Goal: Transaction & Acquisition: Purchase product/service

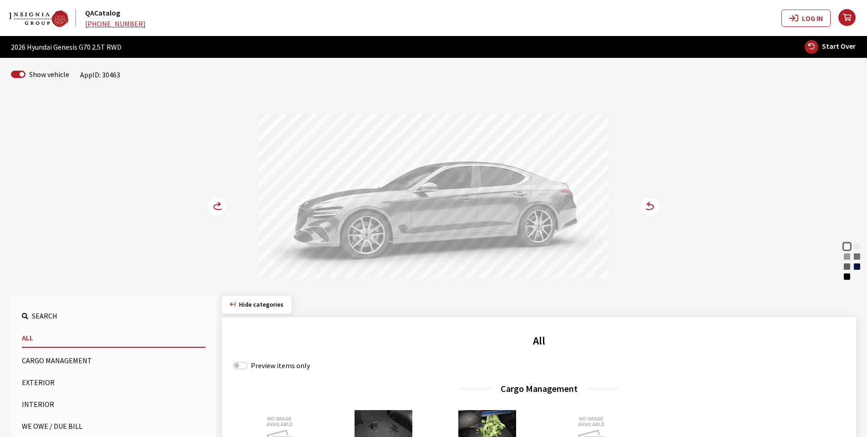
click at [215, 208] on circle at bounding box center [218, 206] width 18 height 18
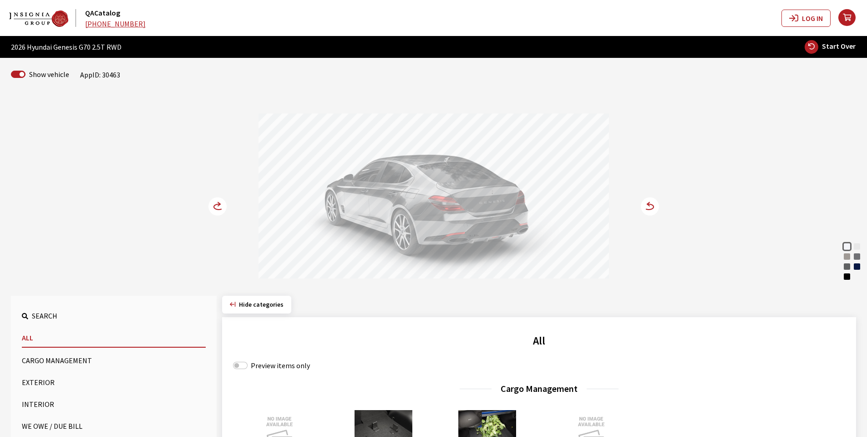
click at [215, 208] on circle at bounding box center [218, 206] width 18 height 18
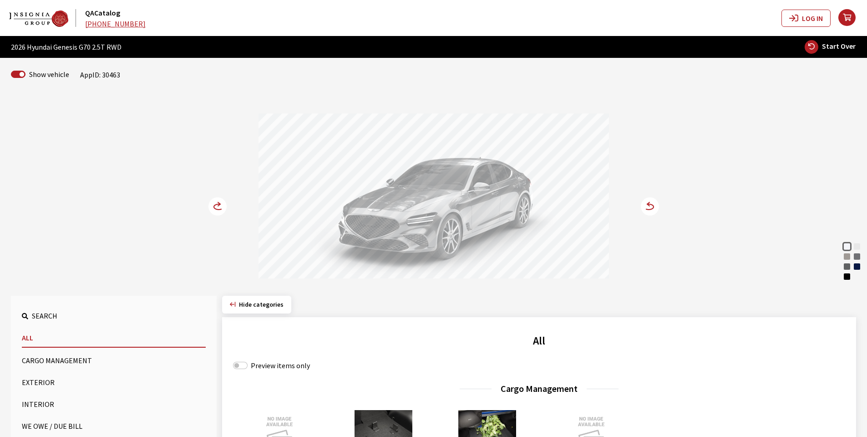
click at [215, 208] on circle at bounding box center [218, 206] width 18 height 18
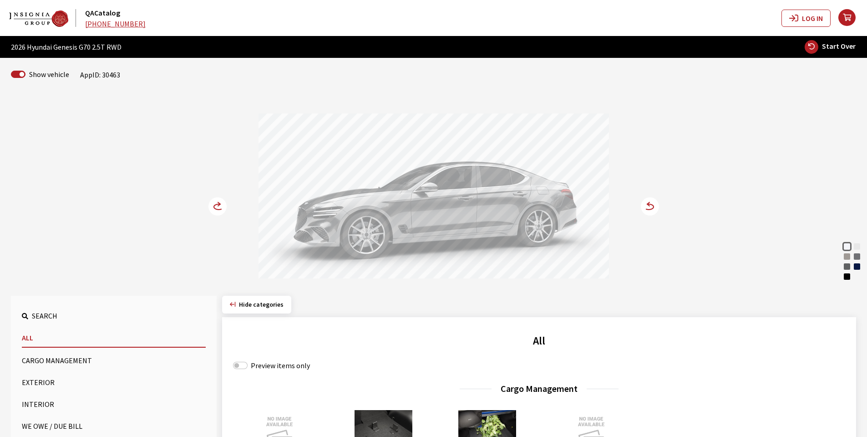
click at [215, 208] on circle at bounding box center [218, 206] width 18 height 18
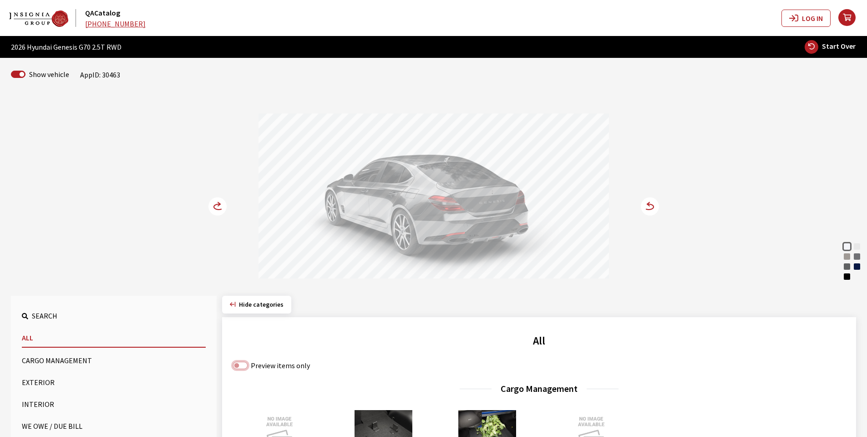
click at [243, 366] on input "Preview items only" at bounding box center [240, 365] width 15 height 7
checkbox input "true"
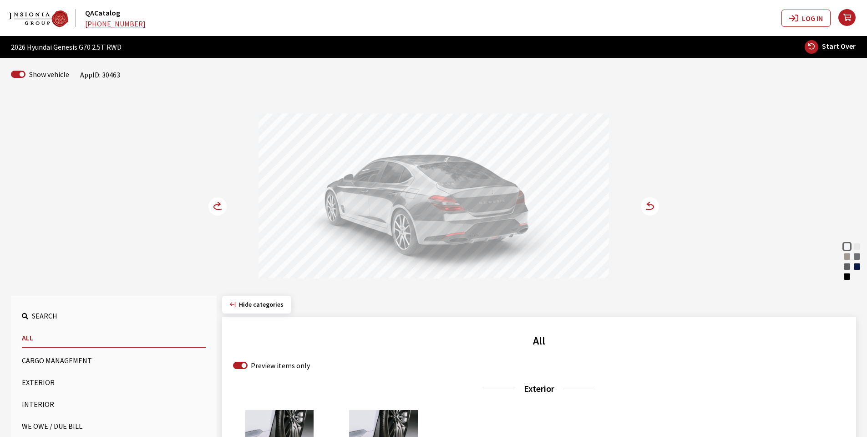
click at [49, 362] on button "Cargo Management" at bounding box center [114, 360] width 184 height 18
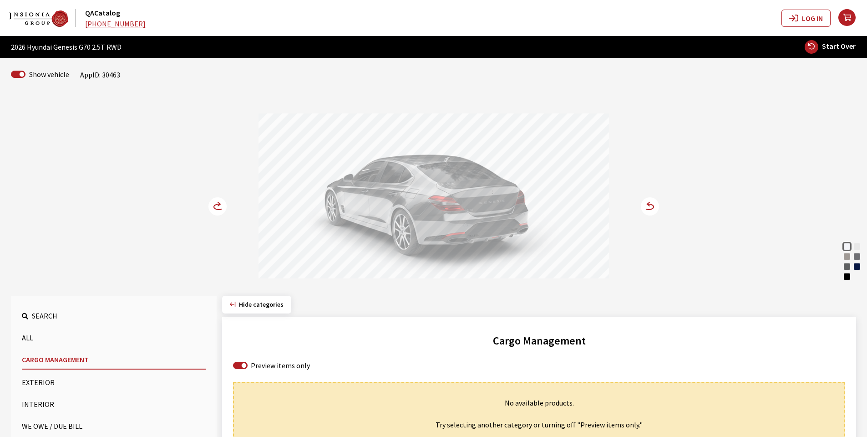
click at [45, 382] on button "Exterior" at bounding box center [114, 382] width 184 height 18
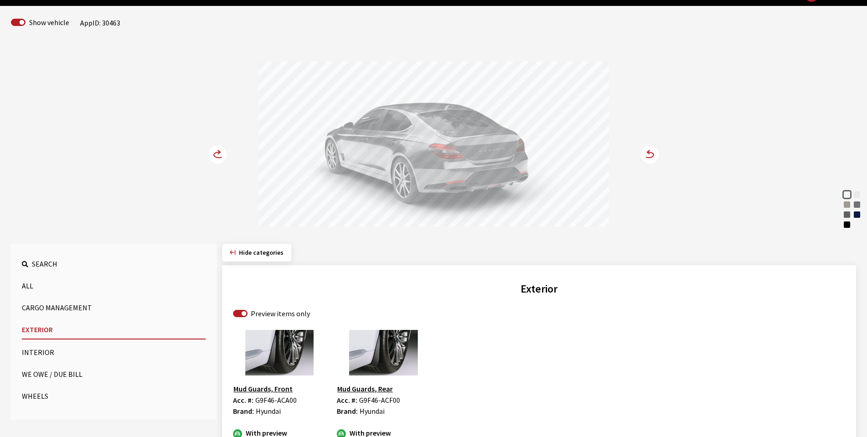
scroll to position [91, 0]
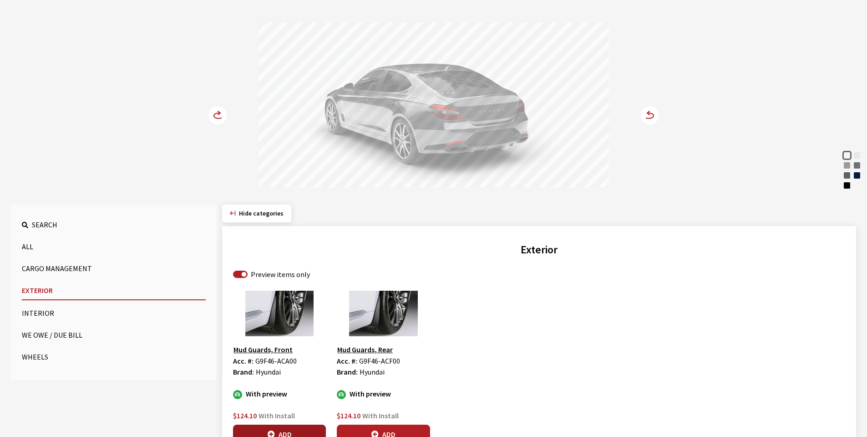
click at [285, 431] on button "Add" at bounding box center [279, 433] width 93 height 19
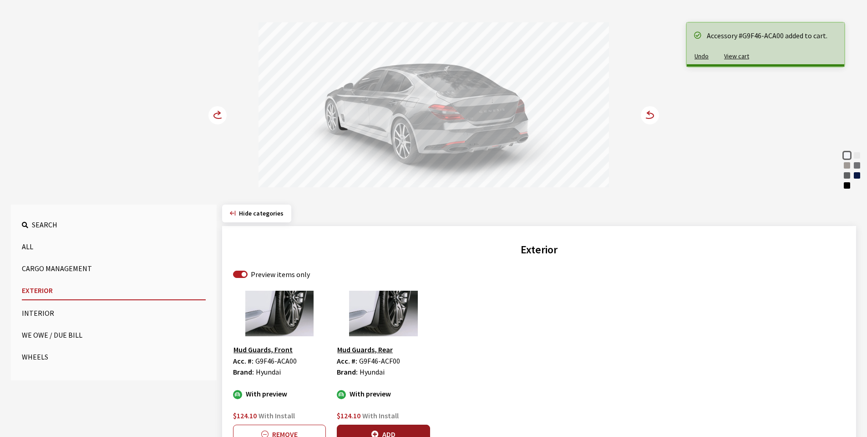
click at [380, 432] on button "Add" at bounding box center [383, 433] width 93 height 19
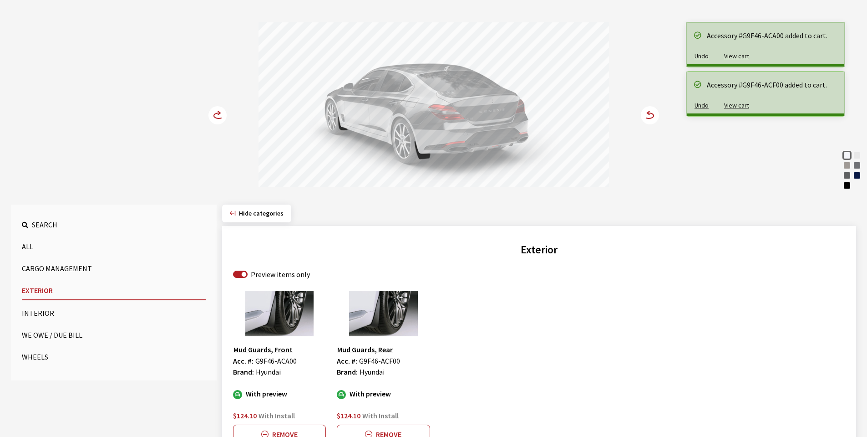
click at [209, 111] on icon at bounding box center [218, 115] width 18 height 18
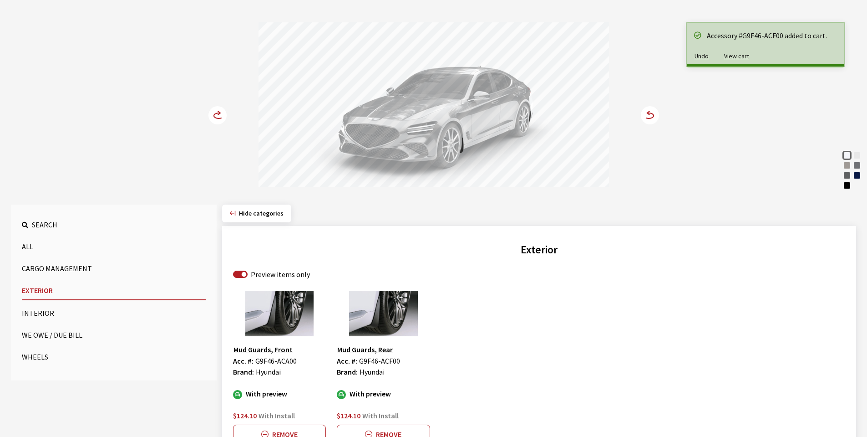
click at [209, 111] on icon at bounding box center [218, 115] width 18 height 18
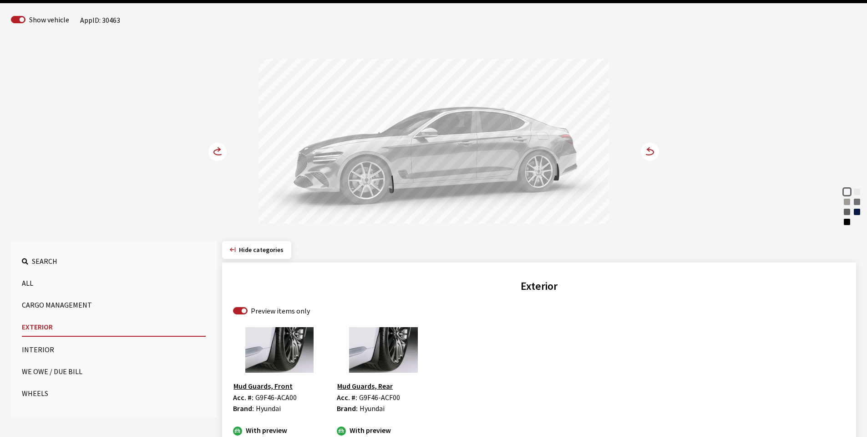
scroll to position [23, 0]
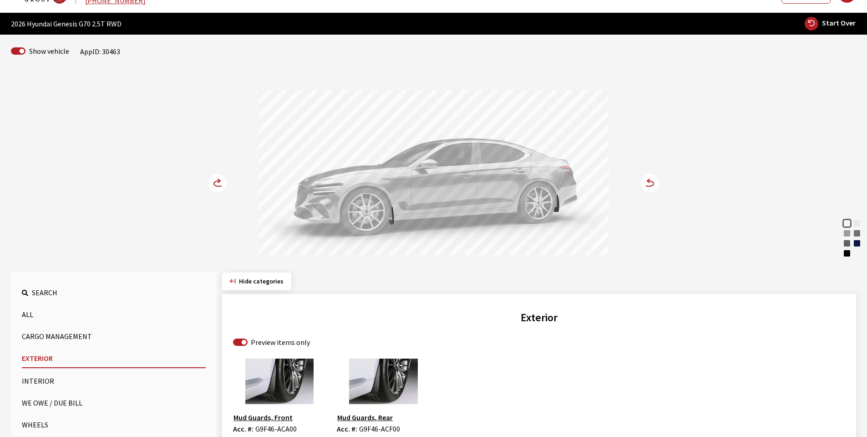
click at [37, 378] on button "Interior" at bounding box center [114, 381] width 184 height 18
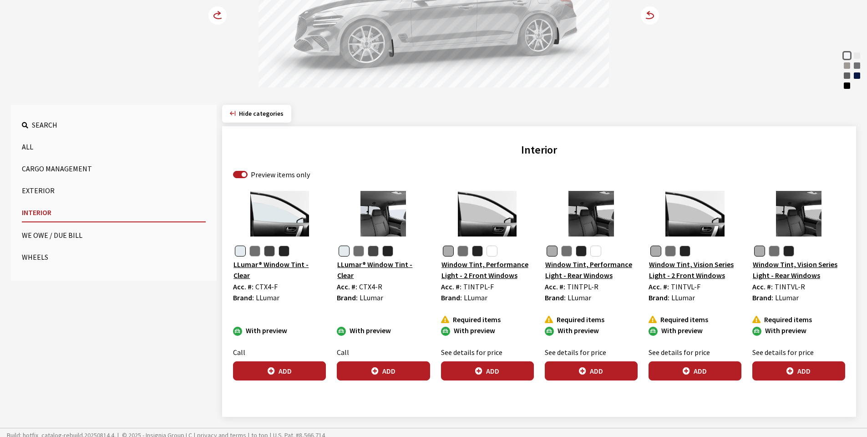
scroll to position [196, 0]
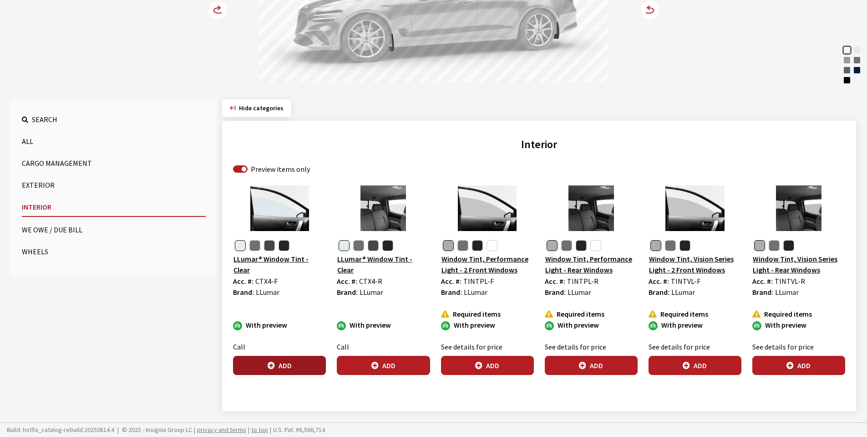
click at [281, 363] on button "Add" at bounding box center [279, 365] width 93 height 19
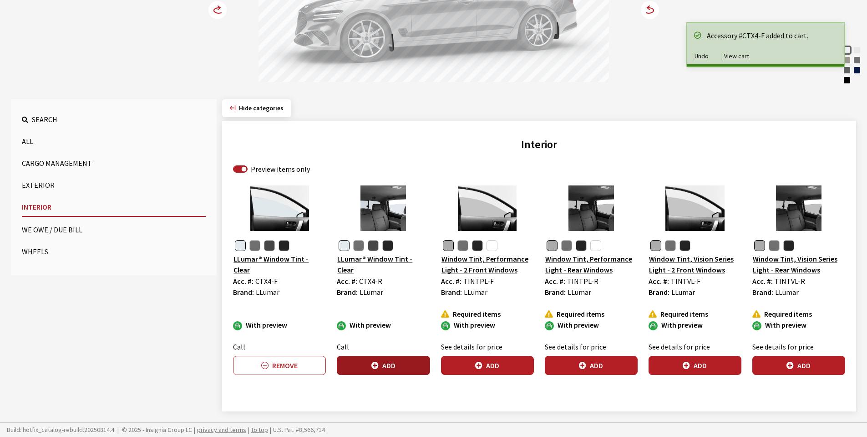
click at [397, 363] on button "Add" at bounding box center [383, 365] width 93 height 19
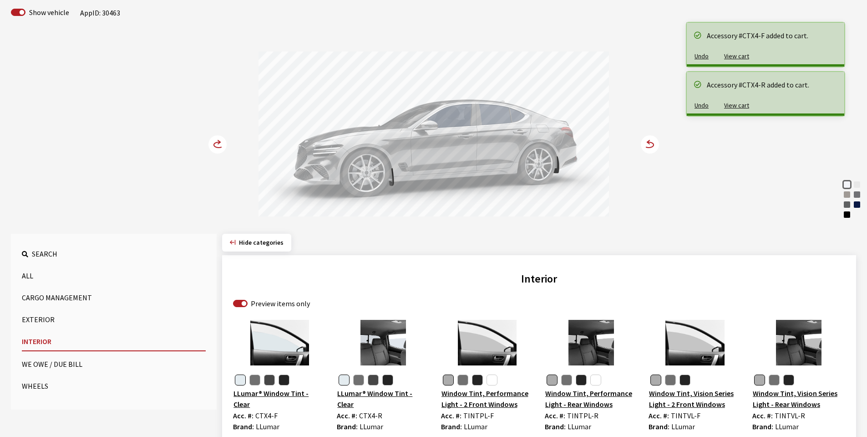
scroll to position [60, 0]
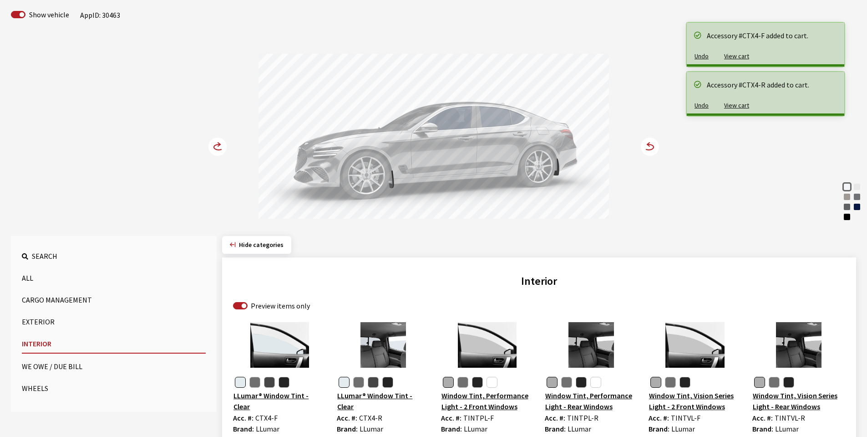
click at [215, 145] on icon at bounding box center [219, 146] width 10 height 5
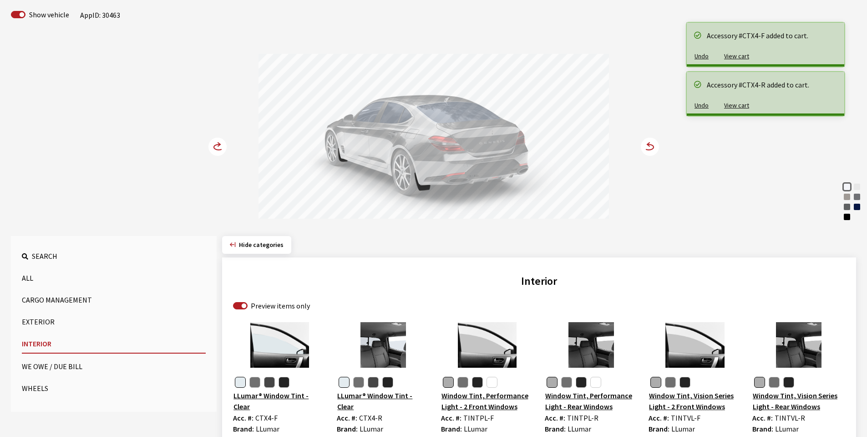
click at [215, 145] on icon at bounding box center [219, 146] width 10 height 5
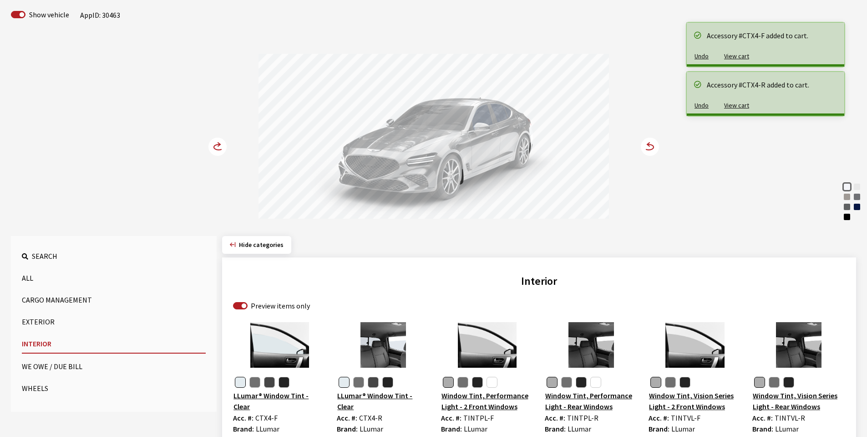
click at [215, 145] on icon at bounding box center [219, 146] width 10 height 5
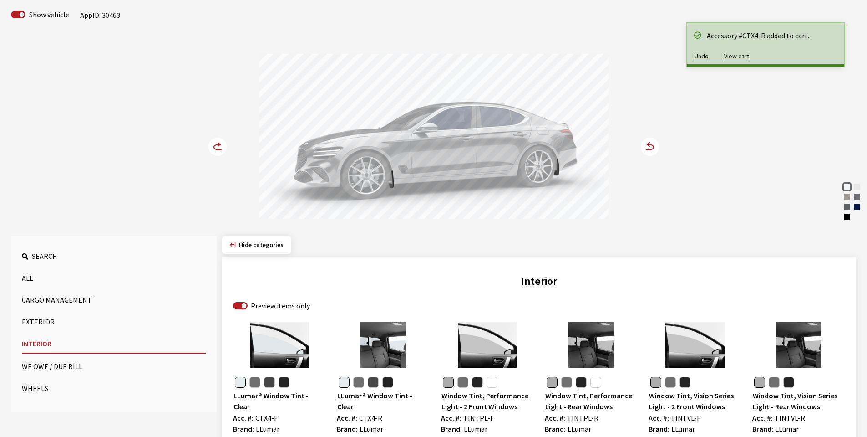
click at [215, 145] on icon at bounding box center [219, 146] width 10 height 5
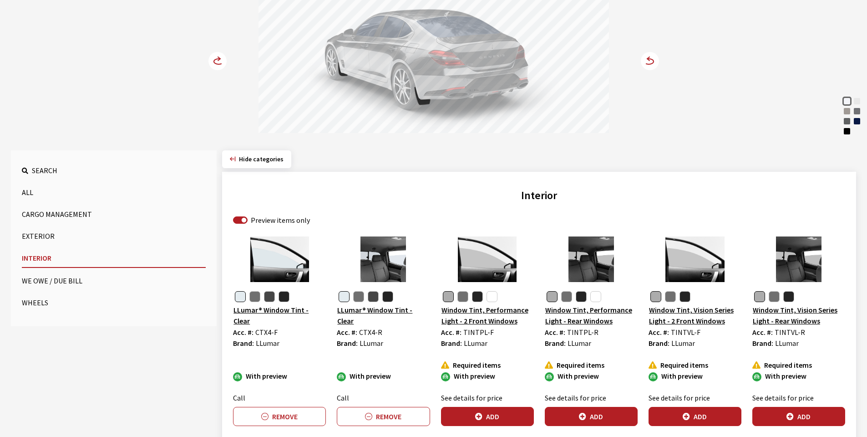
scroll to position [151, 0]
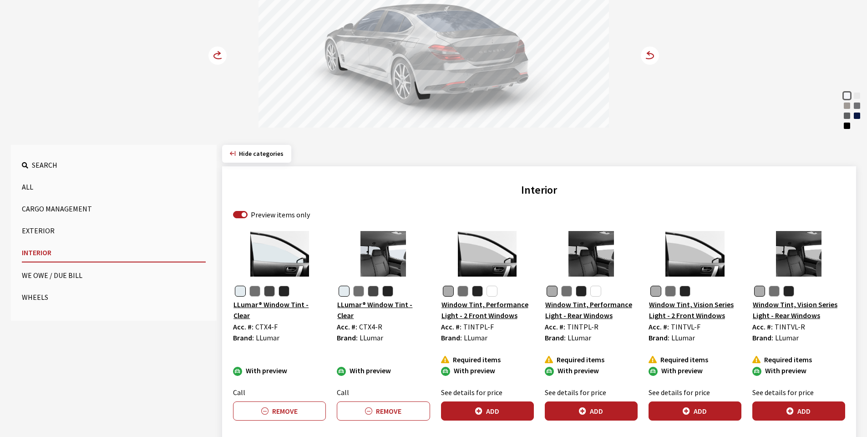
click at [36, 295] on button "Wheels" at bounding box center [114, 297] width 184 height 18
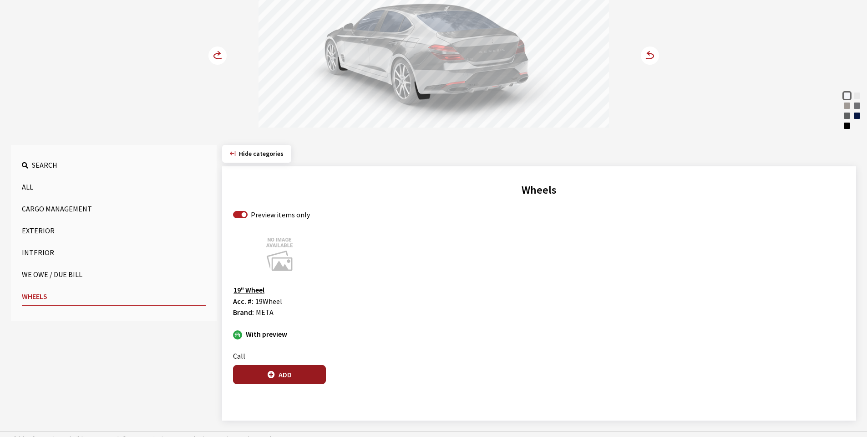
click at [286, 374] on button "Add" at bounding box center [279, 374] width 93 height 19
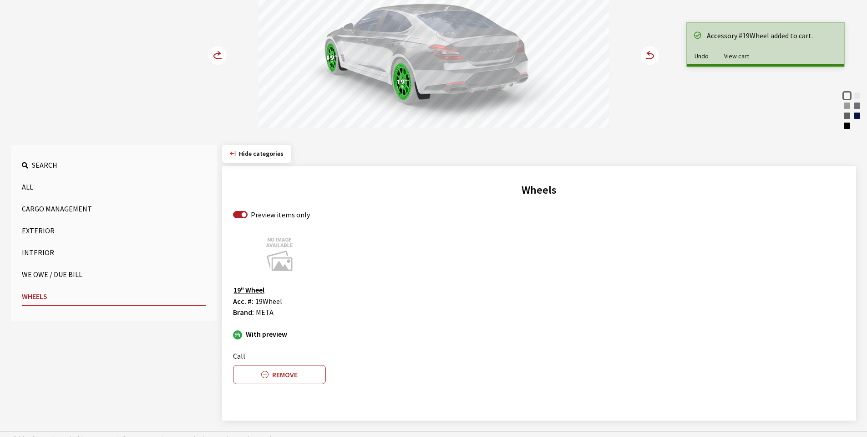
click at [214, 54] on circle at bounding box center [218, 55] width 18 height 18
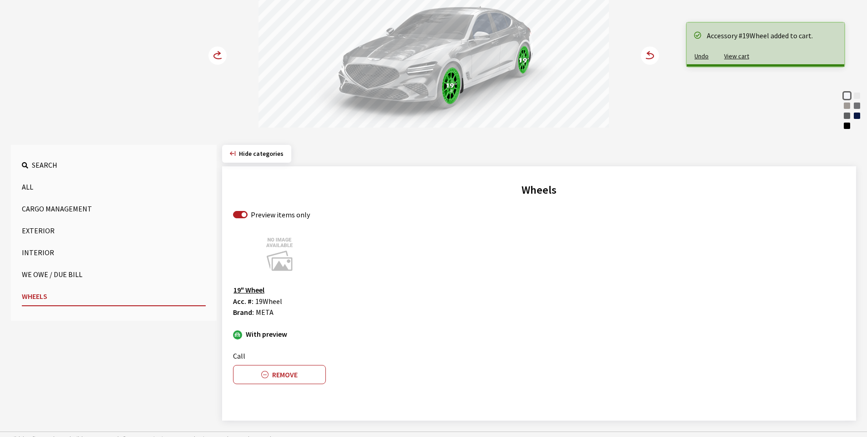
click at [214, 54] on circle at bounding box center [218, 55] width 18 height 18
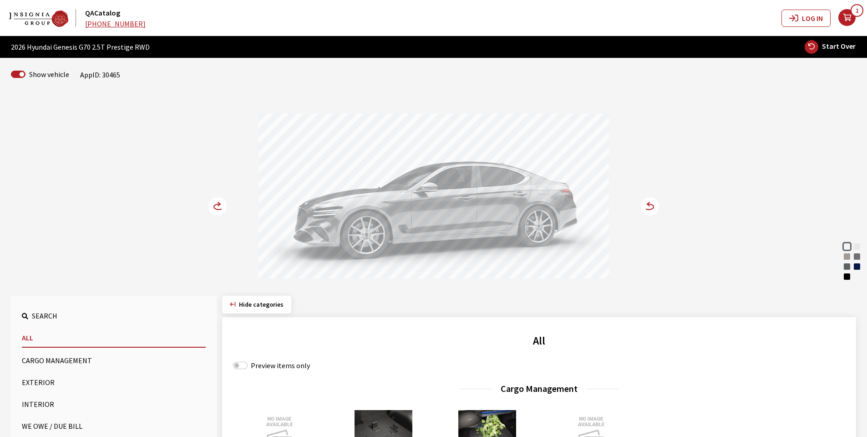
click at [217, 212] on circle at bounding box center [218, 206] width 18 height 18
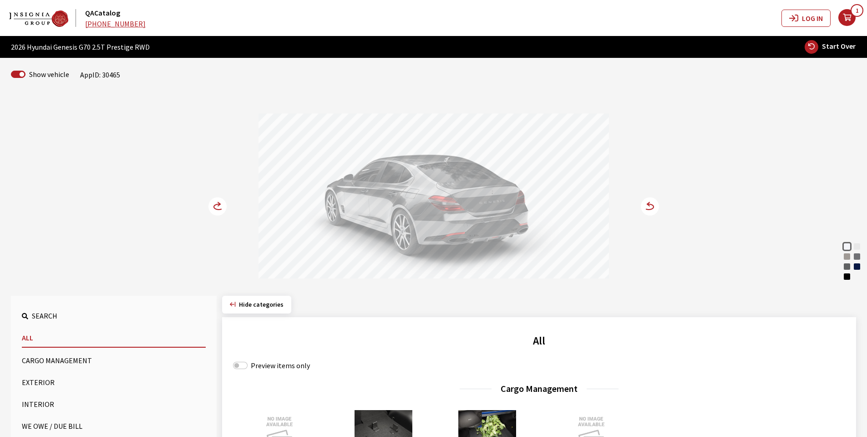
click at [217, 212] on circle at bounding box center [218, 206] width 18 height 18
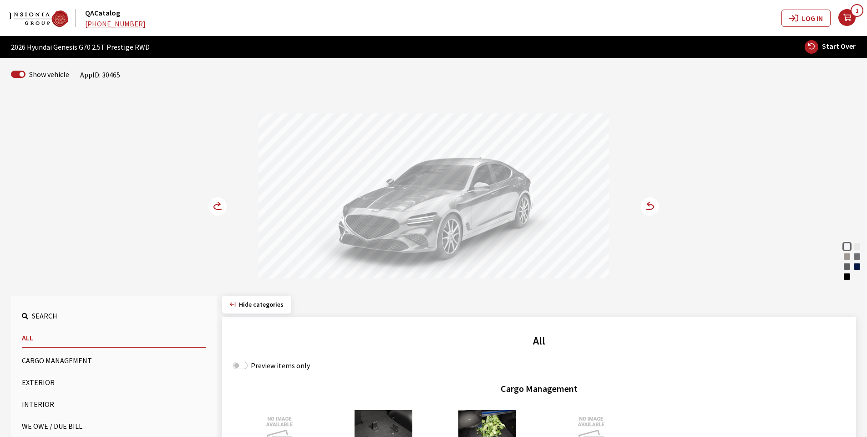
click at [214, 208] on icon at bounding box center [219, 206] width 10 height 5
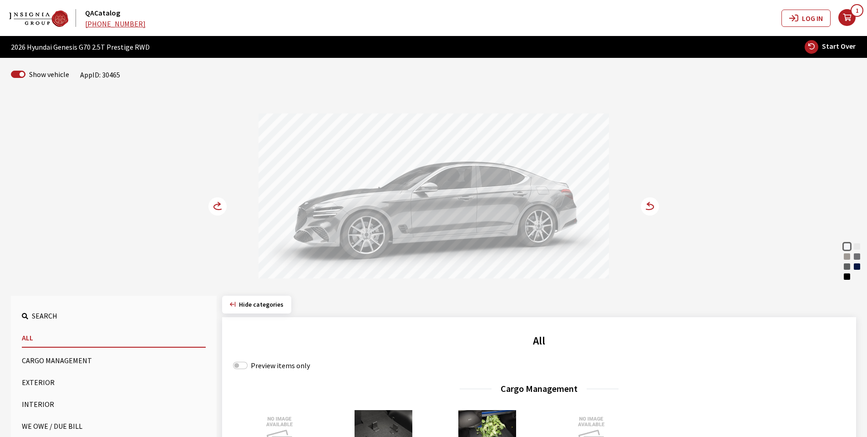
click at [214, 208] on icon at bounding box center [219, 206] width 10 height 5
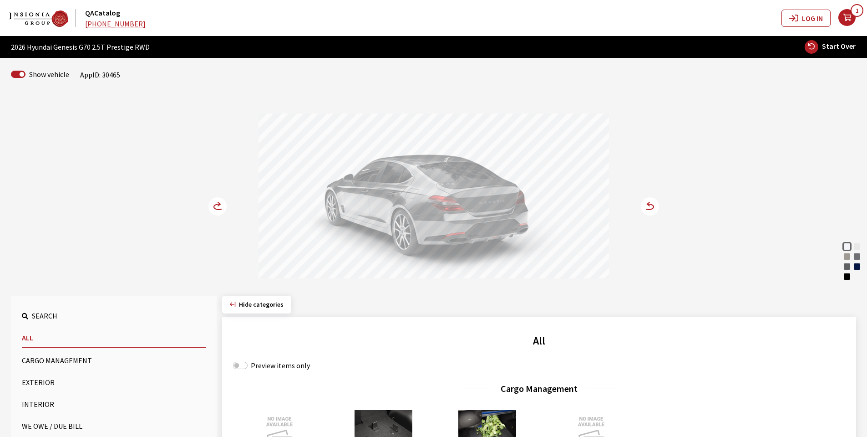
click at [860, 256] on div "Savile Silver" at bounding box center [857, 256] width 9 height 9
click at [46, 379] on button "Exterior" at bounding box center [114, 382] width 184 height 18
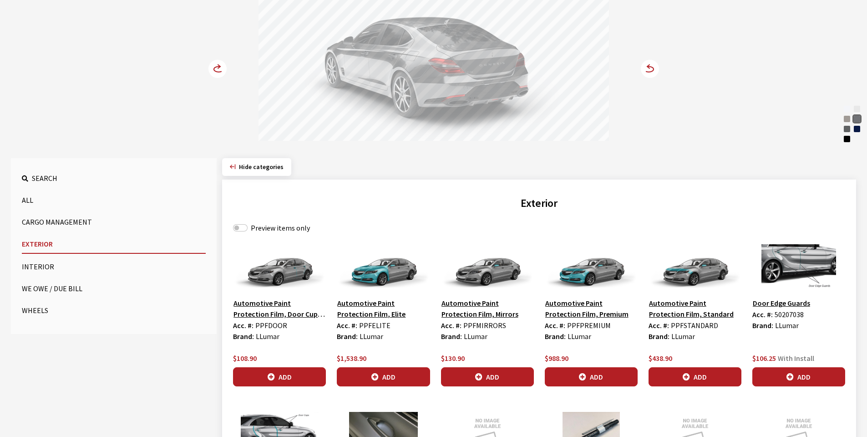
scroll to position [137, 0]
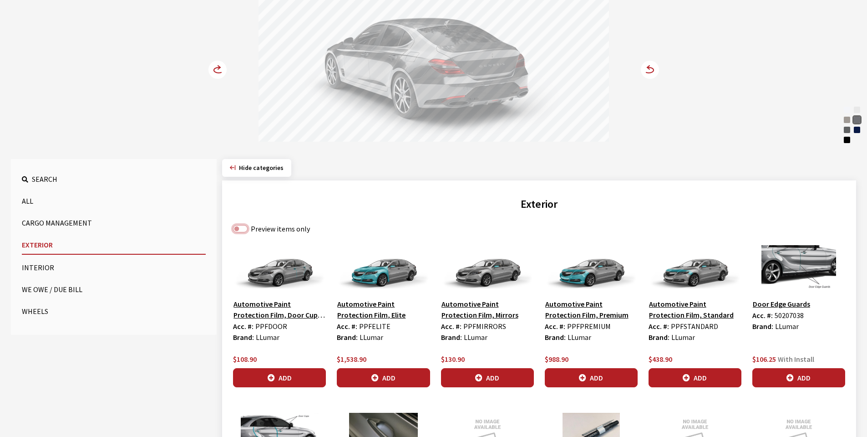
click at [247, 229] on input "Preview items only" at bounding box center [240, 228] width 15 height 7
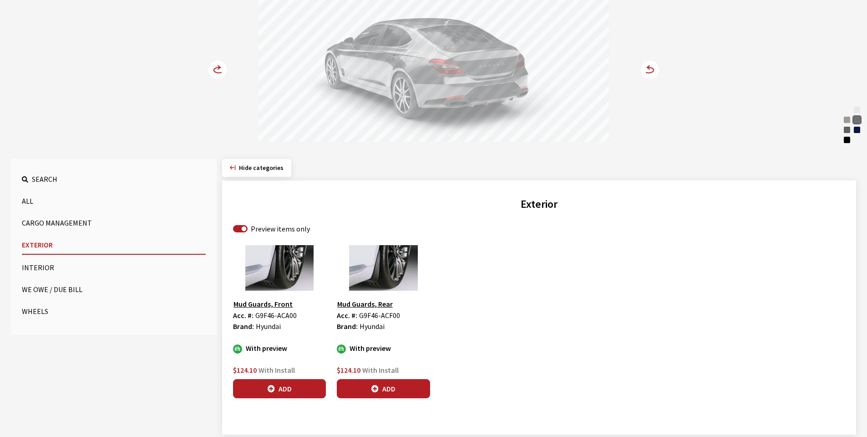
click at [289, 378] on div "Mud Guards, Front Acc. #: G9F46-ACA00 Brand: Hyundai With preview $124.10 With …" at bounding box center [280, 321] width 104 height 153
click at [847, 119] on div "Vatna Gray" at bounding box center [847, 119] width 9 height 9
click at [846, 107] on div "Uyuni White" at bounding box center [847, 109] width 9 height 9
click at [857, 107] on div "[PERSON_NAME]" at bounding box center [857, 109] width 9 height 9
click at [272, 390] on icon "button" at bounding box center [271, 388] width 7 height 7
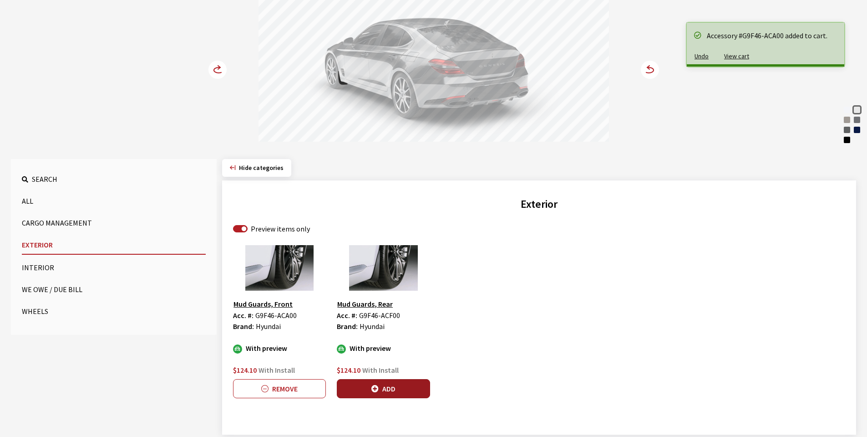
click at [392, 383] on button "Add" at bounding box center [383, 388] width 93 height 19
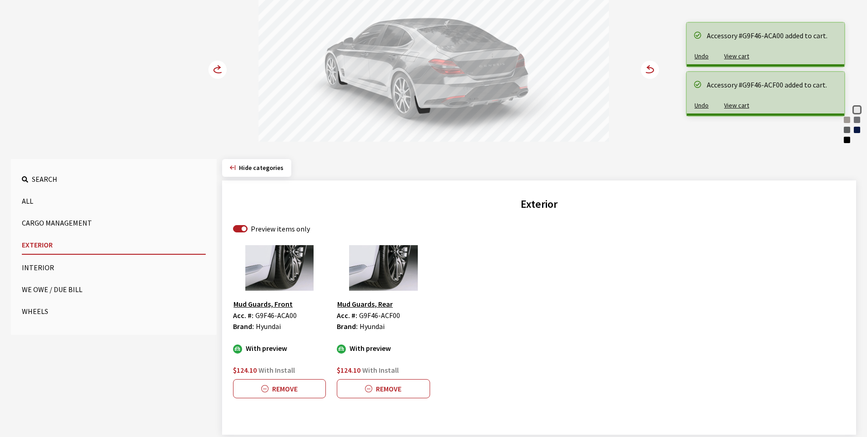
click at [215, 71] on circle at bounding box center [218, 70] width 18 height 18
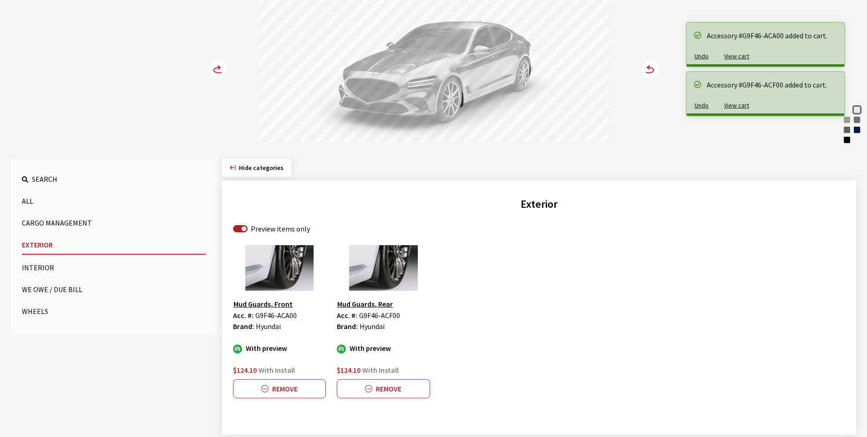
click at [215, 71] on circle at bounding box center [218, 70] width 18 height 18
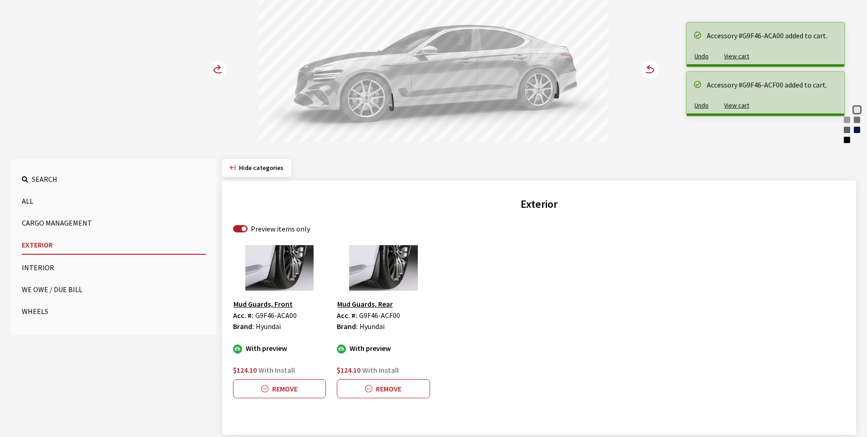
click at [40, 270] on button "Interior" at bounding box center [114, 267] width 184 height 18
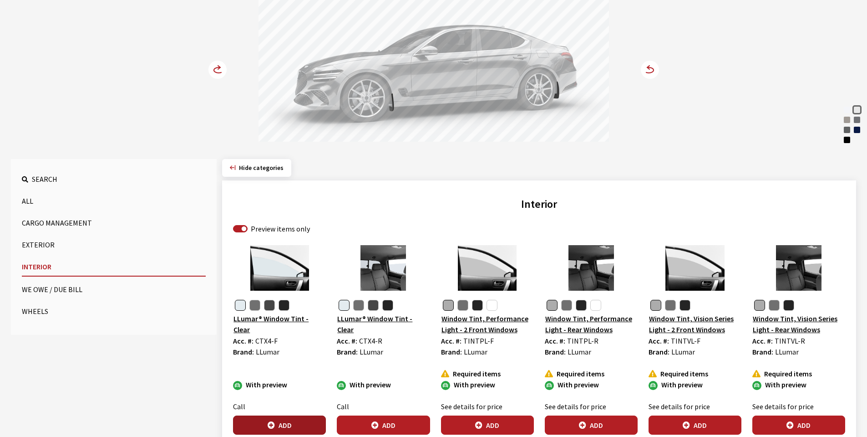
click at [290, 426] on button "Add" at bounding box center [279, 424] width 93 height 19
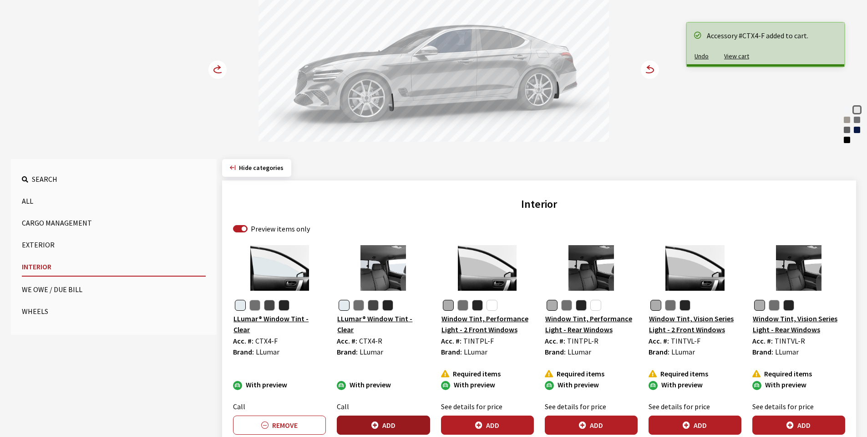
click at [384, 423] on button "Add" at bounding box center [383, 424] width 93 height 19
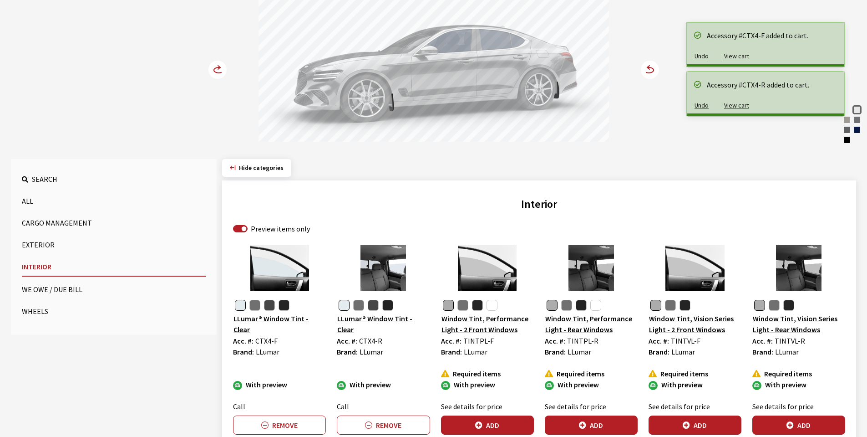
click at [219, 71] on circle at bounding box center [218, 70] width 18 height 18
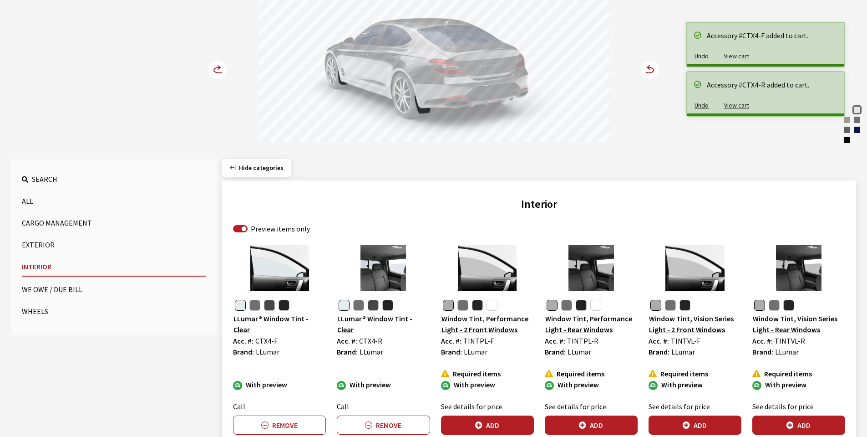
click at [219, 71] on circle at bounding box center [218, 70] width 18 height 18
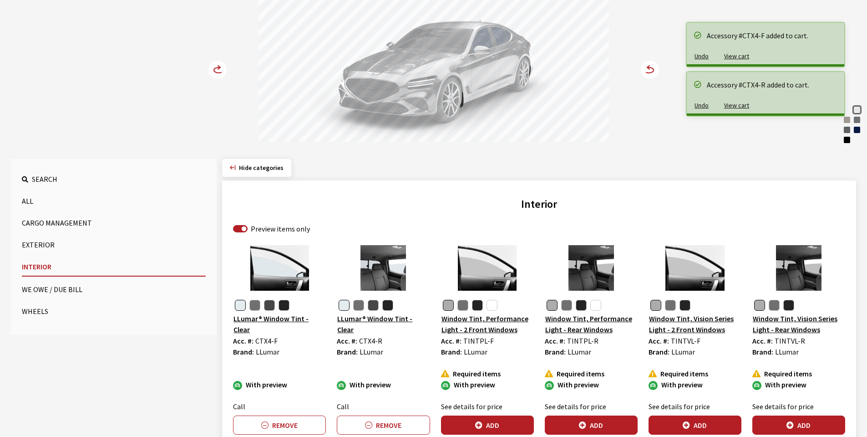
click at [219, 71] on circle at bounding box center [218, 70] width 18 height 18
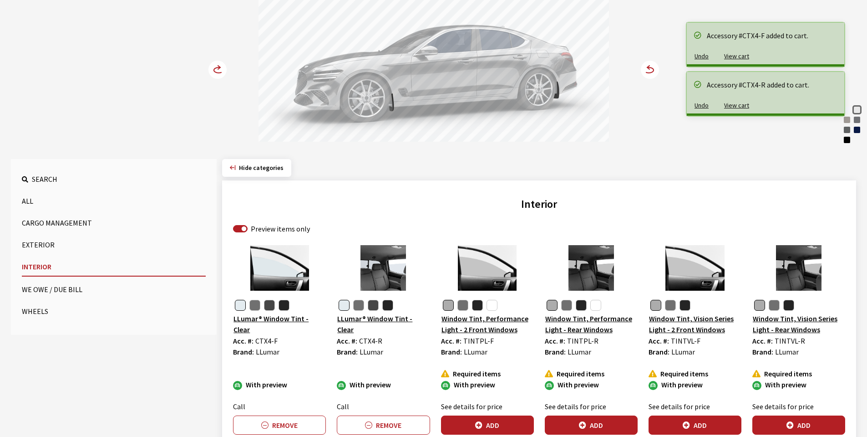
click at [34, 311] on button "Wheels" at bounding box center [114, 311] width 184 height 18
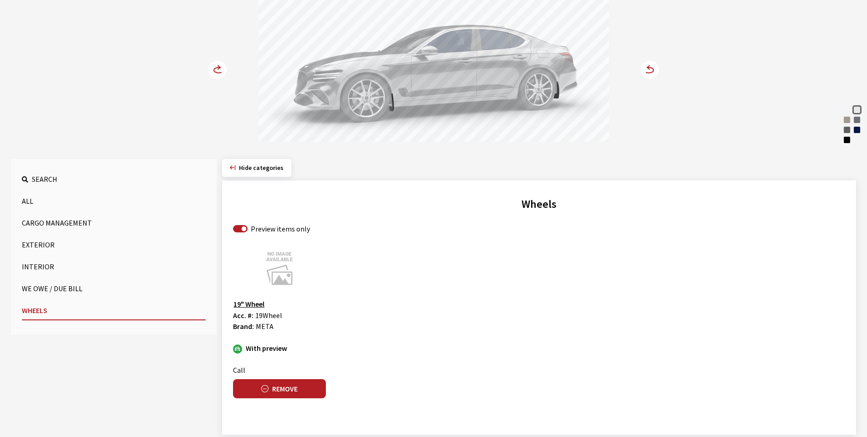
click at [290, 391] on button "Remove" at bounding box center [279, 388] width 93 height 19
click at [286, 388] on button "Remove" at bounding box center [279, 388] width 93 height 19
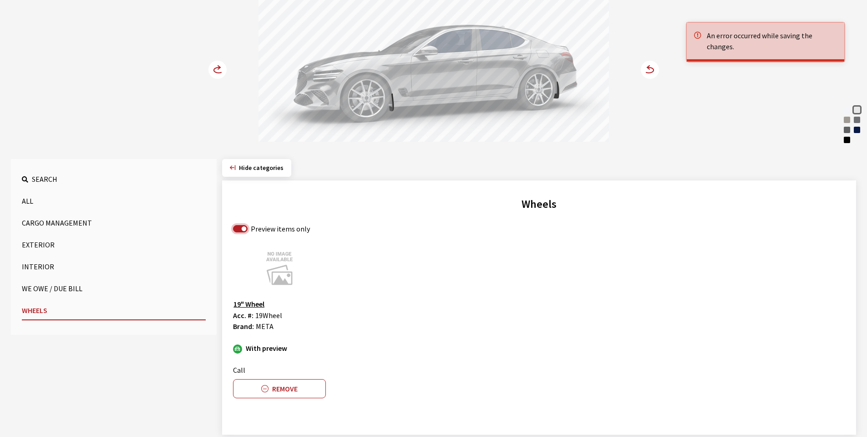
click at [244, 227] on input "Preview items only" at bounding box center [240, 228] width 15 height 7
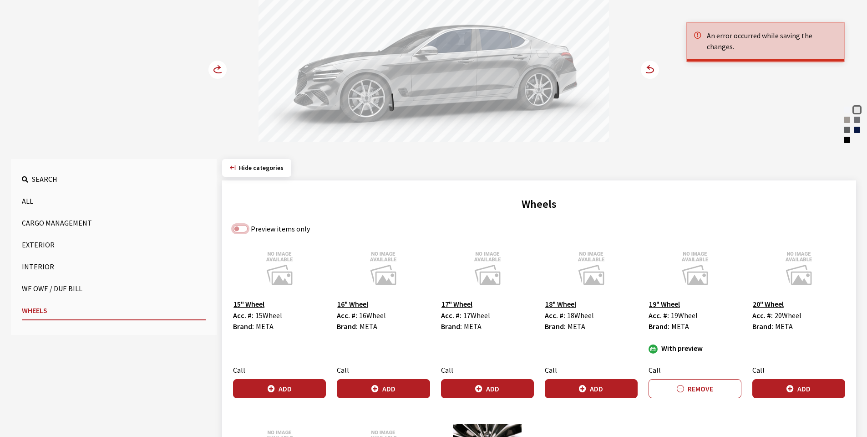
click at [244, 227] on input "Preview items only" at bounding box center [240, 228] width 15 height 7
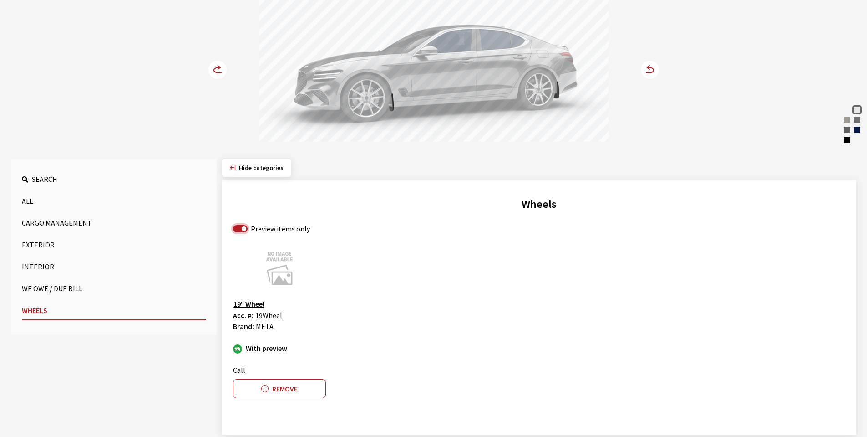
click at [241, 227] on input "Preview items only" at bounding box center [240, 228] width 15 height 7
checkbox input "false"
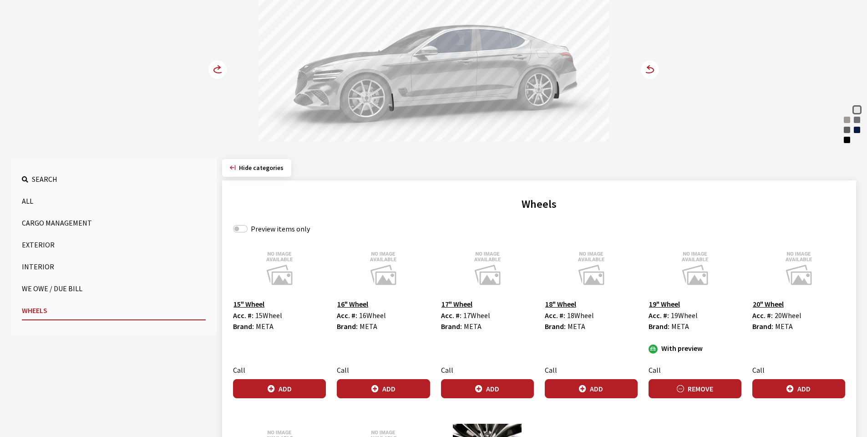
click at [684, 387] on button "Remove" at bounding box center [695, 388] width 93 height 19
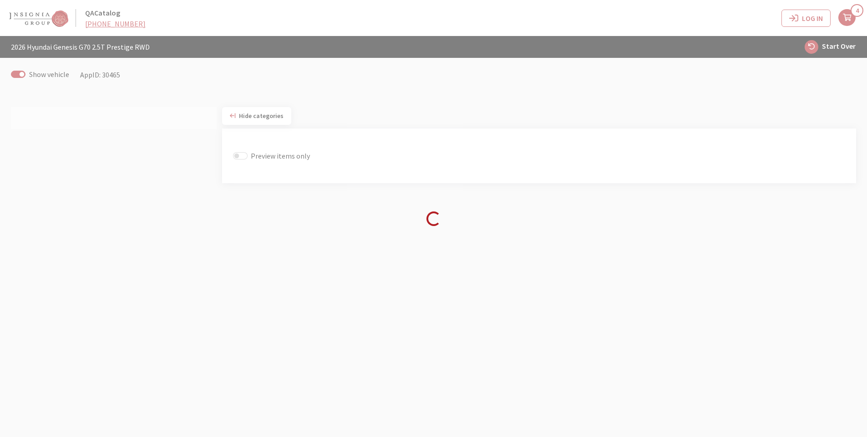
scroll to position [36, 0]
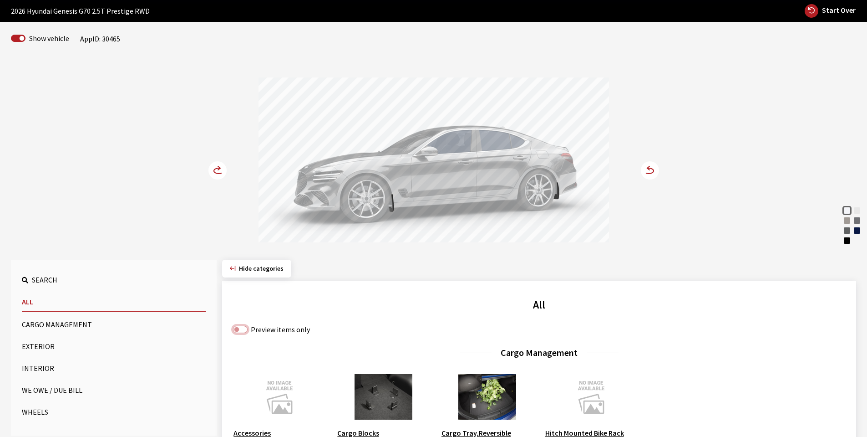
click at [244, 328] on input "Preview items only" at bounding box center [240, 329] width 15 height 7
checkbox input "true"
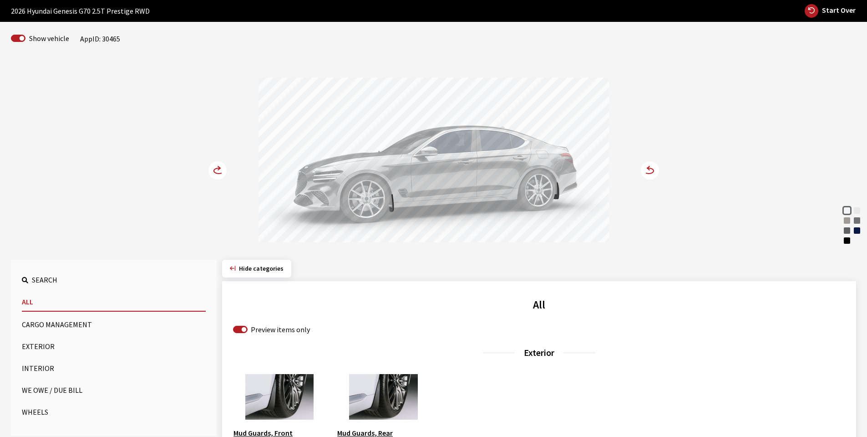
click at [36, 408] on button "Wheels" at bounding box center [114, 411] width 184 height 18
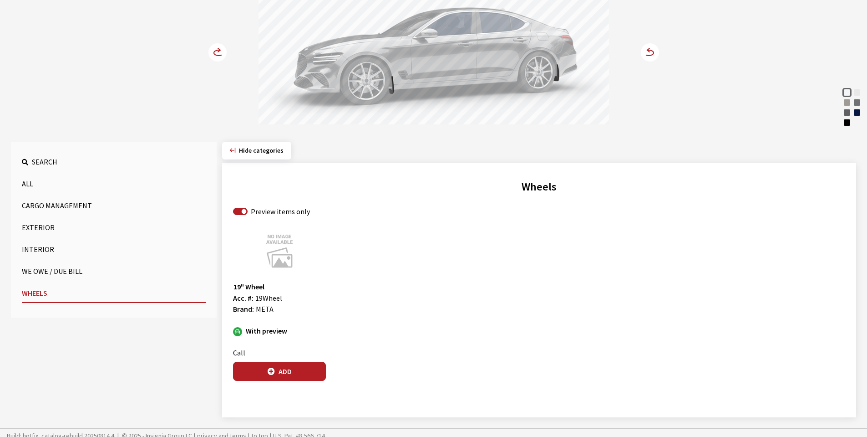
scroll to position [160, 0]
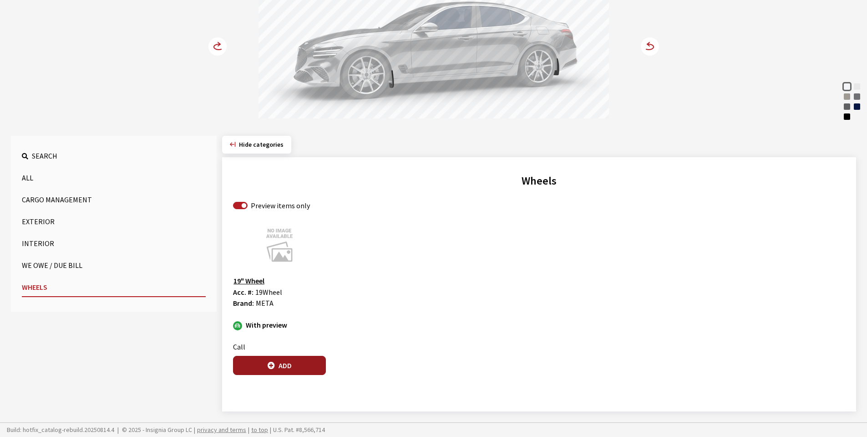
click at [299, 362] on button "Add" at bounding box center [279, 365] width 93 height 19
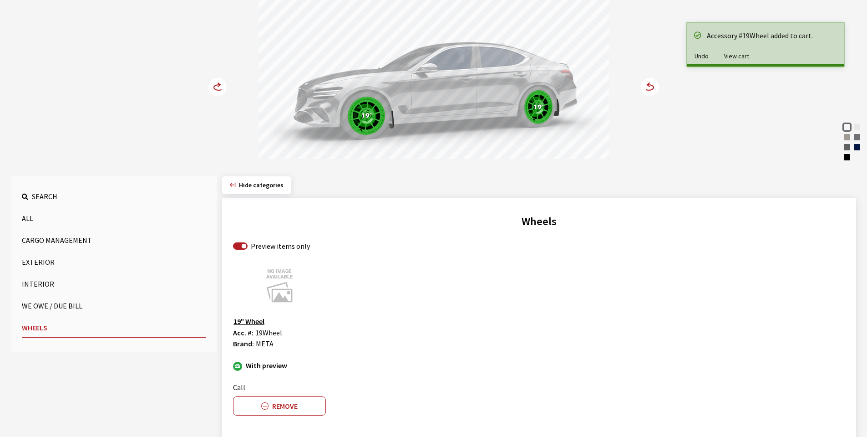
scroll to position [69, 0]
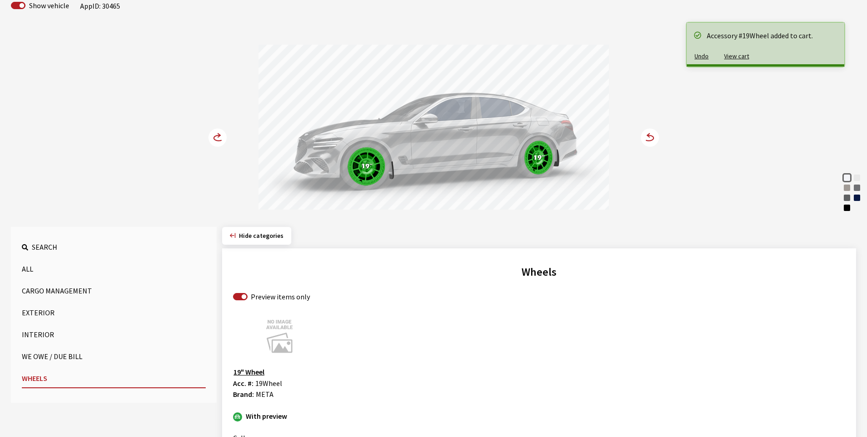
click at [218, 137] on icon at bounding box center [219, 135] width 2 height 4
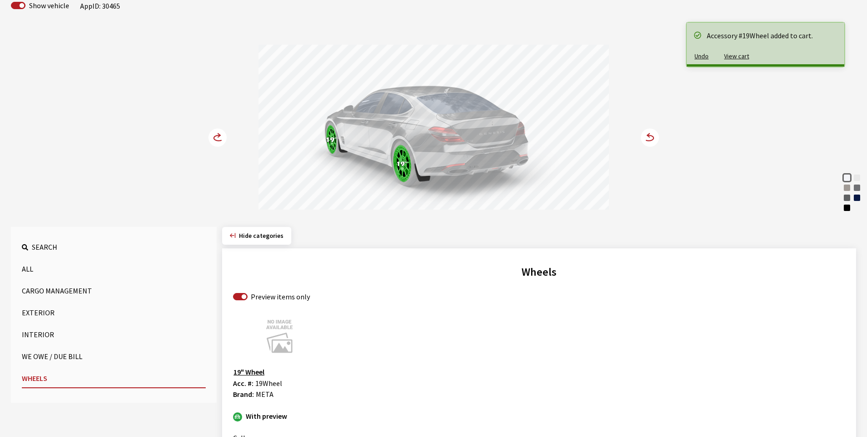
click at [218, 137] on icon at bounding box center [219, 135] width 2 height 4
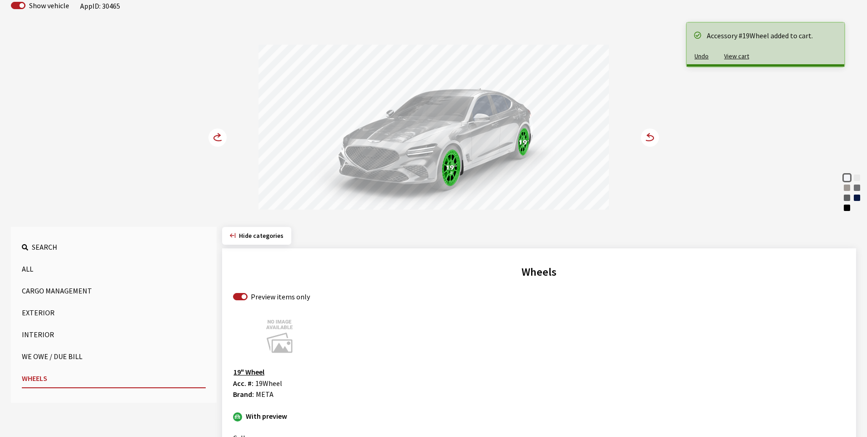
click at [218, 137] on icon at bounding box center [219, 135] width 2 height 4
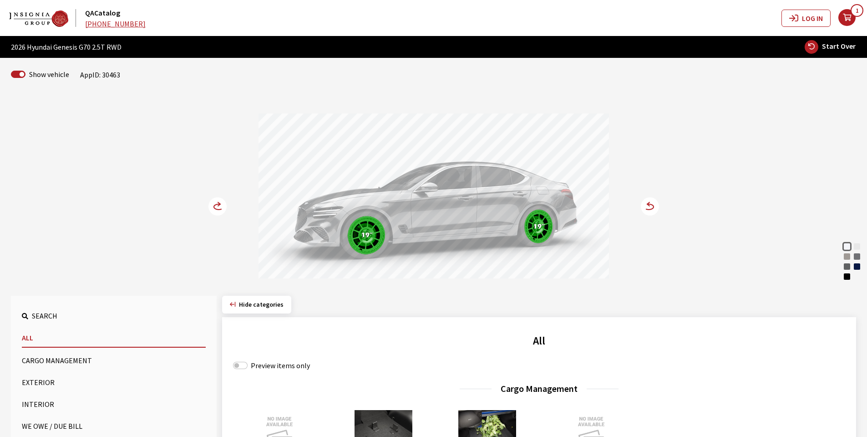
click at [212, 209] on circle at bounding box center [218, 206] width 18 height 18
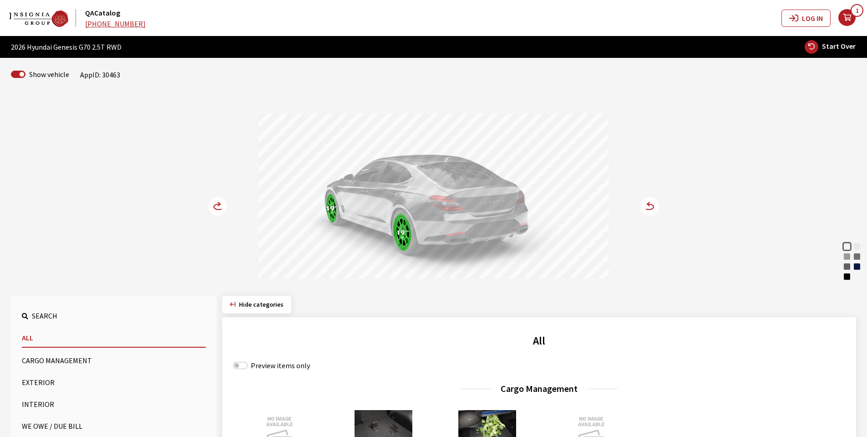
click at [845, 255] on div "Vatna Gray" at bounding box center [847, 256] width 9 height 9
click at [858, 265] on div "Capri Blue" at bounding box center [857, 266] width 9 height 9
click at [855, 278] on div "Uyuni White Alta White Vatna Gray Savile Silver Makalu Gray Capri Blue Vik Black" at bounding box center [852, 261] width 19 height 39
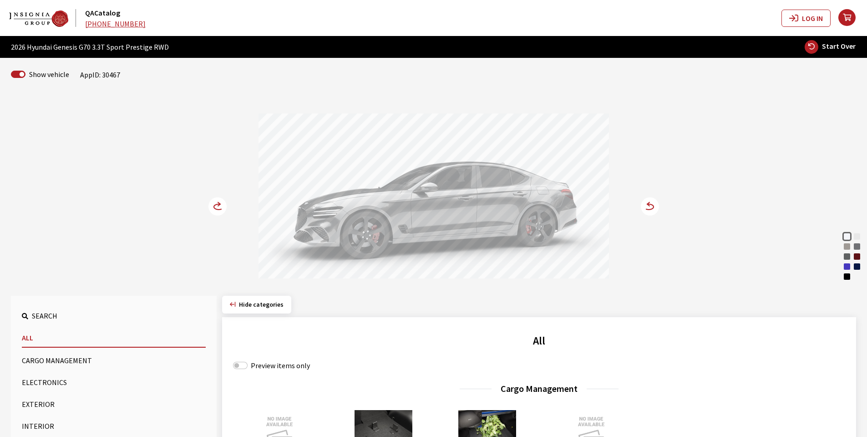
click at [845, 267] on div "Kawah Blue" at bounding box center [847, 266] width 9 height 9
click at [646, 205] on icon at bounding box center [645, 207] width 6 height 8
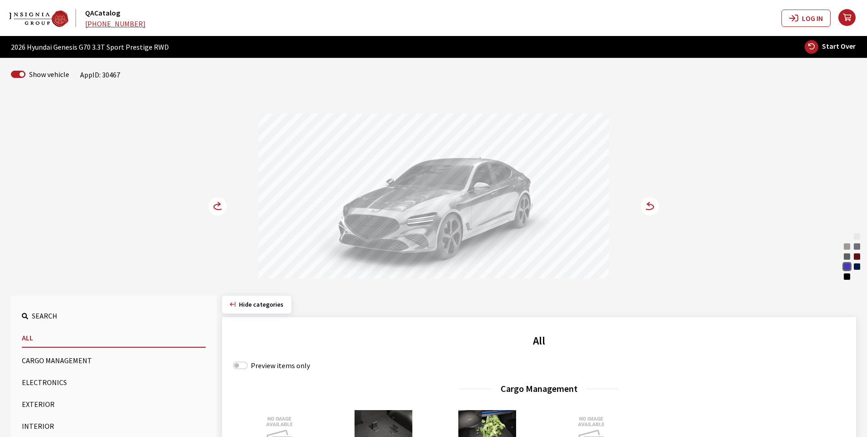
click at [214, 201] on circle at bounding box center [218, 206] width 18 height 18
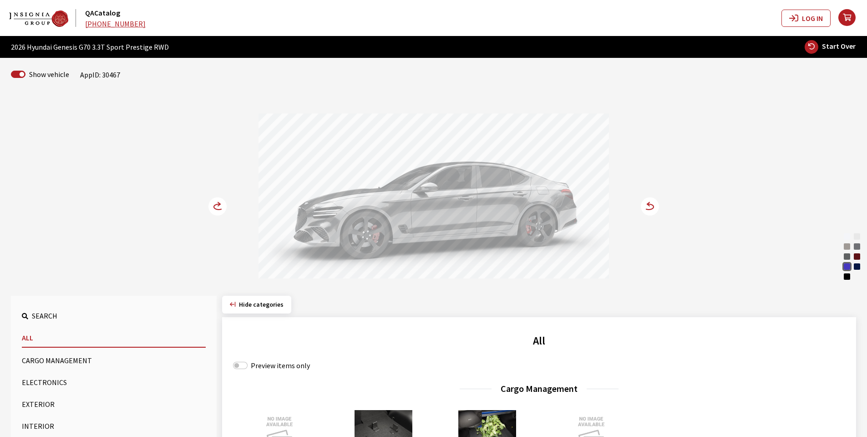
click at [214, 201] on circle at bounding box center [218, 206] width 18 height 18
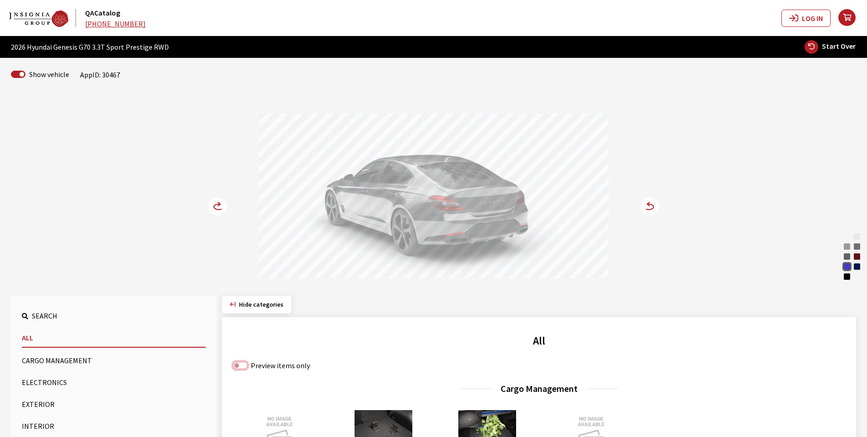
click at [242, 367] on input "Preview items only" at bounding box center [240, 365] width 15 height 7
checkbox input "true"
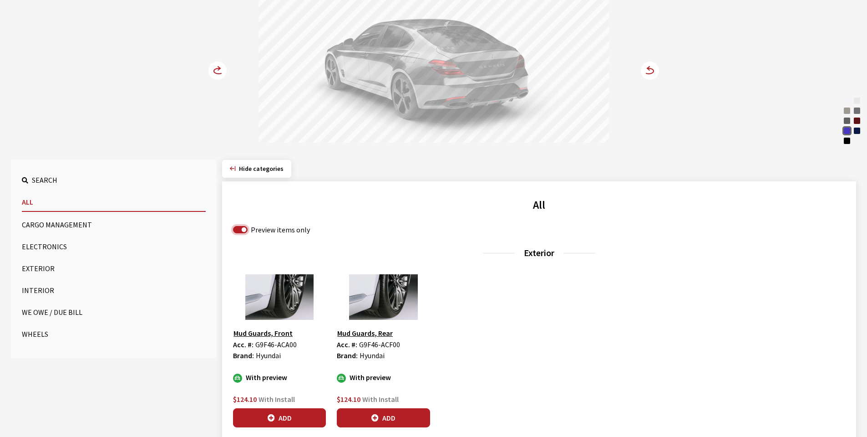
scroll to position [137, 0]
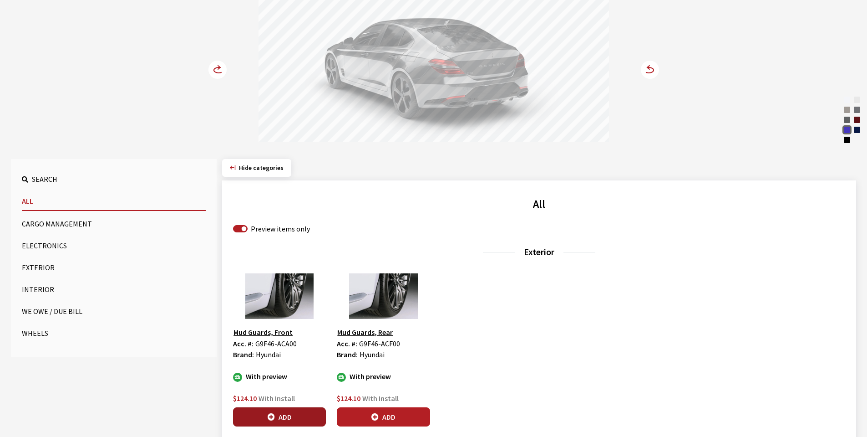
click at [282, 415] on button "Add" at bounding box center [279, 416] width 93 height 19
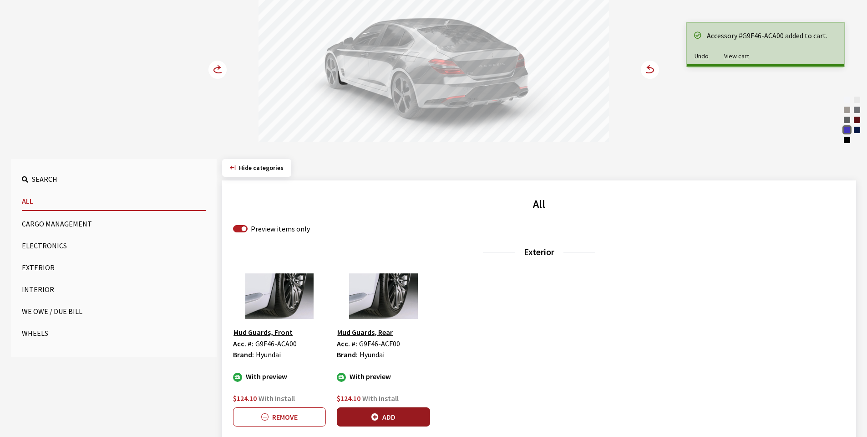
click at [381, 413] on button "Add" at bounding box center [383, 416] width 93 height 19
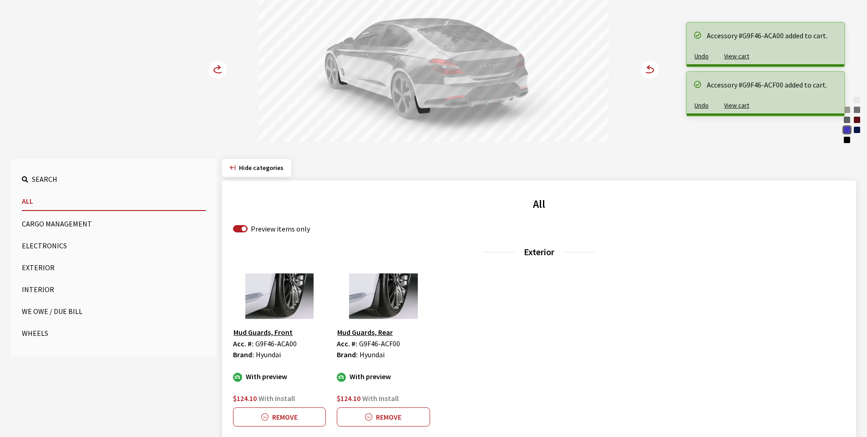
click at [32, 335] on button "Wheels" at bounding box center [114, 333] width 184 height 18
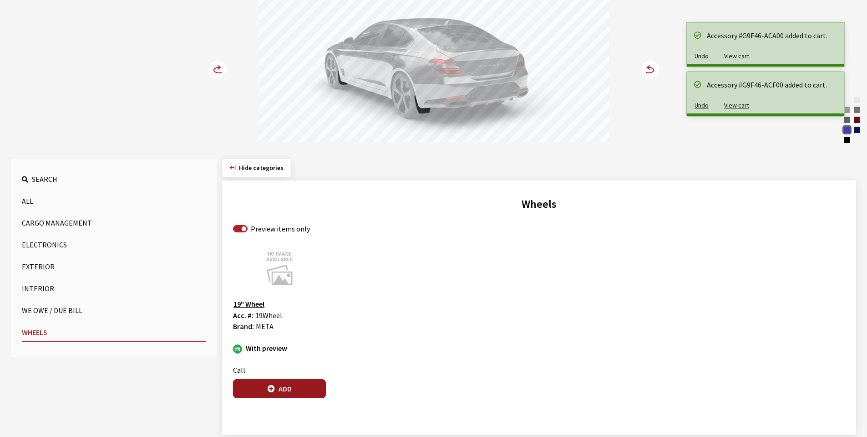
click at [285, 385] on button "Add" at bounding box center [279, 388] width 93 height 19
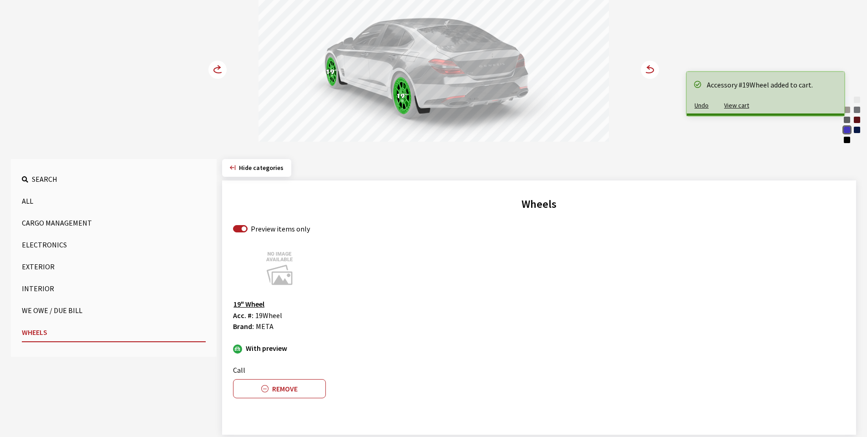
click at [214, 66] on circle at bounding box center [218, 70] width 18 height 18
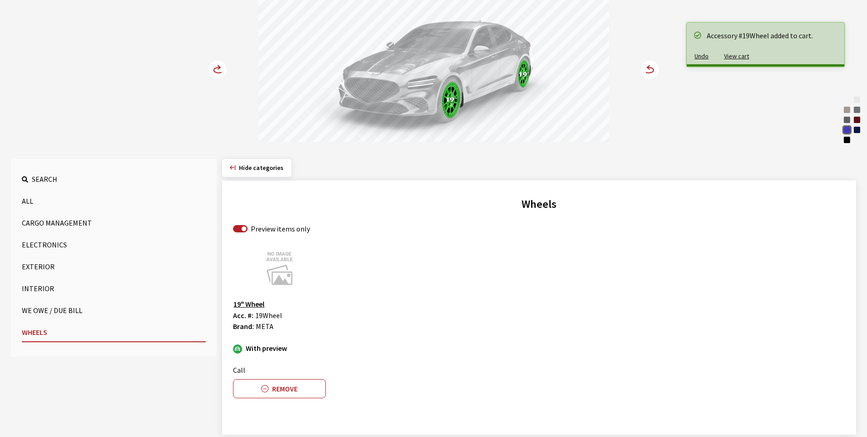
click at [214, 66] on circle at bounding box center [218, 70] width 18 height 18
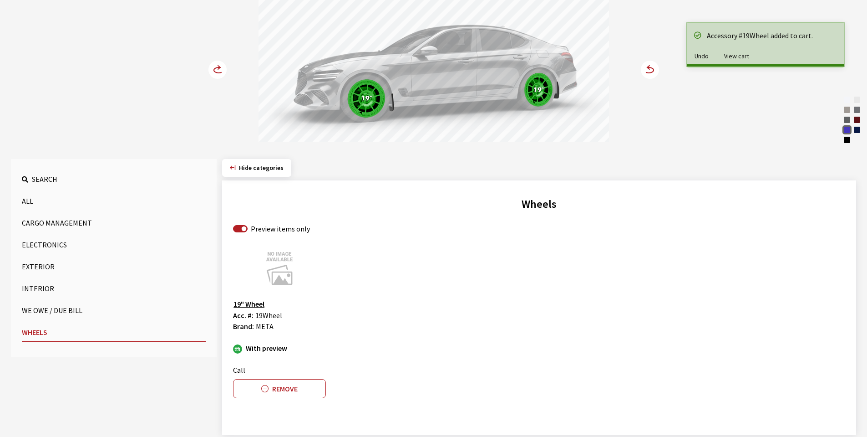
click at [38, 286] on button "Interior" at bounding box center [114, 288] width 184 height 18
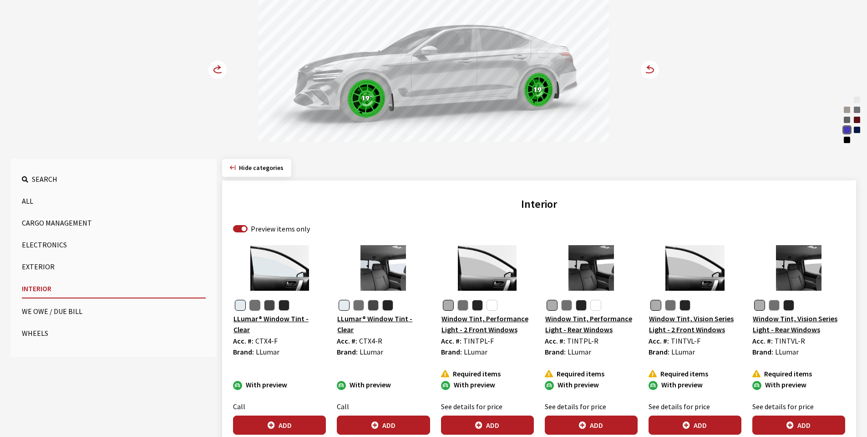
click at [251, 301] on button "button" at bounding box center [255, 305] width 11 height 11
click at [286, 421] on button "Add" at bounding box center [279, 424] width 93 height 19
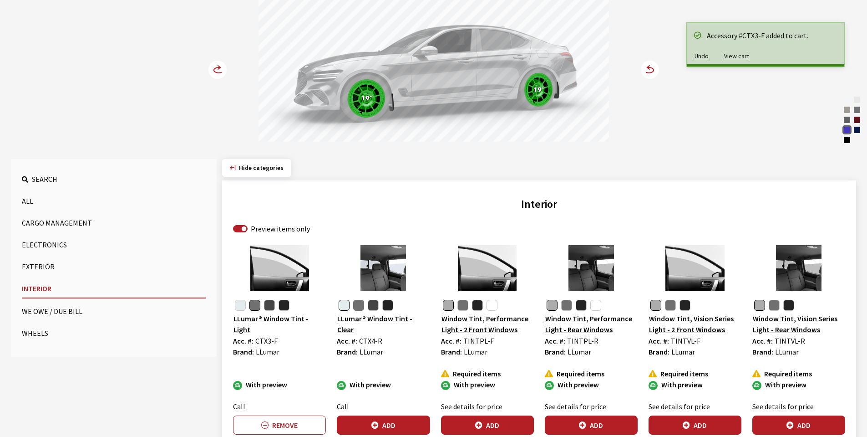
click at [360, 305] on button "button" at bounding box center [358, 305] width 11 height 11
click at [390, 424] on button "Add" at bounding box center [383, 424] width 93 height 19
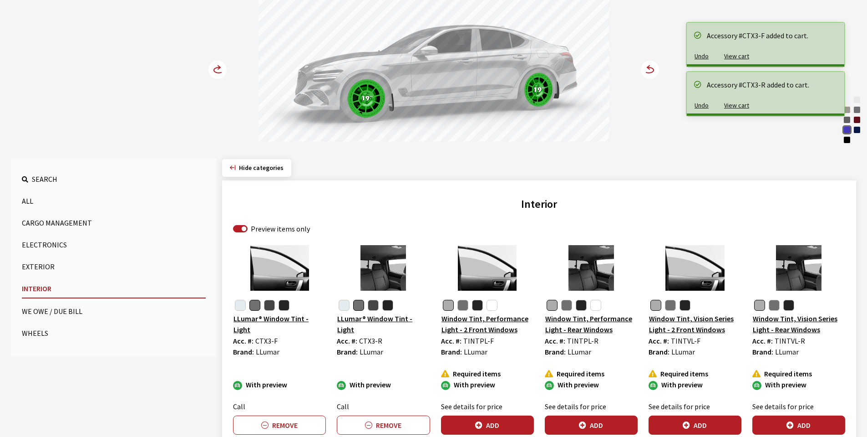
click at [219, 69] on circle at bounding box center [218, 70] width 18 height 18
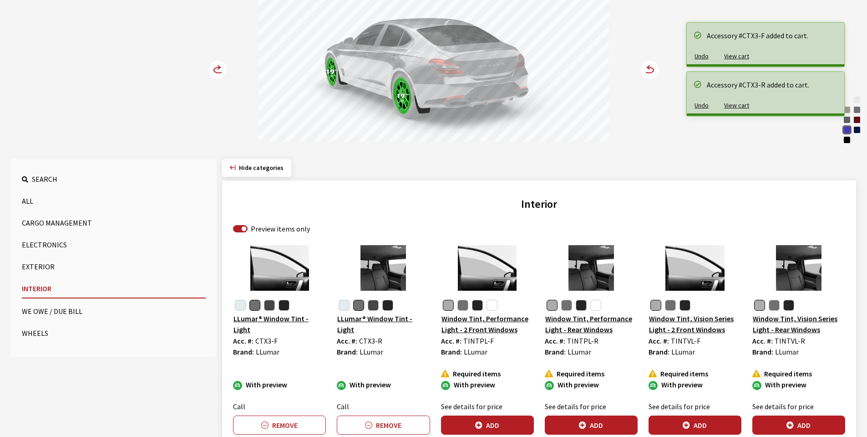
click at [219, 69] on circle at bounding box center [218, 70] width 18 height 18
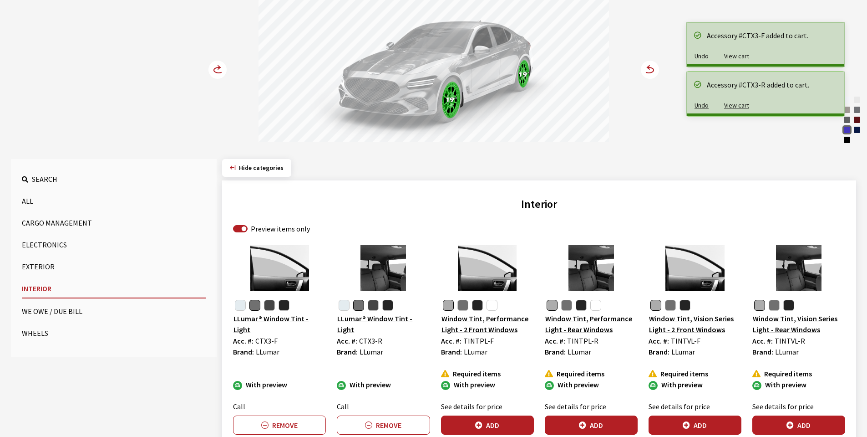
click at [219, 69] on circle at bounding box center [218, 70] width 18 height 18
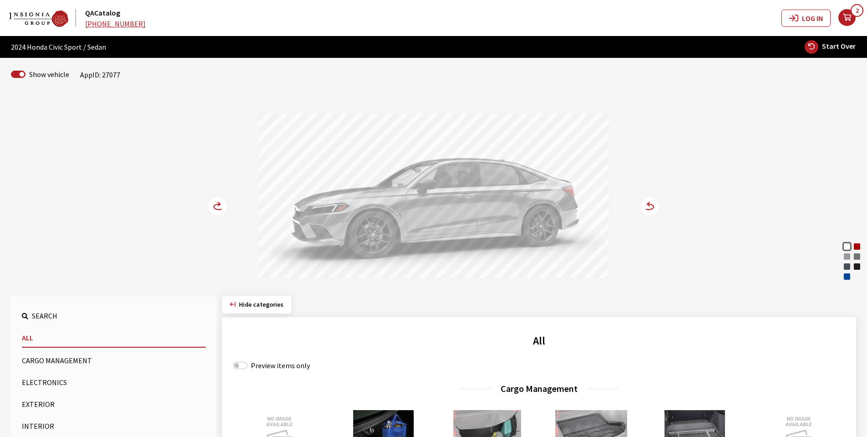
click at [244, 364] on input "Preview items only" at bounding box center [240, 365] width 15 height 7
checkbox input "true"
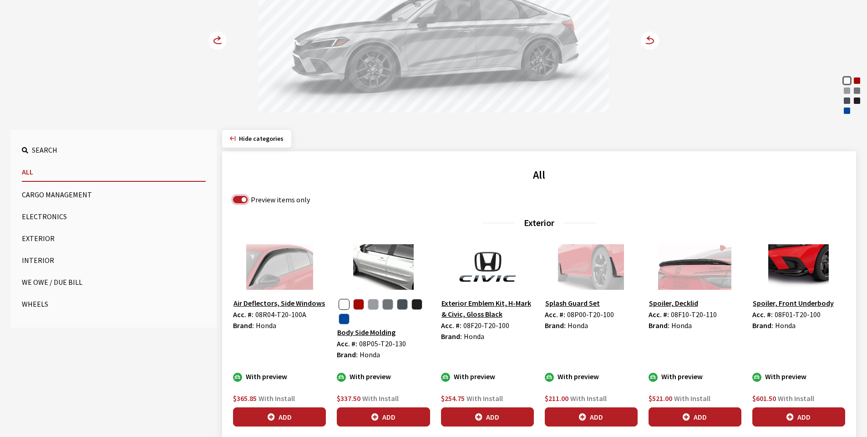
scroll to position [182, 0]
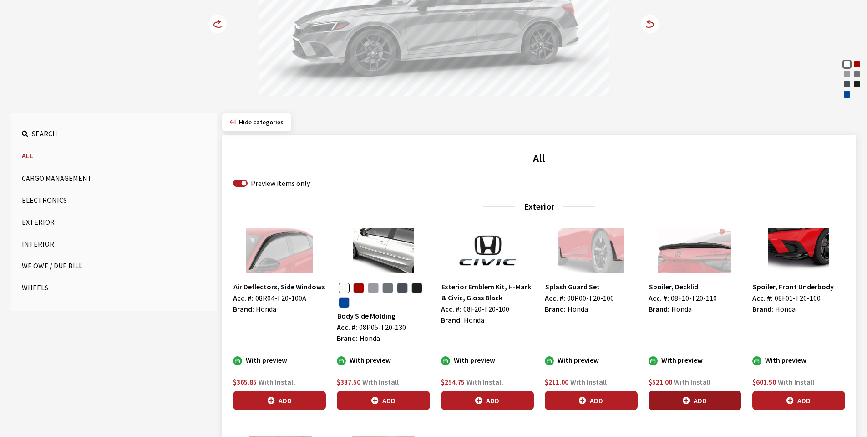
click at [703, 399] on button "Add" at bounding box center [695, 400] width 93 height 19
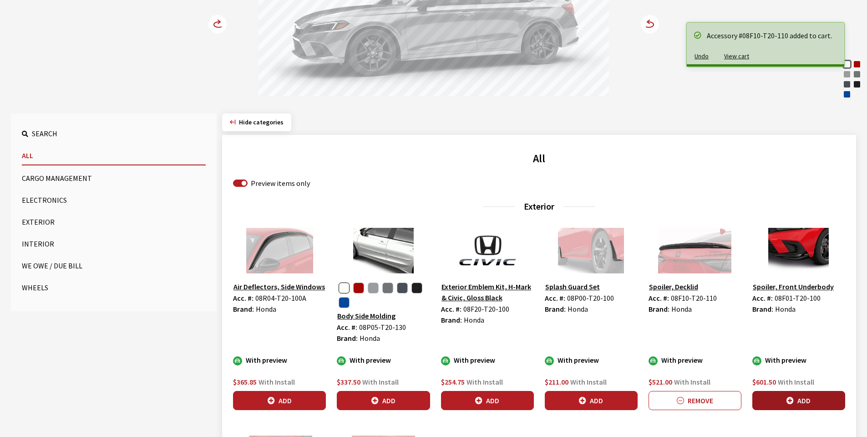
click at [789, 398] on icon "button" at bounding box center [790, 400] width 7 height 7
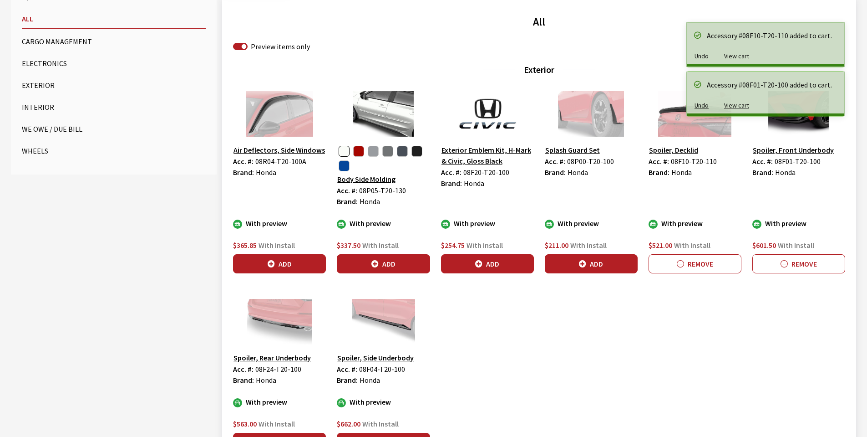
scroll to position [410, 0]
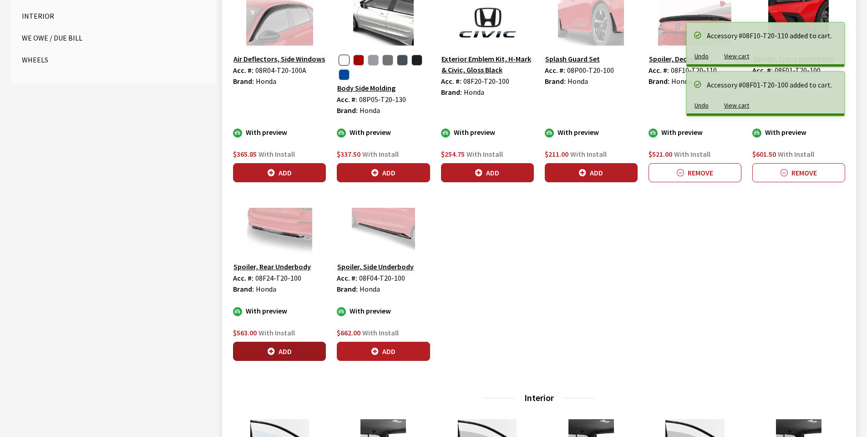
click at [275, 351] on button "Add" at bounding box center [279, 350] width 93 height 19
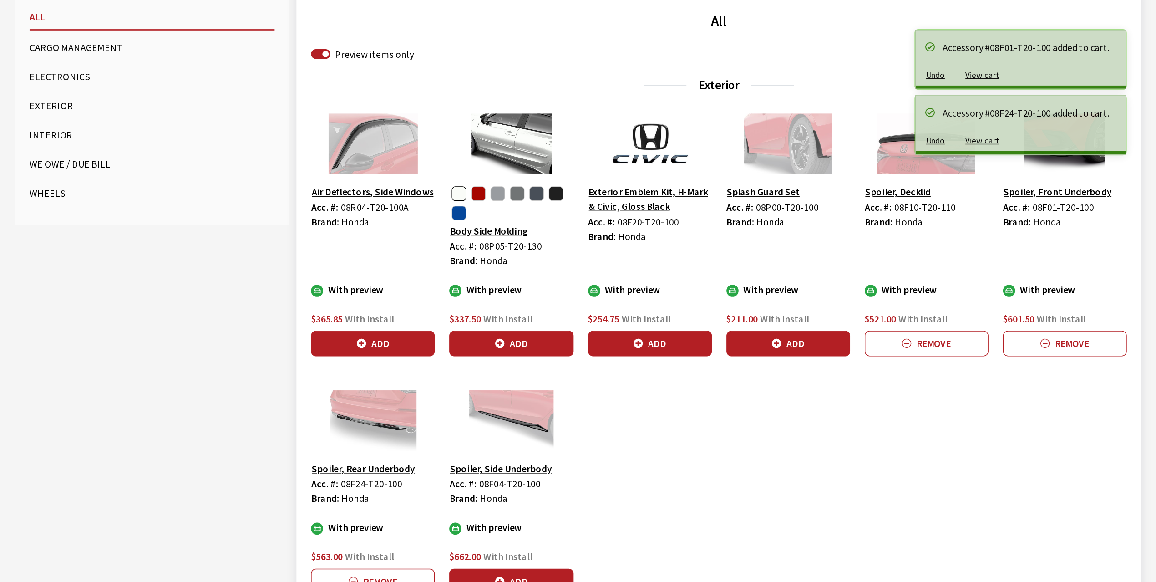
scroll to position [137, 0]
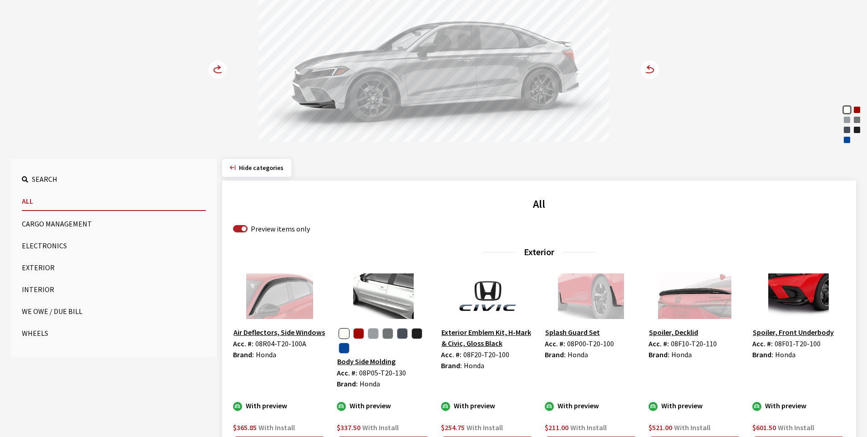
click at [220, 68] on icon at bounding box center [223, 70] width 6 height 8
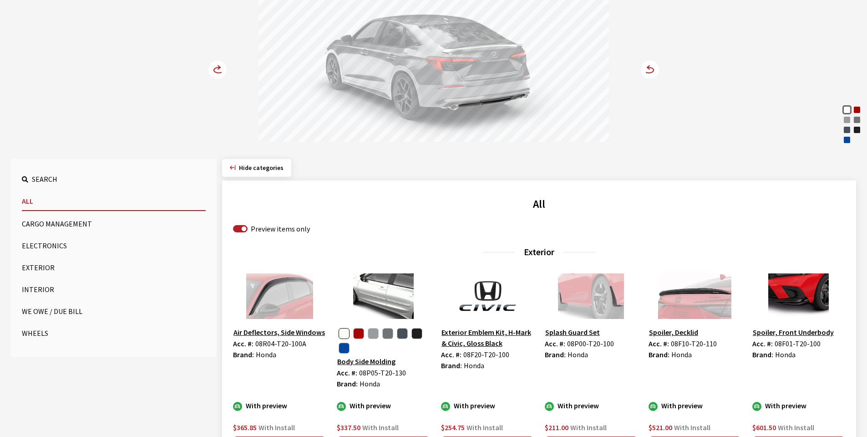
click at [220, 68] on icon at bounding box center [223, 70] width 6 height 8
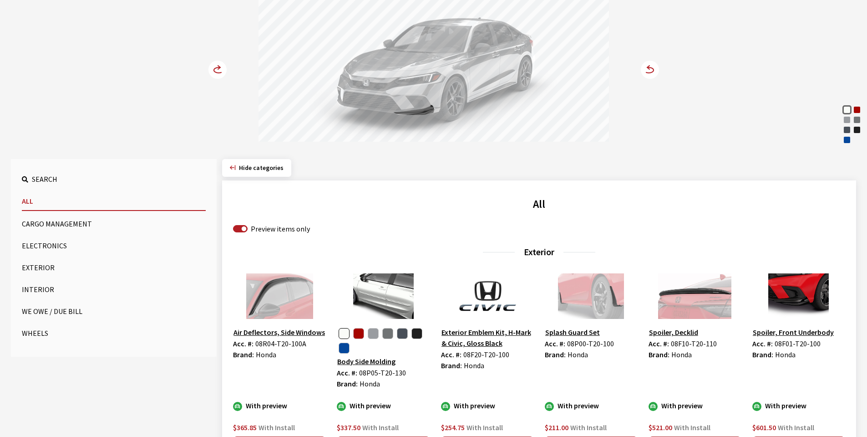
click at [220, 68] on icon at bounding box center [223, 70] width 6 height 8
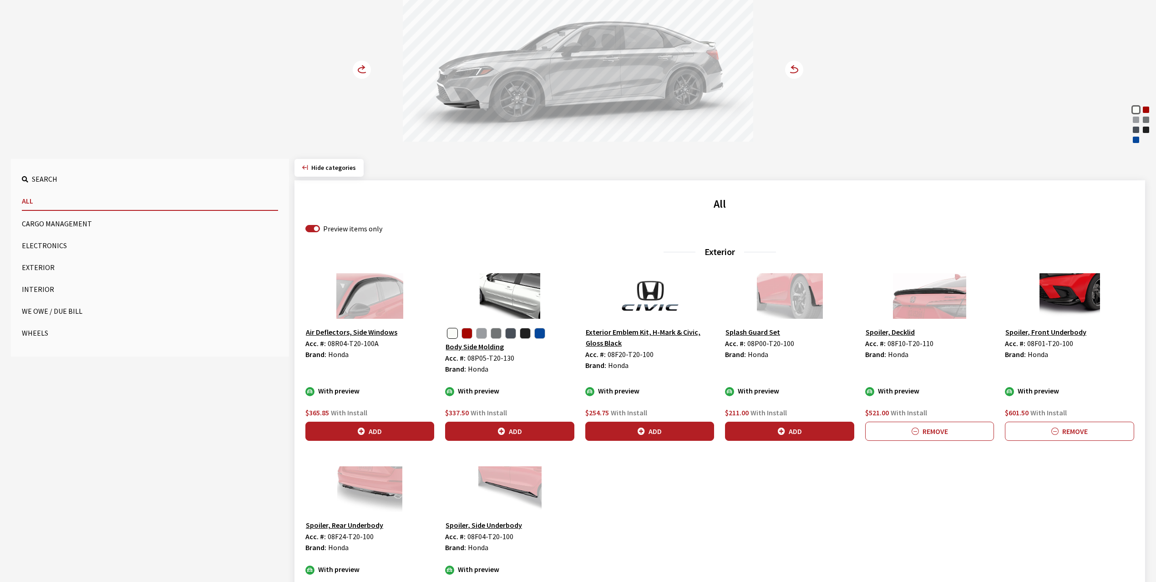
drag, startPoint x: 766, startPoint y: 1, endPoint x: 1062, endPoint y: 481, distance: 563.8
click at [867, 436] on div "Air Deflectors, Side Windows Acc. #: 08R04-T20-100A Brand: Honda With preview $…" at bounding box center [720, 459] width 840 height 372
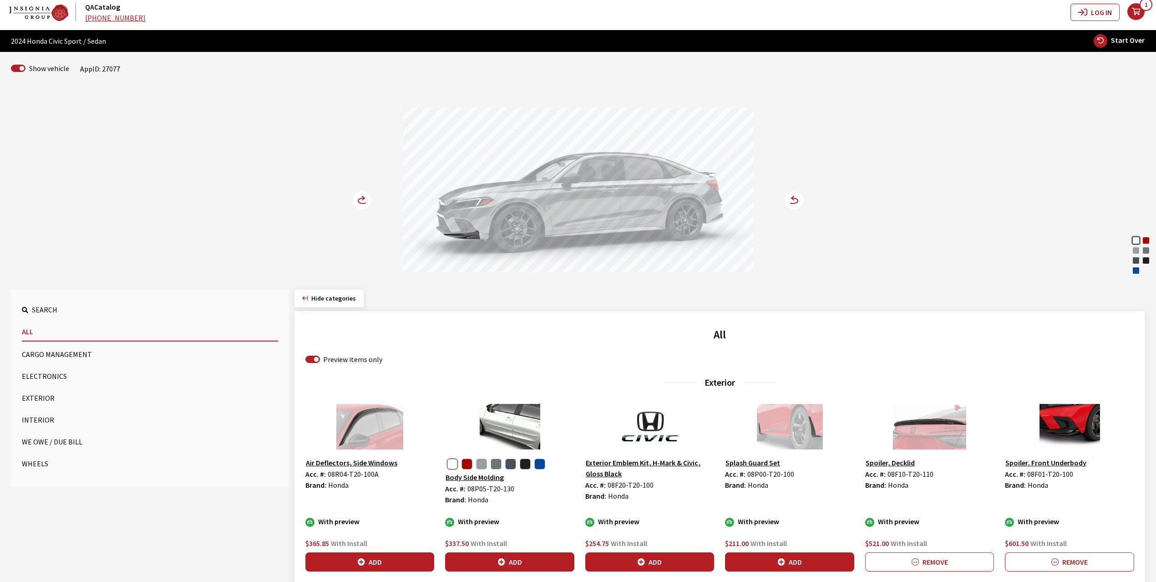
scroll to position [0, 0]
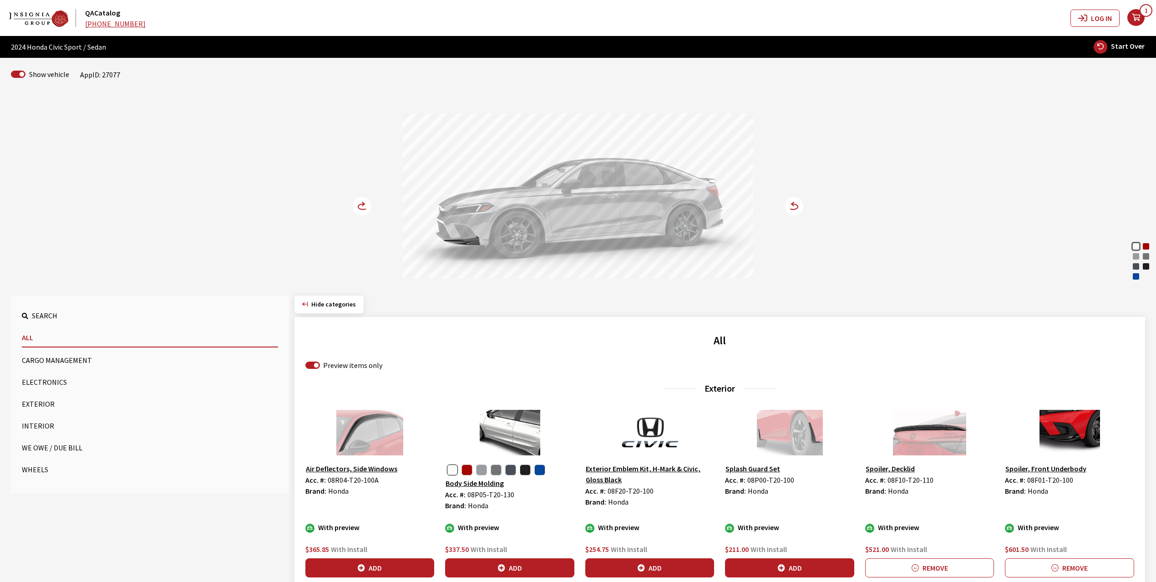
click at [867, 15] on icon "your cart" at bounding box center [1136, 17] width 17 height 7
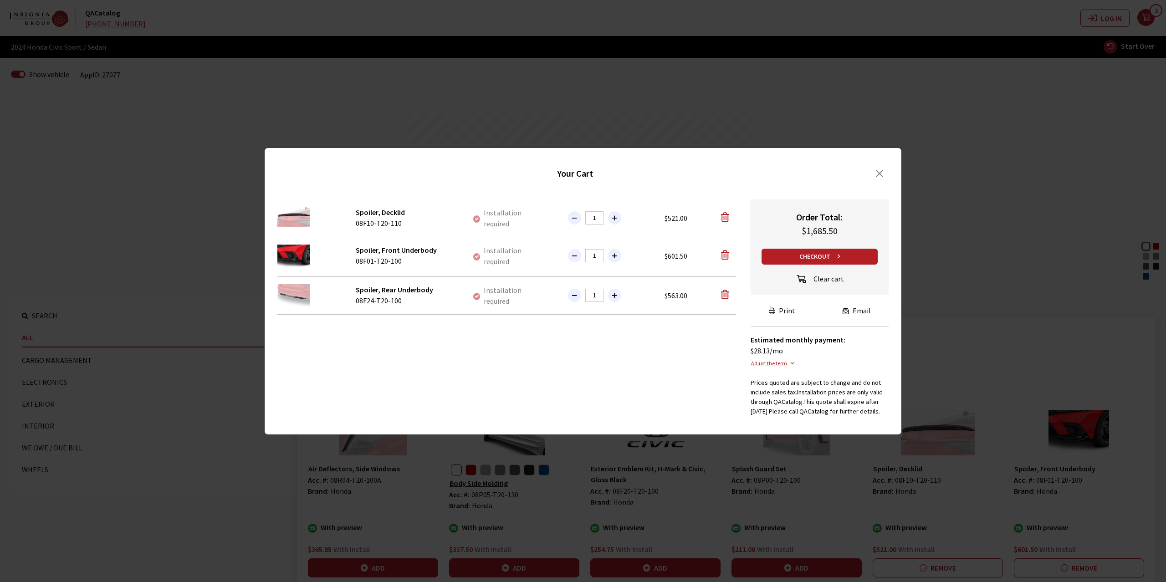
click at [829, 280] on button "Clear cart" at bounding box center [819, 279] width 64 height 15
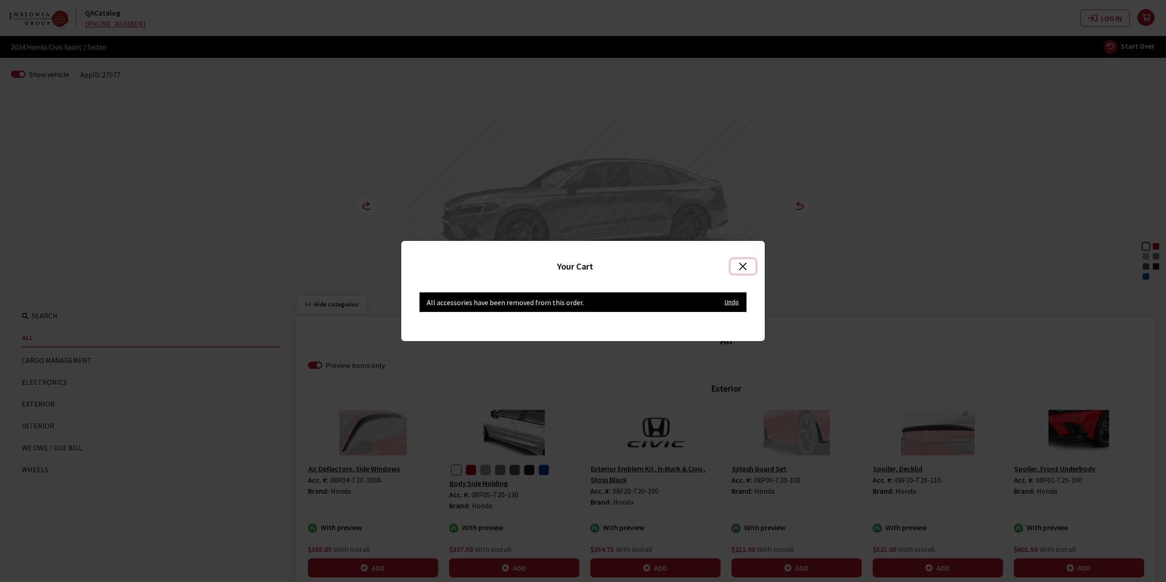
click at [740, 265] on button "Close" at bounding box center [742, 266] width 25 height 15
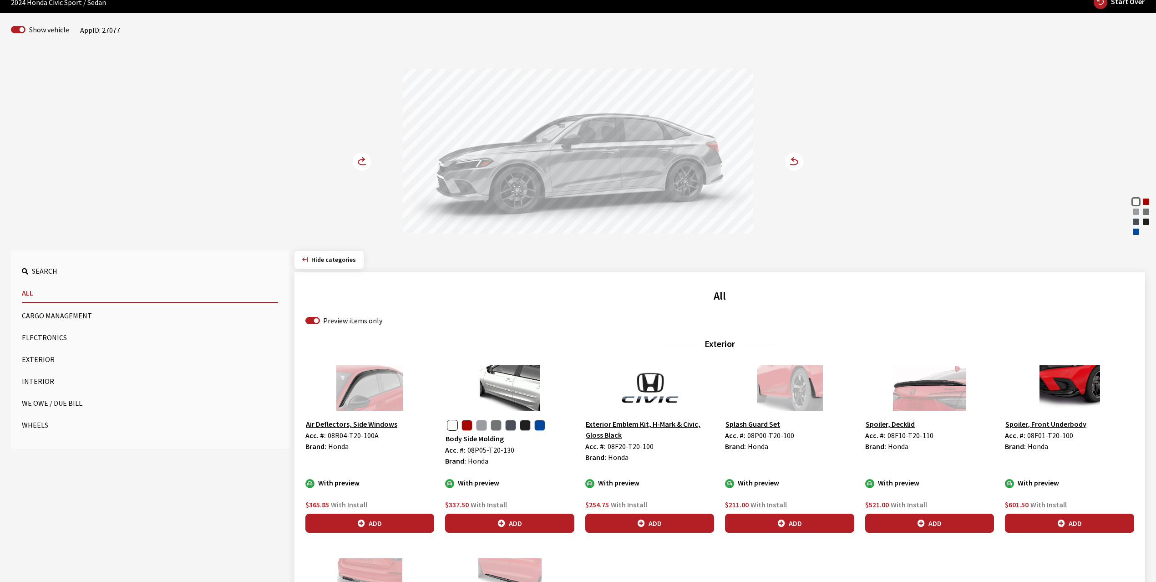
scroll to position [61, 0]
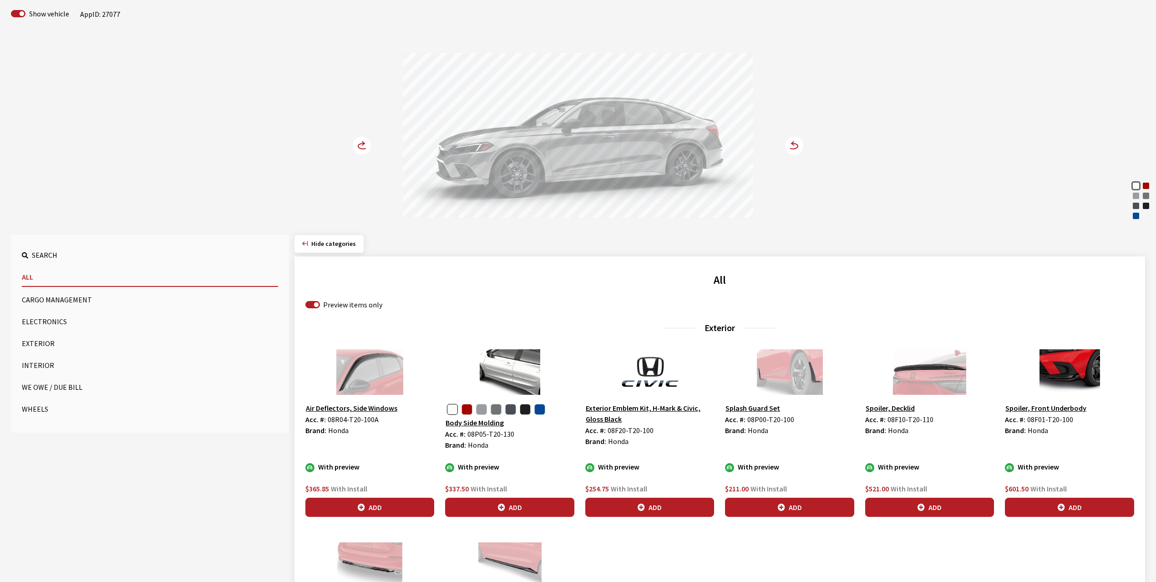
click at [363, 148] on circle at bounding box center [362, 146] width 18 height 18
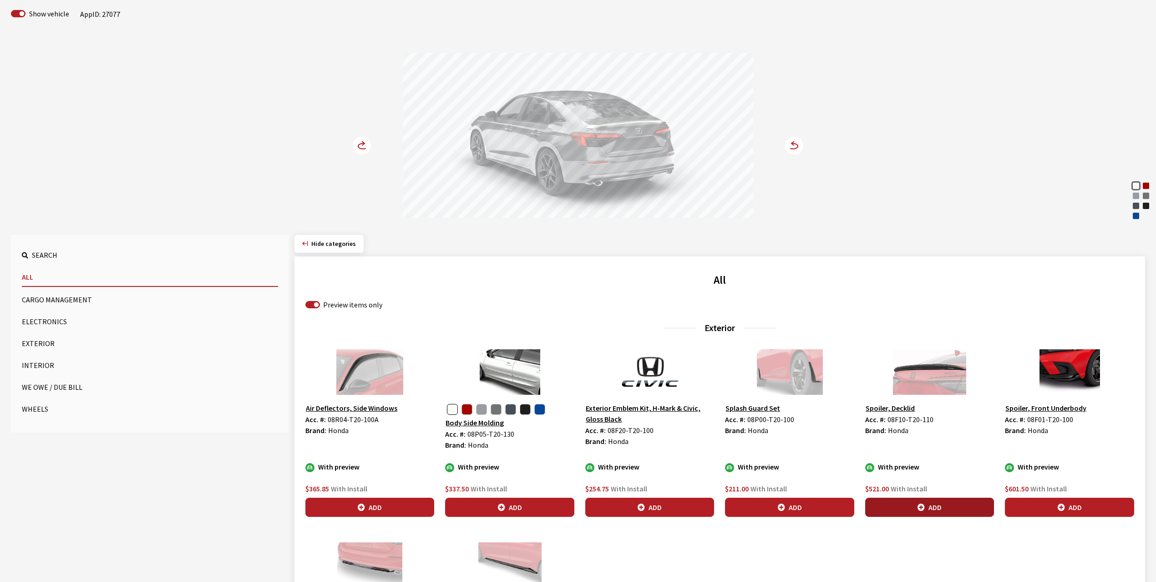
click at [867, 436] on button "Add" at bounding box center [930, 507] width 129 height 19
click at [867, 184] on div "Rallye Red" at bounding box center [1146, 185] width 9 height 9
click at [867, 436] on icon "button" at bounding box center [921, 507] width 7 height 7
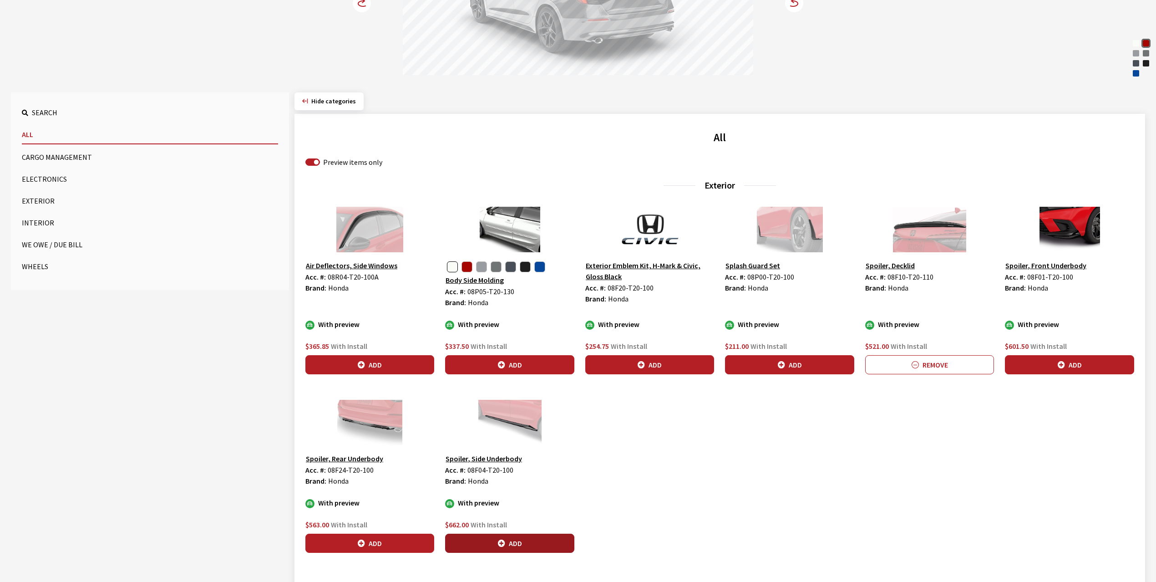
scroll to position [182, 0]
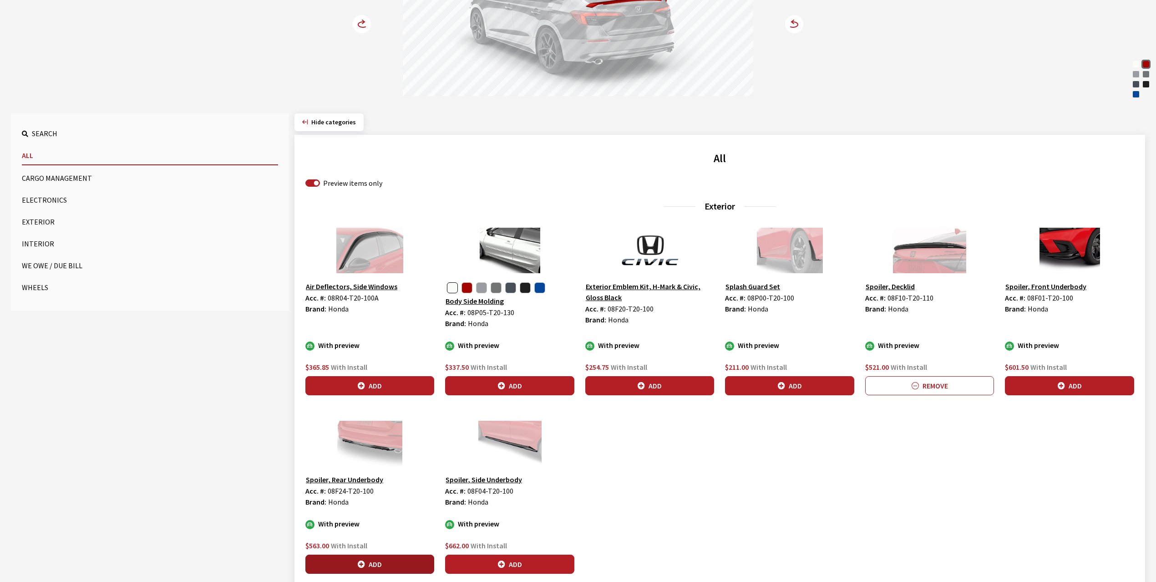
click at [377, 436] on button "Add" at bounding box center [370, 564] width 129 height 19
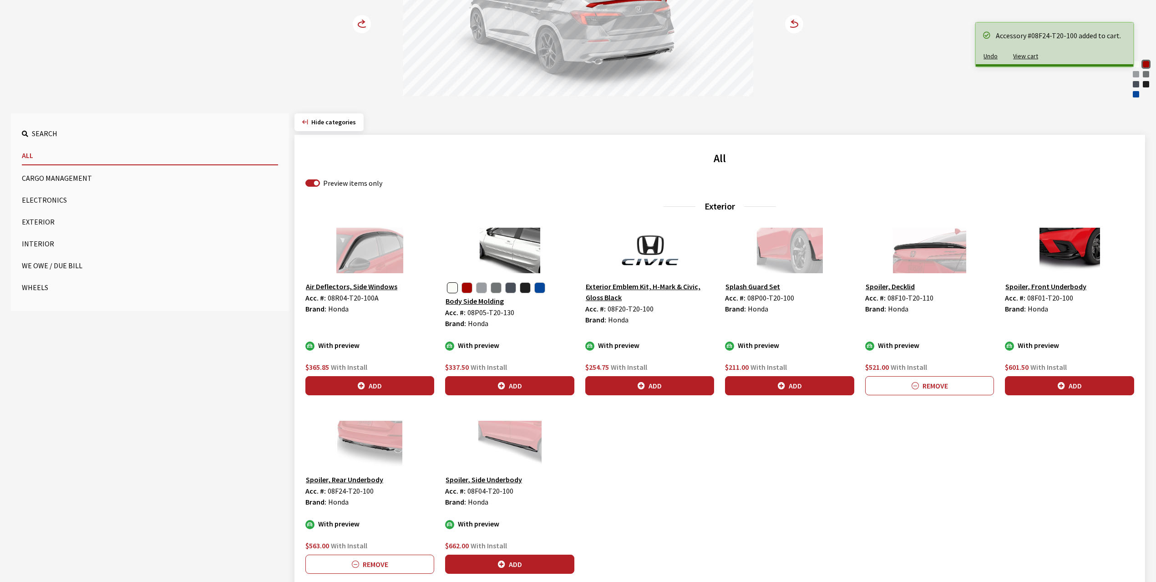
click at [361, 25] on circle at bounding box center [362, 24] width 18 height 18
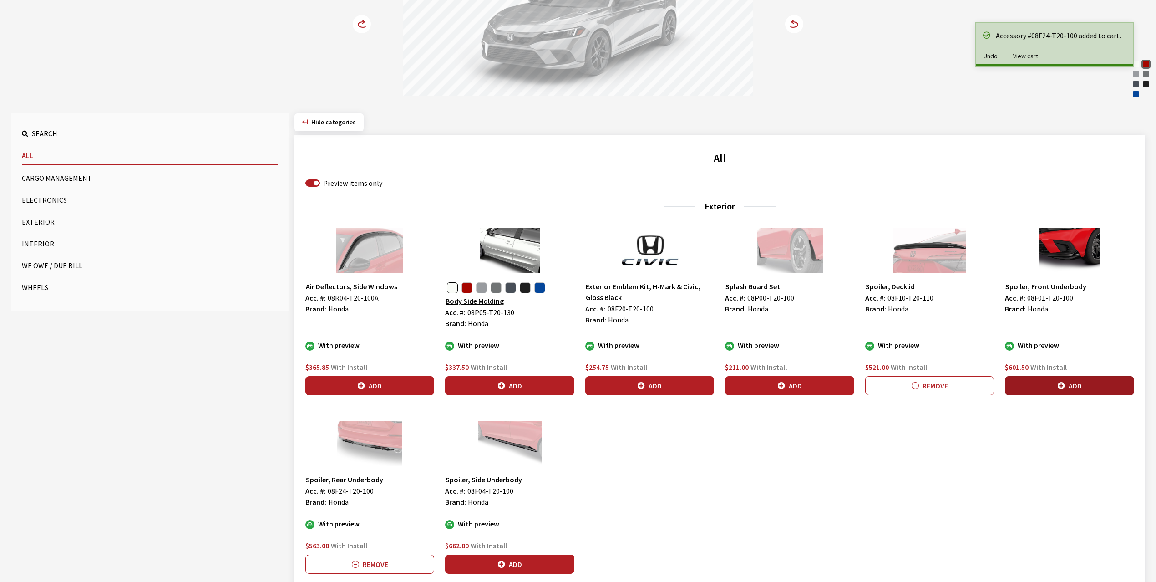
click at [867, 385] on icon "button" at bounding box center [1061, 385] width 7 height 7
click at [314, 122] on span "Hide categories" at bounding box center [333, 122] width 45 height 8
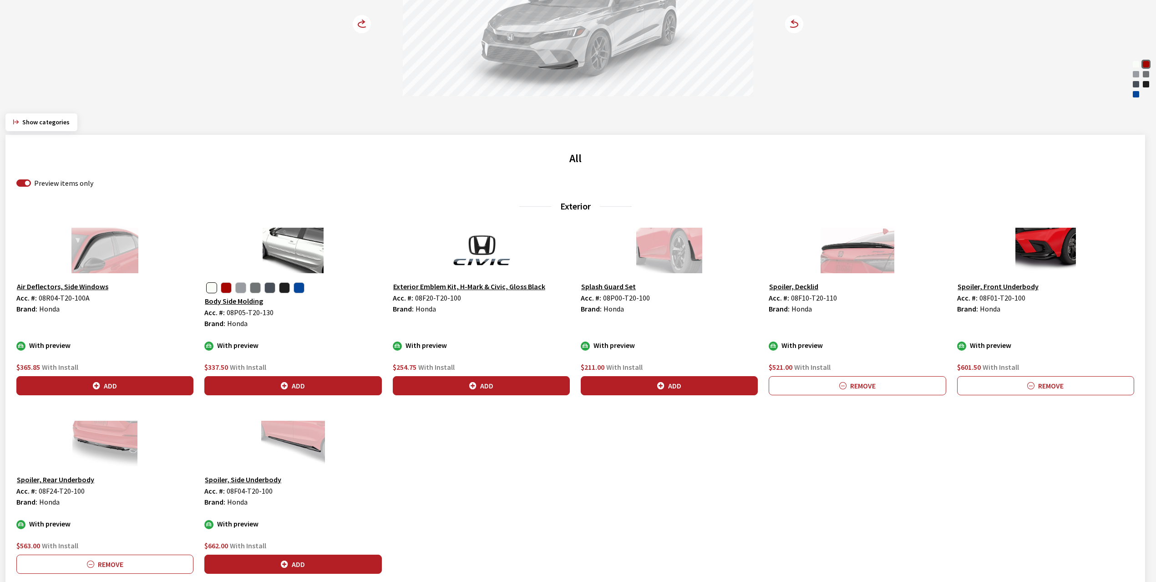
click at [360, 22] on circle at bounding box center [362, 24] width 18 height 18
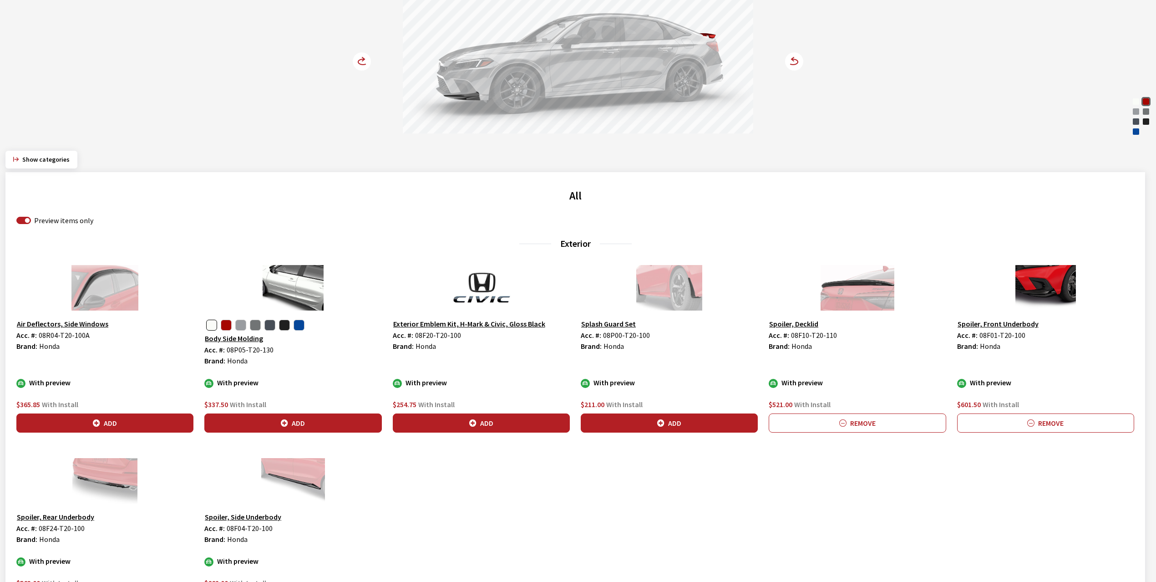
scroll to position [61, 0]
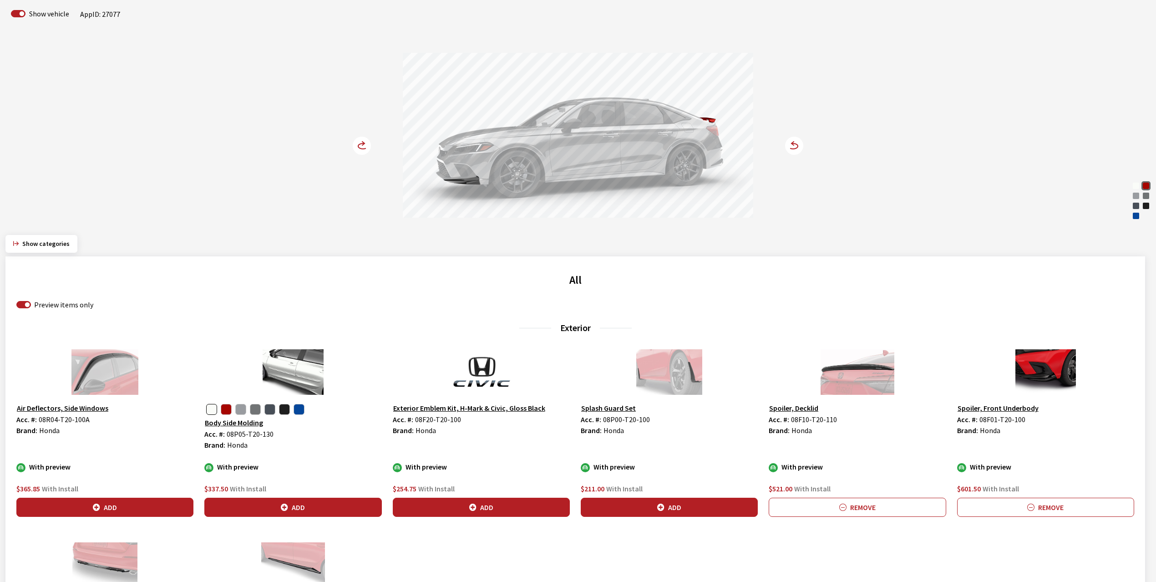
click at [361, 143] on circle at bounding box center [362, 146] width 18 height 18
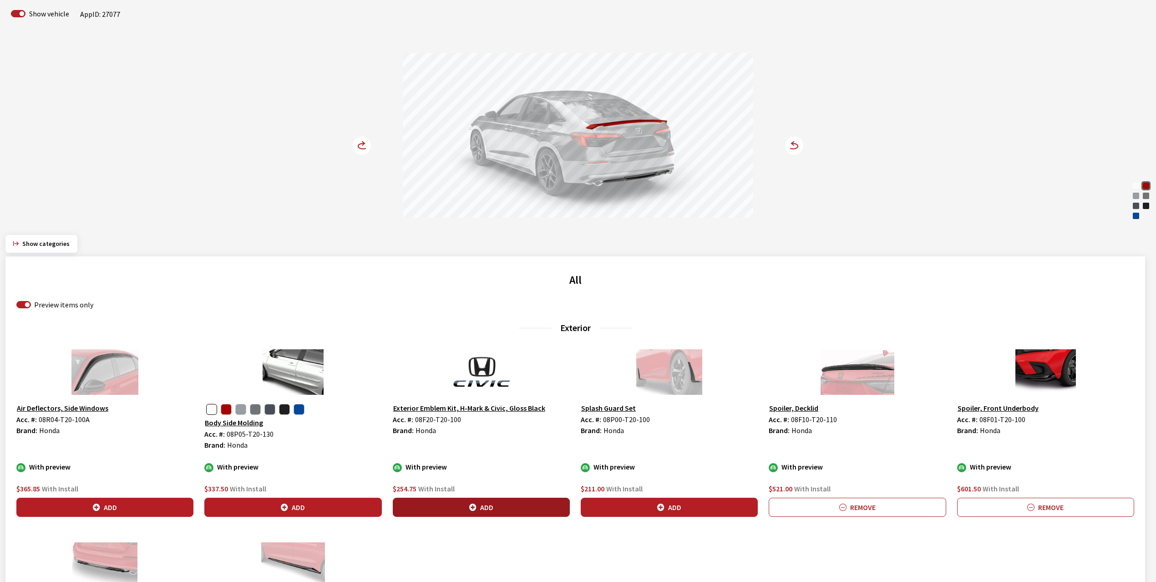
click at [494, 436] on button "Add" at bounding box center [481, 507] width 177 height 19
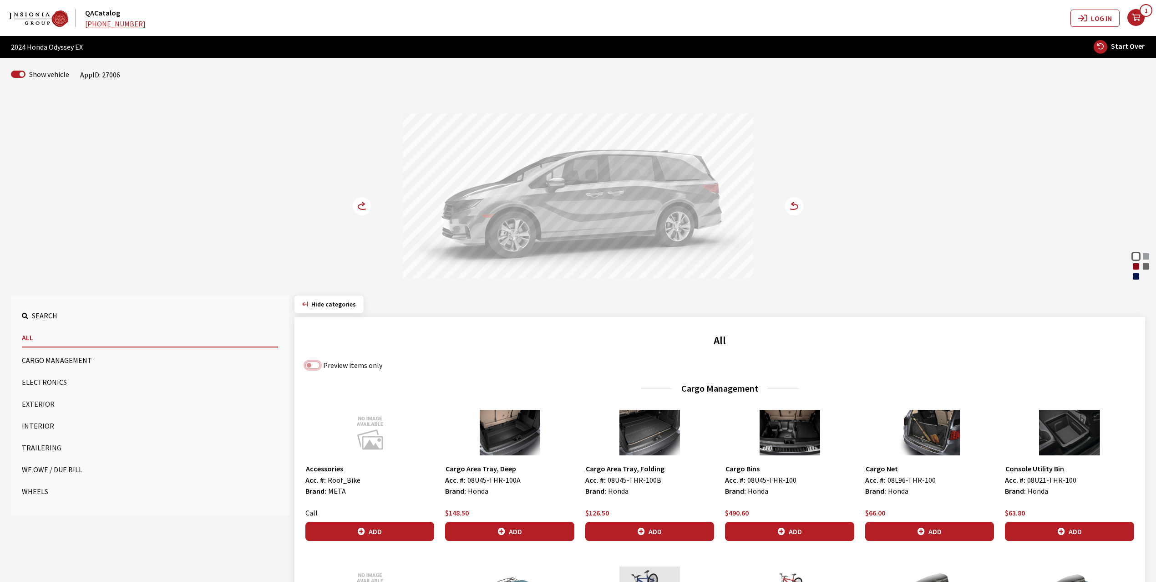
click at [314, 365] on input "Preview items only" at bounding box center [313, 365] width 15 height 7
checkbox input "true"
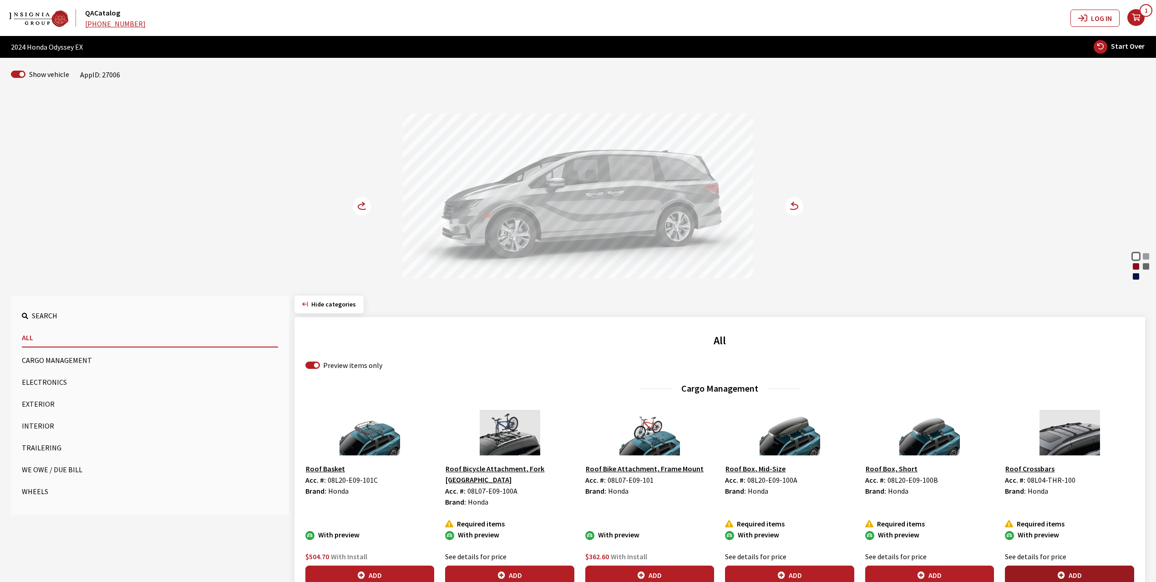
click at [1076, 565] on button "Add" at bounding box center [1069, 574] width 129 height 19
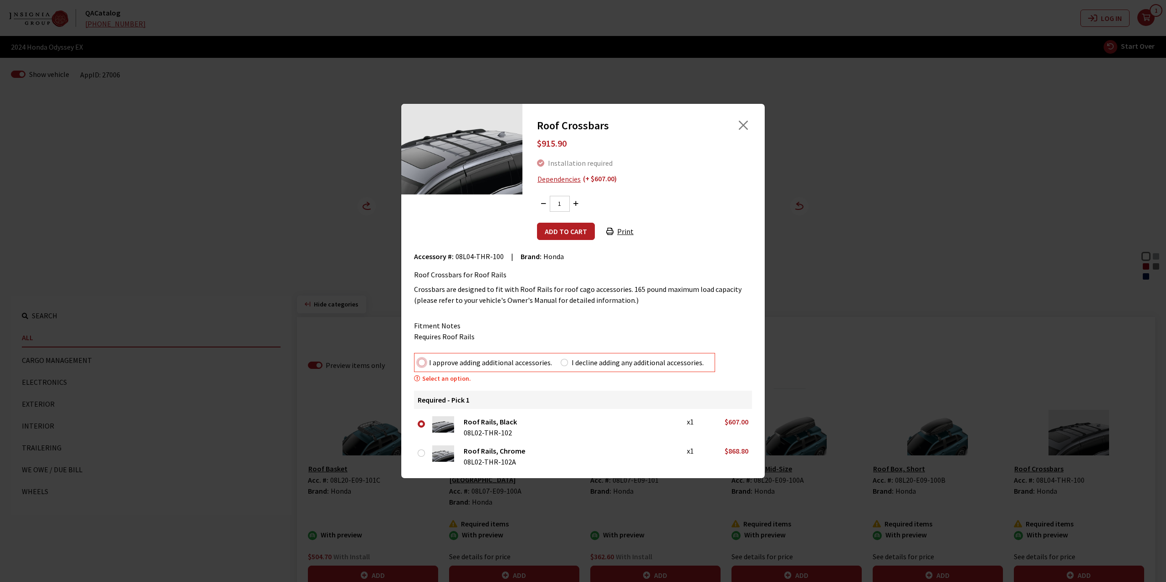
click at [422, 365] on input "I approve adding additional accessories." at bounding box center [421, 362] width 7 height 7
radio input "true"
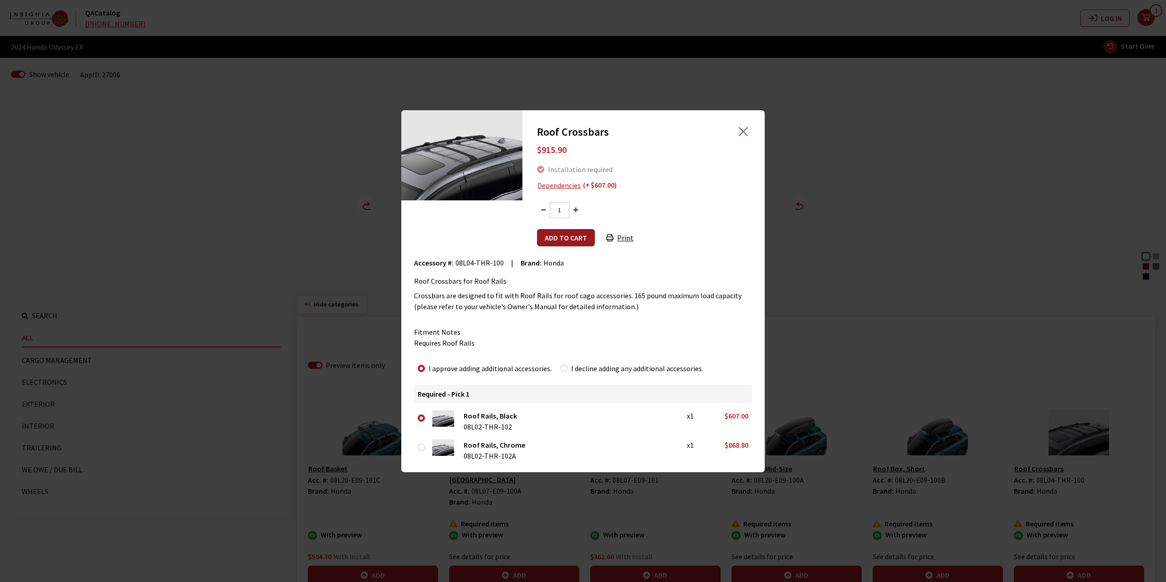
click at [573, 232] on button "Add to cart" at bounding box center [566, 237] width 58 height 17
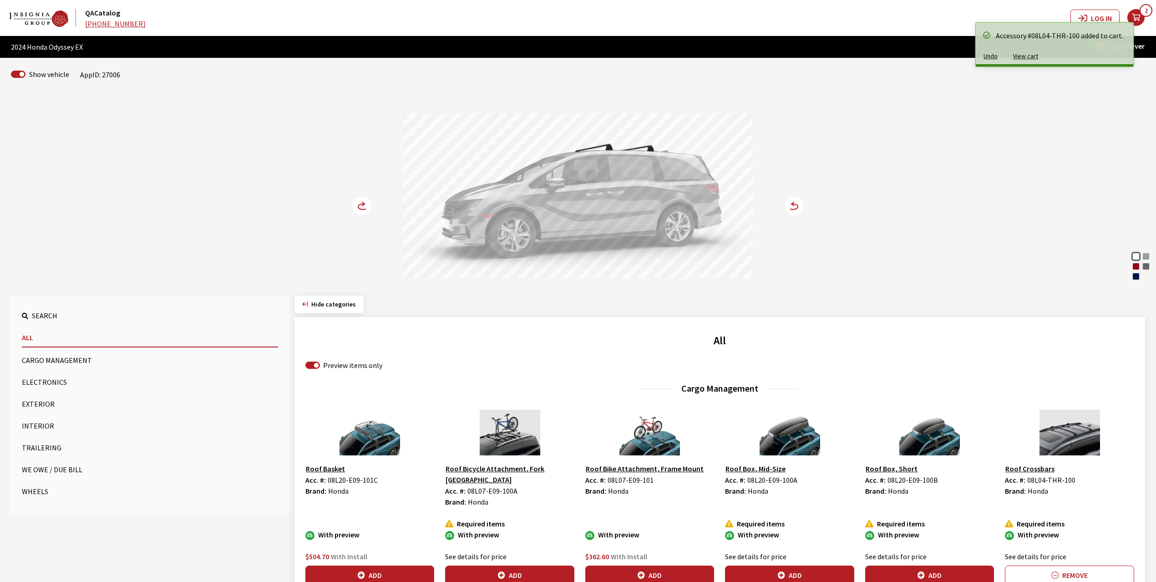
click at [357, 206] on circle at bounding box center [362, 206] width 18 height 18
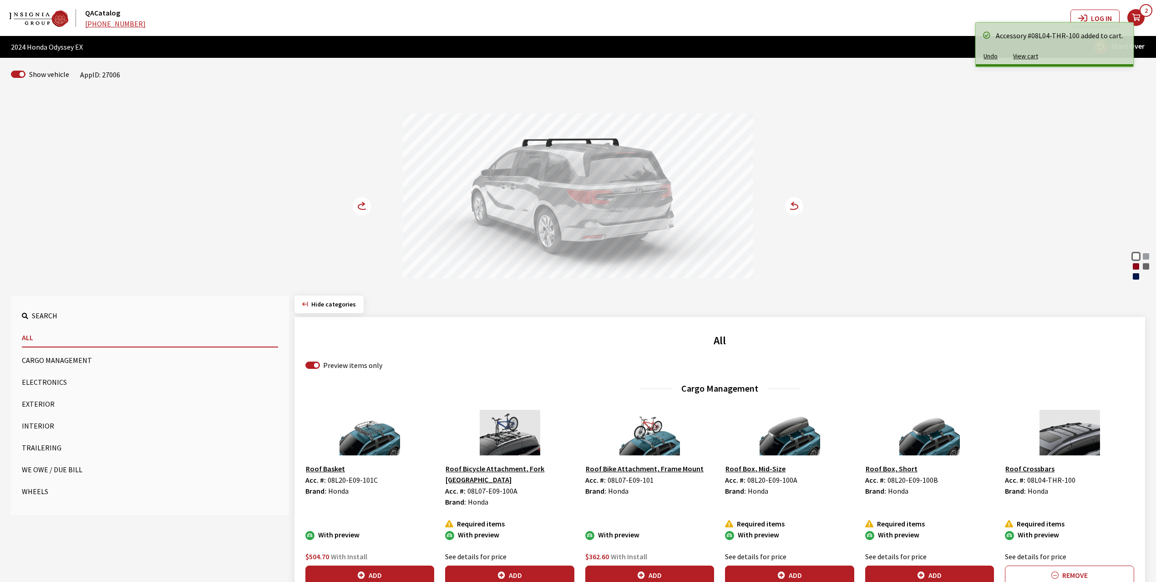
click at [357, 206] on circle at bounding box center [362, 206] width 18 height 18
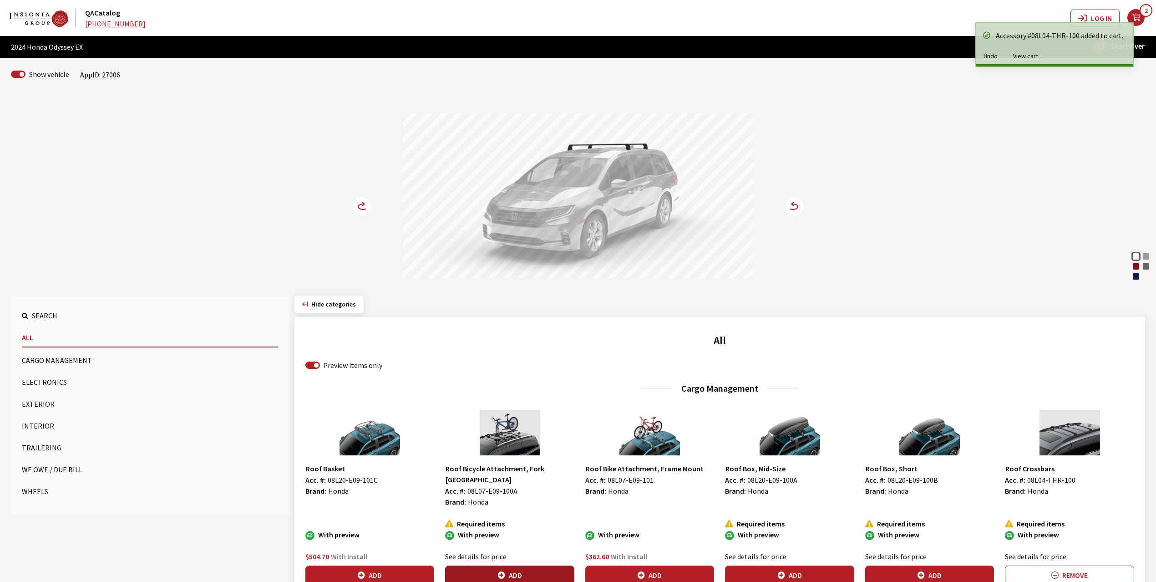
click at [514, 565] on button "Add" at bounding box center [509, 574] width 129 height 19
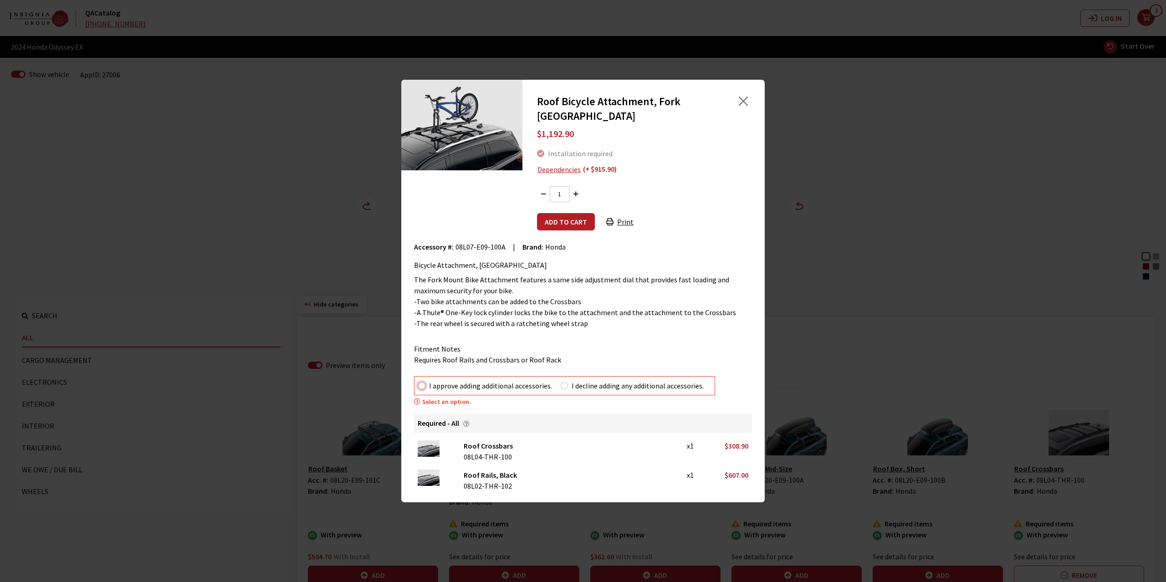
click at [423, 382] on input "I approve adding additional accessories." at bounding box center [421, 385] width 7 height 7
radio input "true"
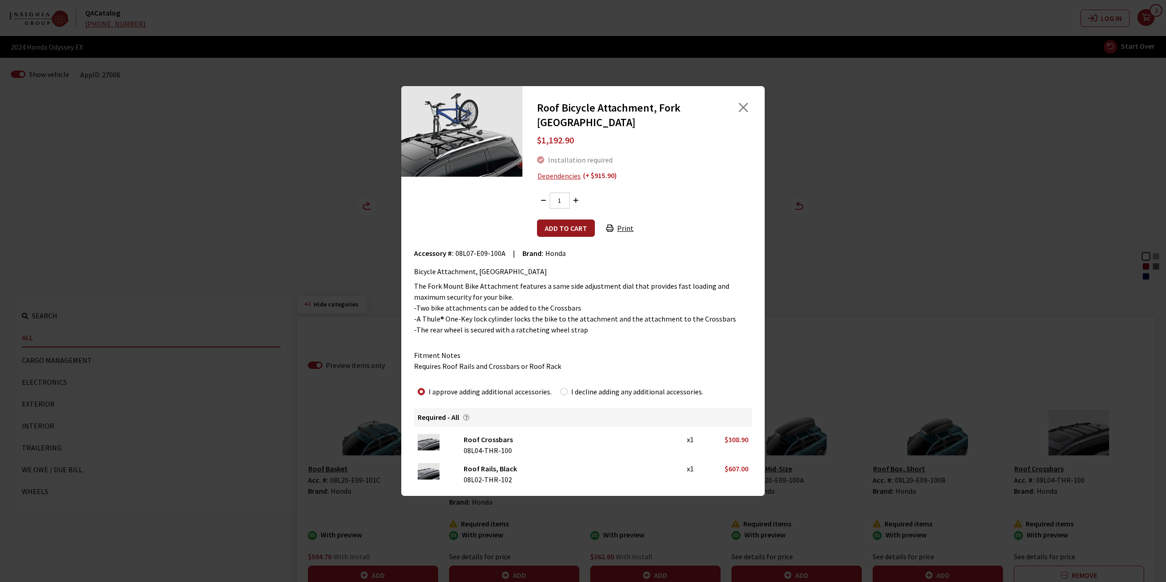
click at [561, 219] on button "Add to cart" at bounding box center [566, 227] width 58 height 17
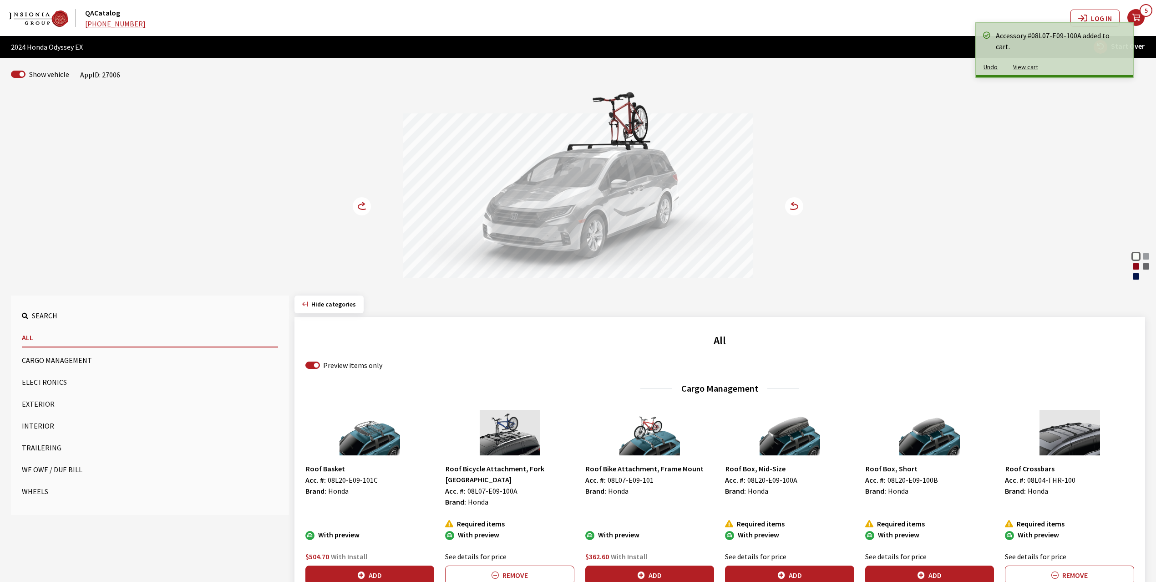
click at [363, 203] on circle at bounding box center [362, 206] width 18 height 18
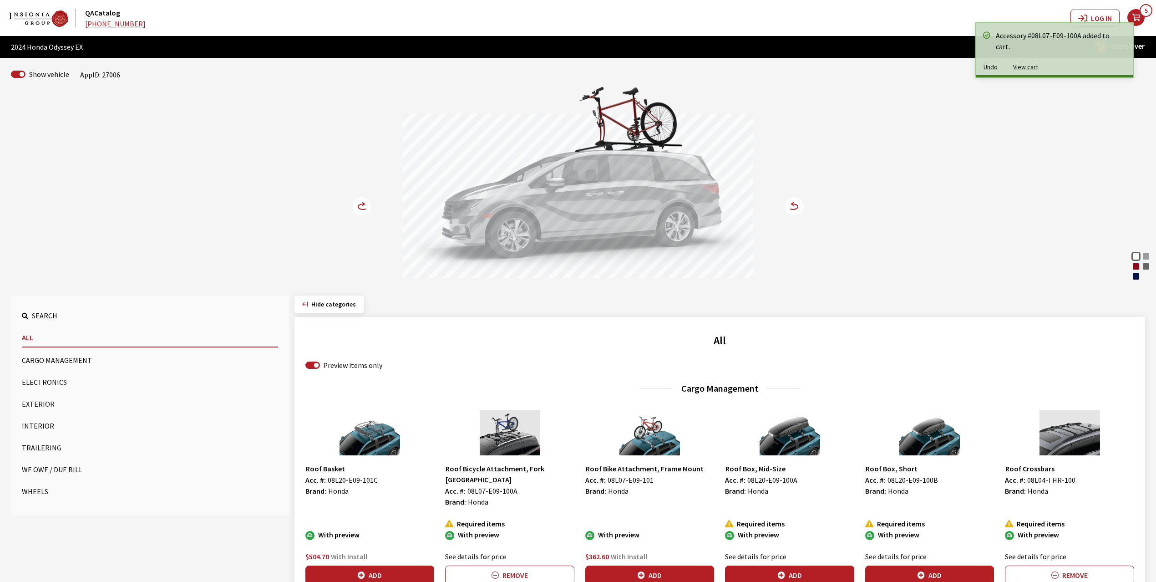
click at [363, 203] on circle at bounding box center [362, 206] width 18 height 18
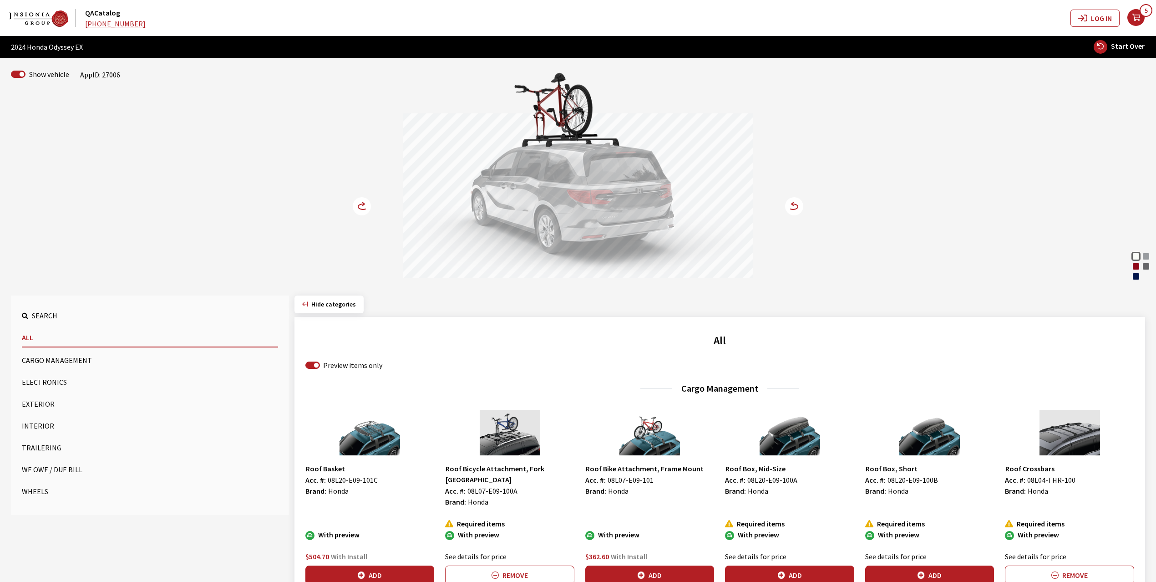
click at [30, 400] on button "Exterior" at bounding box center [150, 404] width 256 height 18
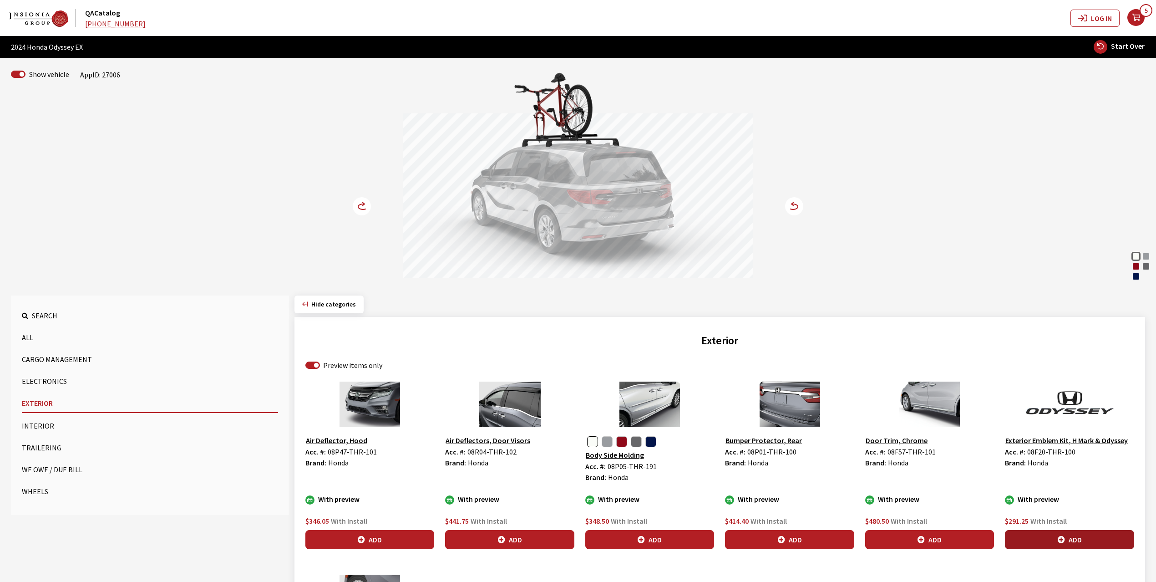
click at [1077, 536] on button "Add" at bounding box center [1069, 539] width 129 height 19
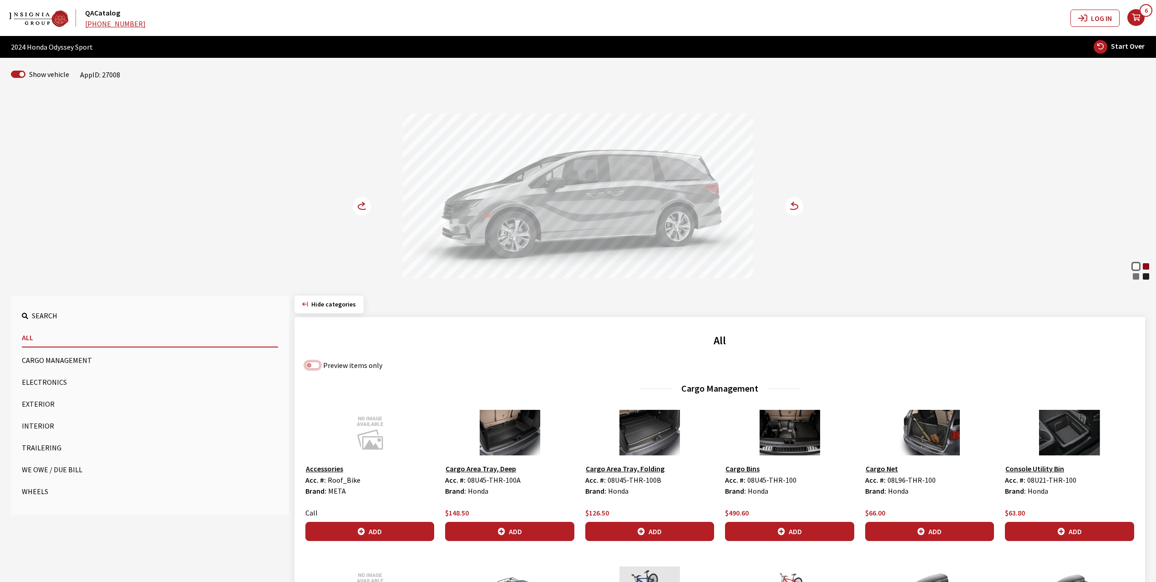
click at [311, 365] on input "Preview items only" at bounding box center [313, 365] width 15 height 7
checkbox input "true"
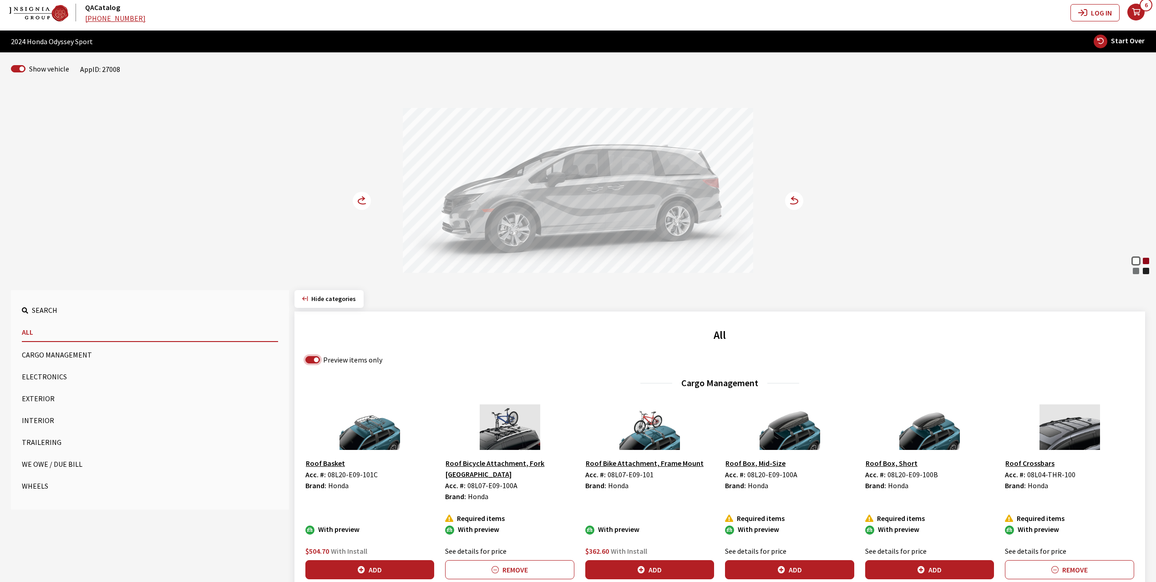
scroll to position [121, 0]
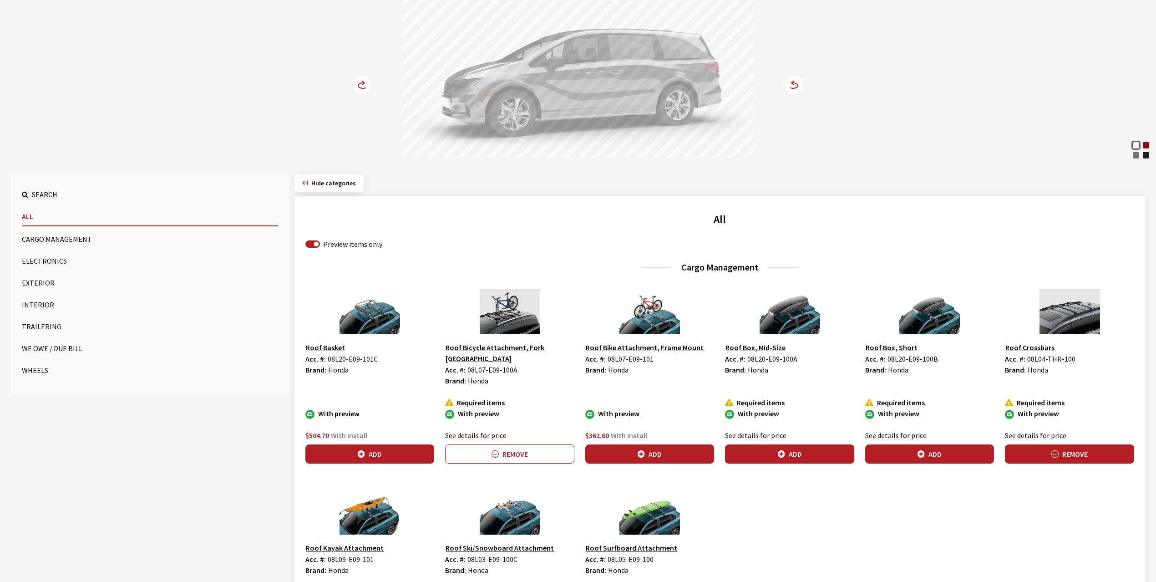
click at [1086, 444] on button "Remove" at bounding box center [1069, 453] width 129 height 19
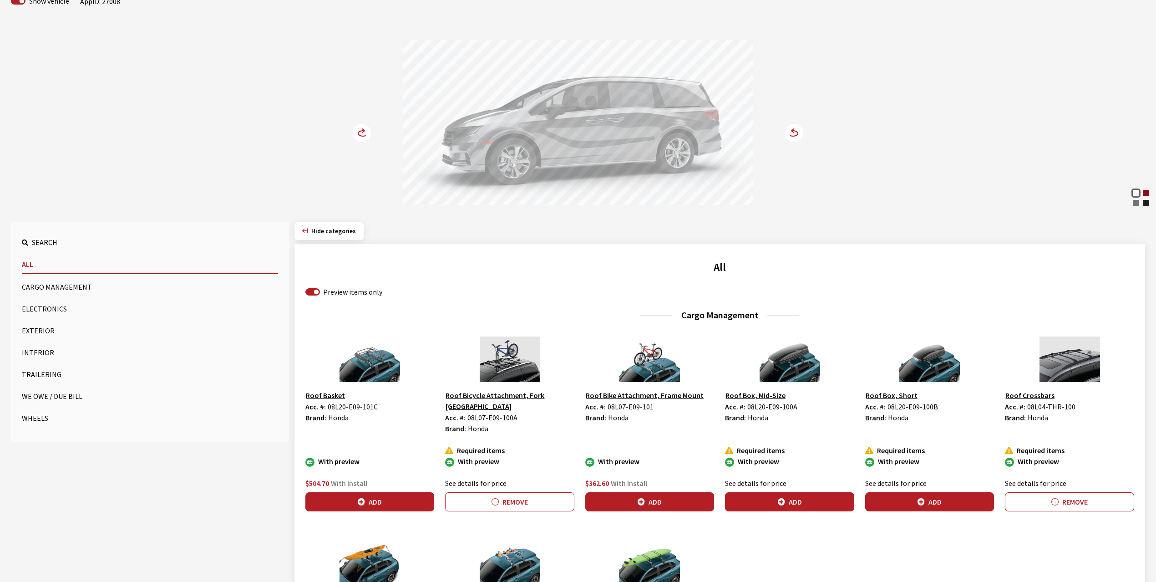
scroll to position [0, 0]
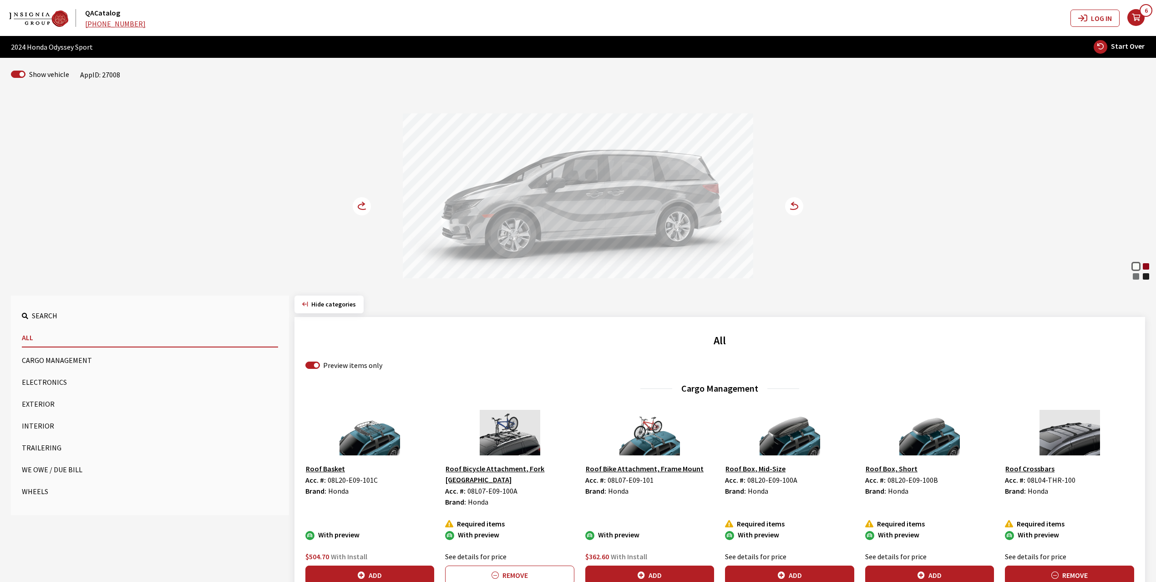
click at [1062, 565] on button "Remove" at bounding box center [1069, 574] width 129 height 19
click at [1140, 21] on icon "your cart" at bounding box center [1136, 17] width 17 height 7
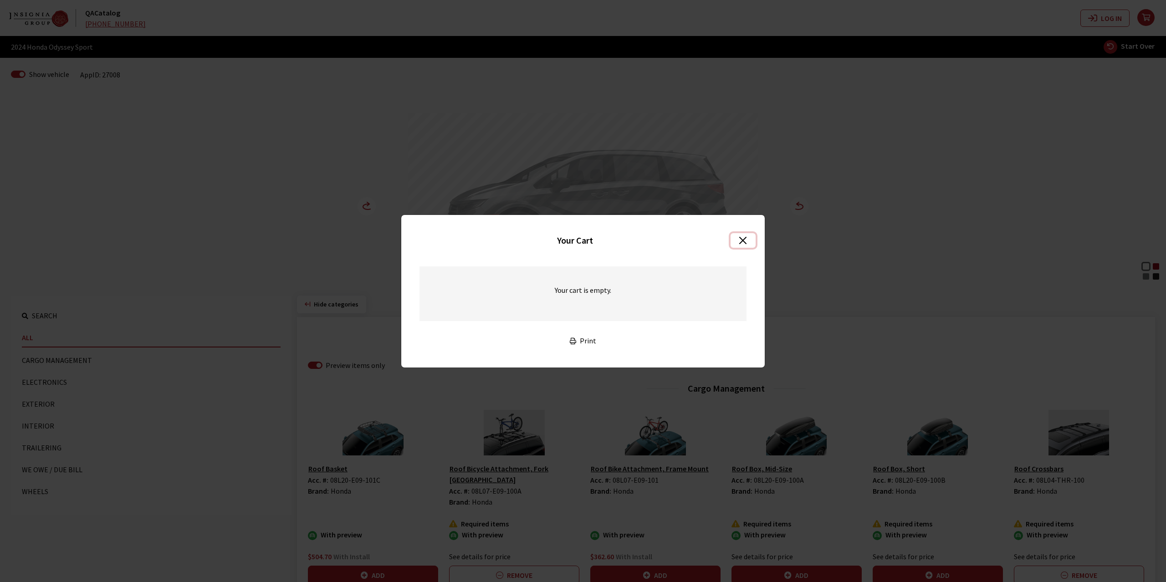
click at [743, 241] on button "Close" at bounding box center [742, 240] width 25 height 15
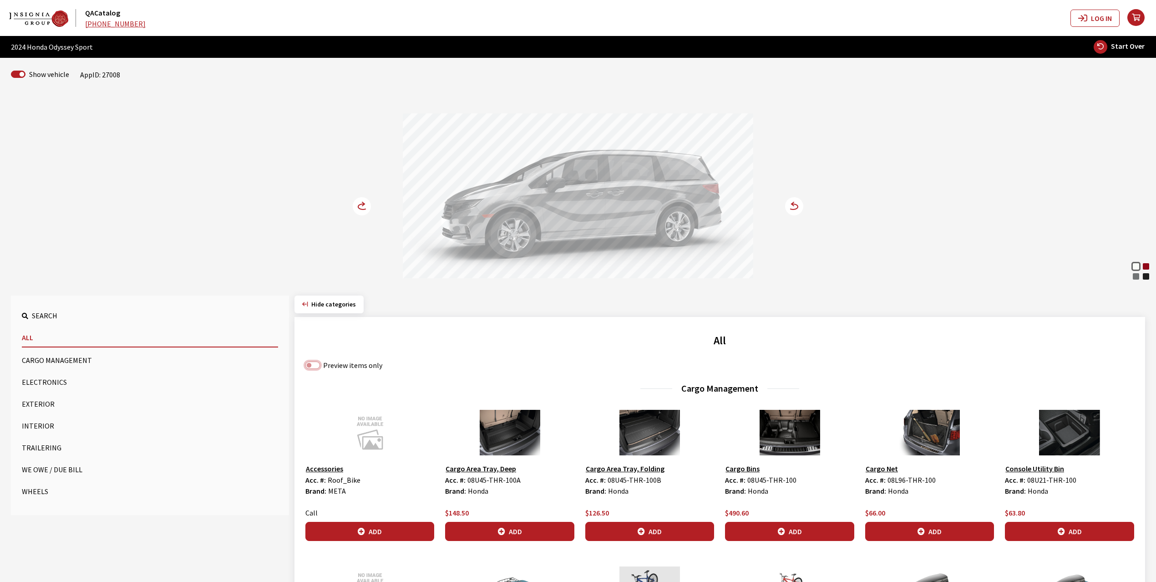
click at [315, 366] on input "Preview items only" at bounding box center [313, 365] width 15 height 7
checkbox input "true"
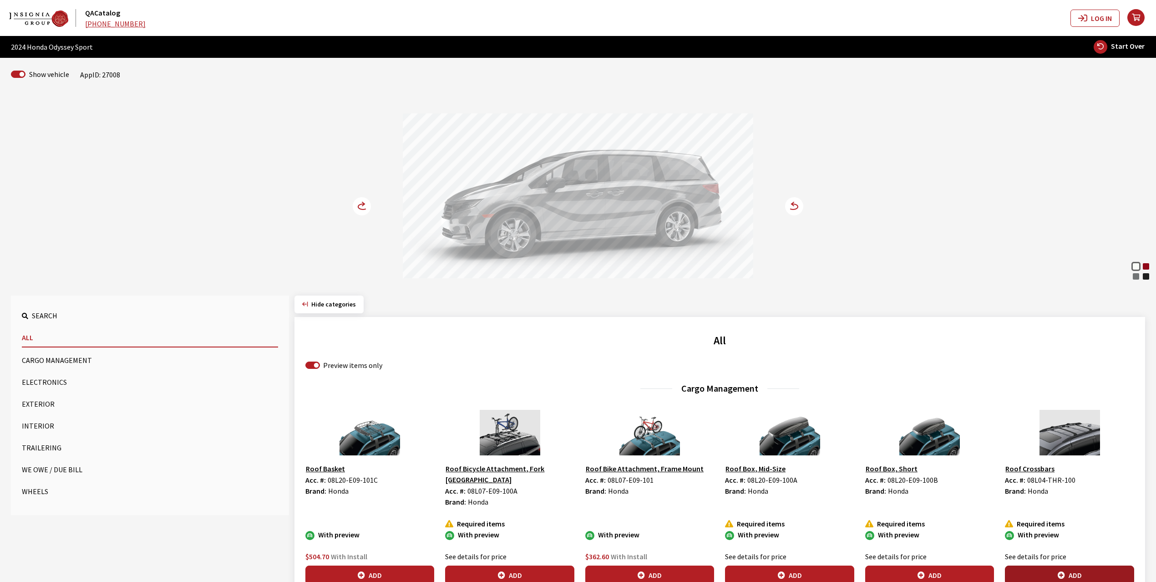
click at [1066, 565] on button "Add" at bounding box center [1069, 574] width 129 height 19
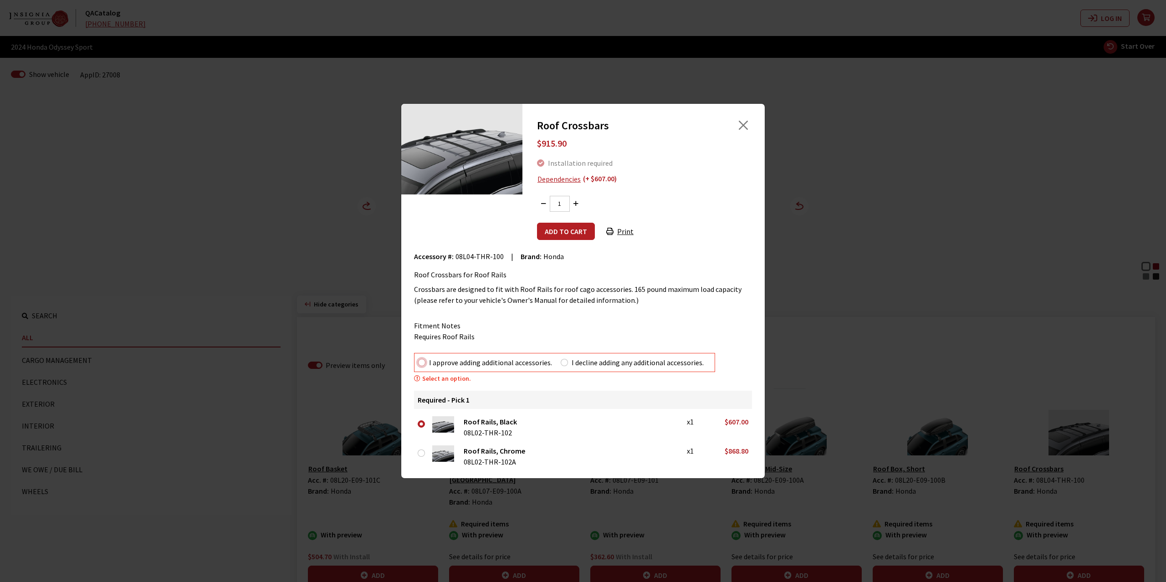
click at [420, 365] on input "I approve adding additional accessories." at bounding box center [421, 362] width 7 height 7
radio input "true"
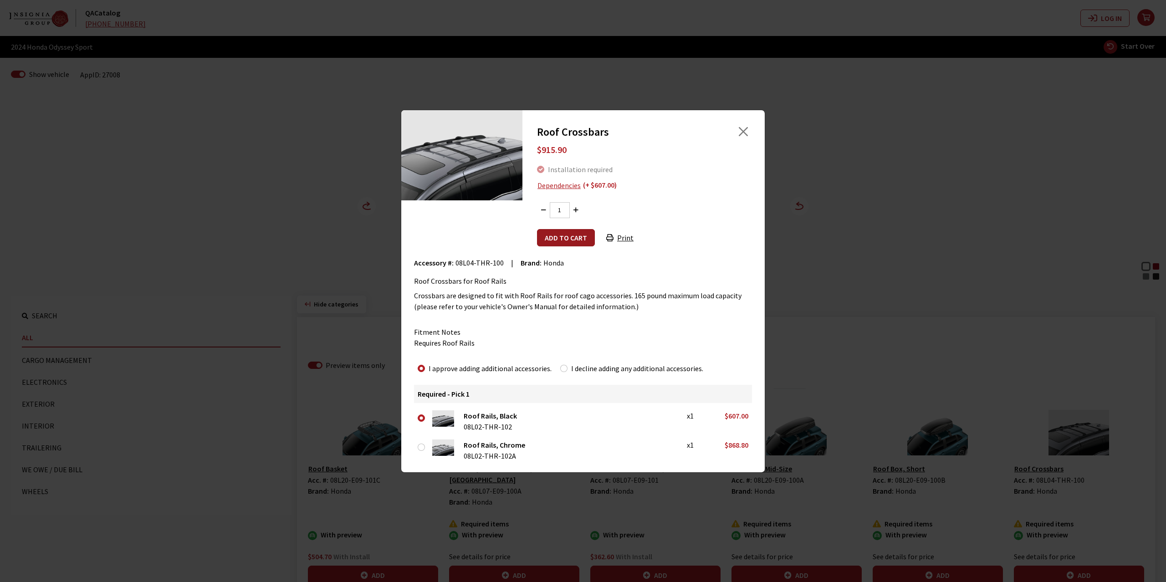
click at [556, 234] on button "Add to cart" at bounding box center [566, 237] width 58 height 17
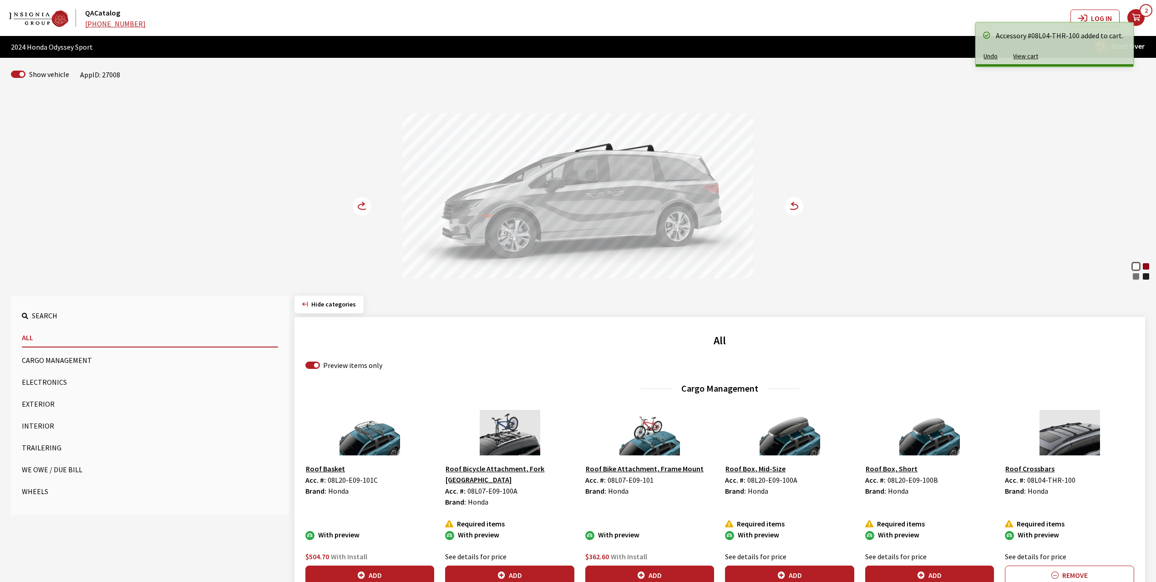
click at [356, 205] on circle at bounding box center [362, 206] width 18 height 18
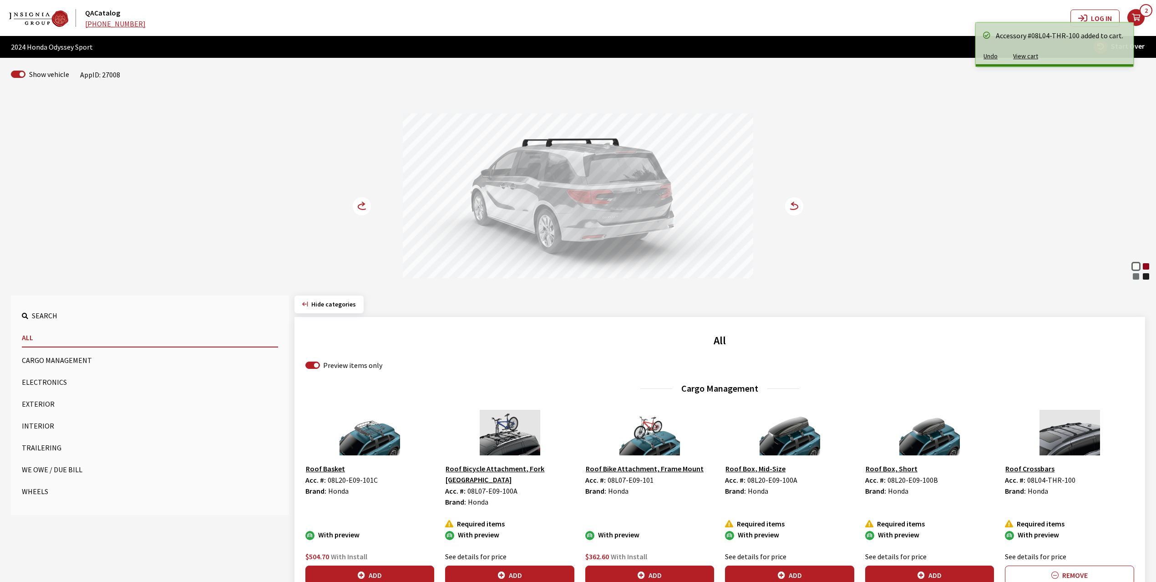
click at [356, 205] on circle at bounding box center [362, 206] width 18 height 18
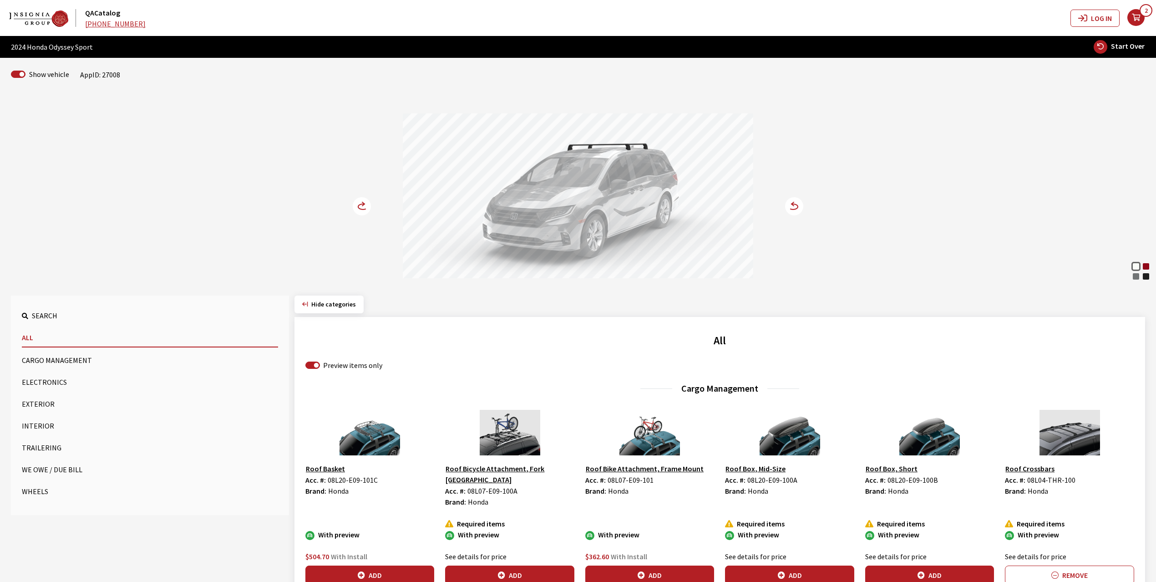
click at [364, 204] on icon at bounding box center [363, 204] width 2 height 4
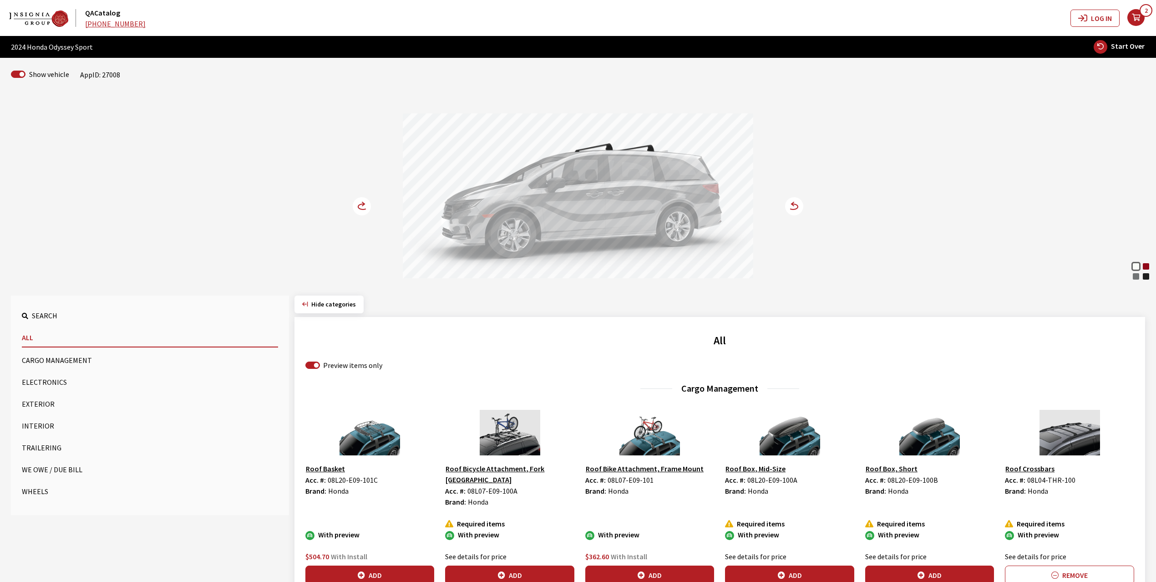
click at [364, 204] on icon at bounding box center [363, 204] width 2 height 4
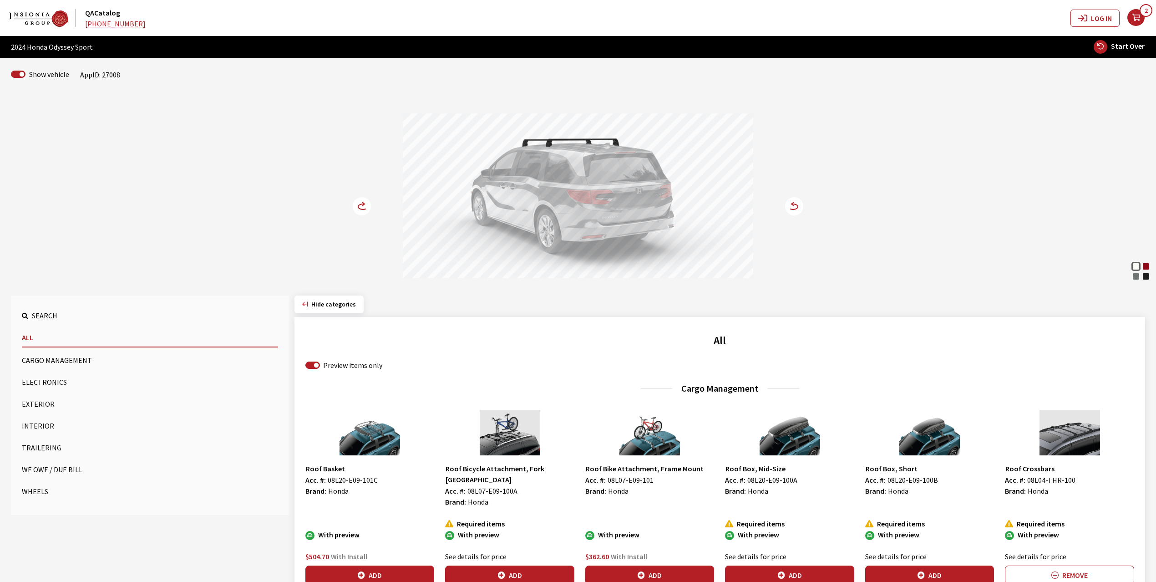
click at [30, 402] on button "Exterior" at bounding box center [150, 404] width 256 height 18
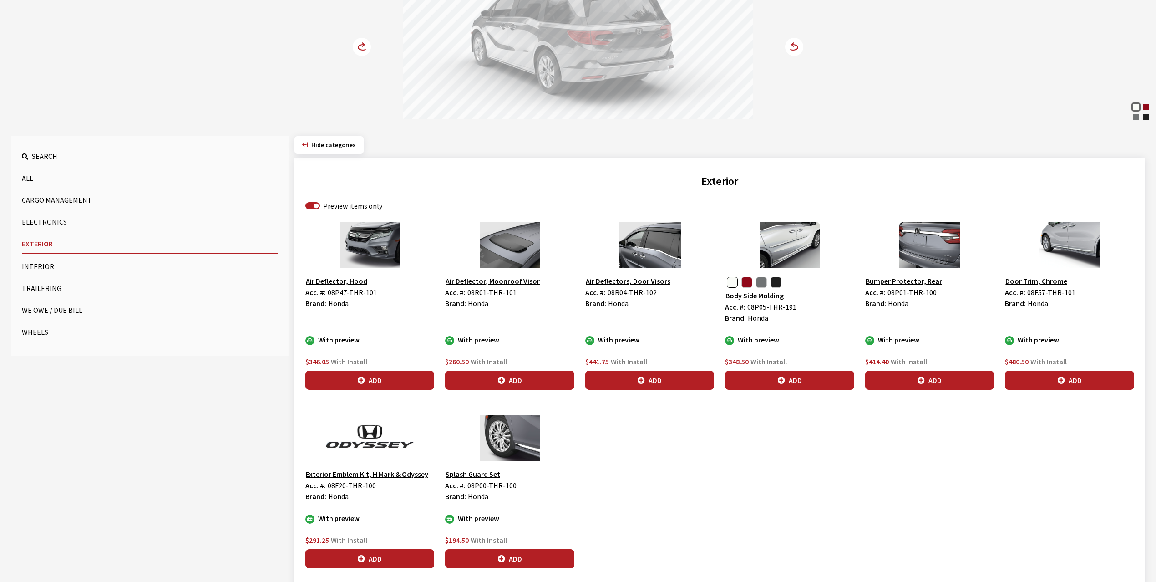
scroll to position [182, 0]
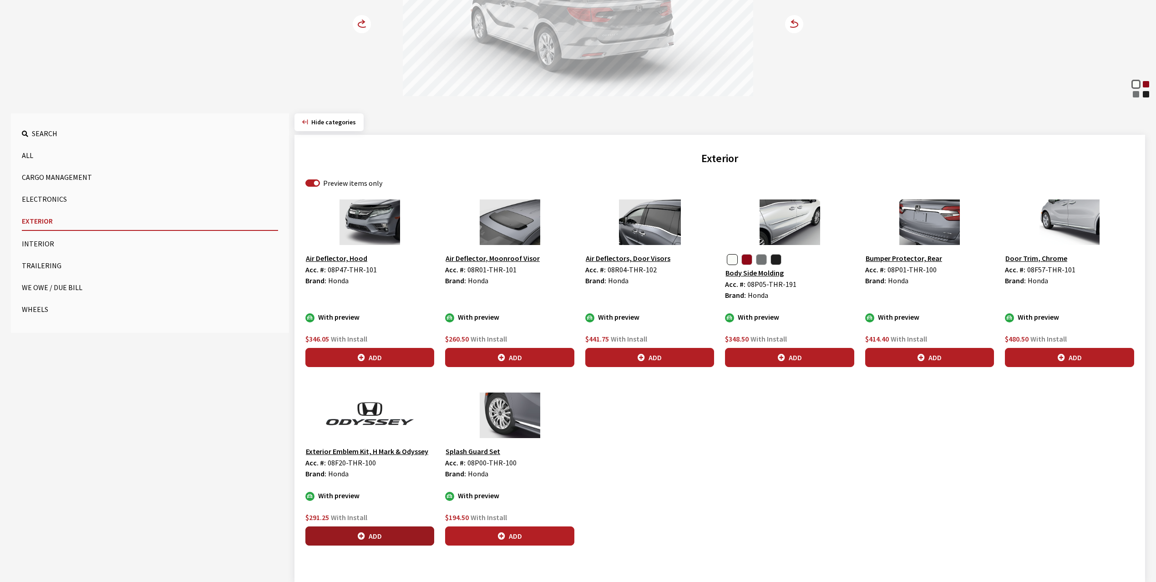
click at [382, 534] on button "Add" at bounding box center [370, 535] width 129 height 19
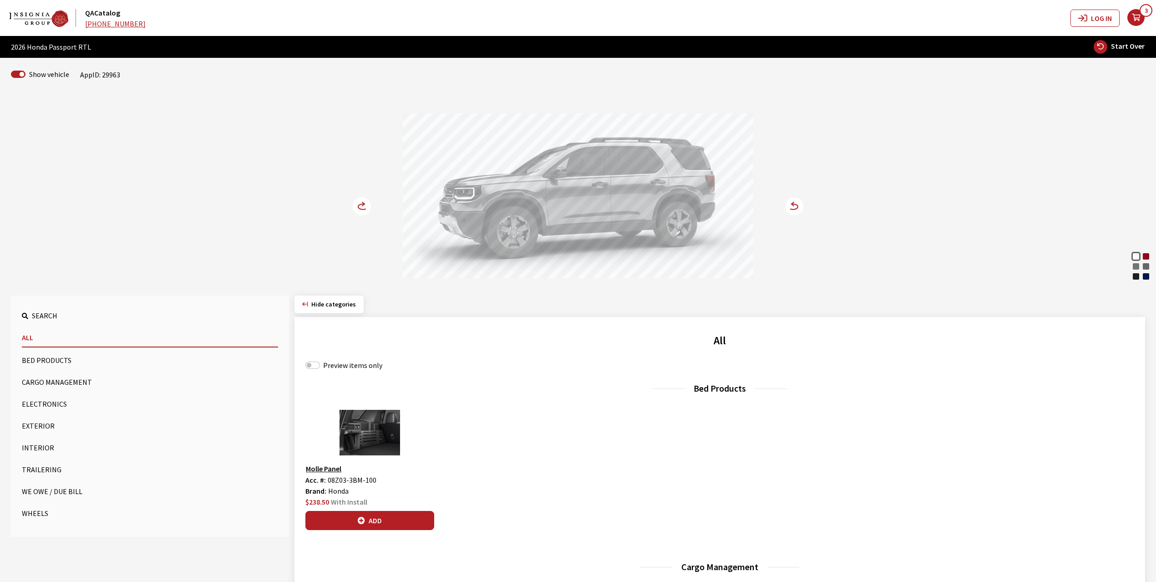
click at [37, 425] on button "Exterior" at bounding box center [150, 426] width 256 height 18
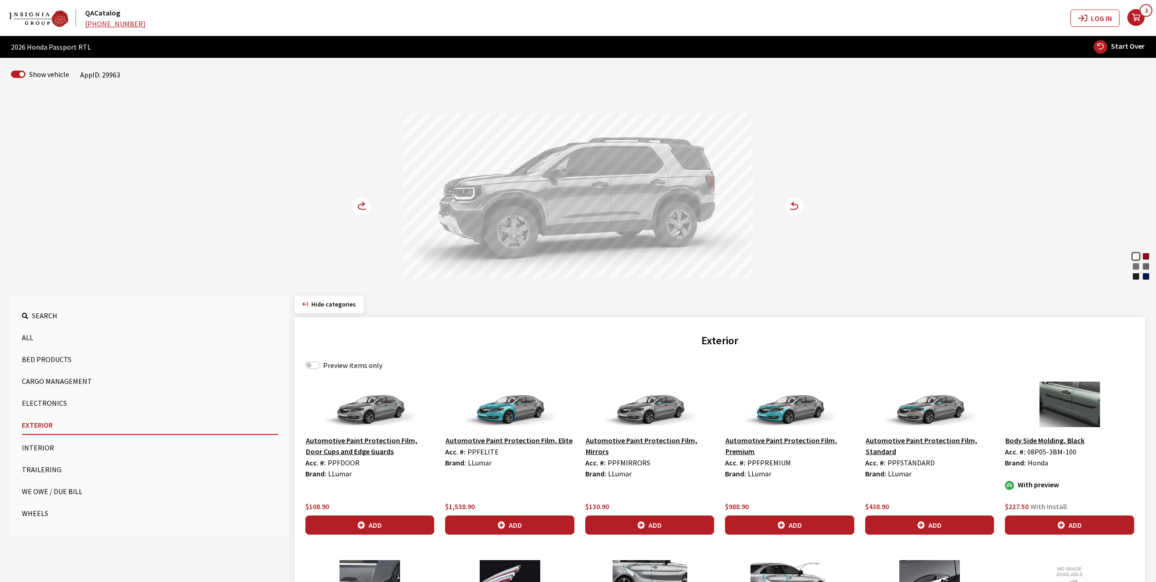
click at [308, 371] on div "Preview items only" at bounding box center [720, 365] width 829 height 11
click at [312, 367] on input "Preview items only" at bounding box center [313, 365] width 15 height 7
checkbox input "true"
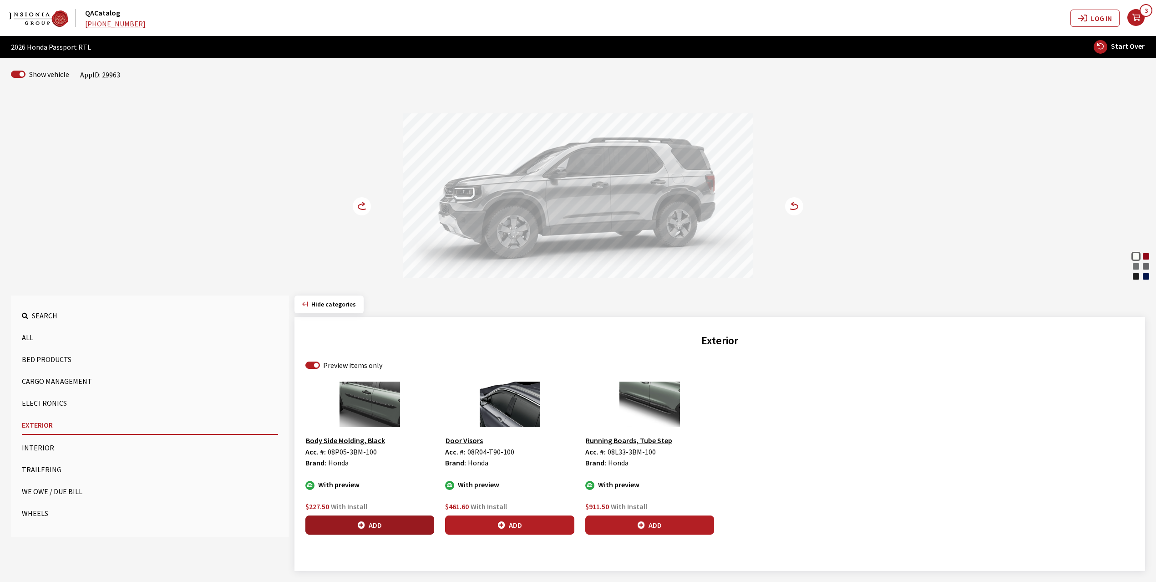
click at [372, 525] on button "Add" at bounding box center [370, 524] width 129 height 19
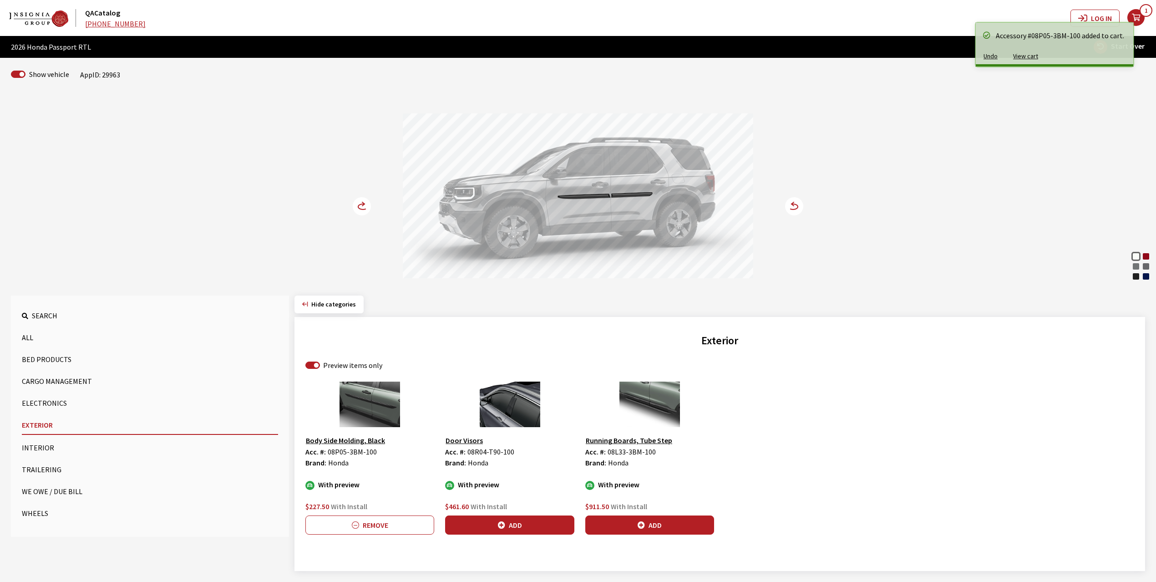
click at [365, 199] on circle at bounding box center [362, 206] width 18 height 18
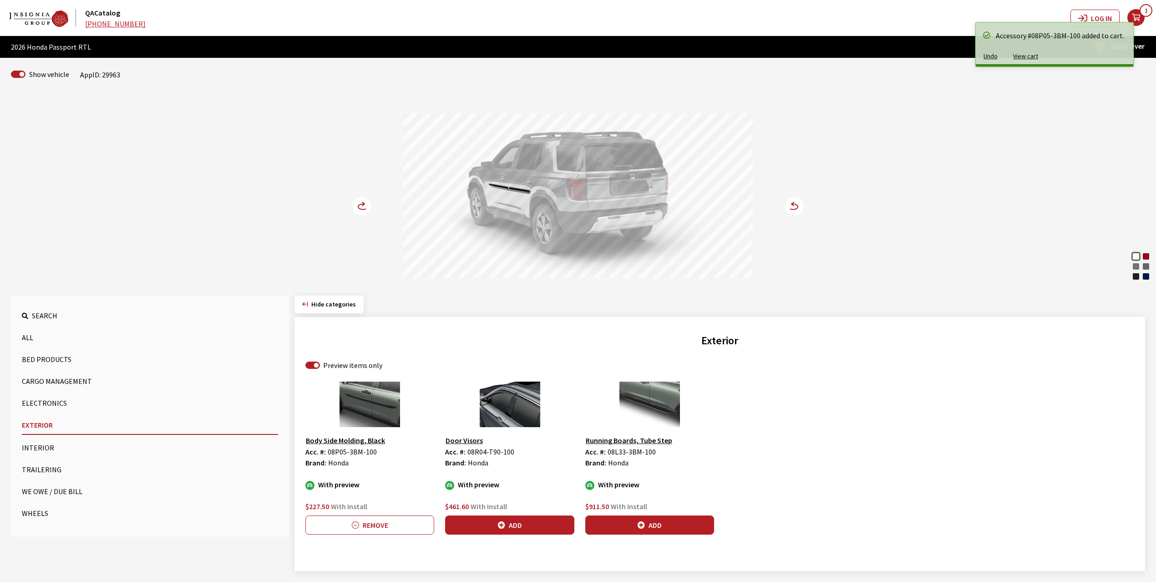
click at [365, 199] on circle at bounding box center [362, 206] width 18 height 18
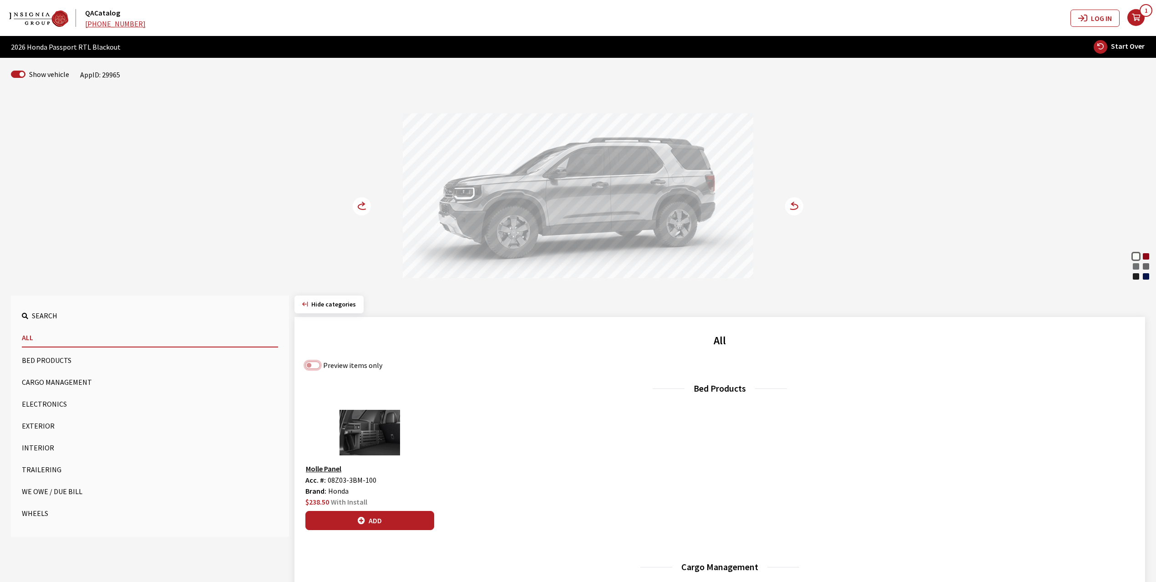
click at [311, 368] on input "Preview items only" at bounding box center [313, 365] width 15 height 7
checkbox input "true"
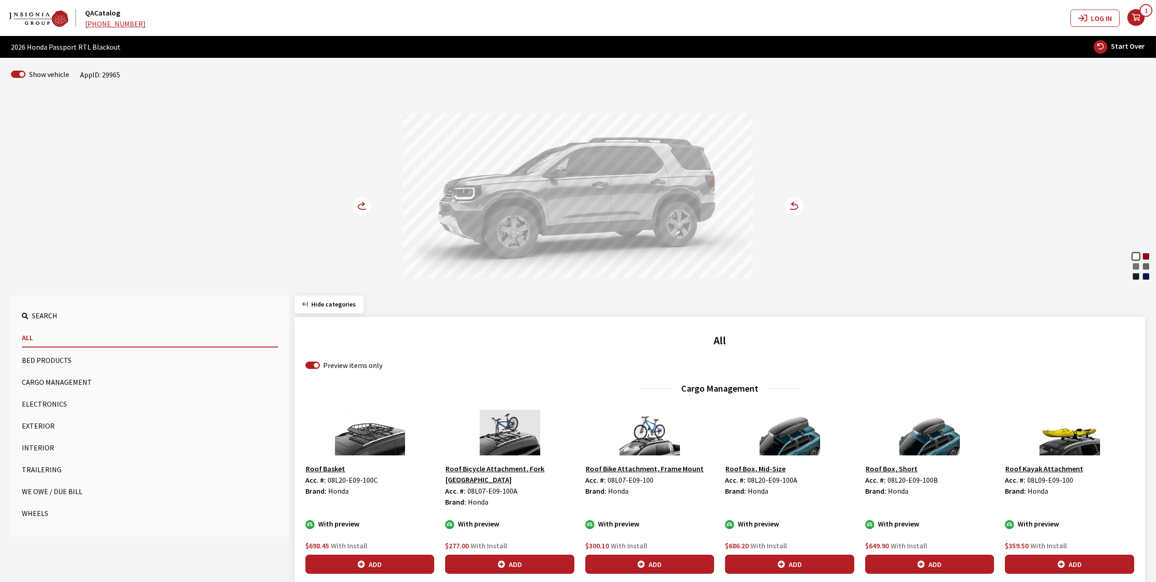
click at [26, 423] on button "Exterior" at bounding box center [150, 426] width 256 height 18
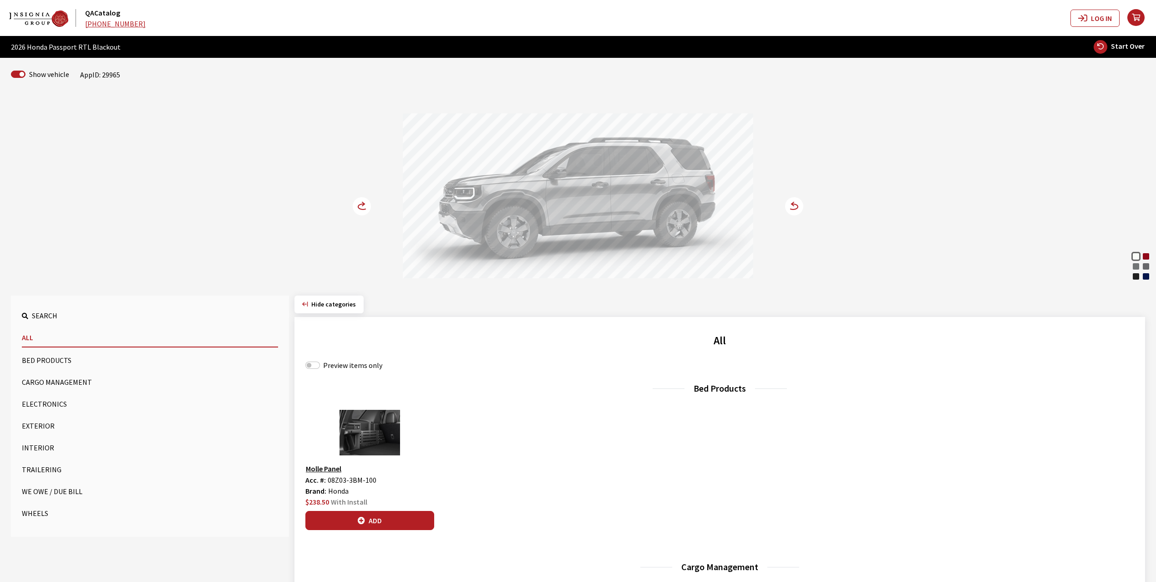
click at [45, 421] on button "Exterior" at bounding box center [150, 426] width 256 height 18
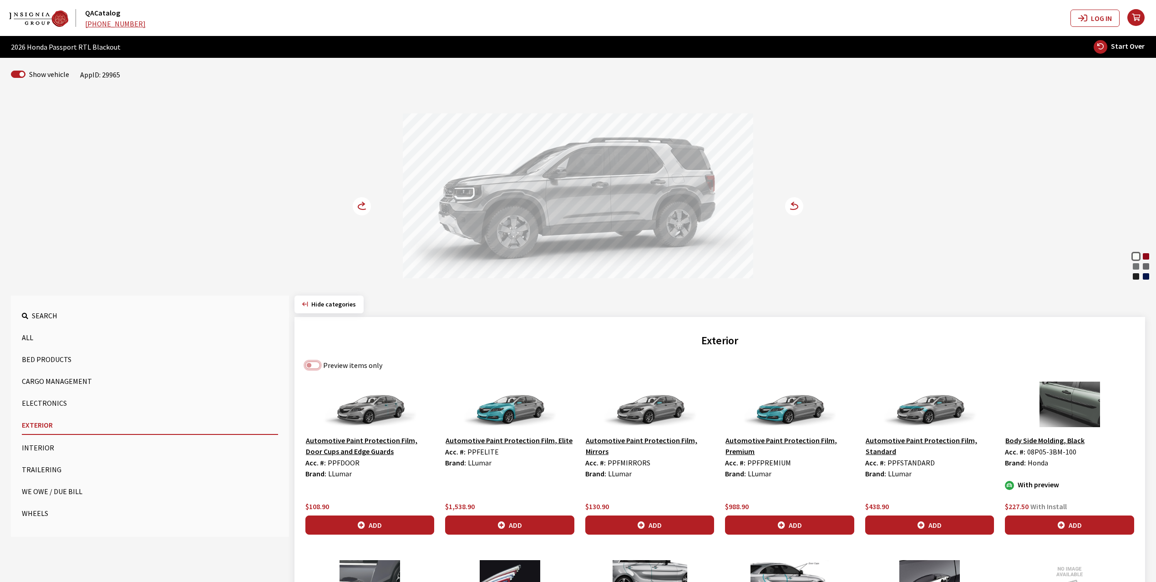
click at [312, 365] on input "Preview items only" at bounding box center [313, 365] width 15 height 7
checkbox input "true"
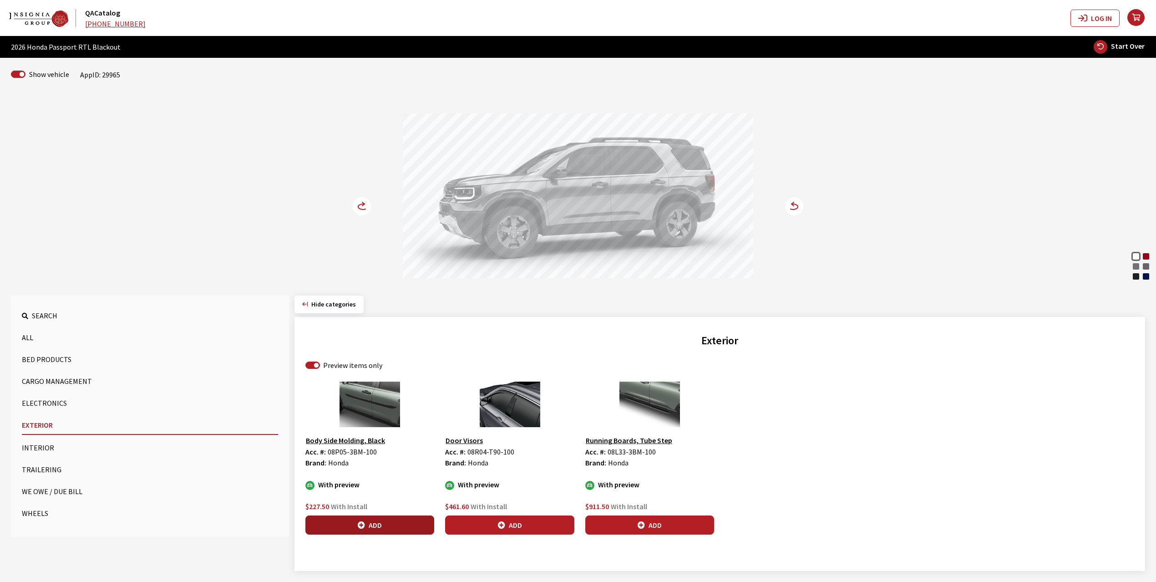
click at [372, 525] on button "Add" at bounding box center [370, 524] width 129 height 19
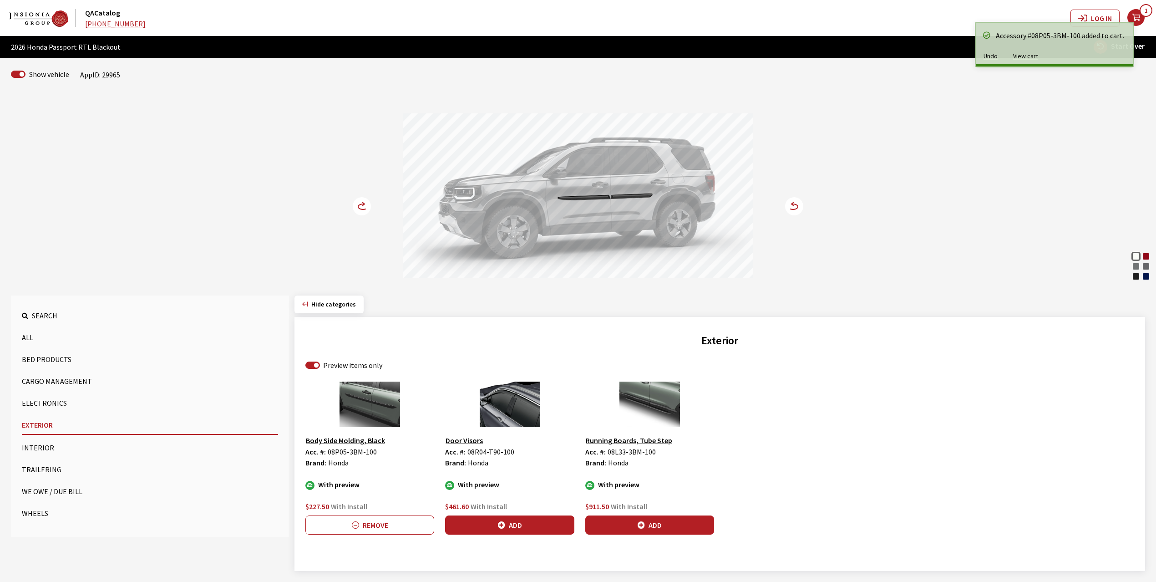
click at [360, 208] on circle at bounding box center [362, 206] width 18 height 18
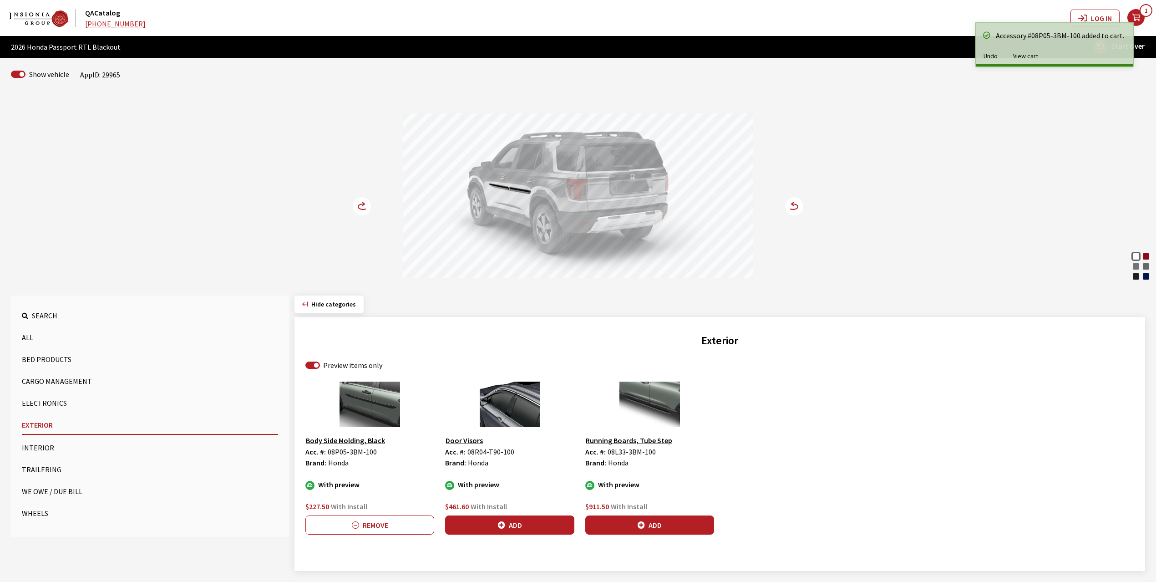
click at [360, 208] on circle at bounding box center [362, 206] width 18 height 18
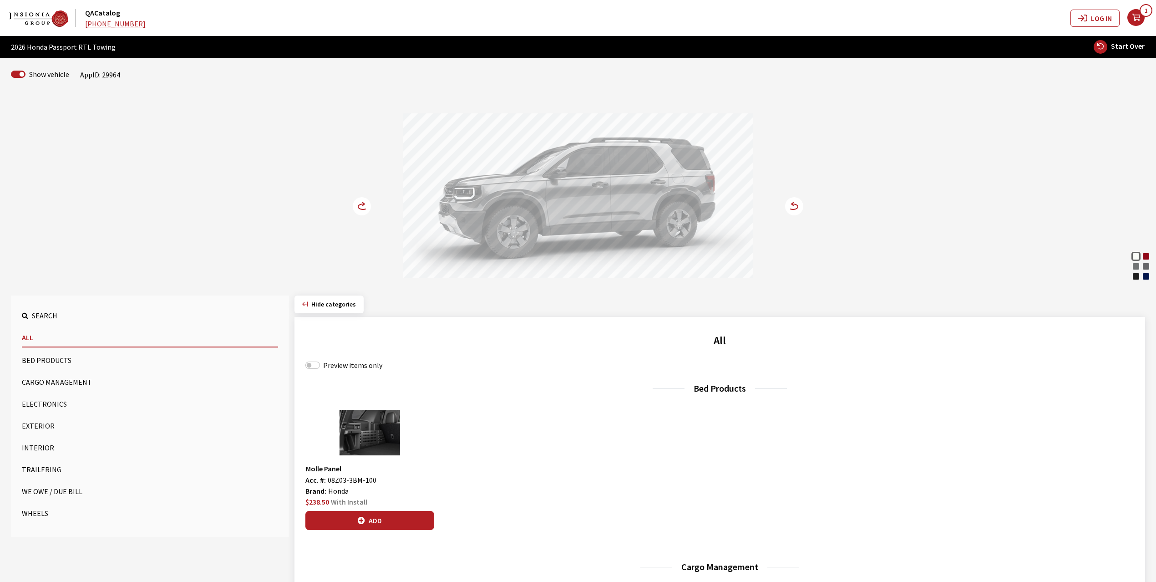
click at [317, 371] on div "Preview items only" at bounding box center [720, 365] width 829 height 11
click at [316, 368] on input "Preview items only" at bounding box center [313, 365] width 15 height 7
checkbox input "true"
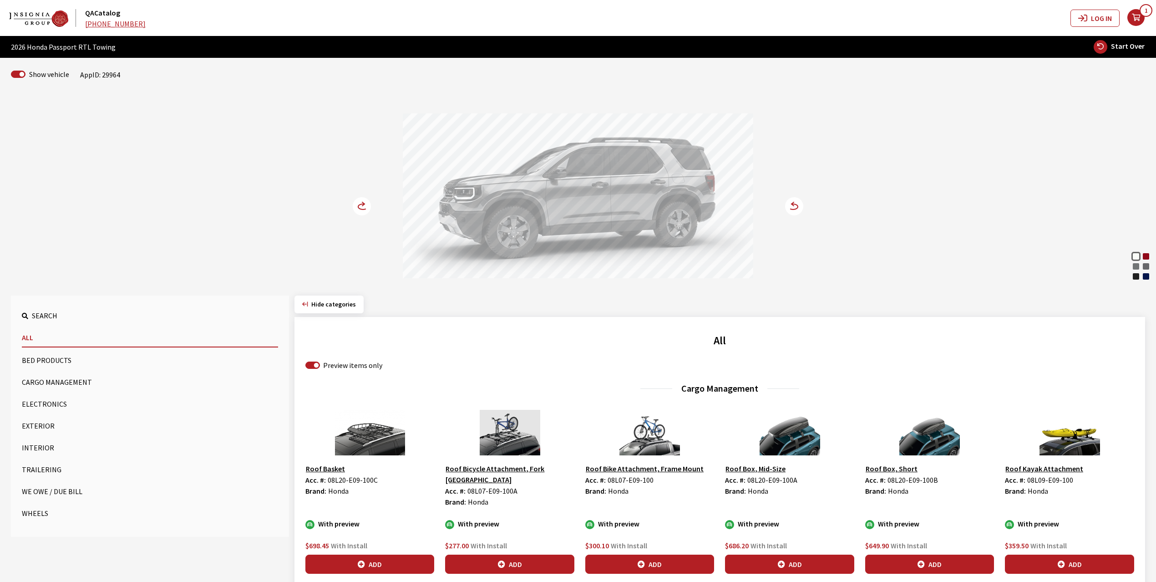
click at [51, 421] on button "Exterior" at bounding box center [150, 426] width 256 height 18
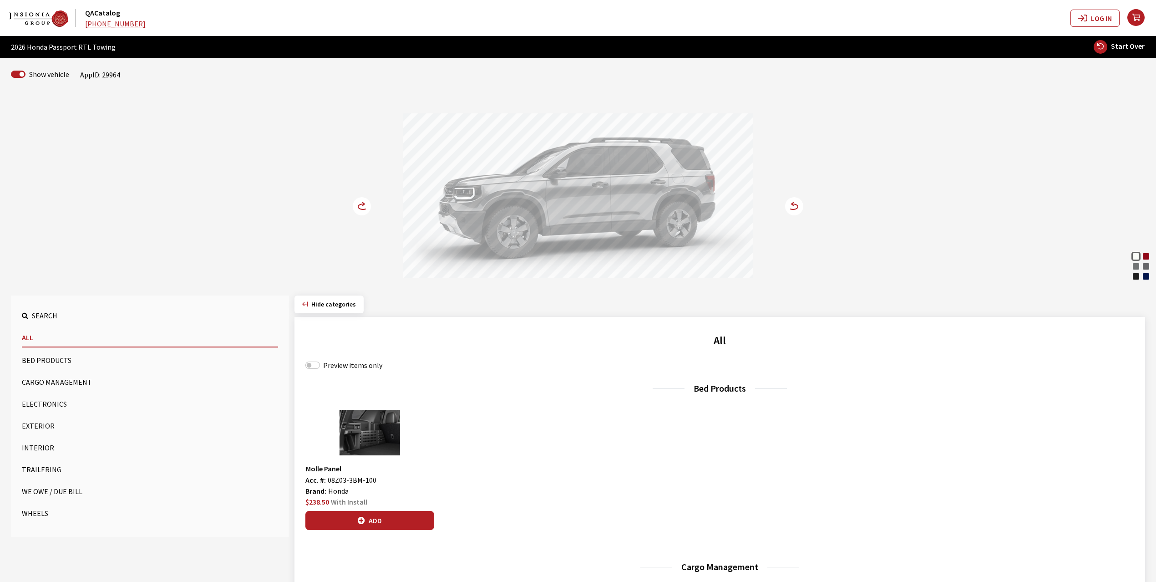
click at [36, 421] on button "Exterior" at bounding box center [150, 426] width 256 height 18
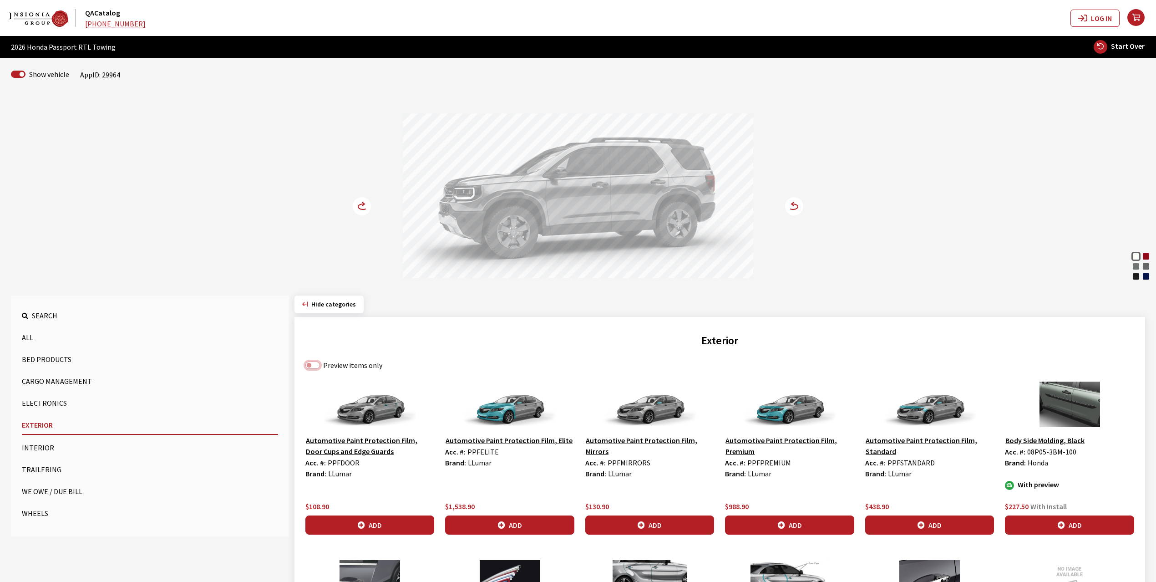
click at [316, 368] on input "Preview items only" at bounding box center [313, 365] width 15 height 7
checkbox input "true"
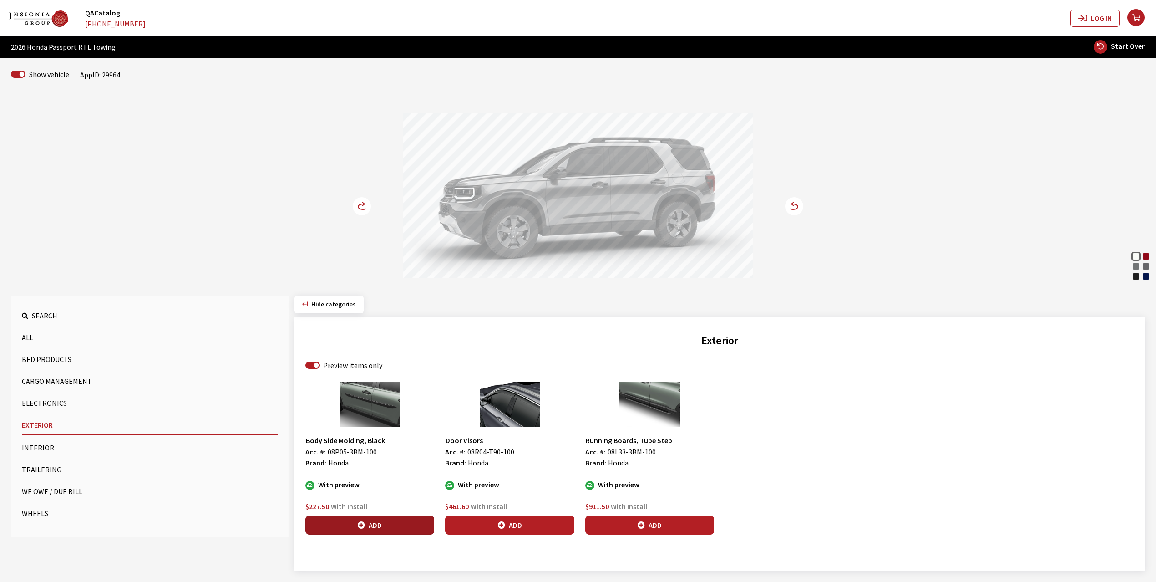
click at [365, 524] on icon "button" at bounding box center [361, 525] width 7 height 7
click at [362, 206] on circle at bounding box center [362, 206] width 18 height 18
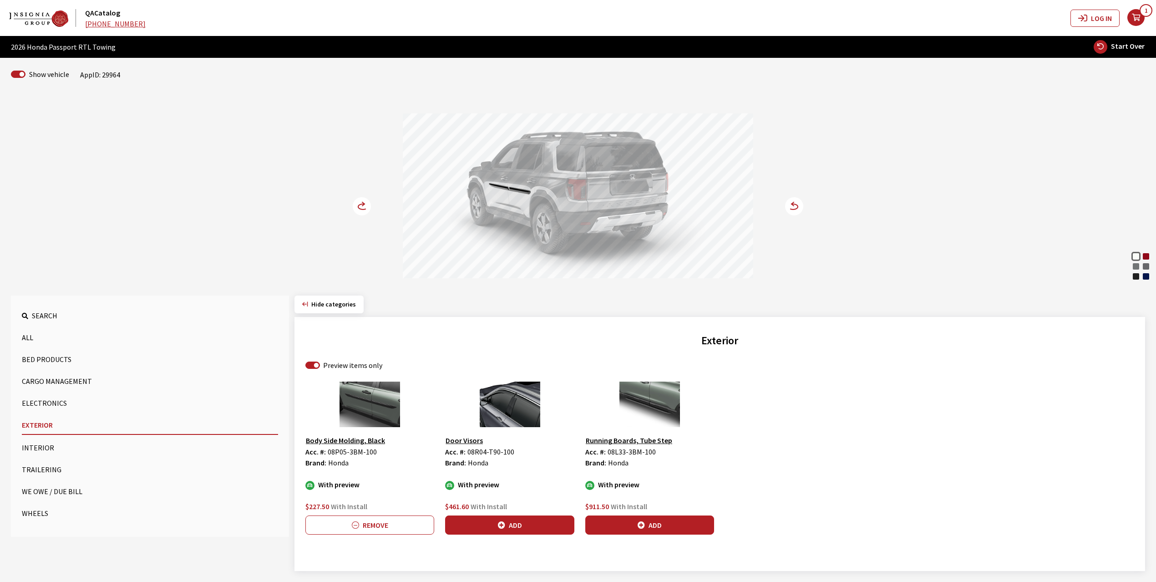
click at [362, 206] on circle at bounding box center [362, 206] width 18 height 18
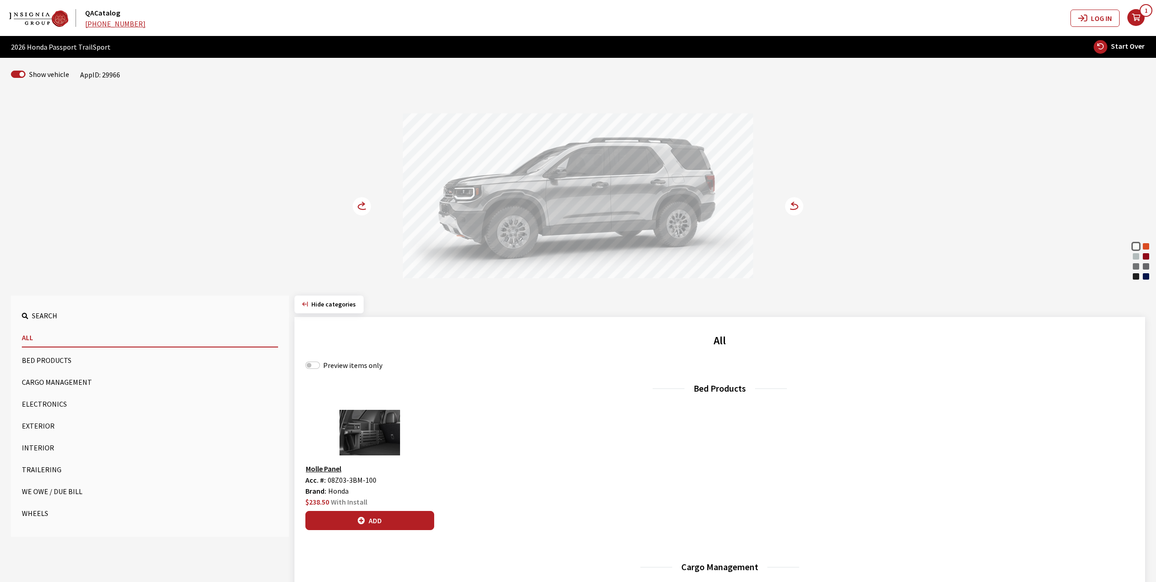
click at [1135, 17] on icon "your cart" at bounding box center [1136, 17] width 17 height 7
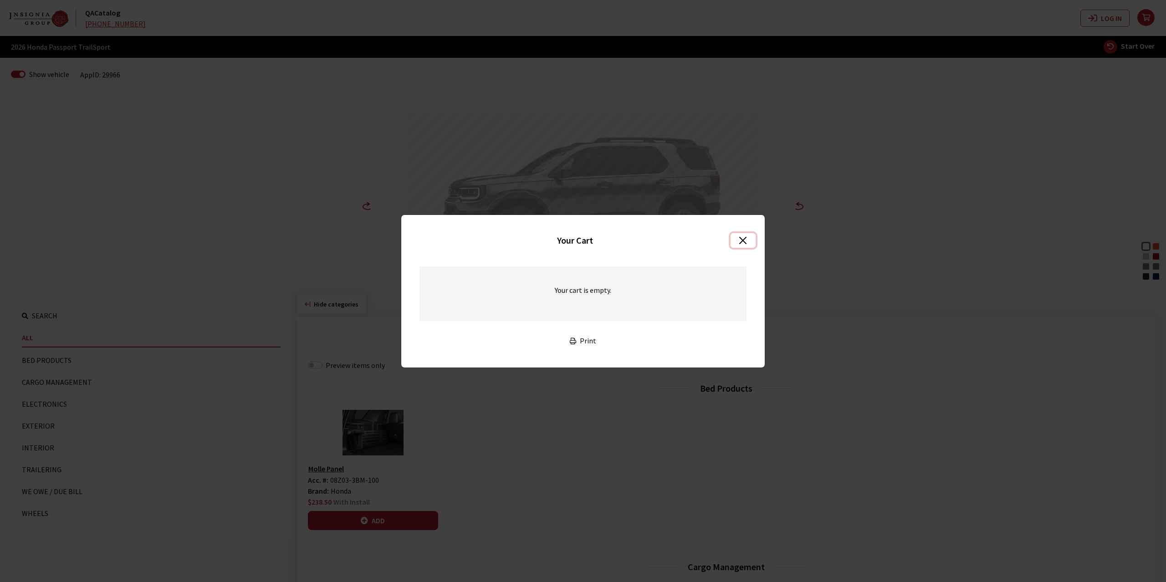
click at [740, 237] on button "Close" at bounding box center [742, 240] width 25 height 15
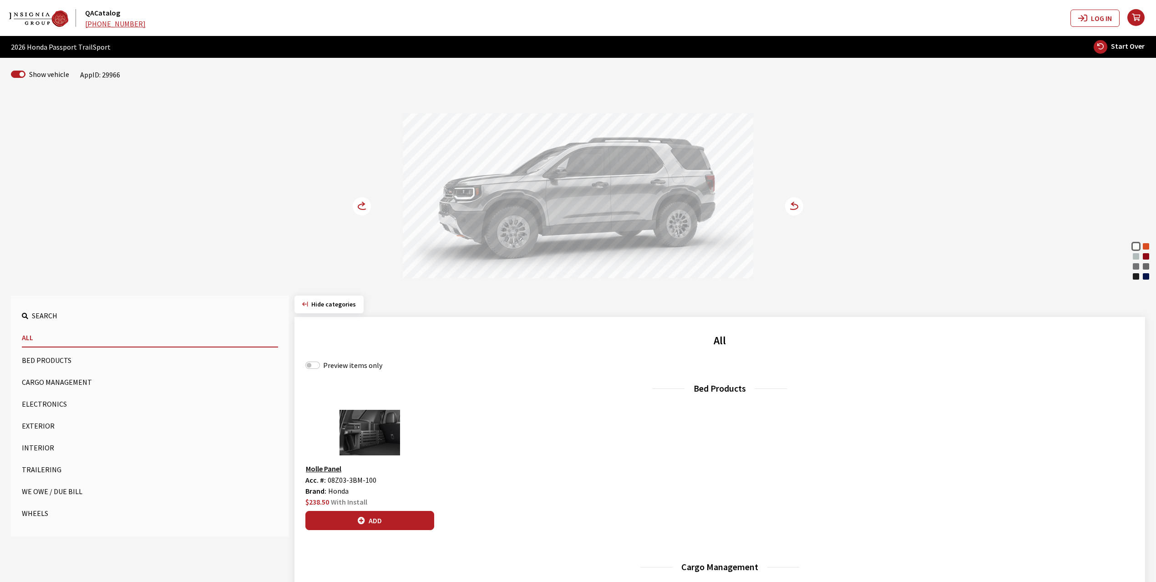
click at [50, 422] on button "Exterior" at bounding box center [150, 426] width 256 height 18
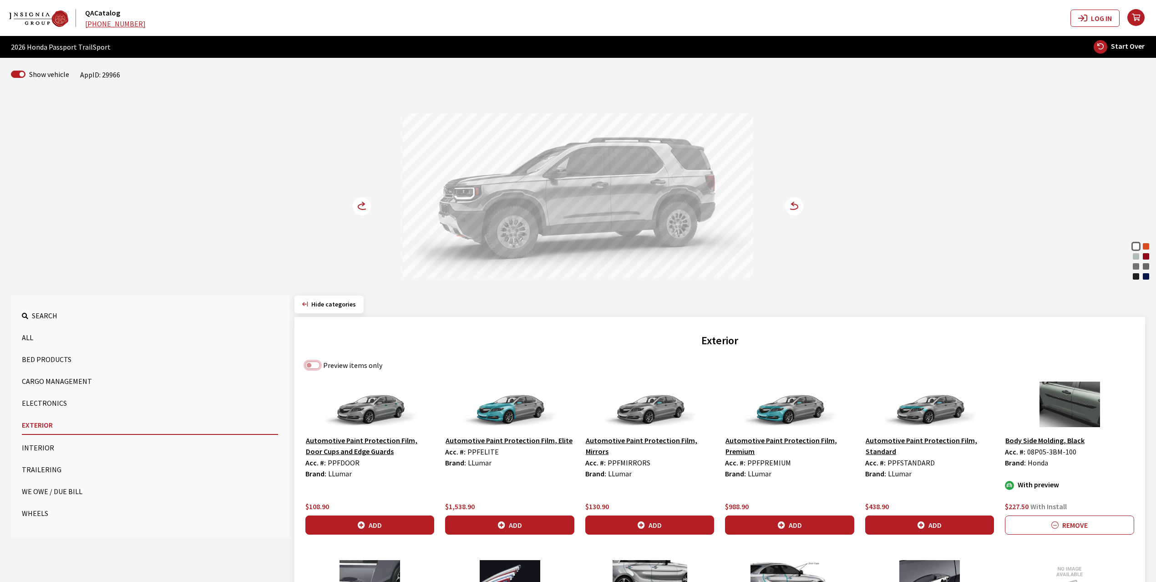
click at [312, 369] on input "Preview items only" at bounding box center [313, 365] width 15 height 7
checkbox input "true"
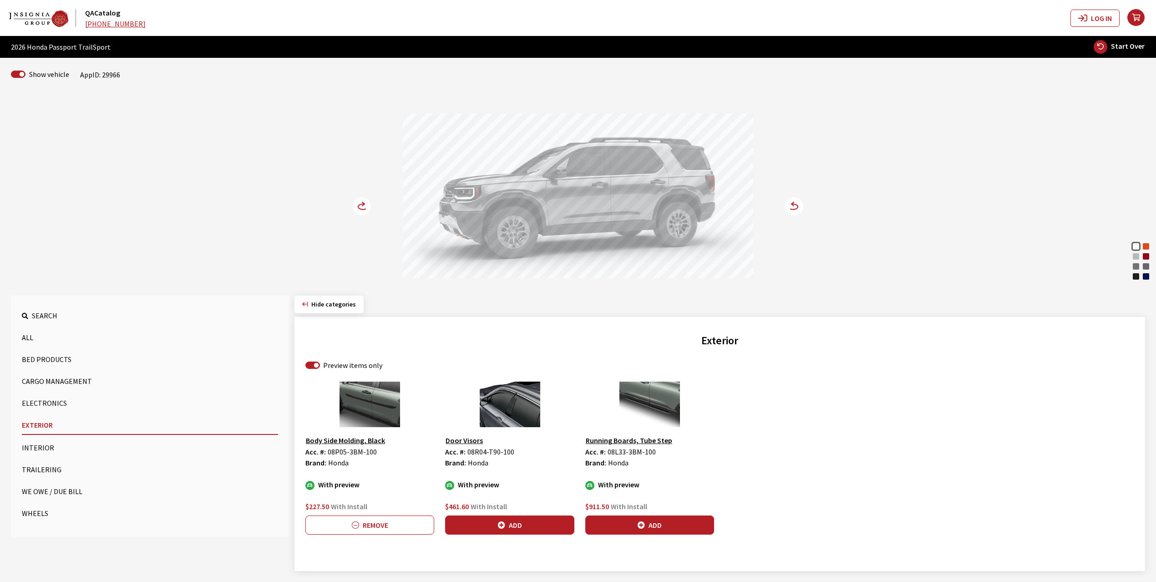
click at [1141, 15] on icon "your cart" at bounding box center [1136, 17] width 17 height 7
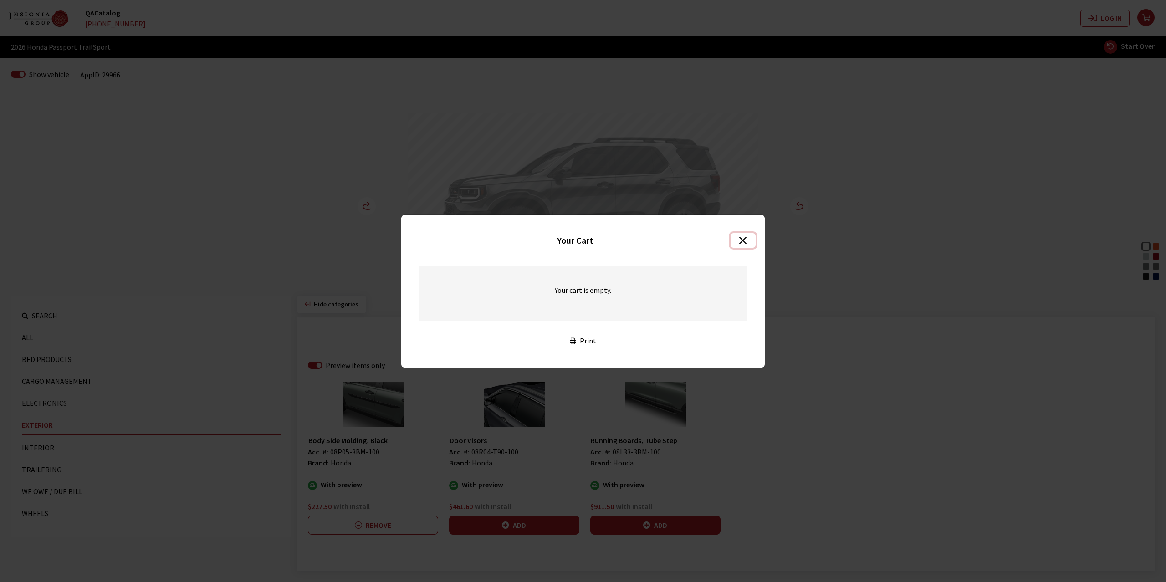
click at [742, 237] on button "Close" at bounding box center [742, 240] width 25 height 15
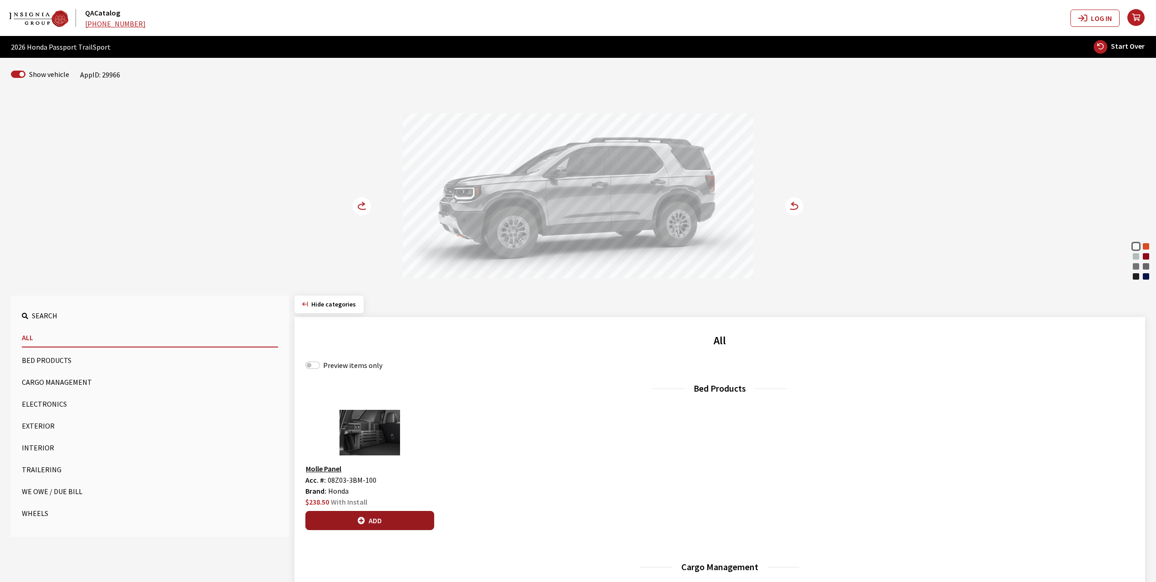
click at [372, 519] on button "Add" at bounding box center [370, 520] width 129 height 19
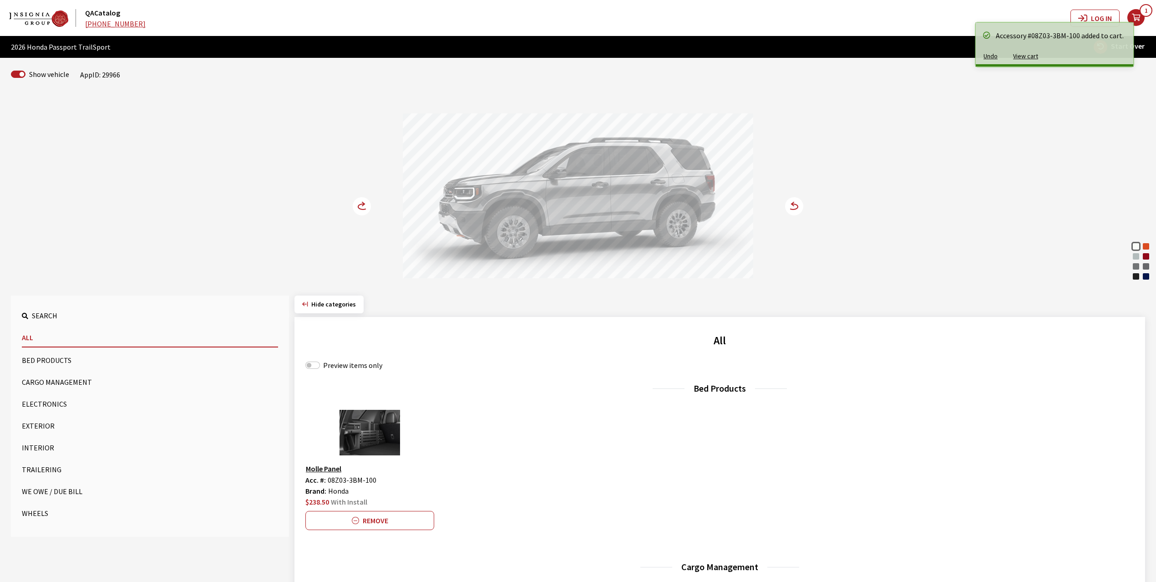
click at [41, 403] on button "Electronics" at bounding box center [150, 404] width 256 height 18
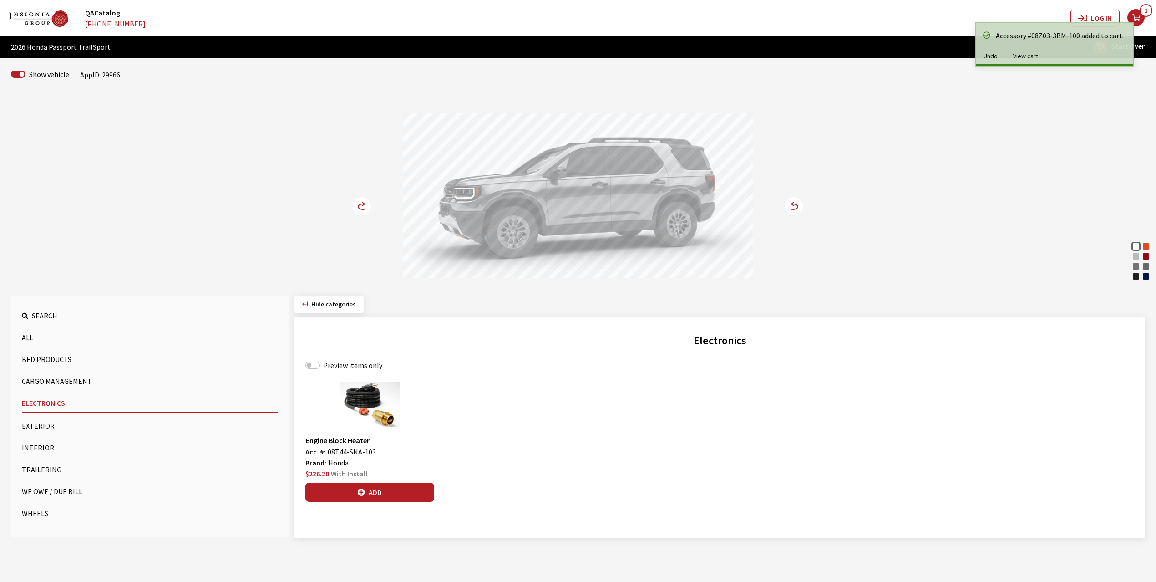
click at [37, 421] on button "Exterior" at bounding box center [150, 426] width 256 height 18
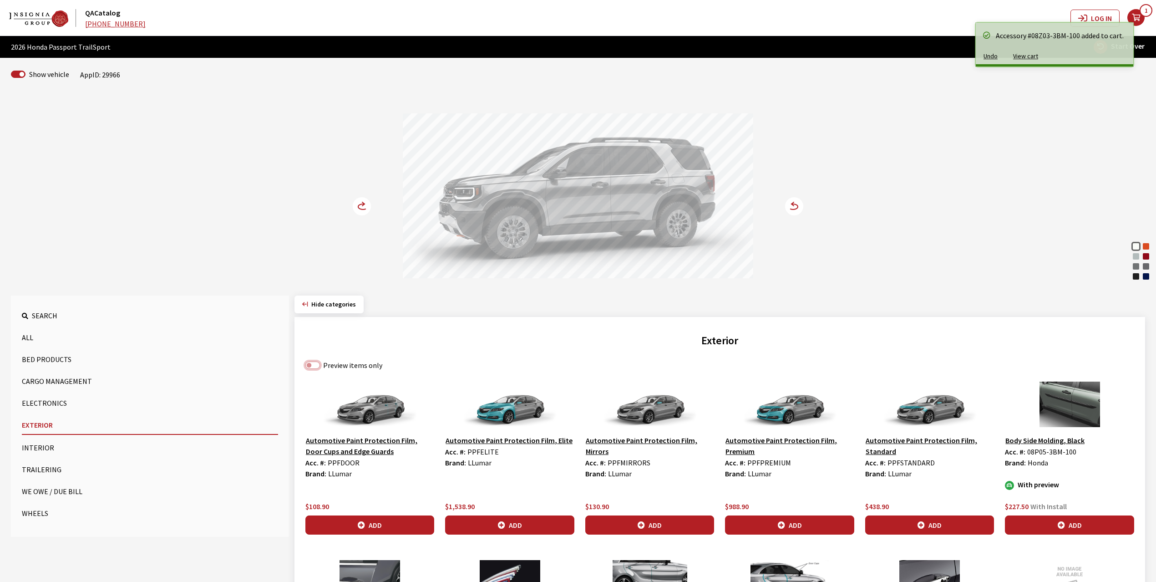
click at [317, 369] on input "Preview items only" at bounding box center [313, 365] width 15 height 7
checkbox input "true"
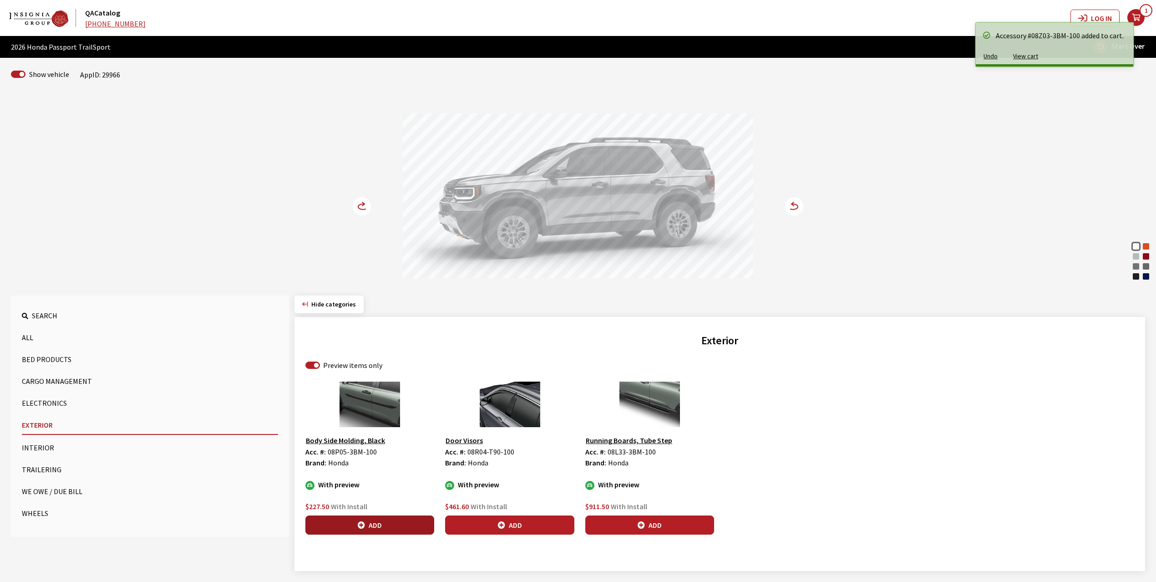
click at [375, 525] on button "Add" at bounding box center [370, 524] width 129 height 19
click at [361, 209] on icon at bounding box center [363, 206] width 10 height 5
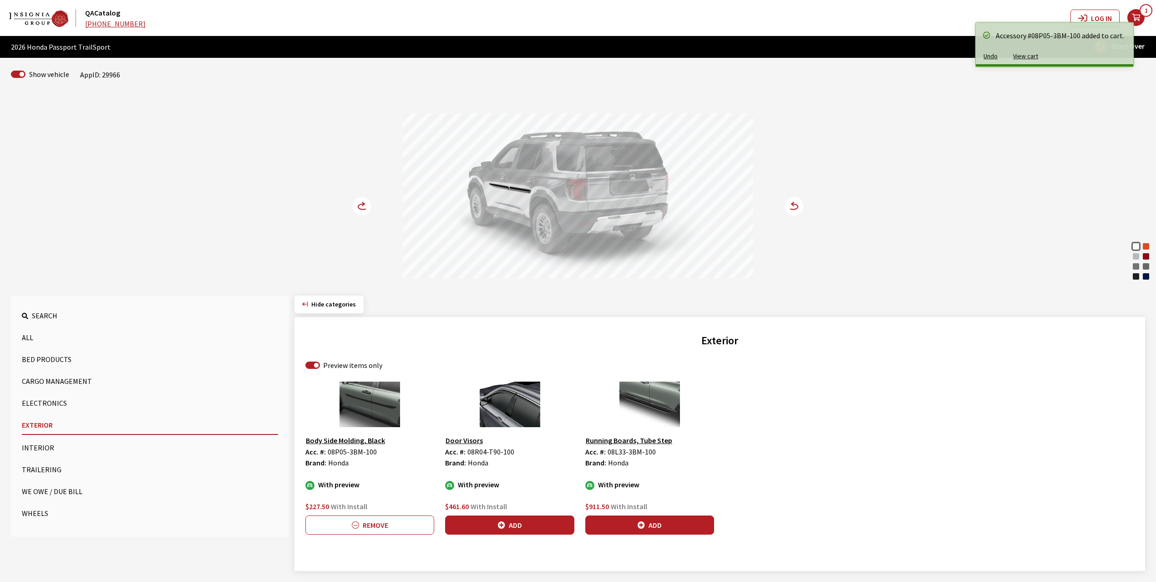
click at [361, 209] on icon at bounding box center [363, 206] width 10 height 5
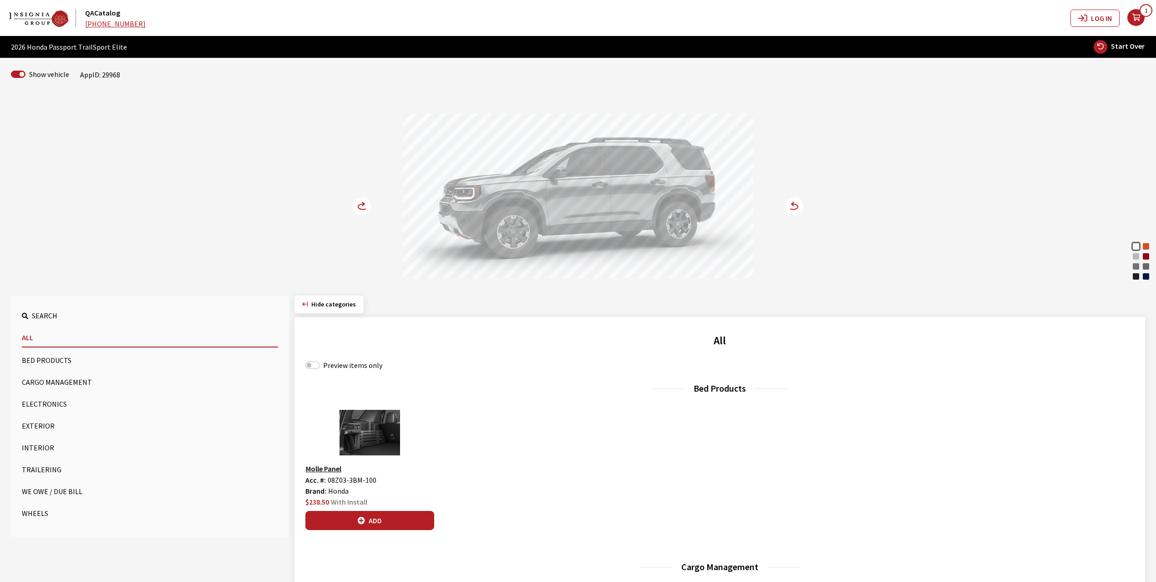
click at [1136, 20] on icon "your cart" at bounding box center [1136, 17] width 17 height 7
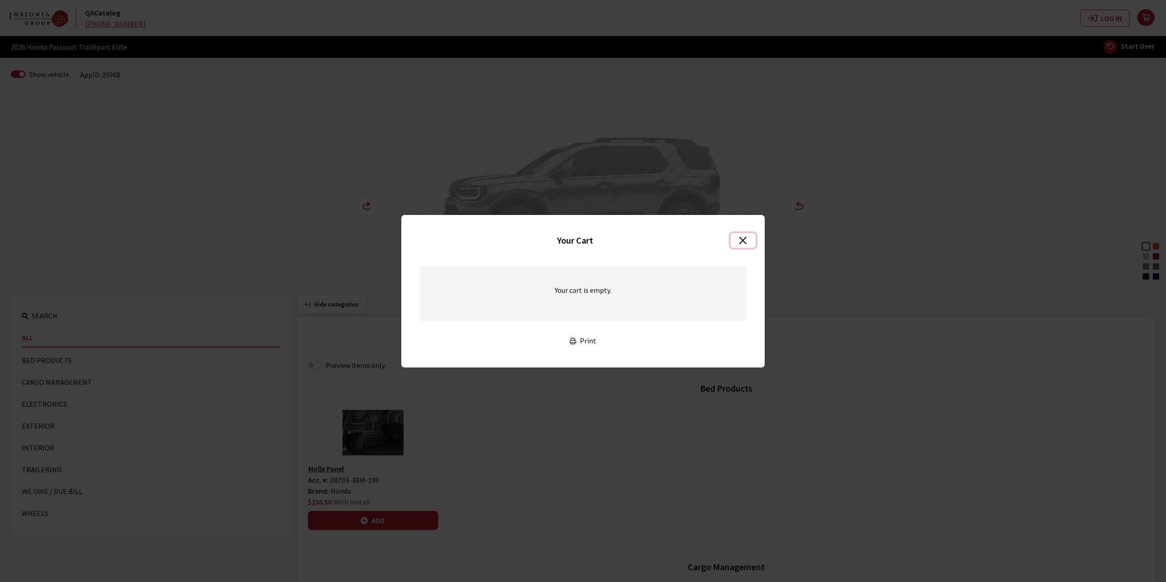
click at [743, 239] on button "Close" at bounding box center [742, 240] width 25 height 15
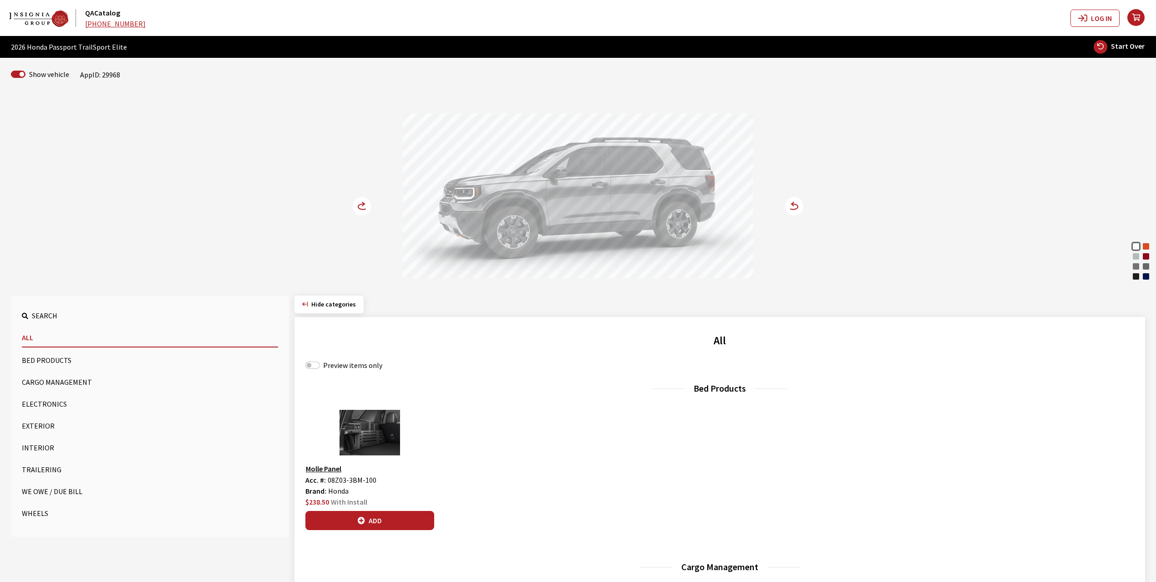
click at [33, 425] on button "Exterior" at bounding box center [150, 426] width 256 height 18
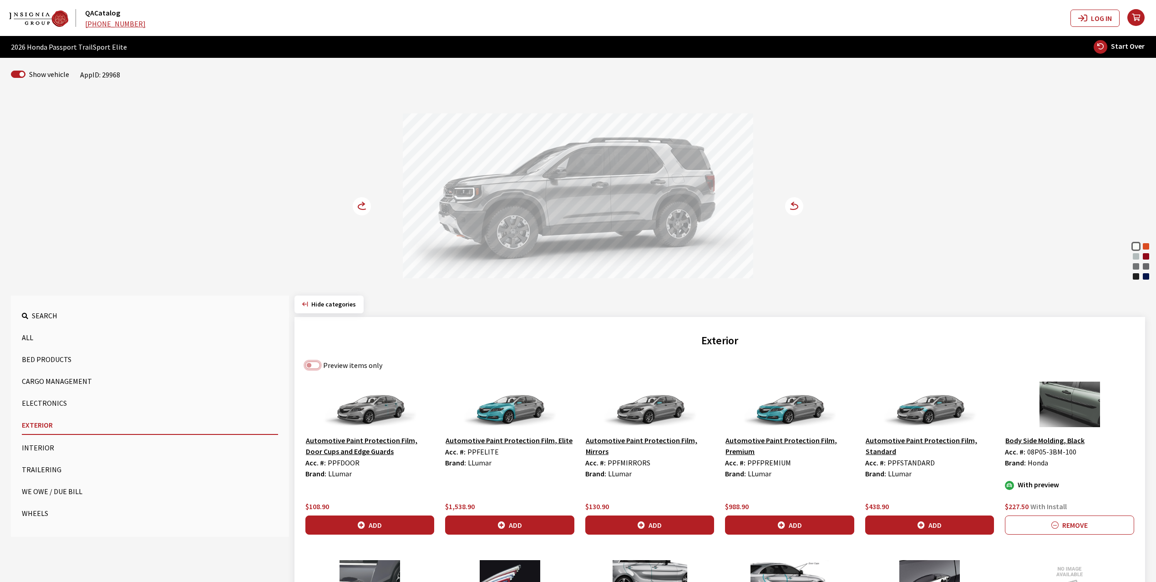
click at [312, 368] on input "Preview items only" at bounding box center [313, 365] width 15 height 7
checkbox input "true"
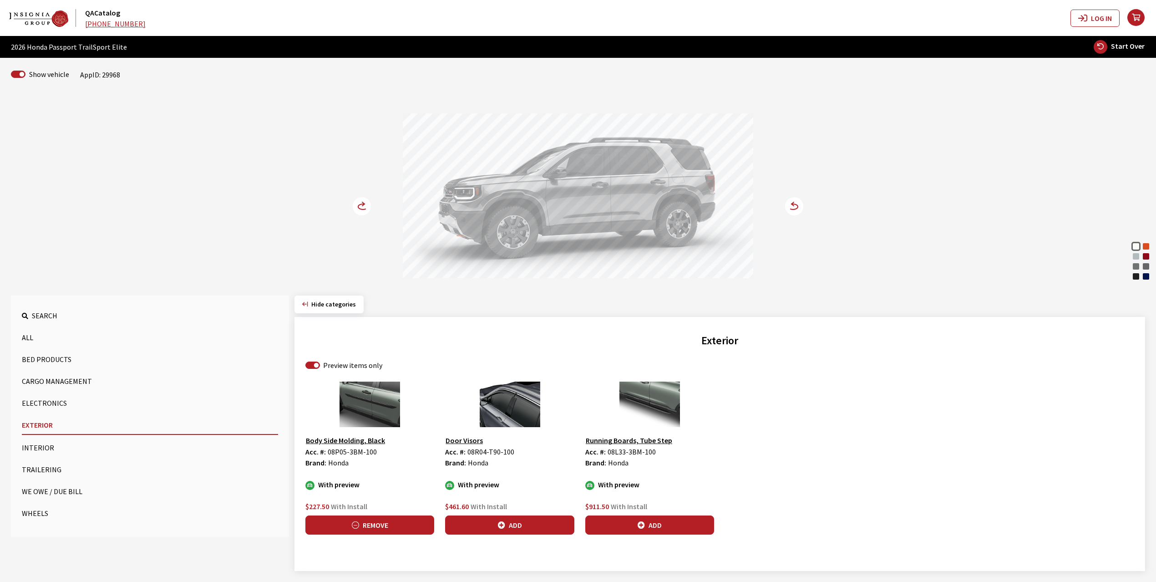
click at [366, 530] on button "Remove" at bounding box center [370, 524] width 129 height 19
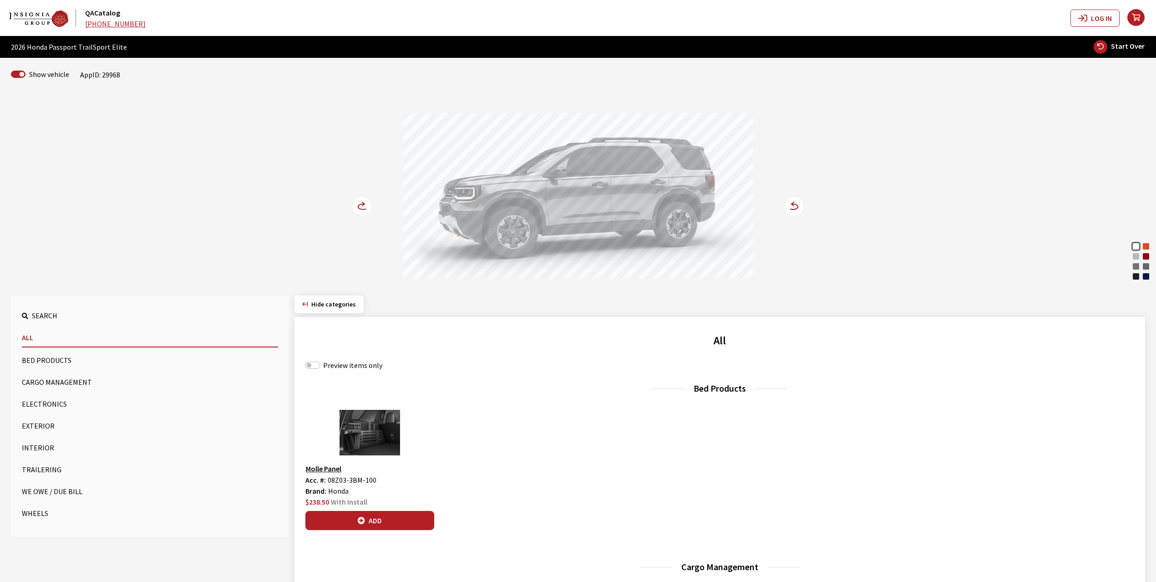
click at [37, 425] on button "Exterior" at bounding box center [150, 426] width 256 height 18
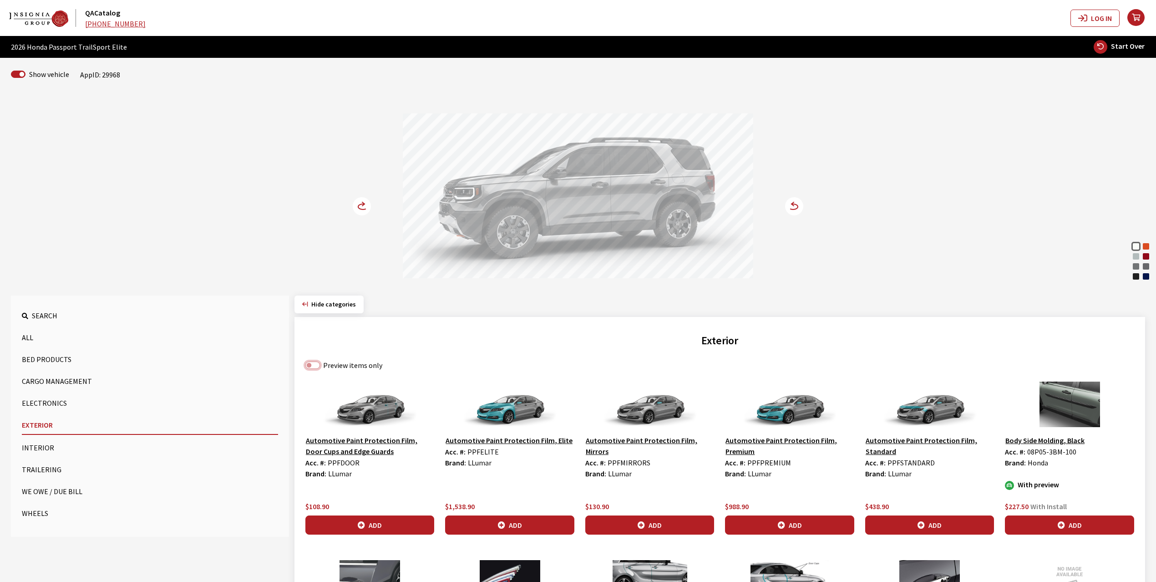
click at [311, 367] on input "Preview items only" at bounding box center [313, 365] width 15 height 7
checkbox input "true"
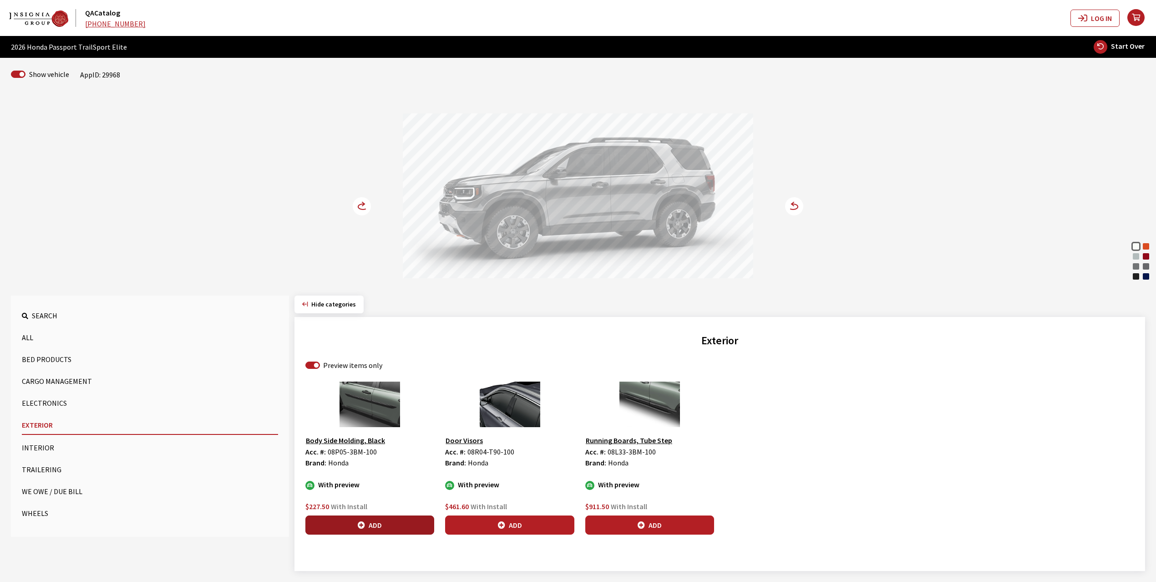
click at [379, 521] on button "Add" at bounding box center [370, 524] width 129 height 19
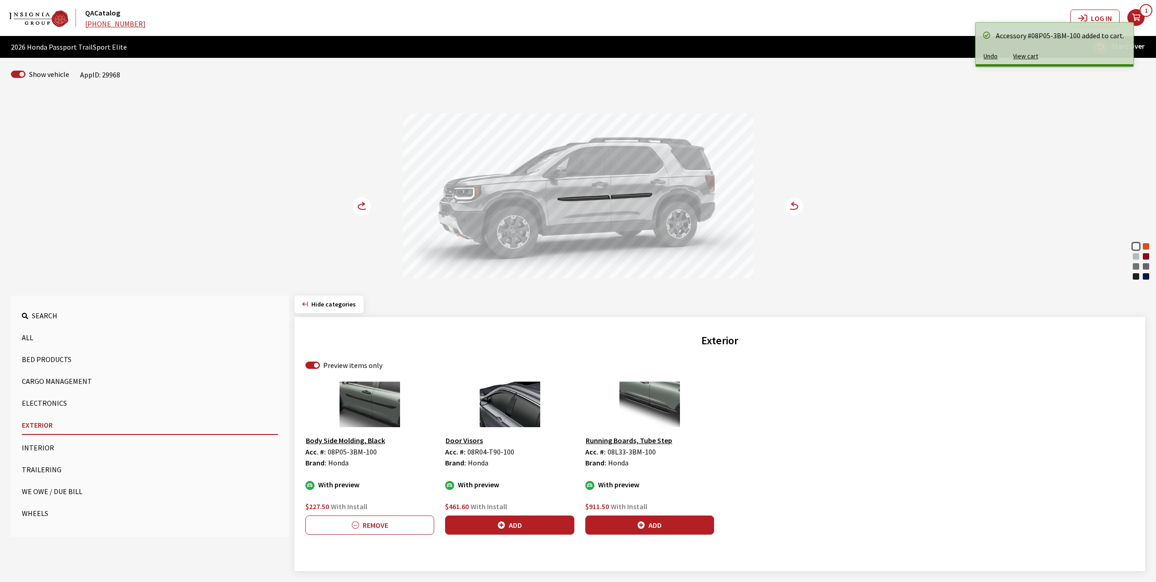
click at [356, 209] on circle at bounding box center [362, 206] width 18 height 18
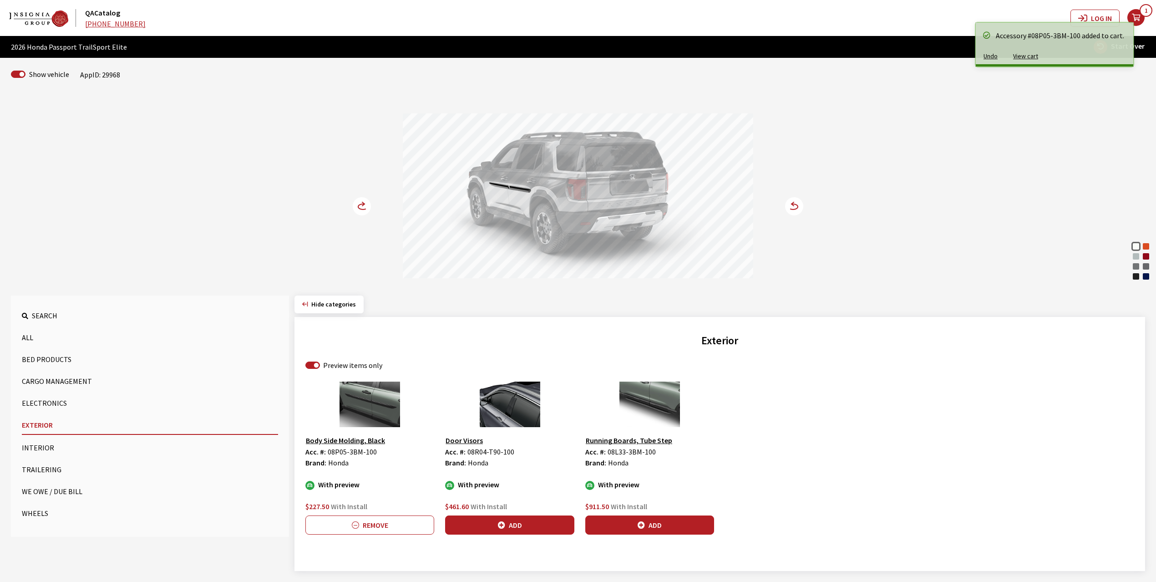
click at [356, 209] on circle at bounding box center [362, 206] width 18 height 18
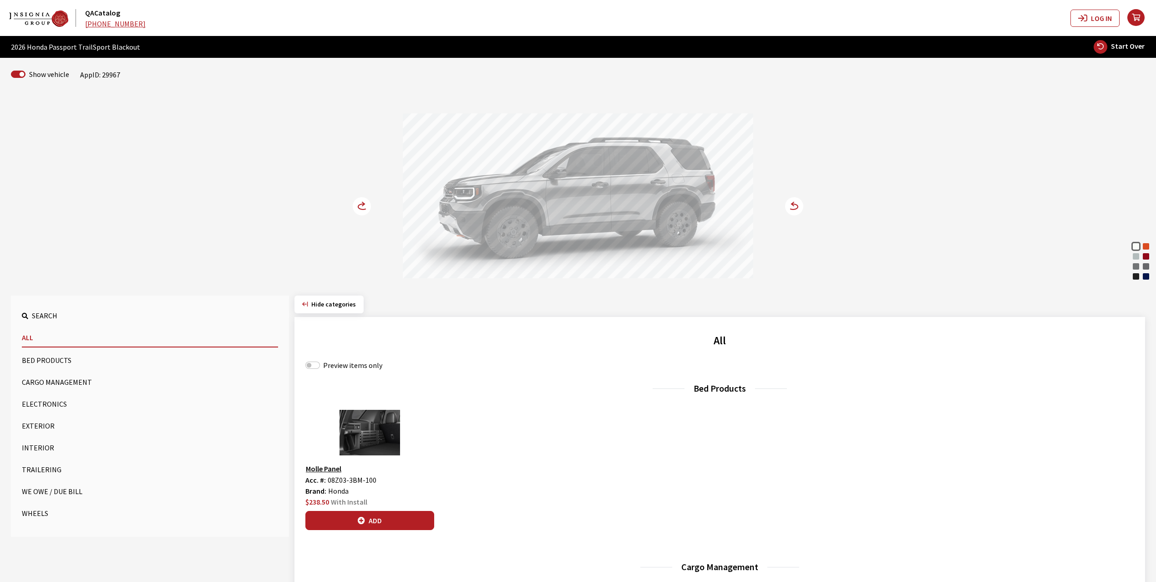
click at [38, 424] on button "Exterior" at bounding box center [150, 426] width 256 height 18
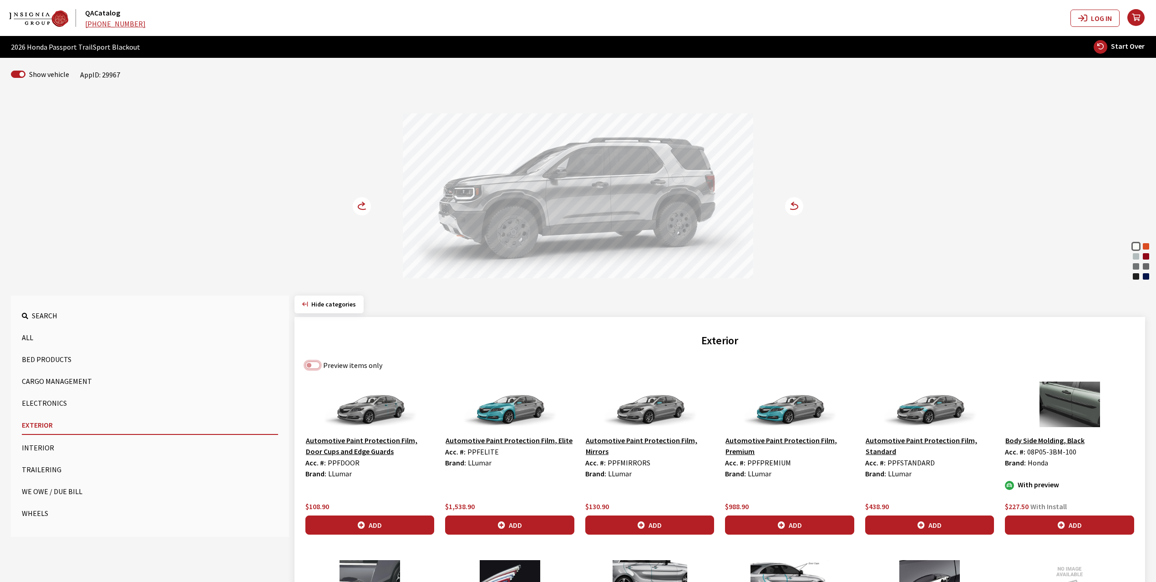
click at [317, 367] on input "Preview items only" at bounding box center [313, 365] width 15 height 7
checkbox input "true"
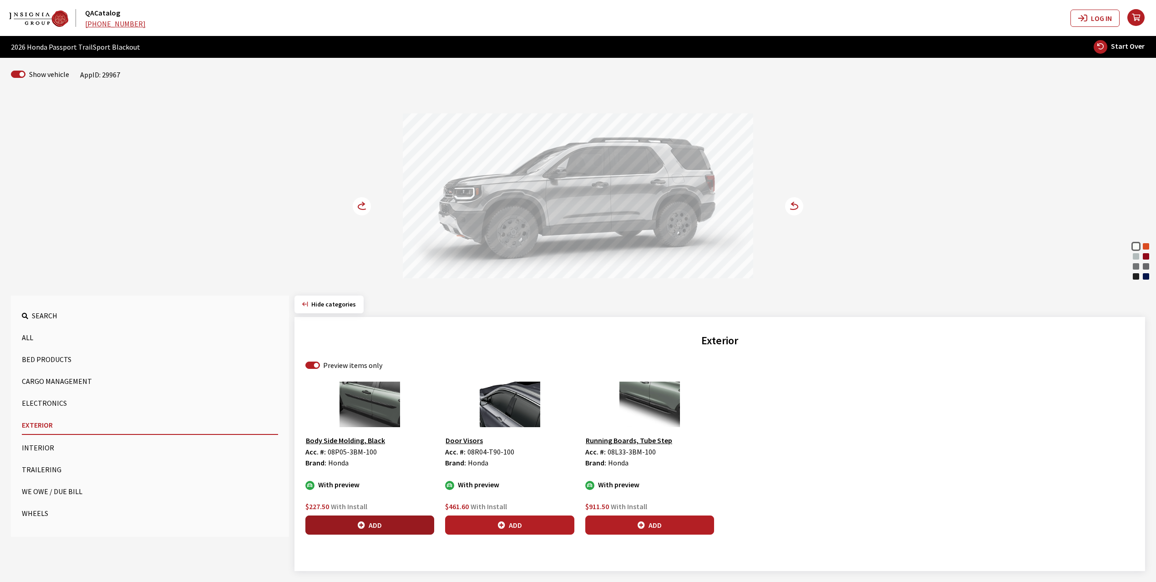
click at [388, 524] on button "Add" at bounding box center [370, 524] width 129 height 19
click at [362, 206] on icon at bounding box center [363, 204] width 2 height 4
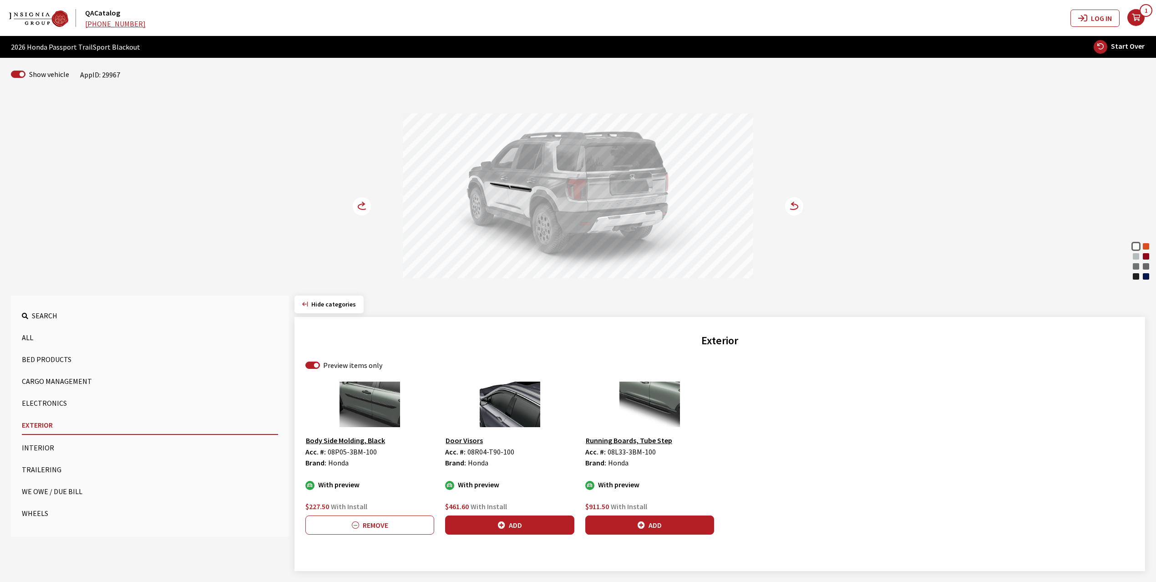
click at [362, 206] on icon at bounding box center [363, 204] width 2 height 4
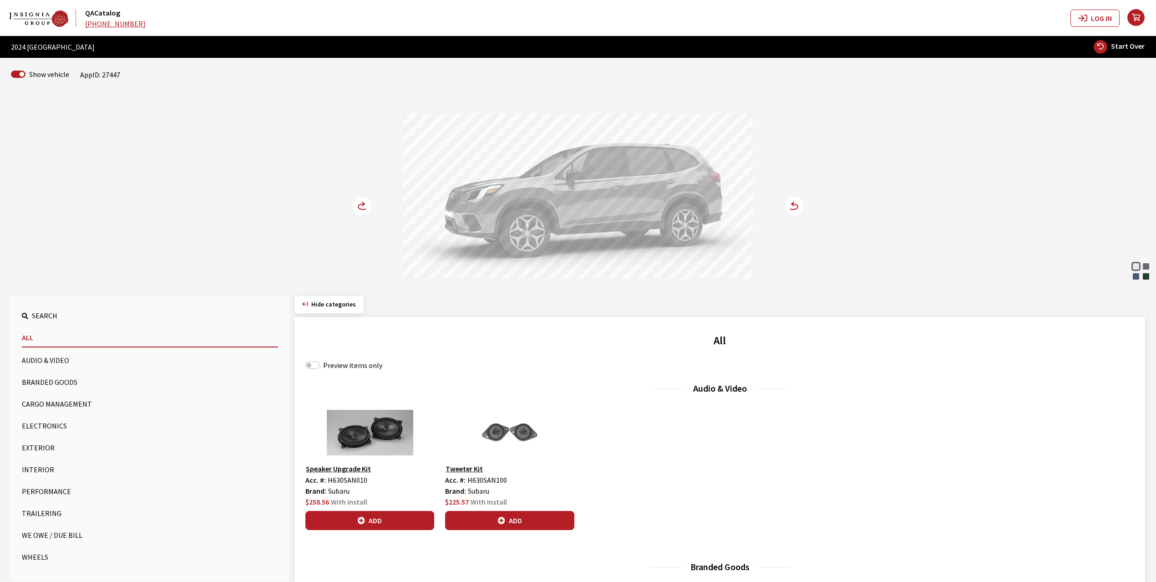
click at [43, 445] on button "Exterior" at bounding box center [150, 447] width 256 height 18
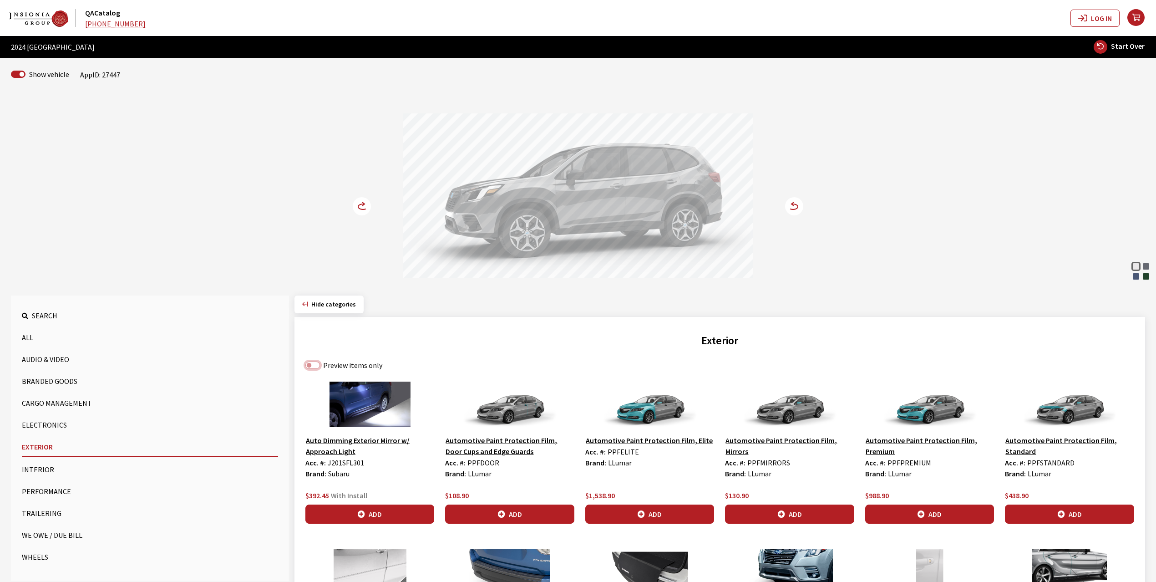
click at [314, 368] on input "Preview items only" at bounding box center [313, 365] width 15 height 7
checkbox input "true"
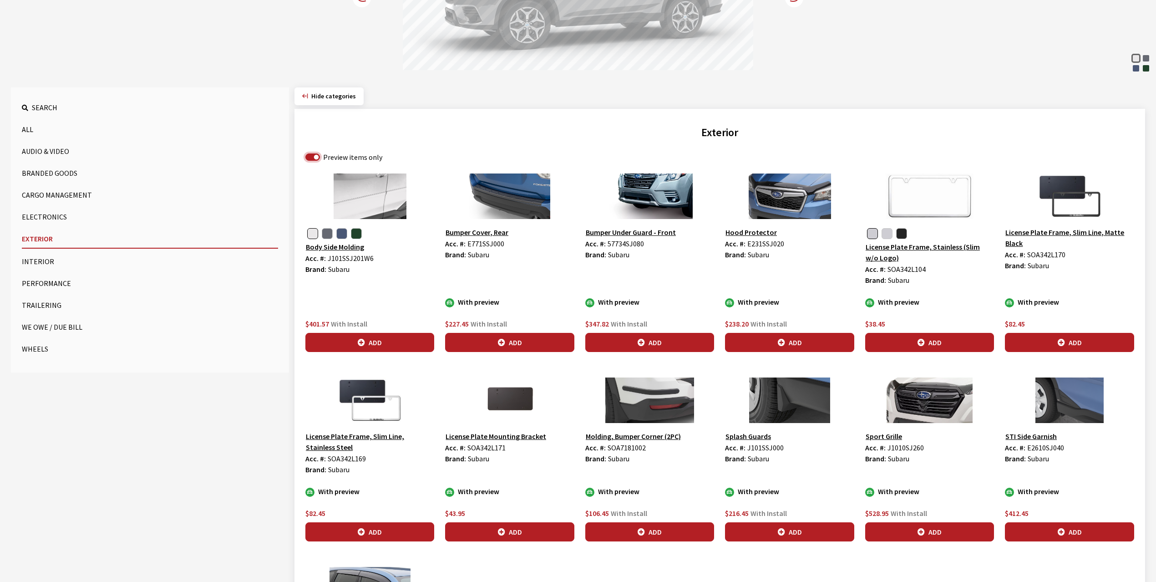
scroll to position [182, 0]
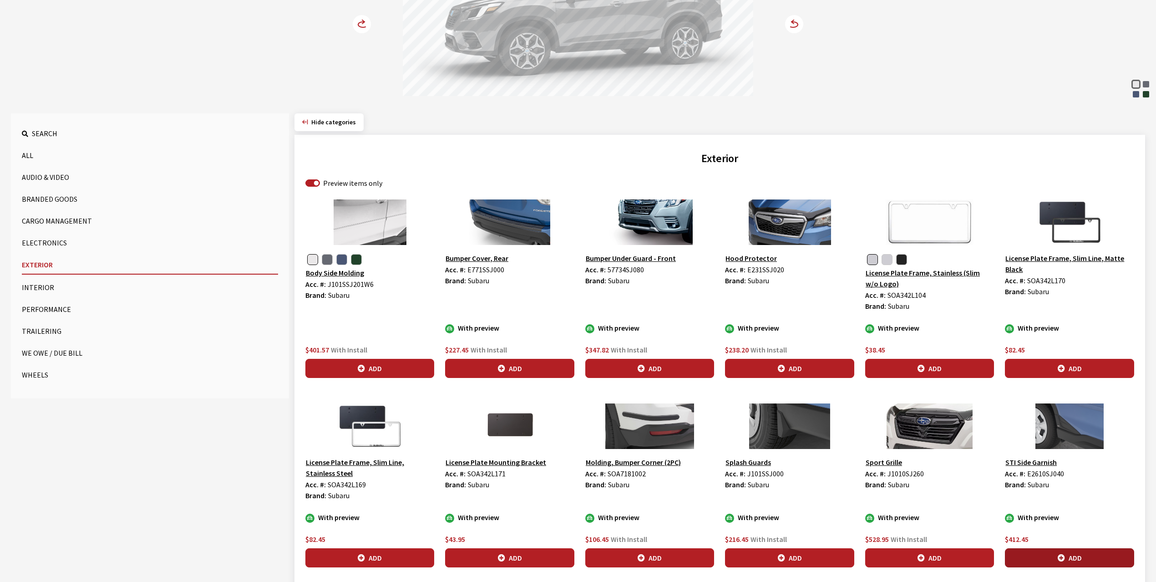
click at [1062, 560] on icon "button" at bounding box center [1061, 558] width 7 height 7
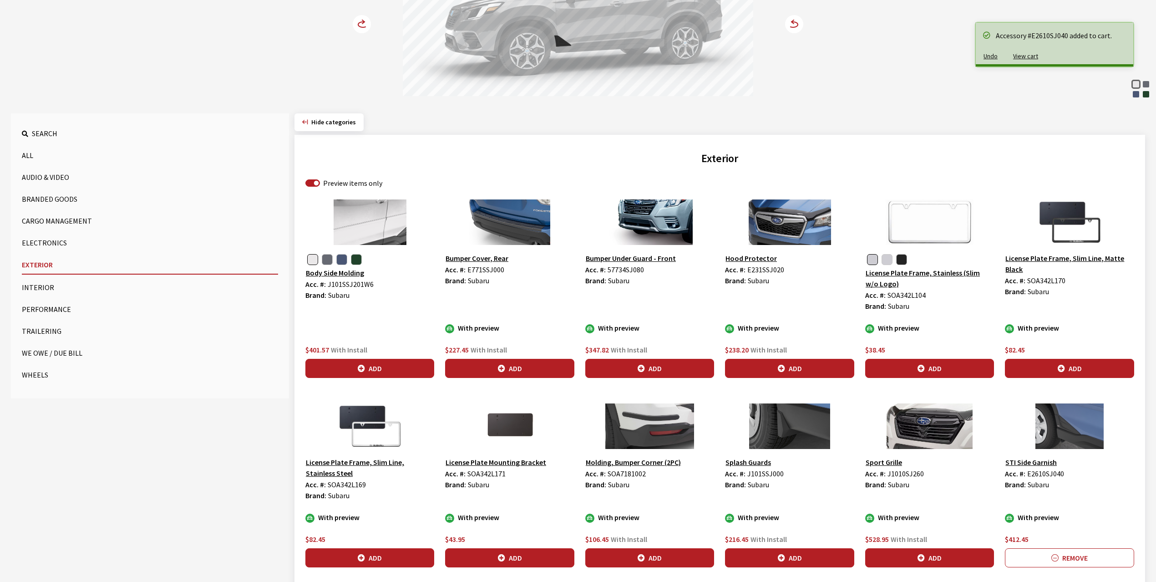
click at [368, 19] on circle at bounding box center [362, 24] width 18 height 18
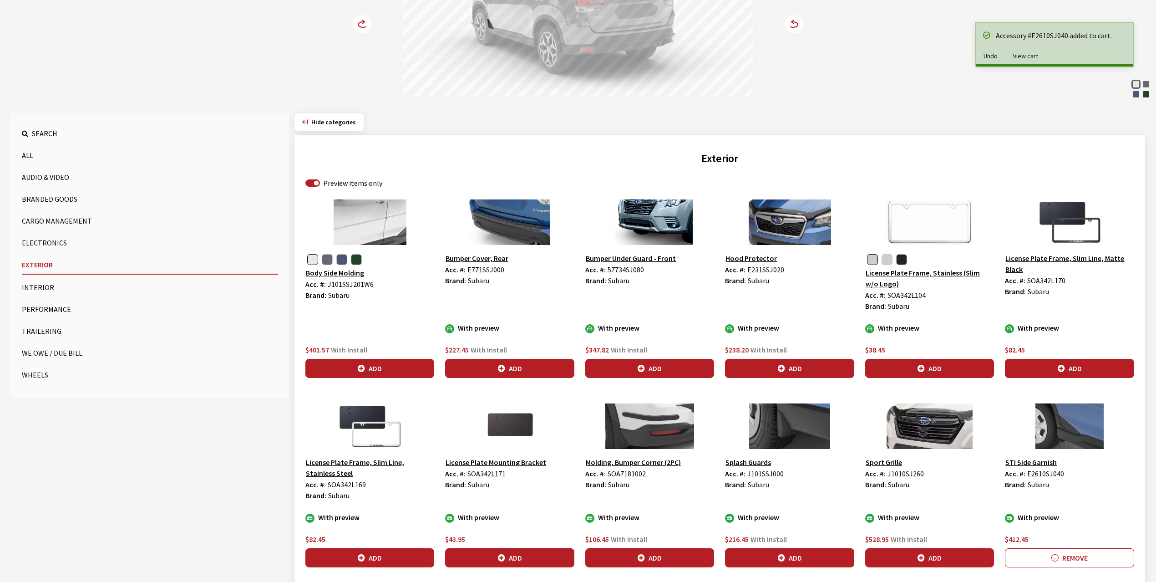
click at [368, 19] on circle at bounding box center [362, 24] width 18 height 18
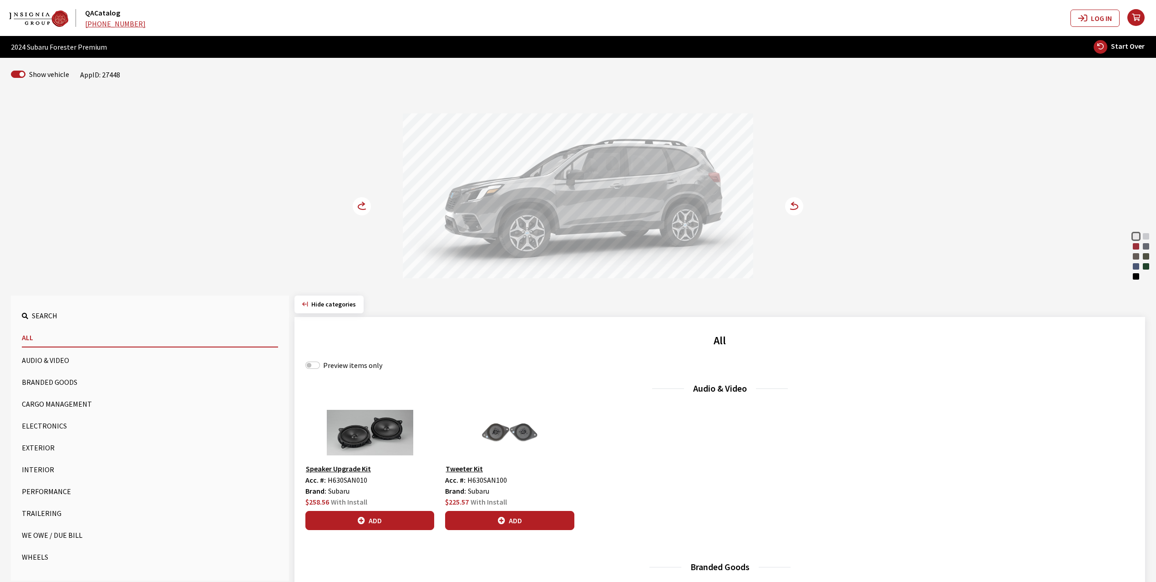
click at [40, 446] on button "Exterior" at bounding box center [150, 447] width 256 height 18
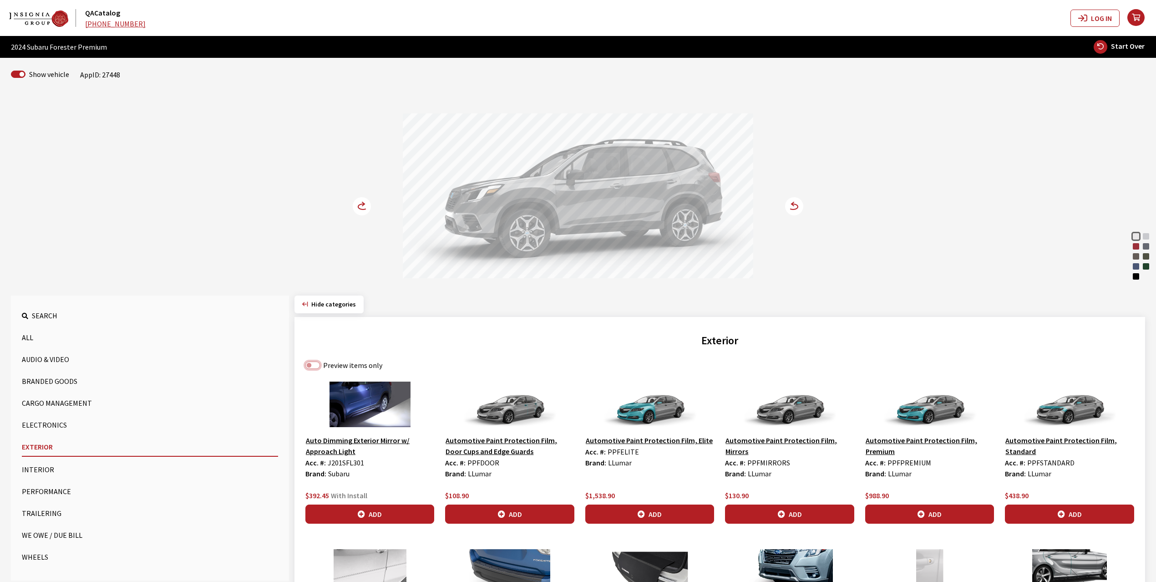
click at [317, 369] on input "Preview items only" at bounding box center [313, 365] width 15 height 7
checkbox input "true"
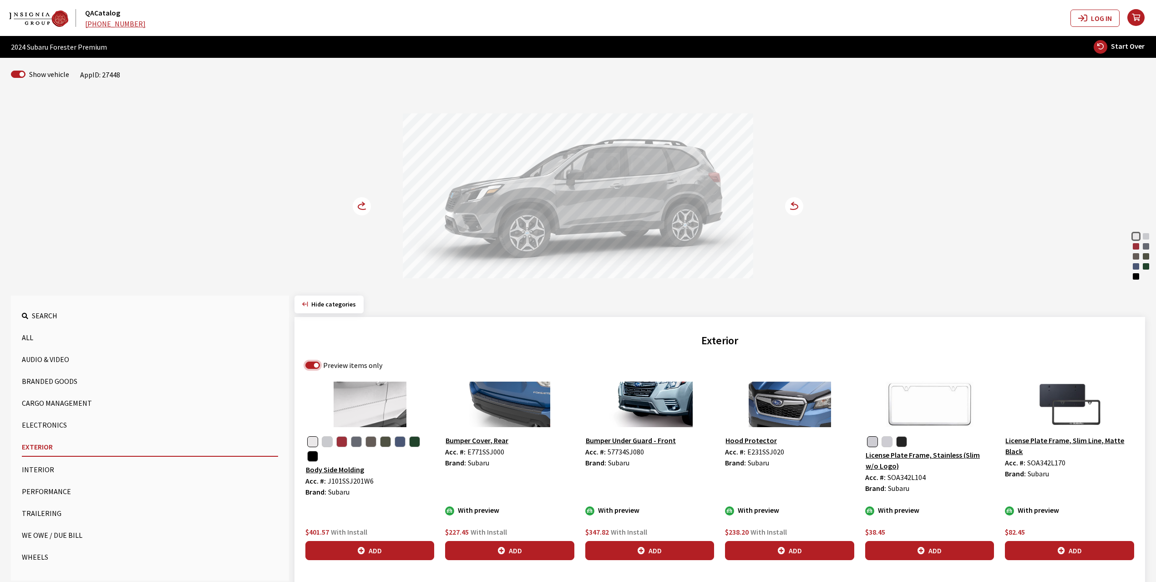
scroll to position [182, 0]
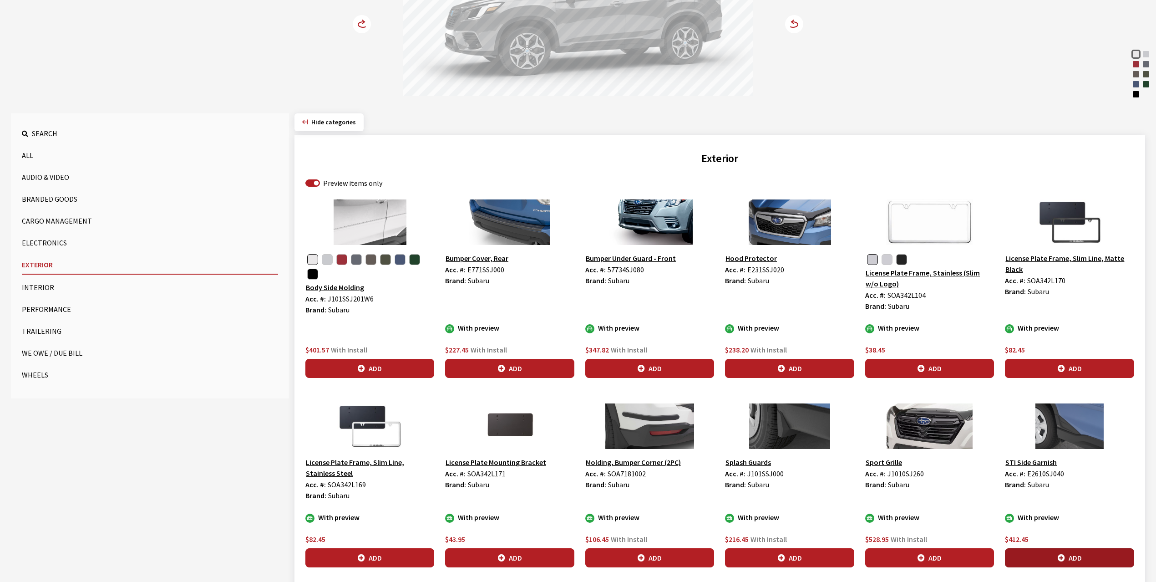
click at [1051, 555] on button "Add" at bounding box center [1069, 557] width 129 height 19
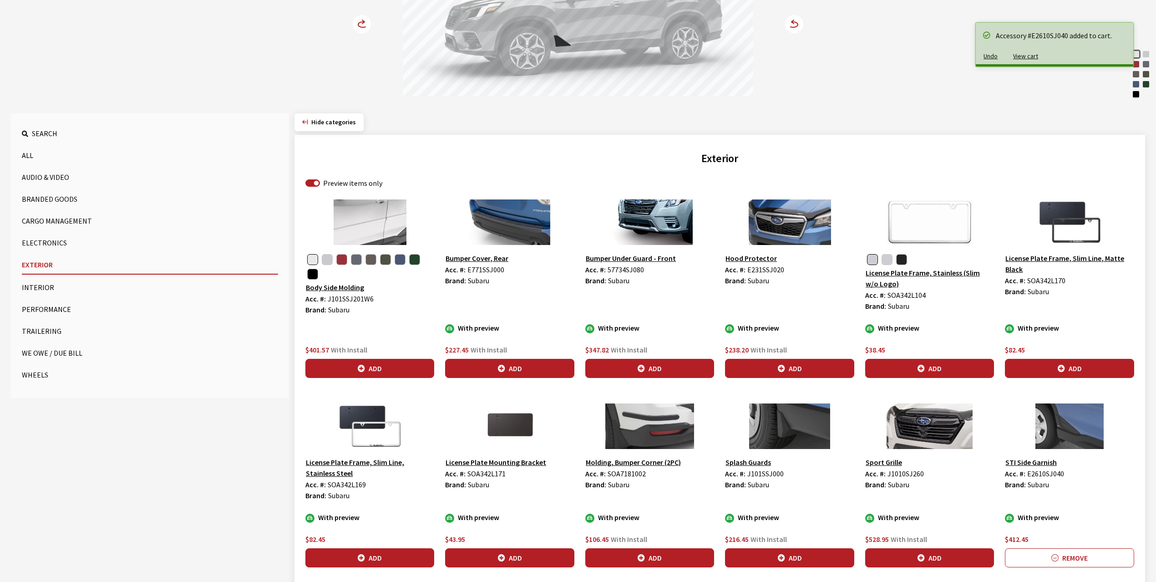
click at [357, 19] on circle at bounding box center [362, 24] width 18 height 18
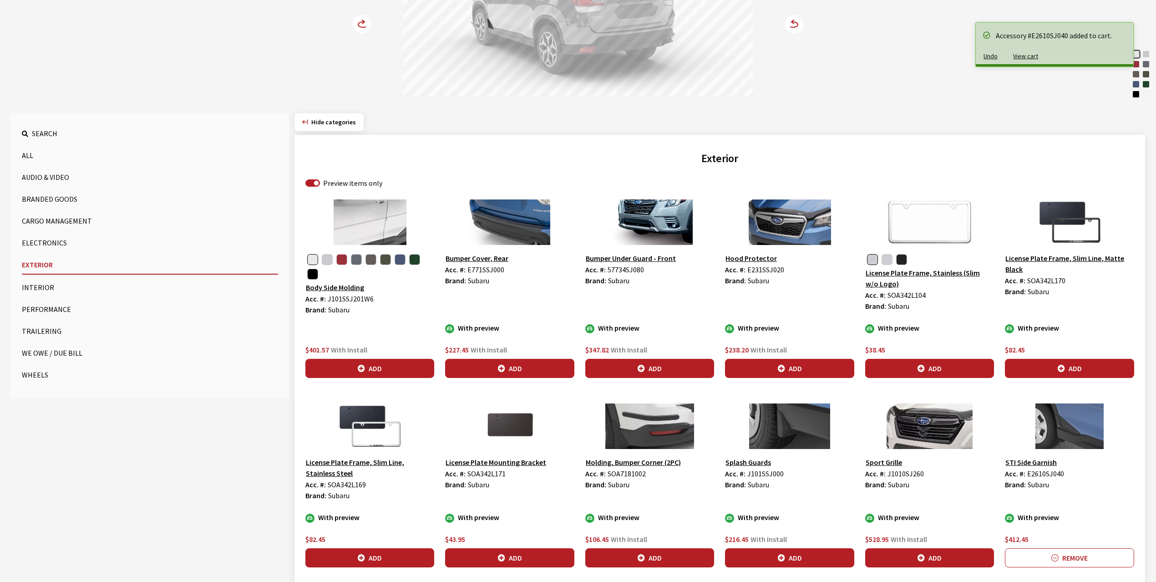
click at [357, 19] on circle at bounding box center [362, 24] width 18 height 18
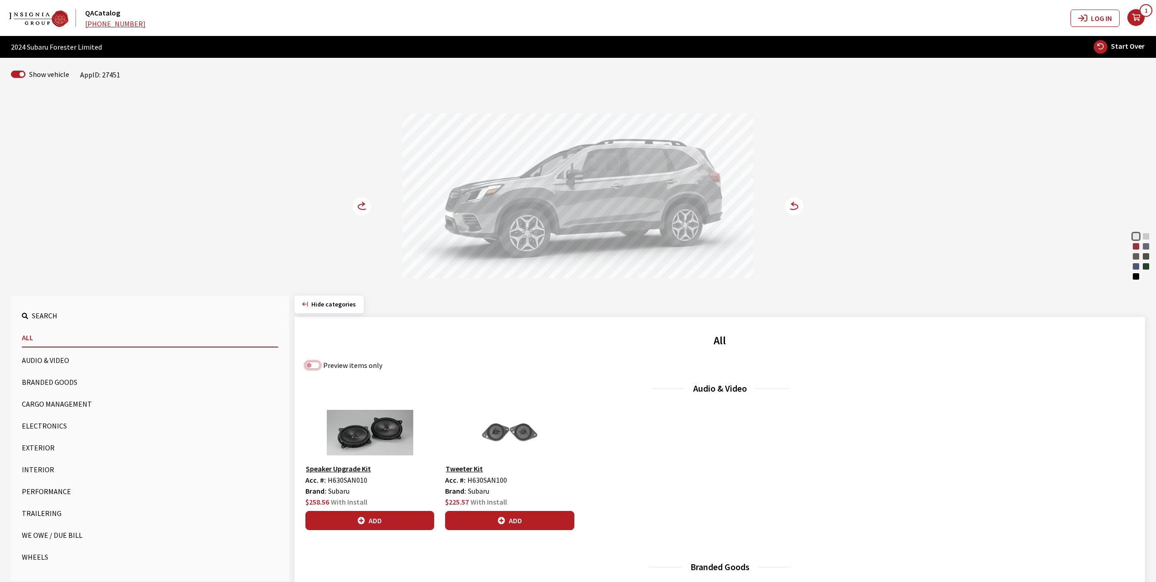
click at [312, 365] on input "Preview items only" at bounding box center [313, 365] width 15 height 7
checkbox input "true"
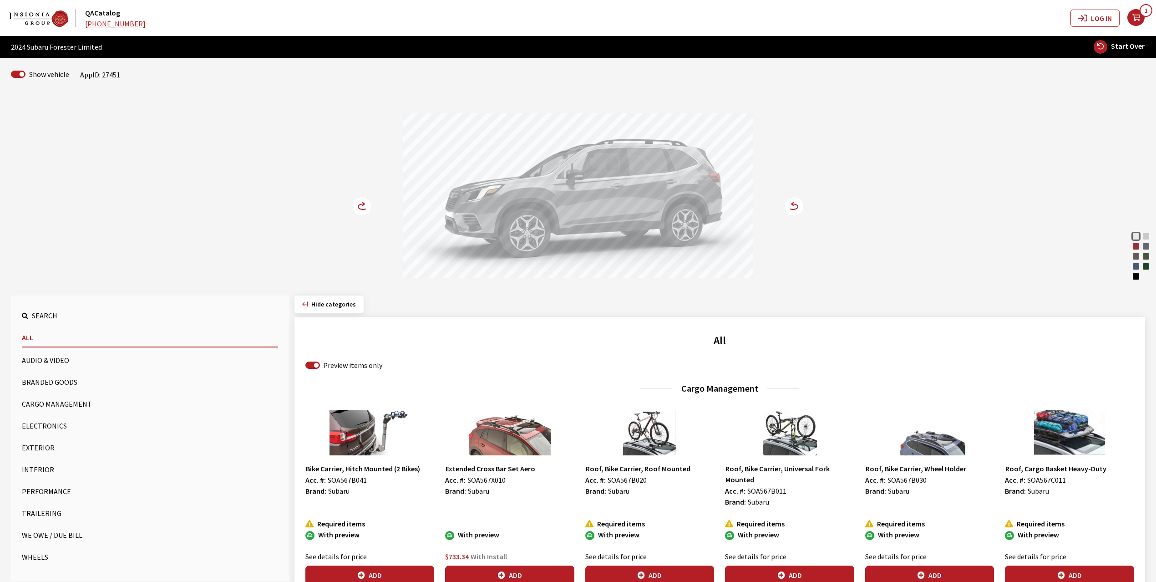
click at [40, 448] on button "Exterior" at bounding box center [150, 447] width 256 height 18
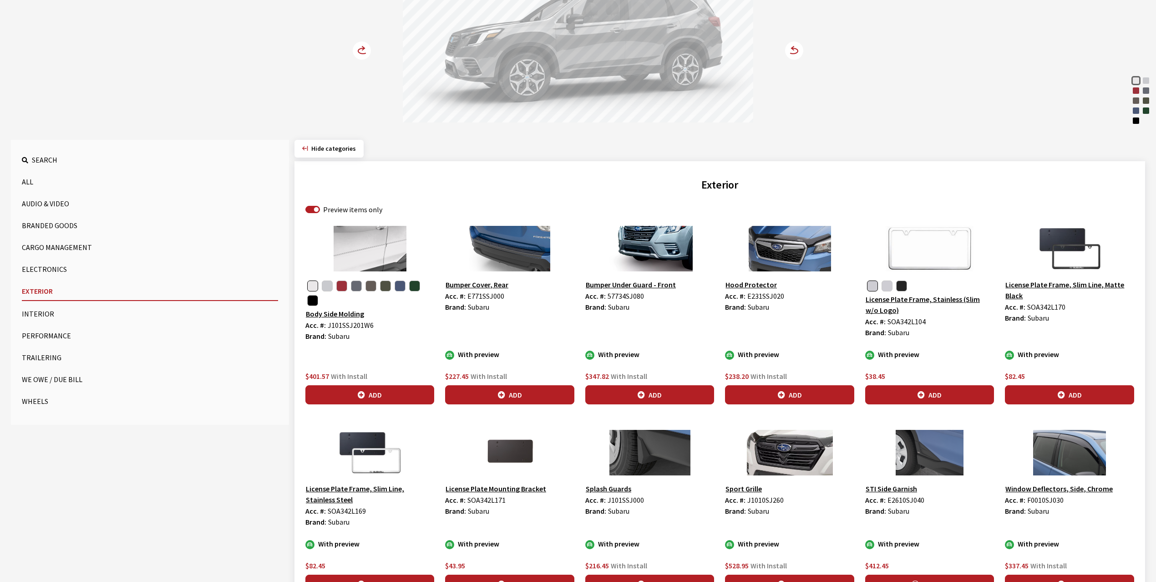
scroll to position [182, 0]
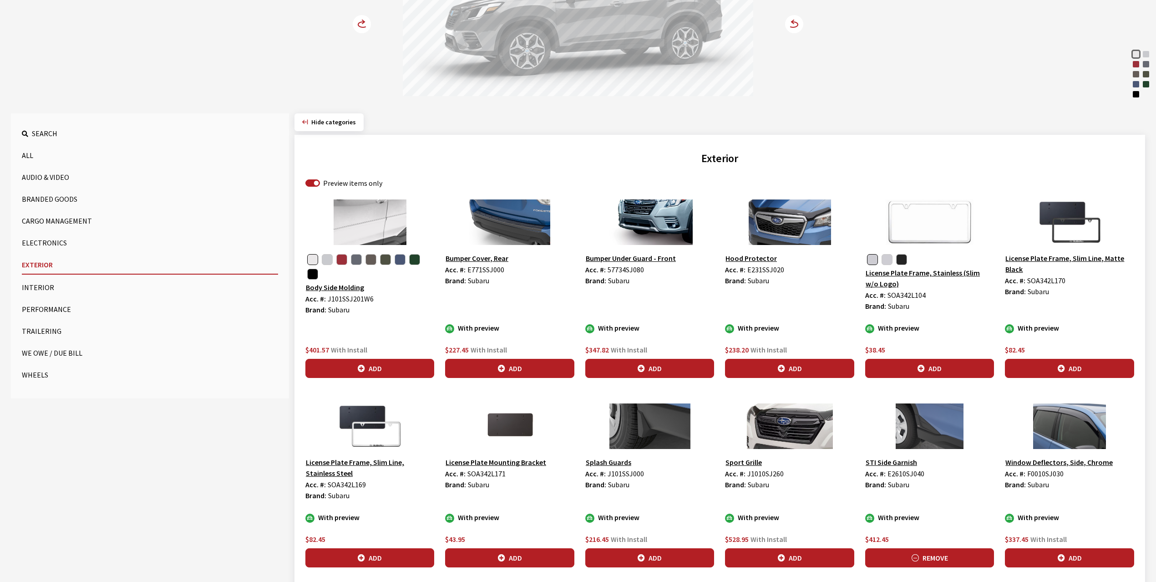
click at [892, 562] on button "Remove" at bounding box center [930, 557] width 129 height 19
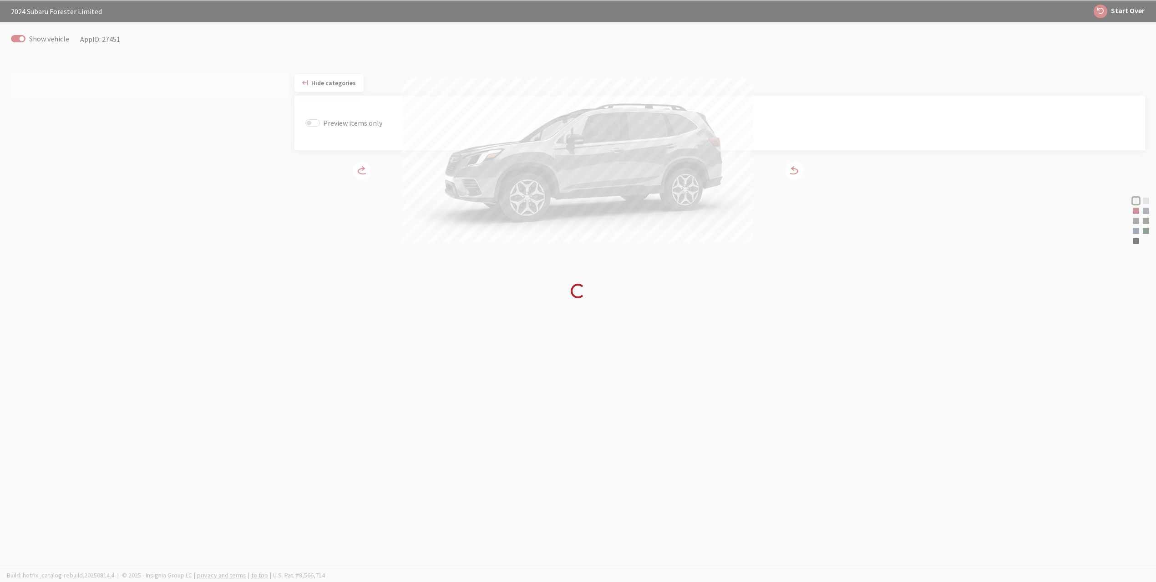
scroll to position [36, 0]
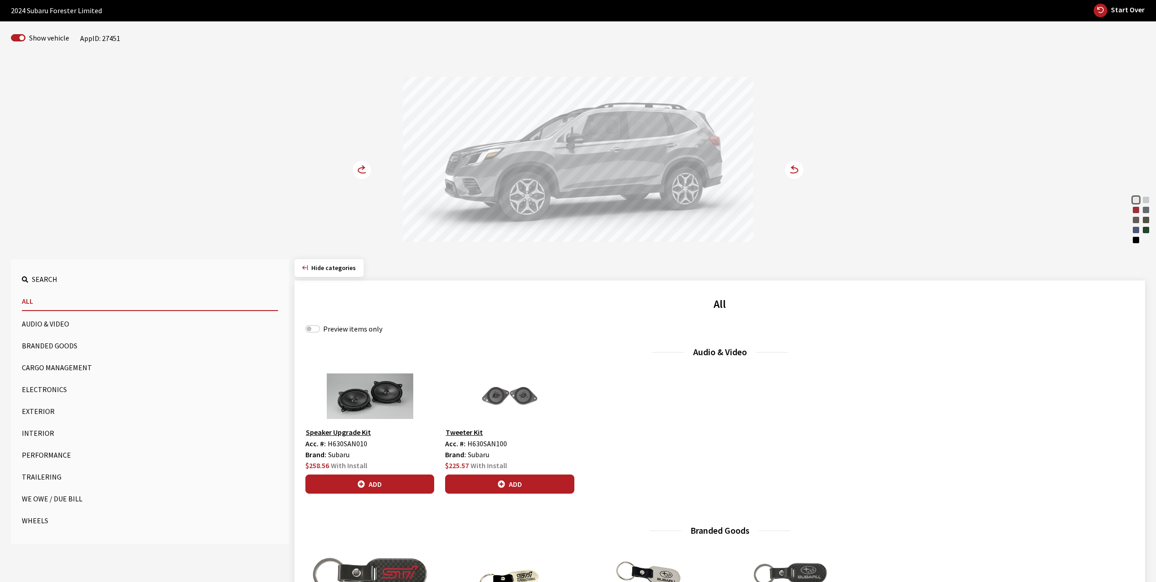
click at [314, 334] on div "Preview items only" at bounding box center [720, 328] width 829 height 11
click at [315, 331] on input "Preview items only" at bounding box center [313, 328] width 15 height 7
checkbox input "true"
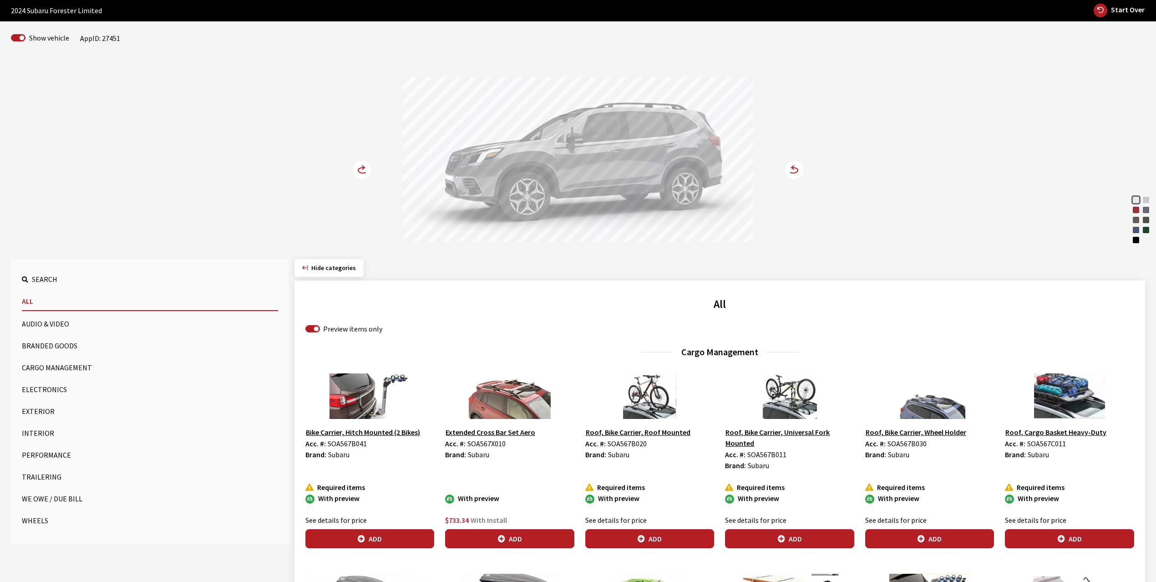
click at [33, 409] on button "Exterior" at bounding box center [150, 411] width 256 height 18
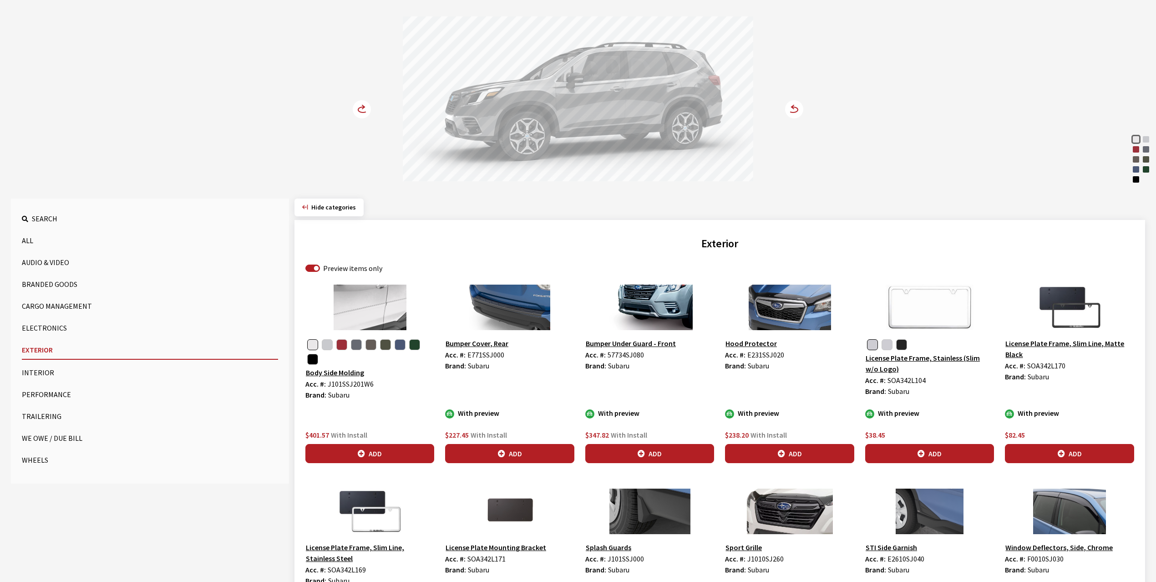
scroll to position [158, 0]
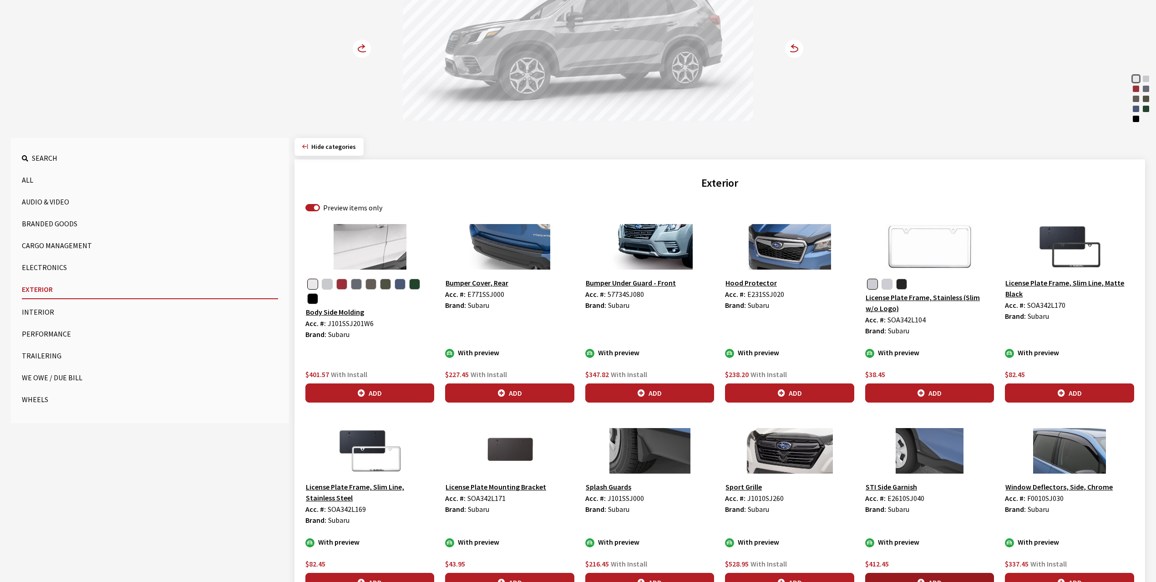
click at [945, 578] on button "Add" at bounding box center [930, 582] width 129 height 19
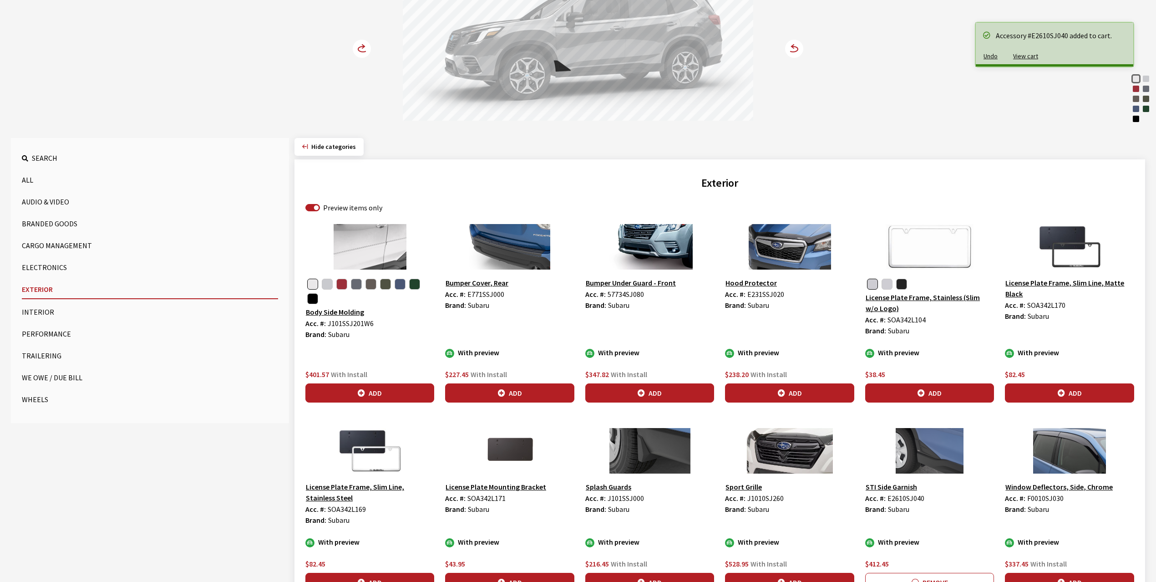
click at [366, 46] on icon at bounding box center [367, 50] width 6 height 8
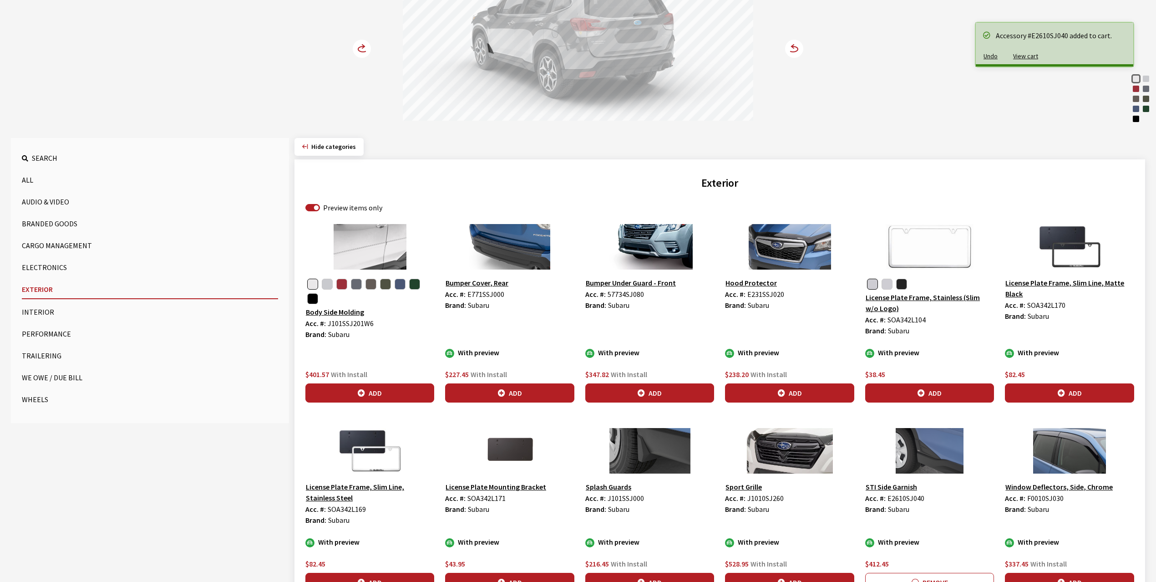
click at [366, 46] on icon at bounding box center [367, 50] width 6 height 8
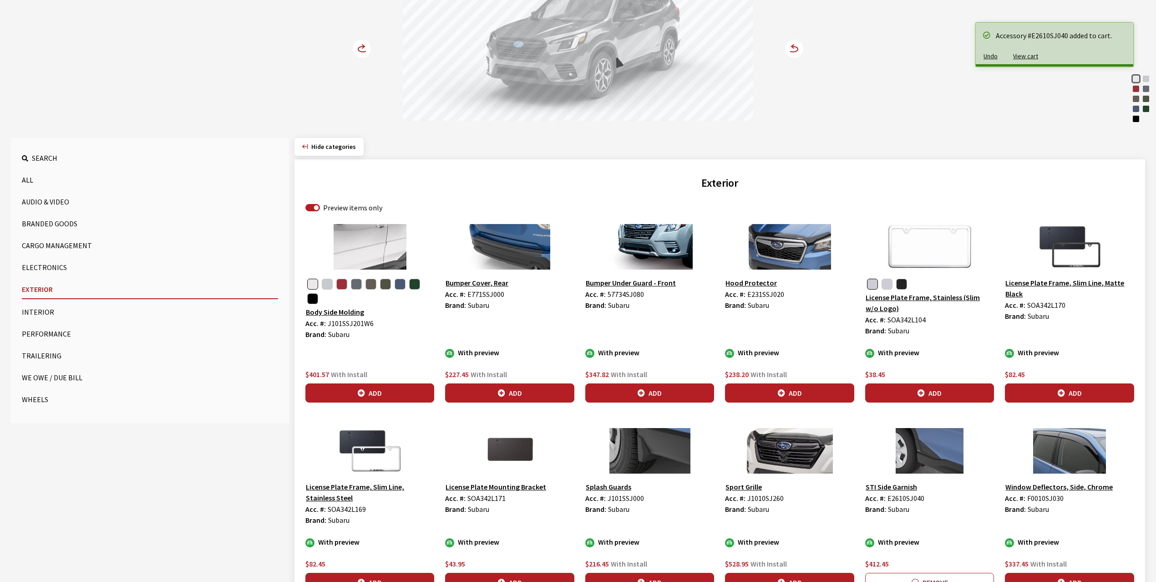
click at [366, 46] on icon at bounding box center [367, 50] width 6 height 8
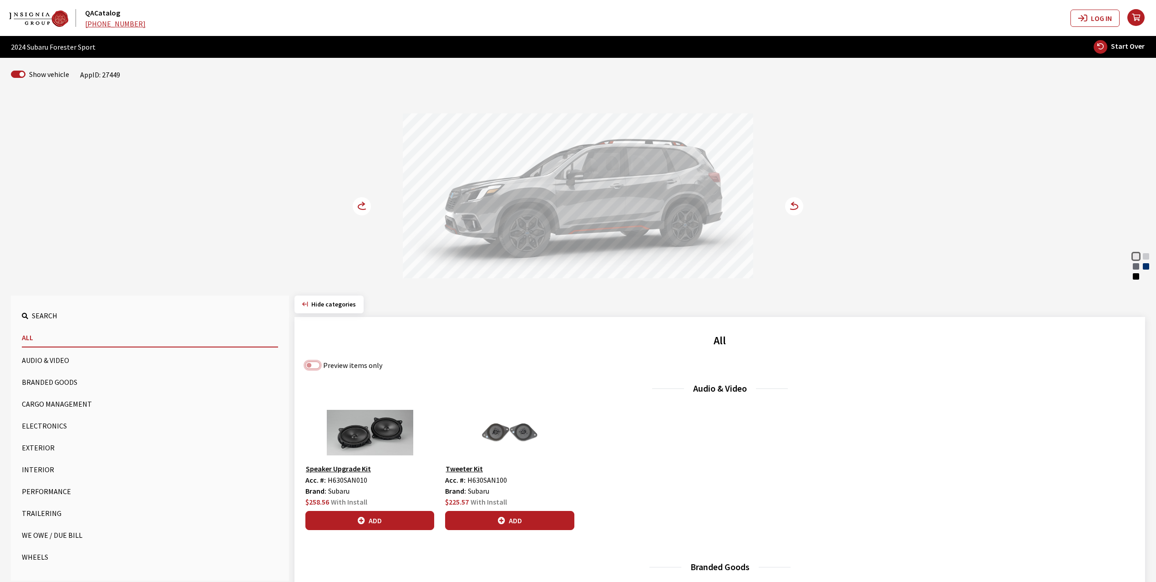
click at [314, 365] on input "Preview items only" at bounding box center [313, 365] width 15 height 7
checkbox input "true"
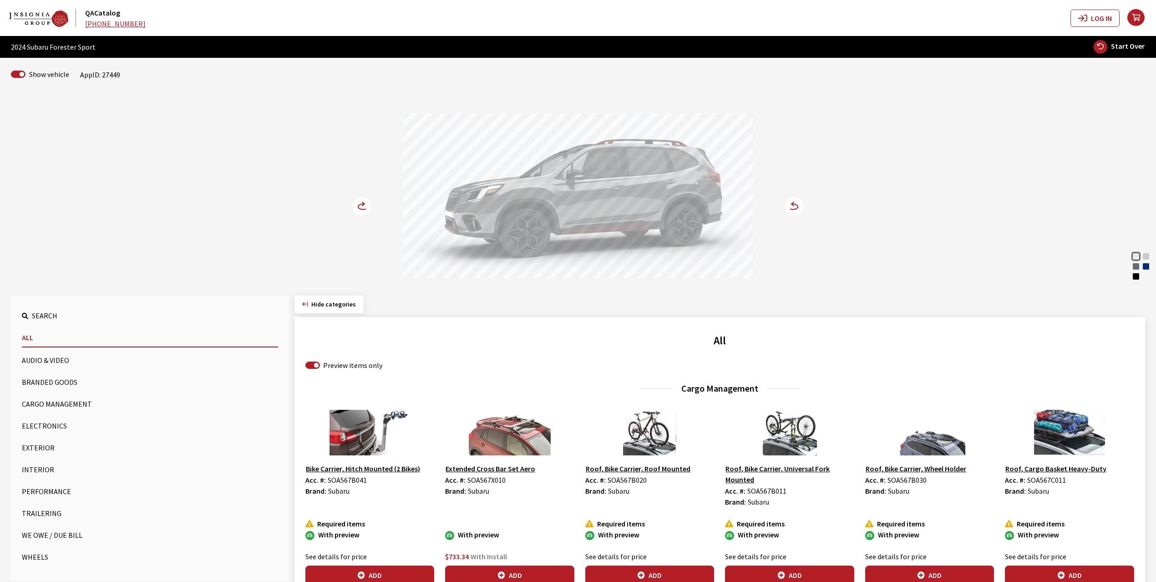
click at [41, 448] on button "Exterior" at bounding box center [150, 447] width 256 height 18
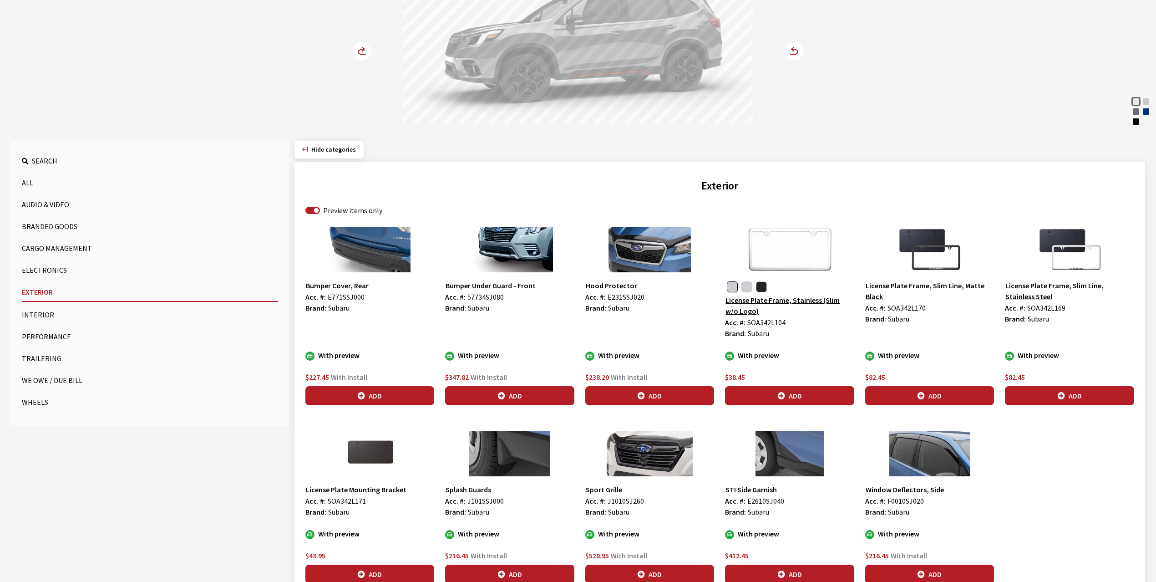
scroll to position [182, 0]
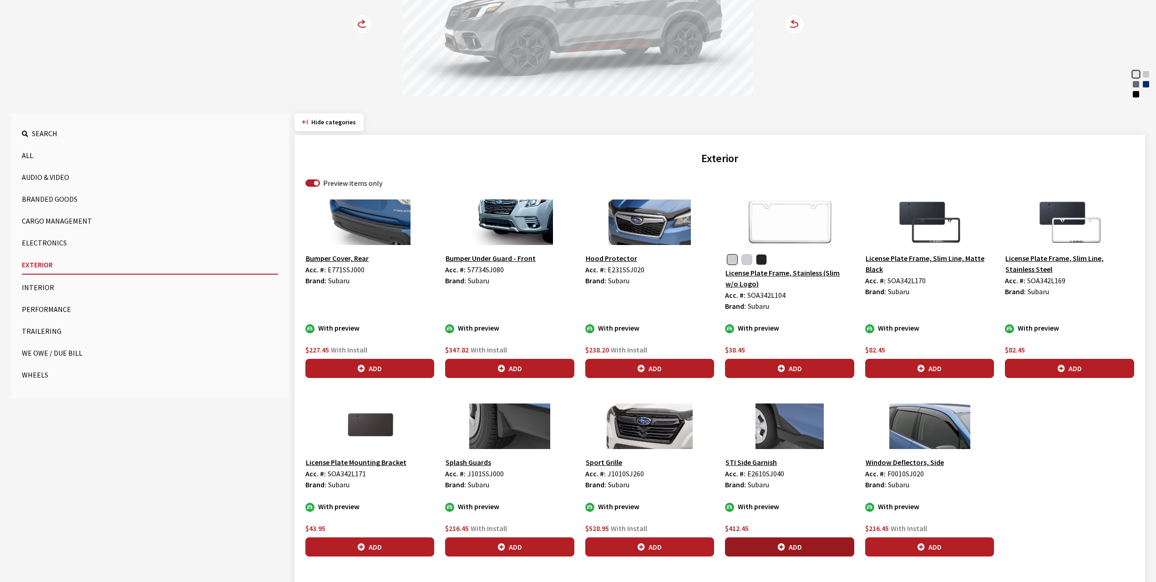
click at [794, 554] on button "Add" at bounding box center [789, 546] width 129 height 19
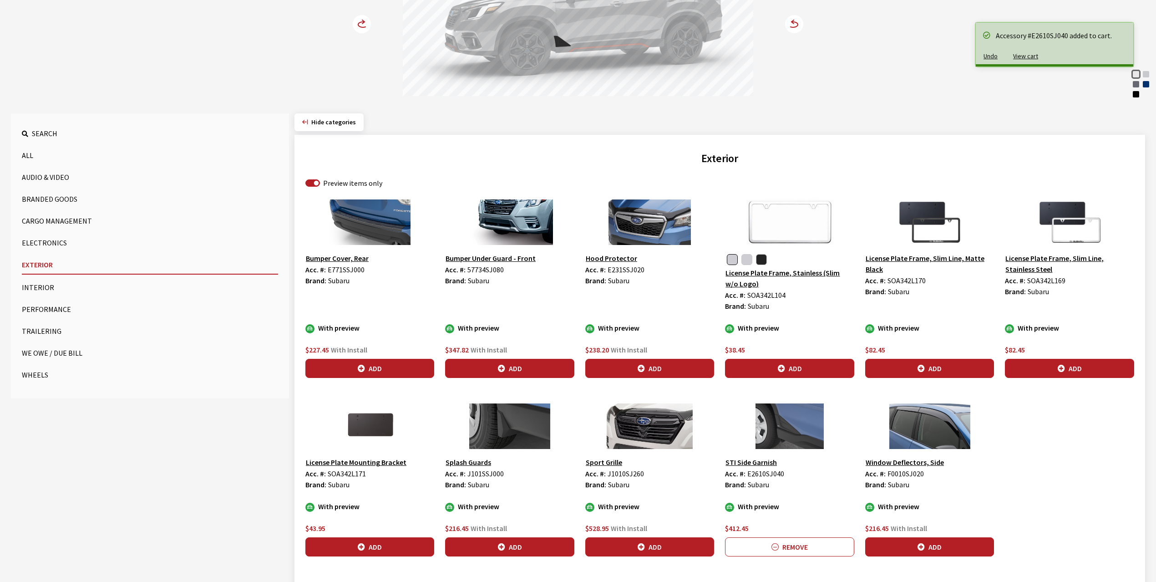
click at [367, 28] on icon at bounding box center [367, 25] width 6 height 8
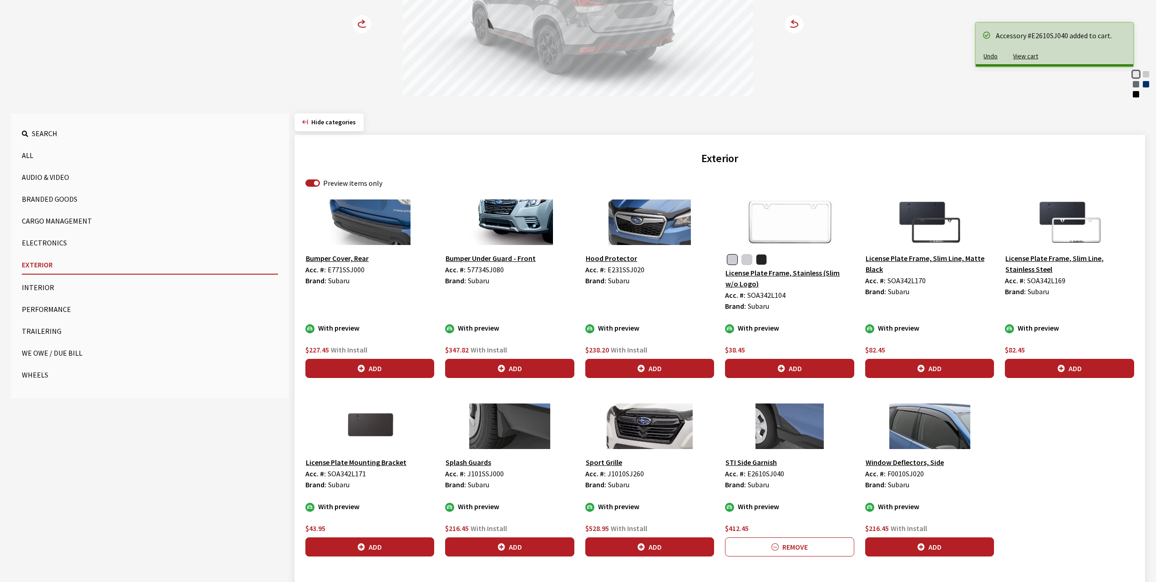
click at [367, 28] on icon at bounding box center [367, 25] width 6 height 8
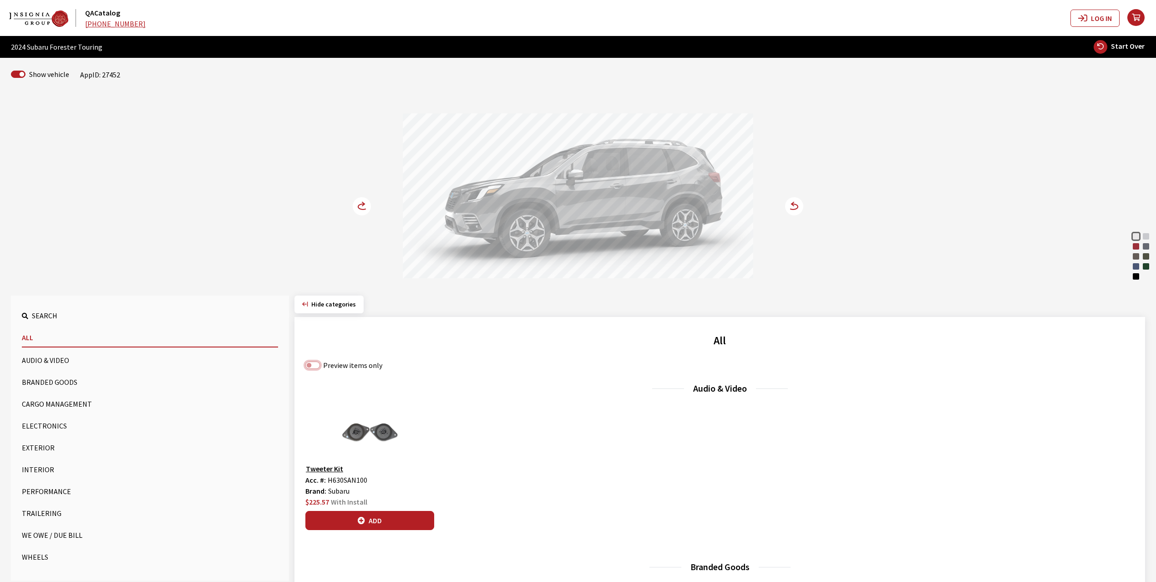
click at [316, 368] on input "Preview items only" at bounding box center [313, 365] width 15 height 7
checkbox input "true"
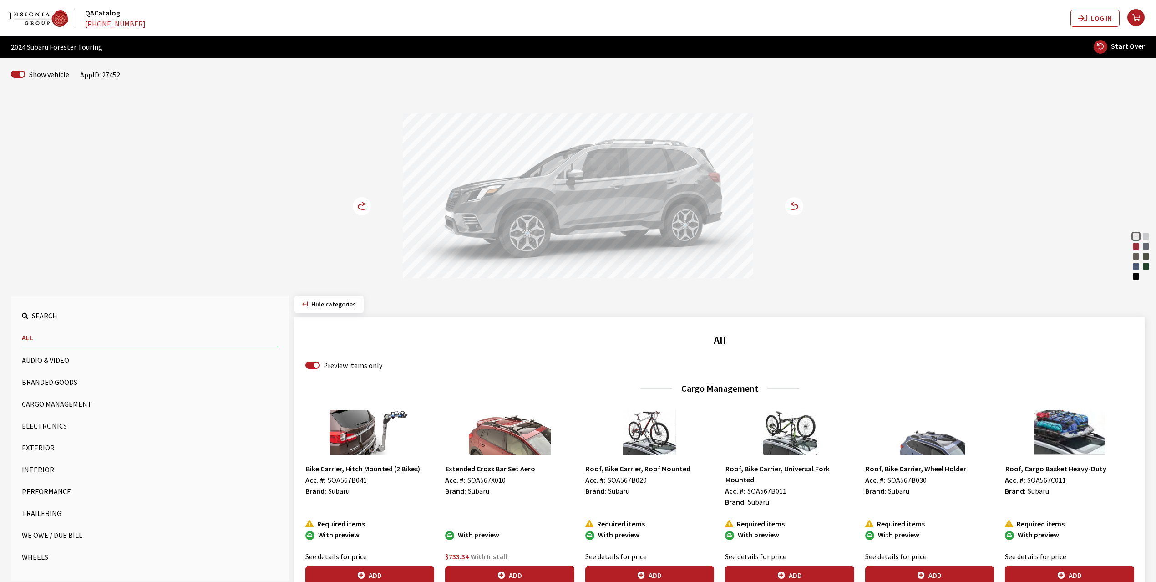
click at [36, 445] on button "Exterior" at bounding box center [150, 447] width 256 height 18
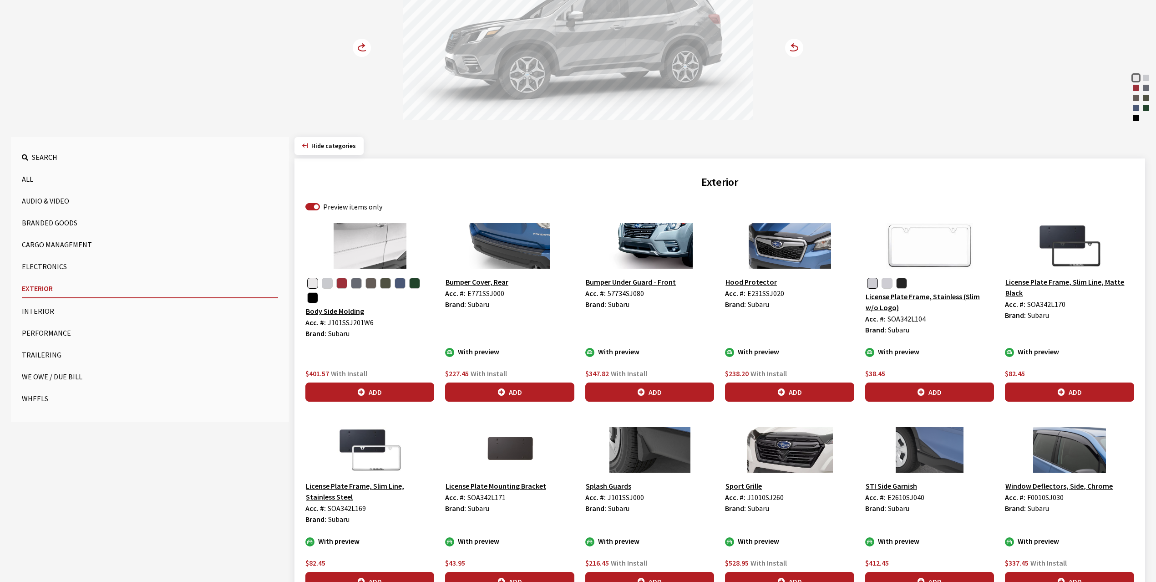
scroll to position [232, 0]
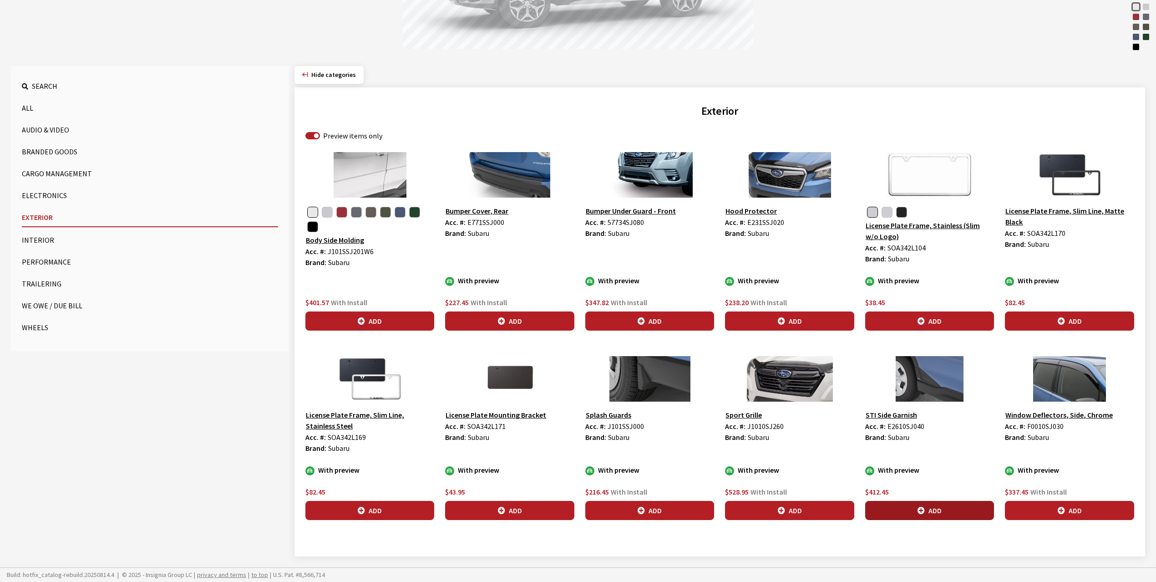
click at [896, 509] on button "Add" at bounding box center [930, 510] width 129 height 19
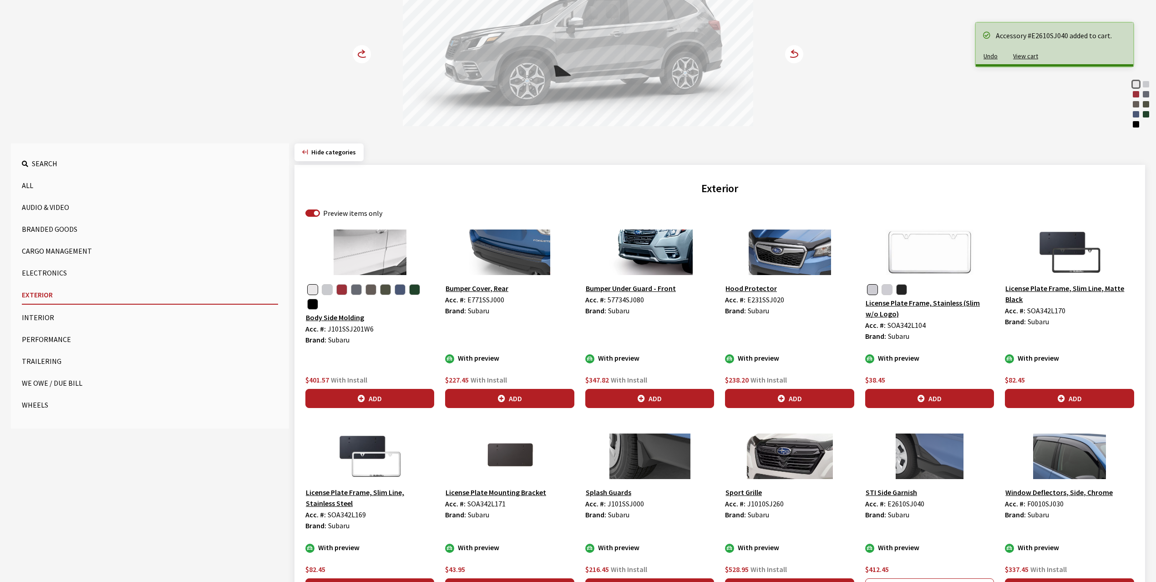
scroll to position [0, 0]
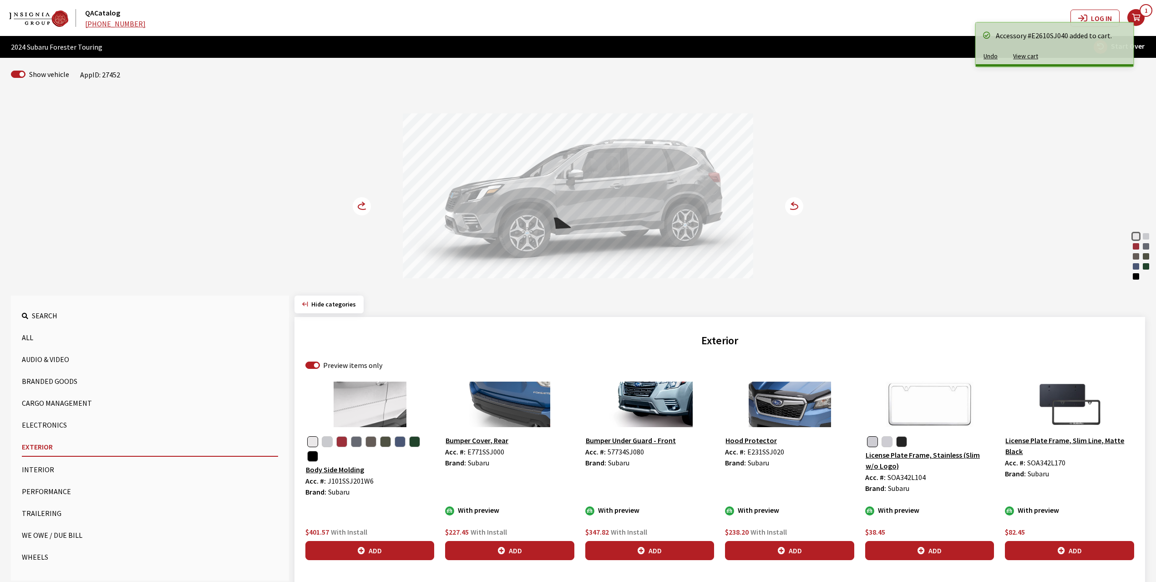
click at [354, 205] on circle at bounding box center [362, 206] width 18 height 18
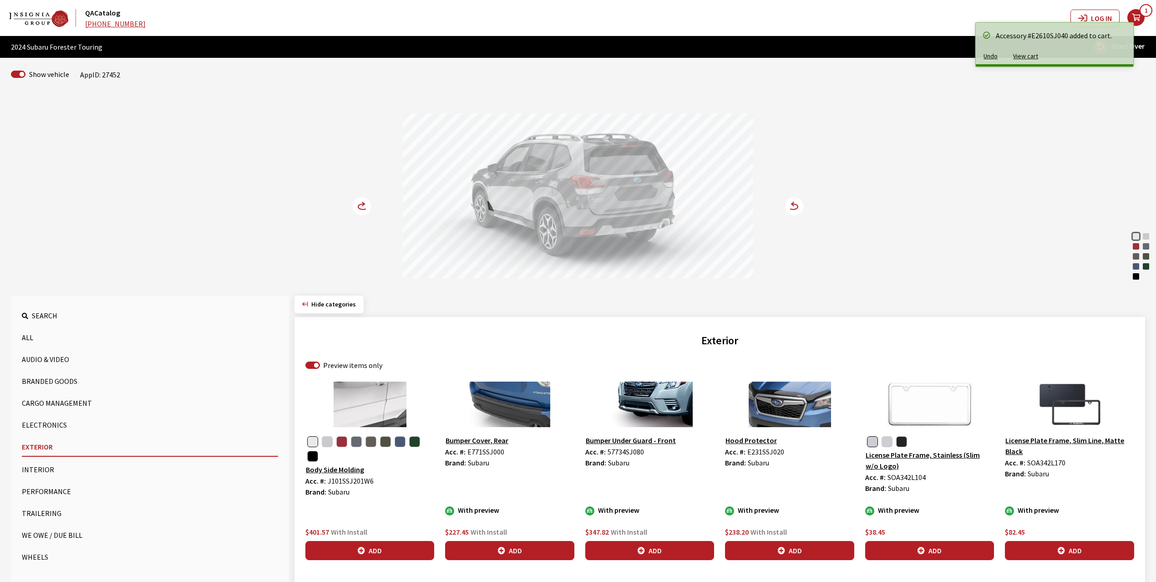
click at [354, 205] on circle at bounding box center [362, 206] width 18 height 18
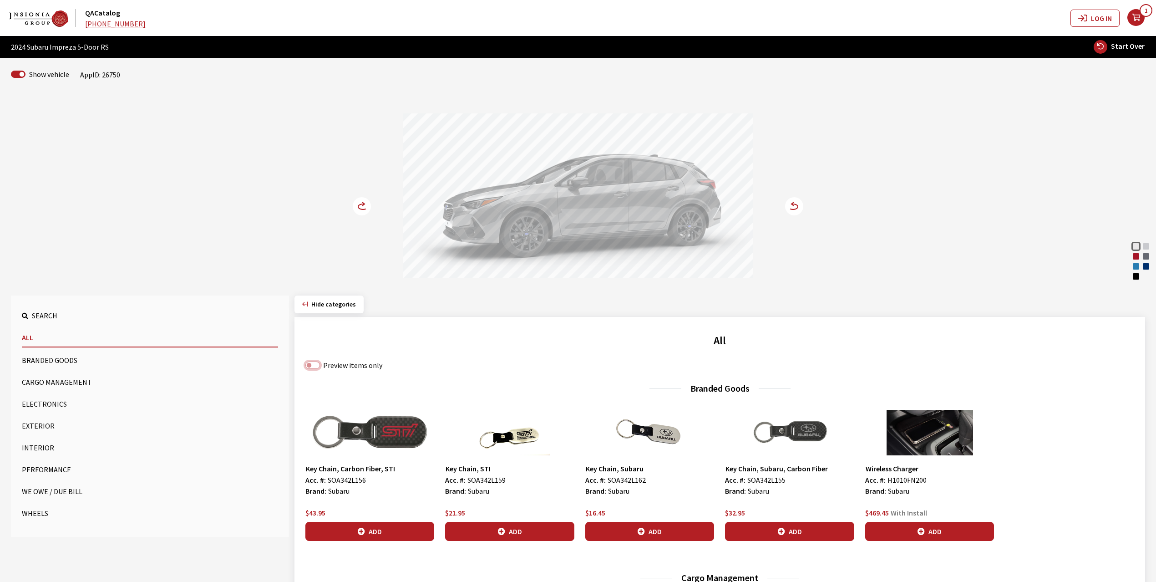
click at [314, 367] on input "Preview items only" at bounding box center [313, 365] width 15 height 7
checkbox input "true"
click at [314, 368] on input "Preview items only" at bounding box center [313, 365] width 15 height 7
checkbox input "true"
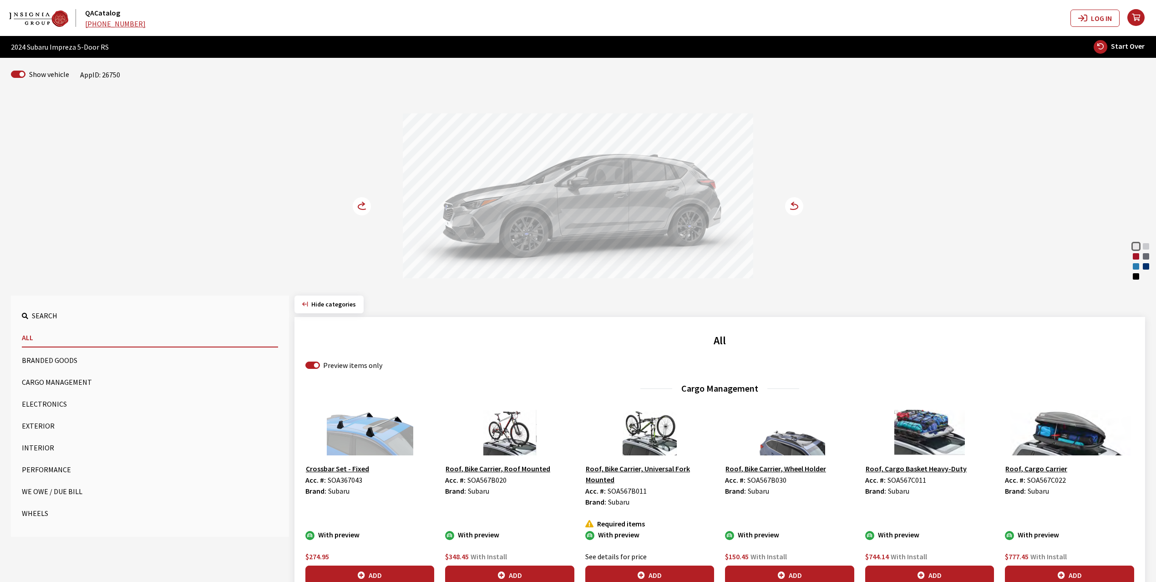
click at [46, 423] on button "Exterior" at bounding box center [150, 426] width 256 height 18
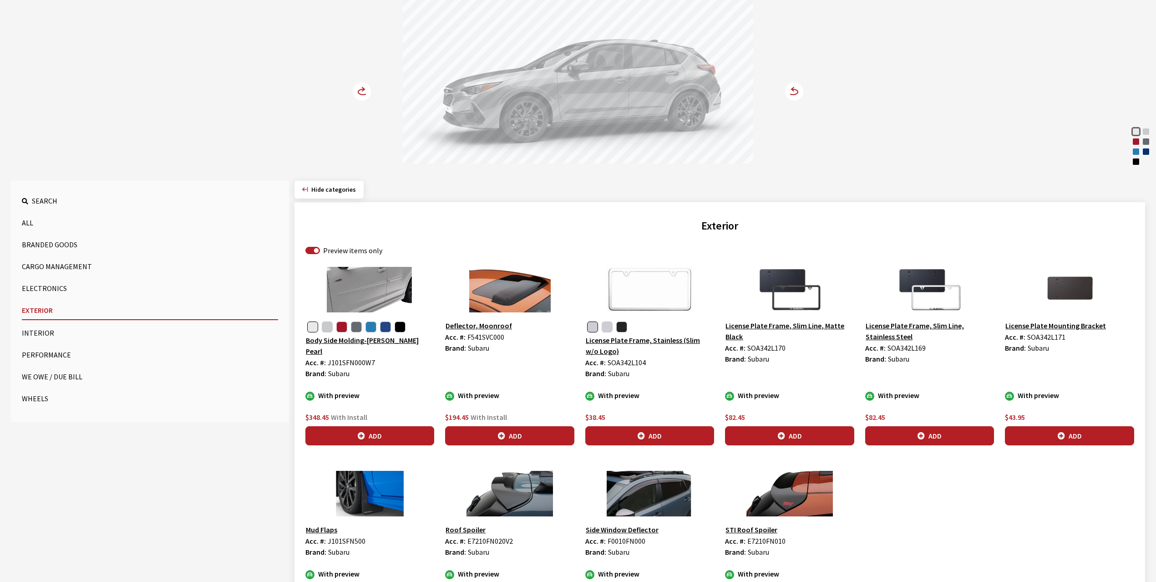
scroll to position [121, 0]
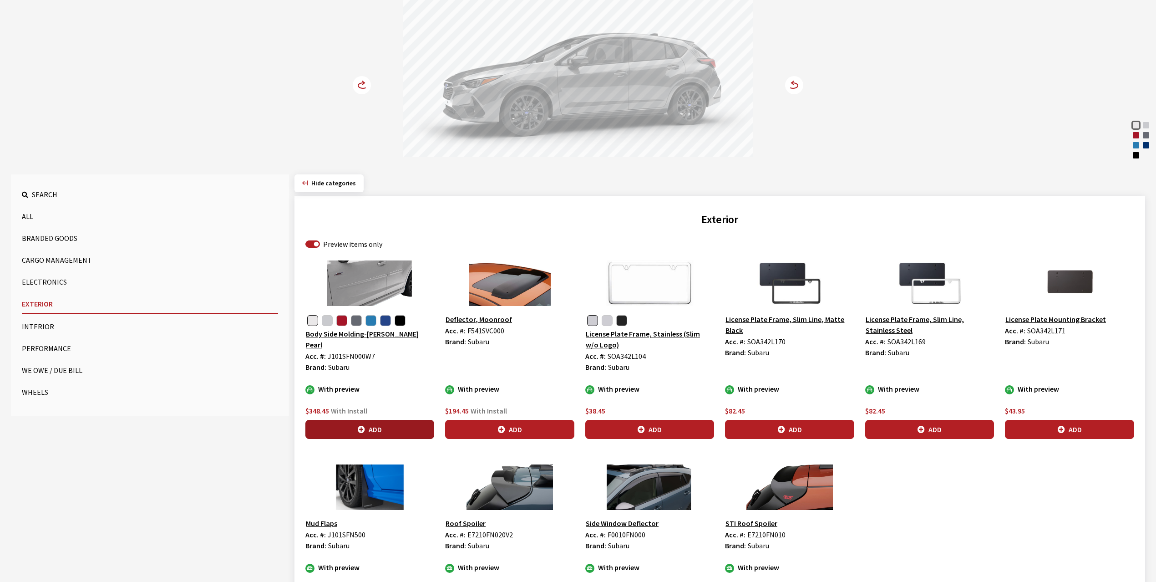
click at [367, 429] on button "Add" at bounding box center [370, 429] width 129 height 19
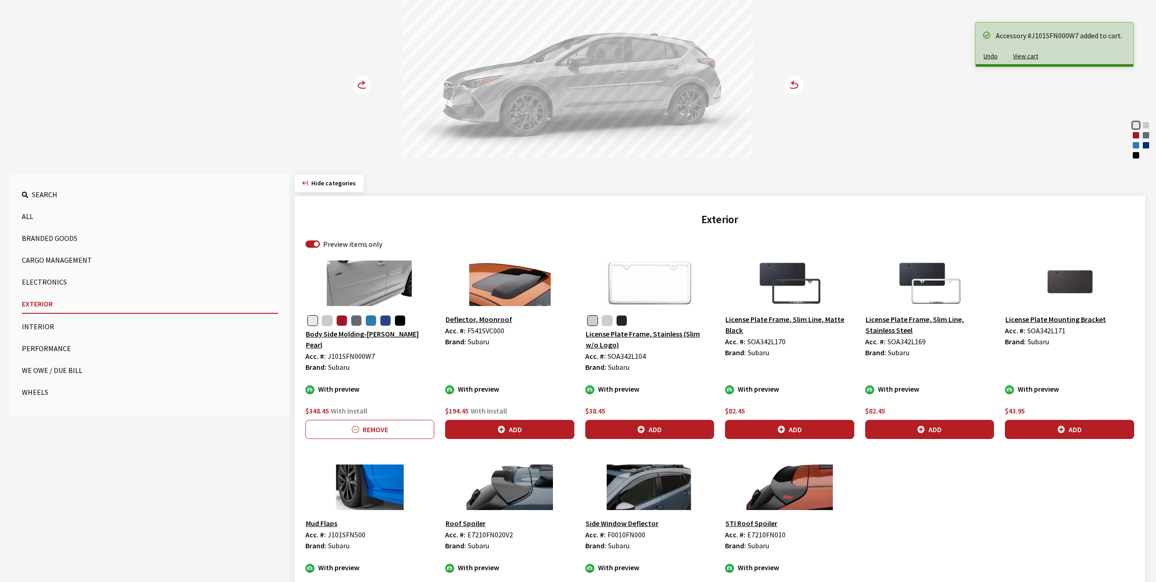
click at [359, 84] on icon at bounding box center [363, 85] width 10 height 5
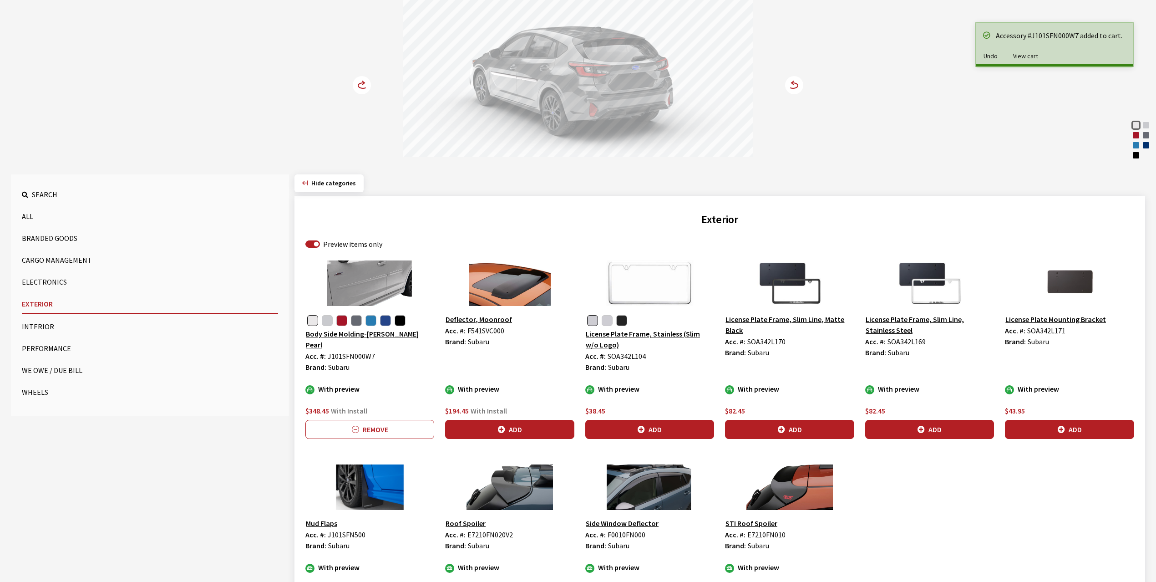
click at [359, 84] on icon at bounding box center [363, 85] width 10 height 5
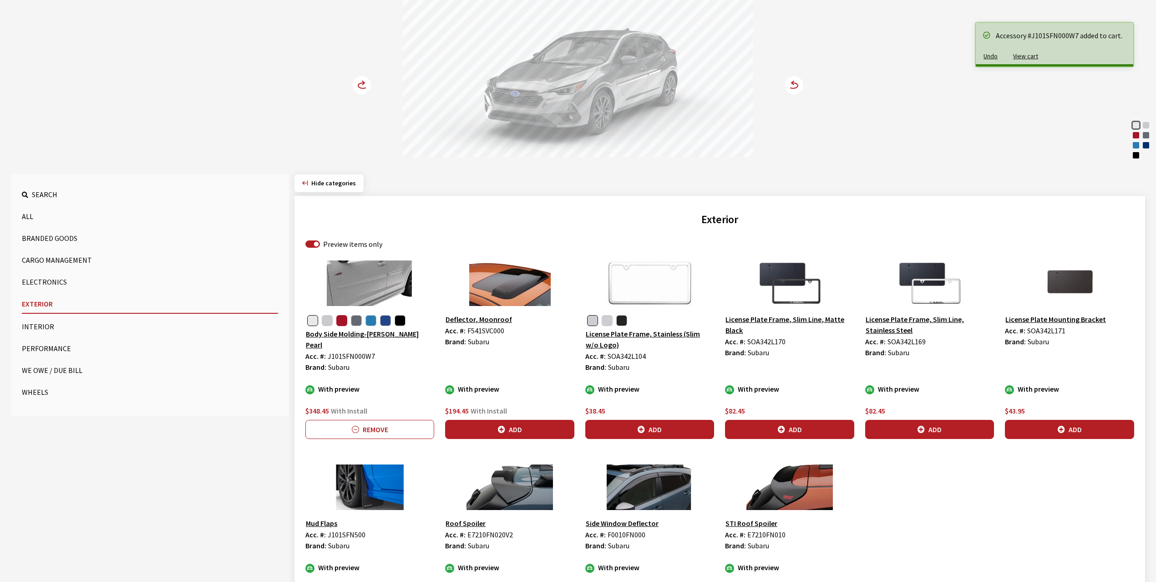
click at [339, 321] on button "button" at bounding box center [341, 320] width 11 height 11
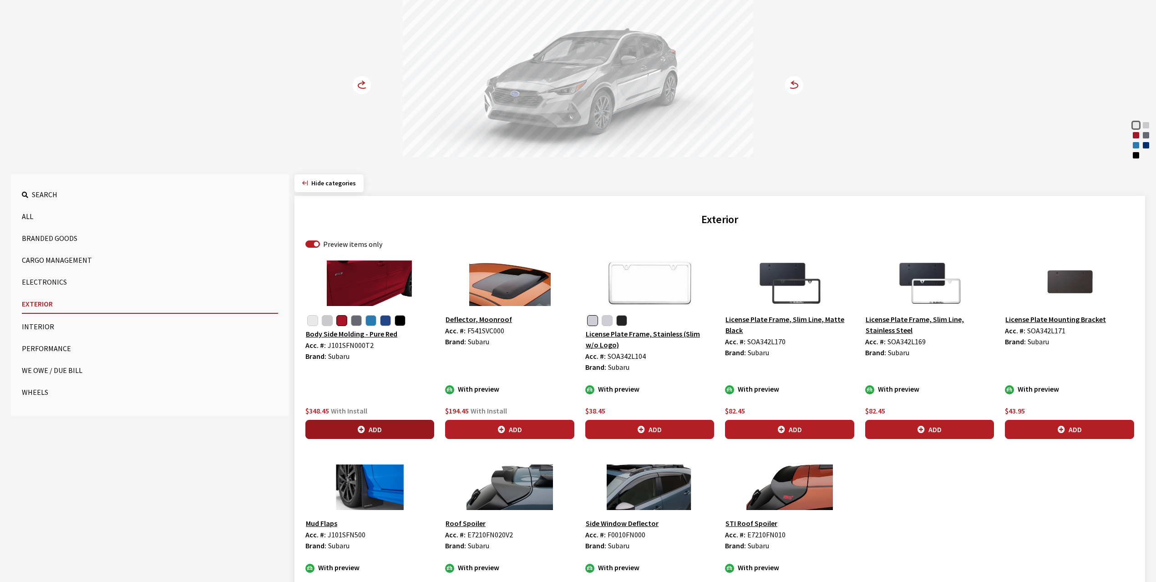
click at [368, 428] on button "Add" at bounding box center [370, 429] width 129 height 19
click at [363, 82] on icon at bounding box center [363, 83] width 2 height 4
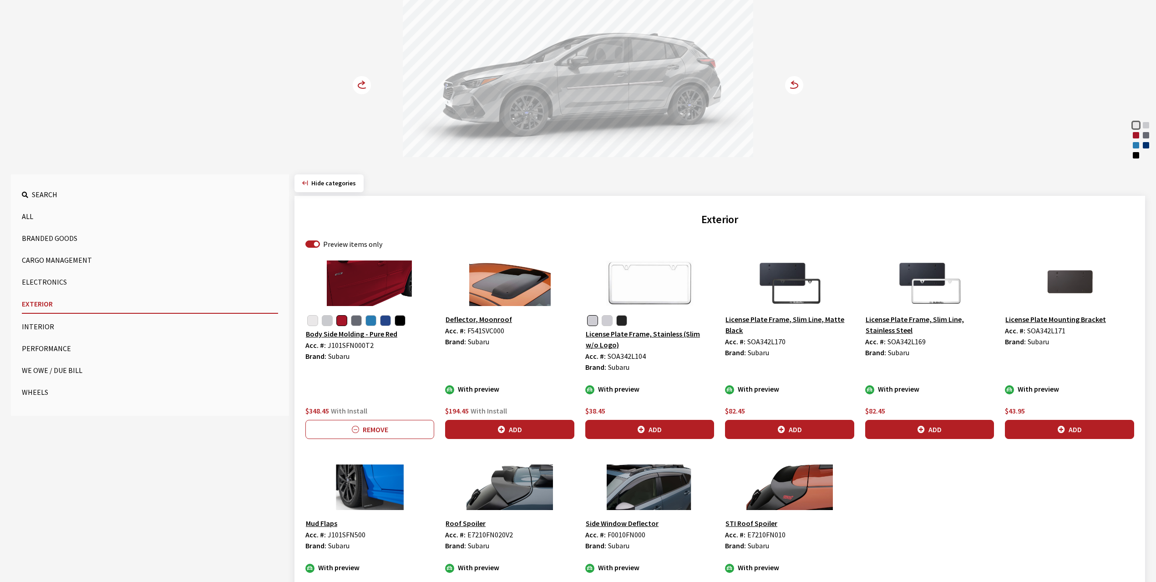
click at [363, 82] on icon at bounding box center [363, 83] width 2 height 4
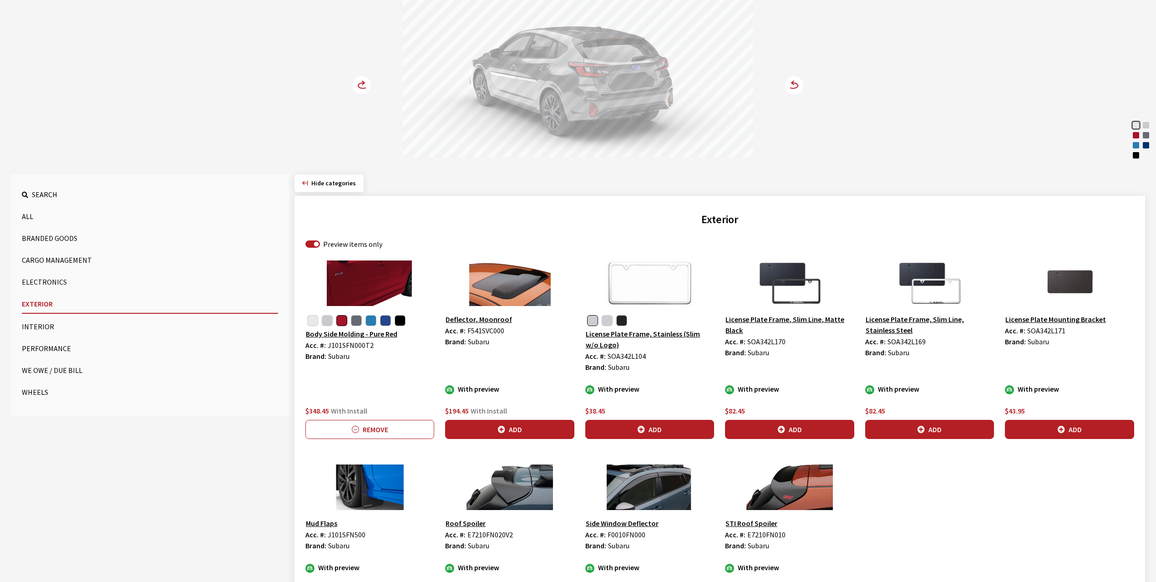
click at [363, 82] on icon at bounding box center [363, 83] width 2 height 4
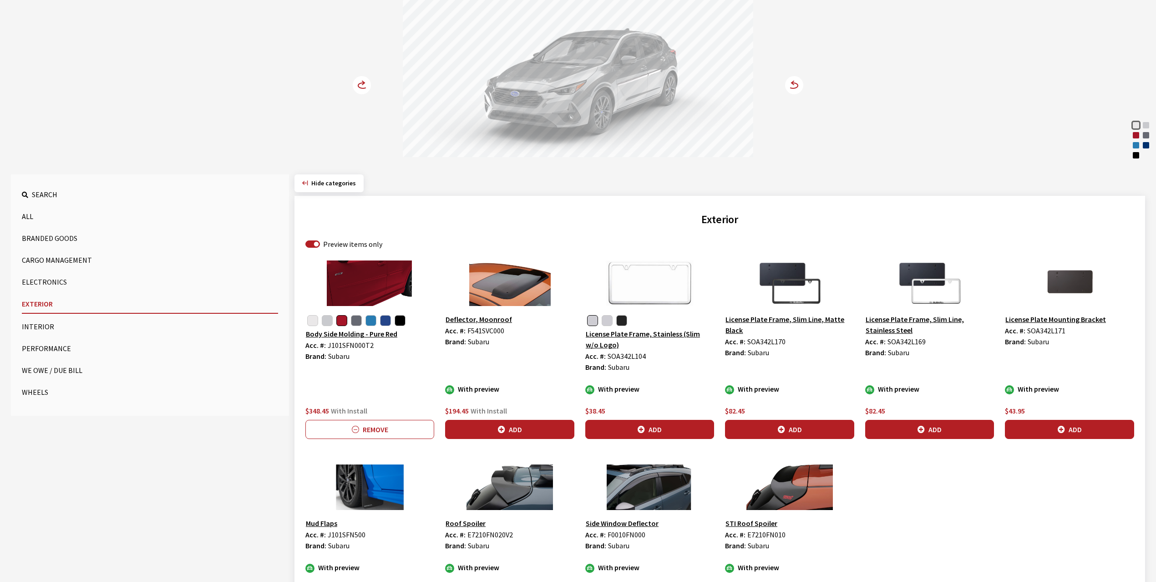
click at [363, 82] on icon at bounding box center [363, 83] width 2 height 4
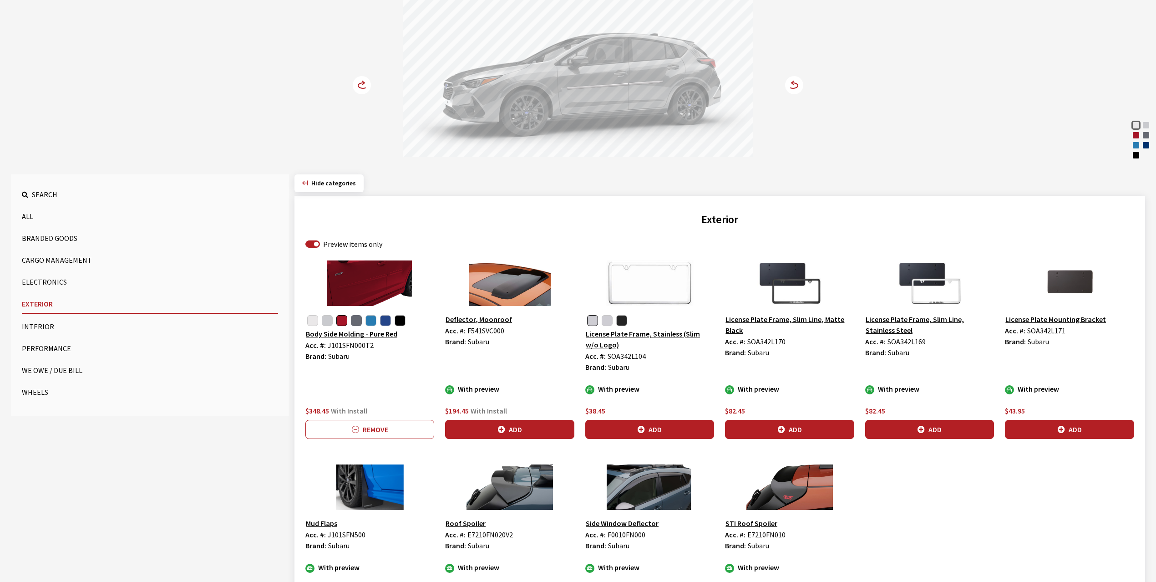
click at [355, 325] on button "button" at bounding box center [356, 320] width 11 height 11
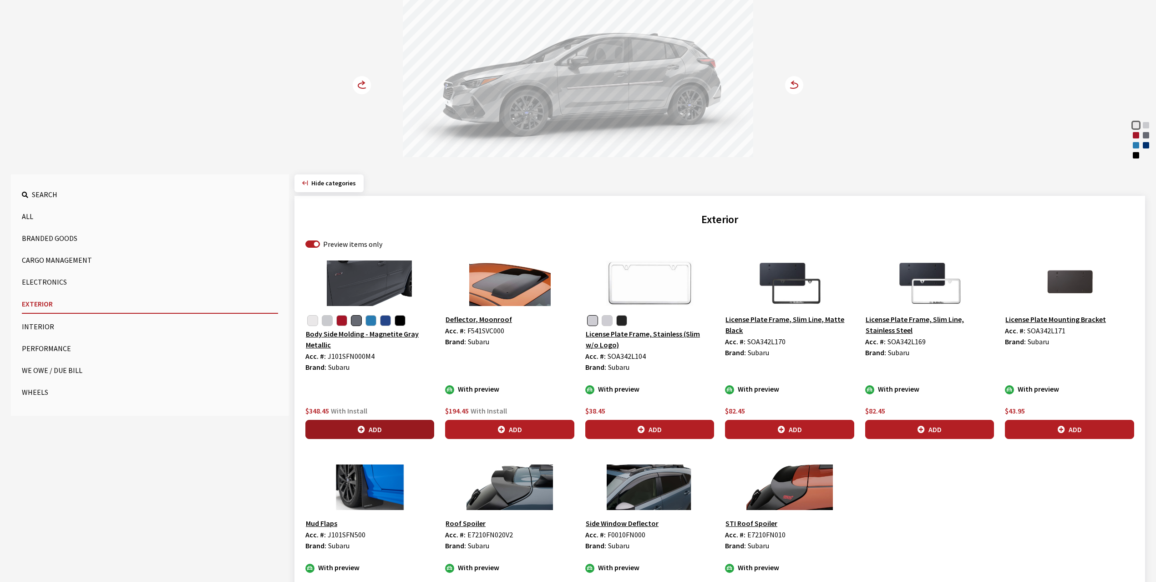
click at [373, 427] on button "Add" at bounding box center [370, 429] width 129 height 19
click at [361, 84] on icon at bounding box center [363, 85] width 10 height 5
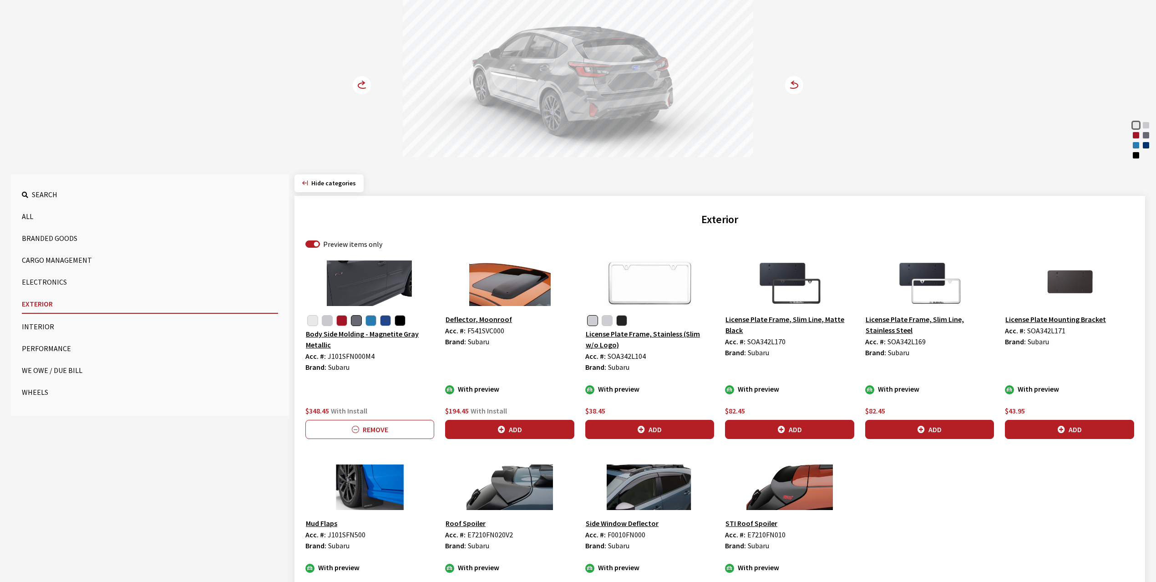
click at [361, 84] on icon at bounding box center [363, 85] width 10 height 5
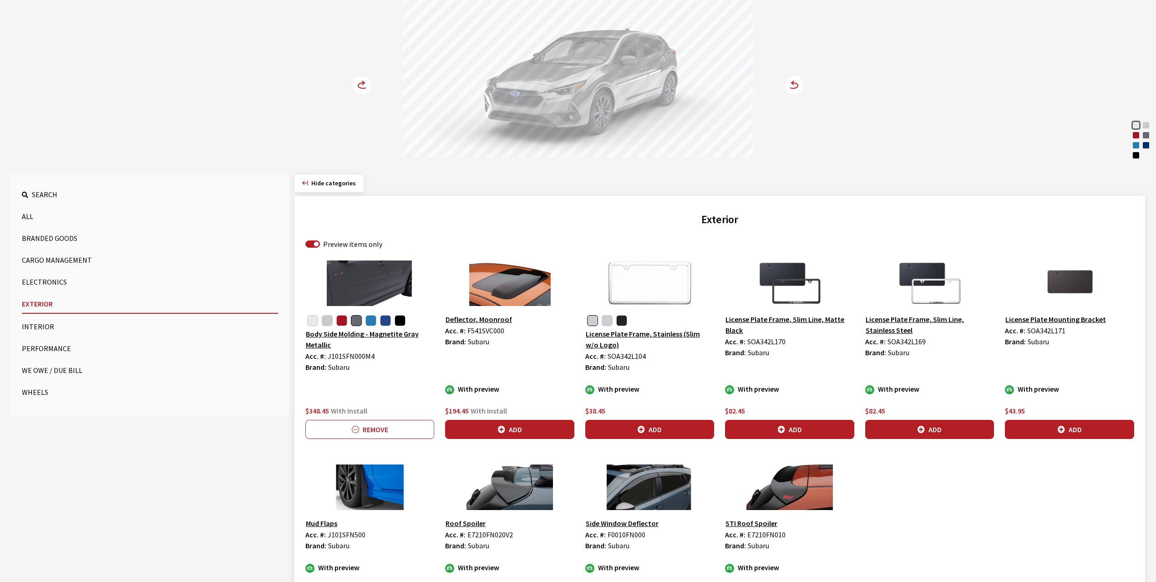
click at [361, 84] on icon at bounding box center [363, 85] width 10 height 5
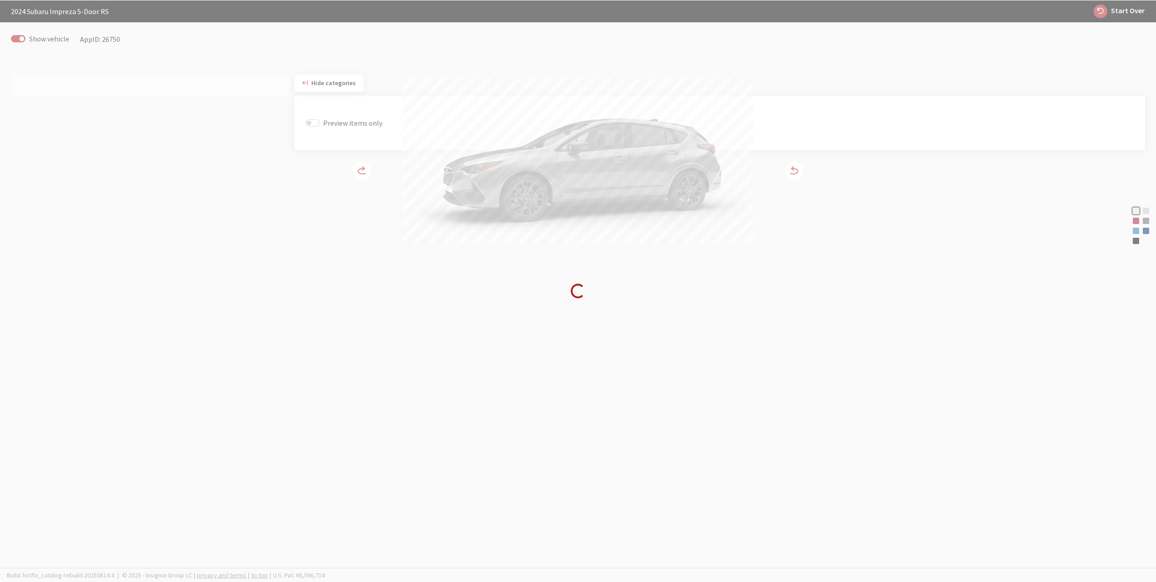
scroll to position [36, 0]
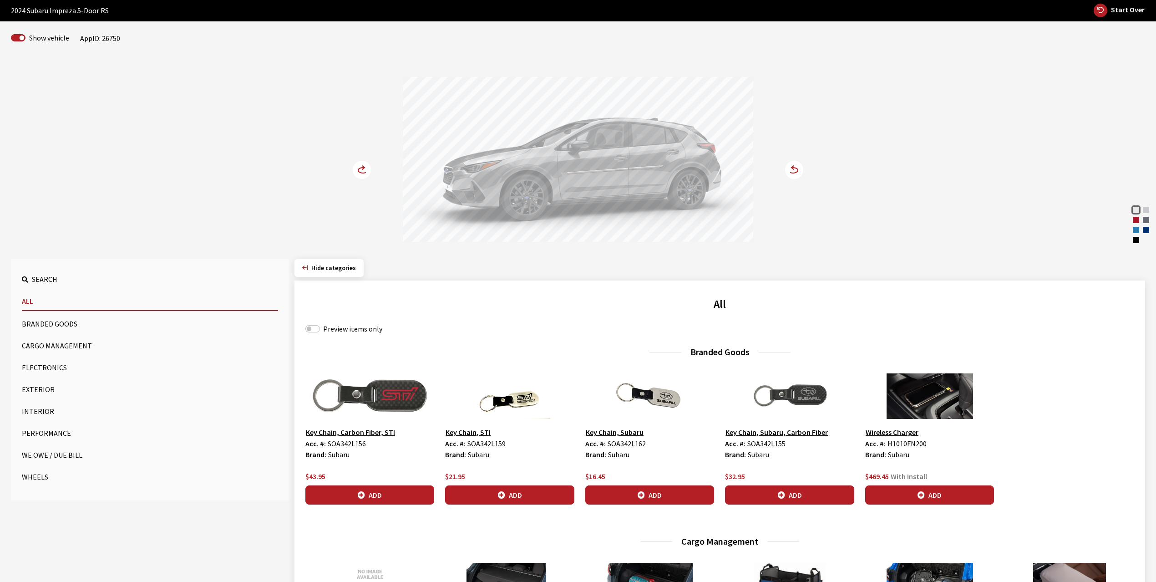
click at [41, 385] on button "Exterior" at bounding box center [150, 389] width 256 height 18
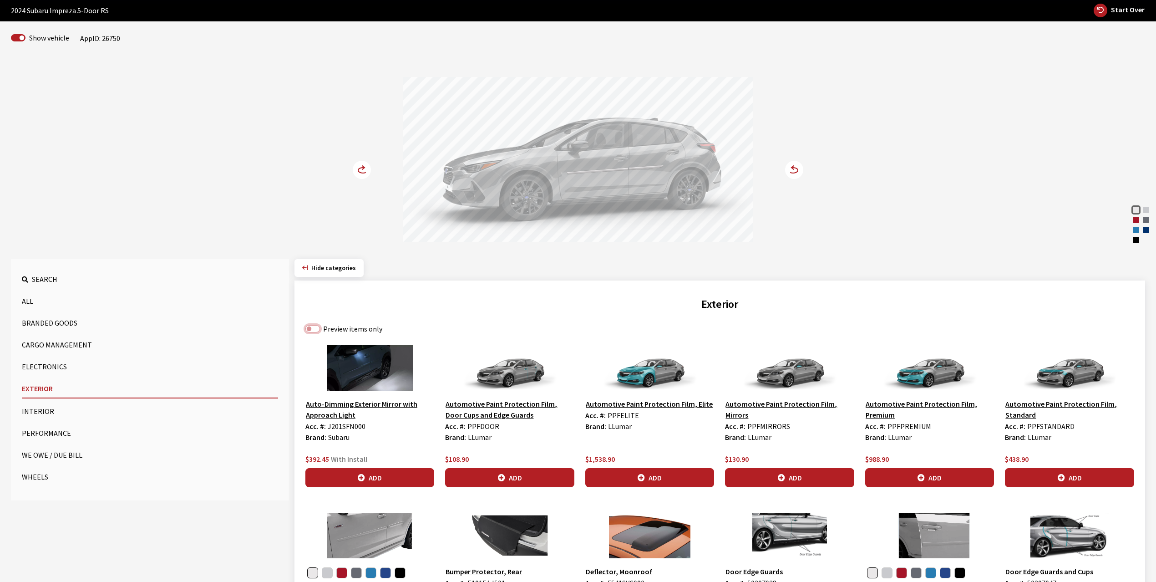
click at [311, 326] on input "Preview items only" at bounding box center [313, 328] width 15 height 7
checkbox input "true"
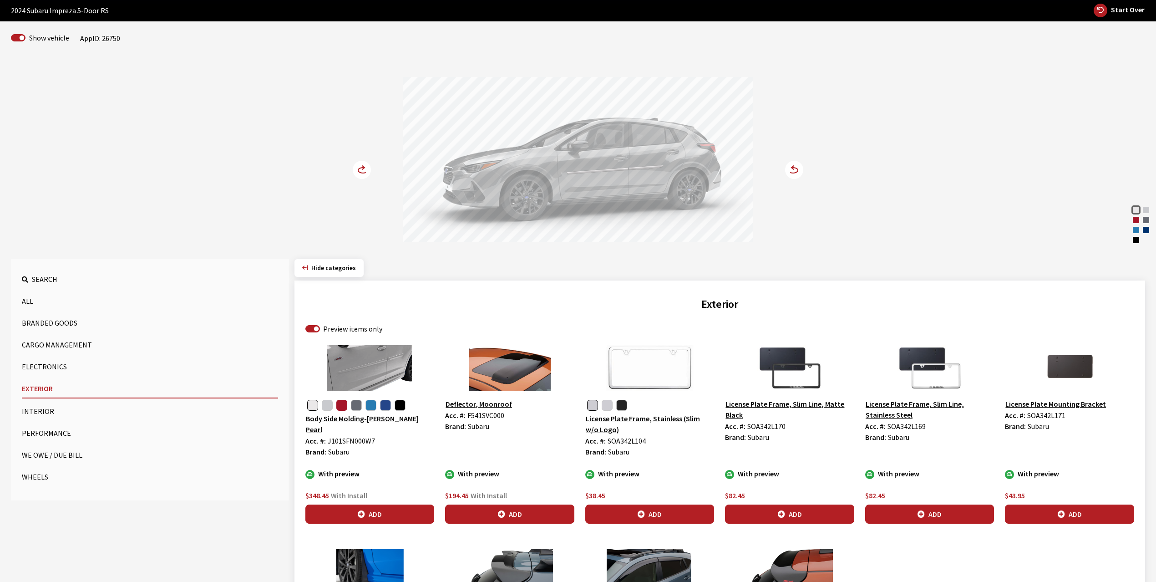
click at [341, 405] on button "button" at bounding box center [341, 405] width 11 height 11
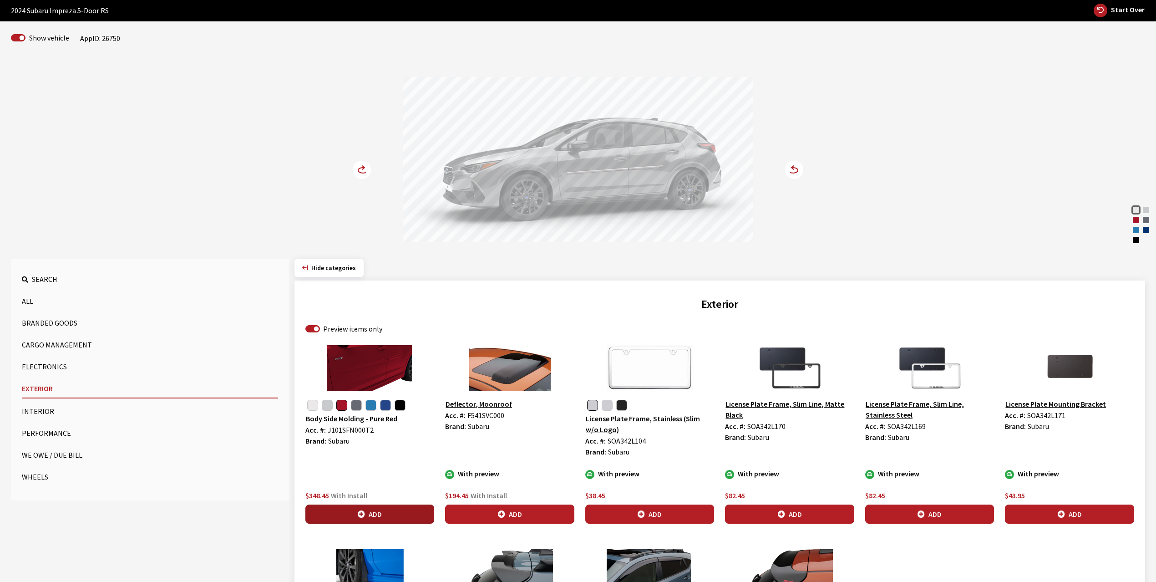
click at [373, 512] on button "Add" at bounding box center [370, 513] width 129 height 19
click at [363, 166] on circle at bounding box center [362, 170] width 18 height 18
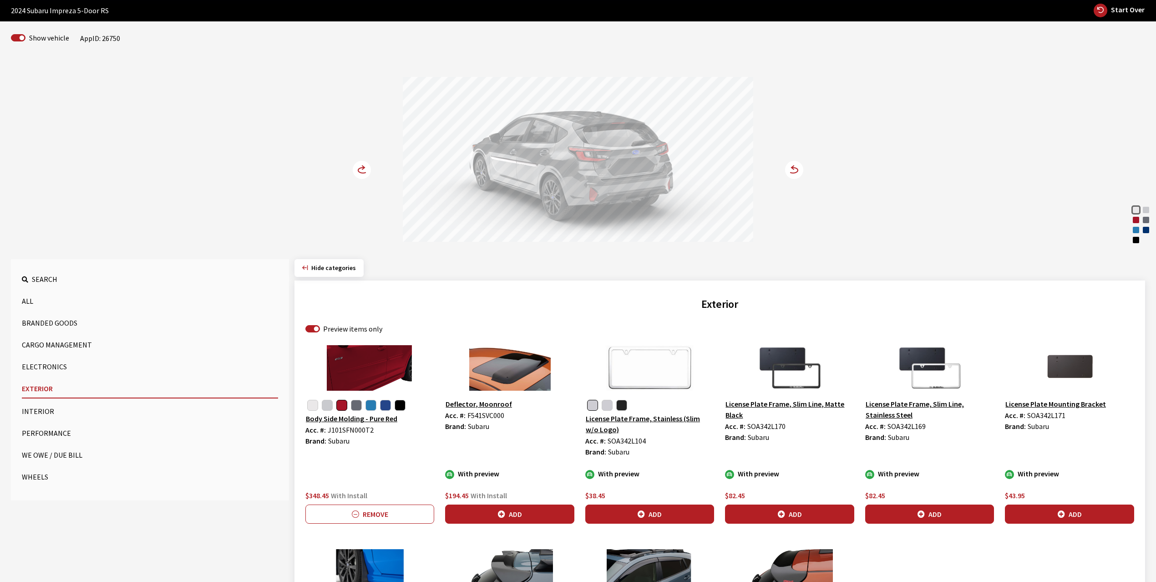
click at [363, 166] on circle at bounding box center [362, 170] width 18 height 18
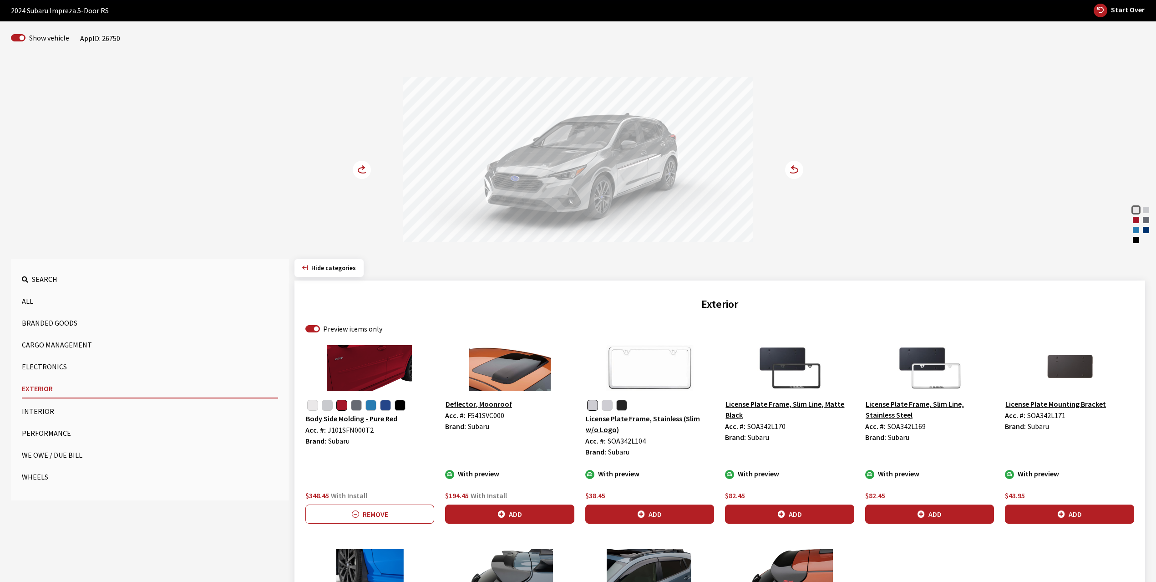
click at [363, 166] on circle at bounding box center [362, 170] width 18 height 18
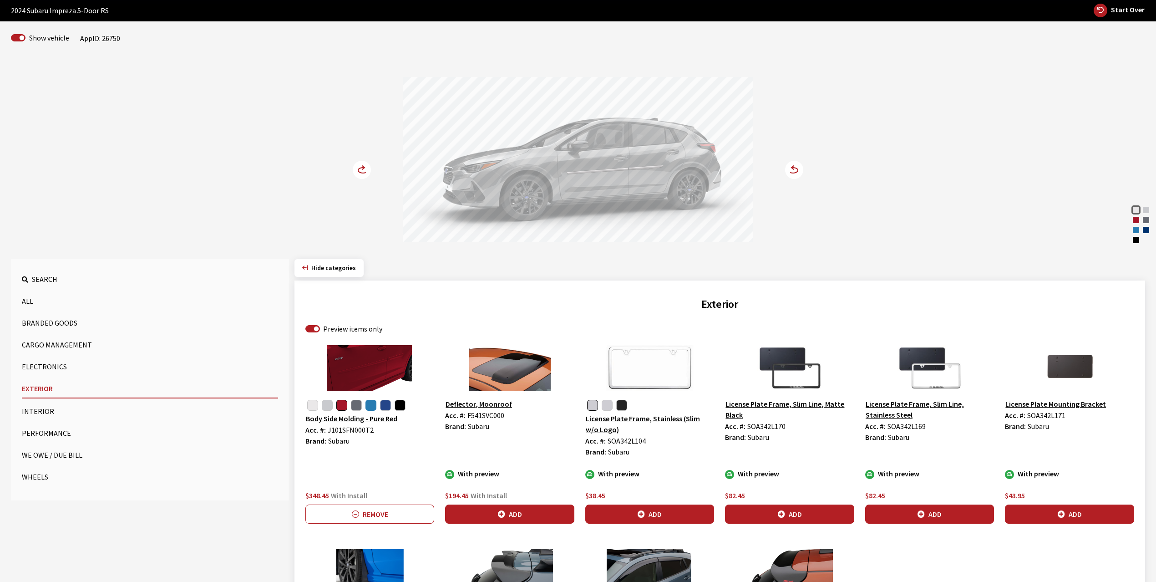
click at [370, 407] on button "button" at bounding box center [371, 405] width 11 height 11
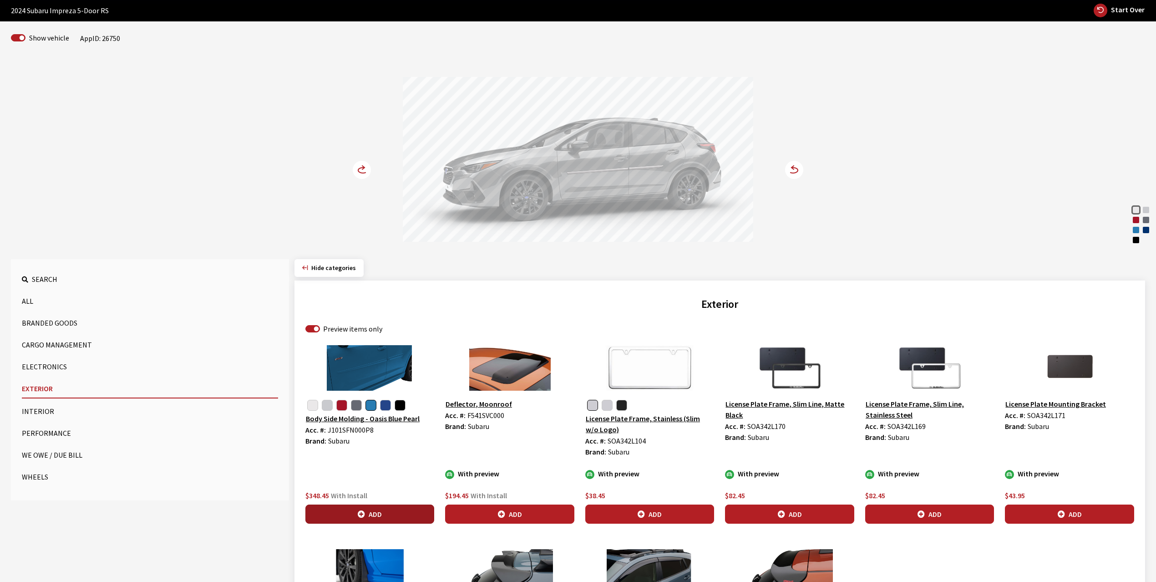
click at [369, 514] on button "Add" at bounding box center [370, 513] width 129 height 19
click at [365, 164] on circle at bounding box center [362, 170] width 18 height 18
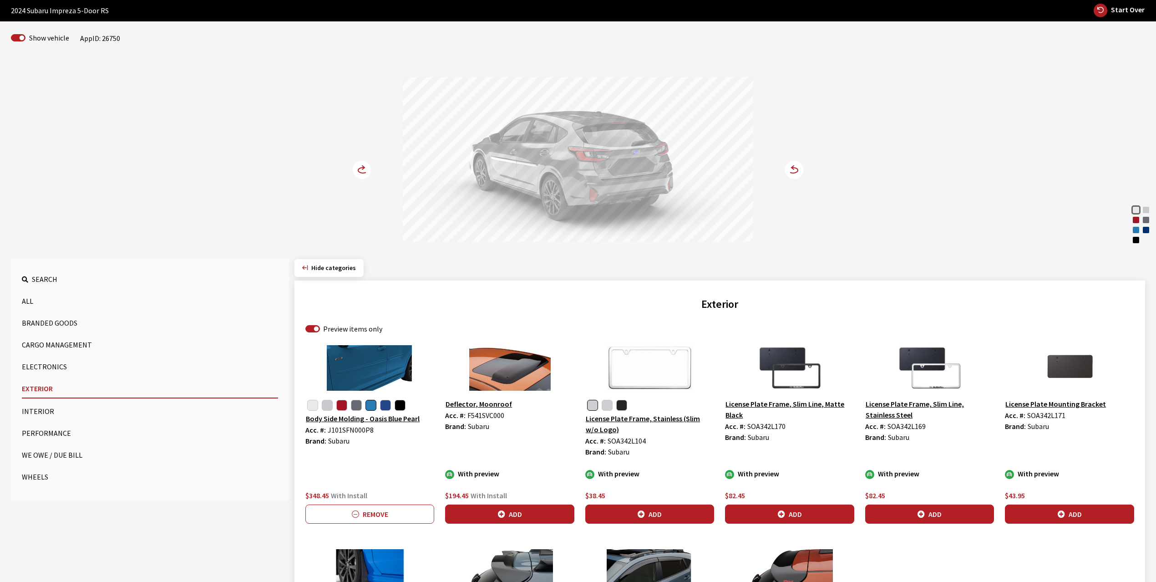
click at [359, 168] on circle at bounding box center [362, 170] width 18 height 18
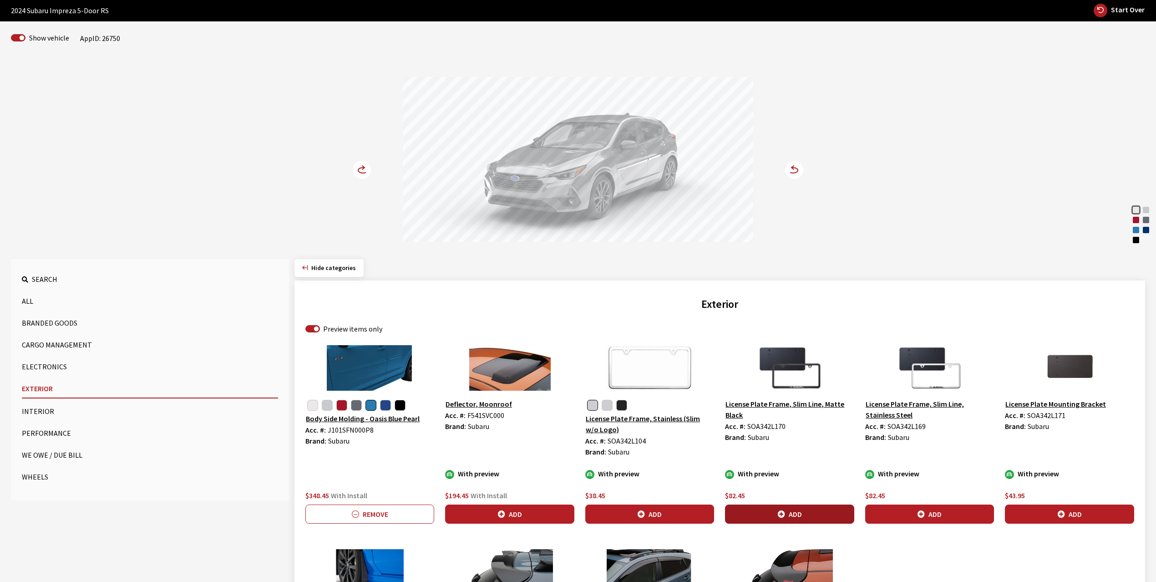
click at [800, 511] on button "Add" at bounding box center [789, 513] width 129 height 19
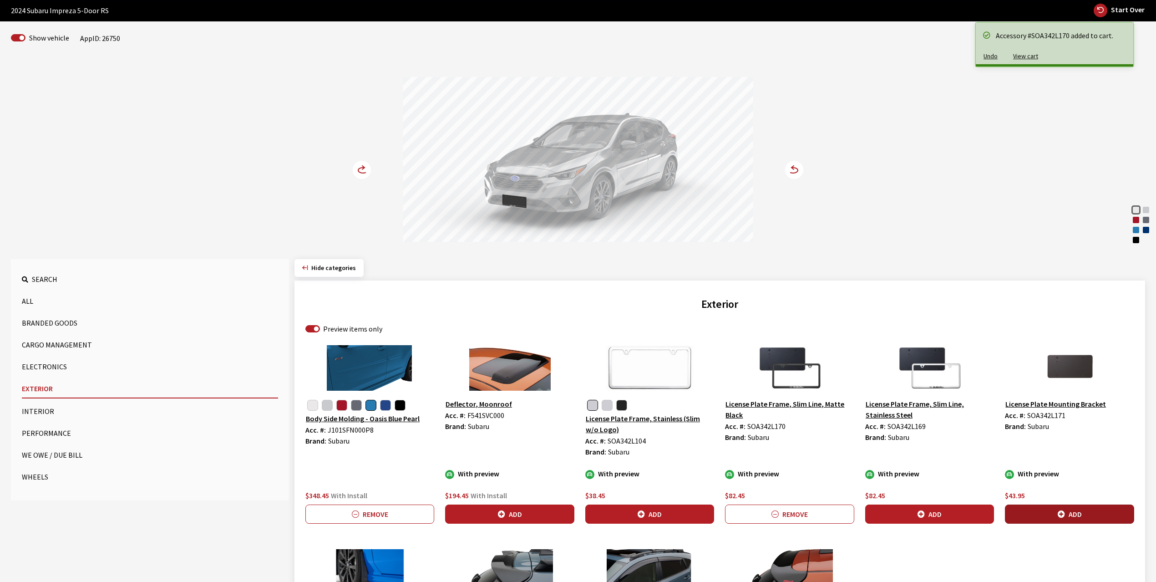
click at [1080, 512] on button "Add" at bounding box center [1069, 513] width 129 height 19
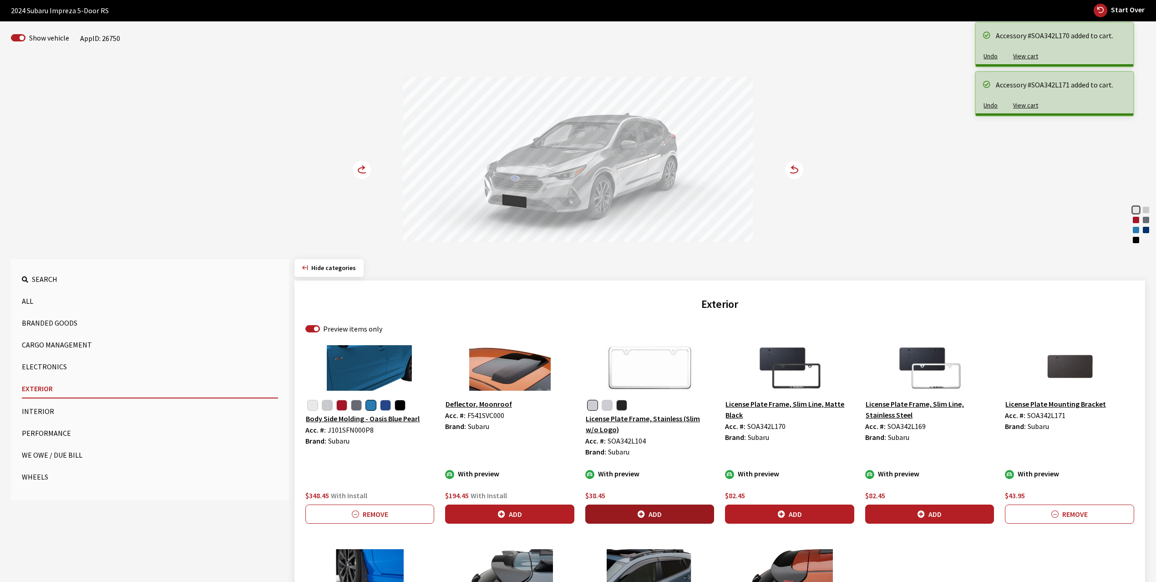
click at [647, 516] on button "Add" at bounding box center [650, 513] width 129 height 19
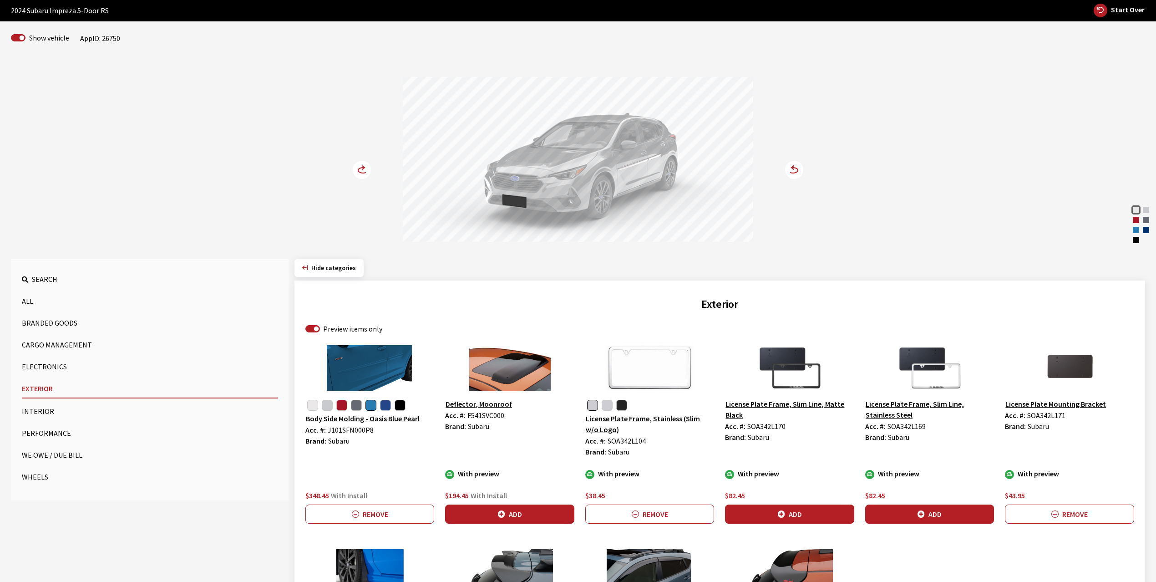
click at [363, 169] on icon at bounding box center [363, 168] width 2 height 4
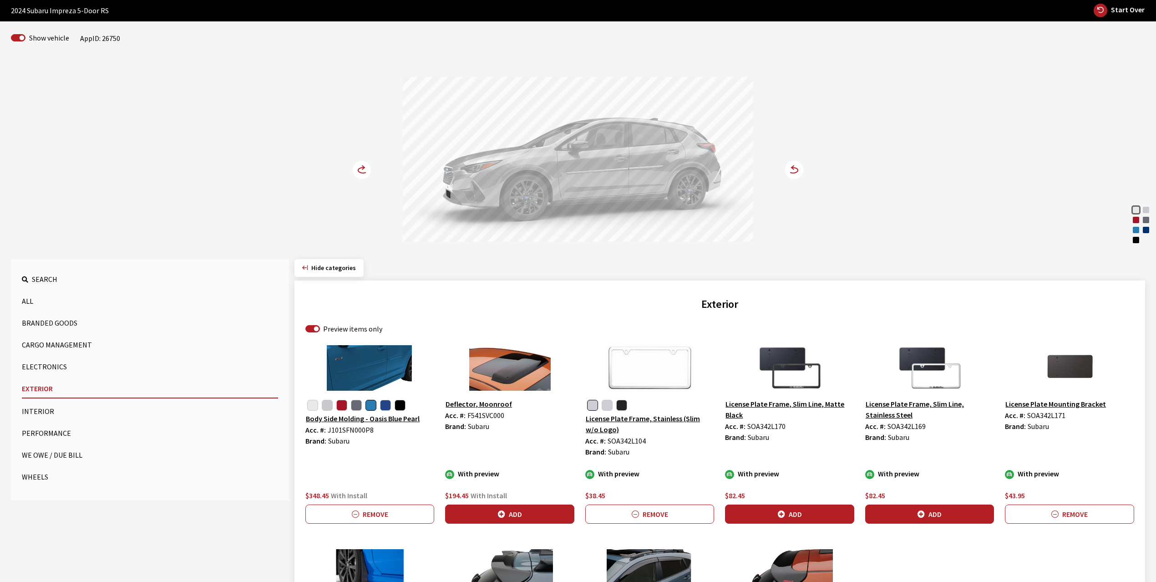
click at [363, 169] on icon at bounding box center [363, 168] width 2 height 4
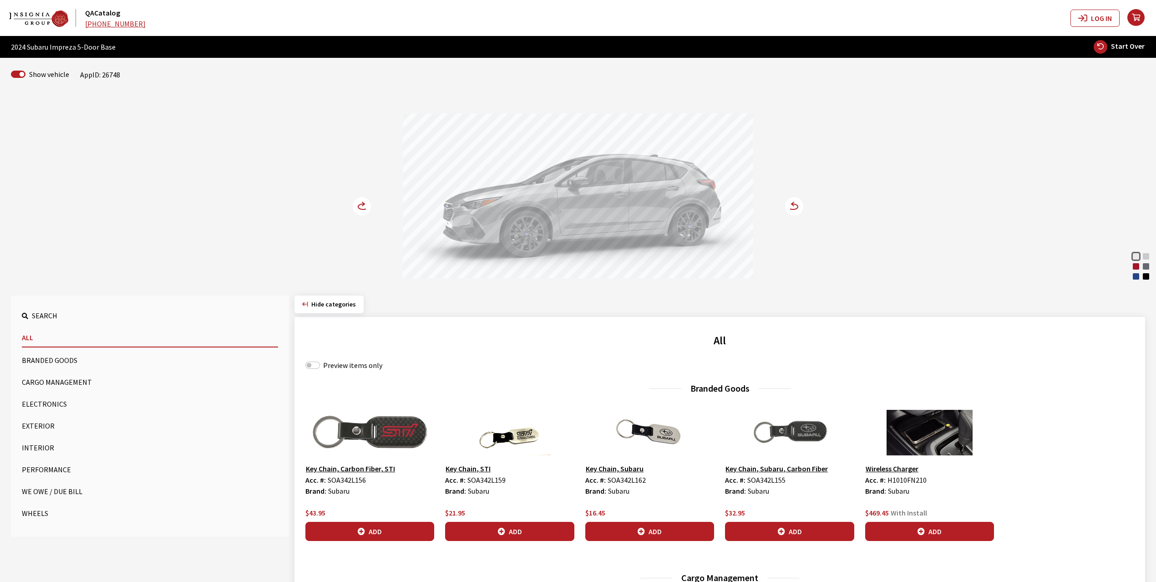
click at [35, 423] on button "Exterior" at bounding box center [150, 426] width 256 height 18
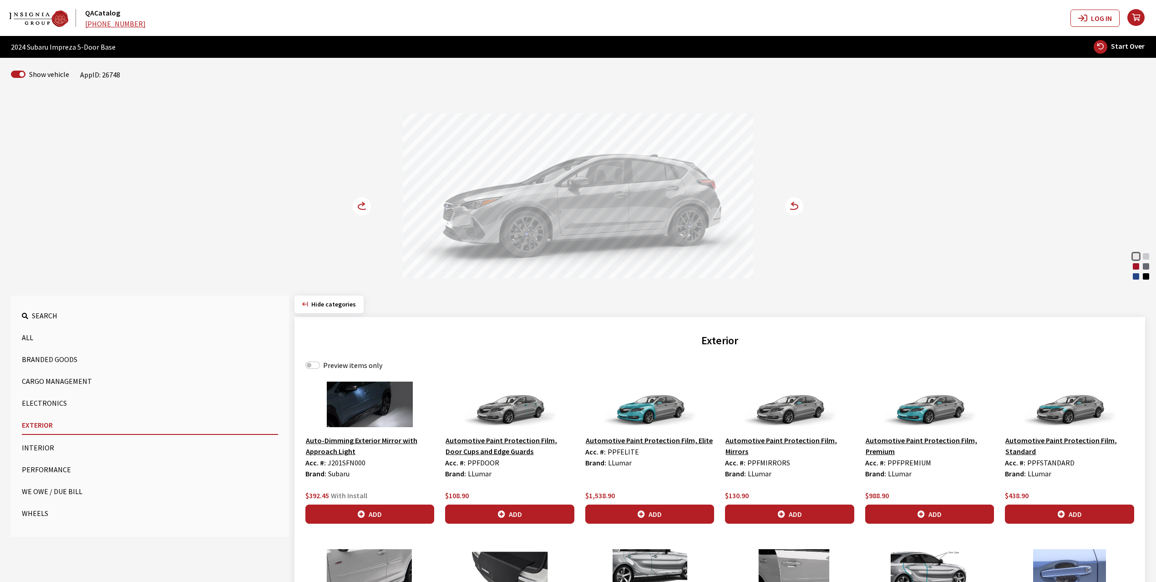
click at [310, 370] on div "Preview items only" at bounding box center [720, 365] width 829 height 11
click at [316, 367] on input "Preview items only" at bounding box center [313, 365] width 15 height 7
checkbox input "true"
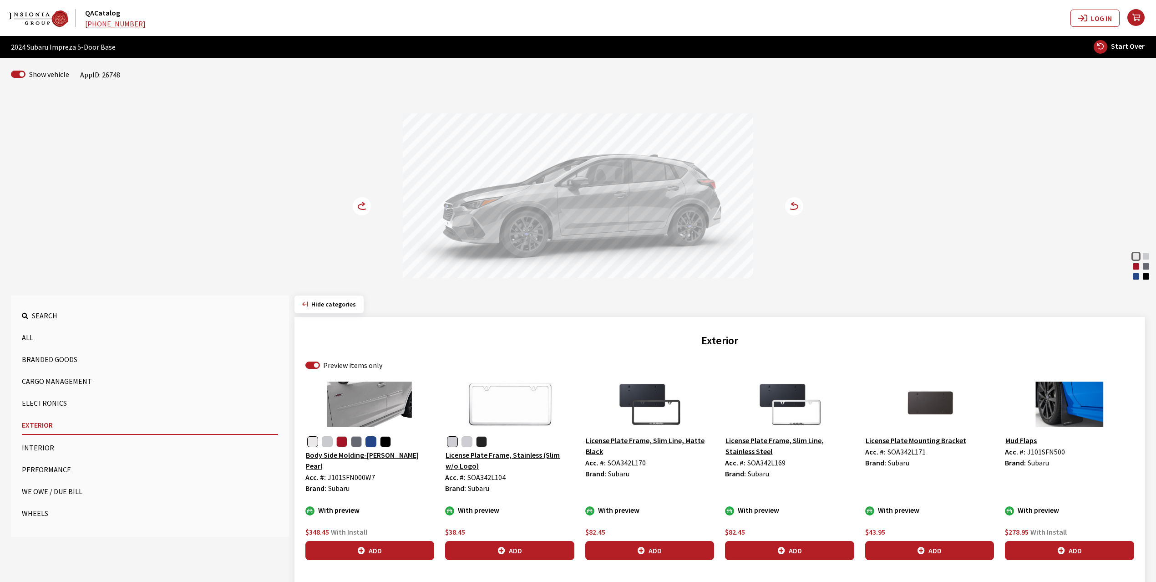
click at [371, 441] on button "button" at bounding box center [371, 441] width 11 height 11
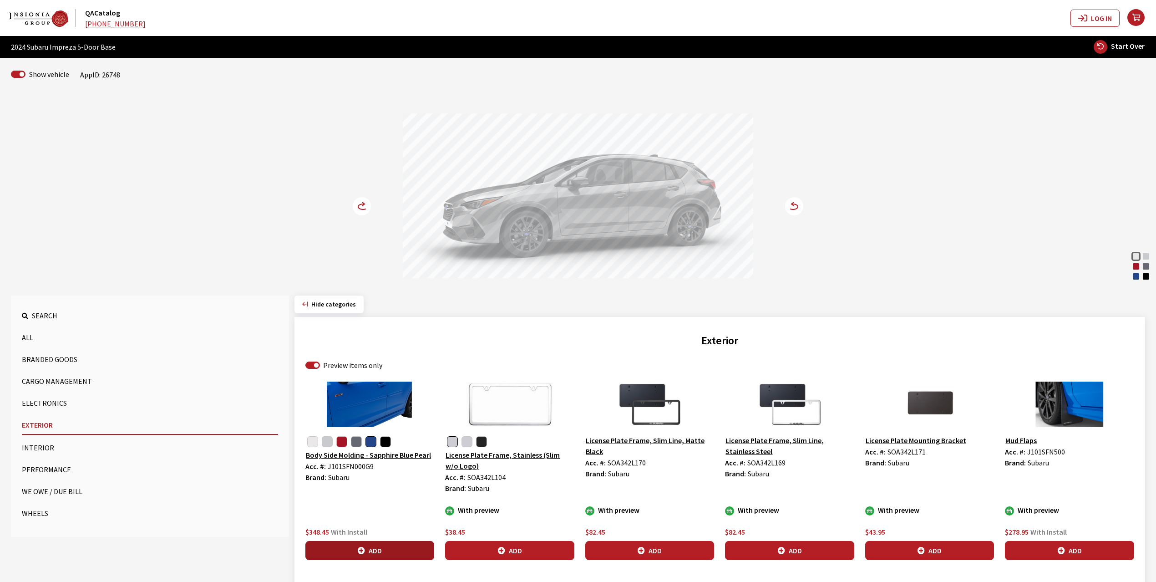
click at [365, 549] on button "Add" at bounding box center [370, 550] width 129 height 19
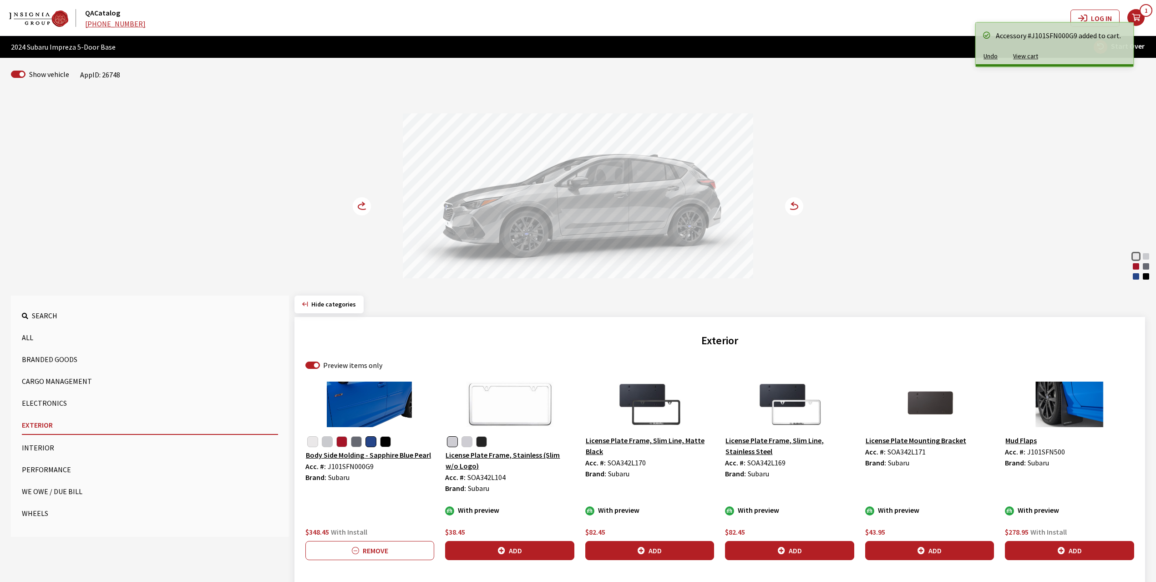
click at [361, 205] on icon at bounding box center [363, 206] width 10 height 5
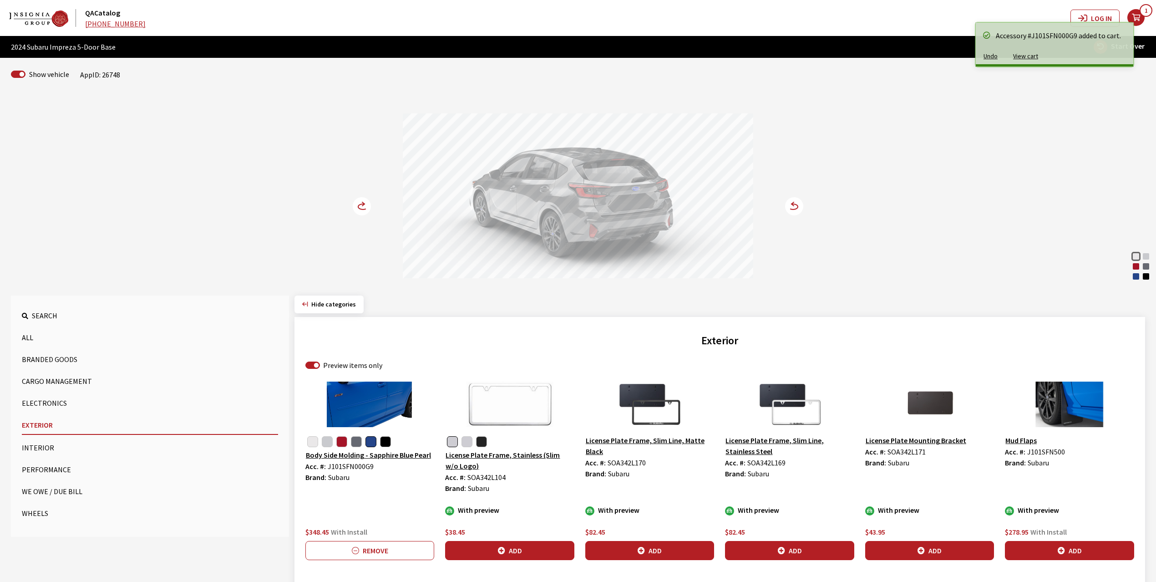
click at [361, 205] on icon at bounding box center [363, 206] width 10 height 5
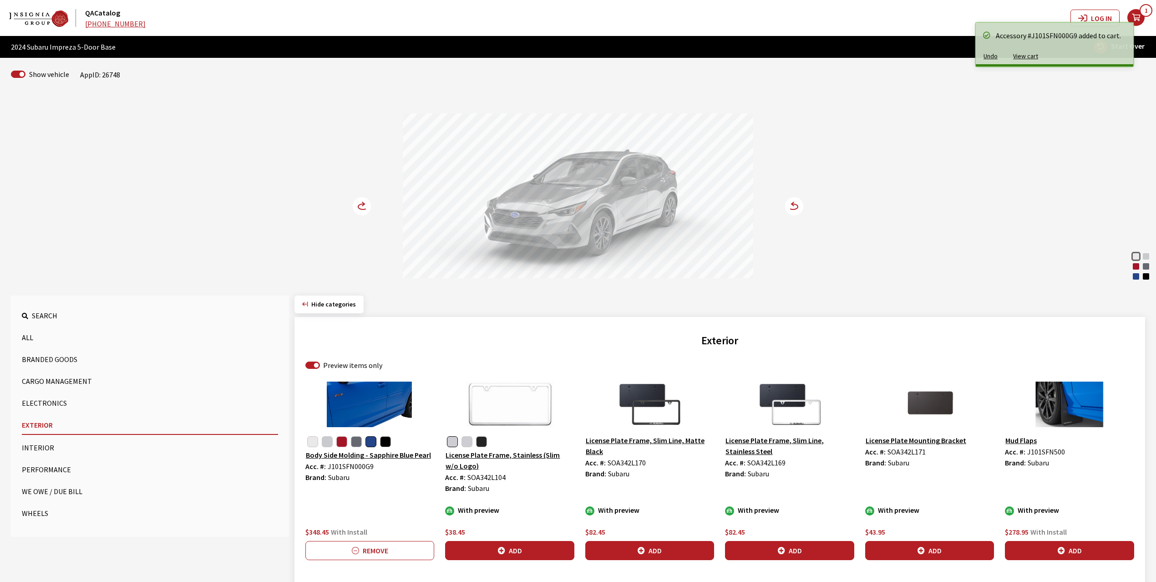
click at [361, 205] on icon at bounding box center [363, 206] width 10 height 5
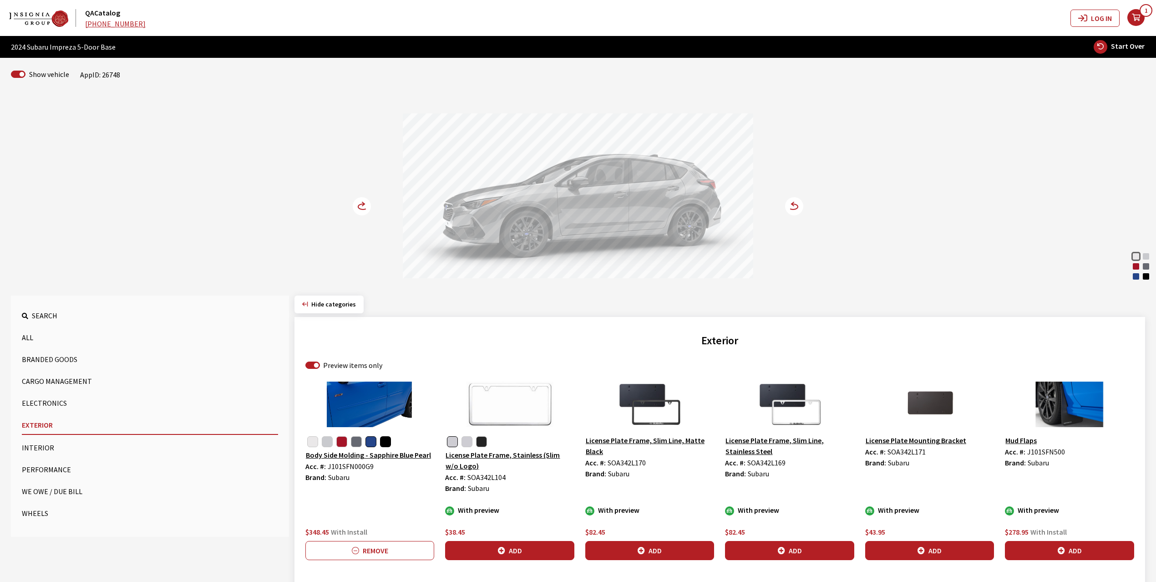
click at [383, 444] on button "button" at bounding box center [385, 441] width 11 height 11
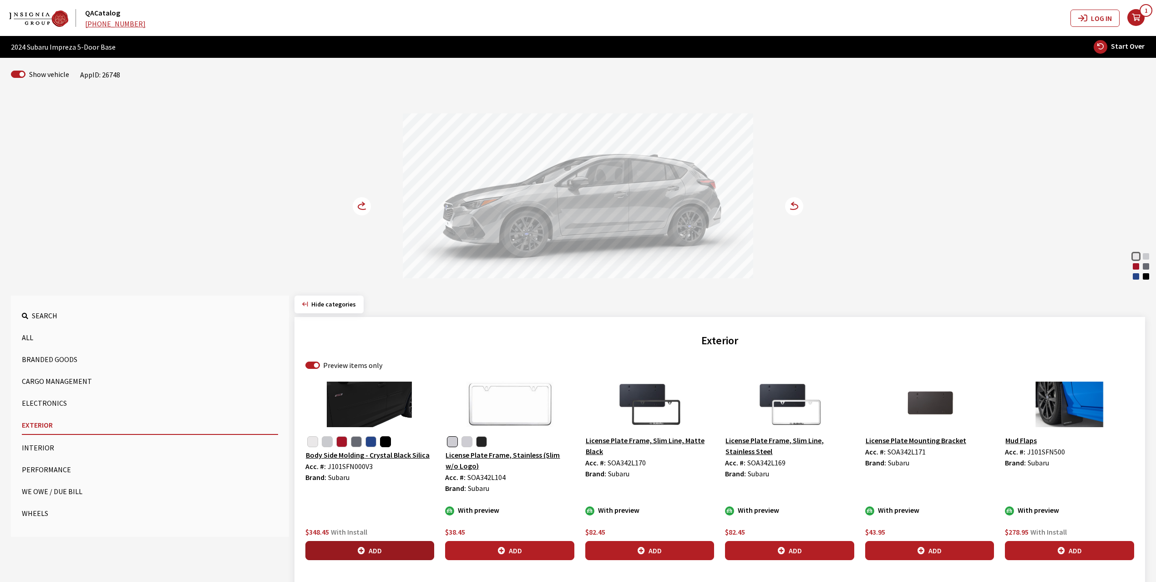
click at [361, 549] on icon "button" at bounding box center [361, 550] width 7 height 7
click at [313, 442] on button "button" at bounding box center [312, 441] width 11 height 11
click at [373, 550] on button "Add" at bounding box center [370, 550] width 129 height 19
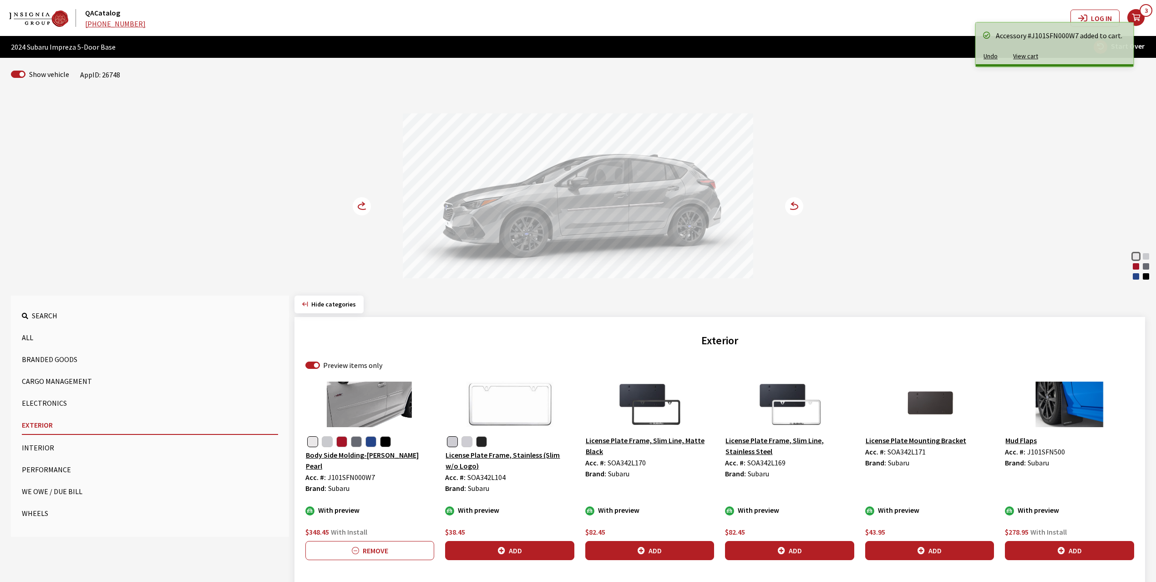
click at [362, 204] on circle at bounding box center [362, 206] width 18 height 18
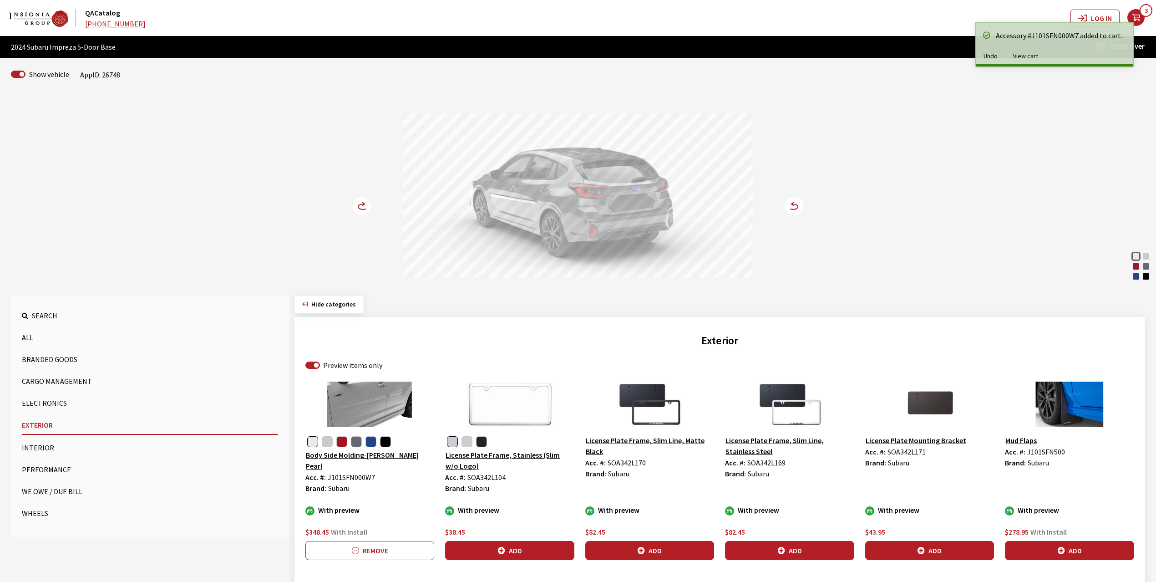
click at [362, 204] on circle at bounding box center [362, 206] width 18 height 18
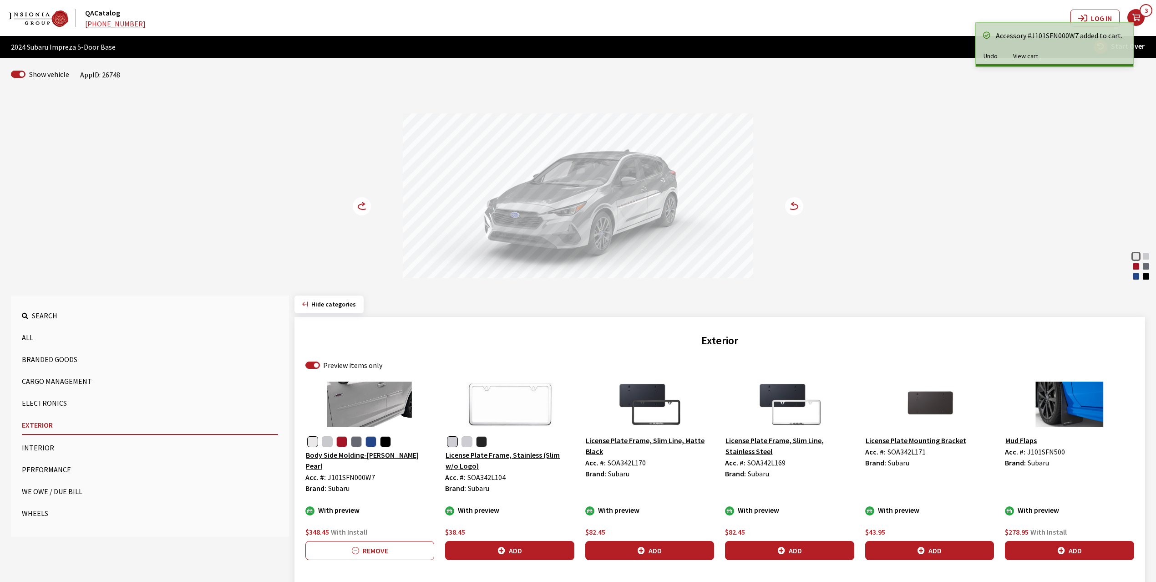
click at [362, 204] on circle at bounding box center [362, 206] width 18 height 18
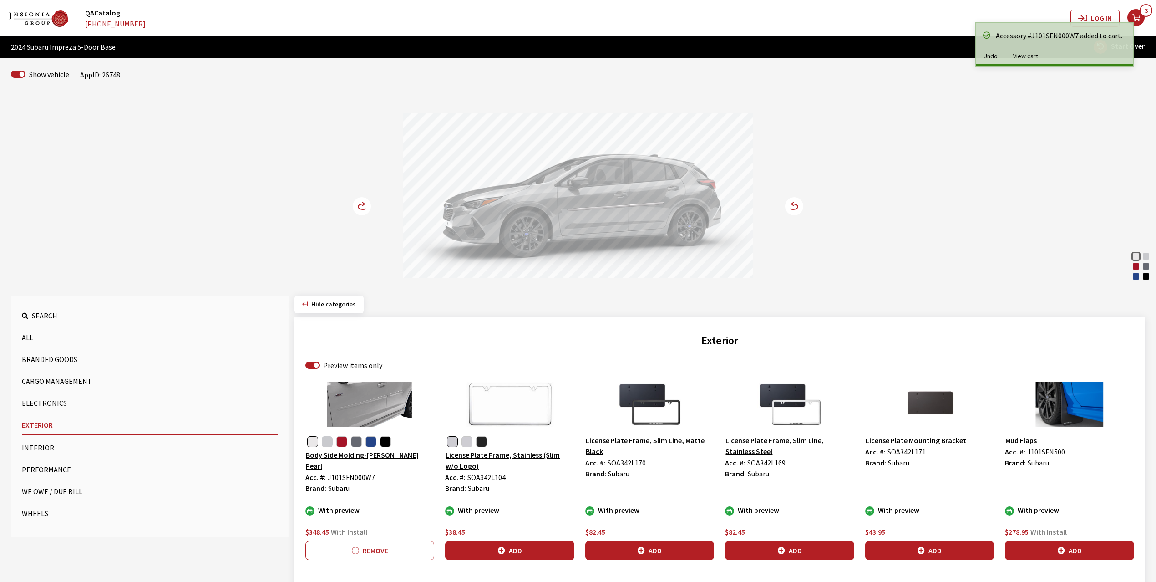
click at [326, 443] on button "button" at bounding box center [327, 441] width 11 height 11
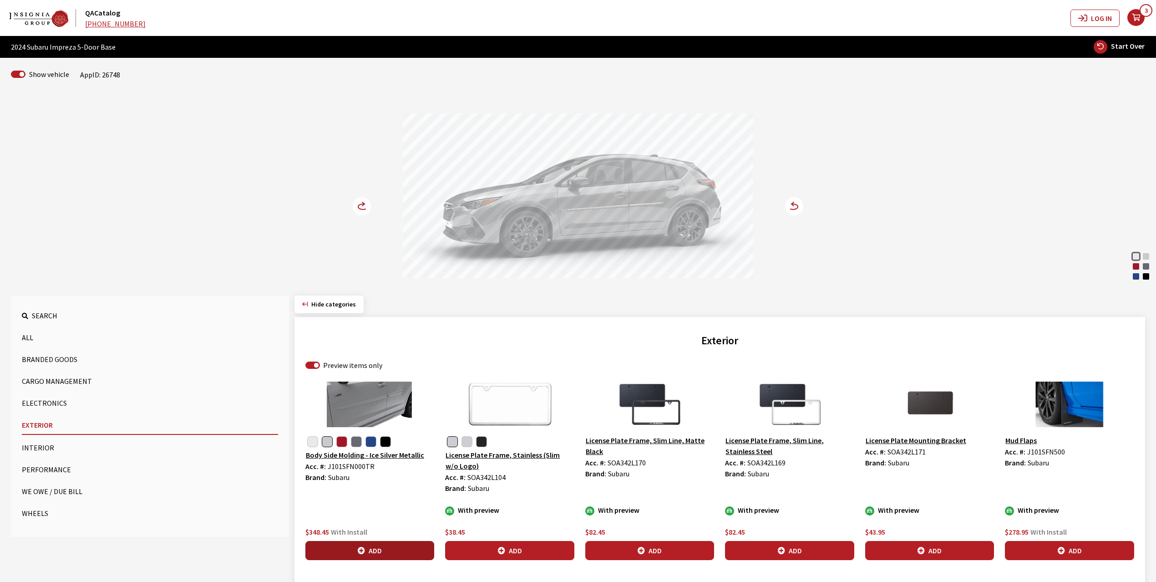
click at [369, 550] on button "Add" at bounding box center [370, 550] width 129 height 19
click at [356, 209] on circle at bounding box center [362, 206] width 18 height 18
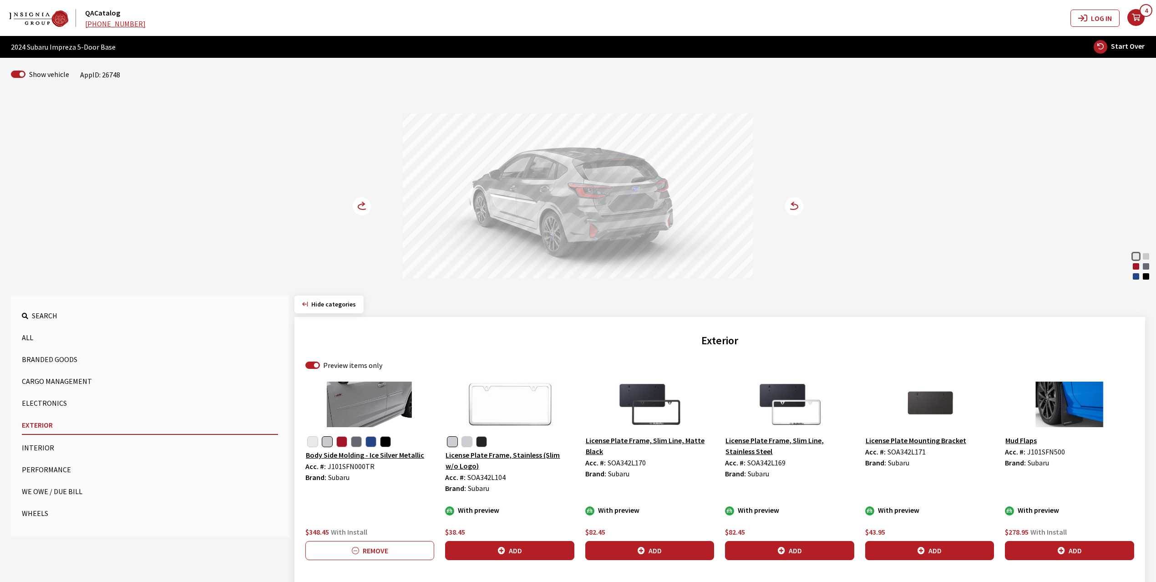
click at [356, 209] on circle at bounding box center [362, 206] width 18 height 18
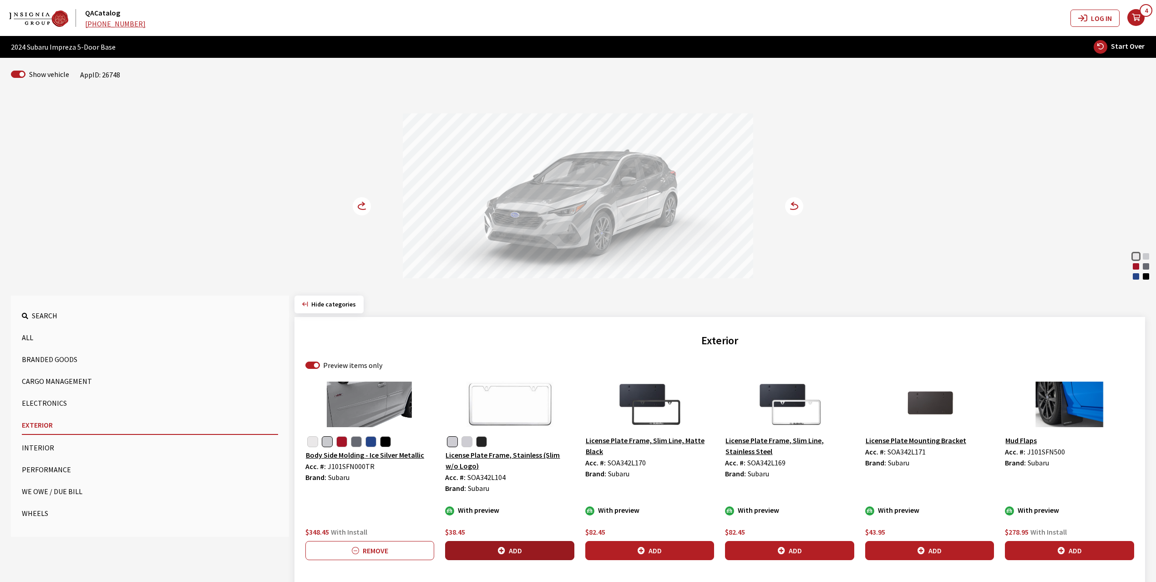
click at [514, 554] on button "Add" at bounding box center [509, 550] width 129 height 19
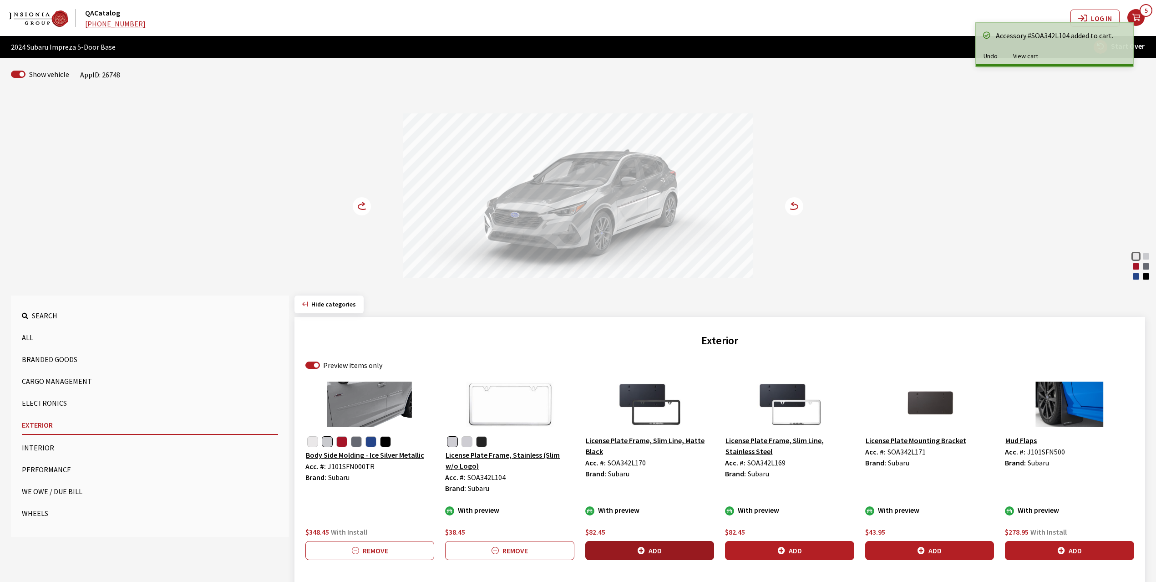
click at [665, 550] on button "Add" at bounding box center [650, 550] width 129 height 19
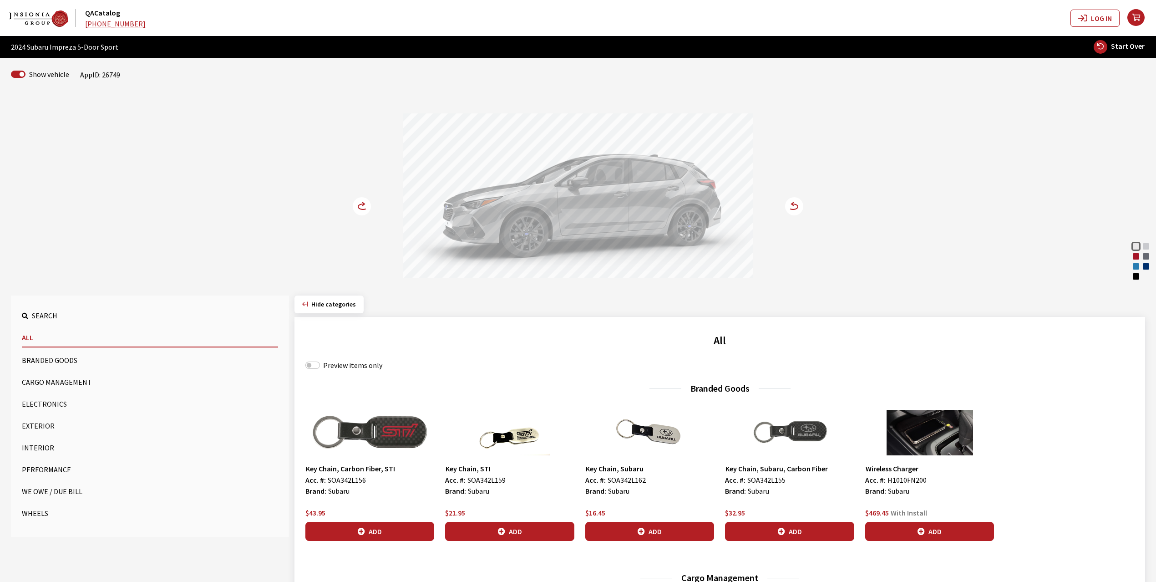
click at [34, 423] on button "Exterior" at bounding box center [150, 426] width 256 height 18
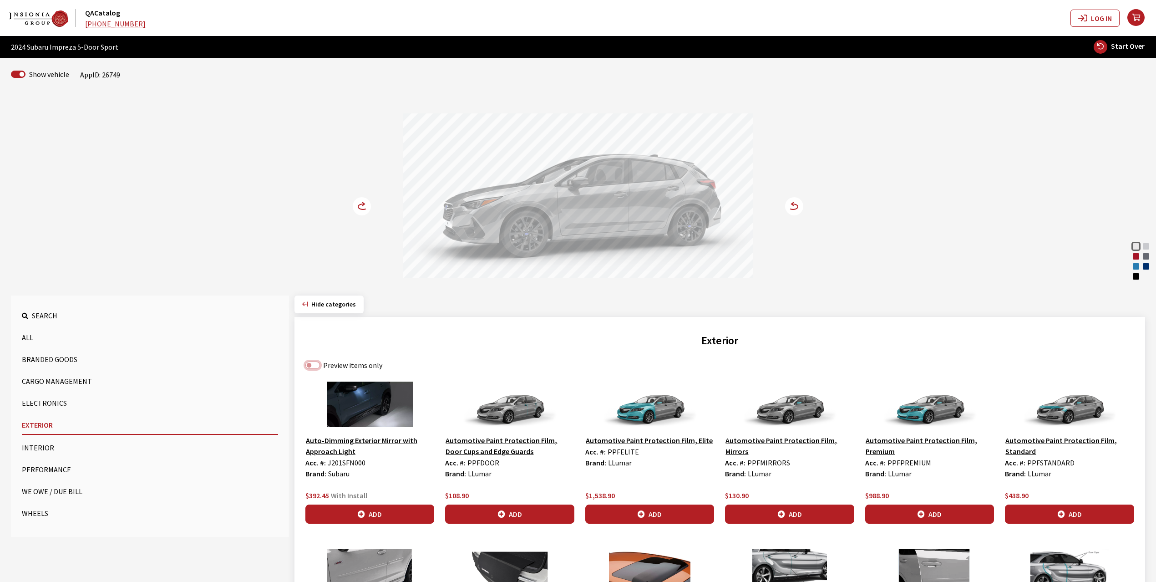
click at [317, 367] on input "Preview items only" at bounding box center [313, 365] width 15 height 7
checkbox input "true"
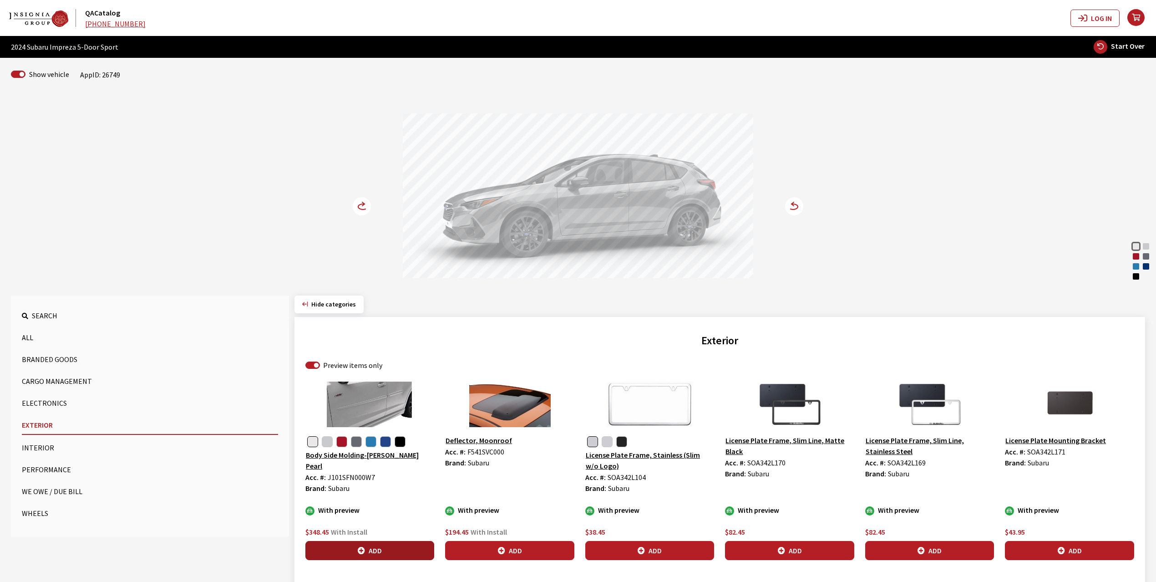
click at [364, 550] on icon "button" at bounding box center [361, 550] width 7 height 7
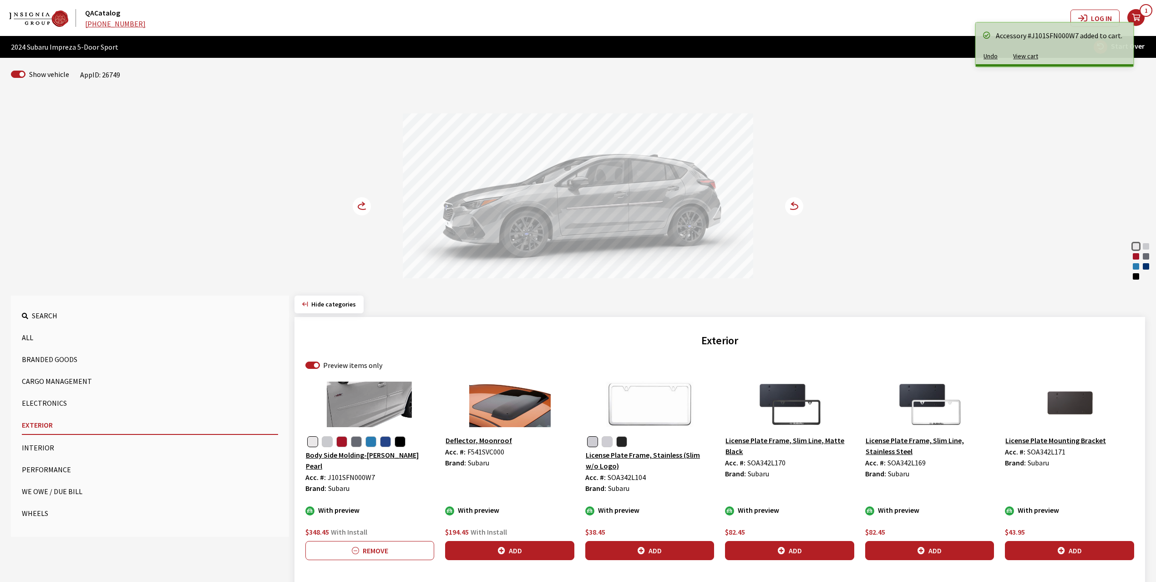
click at [363, 208] on circle at bounding box center [362, 206] width 18 height 18
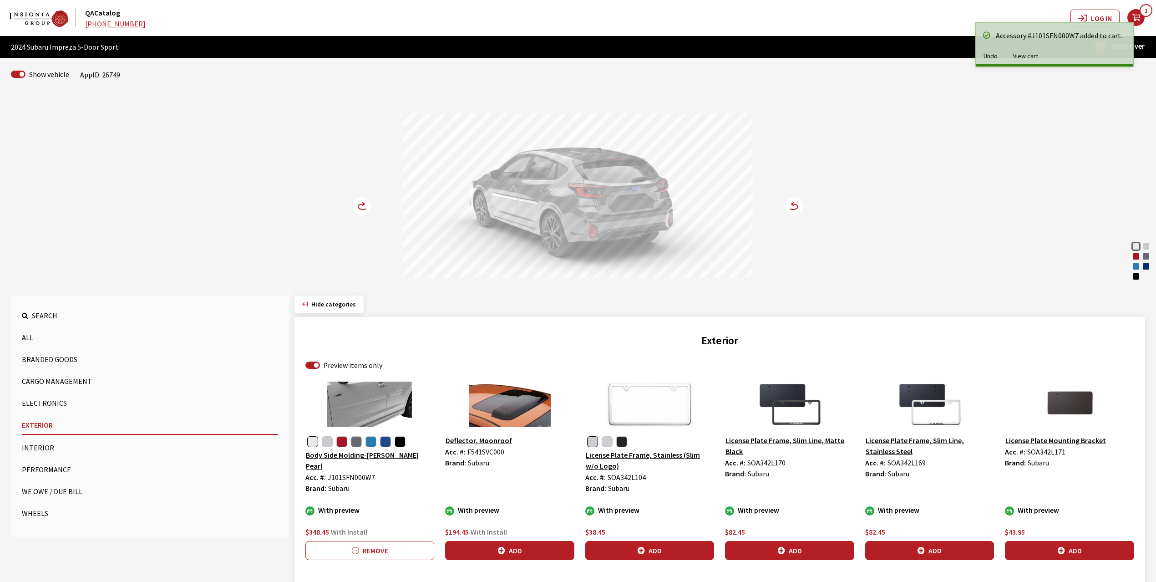
click at [362, 206] on icon at bounding box center [363, 204] width 2 height 4
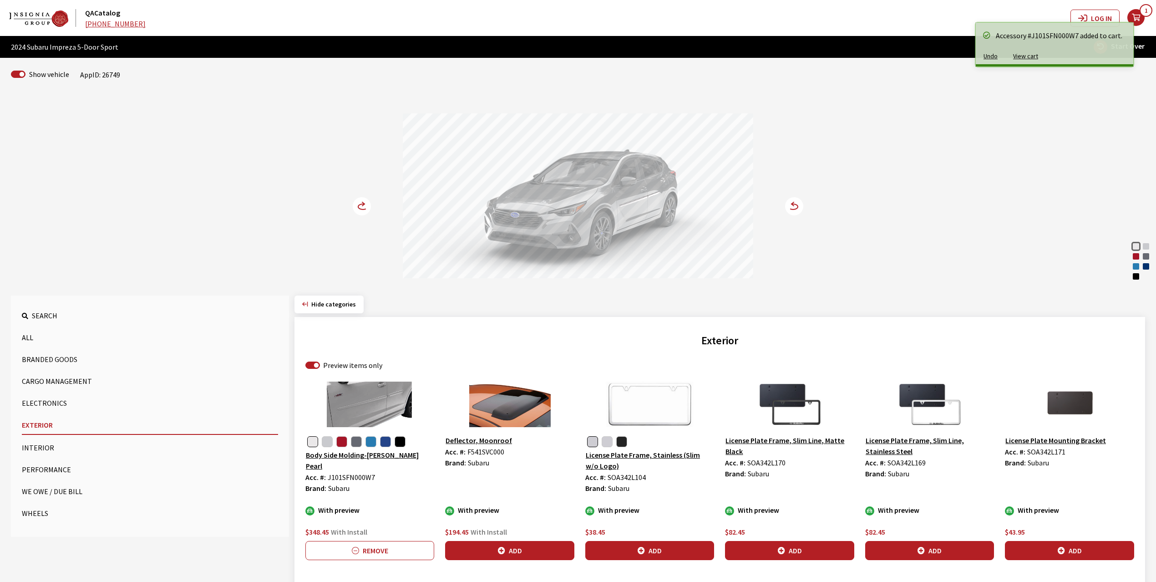
click at [362, 206] on circle at bounding box center [362, 206] width 18 height 18
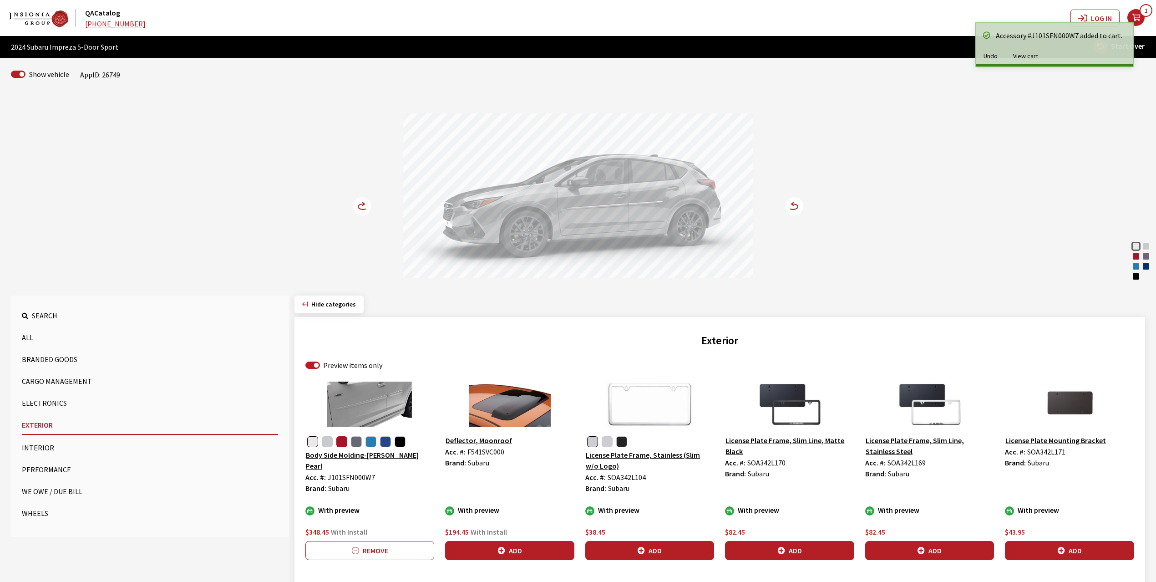
click at [343, 441] on button "button" at bounding box center [341, 441] width 11 height 11
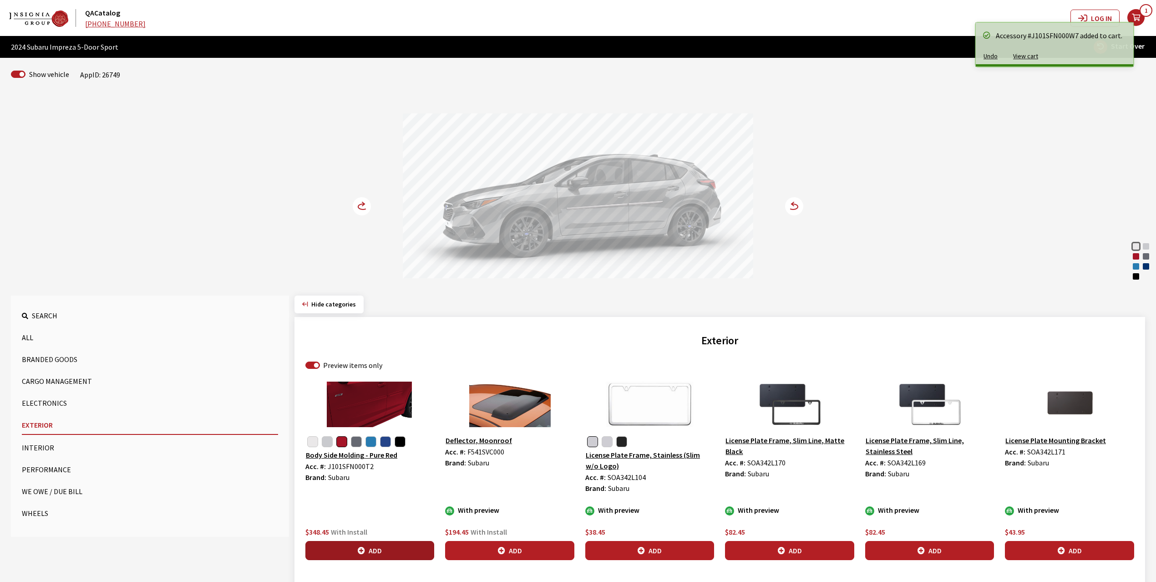
click at [363, 548] on icon "button" at bounding box center [361, 550] width 7 height 7
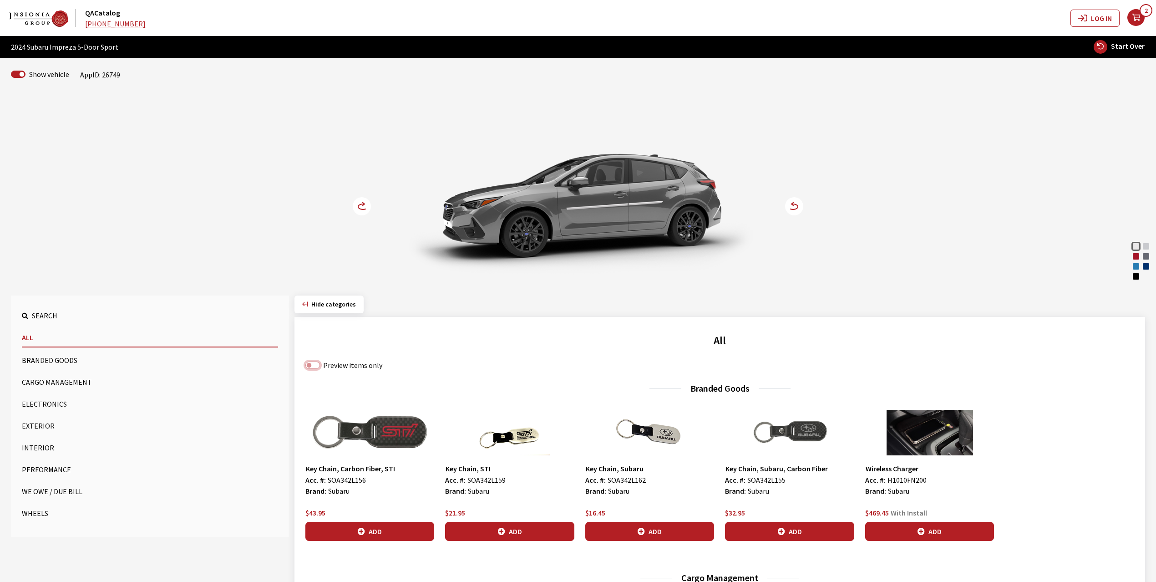
click at [317, 368] on input "Preview items only" at bounding box center [313, 365] width 15 height 7
checkbox input "true"
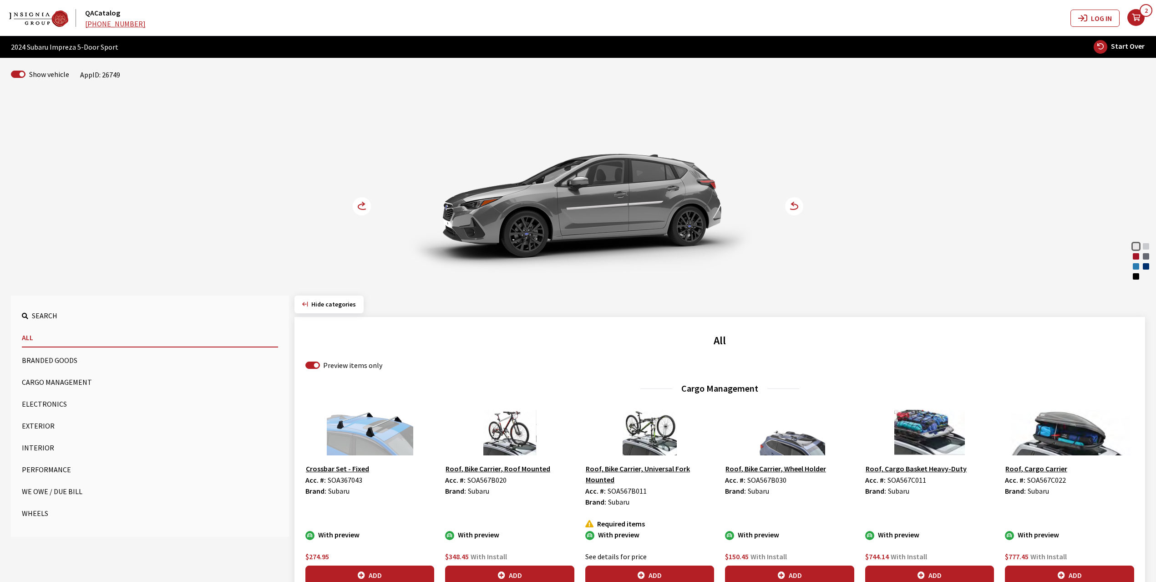
click at [26, 423] on button "Exterior" at bounding box center [150, 426] width 256 height 18
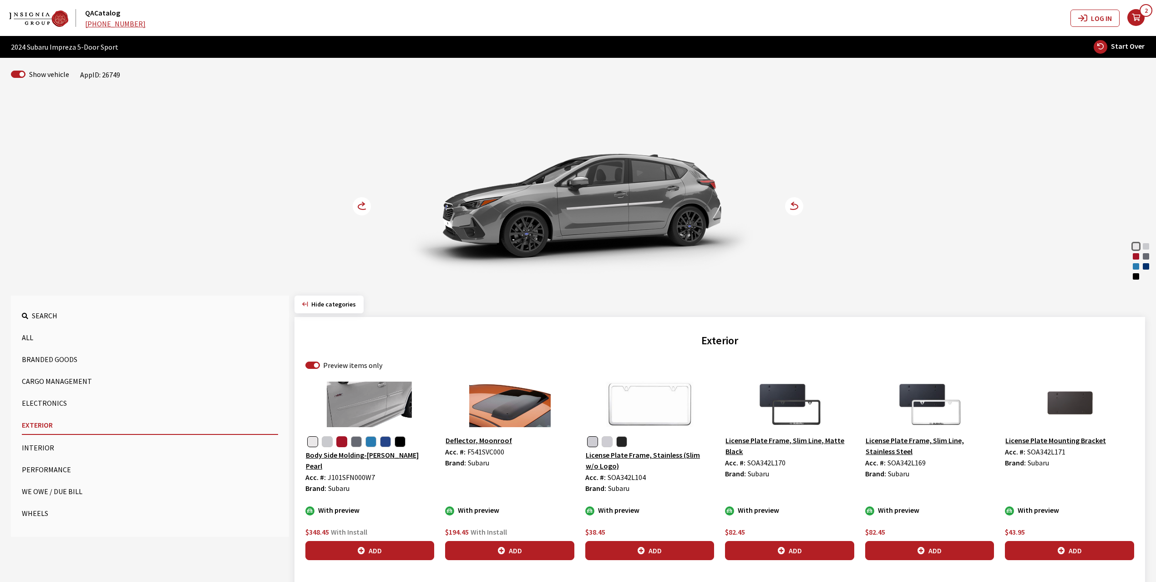
click at [339, 440] on button "button" at bounding box center [341, 441] width 11 height 11
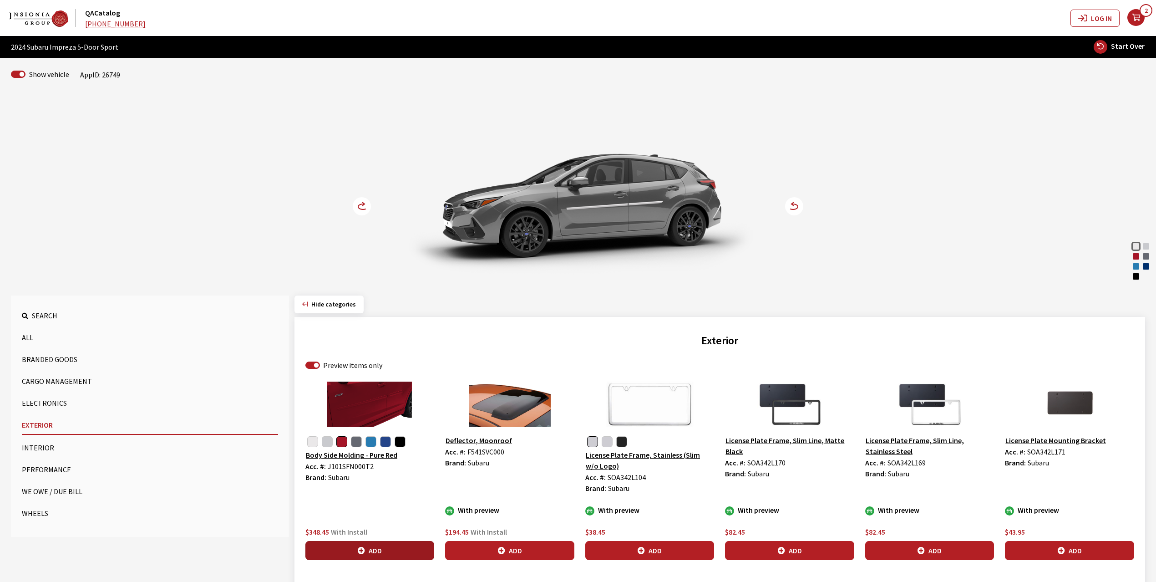
click at [377, 550] on button "Add" at bounding box center [370, 550] width 129 height 19
click at [1131, 17] on icon "your cart" at bounding box center [1136, 17] width 17 height 7
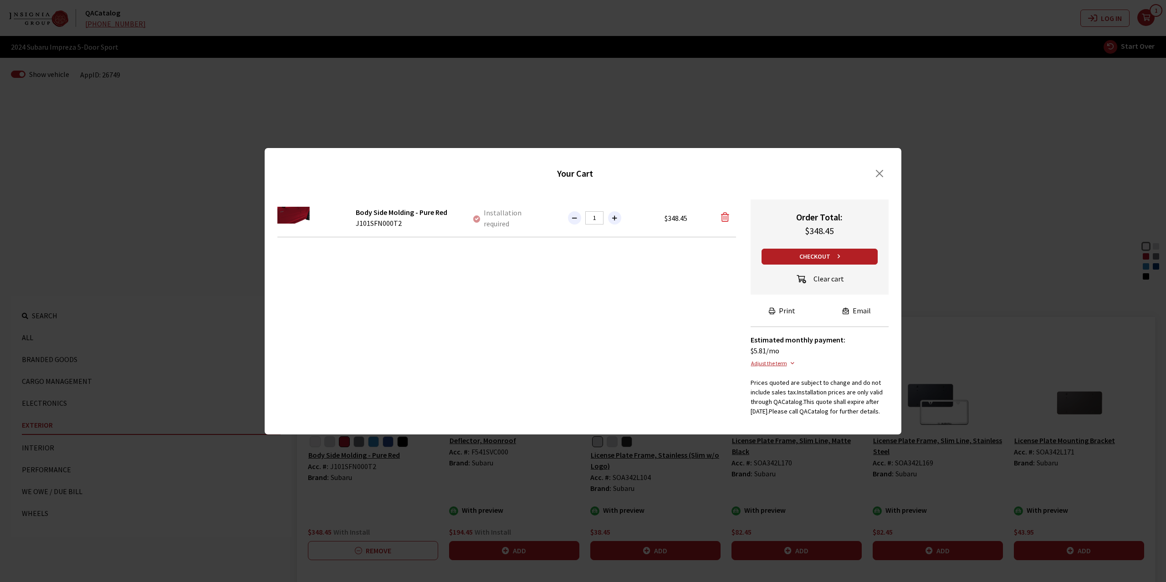
click at [719, 212] on button "button" at bounding box center [725, 217] width 24 height 17
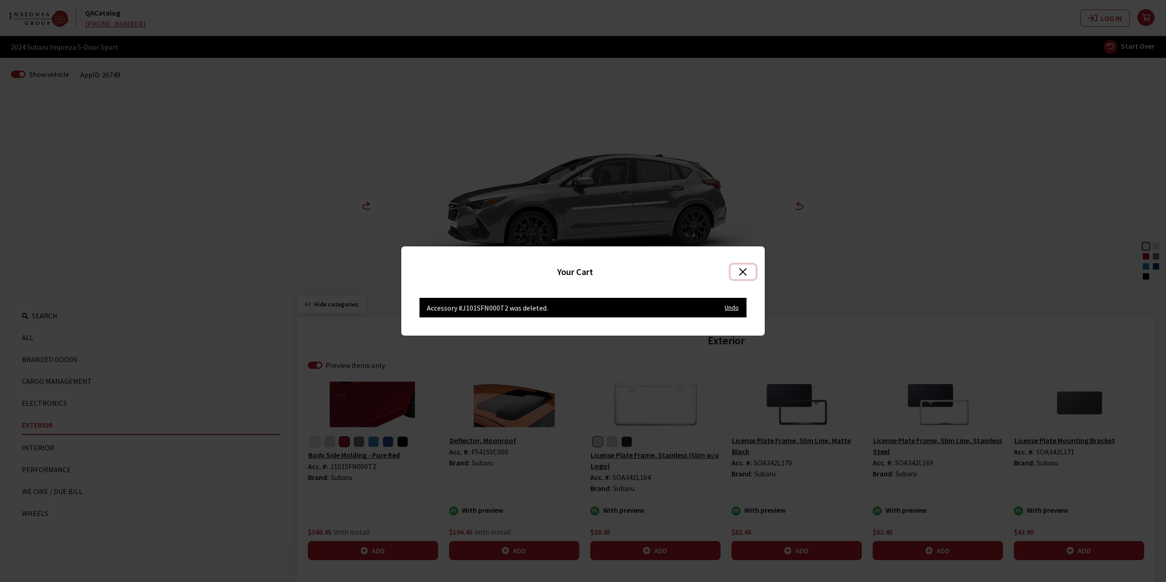
click at [740, 272] on button "Close" at bounding box center [742, 272] width 25 height 15
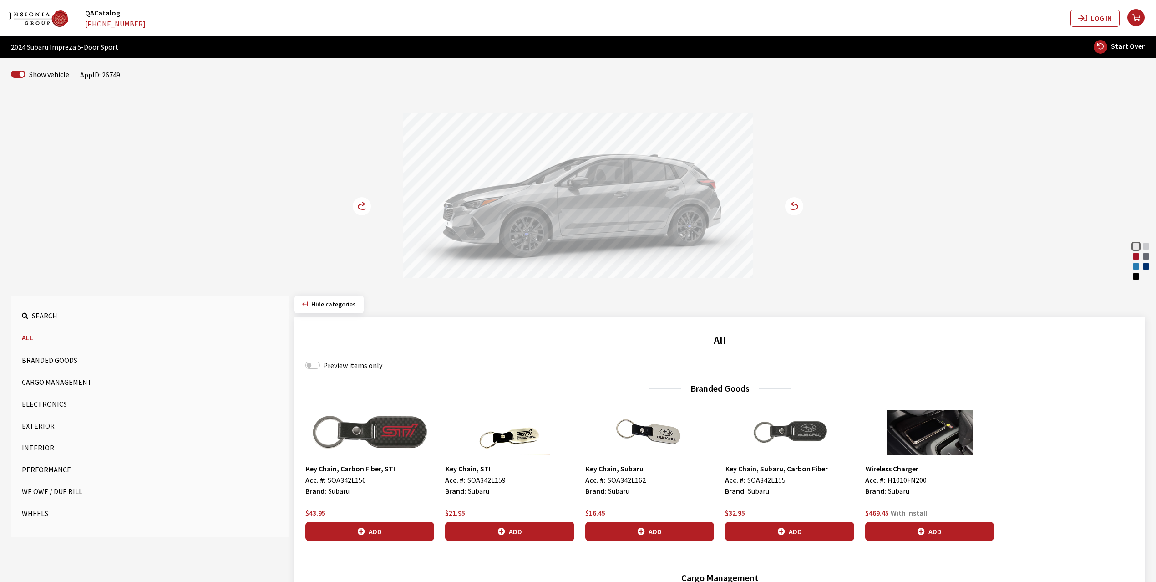
click at [33, 423] on button "Exterior" at bounding box center [150, 426] width 256 height 18
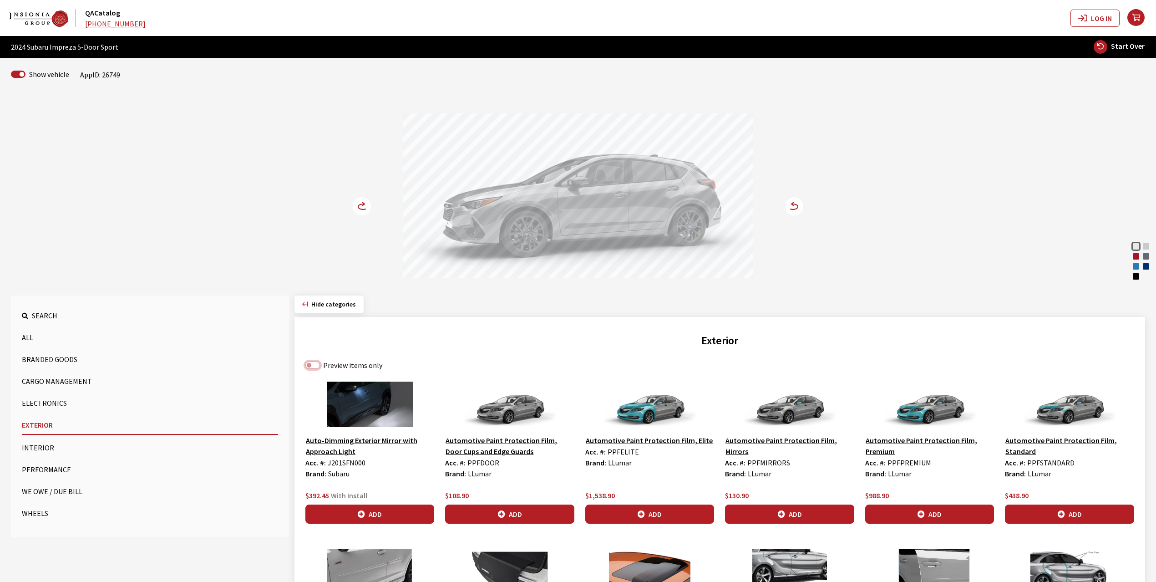
click at [317, 369] on input "Preview items only" at bounding box center [313, 365] width 15 height 7
checkbox input "true"
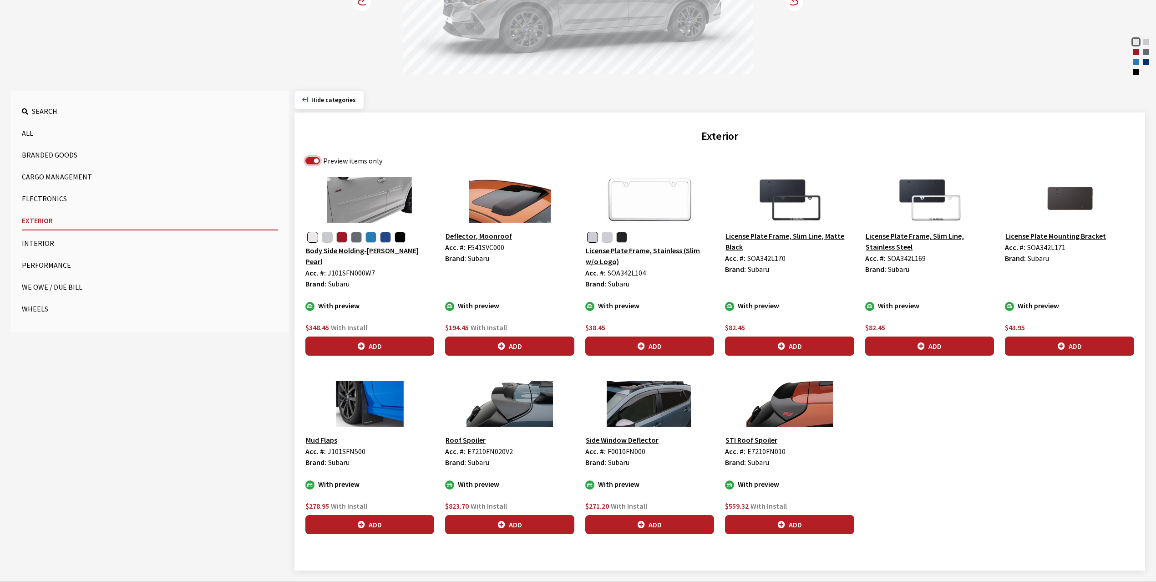
scroll to position [221, 0]
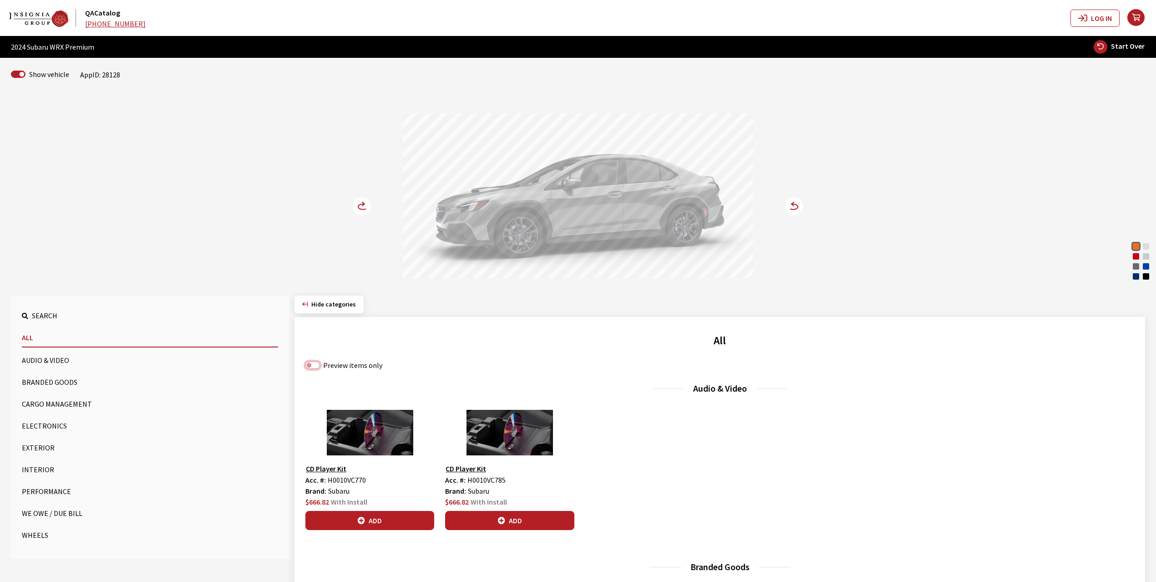
click at [317, 367] on input "Preview items only" at bounding box center [313, 365] width 15 height 7
checkbox input "true"
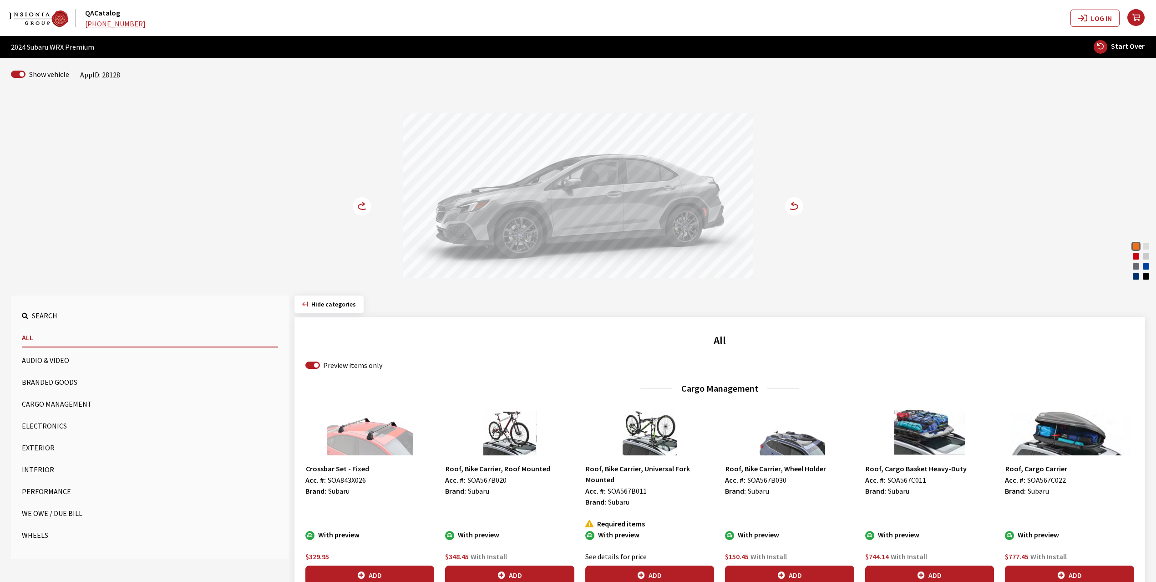
click at [37, 443] on button "Exterior" at bounding box center [150, 447] width 256 height 18
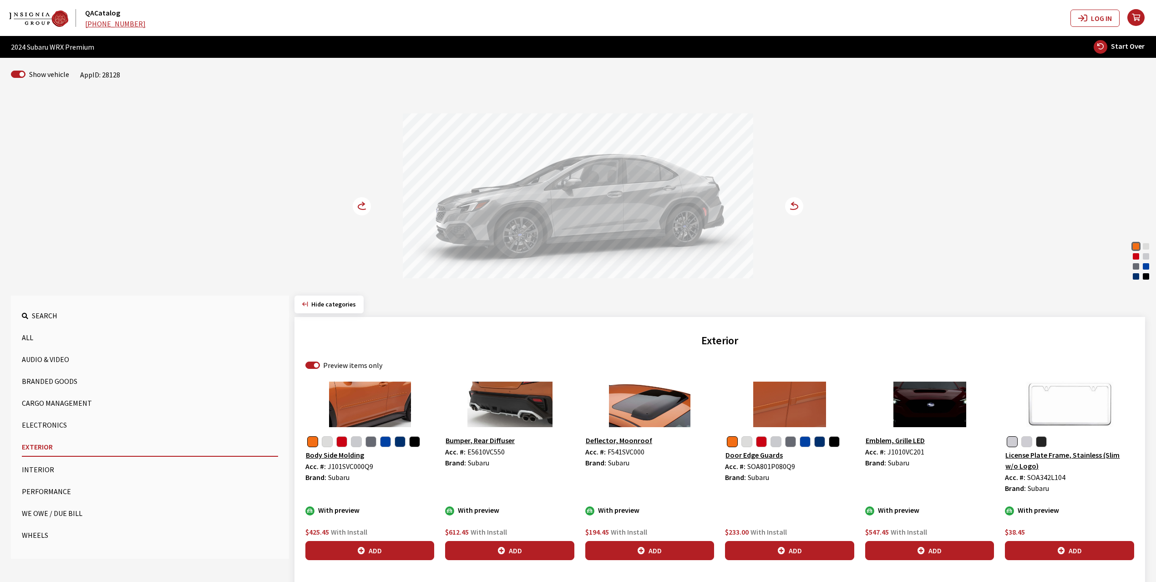
click at [367, 203] on circle at bounding box center [362, 206] width 18 height 18
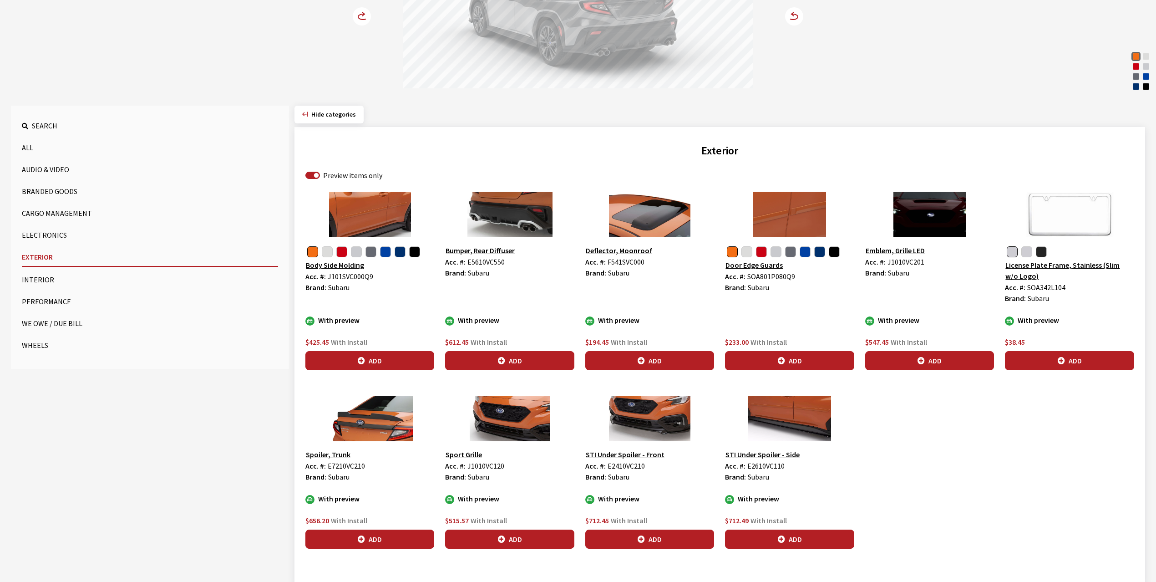
scroll to position [160, 0]
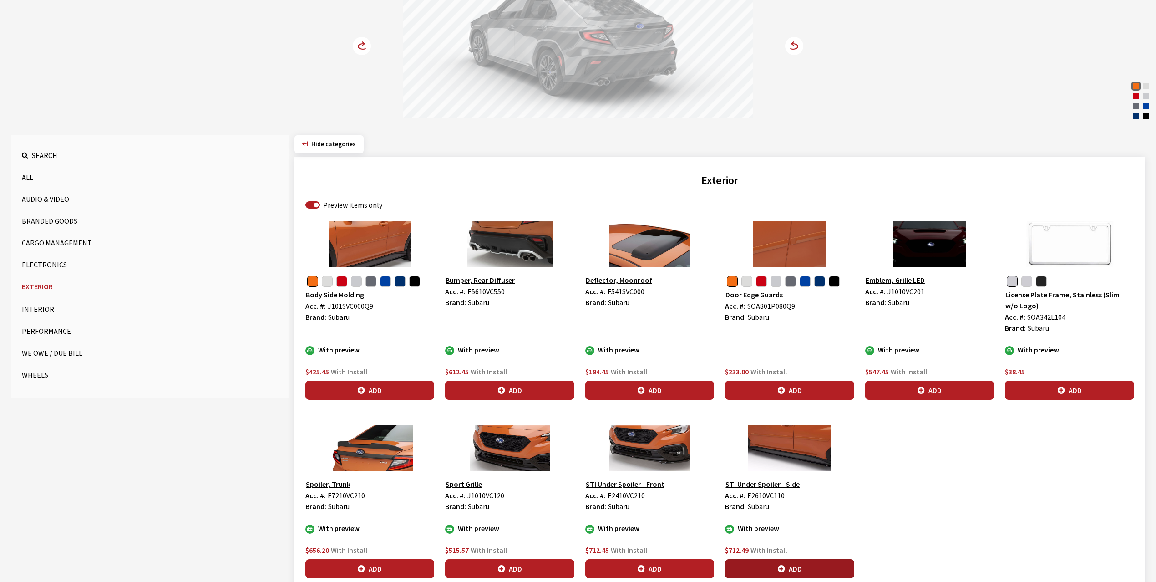
click at [774, 571] on button "Add" at bounding box center [789, 568] width 129 height 19
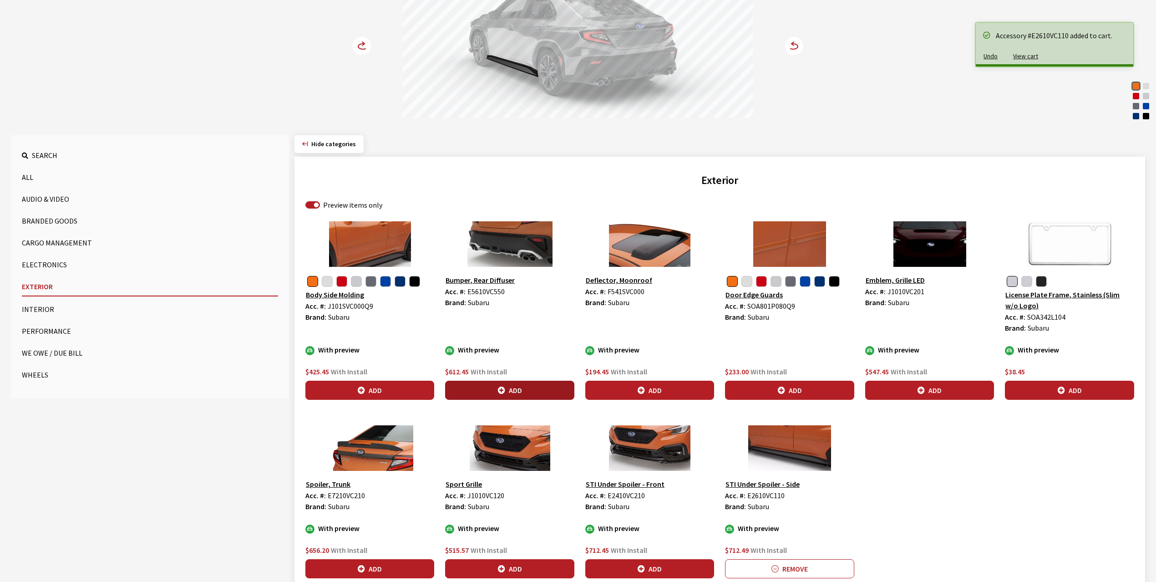
click at [512, 390] on button "Add" at bounding box center [509, 390] width 129 height 19
click at [361, 42] on circle at bounding box center [362, 46] width 18 height 18
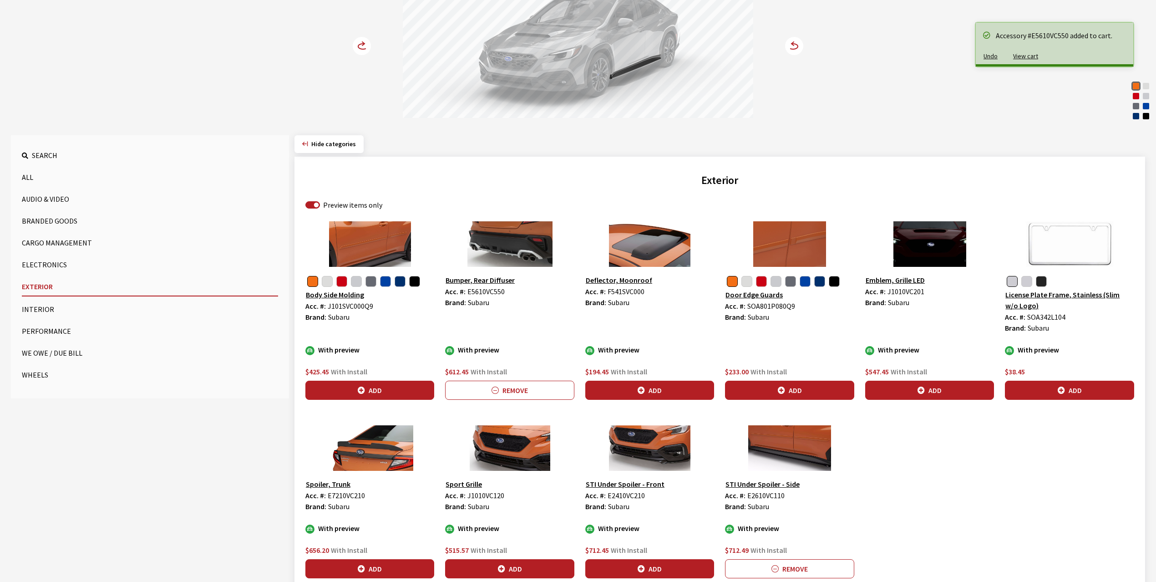
click at [361, 42] on circle at bounding box center [362, 46] width 18 height 18
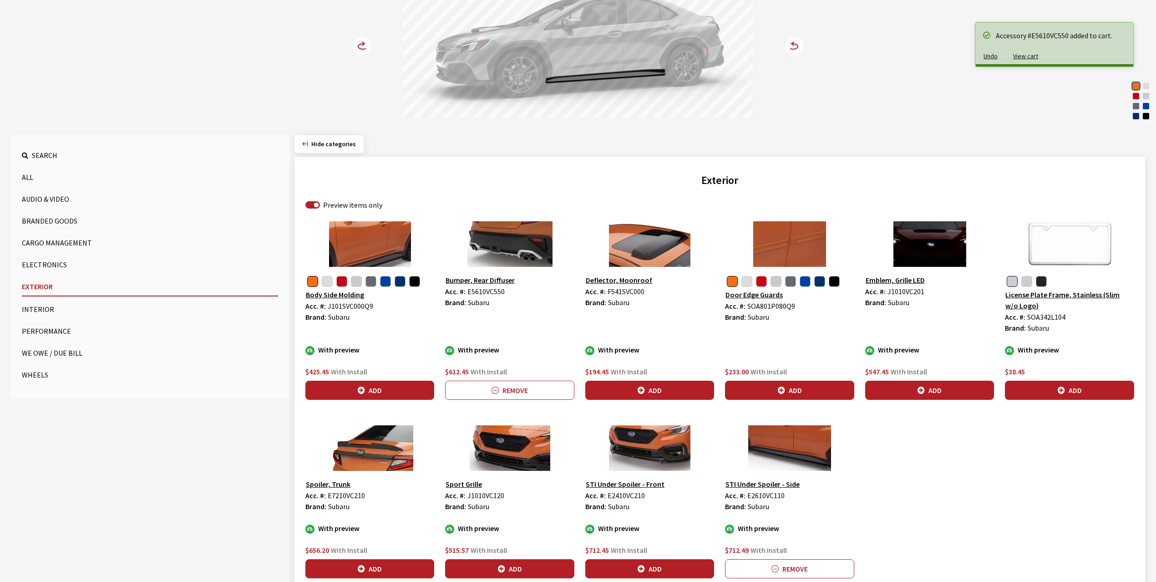
click at [310, 283] on button "button" at bounding box center [312, 281] width 11 height 11
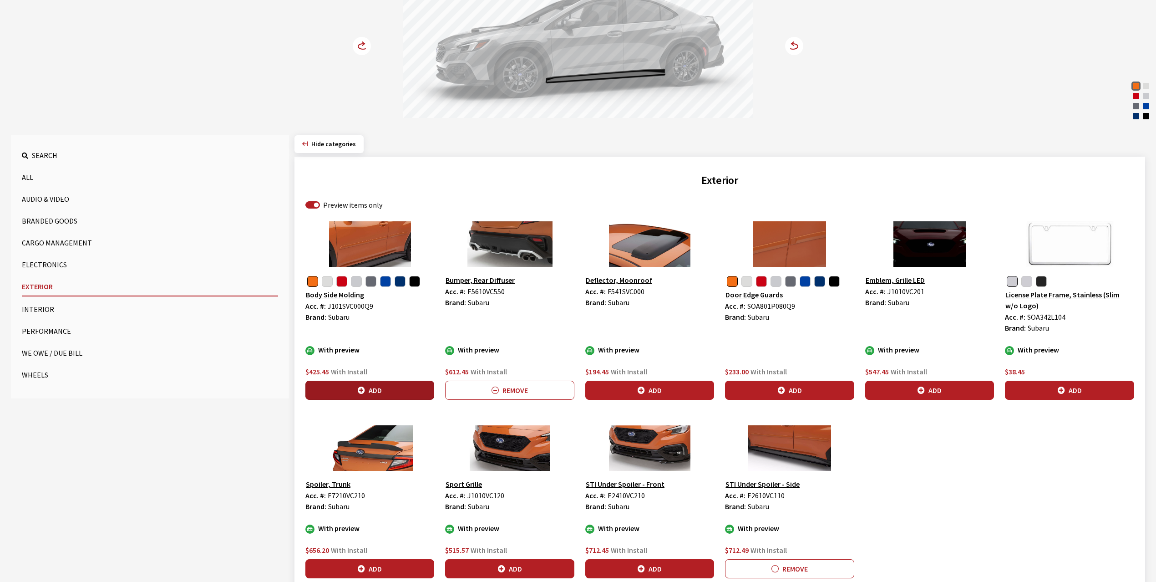
click at [368, 392] on button "Add" at bounding box center [370, 390] width 129 height 19
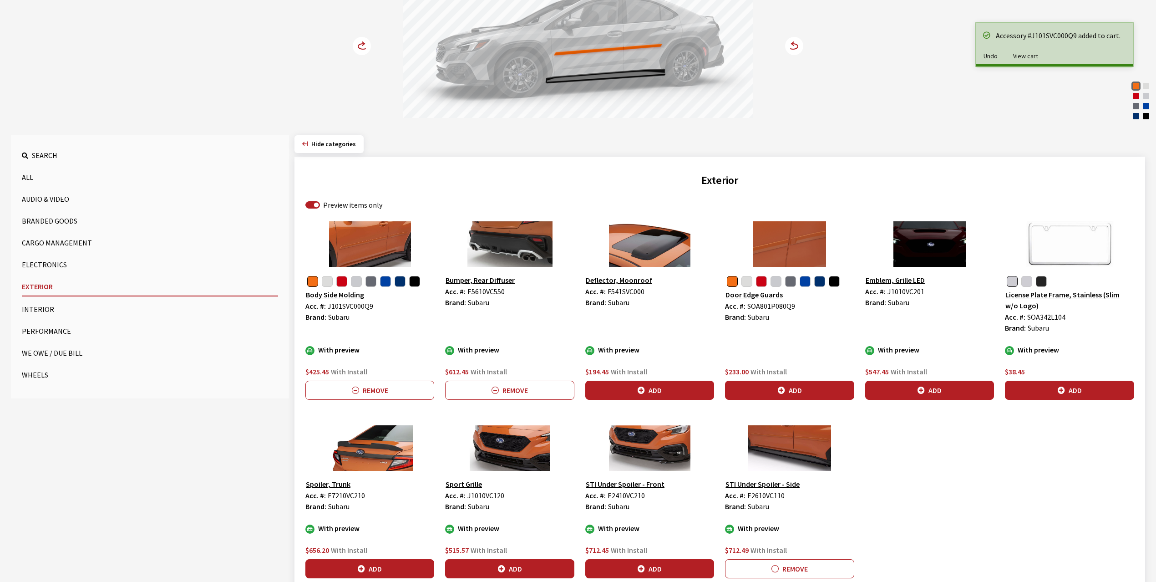
click at [359, 42] on circle at bounding box center [362, 46] width 18 height 18
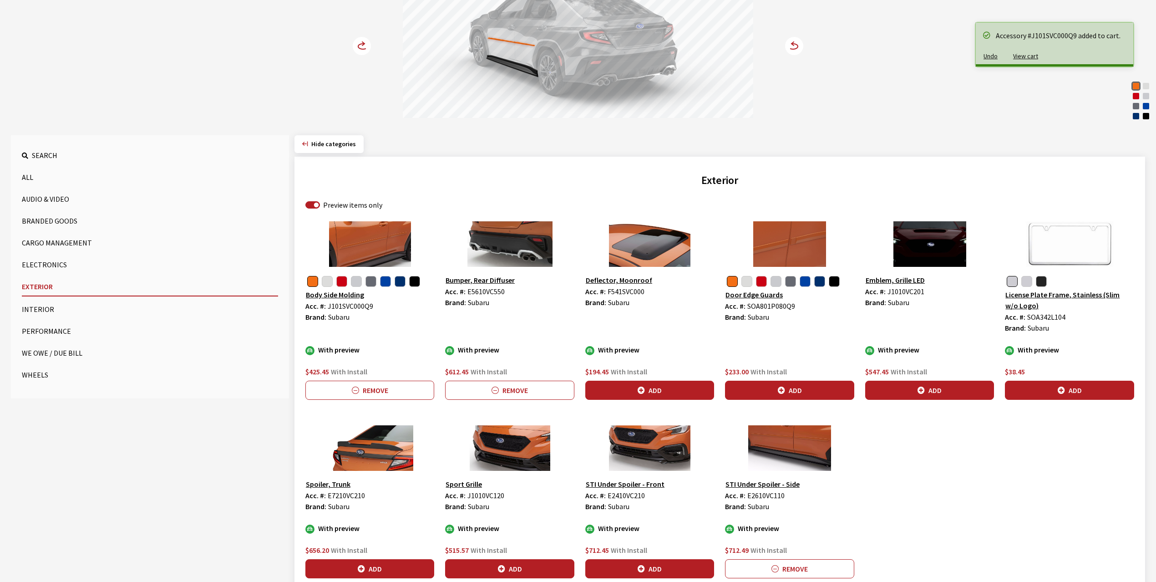
click at [359, 42] on circle at bounding box center [362, 46] width 18 height 18
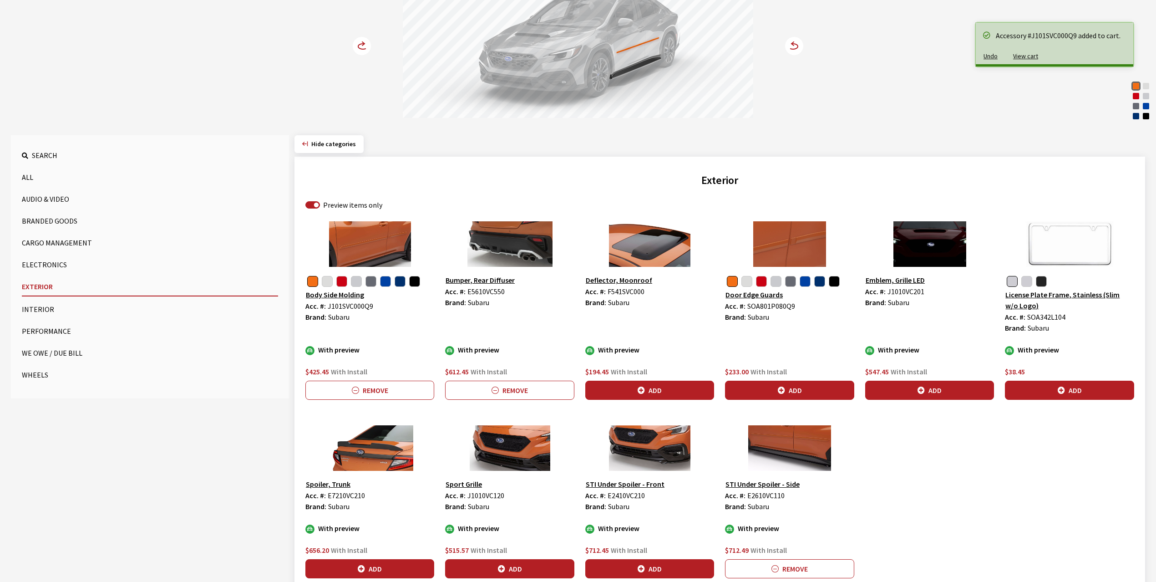
click at [359, 42] on circle at bounding box center [362, 46] width 18 height 18
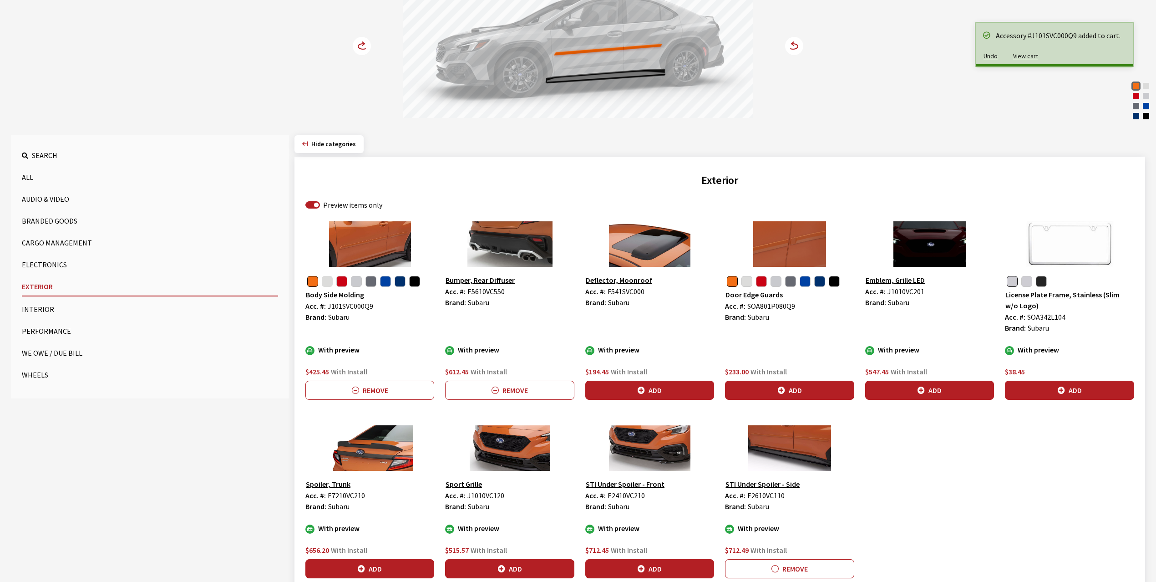
click at [326, 283] on button "button" at bounding box center [327, 281] width 11 height 11
click at [371, 390] on button "Add" at bounding box center [370, 390] width 129 height 19
click at [359, 44] on circle at bounding box center [362, 46] width 18 height 18
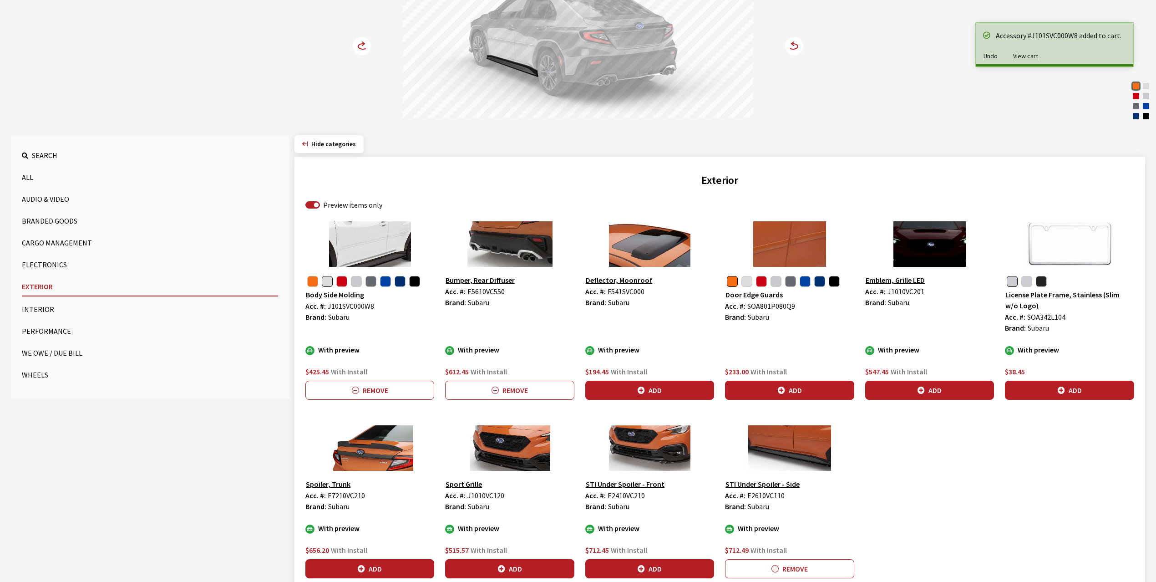
click at [359, 44] on circle at bounding box center [362, 46] width 18 height 18
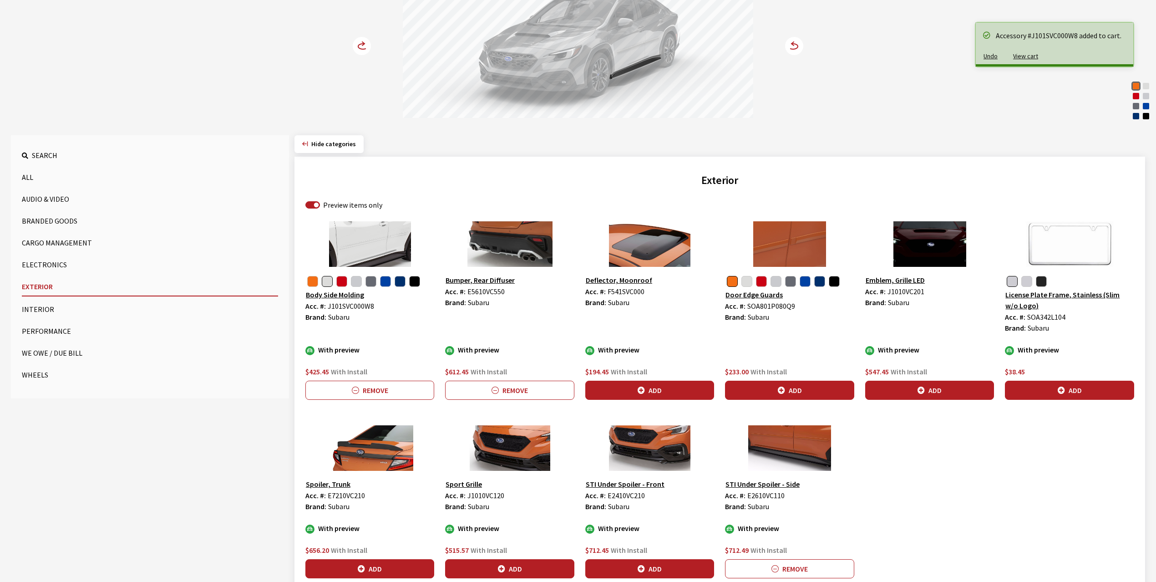
click at [359, 44] on circle at bounding box center [362, 46] width 18 height 18
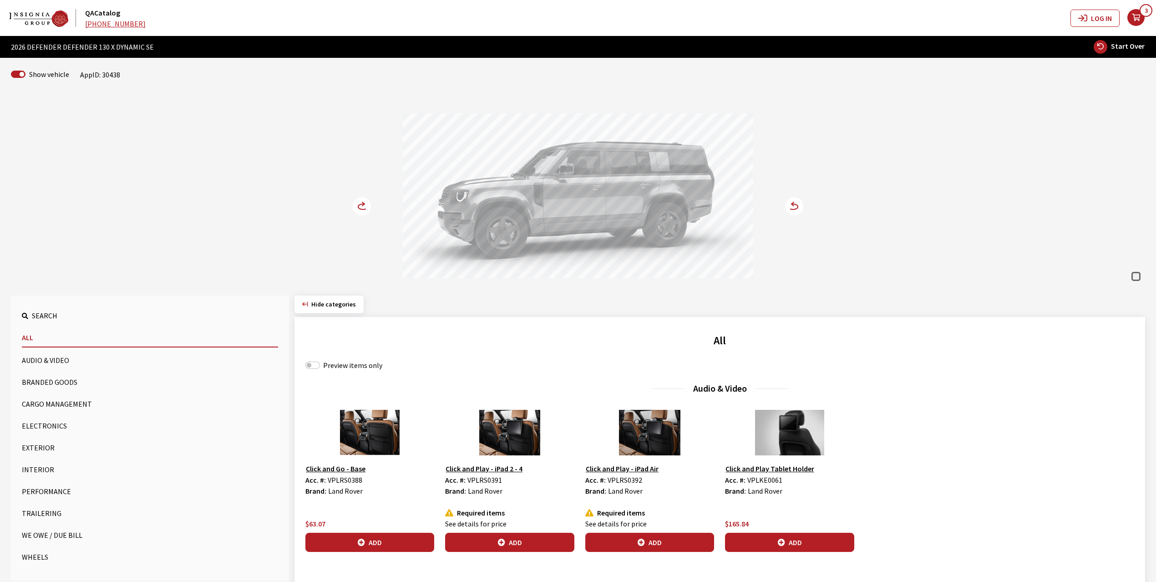
click at [793, 208] on circle at bounding box center [794, 206] width 18 height 18
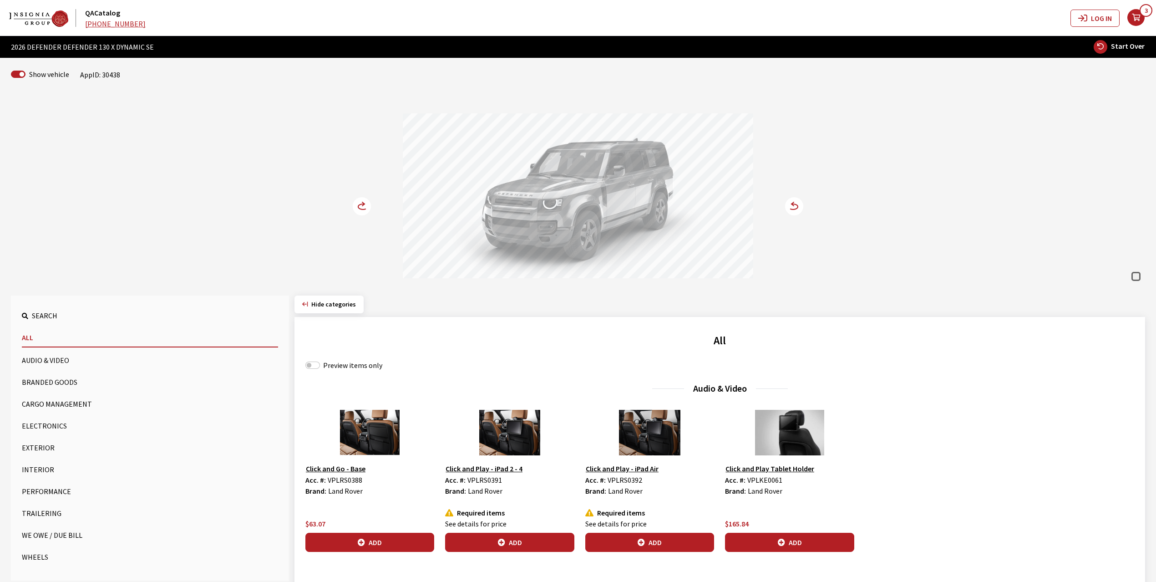
click at [793, 208] on circle at bounding box center [794, 206] width 18 height 18
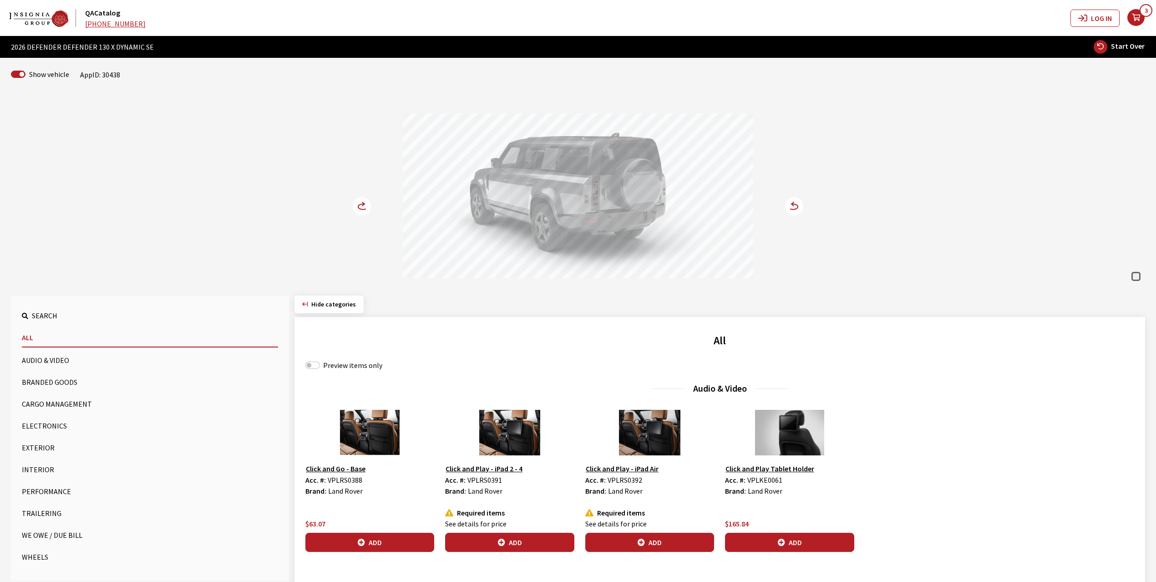
click at [40, 400] on button "Cargo Management" at bounding box center [150, 404] width 256 height 18
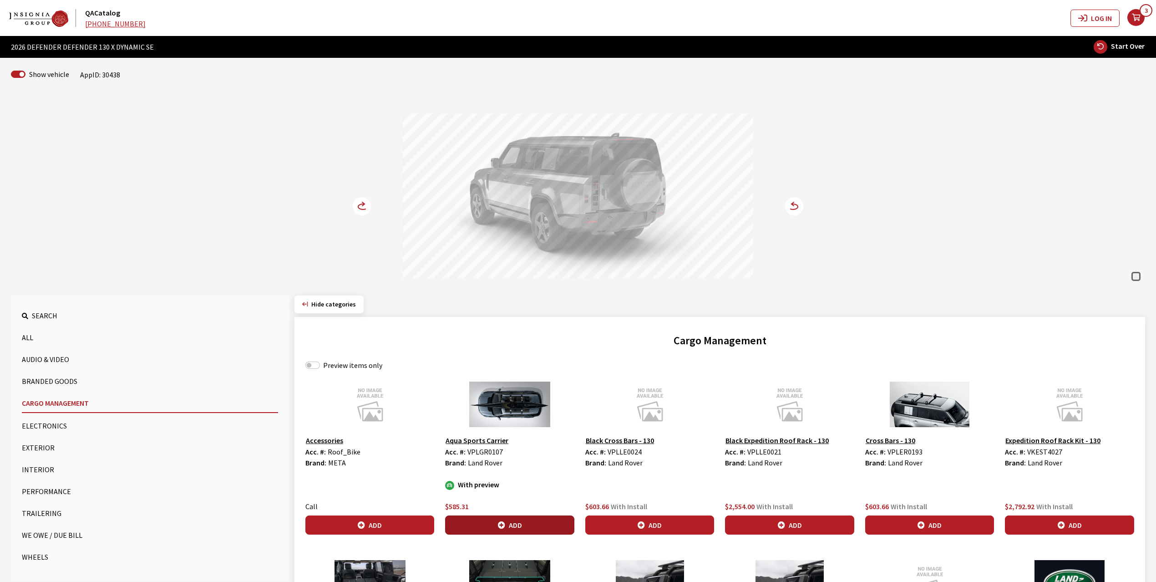
click at [497, 523] on button "Add" at bounding box center [509, 524] width 129 height 19
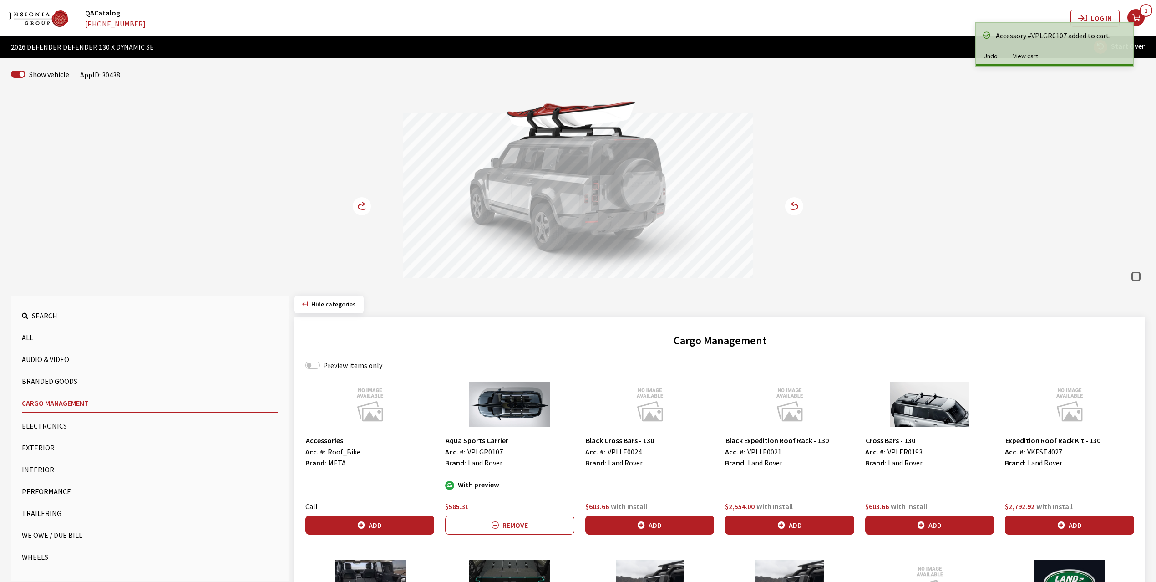
click at [361, 202] on circle at bounding box center [362, 206] width 18 height 18
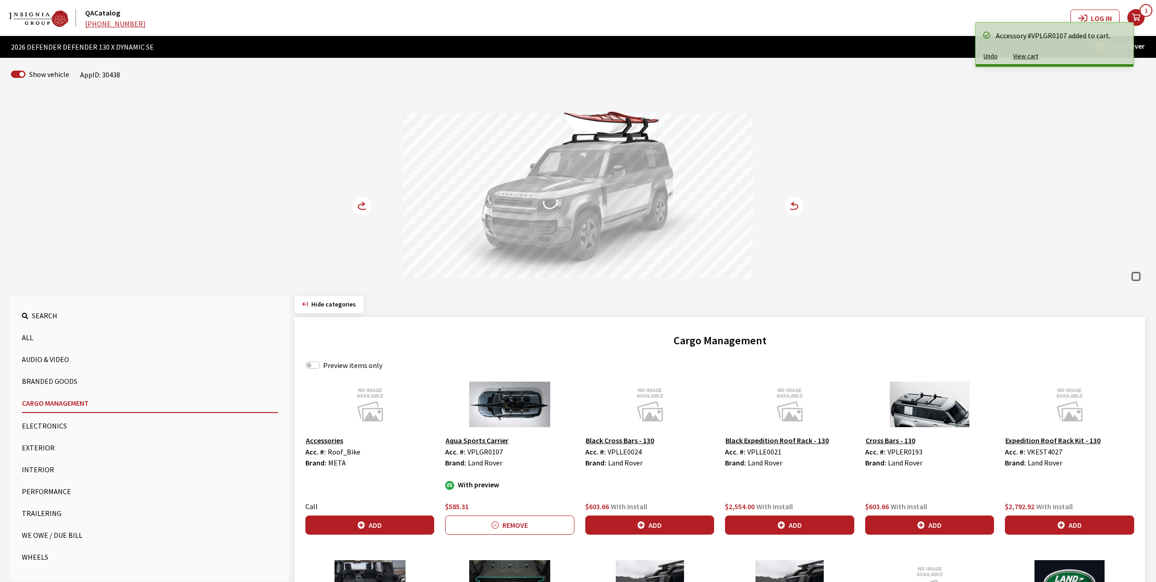
click at [361, 202] on circle at bounding box center [362, 206] width 18 height 18
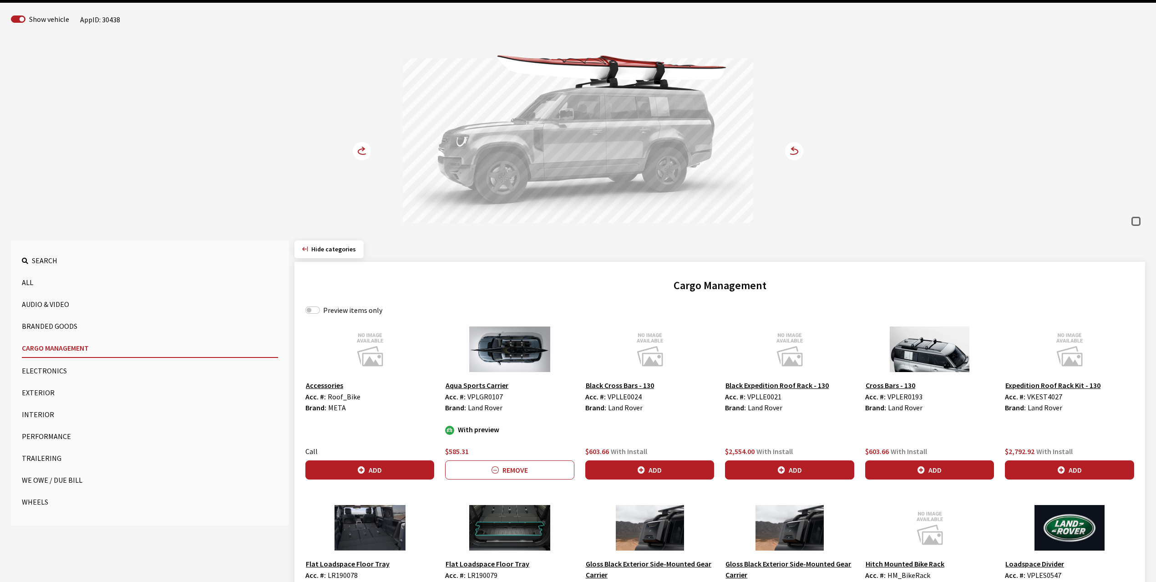
scroll to position [121, 0]
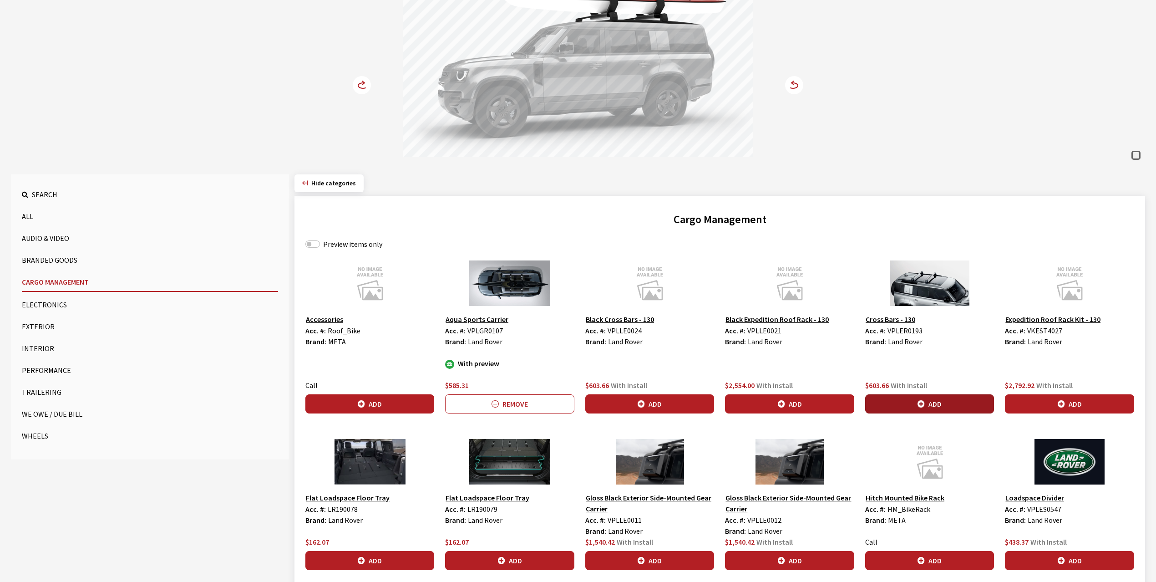
click at [941, 405] on button "Add" at bounding box center [930, 403] width 129 height 19
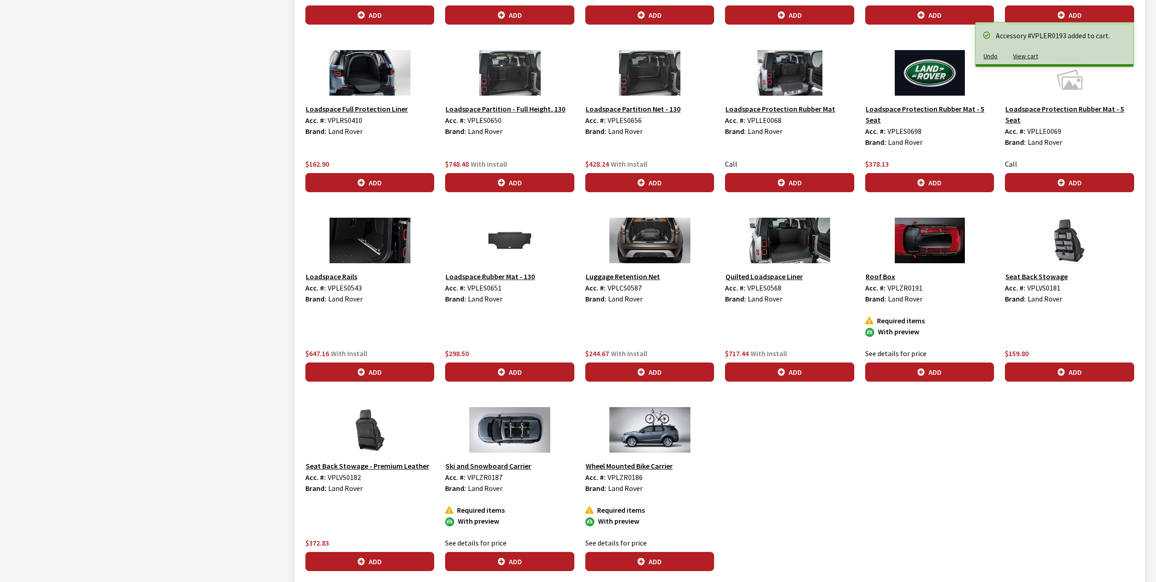
scroll to position [667, 0]
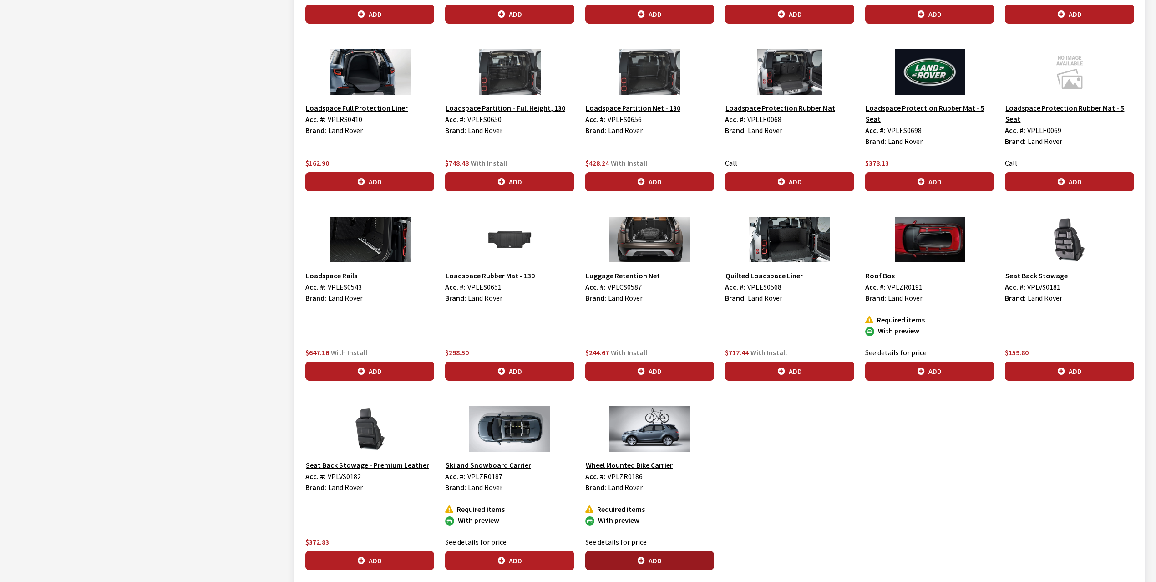
click at [642, 565] on icon "button" at bounding box center [641, 560] width 7 height 7
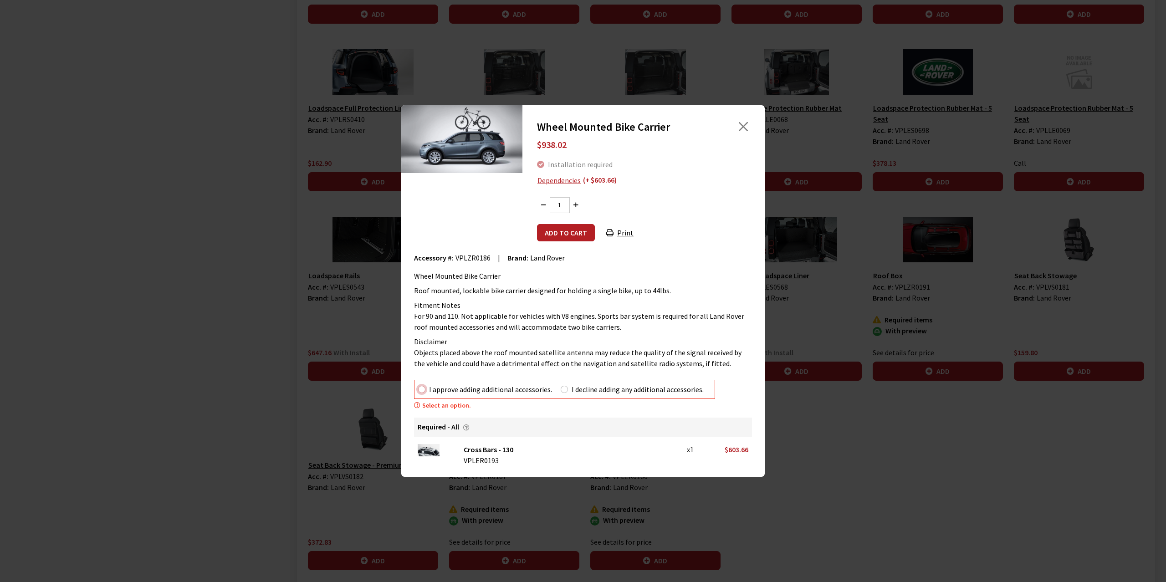
click at [419, 390] on input "I approve adding additional accessories." at bounding box center [421, 389] width 7 height 7
radio input "true"
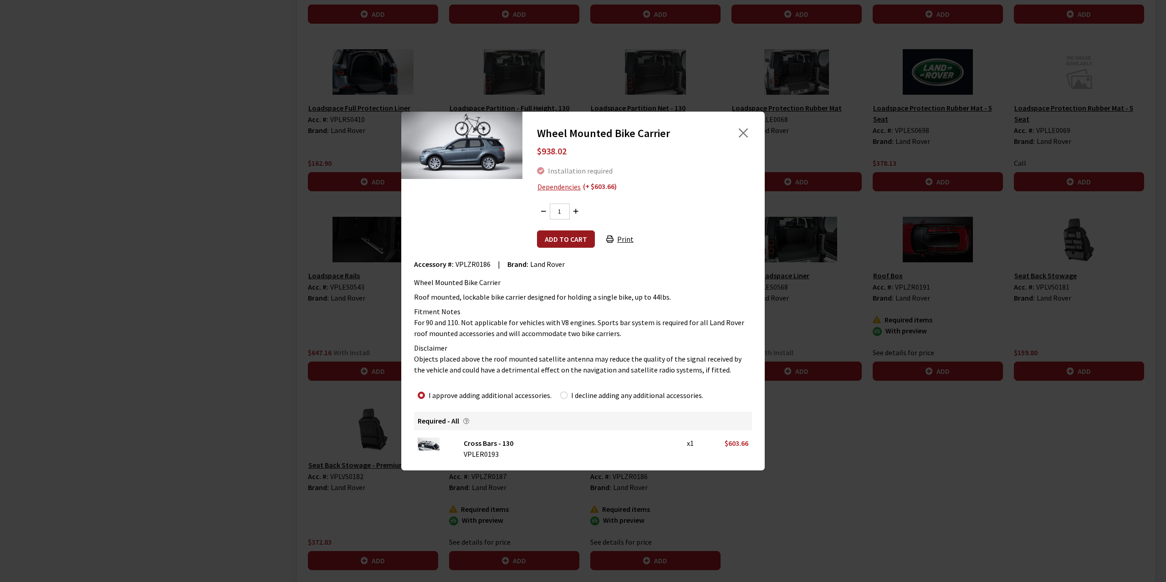
click at [565, 239] on button "Add to cart" at bounding box center [566, 238] width 58 height 17
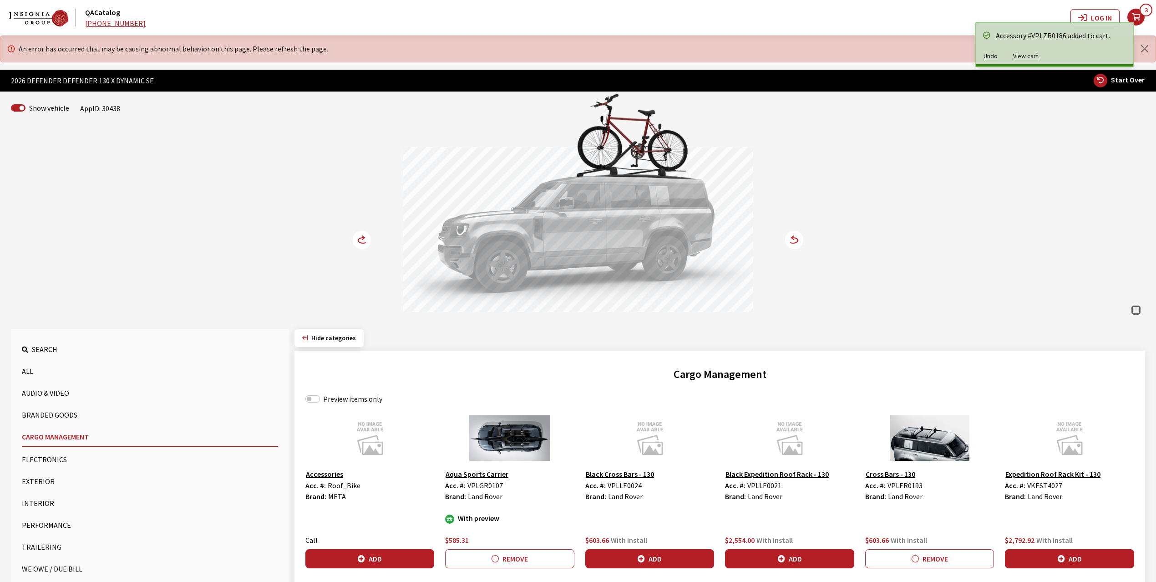
scroll to position [0, 0]
click at [33, 484] on button "Exterior" at bounding box center [150, 482] width 256 height 18
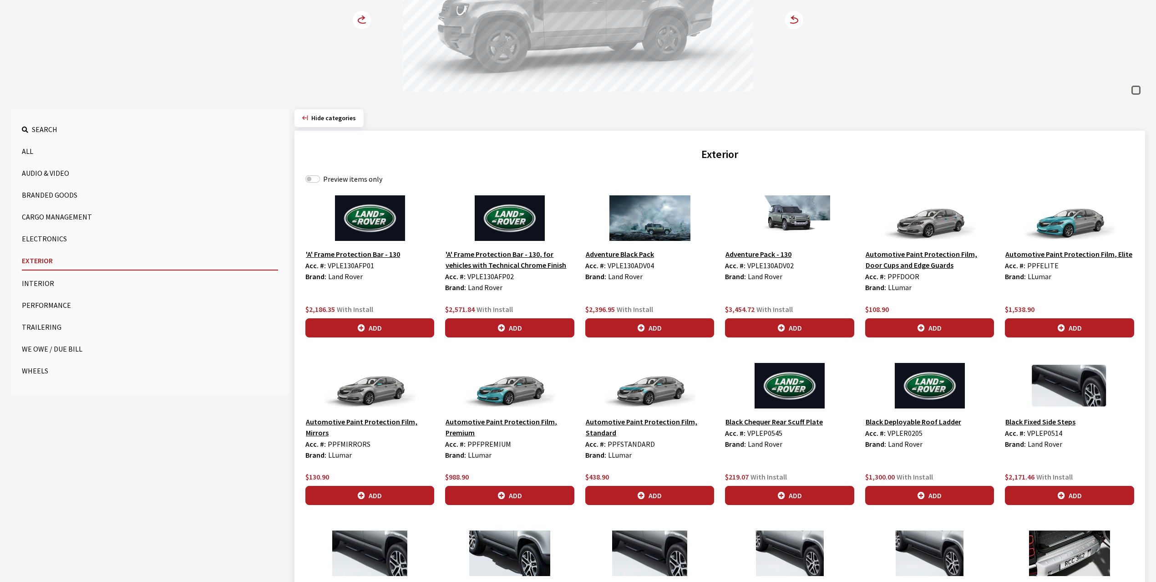
scroll to position [243, 0]
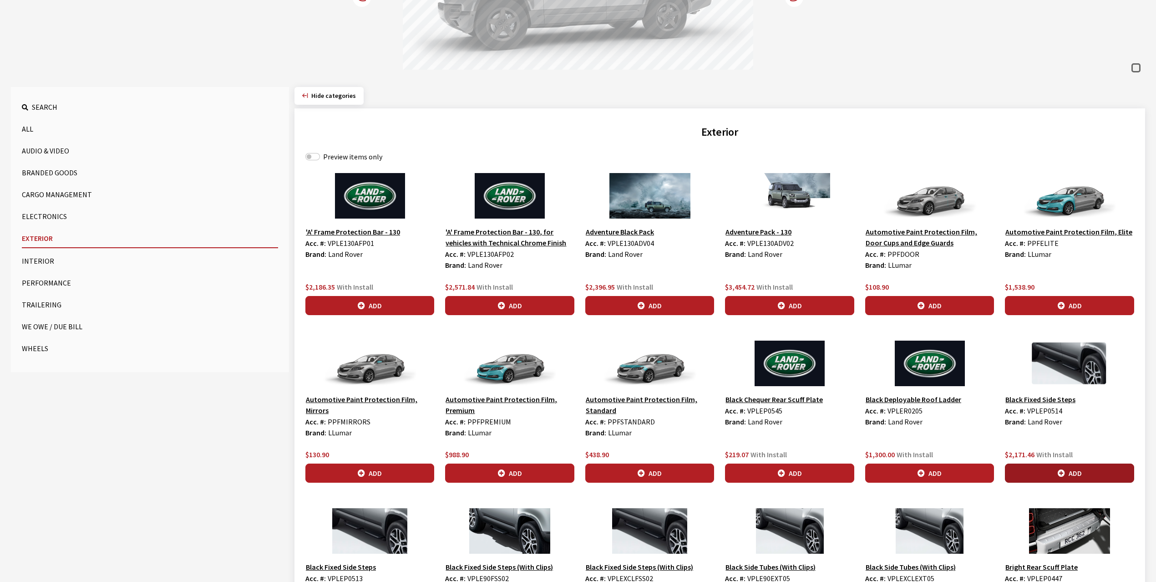
click at [1072, 469] on button "Add" at bounding box center [1069, 472] width 129 height 19
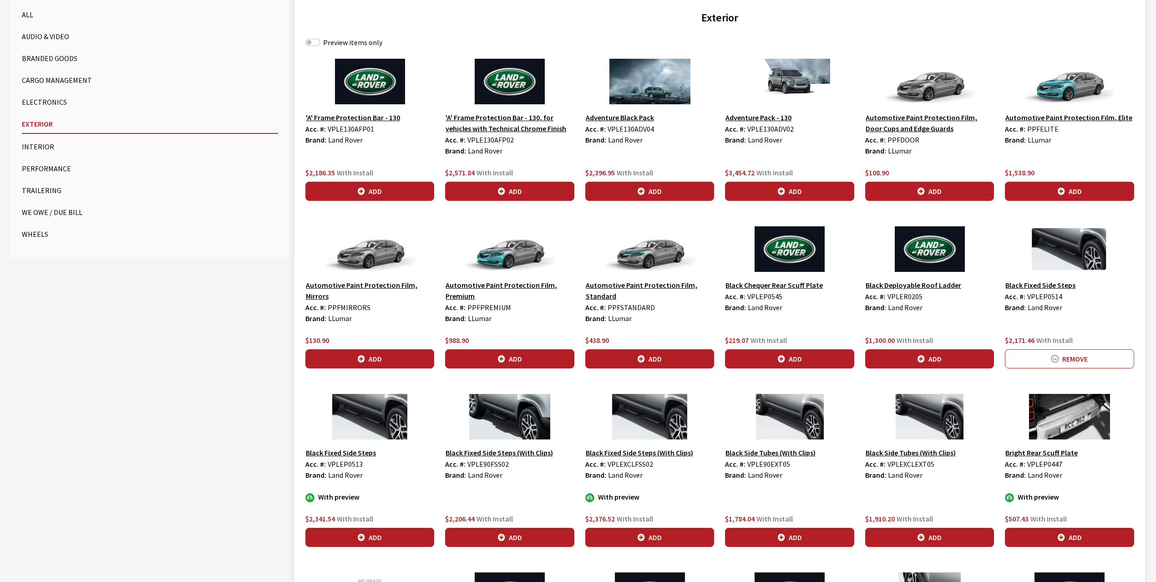
scroll to position [364, 0]
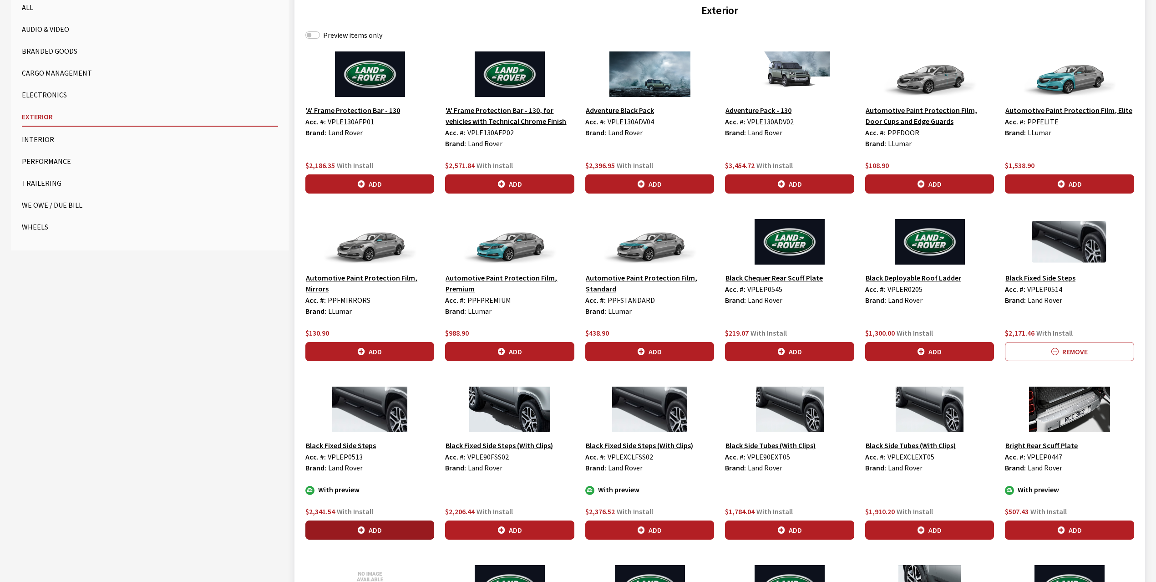
click at [379, 528] on button "Add" at bounding box center [370, 529] width 129 height 19
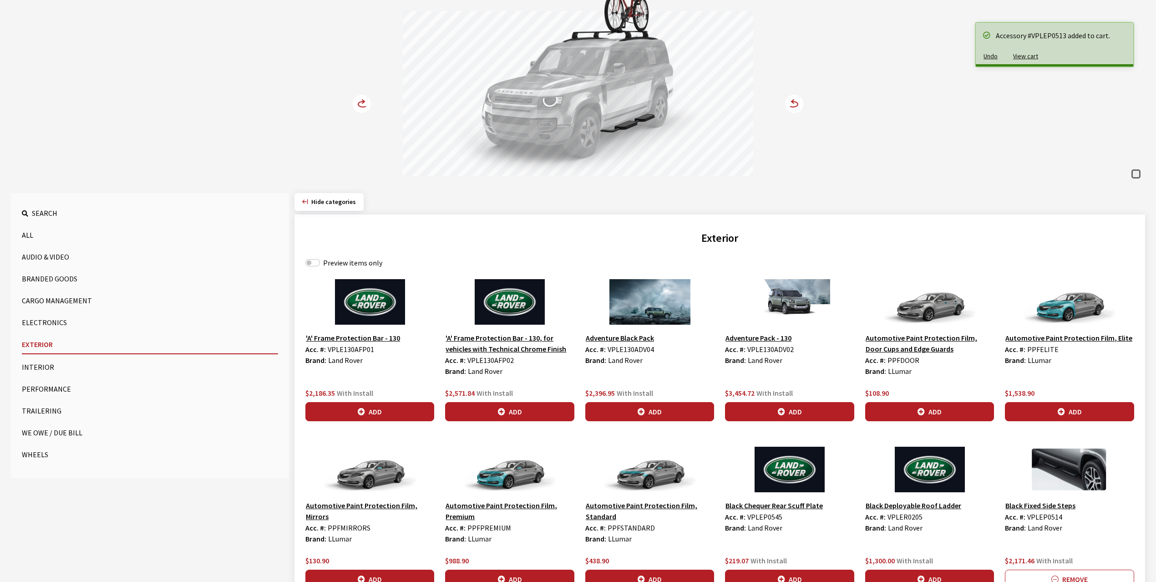
scroll to position [121, 0]
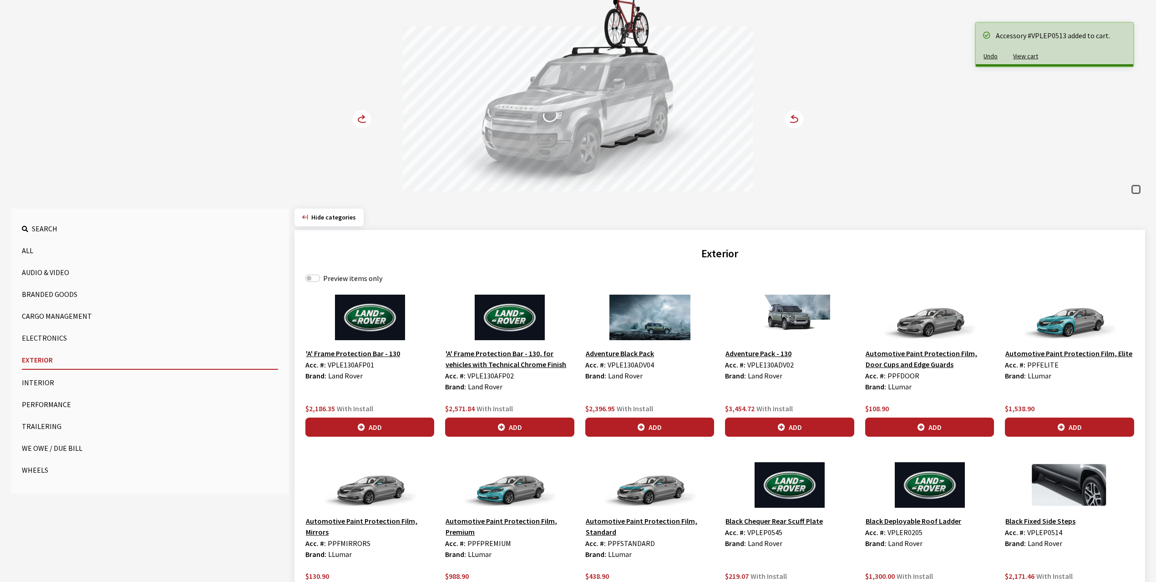
click at [363, 119] on circle at bounding box center [362, 119] width 18 height 18
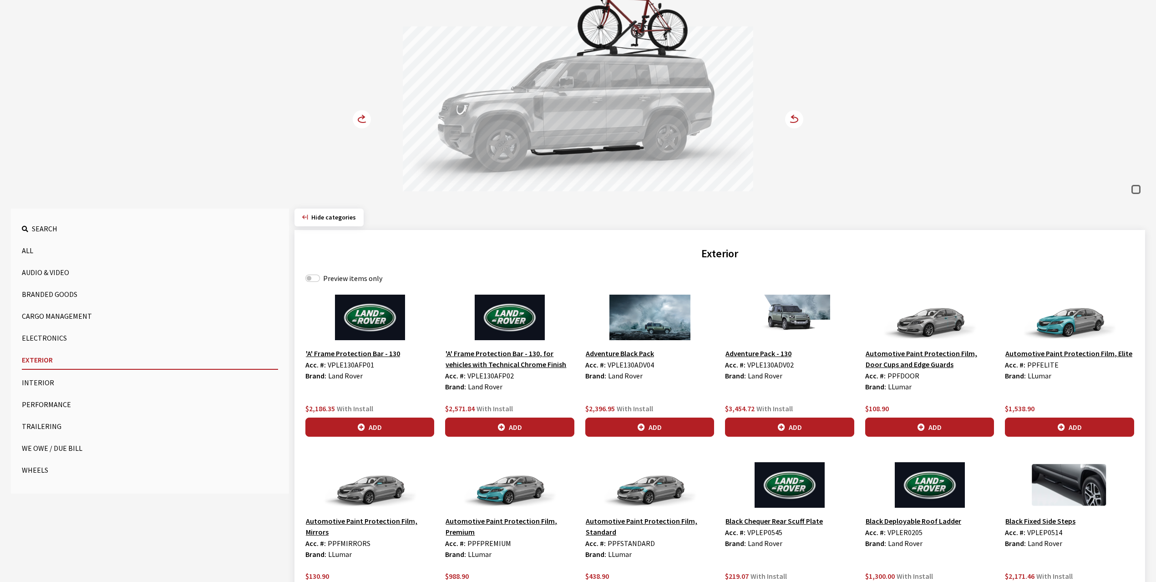
click at [363, 119] on circle at bounding box center [362, 119] width 18 height 18
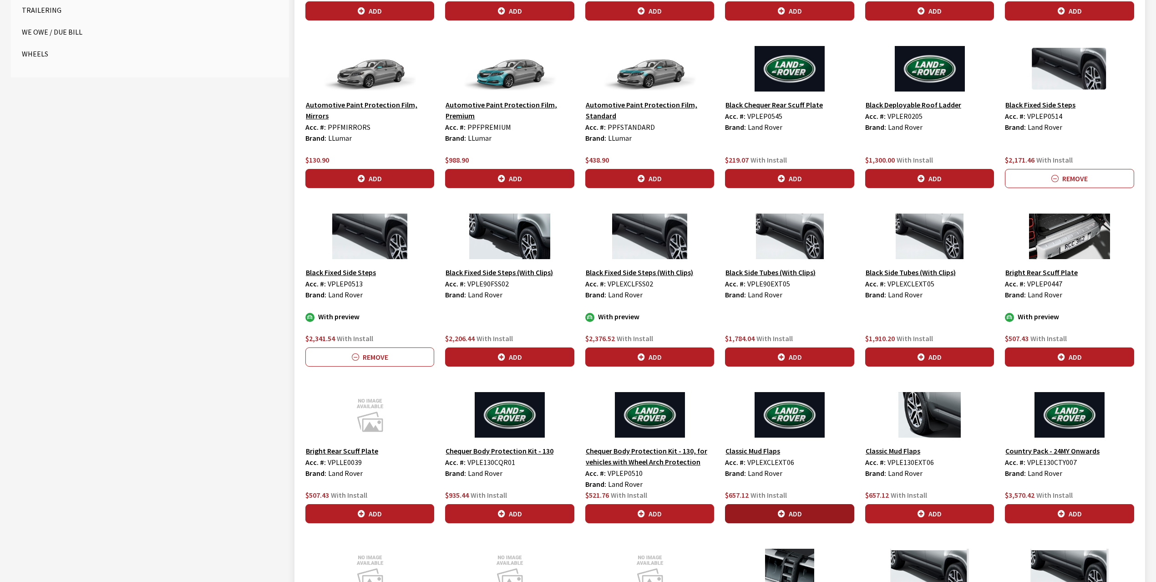
scroll to position [546, 0]
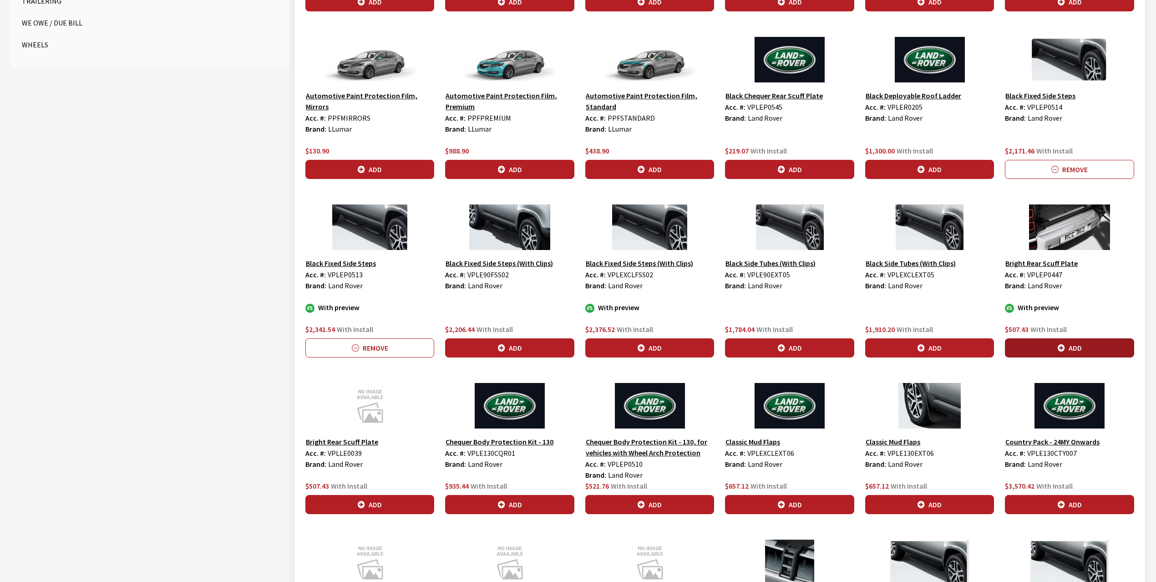
click at [1056, 352] on button "Add" at bounding box center [1069, 347] width 129 height 19
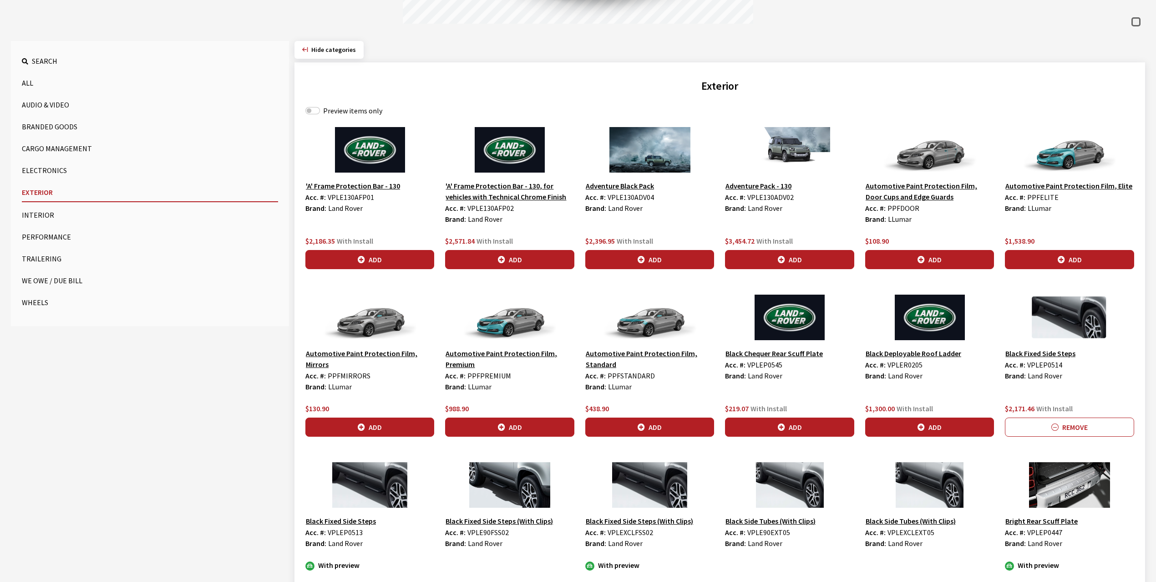
scroll to position [162, 0]
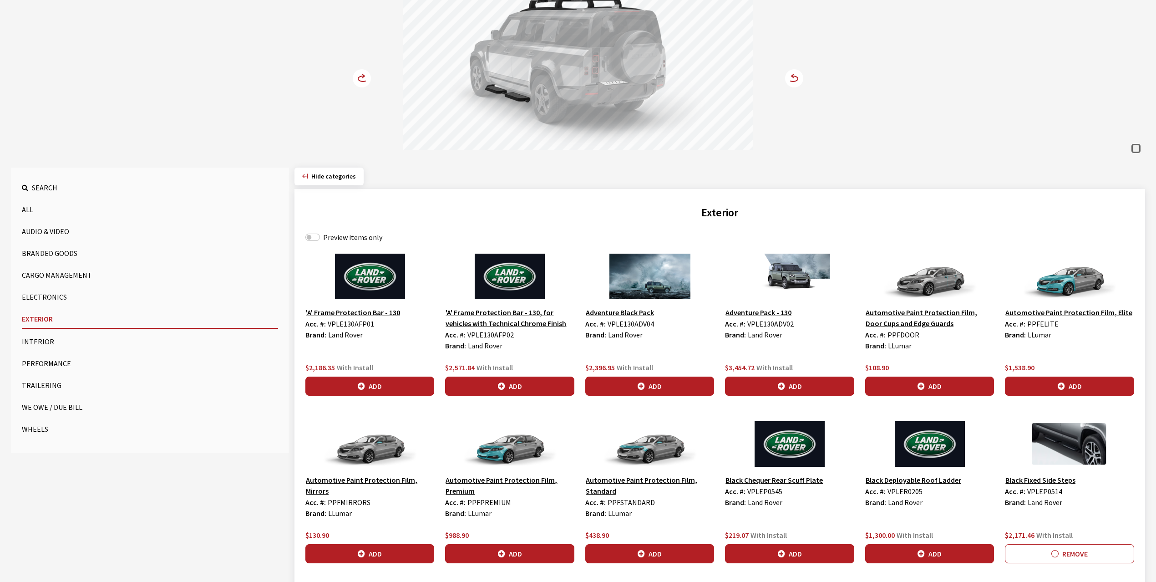
click at [36, 433] on button "Wheels" at bounding box center [150, 429] width 256 height 18
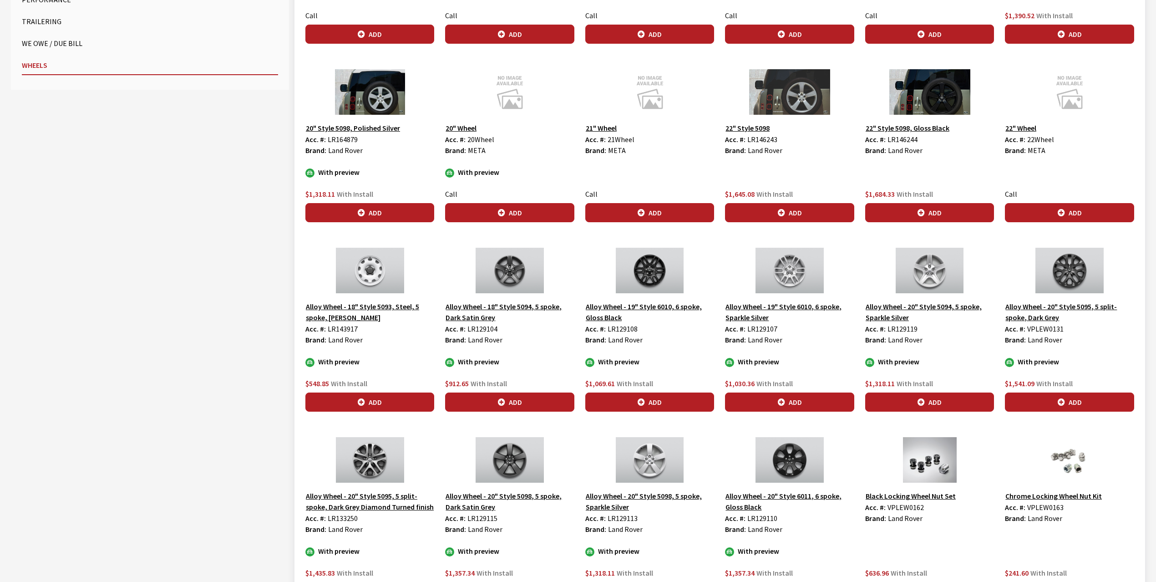
scroll to position [526, 0]
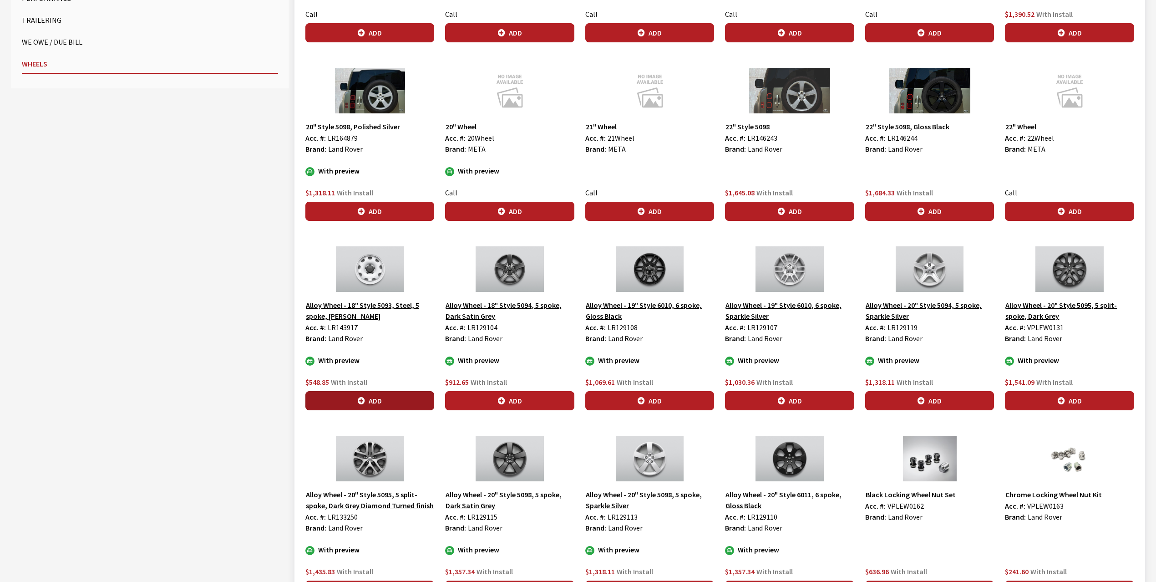
click at [377, 408] on button "Add" at bounding box center [370, 400] width 129 height 19
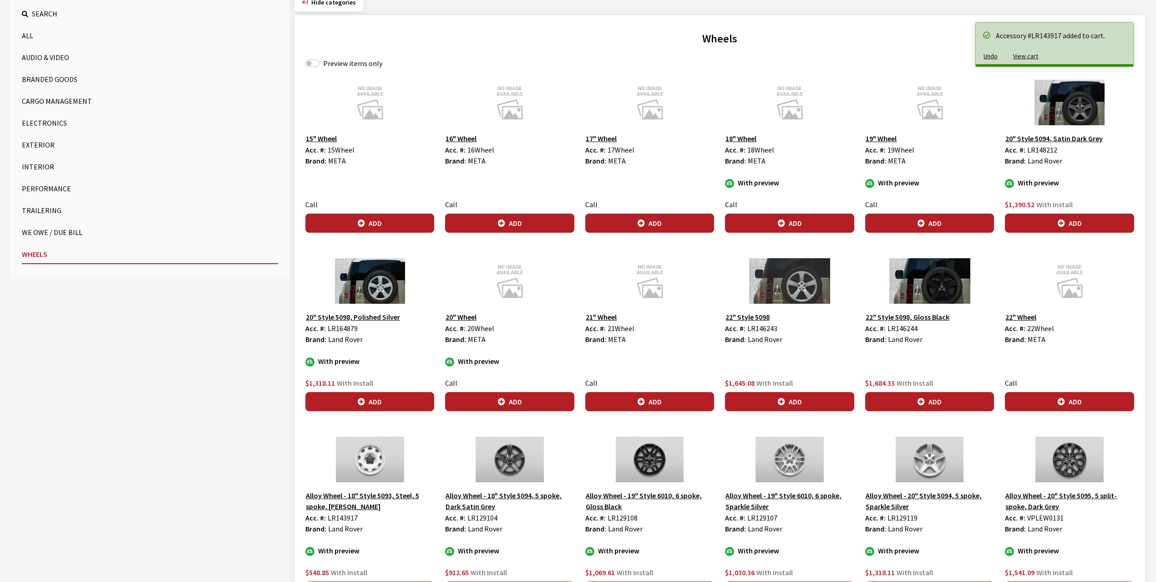
scroll to position [162, 0]
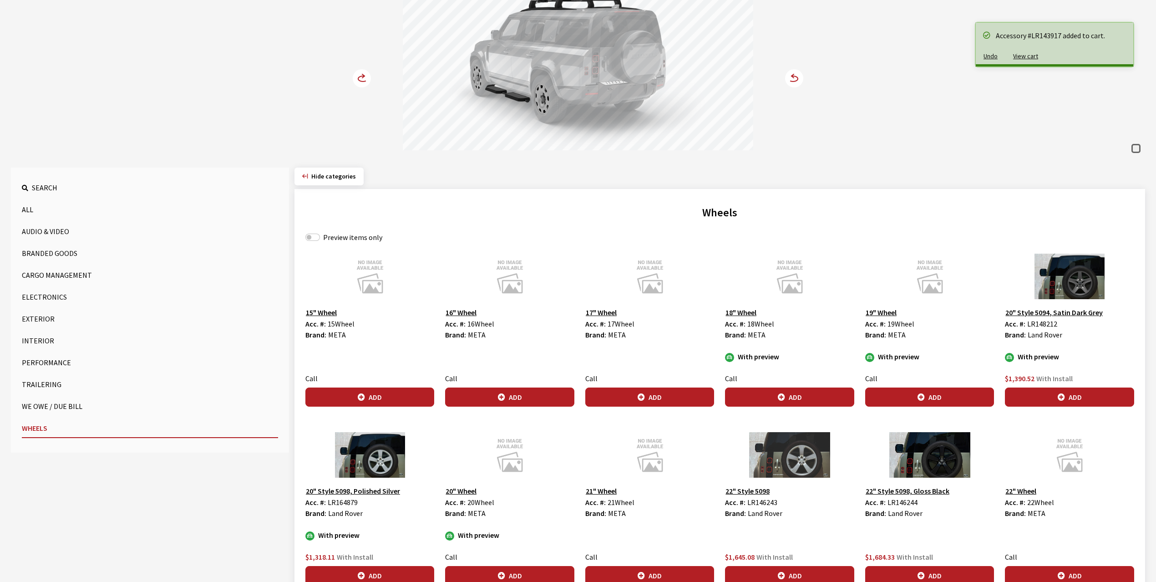
click at [359, 76] on circle at bounding box center [362, 78] width 18 height 18
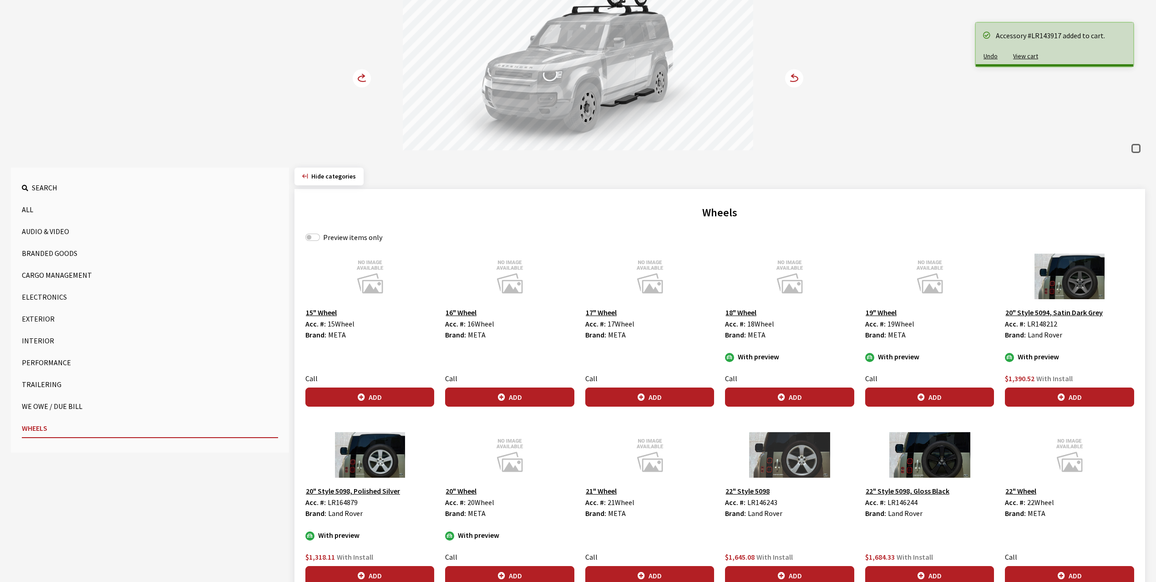
click at [359, 76] on circle at bounding box center [362, 78] width 18 height 18
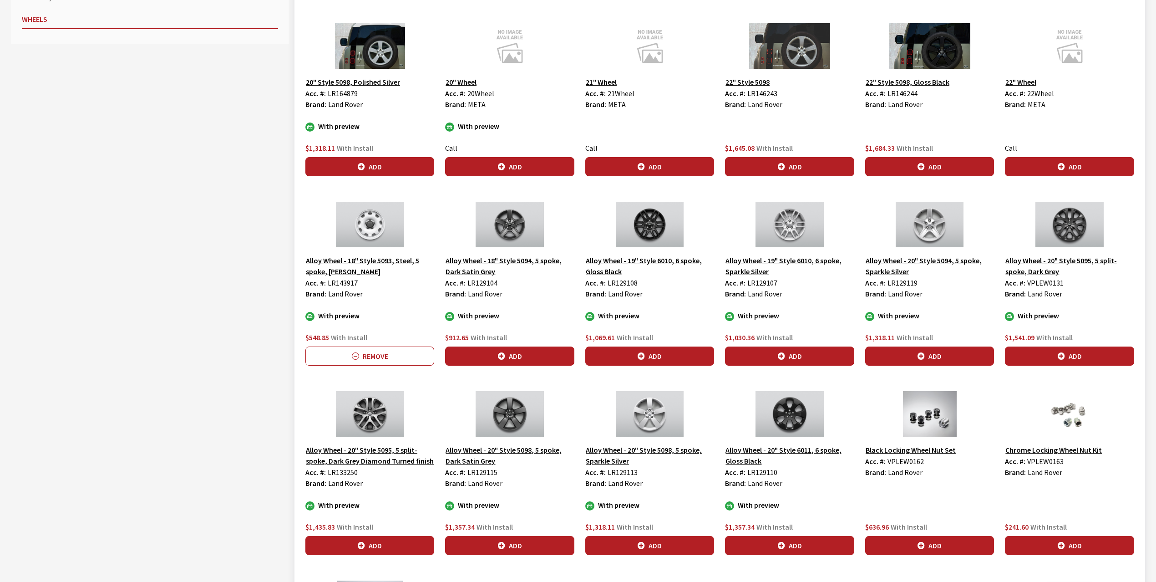
scroll to position [647, 0]
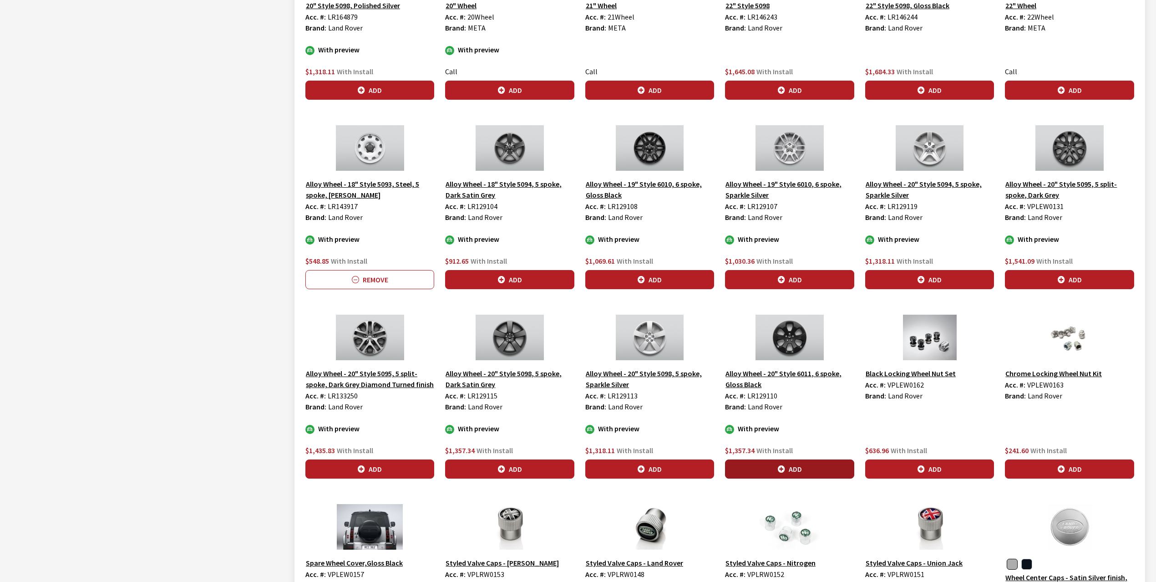
click at [784, 470] on icon "button" at bounding box center [781, 469] width 7 height 7
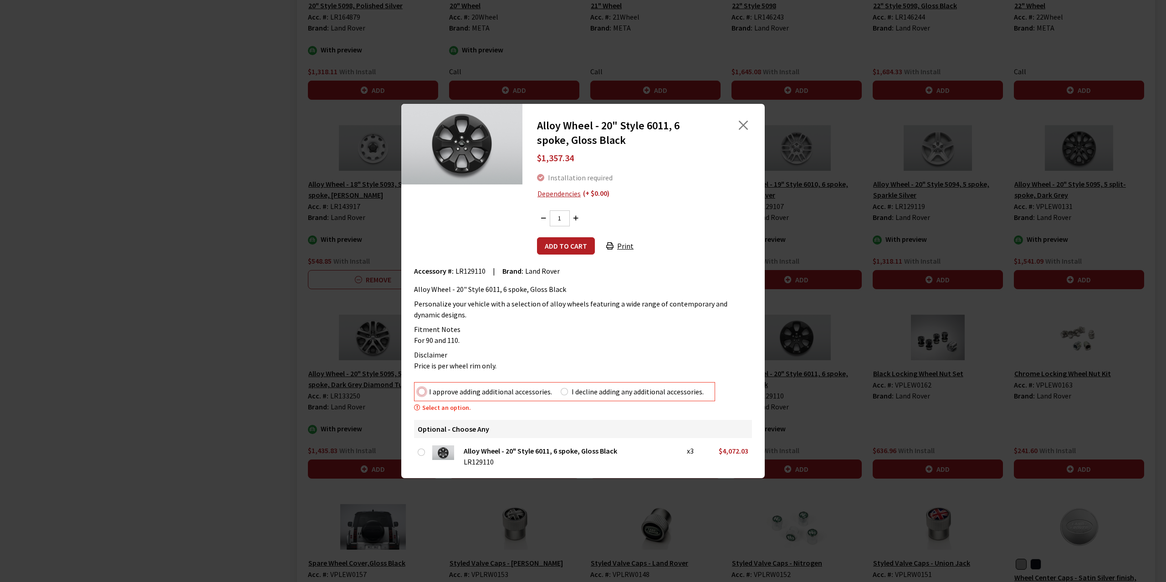
click at [423, 394] on input "I approve adding additional accessories." at bounding box center [421, 391] width 7 height 7
radio input "true"
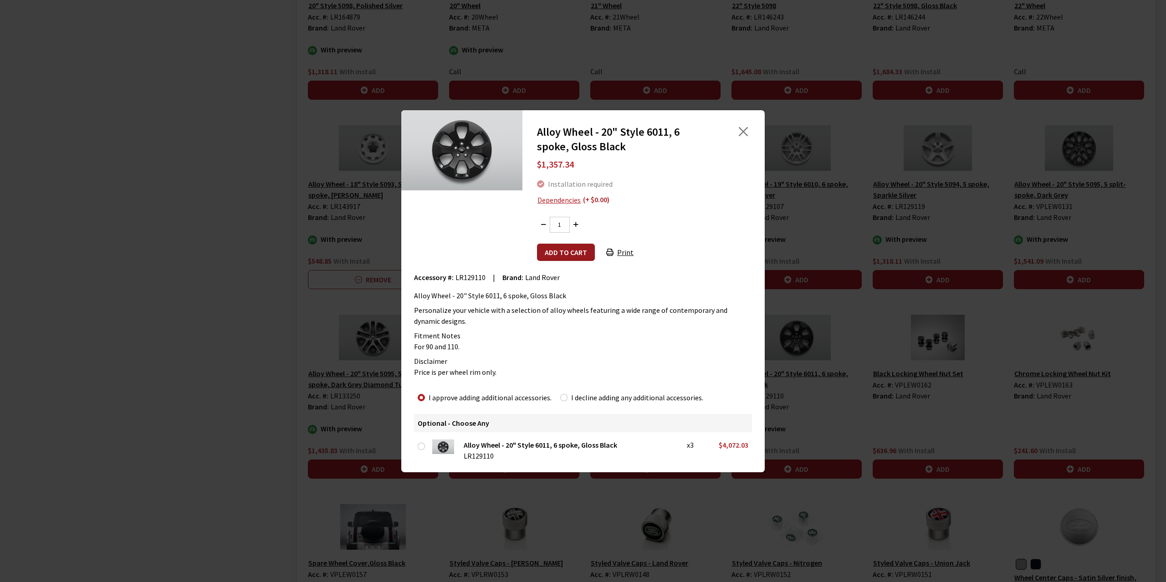
click at [564, 248] on button "Add to cart" at bounding box center [566, 252] width 58 height 17
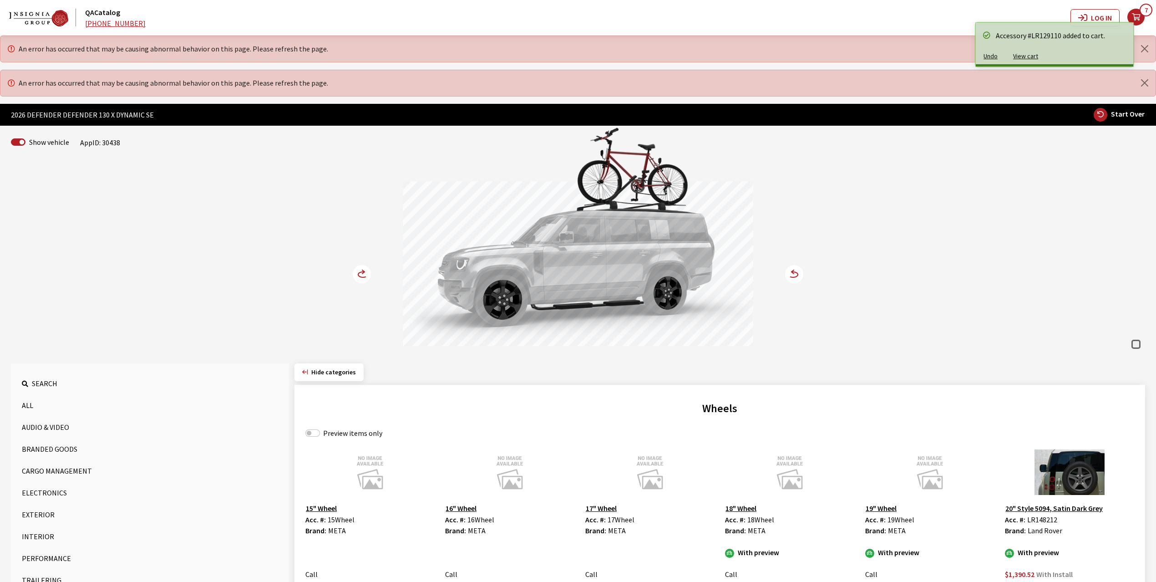
scroll to position [0, 0]
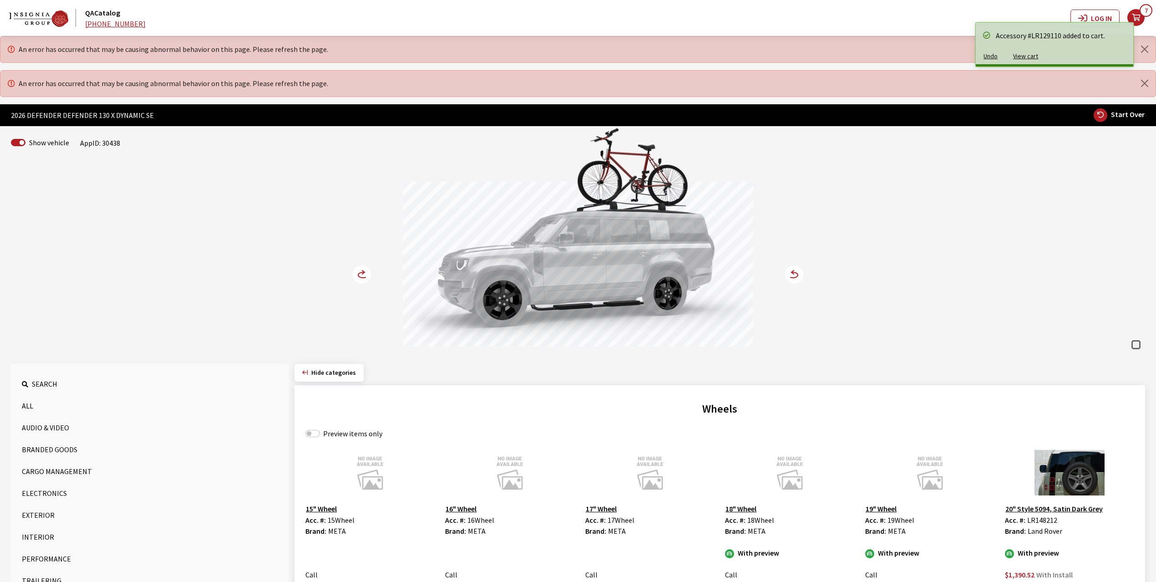
click at [362, 276] on circle at bounding box center [362, 274] width 18 height 18
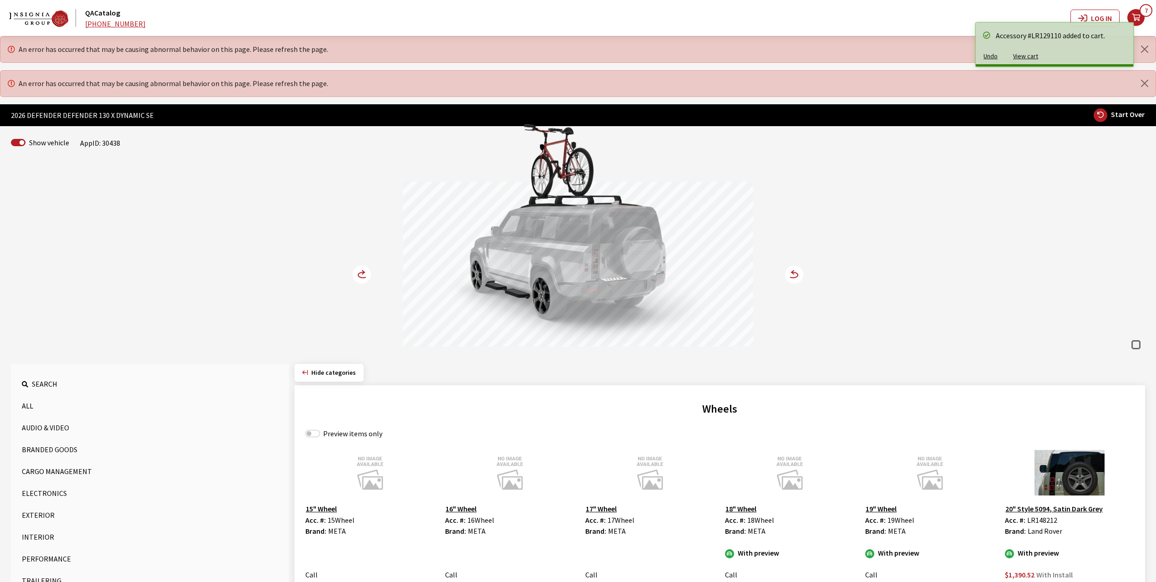
click at [362, 276] on circle at bounding box center [362, 274] width 18 height 18
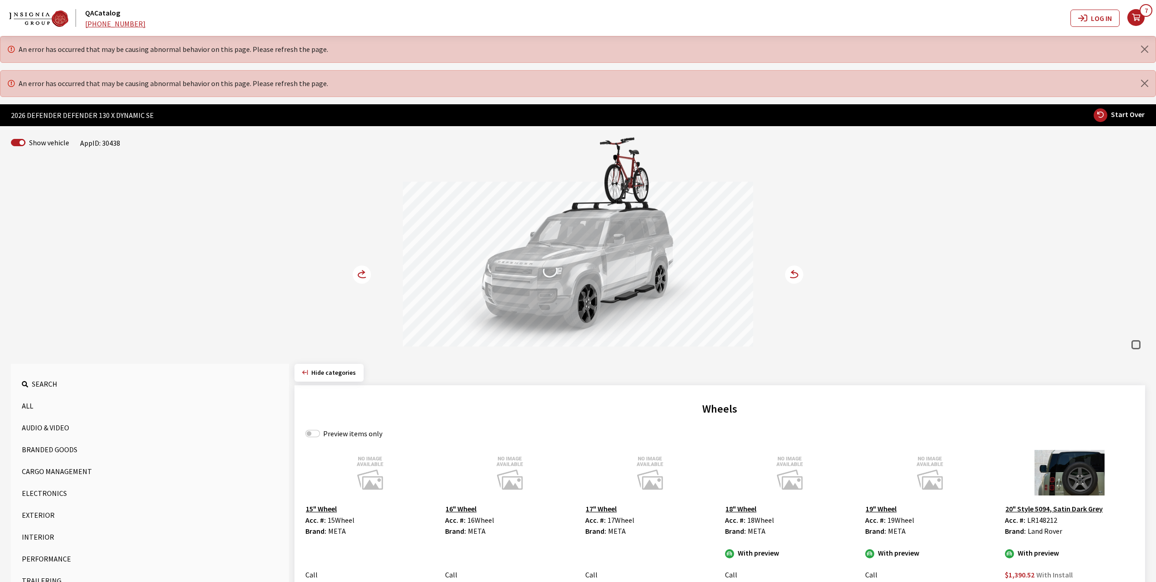
click at [360, 272] on circle at bounding box center [362, 274] width 18 height 18
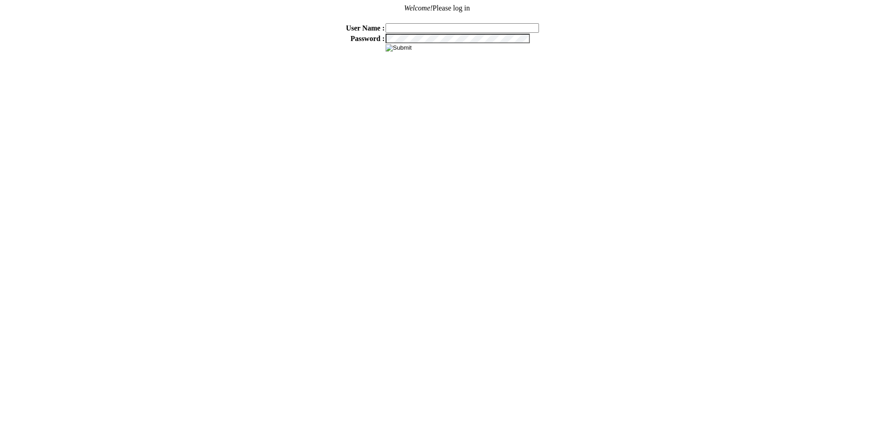
click at [412, 25] on input "text" at bounding box center [462, 28] width 153 height 10
type input "sdakes"
click at [407, 46] on input "image" at bounding box center [399, 47] width 26 height 7
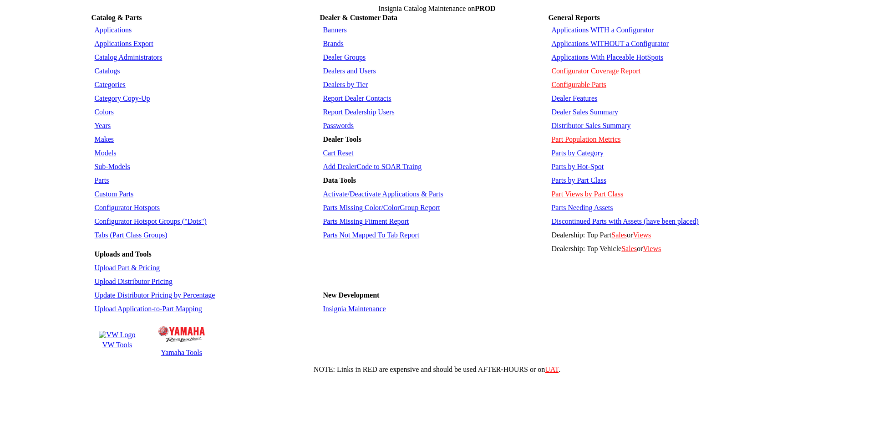
click at [602, 53] on link "Applications With Placeable HotSpots" at bounding box center [607, 57] width 112 height 8
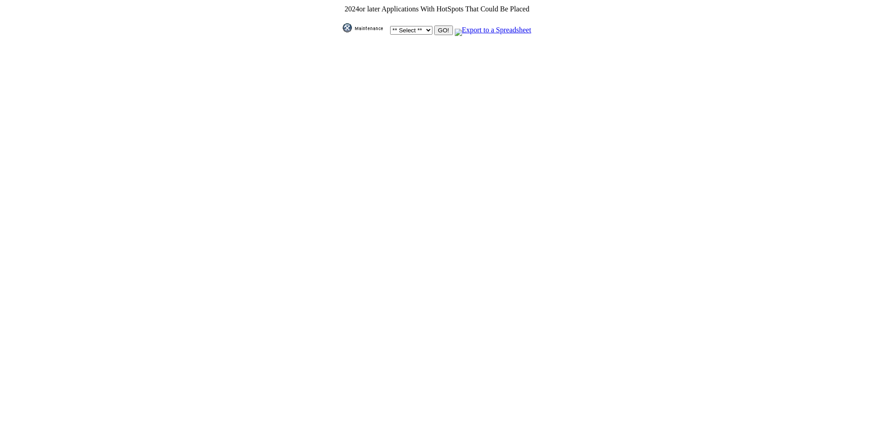
click at [423, 26] on select "** Select ** Acura Alfa Romeo Audi Bentley BMW DoubleTake [PERSON_NAME] Honda H…" at bounding box center [411, 30] width 42 height 9
select select "550"
click at [390, 26] on select "** Select ** Acura Alfa Romeo Audi Bentley BMW DoubleTake [PERSON_NAME] Honda H…" at bounding box center [411, 30] width 42 height 9
click at [440, 25] on input "GO!" at bounding box center [443, 30] width 18 height 10
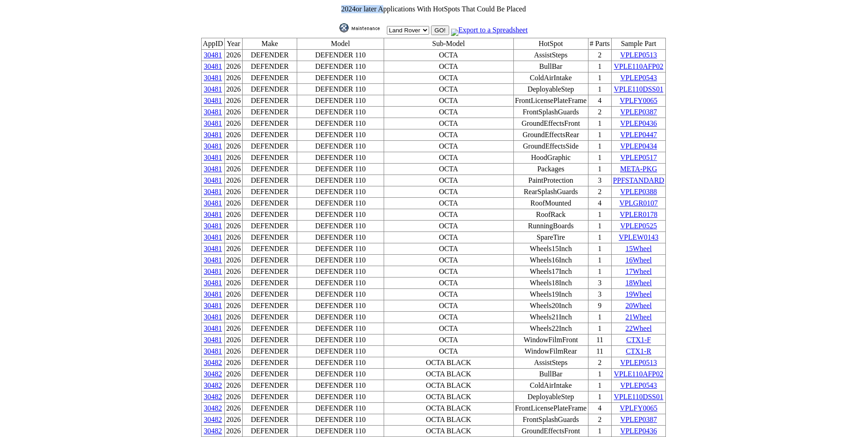
drag, startPoint x: 382, startPoint y: 6, endPoint x: 513, endPoint y: 3, distance: 131.6
drag, startPoint x: 547, startPoint y: 8, endPoint x: 518, endPoint y: 0, distance: 30.0
click at [546, 8] on td "2024 or later Applications With HotSpots That Could Be Placed" at bounding box center [434, 9] width 466 height 9
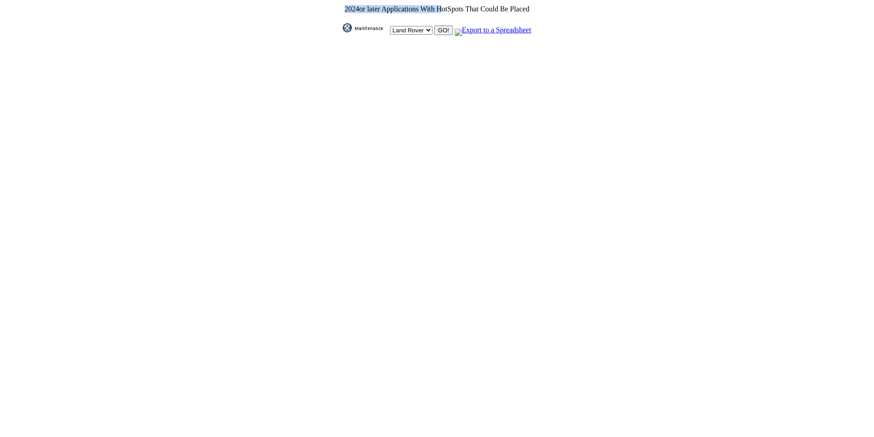
drag, startPoint x: 437, startPoint y: 9, endPoint x: 506, endPoint y: 3, distance: 69.9
click at [506, 3] on html "2024 or later Applications With HotSpots That Could Be Placed ** Select ** Acur…" at bounding box center [437, 21] width 874 height 43
select select "550"
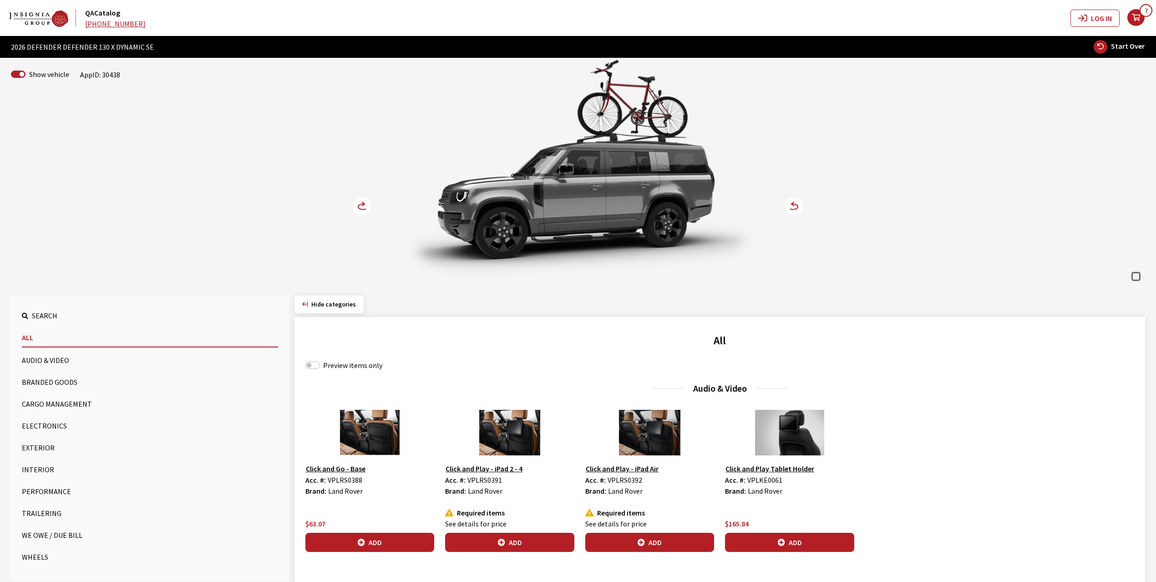
click at [29, 557] on button "Wheels" at bounding box center [150, 557] width 256 height 18
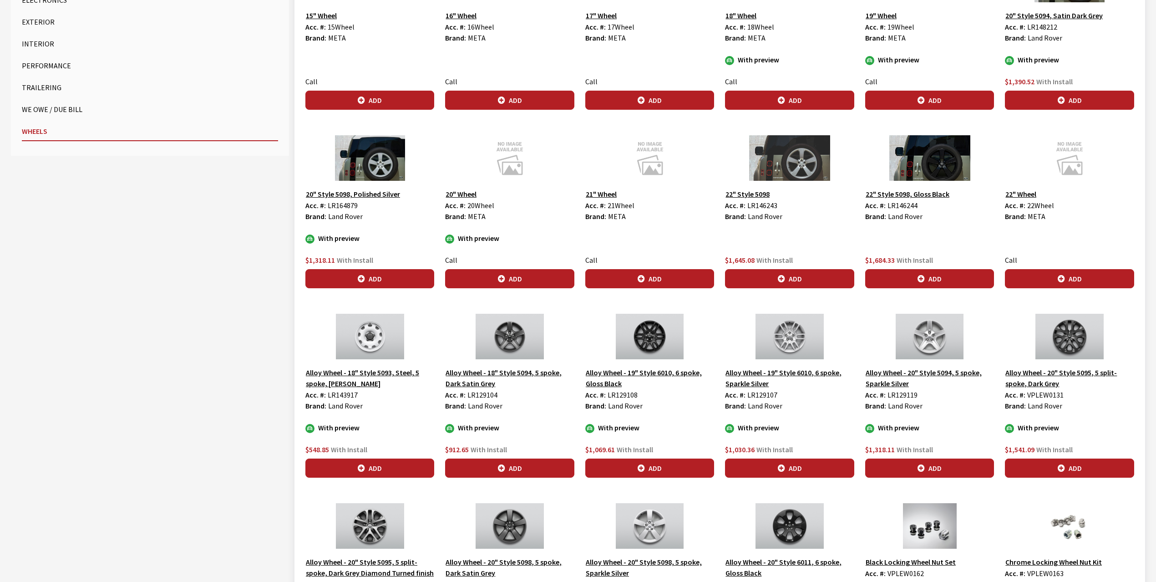
scroll to position [546, 0]
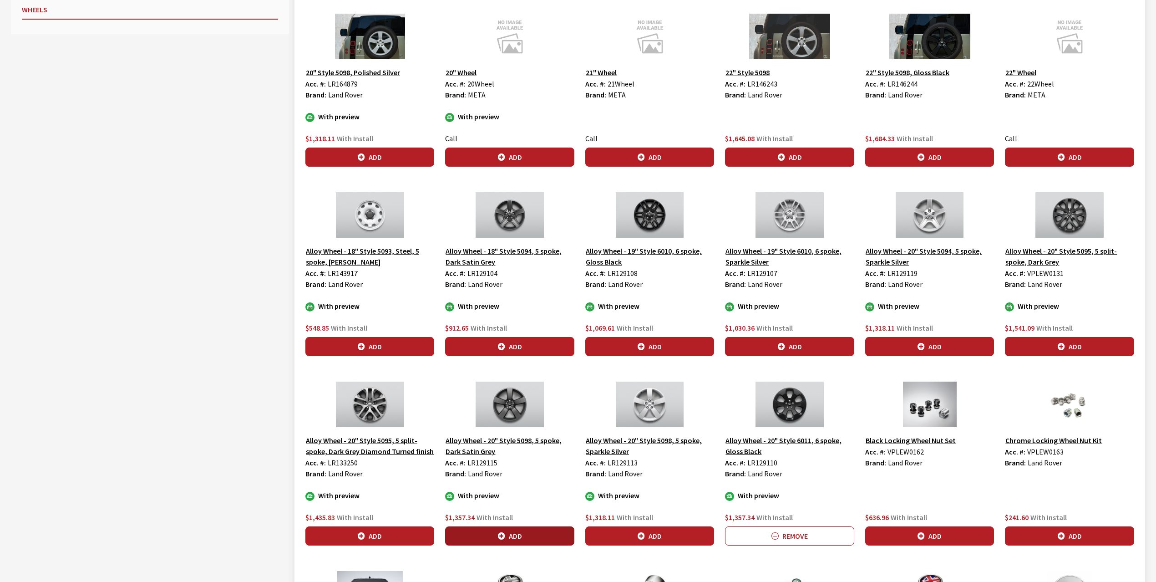
click at [509, 537] on button "Add" at bounding box center [509, 535] width 129 height 19
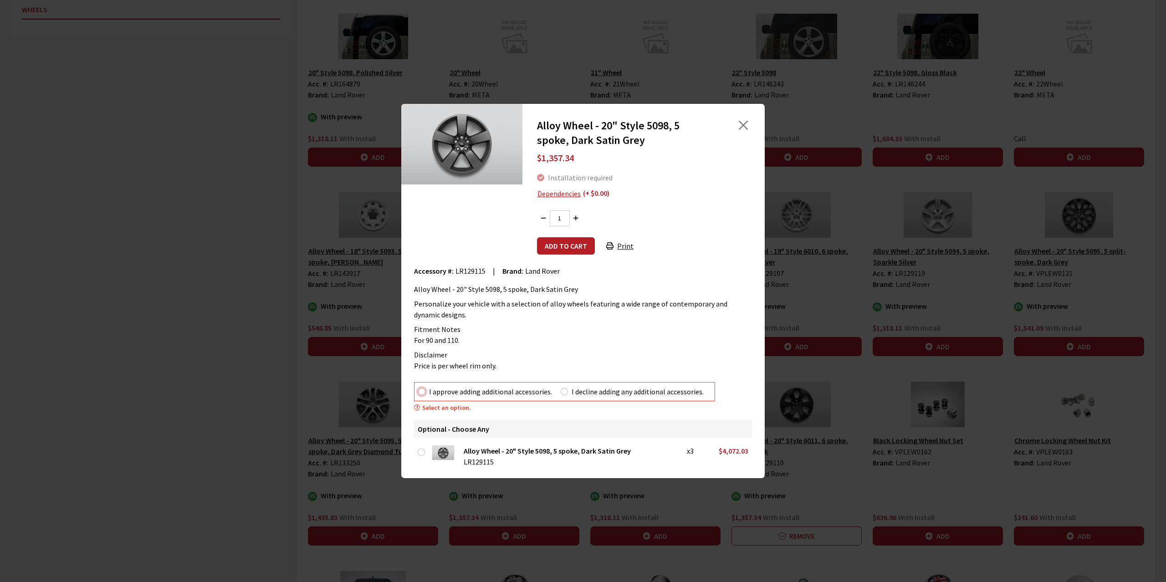
click at [420, 392] on input "I approve adding additional accessories." at bounding box center [421, 391] width 7 height 7
radio input "true"
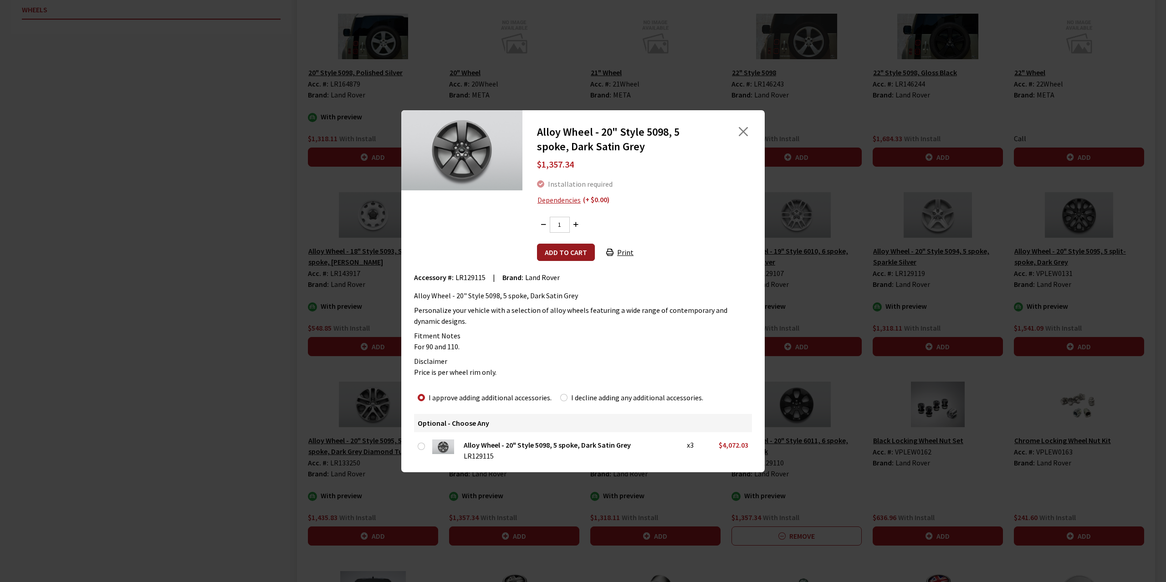
click at [570, 249] on button "Add to cart" at bounding box center [566, 252] width 58 height 17
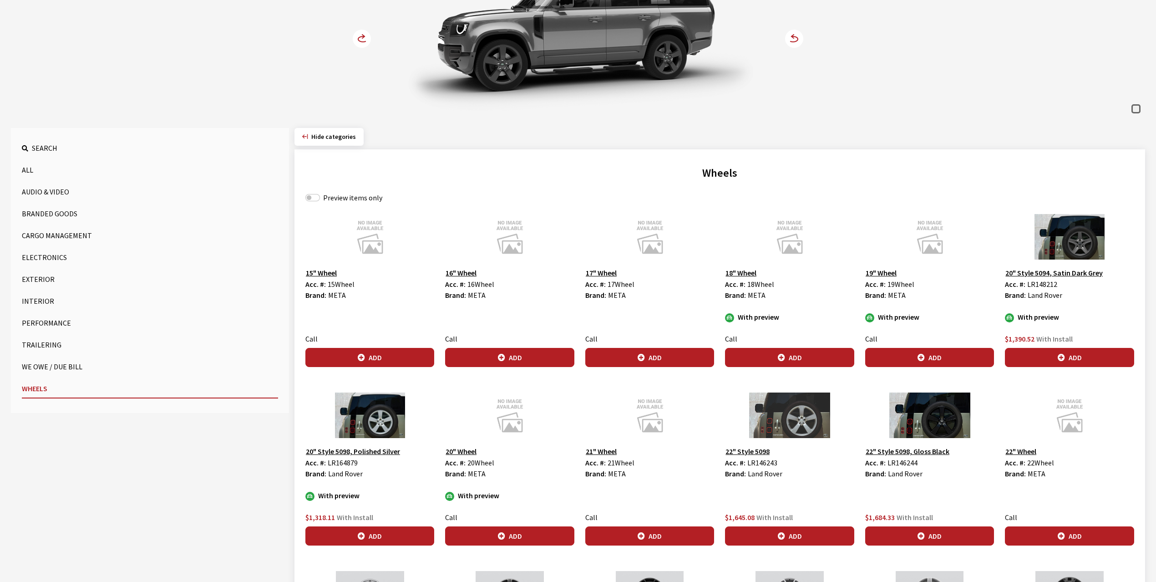
scroll to position [0, 0]
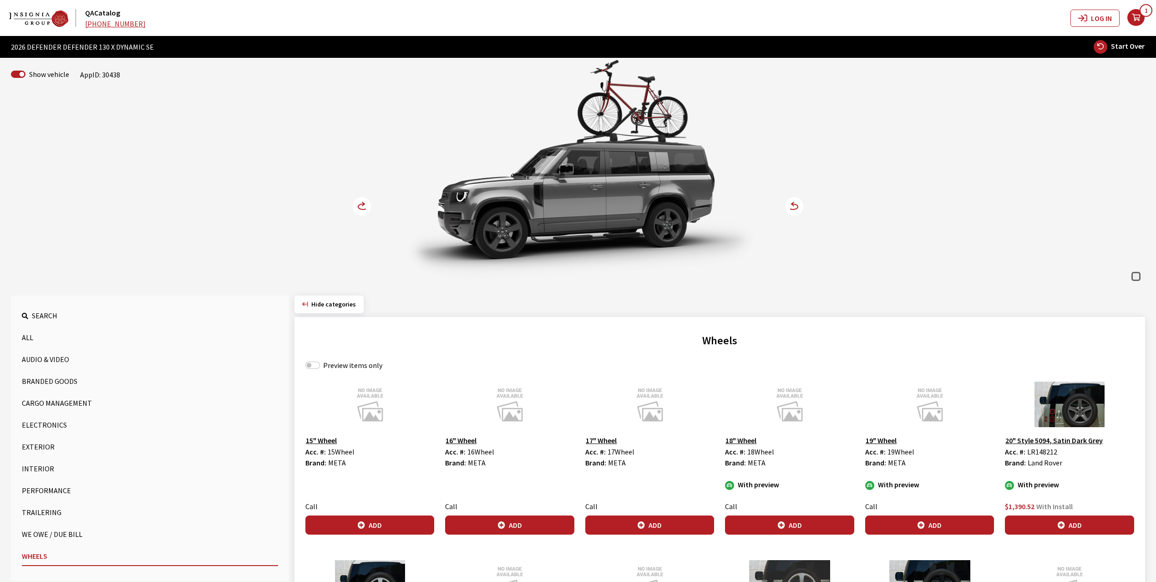
click at [362, 208] on circle at bounding box center [362, 206] width 18 height 18
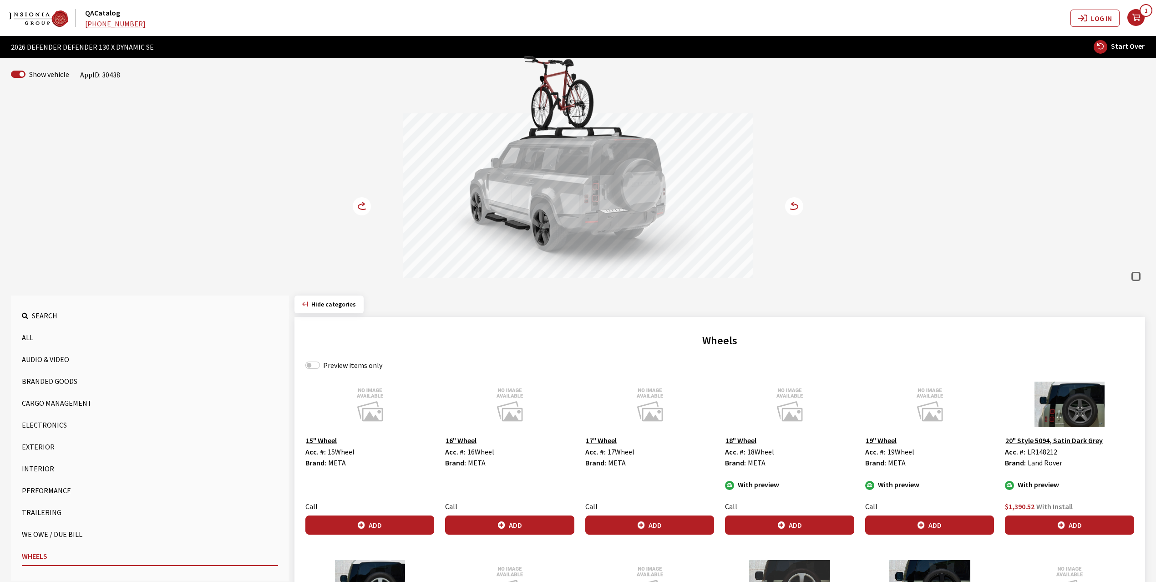
click at [362, 208] on circle at bounding box center [362, 206] width 18 height 18
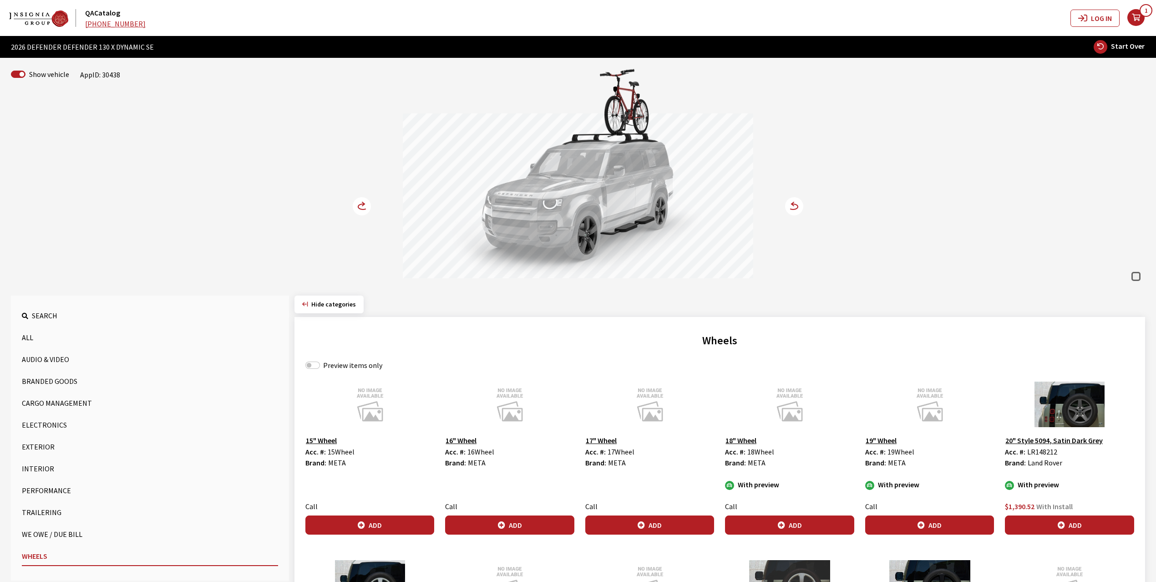
click at [362, 208] on circle at bounding box center [362, 206] width 18 height 18
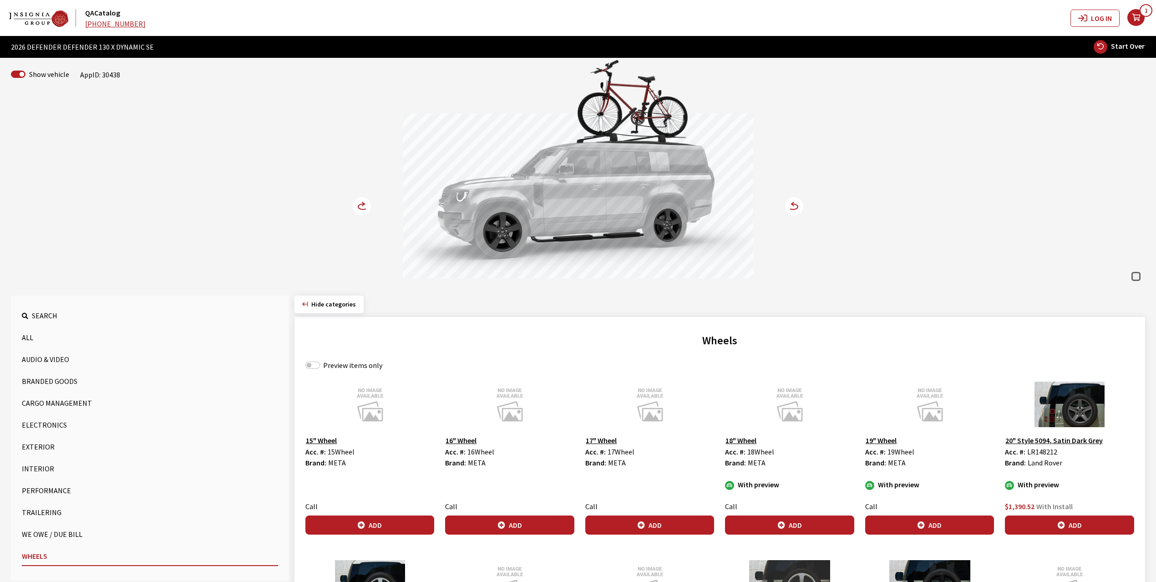
click at [362, 208] on circle at bounding box center [362, 206] width 18 height 18
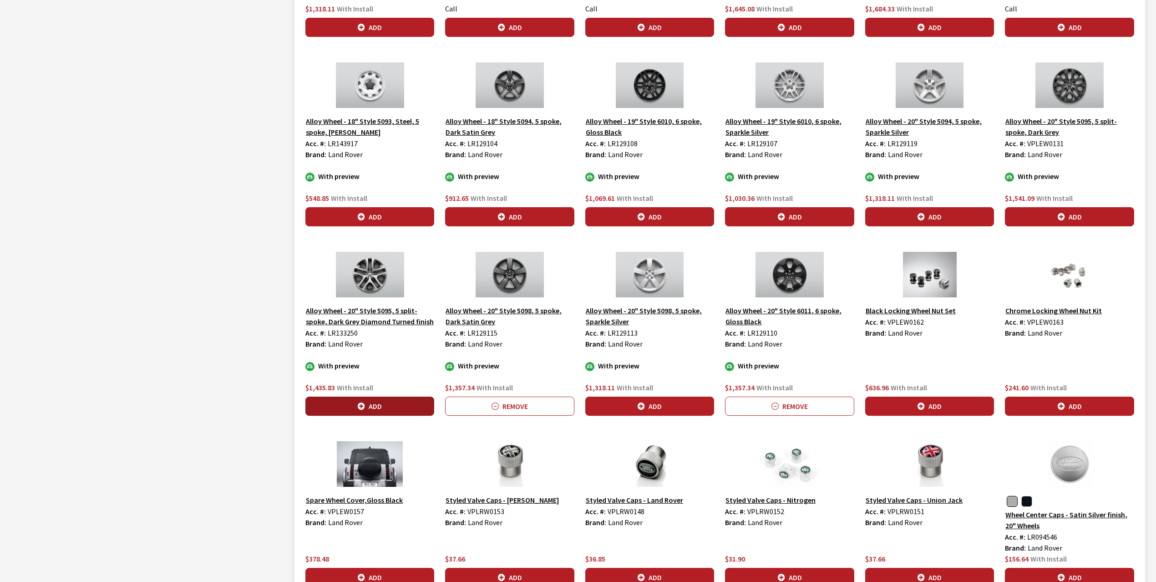
scroll to position [728, 0]
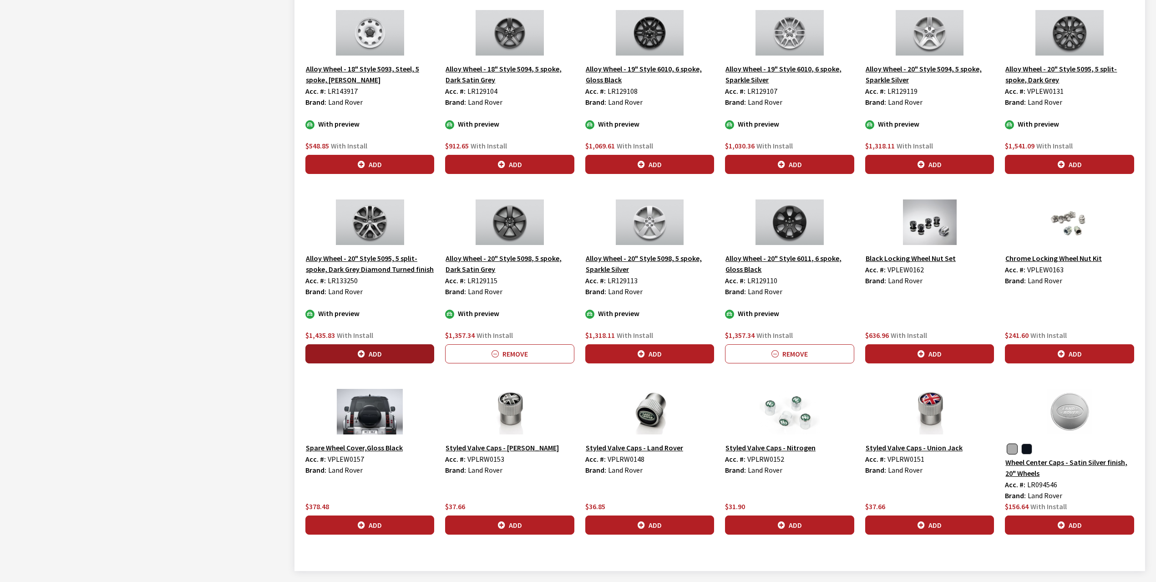
click at [362, 351] on button "Add" at bounding box center [370, 353] width 129 height 19
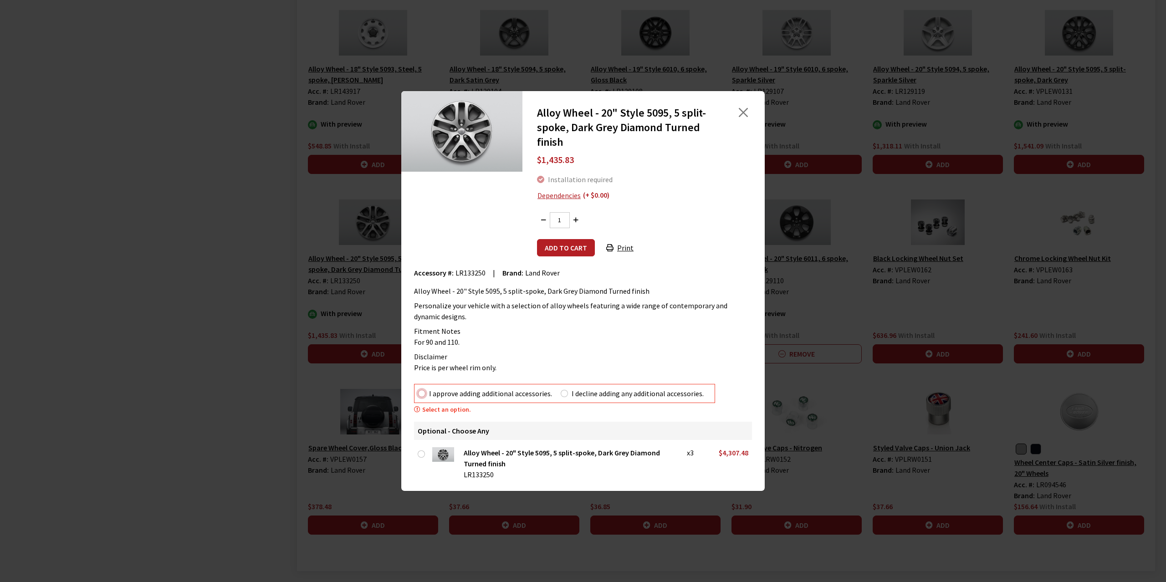
click at [420, 392] on input "I approve adding additional accessories." at bounding box center [421, 393] width 7 height 7
radio input "true"
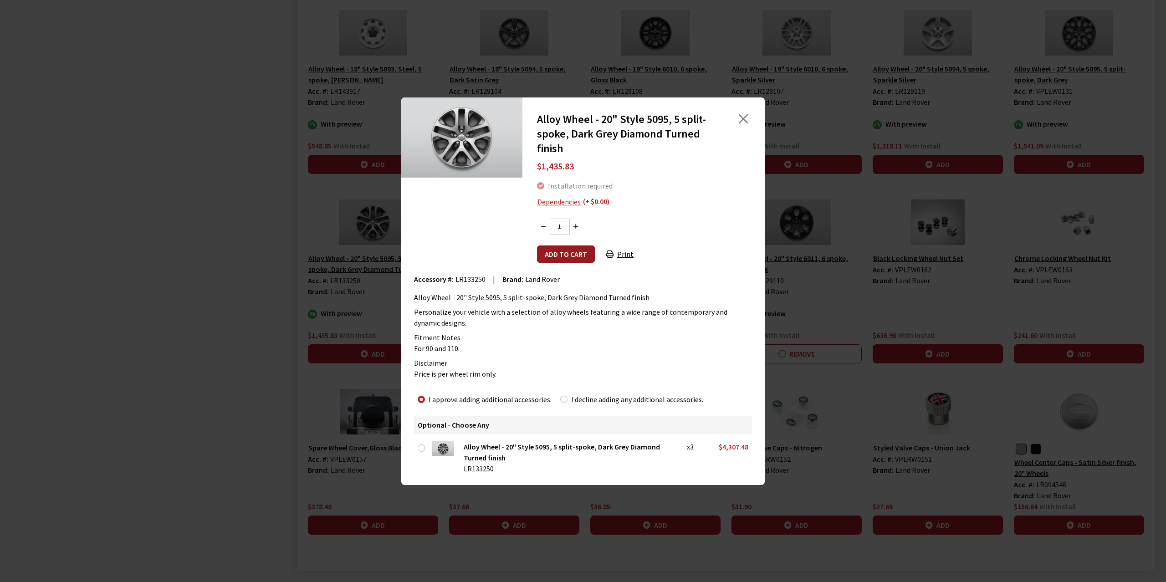
click at [562, 259] on button "Add to cart" at bounding box center [566, 253] width 58 height 17
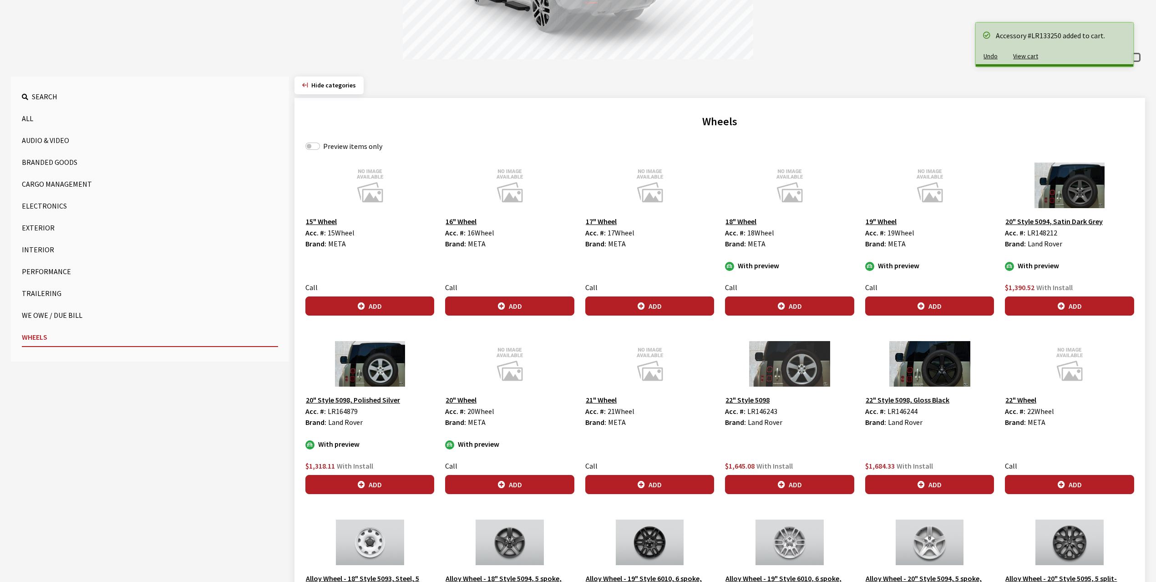
scroll to position [61, 0]
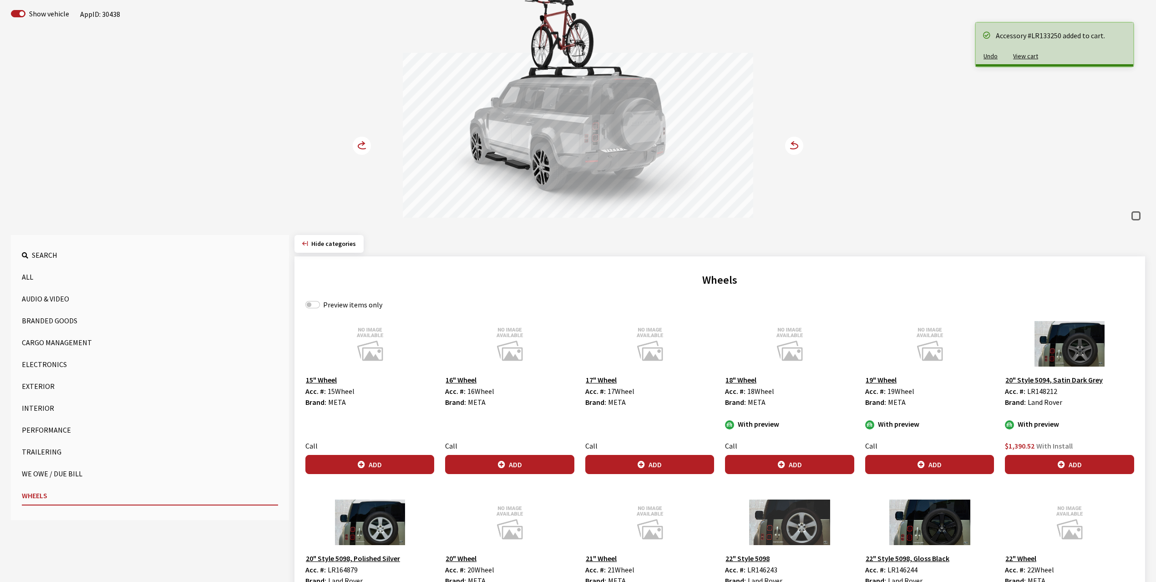
click at [361, 146] on circle at bounding box center [362, 146] width 18 height 18
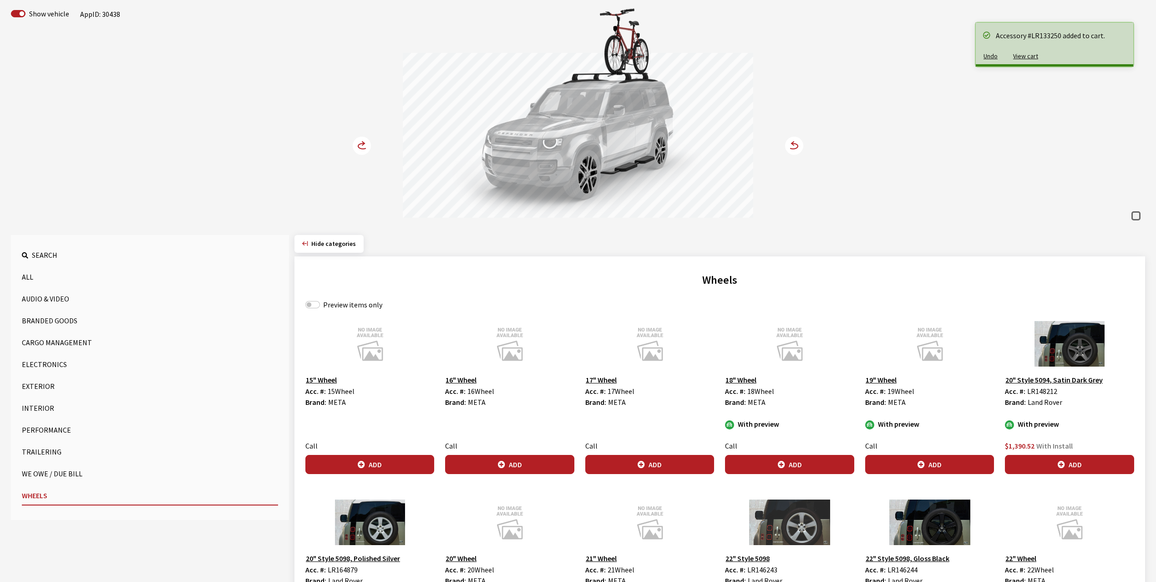
click at [361, 146] on circle at bounding box center [362, 146] width 18 height 18
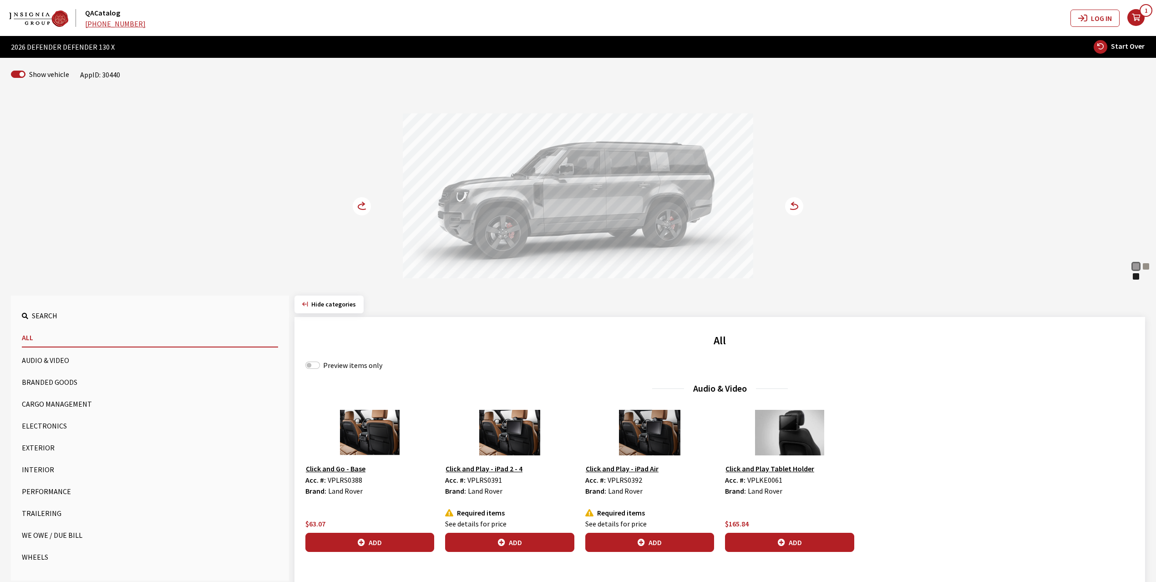
click at [1150, 269] on div "Gondwana Stone" at bounding box center [1146, 266] width 9 height 9
click at [358, 206] on circle at bounding box center [362, 206] width 18 height 18
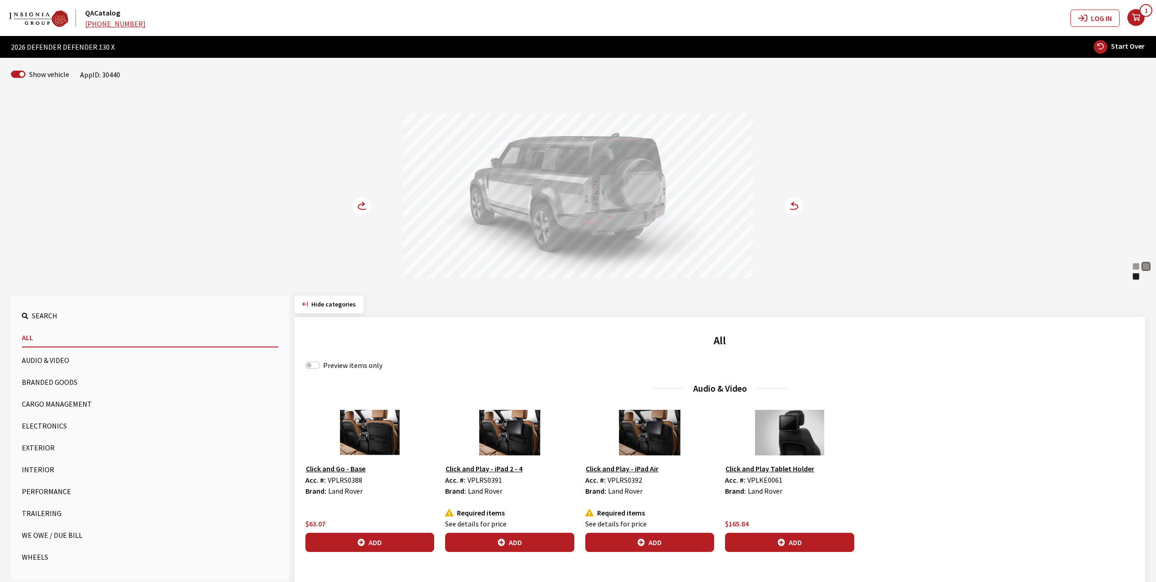
click at [358, 206] on circle at bounding box center [362, 206] width 18 height 18
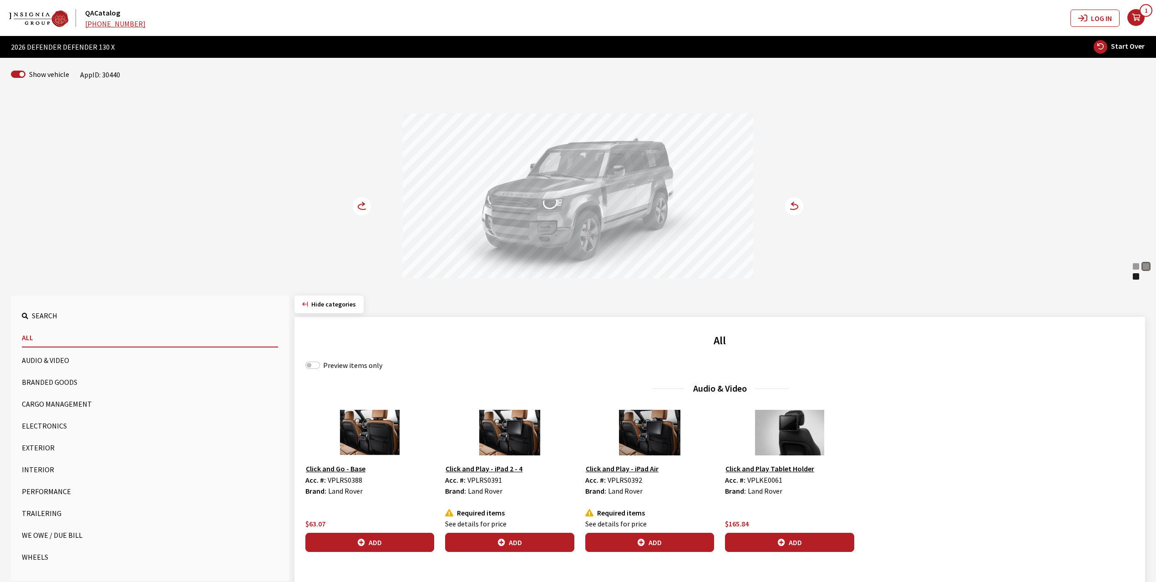
click at [358, 206] on circle at bounding box center [362, 206] width 18 height 18
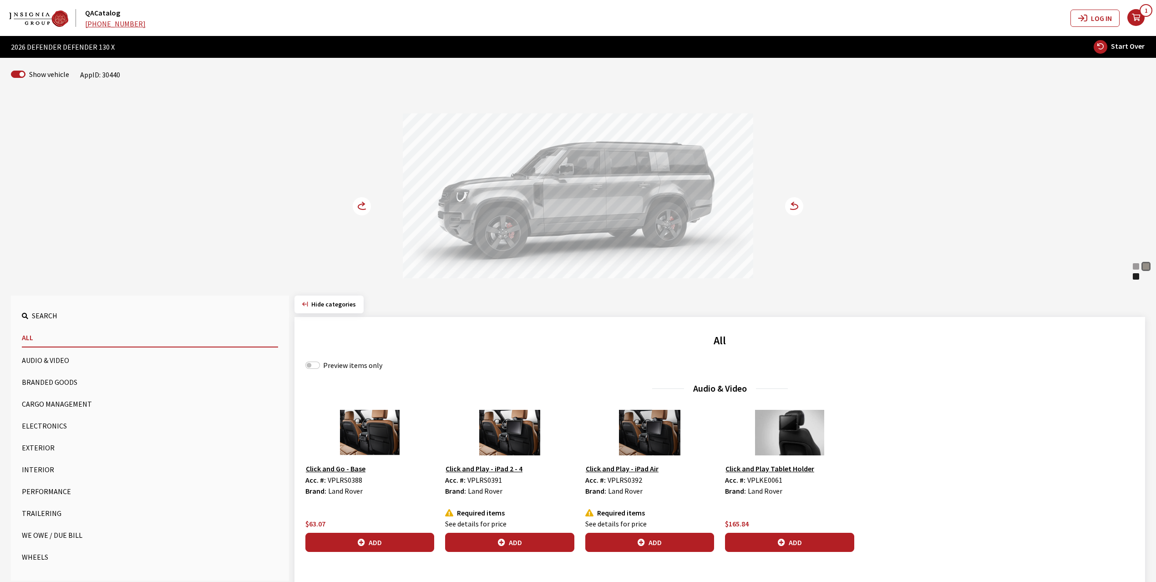
click at [358, 206] on circle at bounding box center [362, 206] width 18 height 18
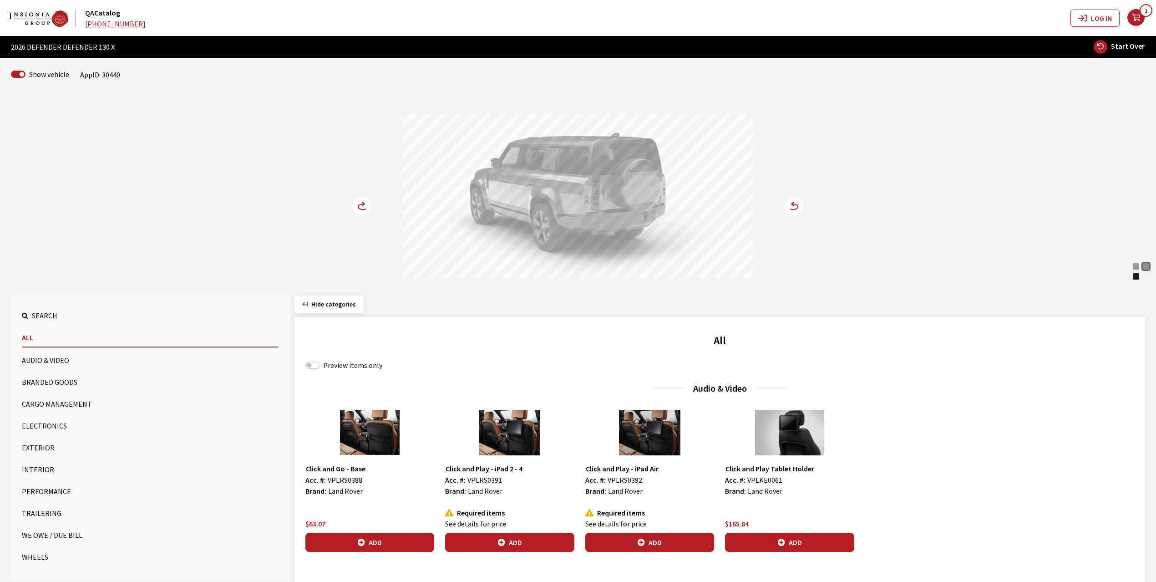
click at [41, 446] on button "Exterior" at bounding box center [150, 447] width 256 height 18
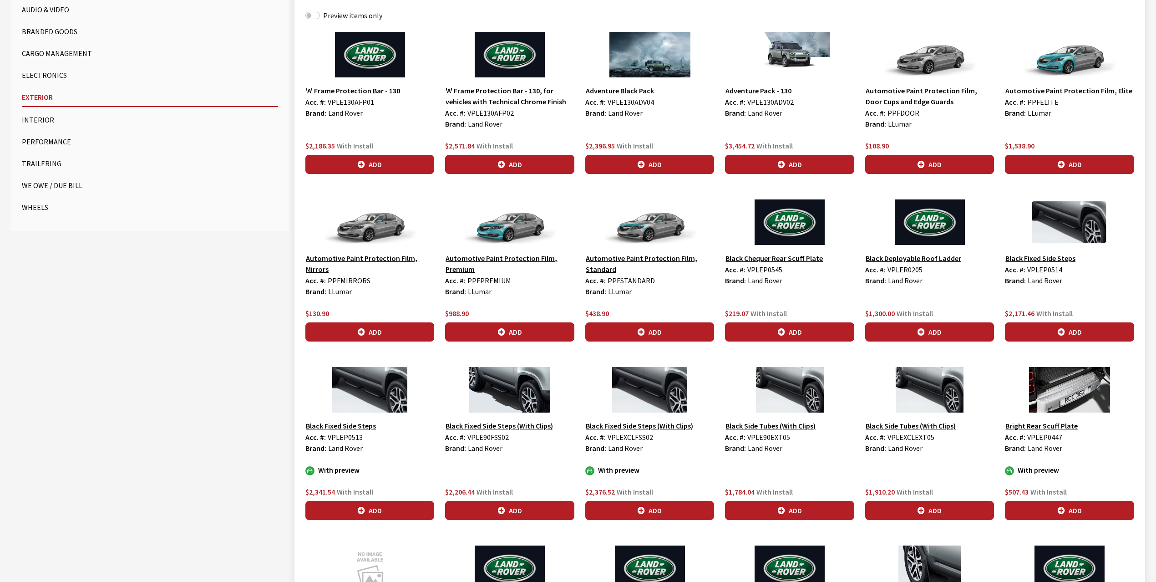
scroll to position [364, 0]
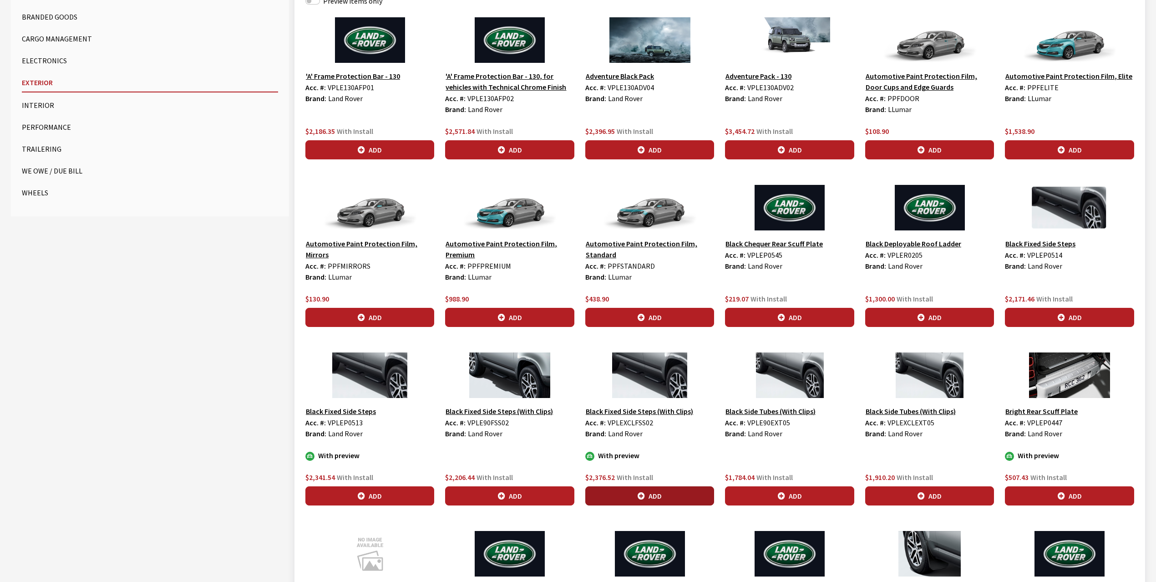
click at [640, 495] on icon "button" at bounding box center [641, 496] width 7 height 7
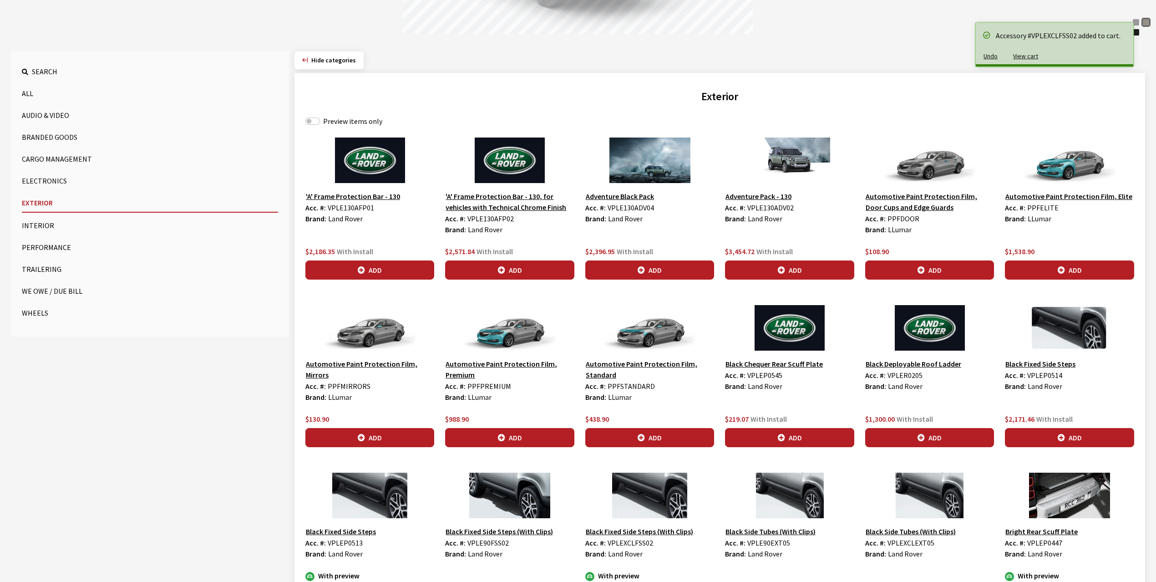
scroll to position [61, 0]
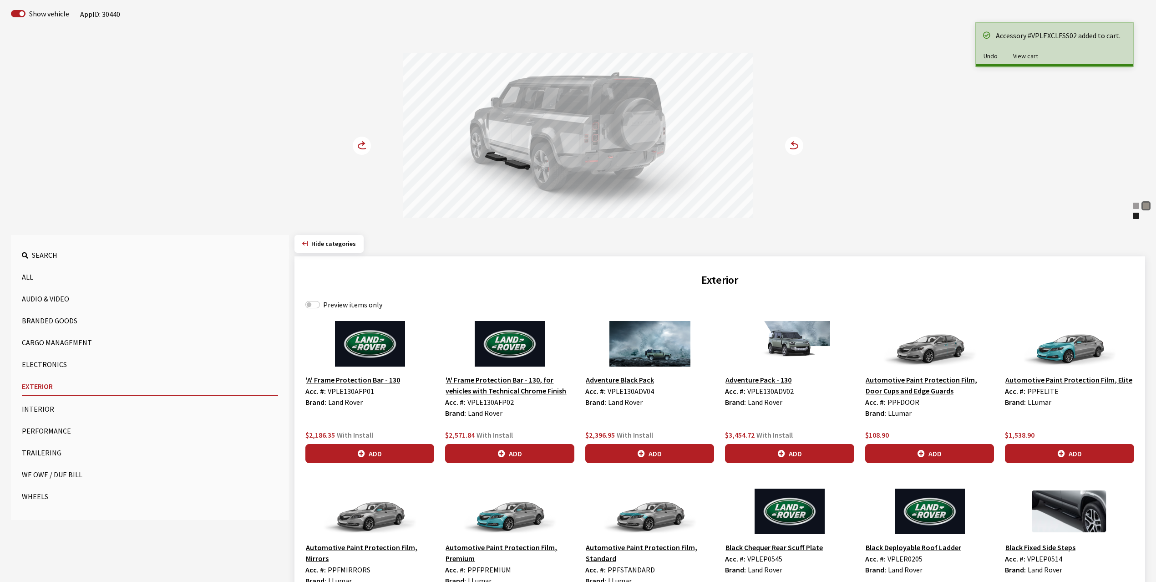
click at [363, 143] on icon at bounding box center [363, 144] width 2 height 4
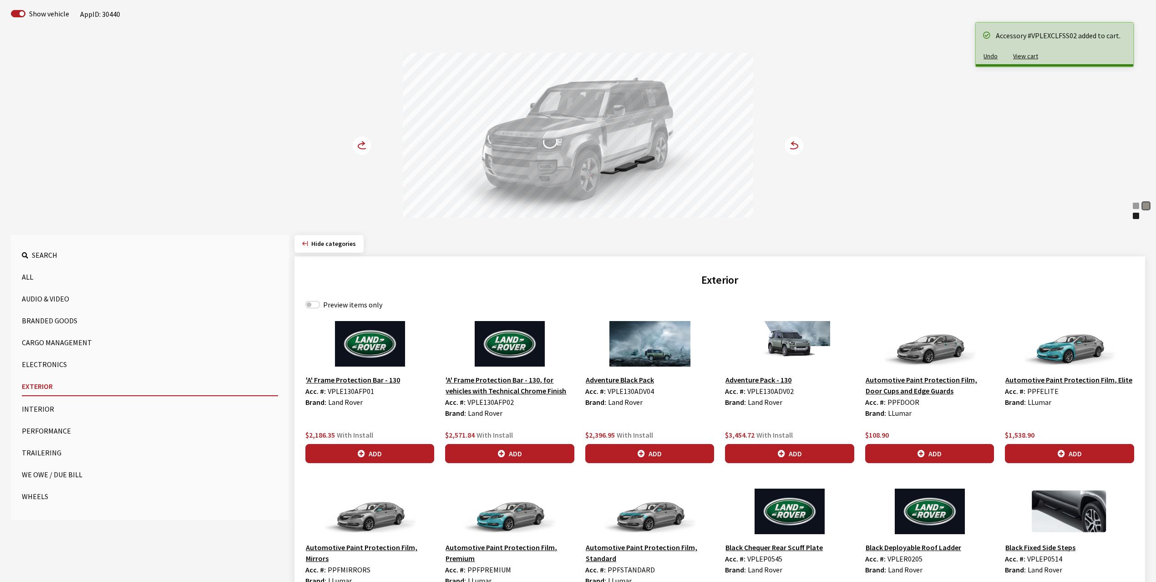
click at [363, 143] on icon at bounding box center [363, 144] width 2 height 4
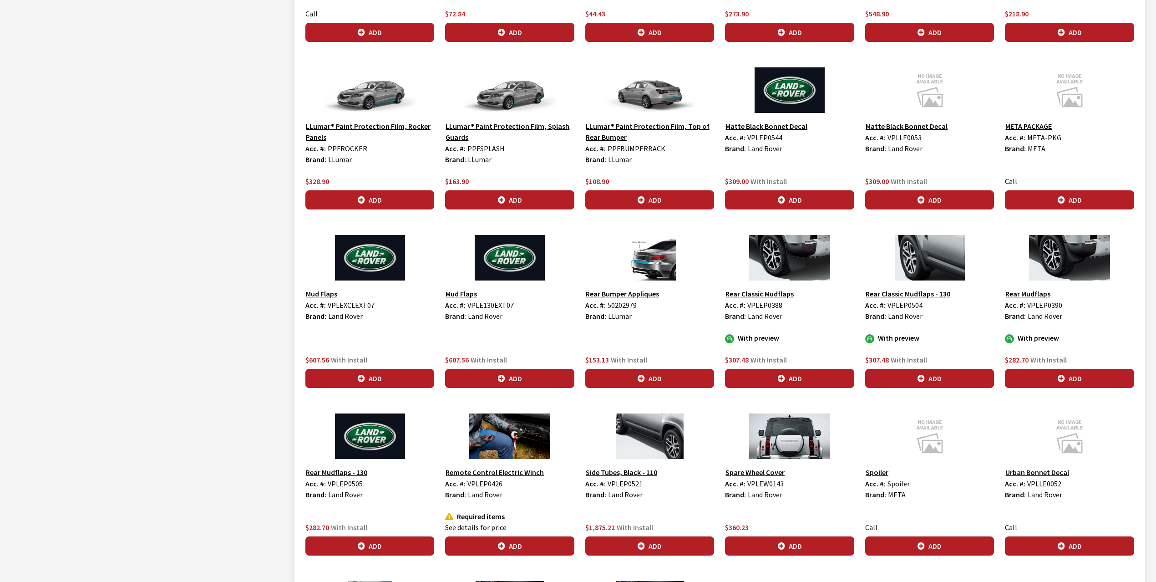
scroll to position [1882, 0]
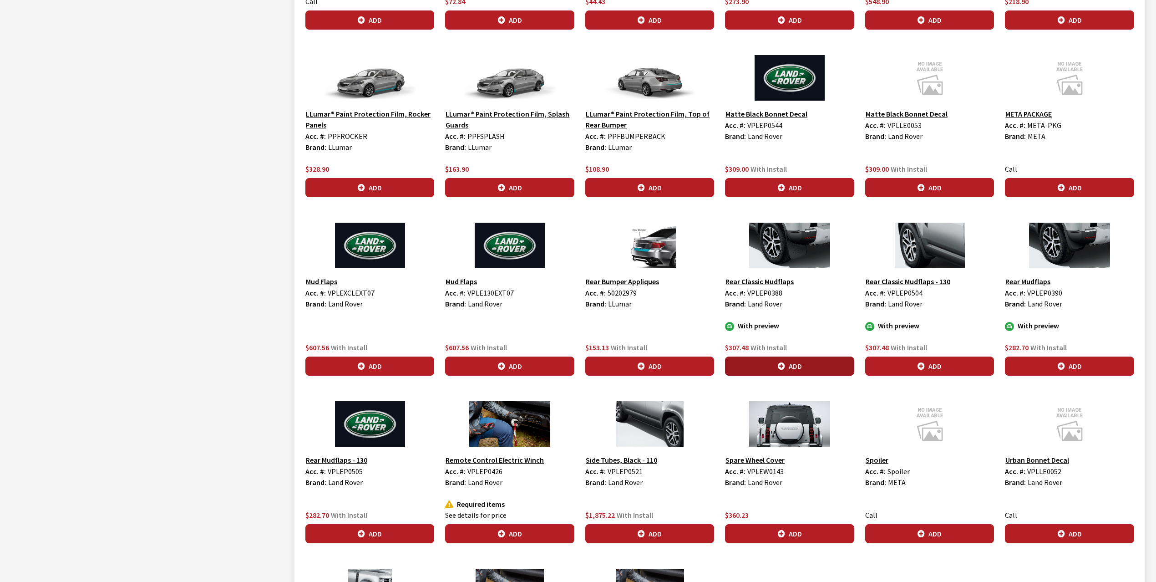
click at [796, 370] on button "Add" at bounding box center [789, 365] width 129 height 19
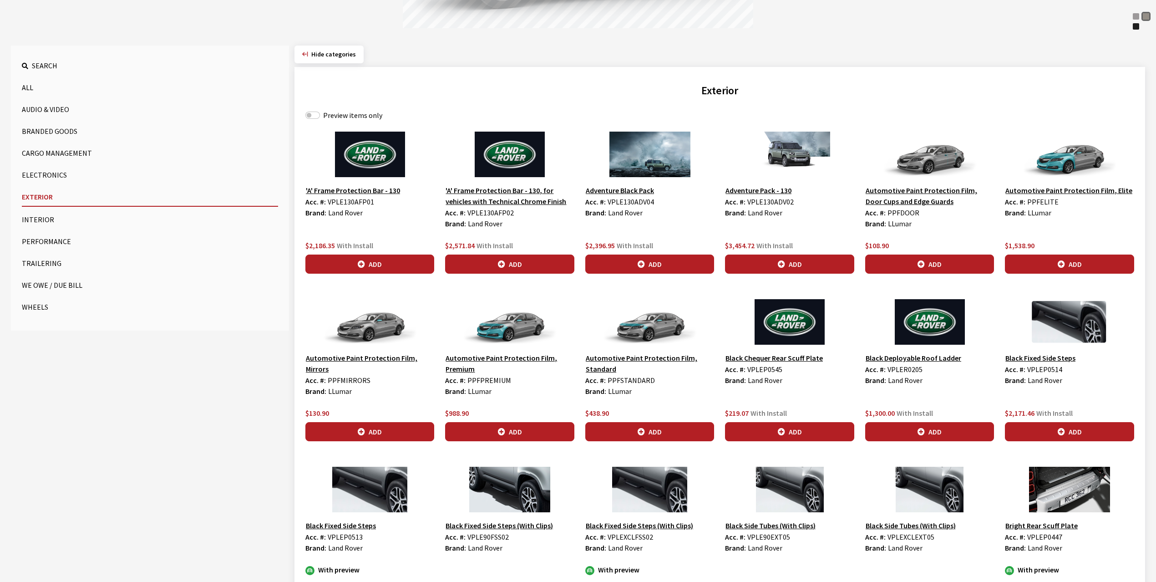
scroll to position [67, 0]
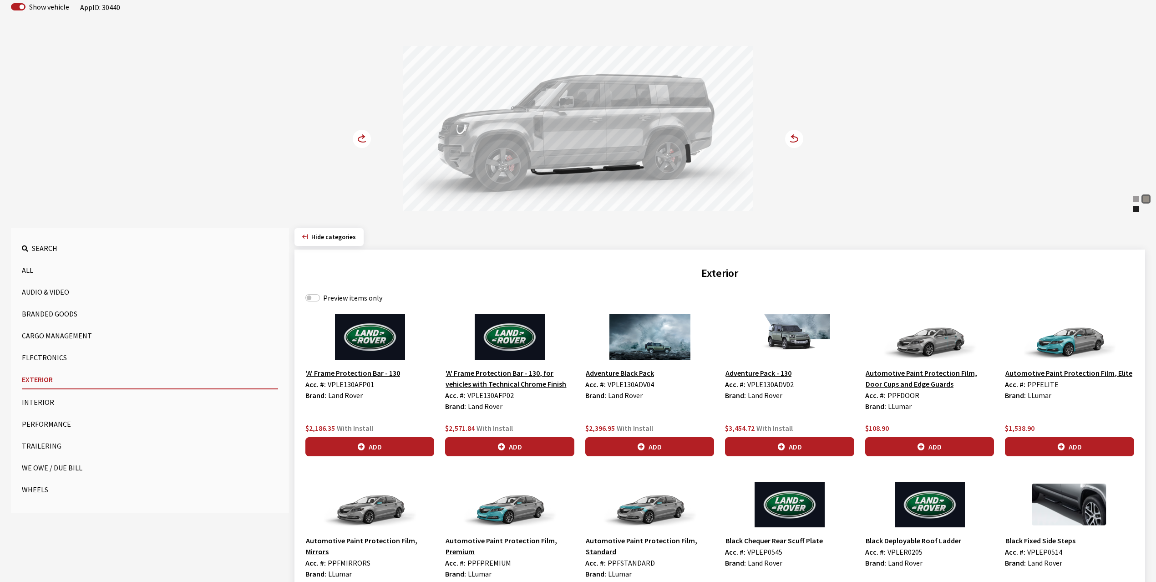
click at [359, 137] on circle at bounding box center [362, 139] width 18 height 18
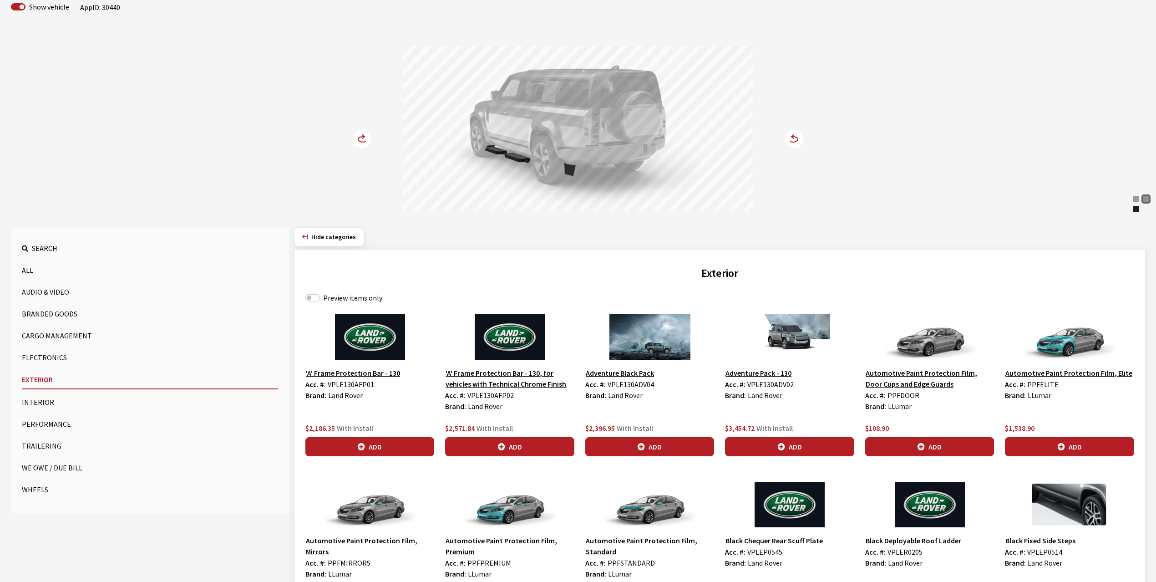
click at [359, 137] on circle at bounding box center [362, 139] width 18 height 18
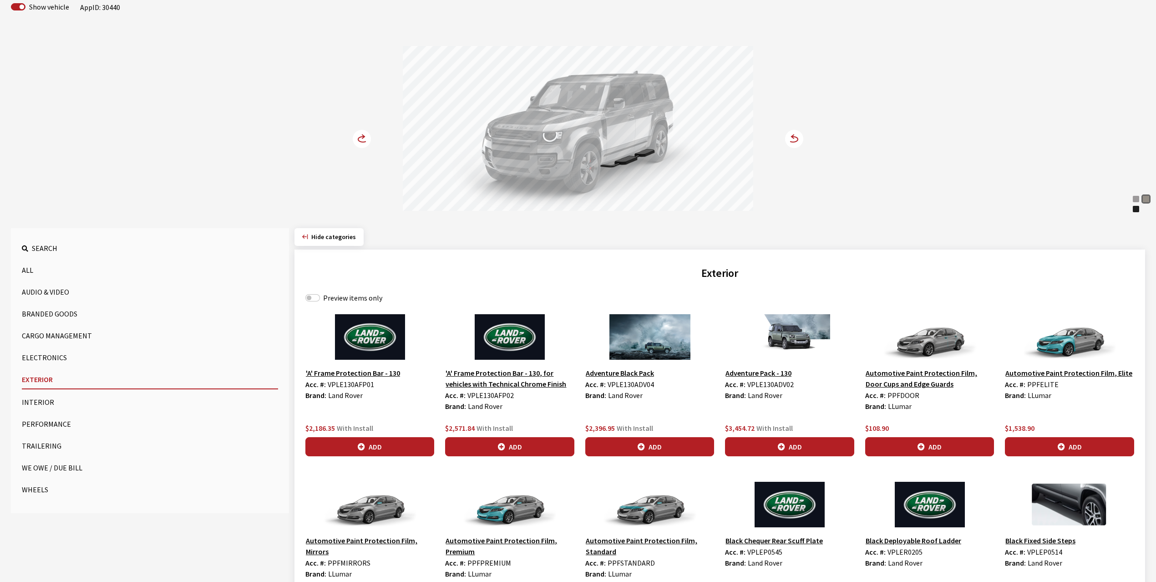
click at [33, 489] on button "Wheels" at bounding box center [150, 489] width 256 height 18
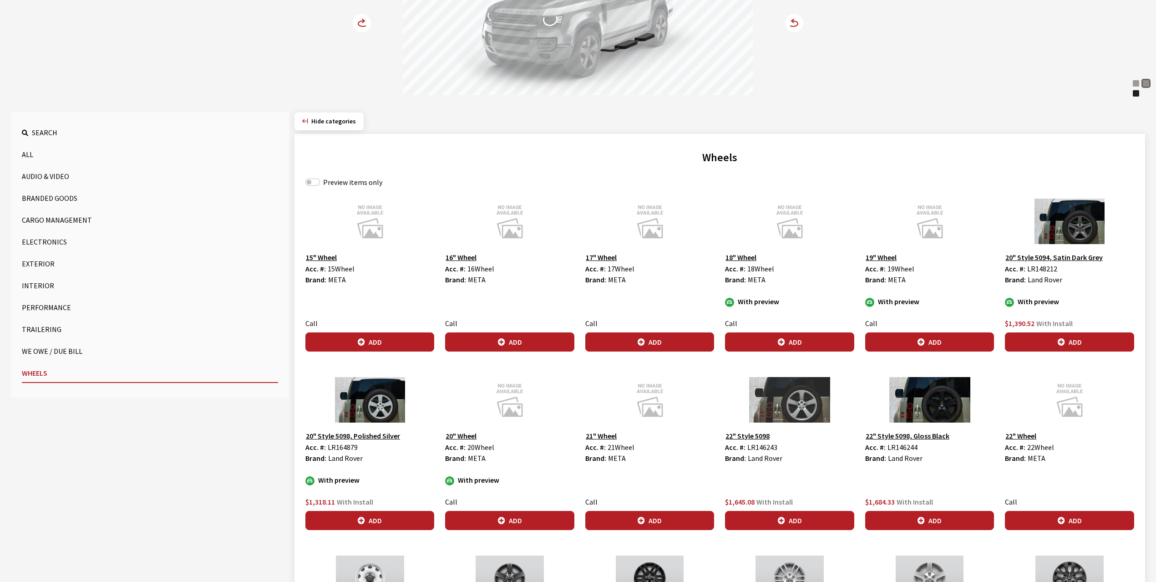
scroll to position [188, 0]
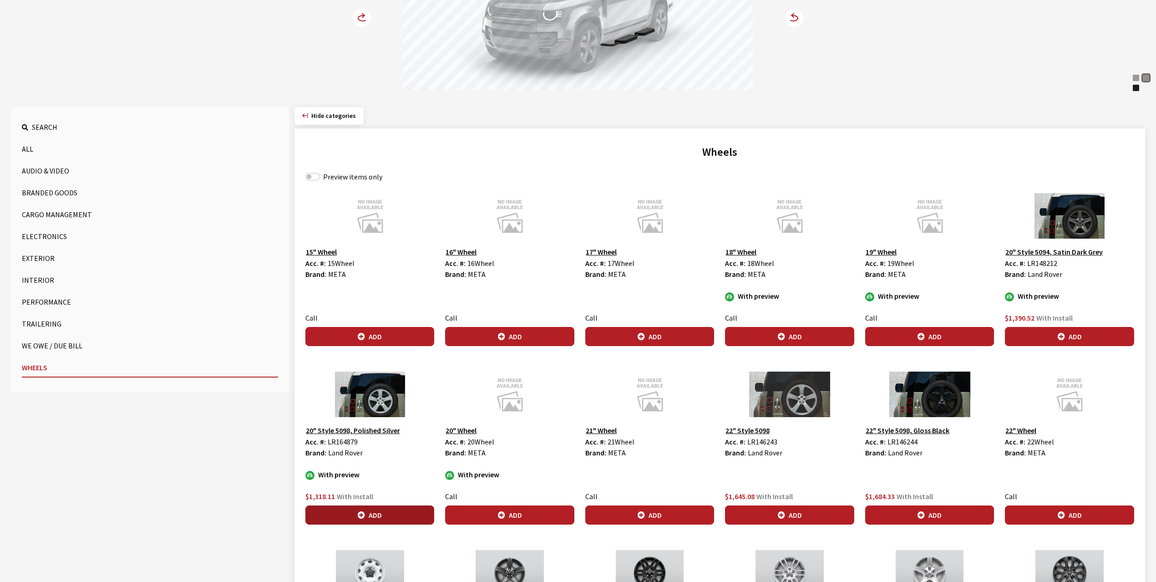
click at [374, 511] on button "Add" at bounding box center [370, 514] width 129 height 19
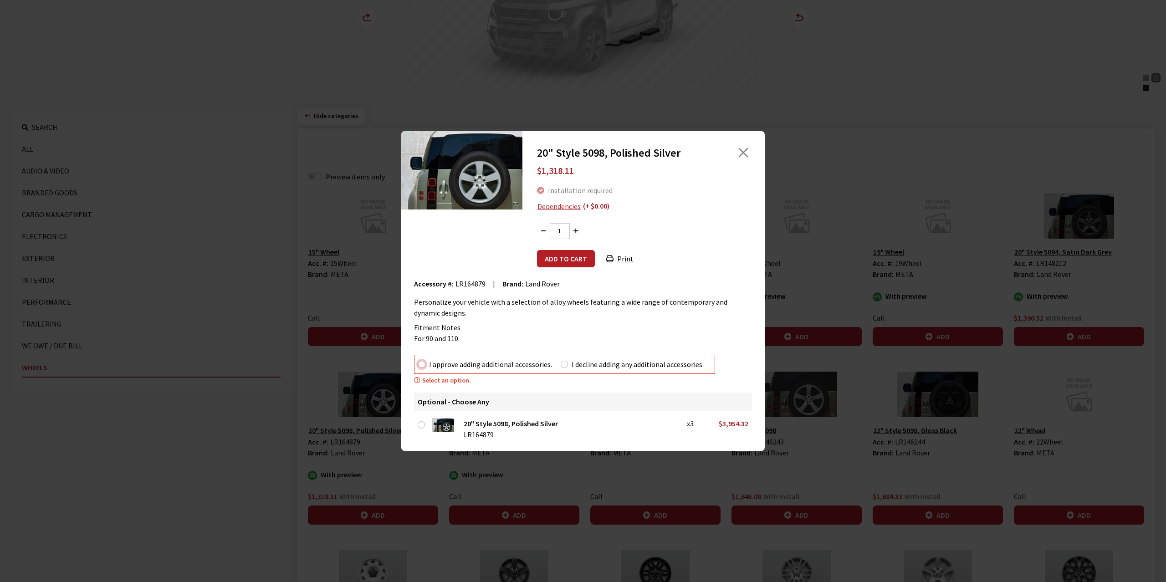
click at [422, 365] on input "I approve adding additional accessories." at bounding box center [421, 364] width 7 height 7
radio input "true"
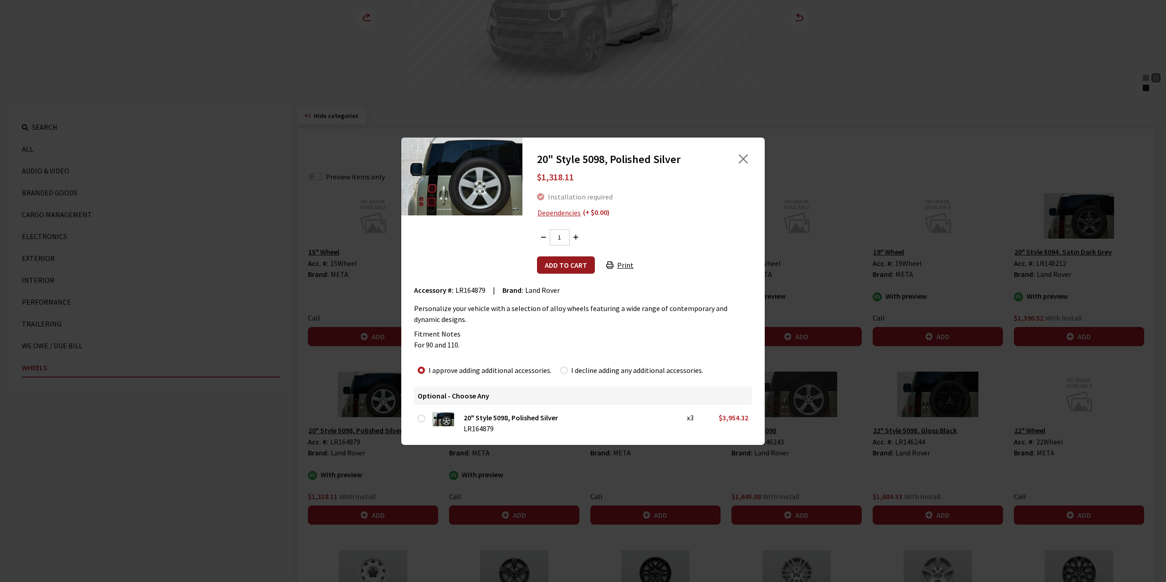
click at [558, 270] on button "Add to cart" at bounding box center [566, 264] width 58 height 17
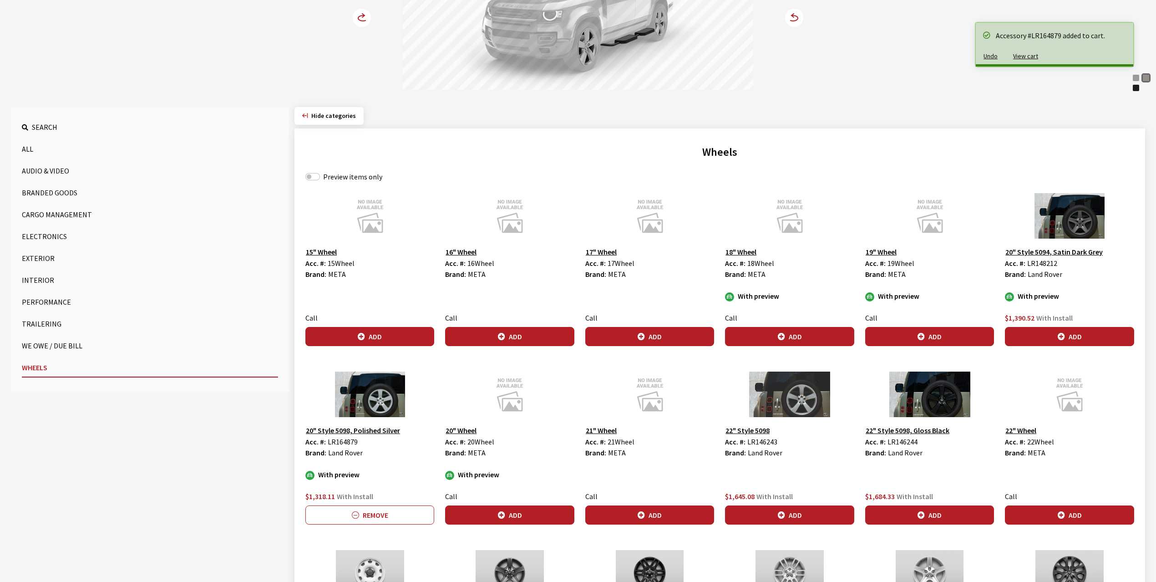
click at [362, 21] on icon at bounding box center [363, 17] width 10 height 5
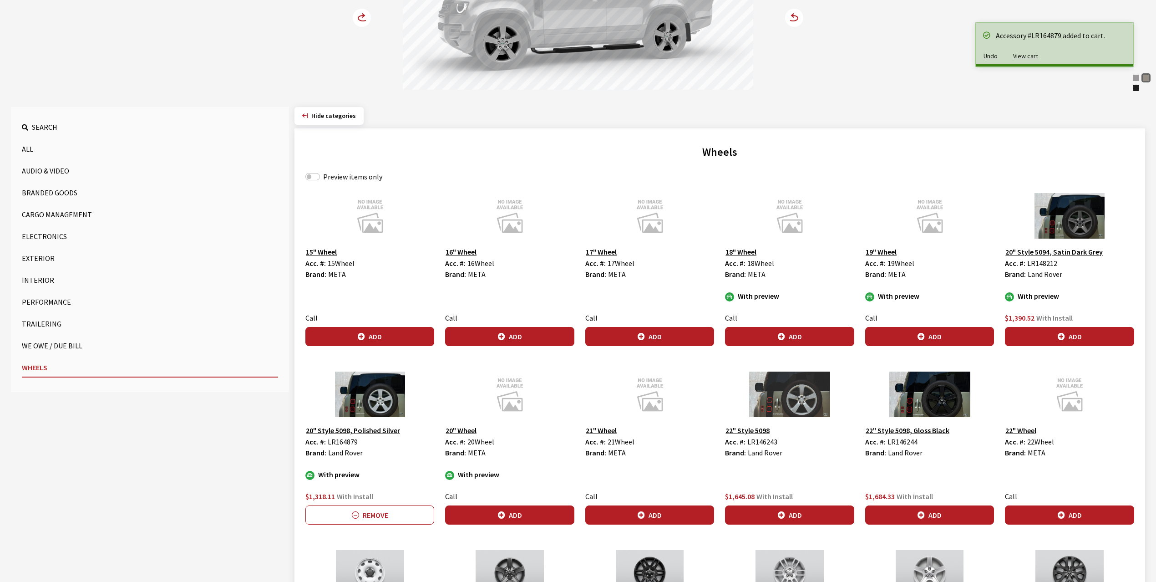
click at [362, 21] on icon at bounding box center [363, 17] width 10 height 5
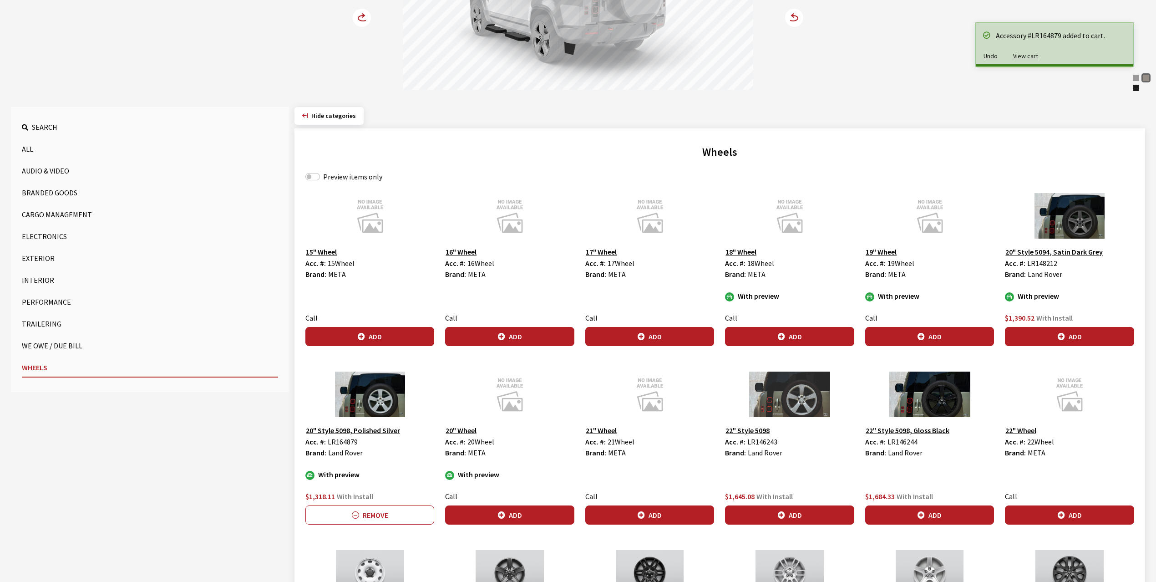
scroll to position [432, 0]
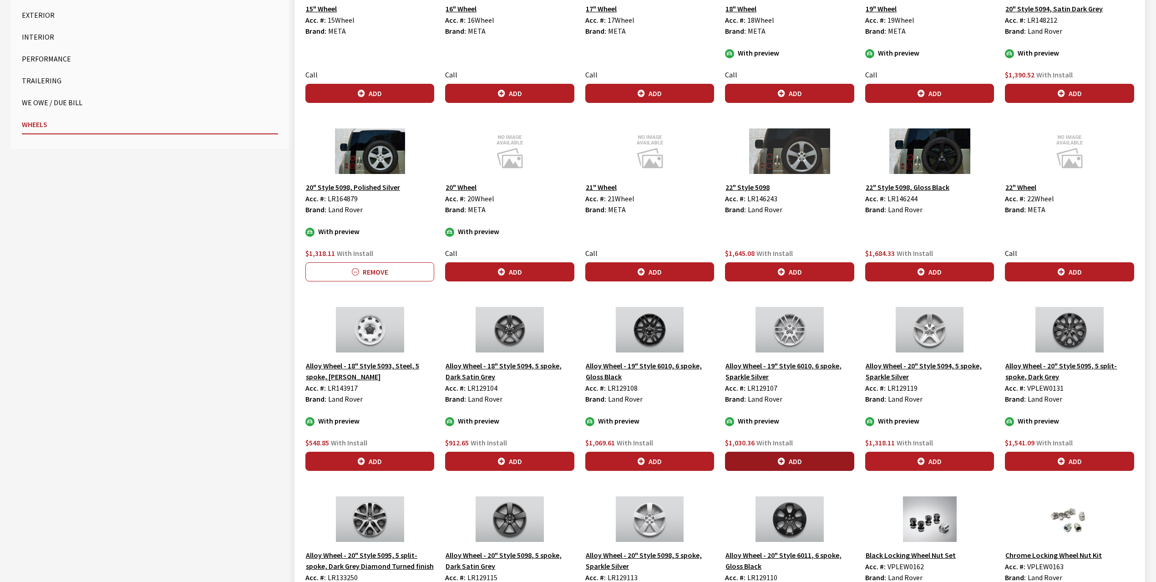
click at [791, 460] on button "Add" at bounding box center [789, 461] width 129 height 19
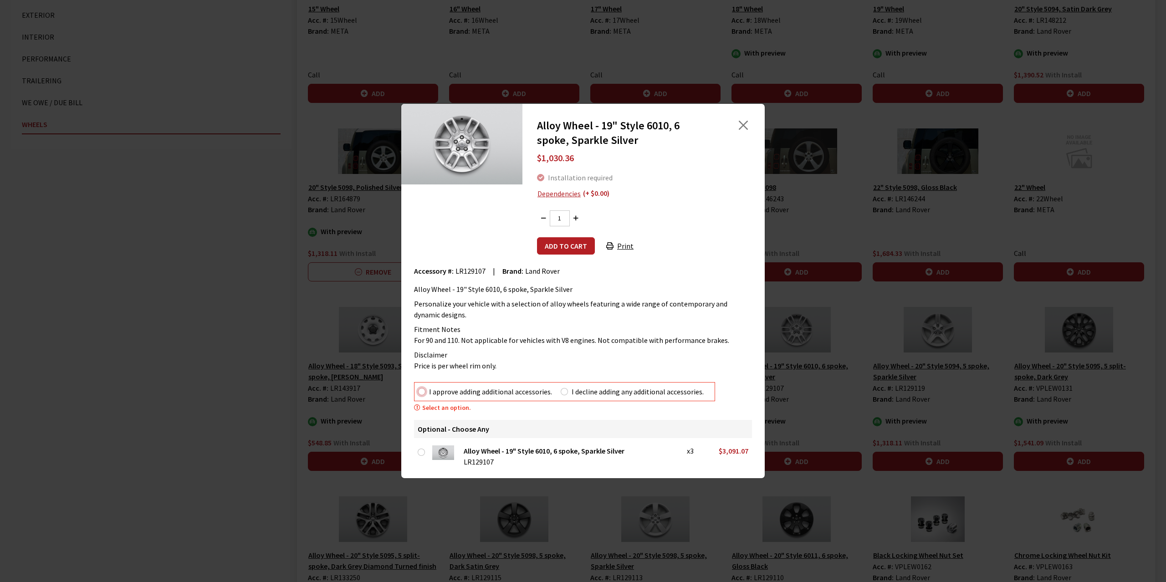
click at [419, 391] on input "I approve adding additional accessories." at bounding box center [421, 391] width 7 height 7
radio input "true"
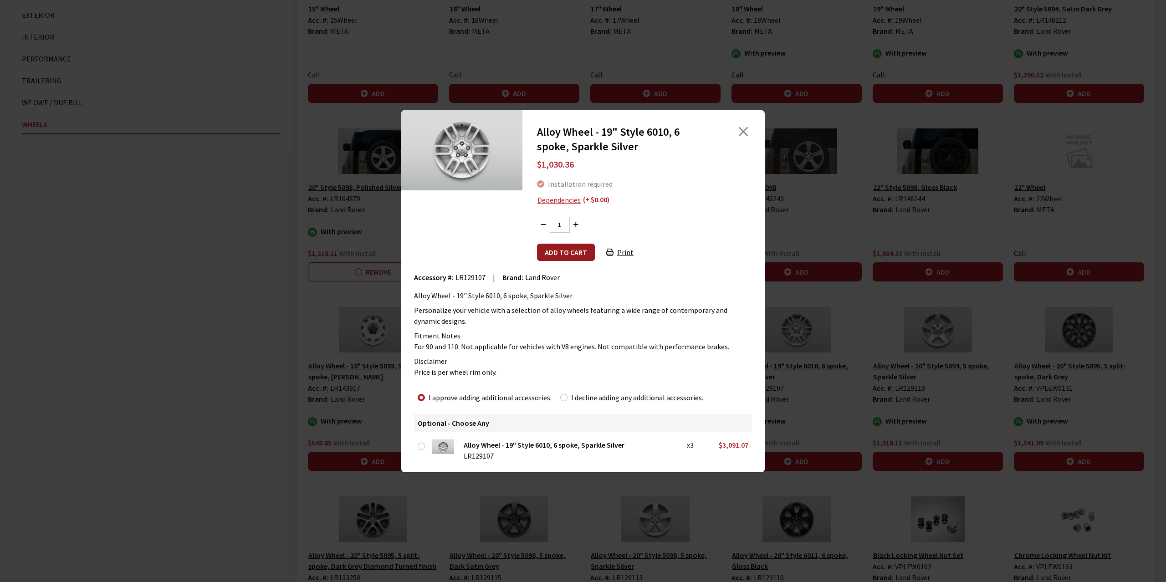
click at [574, 252] on button "Add to cart" at bounding box center [566, 252] width 58 height 17
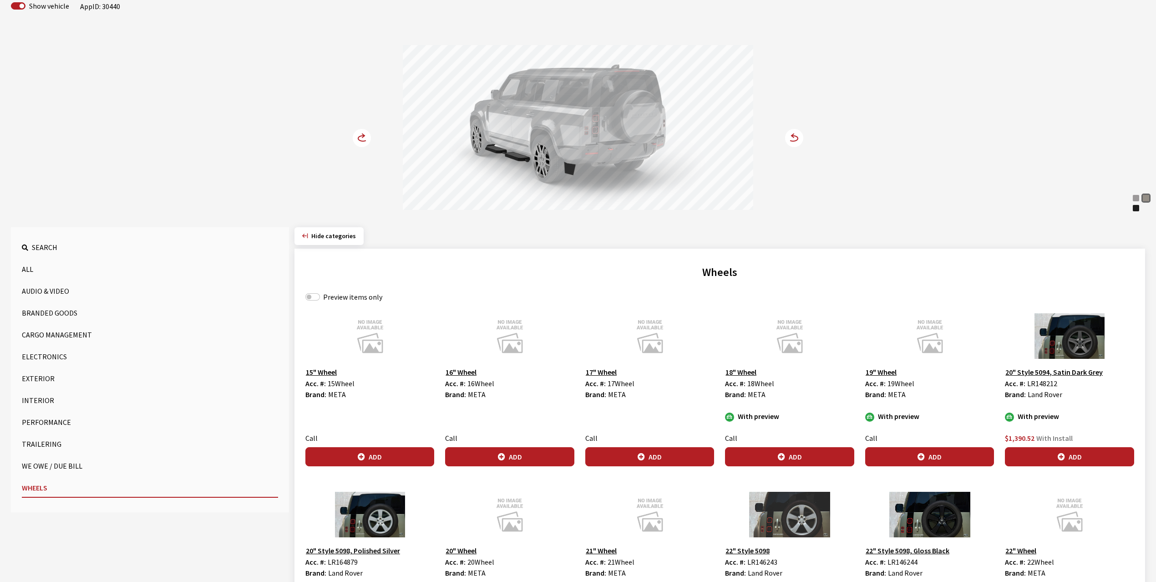
scroll to position [67, 0]
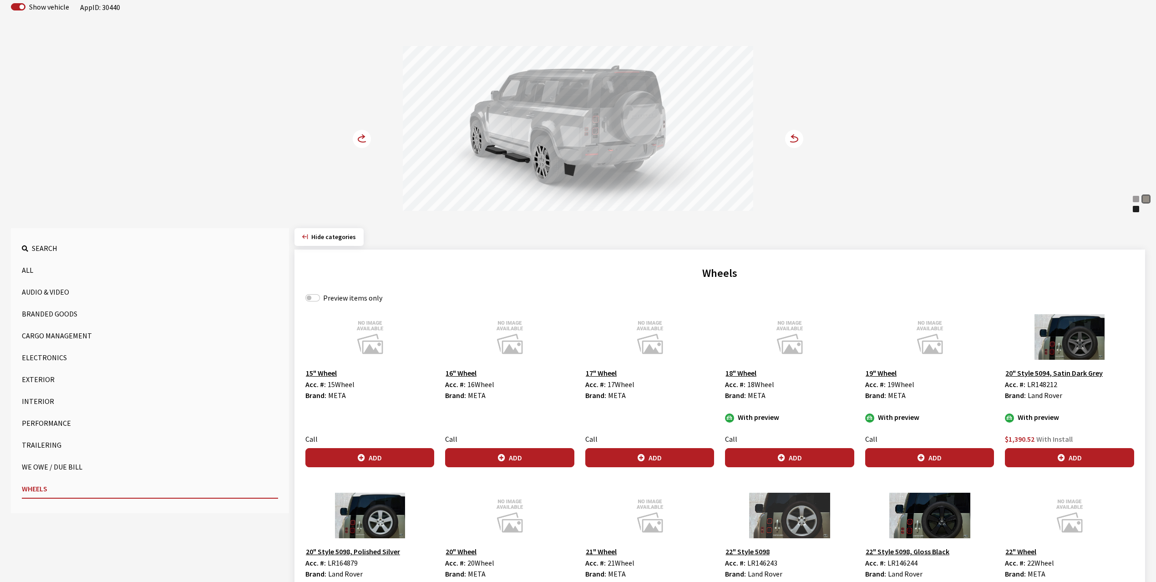
click at [362, 137] on circle at bounding box center [362, 139] width 18 height 18
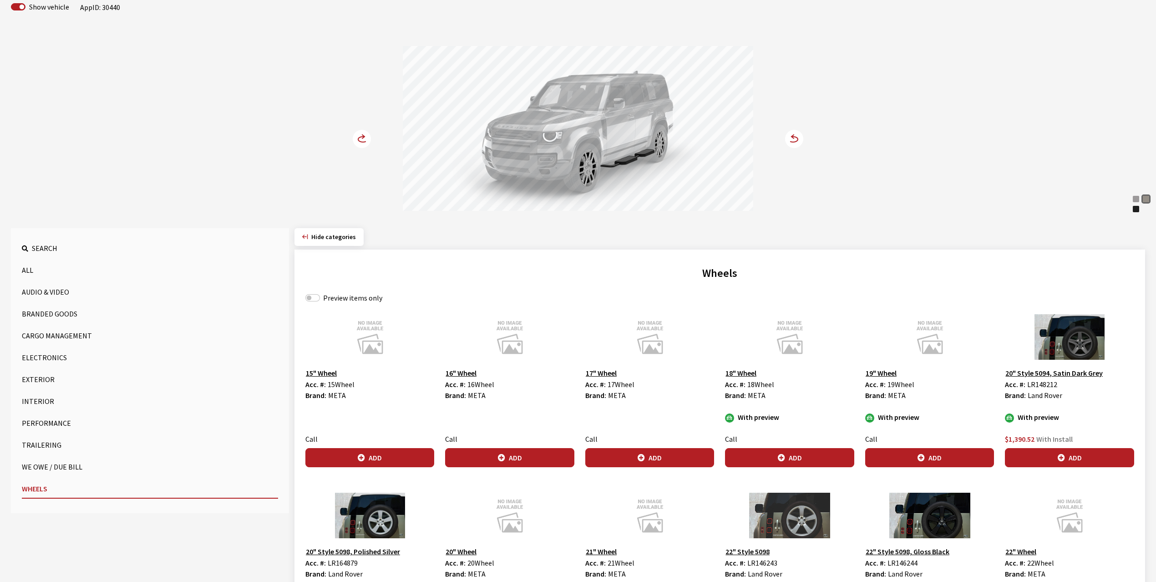
click at [362, 137] on circle at bounding box center [362, 139] width 18 height 18
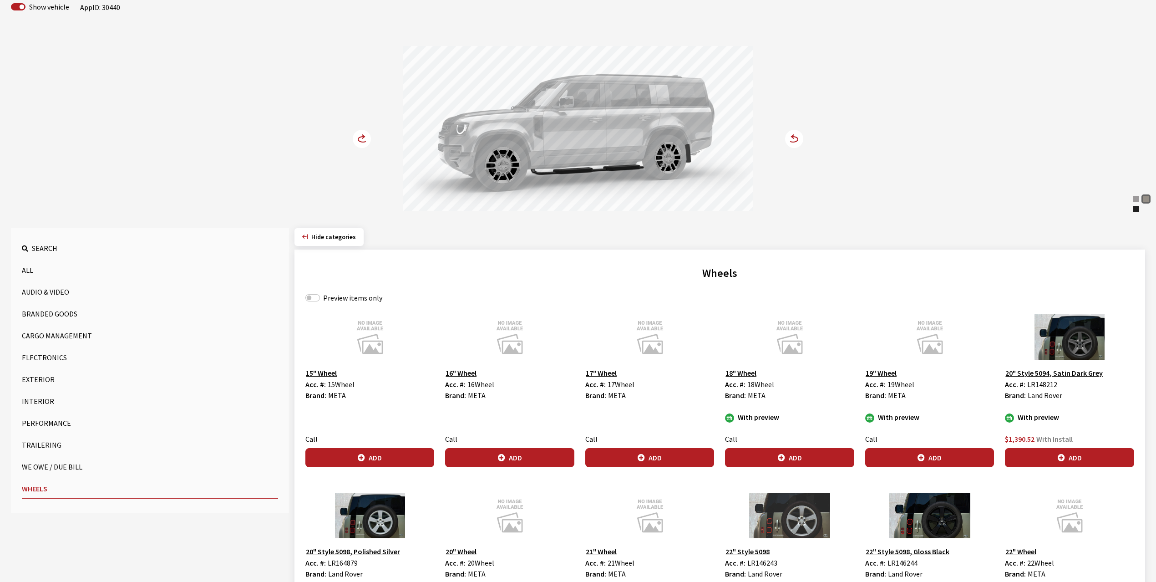
click at [47, 336] on button "Cargo Management" at bounding box center [150, 335] width 256 height 18
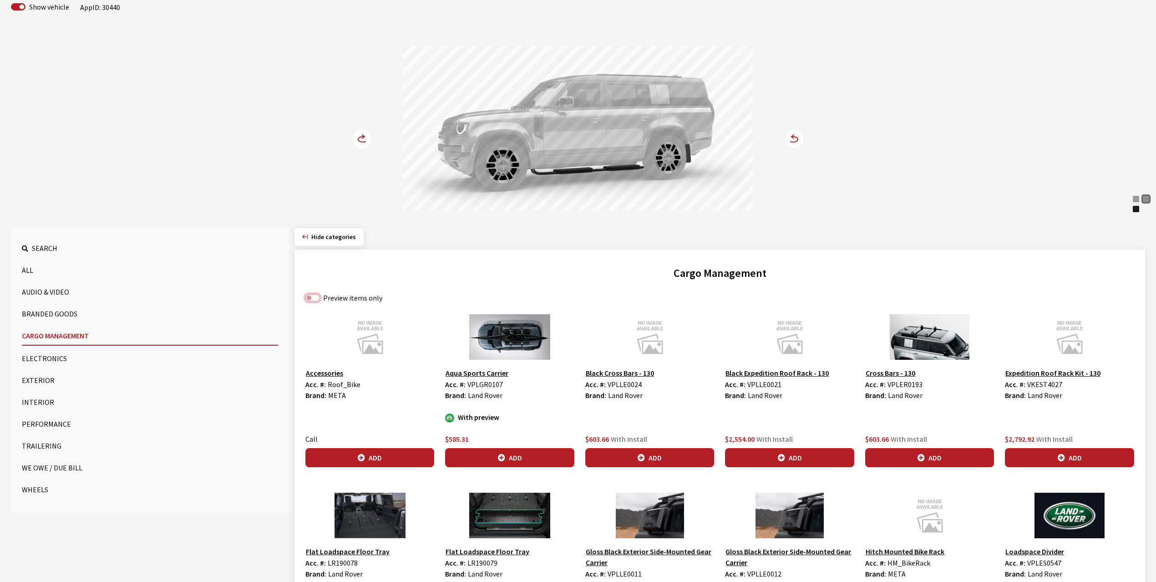
click at [316, 298] on input "Preview items only" at bounding box center [313, 297] width 15 height 7
checkbox input "true"
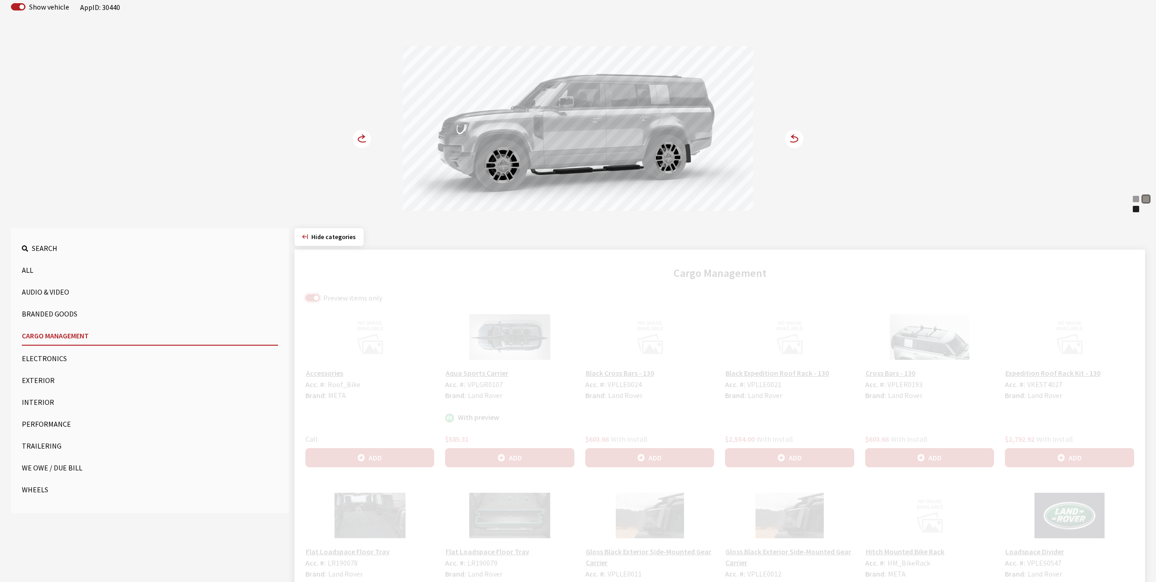
scroll to position [36, 0]
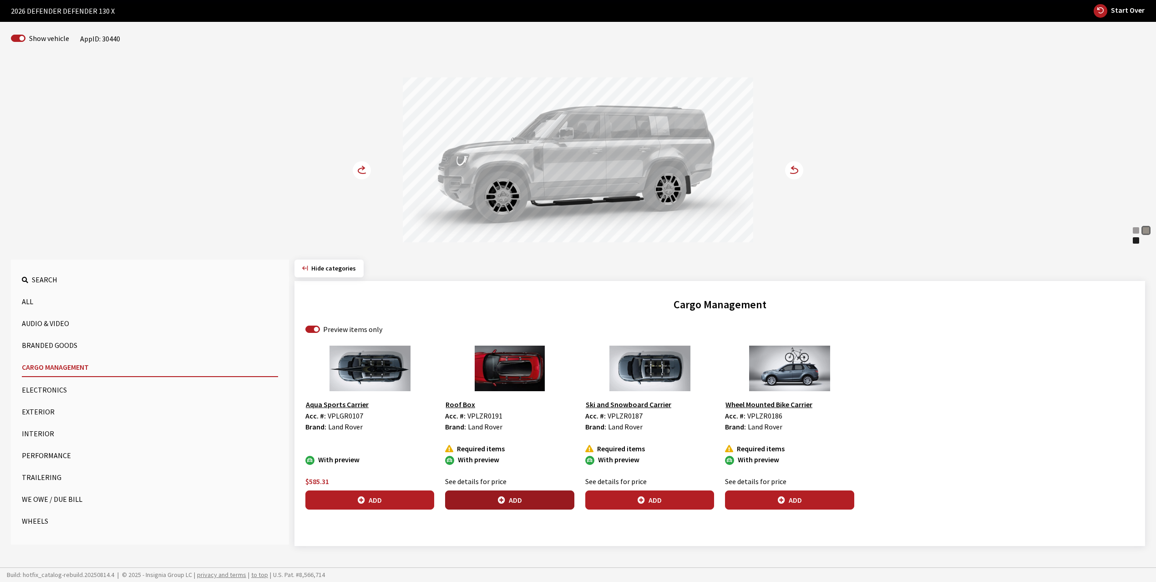
click at [514, 500] on button "Add" at bounding box center [509, 499] width 129 height 19
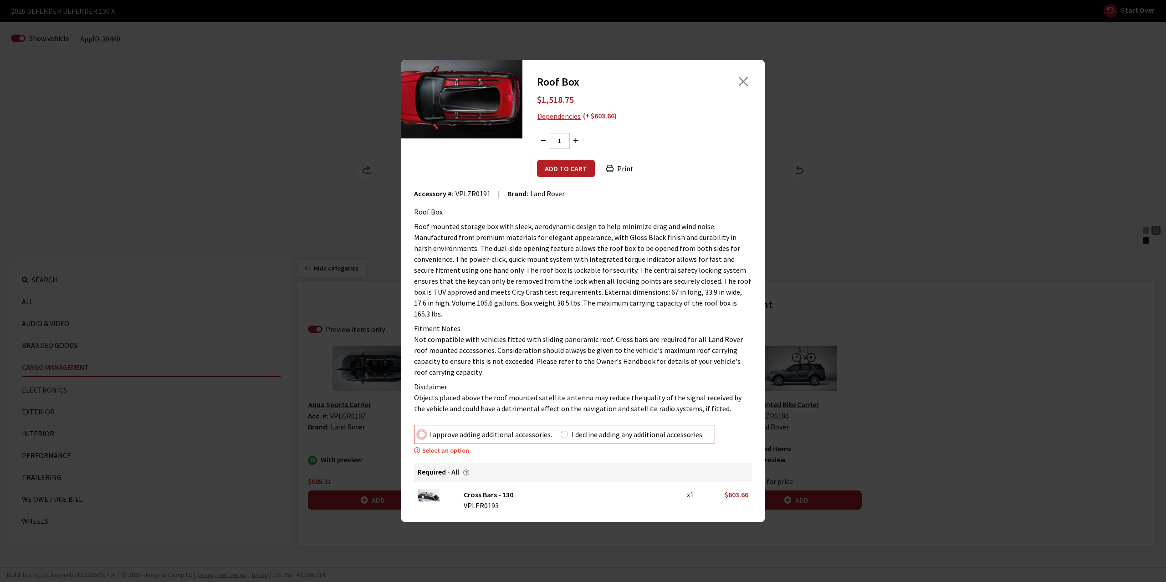
click at [421, 431] on input "I approve adding additional accessories." at bounding box center [421, 434] width 7 height 7
radio input "true"
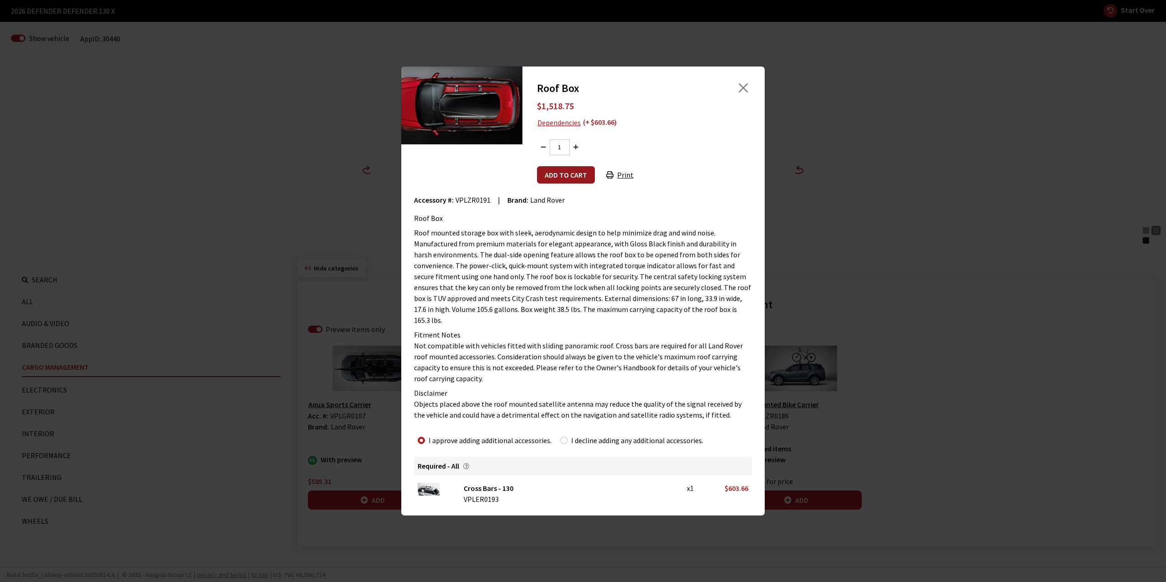
click at [574, 183] on button "Add to cart" at bounding box center [566, 174] width 58 height 17
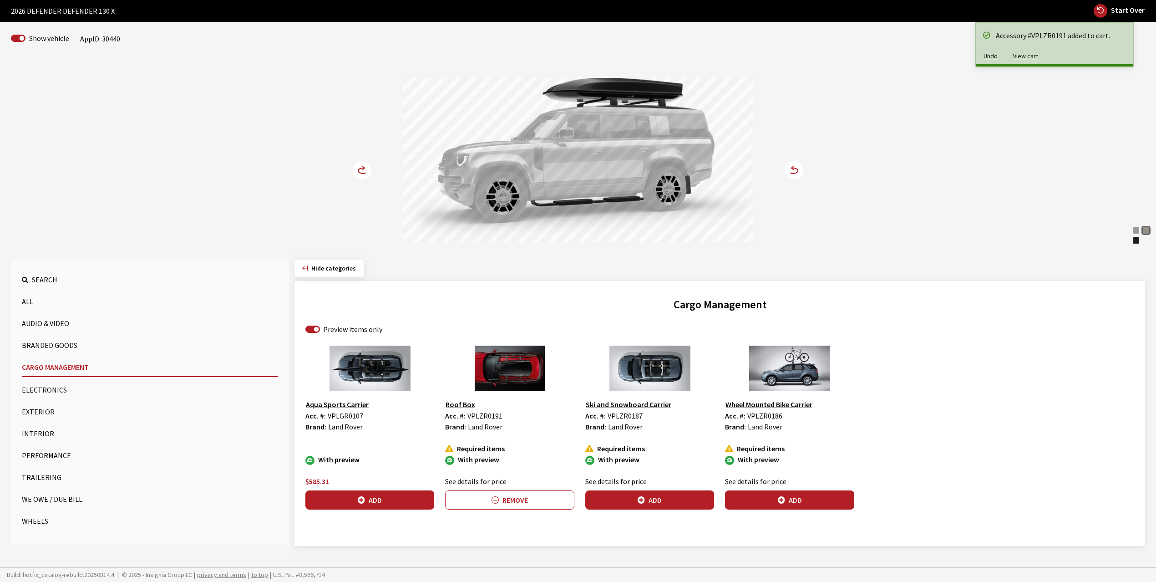
click at [359, 167] on circle at bounding box center [362, 170] width 18 height 18
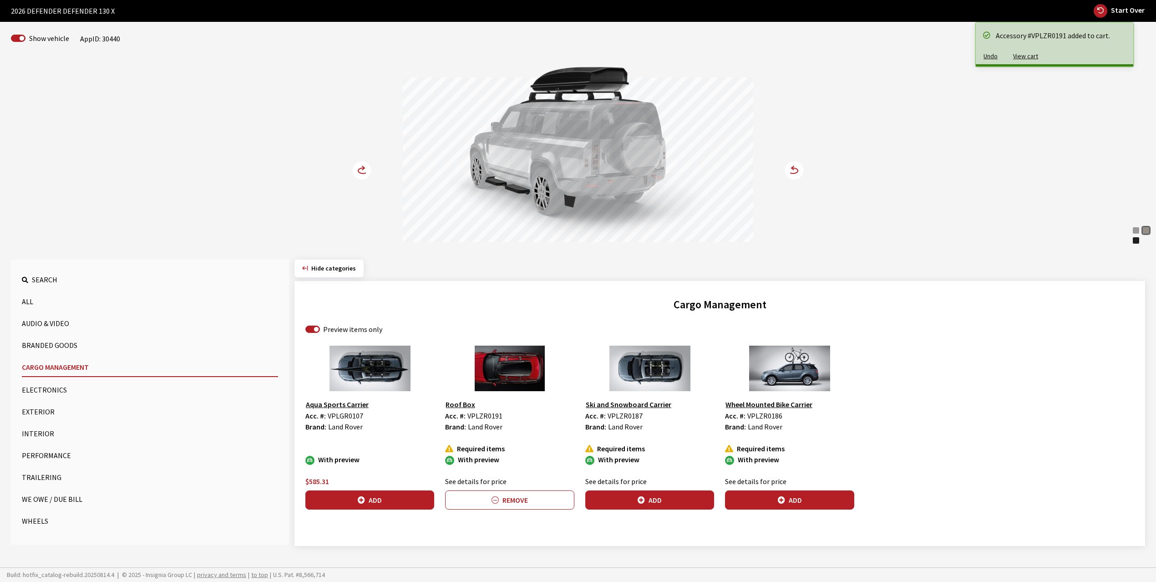
click at [359, 167] on circle at bounding box center [362, 170] width 18 height 18
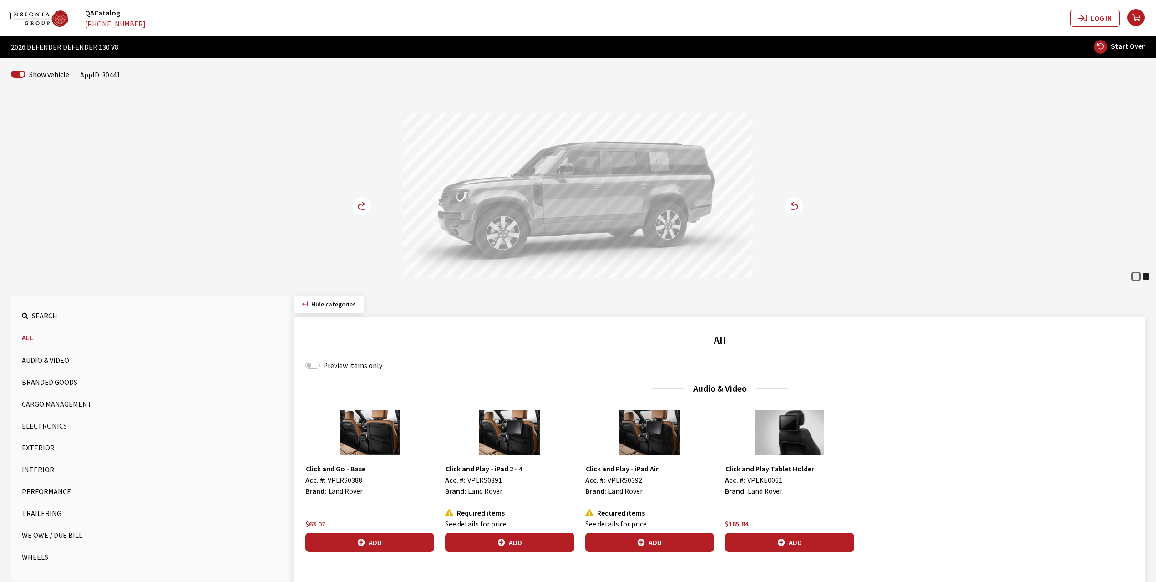
click at [790, 204] on icon at bounding box center [789, 207] width 6 height 8
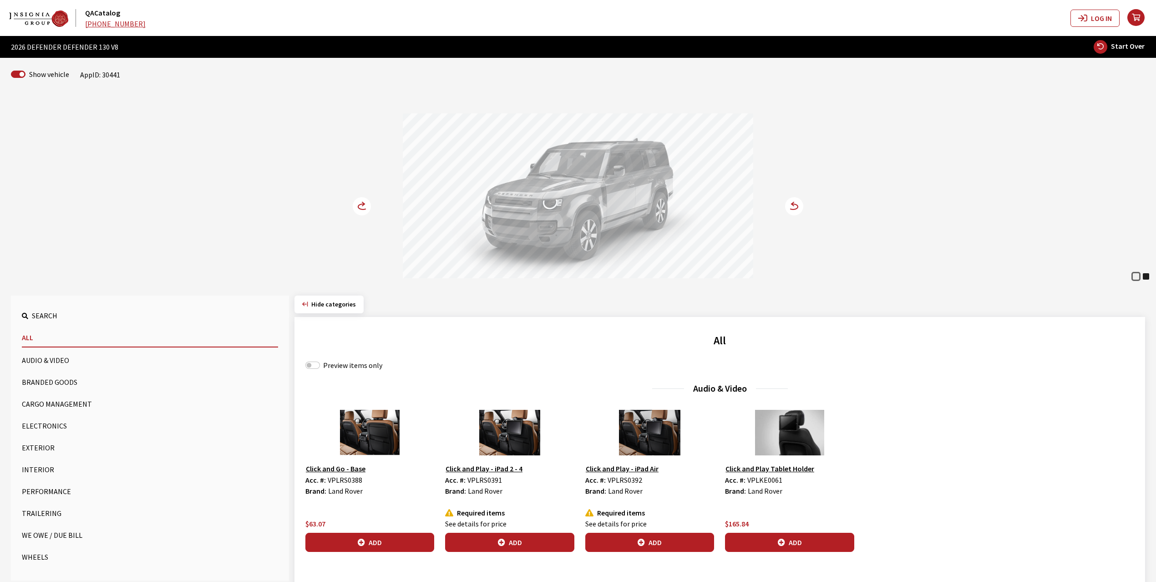
click at [364, 202] on circle at bounding box center [362, 206] width 18 height 18
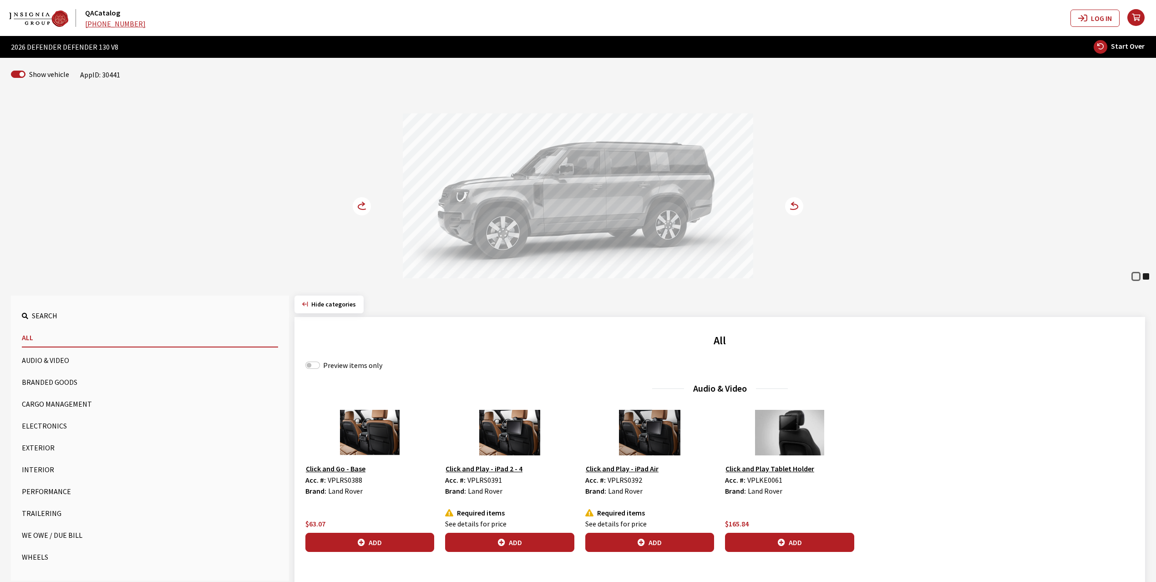
click at [364, 202] on circle at bounding box center [362, 206] width 18 height 18
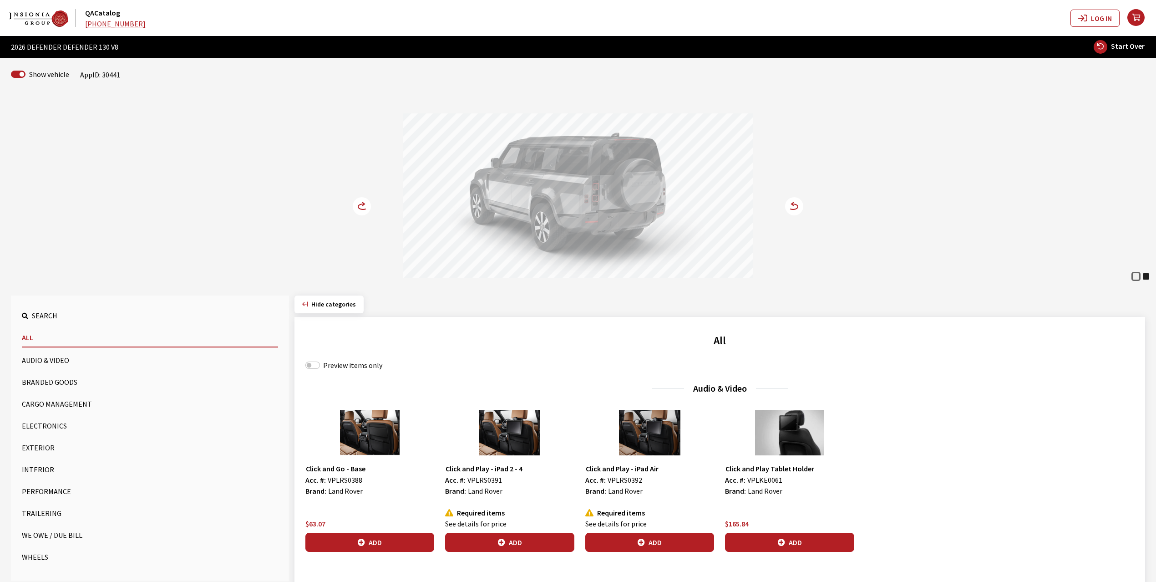
click at [34, 403] on button "Cargo Management" at bounding box center [150, 404] width 256 height 18
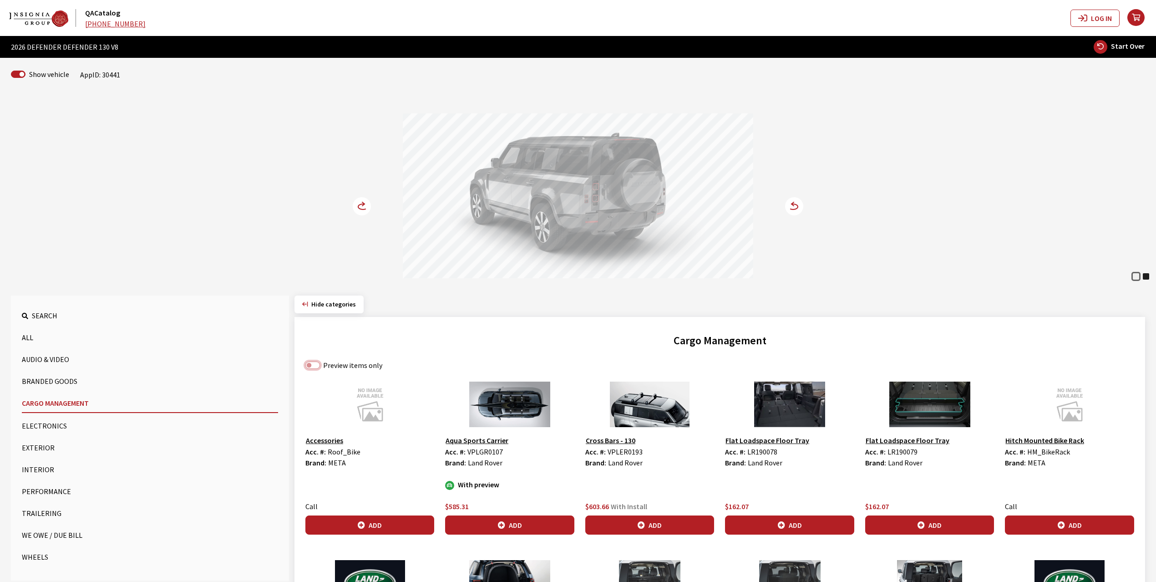
click at [313, 367] on input "Preview items only" at bounding box center [313, 365] width 15 height 7
checkbox input "true"
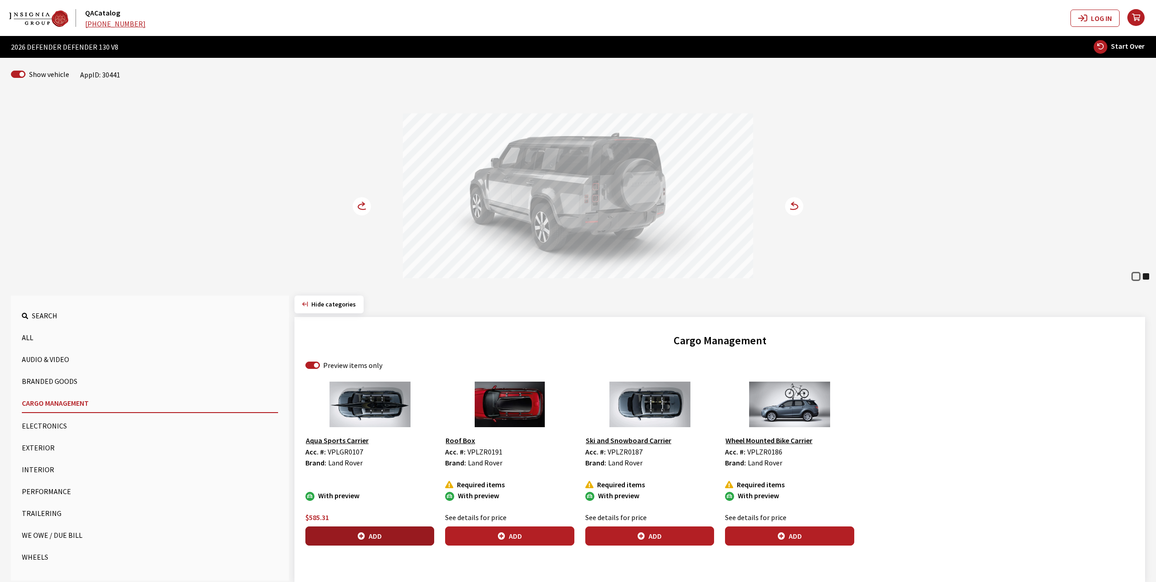
click at [388, 534] on button "Add" at bounding box center [370, 535] width 129 height 19
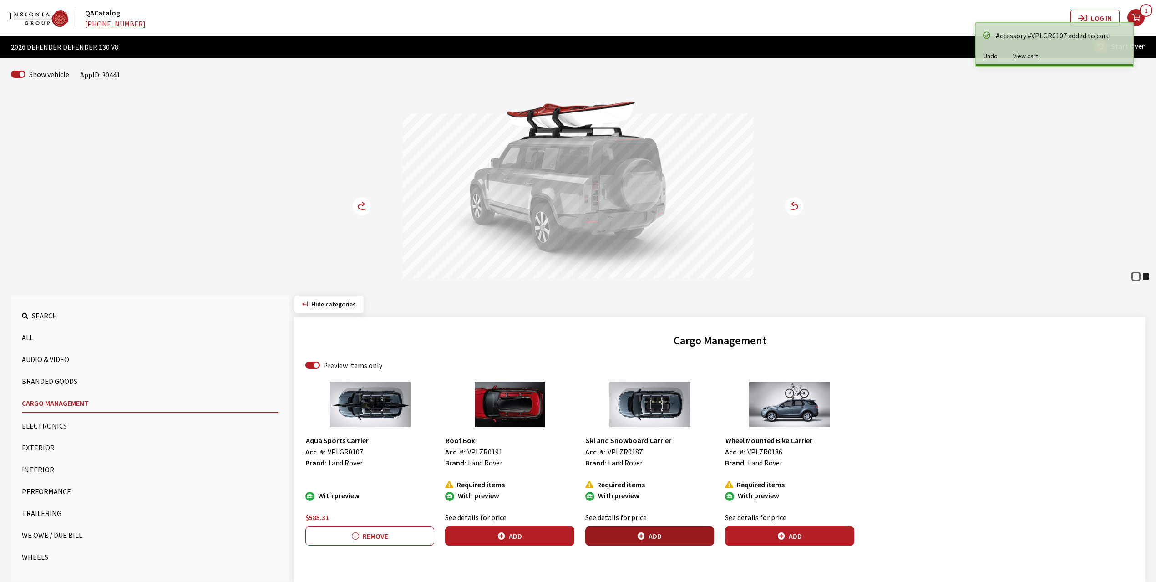
click at [649, 533] on button "Add" at bounding box center [650, 535] width 129 height 19
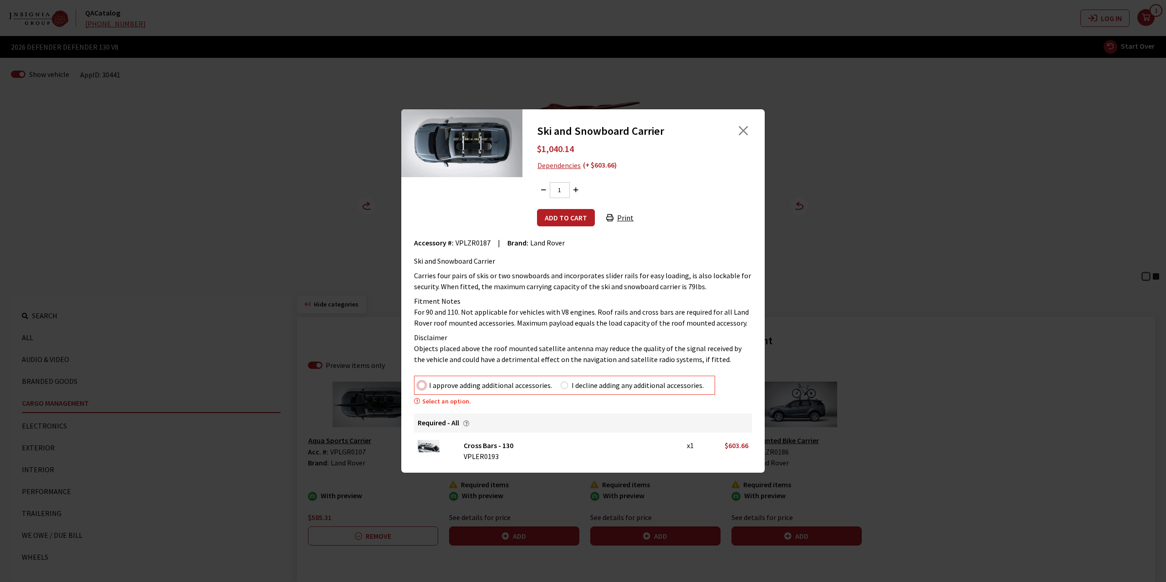
click at [420, 383] on input "I approve adding additional accessories." at bounding box center [421, 385] width 7 height 7
radio input "true"
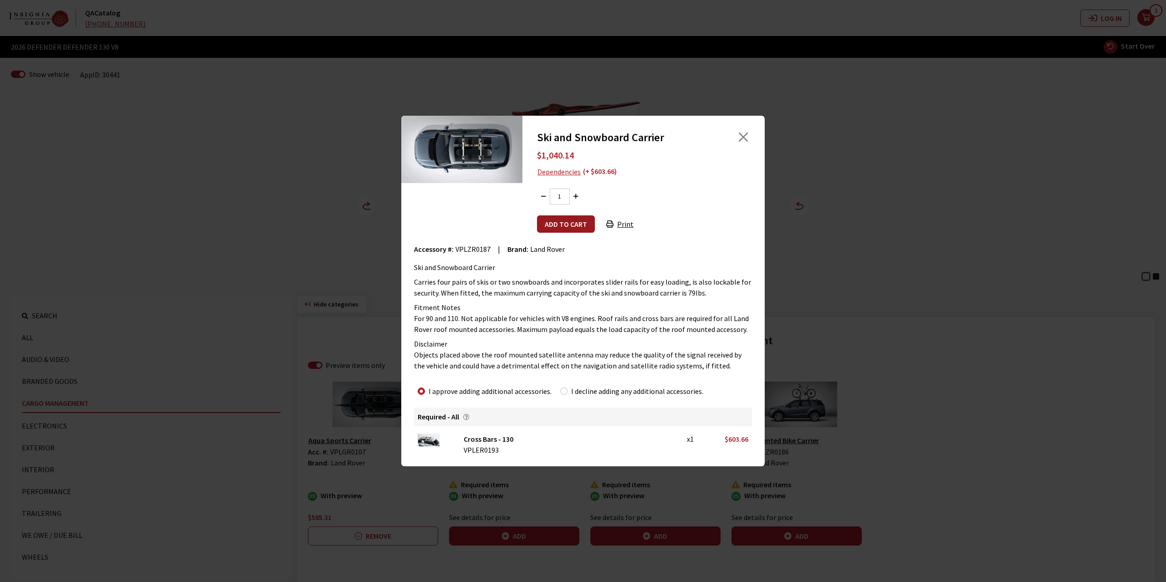
click at [570, 224] on button "Add to cart" at bounding box center [566, 223] width 58 height 17
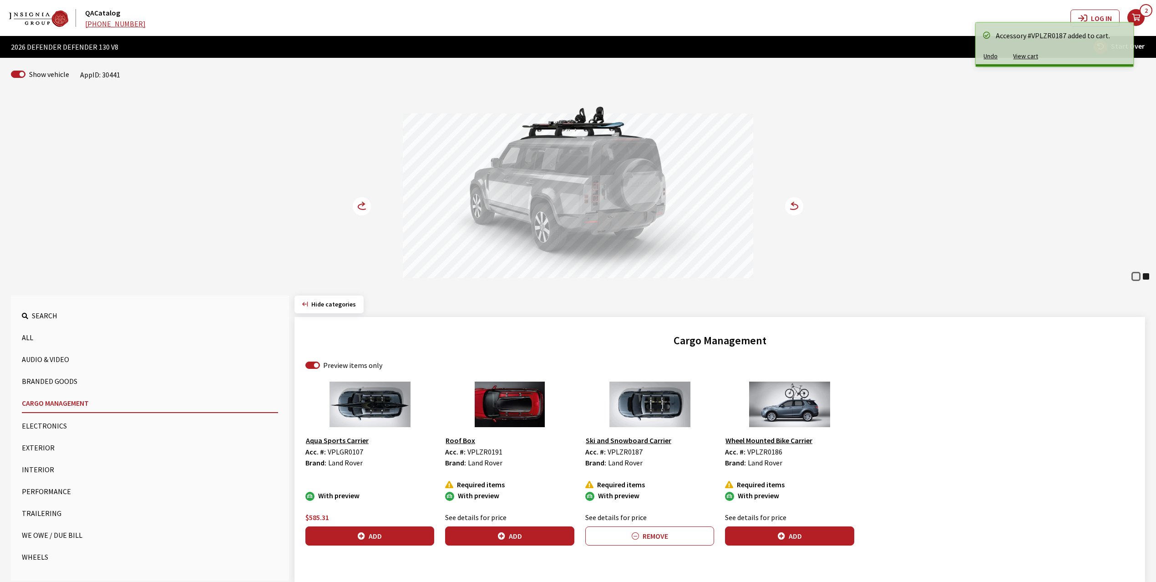
click at [359, 203] on circle at bounding box center [362, 206] width 18 height 18
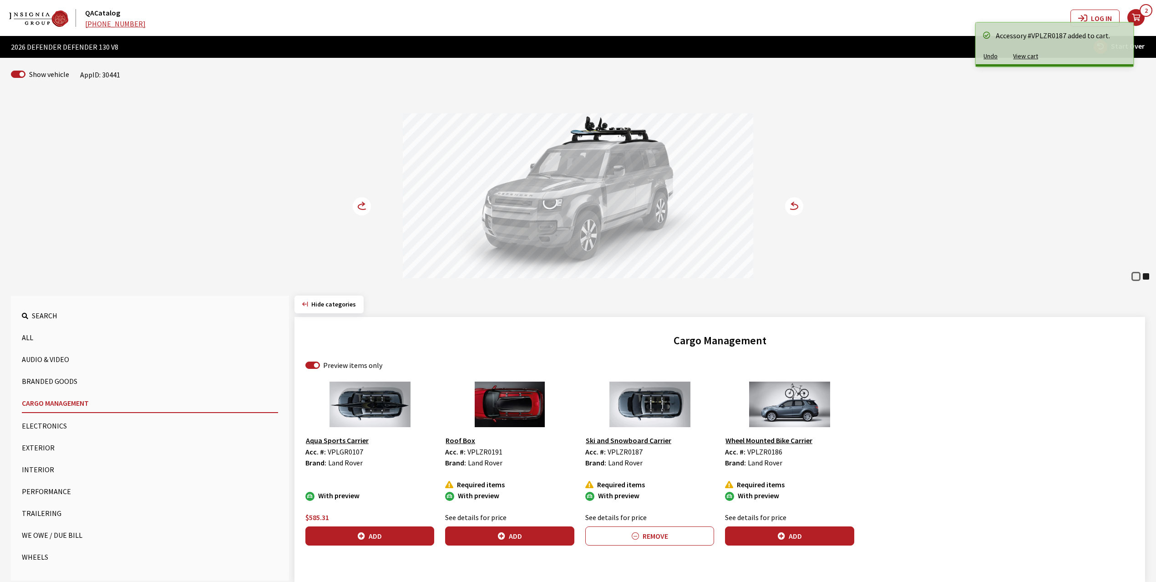
click at [359, 203] on circle at bounding box center [362, 206] width 18 height 18
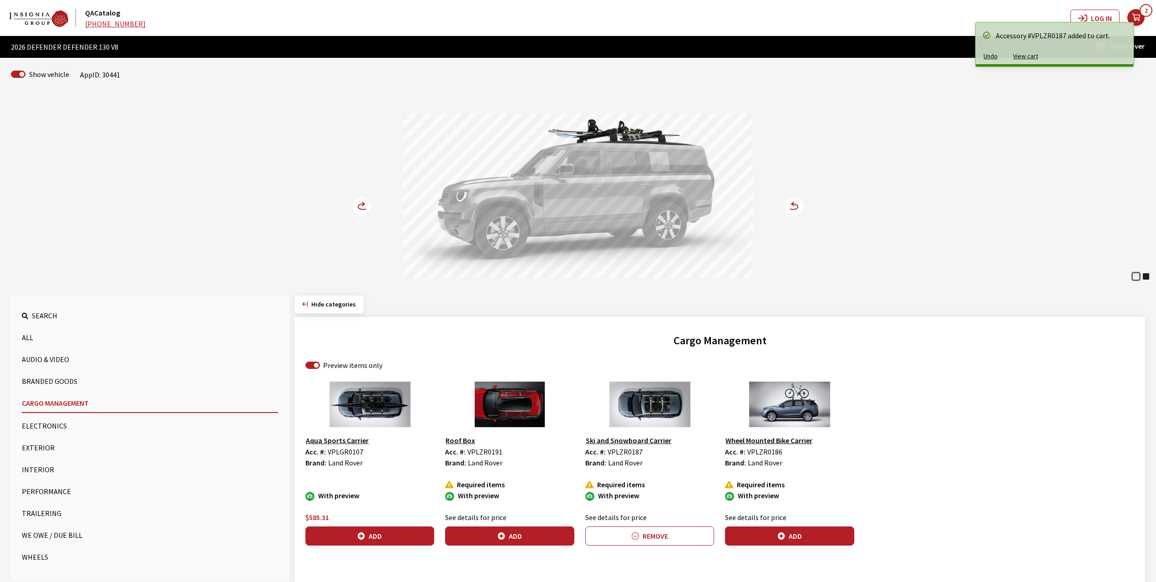
click at [36, 552] on button "Wheels" at bounding box center [150, 557] width 256 height 18
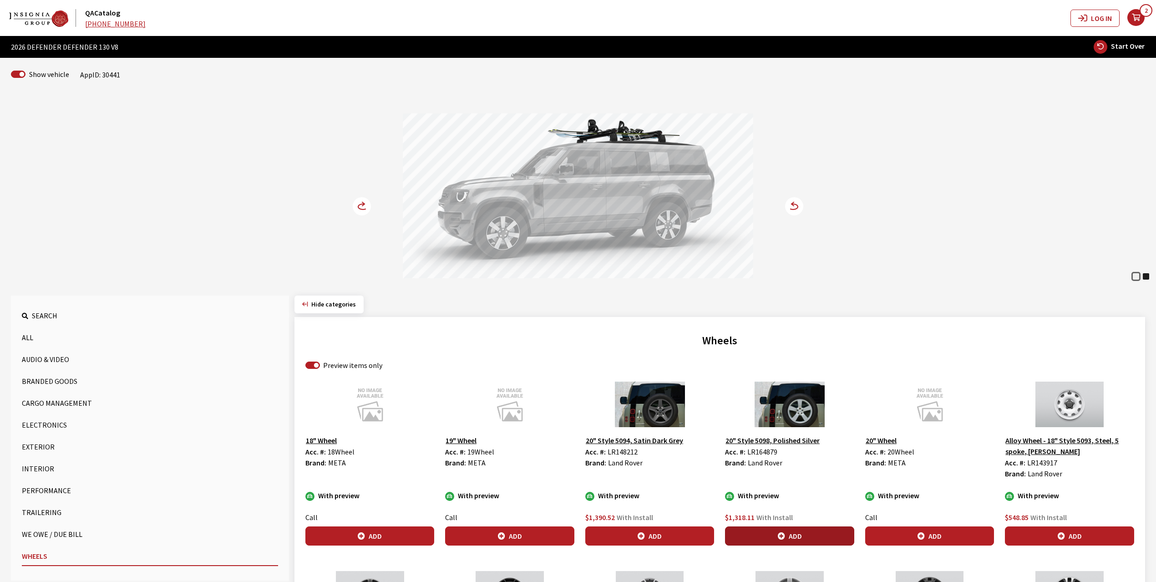
click at [772, 534] on button "Add" at bounding box center [789, 535] width 129 height 19
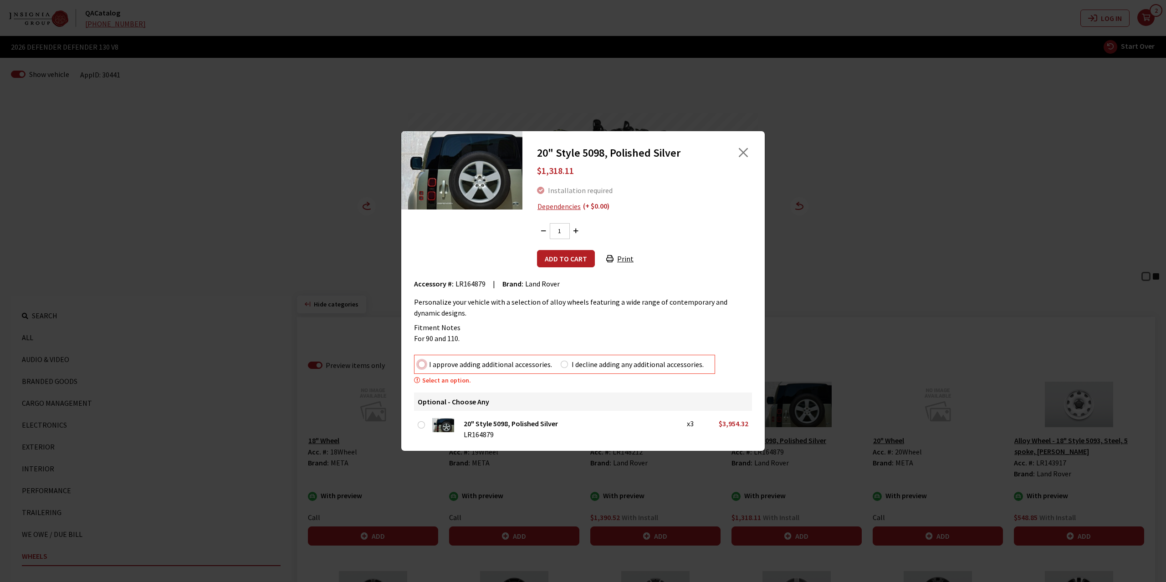
click at [423, 365] on input "I approve adding additional accessories." at bounding box center [421, 364] width 7 height 7
radio input "true"
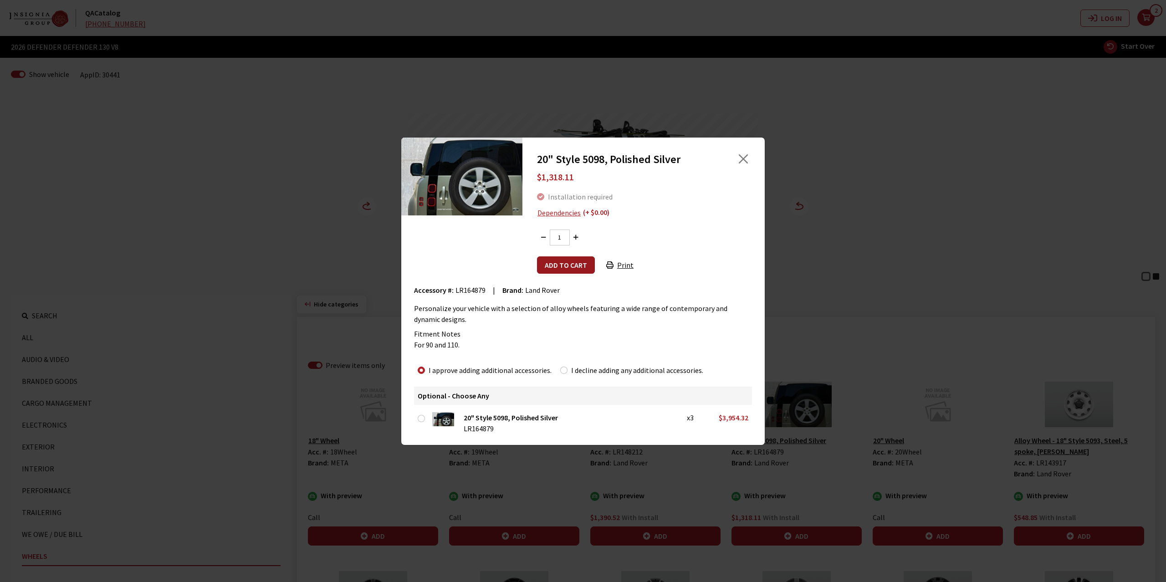
click at [554, 265] on button "Add to cart" at bounding box center [566, 264] width 58 height 17
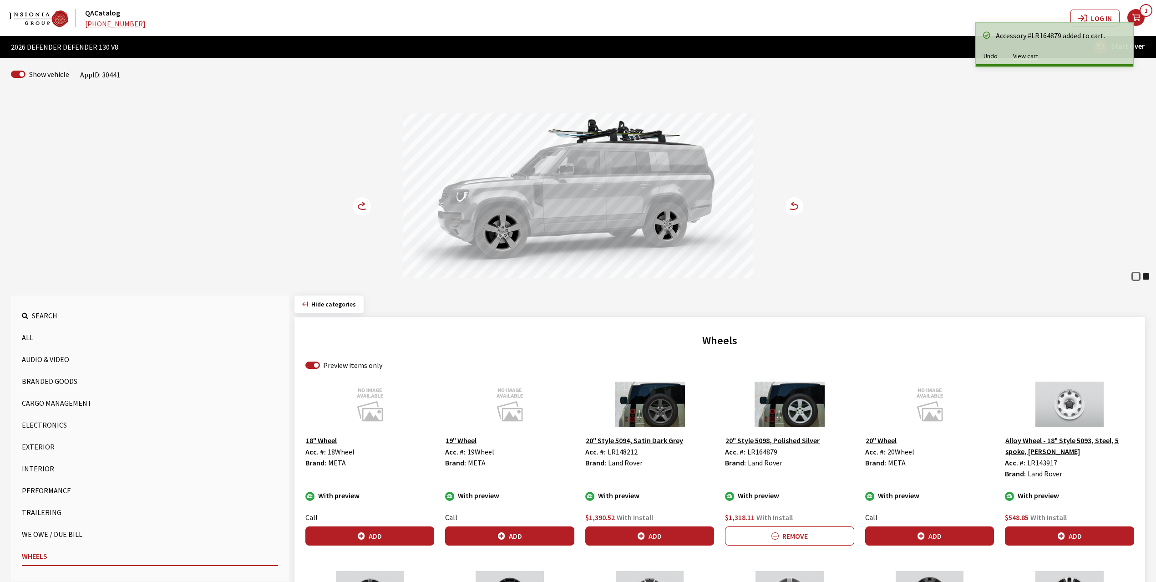
click at [368, 199] on icon at bounding box center [362, 206] width 18 height 18
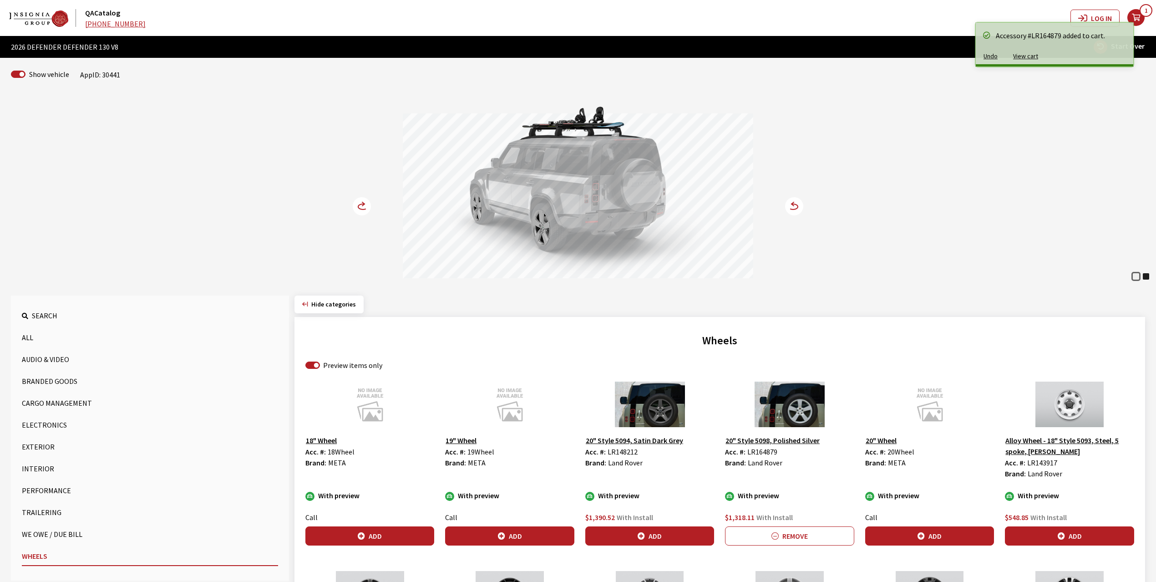
click at [368, 199] on icon at bounding box center [362, 206] width 18 height 18
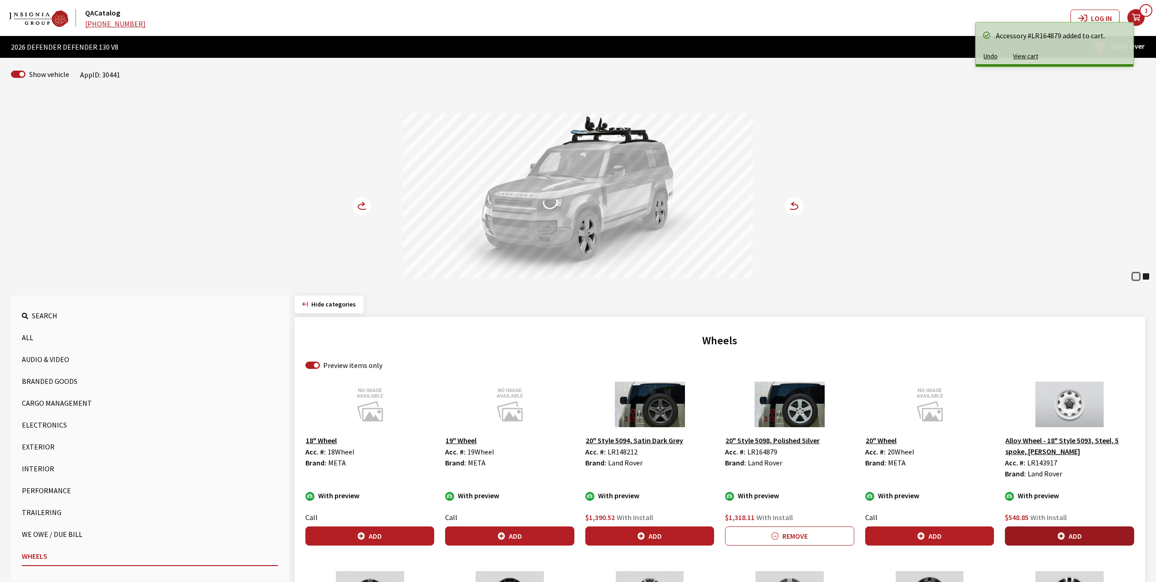
click at [1072, 538] on button "Add" at bounding box center [1069, 535] width 129 height 19
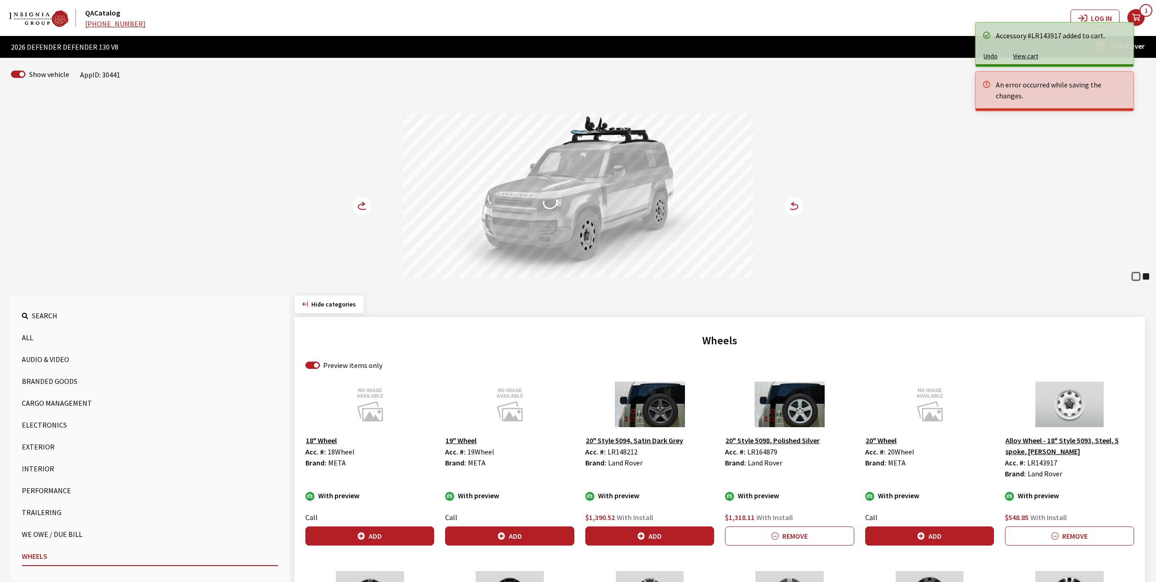
click at [361, 201] on circle at bounding box center [362, 206] width 18 height 18
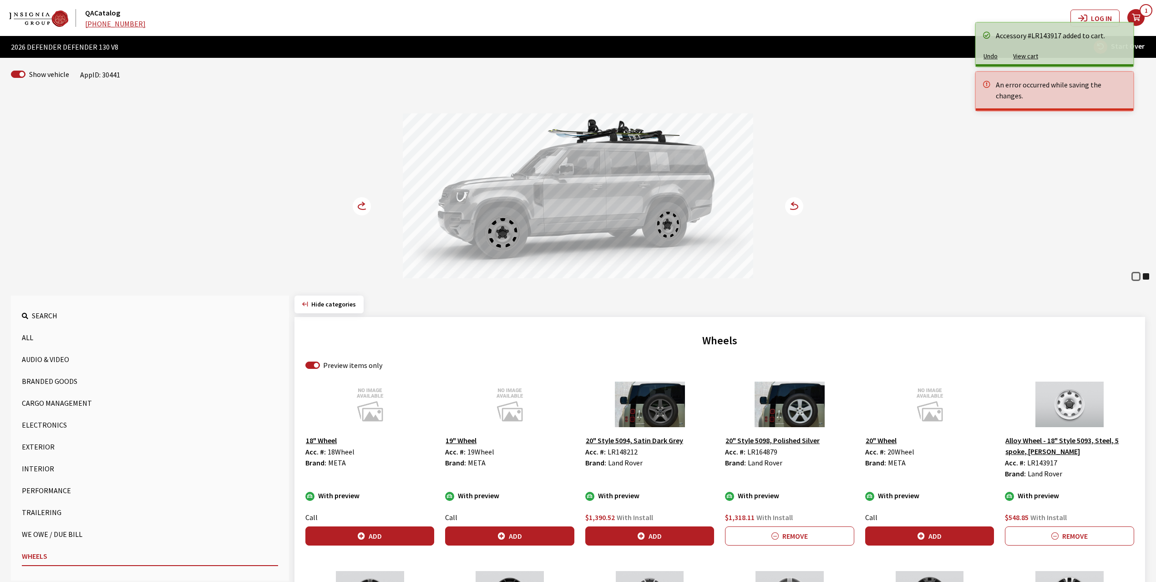
click at [361, 201] on circle at bounding box center [362, 206] width 18 height 18
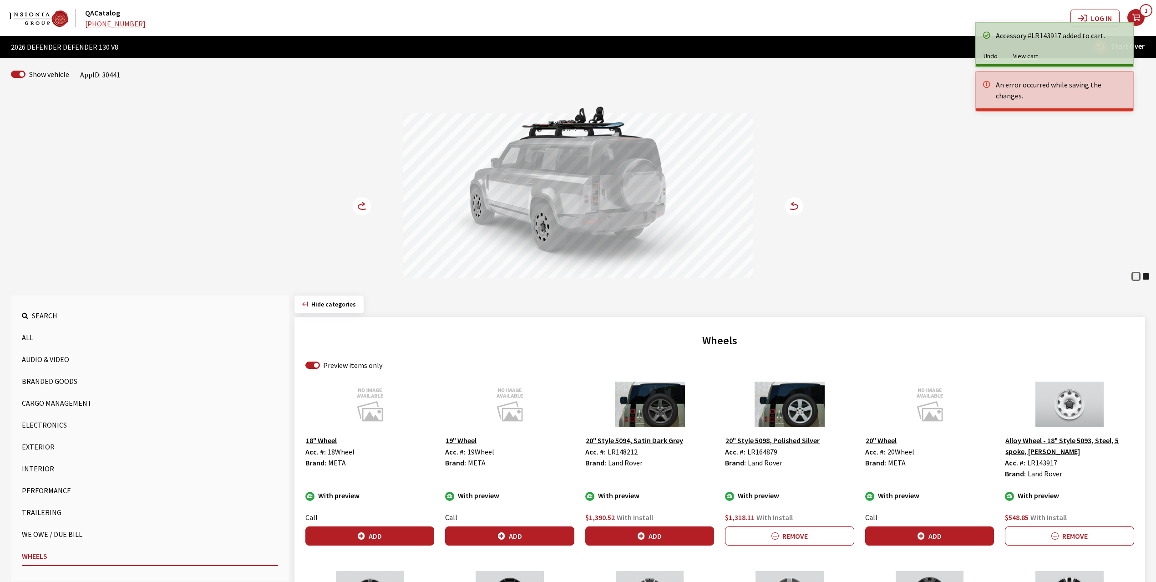
scroll to position [182, 0]
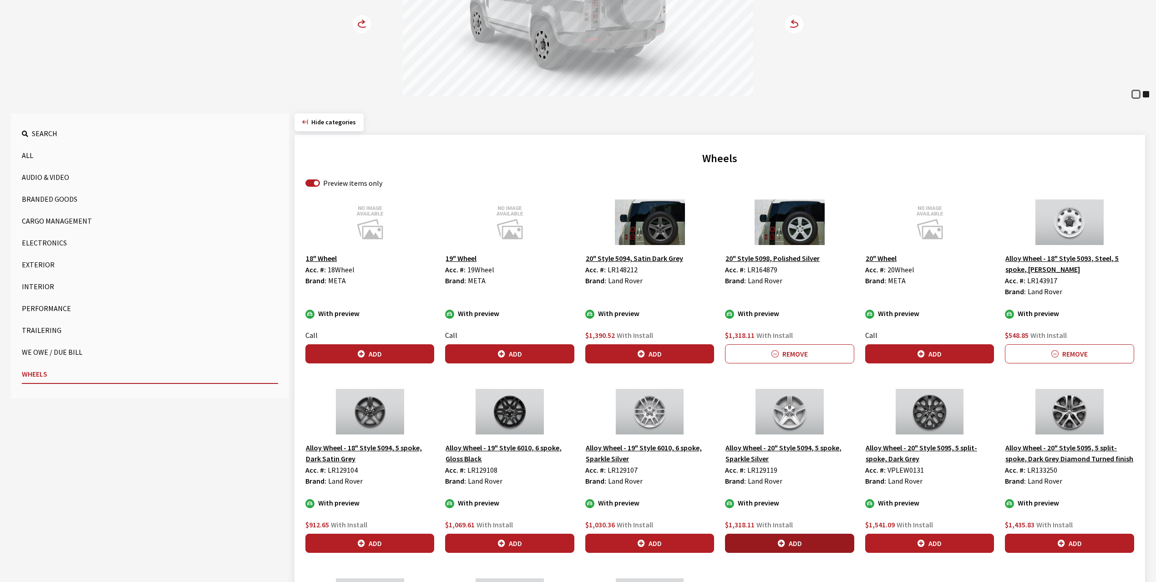
click at [792, 544] on button "Add" at bounding box center [789, 543] width 129 height 19
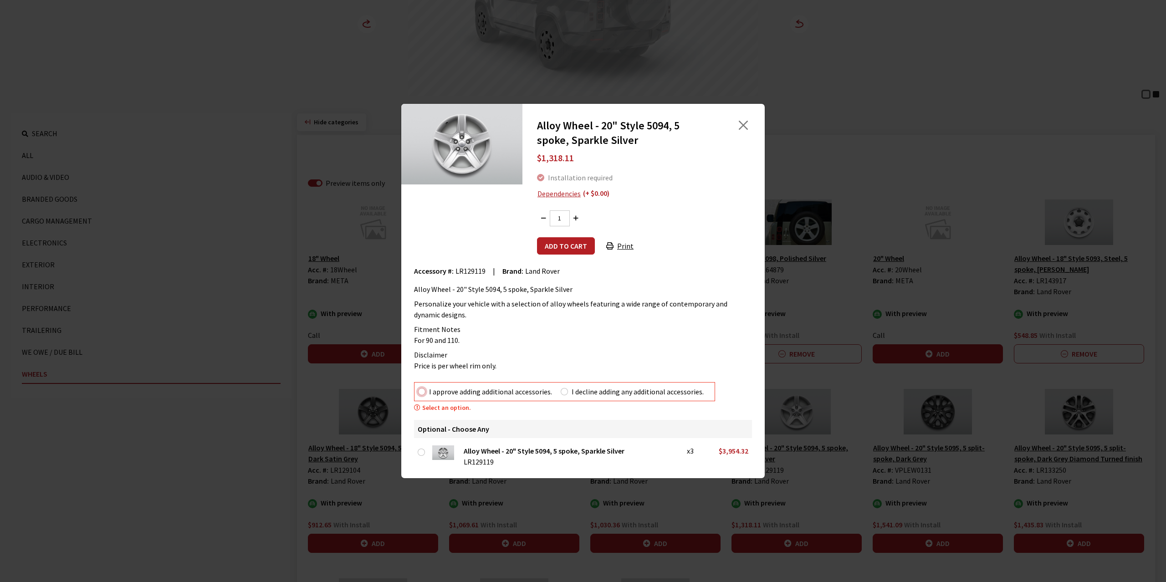
click at [421, 392] on input "I approve adding additional accessories." at bounding box center [421, 391] width 7 height 7
radio input "true"
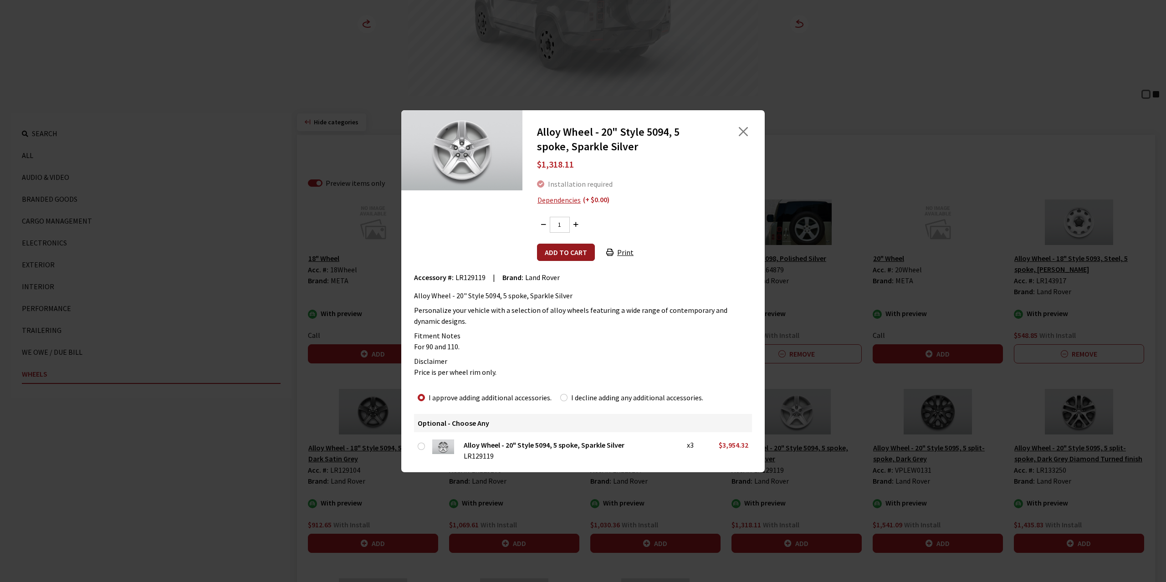
click at [552, 250] on button "Add to cart" at bounding box center [566, 252] width 58 height 17
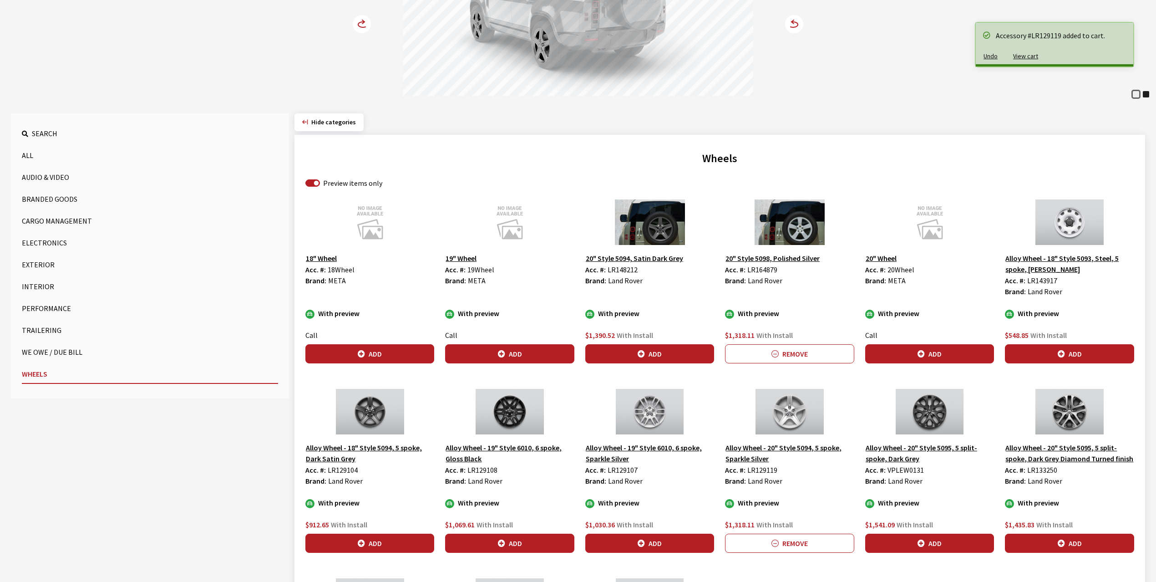
click at [362, 26] on circle at bounding box center [362, 24] width 18 height 18
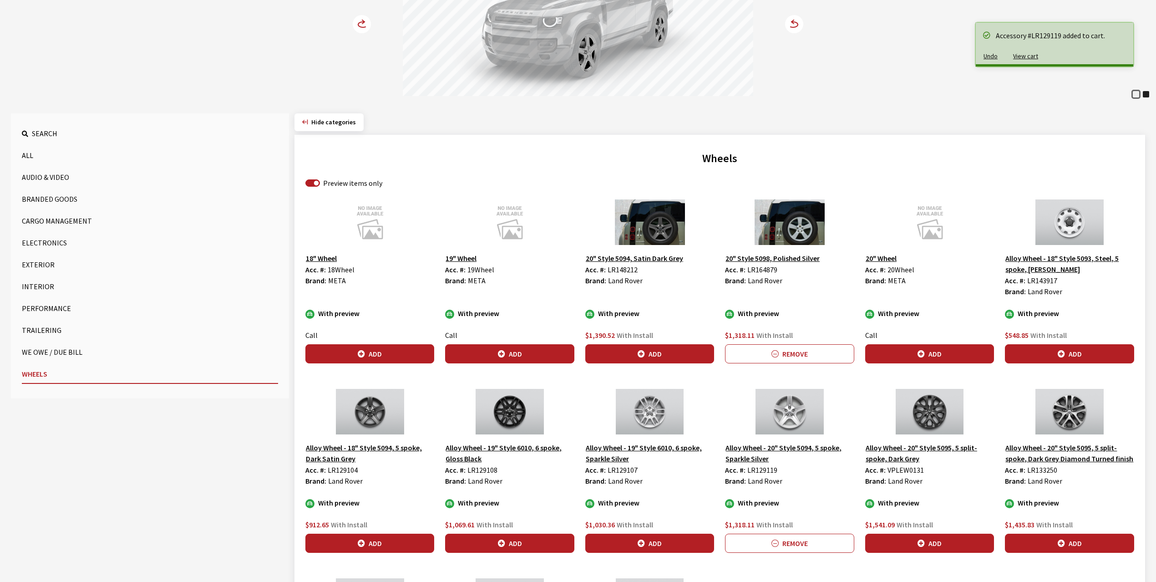
click at [362, 26] on circle at bounding box center [362, 24] width 18 height 18
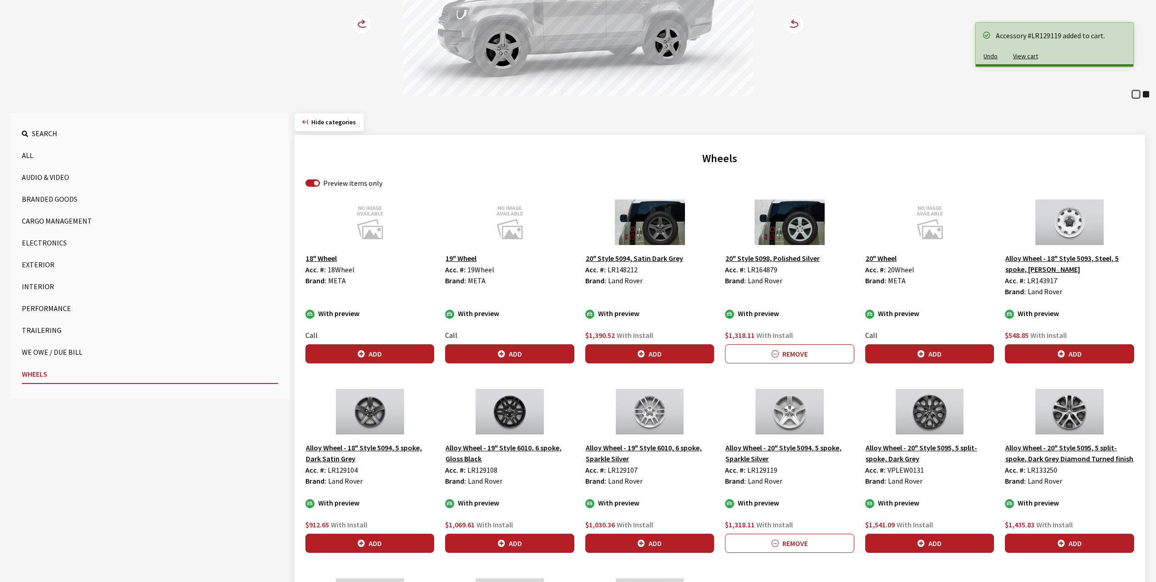
click at [362, 26] on circle at bounding box center [362, 24] width 18 height 18
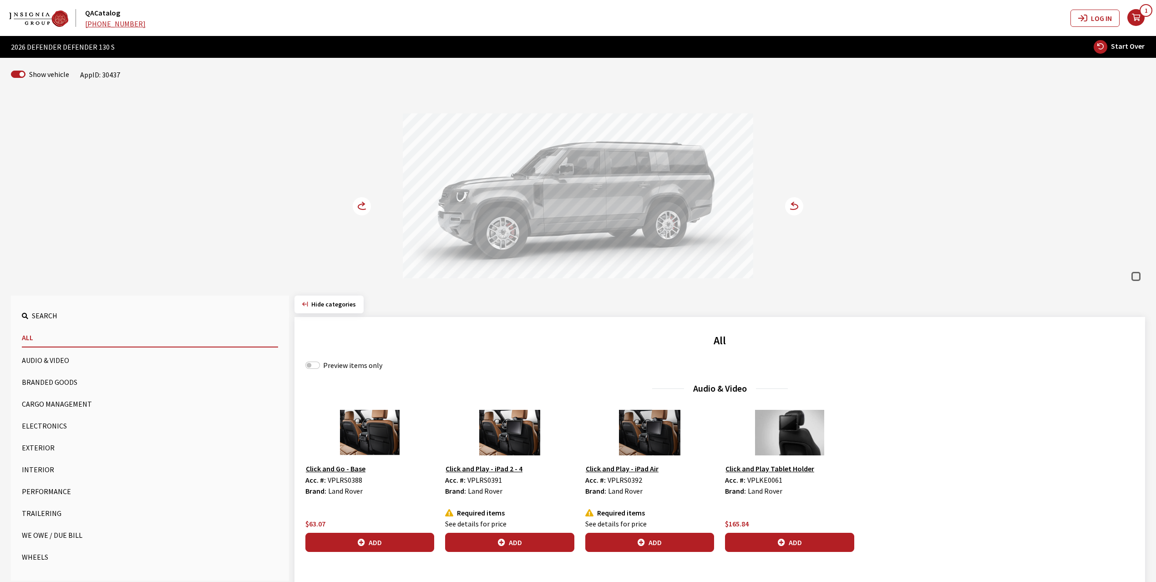
click at [361, 204] on circle at bounding box center [362, 206] width 18 height 18
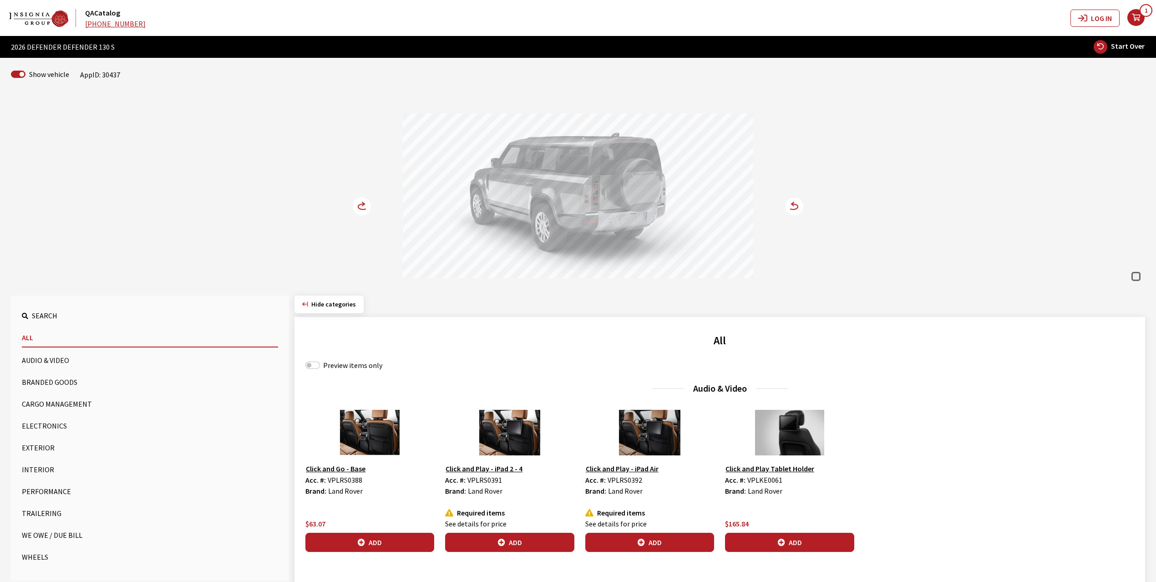
click at [361, 204] on circle at bounding box center [362, 206] width 18 height 18
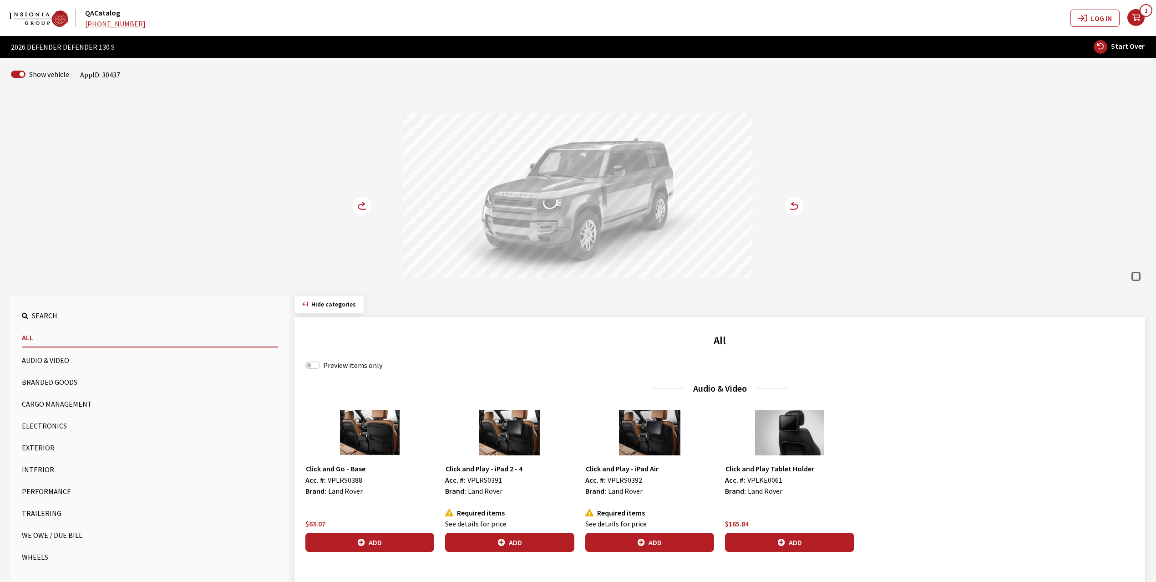
click at [365, 203] on circle at bounding box center [362, 206] width 18 height 18
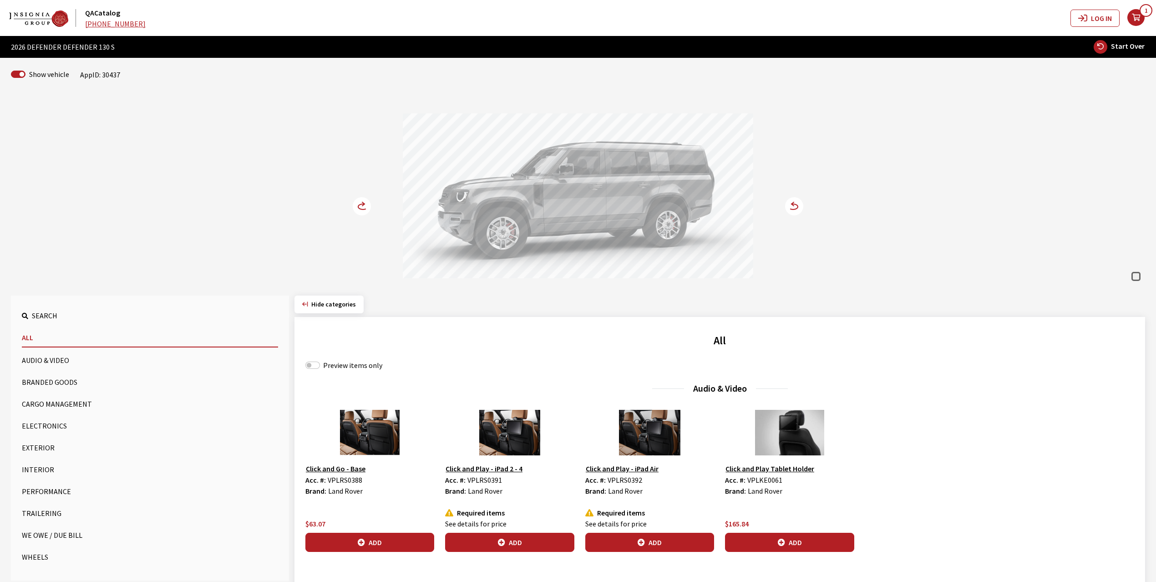
click at [365, 203] on circle at bounding box center [362, 206] width 18 height 18
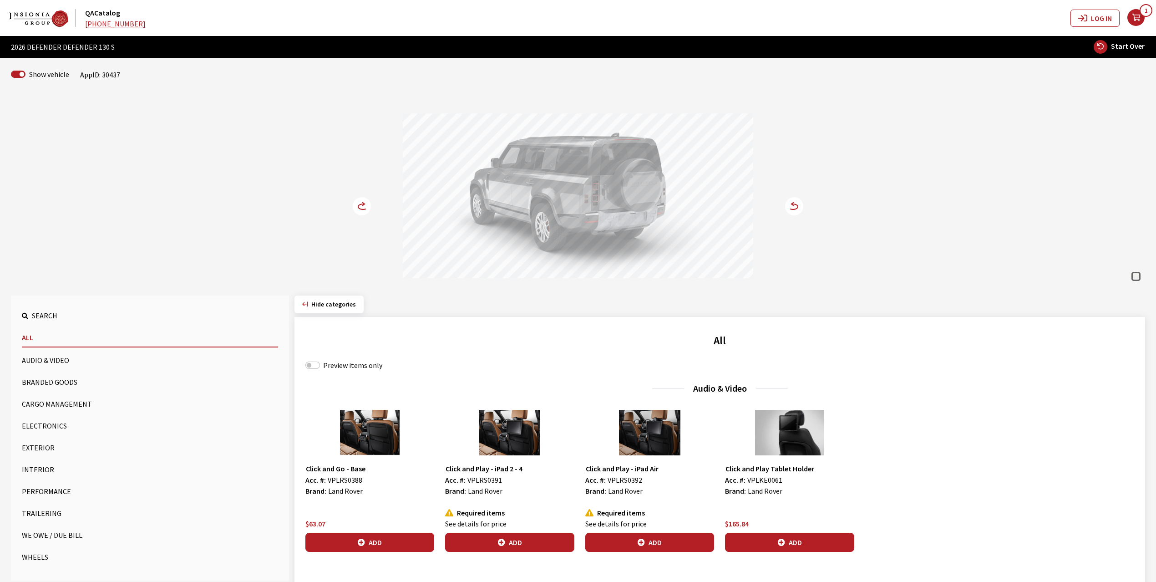
click at [799, 204] on circle at bounding box center [794, 206] width 18 height 18
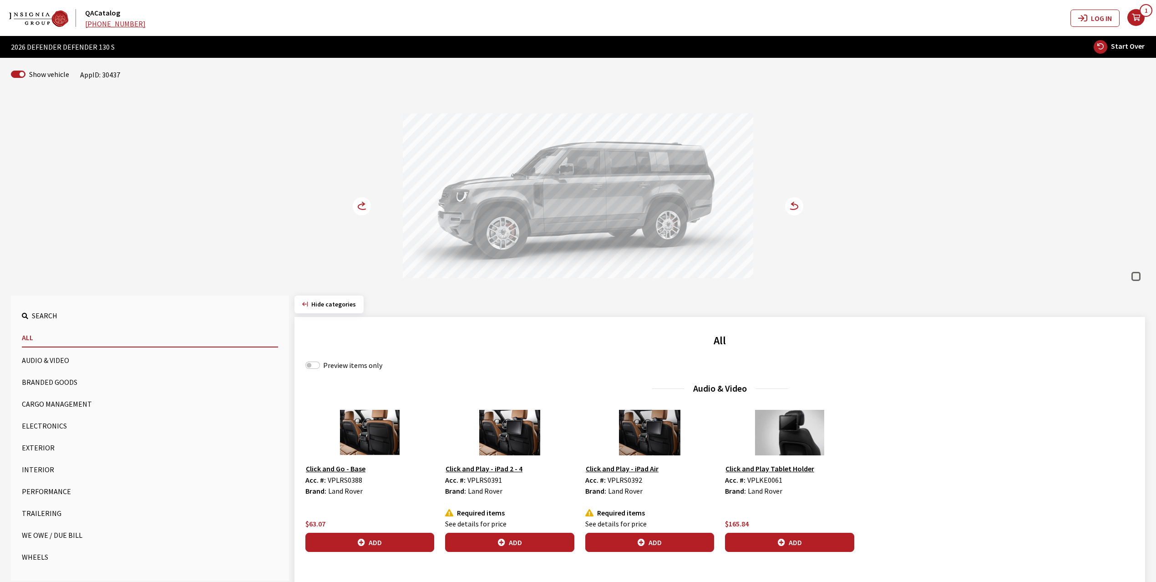
click at [799, 204] on circle at bounding box center [794, 206] width 18 height 18
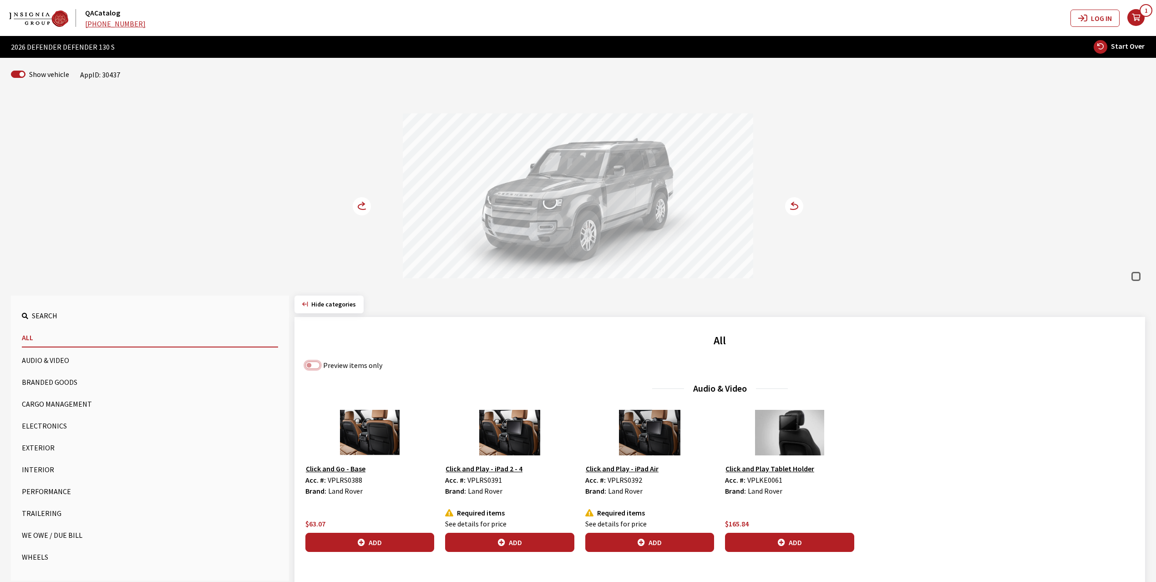
click at [316, 368] on input "Preview items only" at bounding box center [313, 365] width 15 height 7
checkbox input "true"
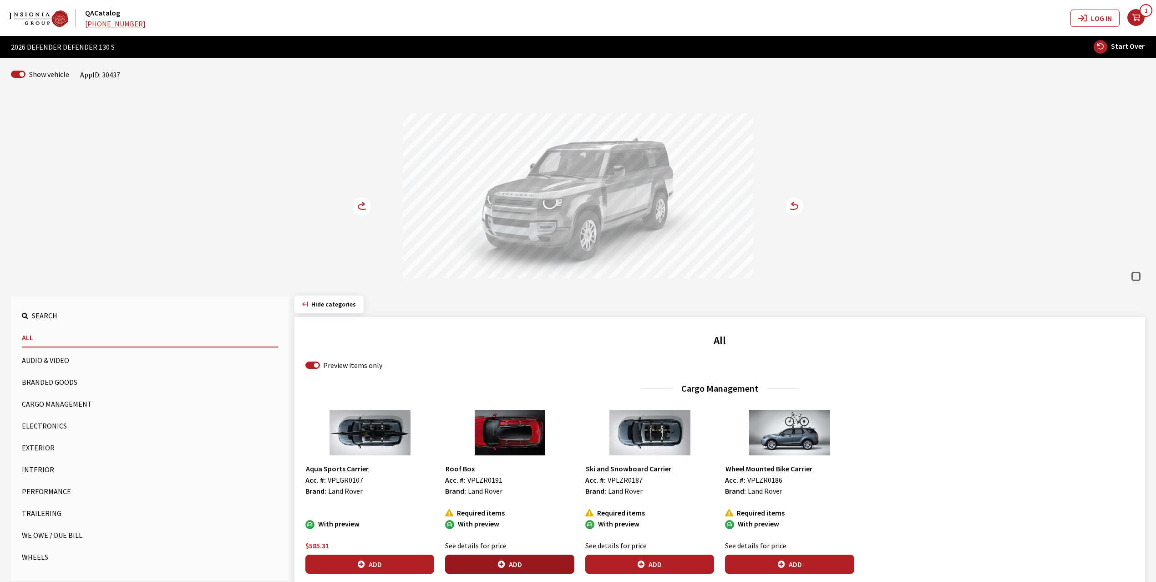
click at [499, 565] on icon "button" at bounding box center [501, 564] width 7 height 7
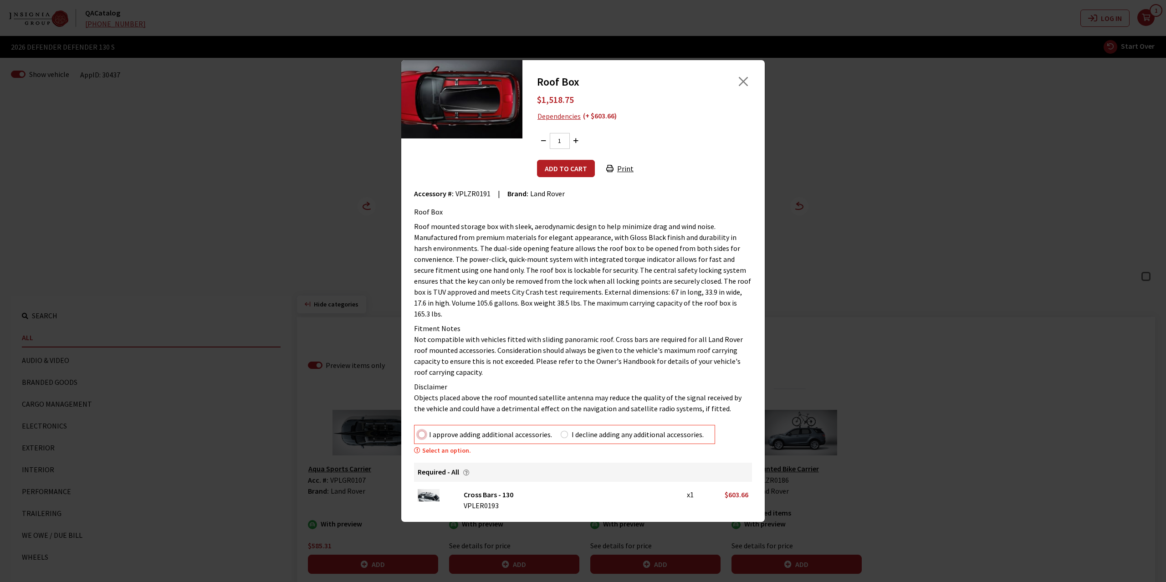
click at [425, 431] on input "I approve adding additional accessories." at bounding box center [421, 434] width 7 height 7
radio input "true"
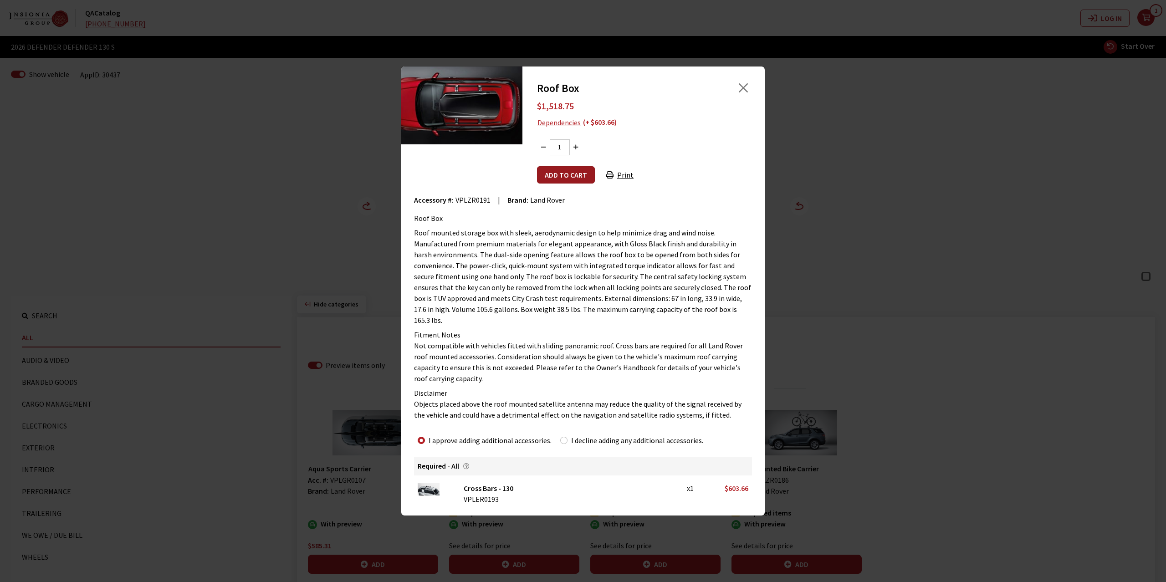
click at [572, 181] on button "Add to cart" at bounding box center [566, 174] width 58 height 17
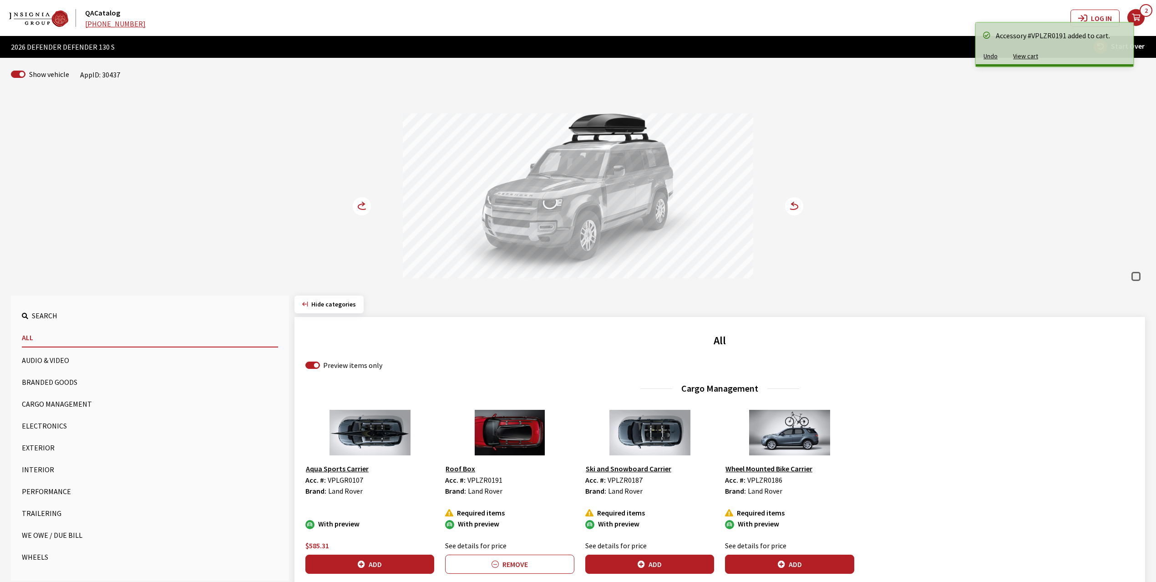
click at [363, 206] on icon at bounding box center [363, 204] width 2 height 4
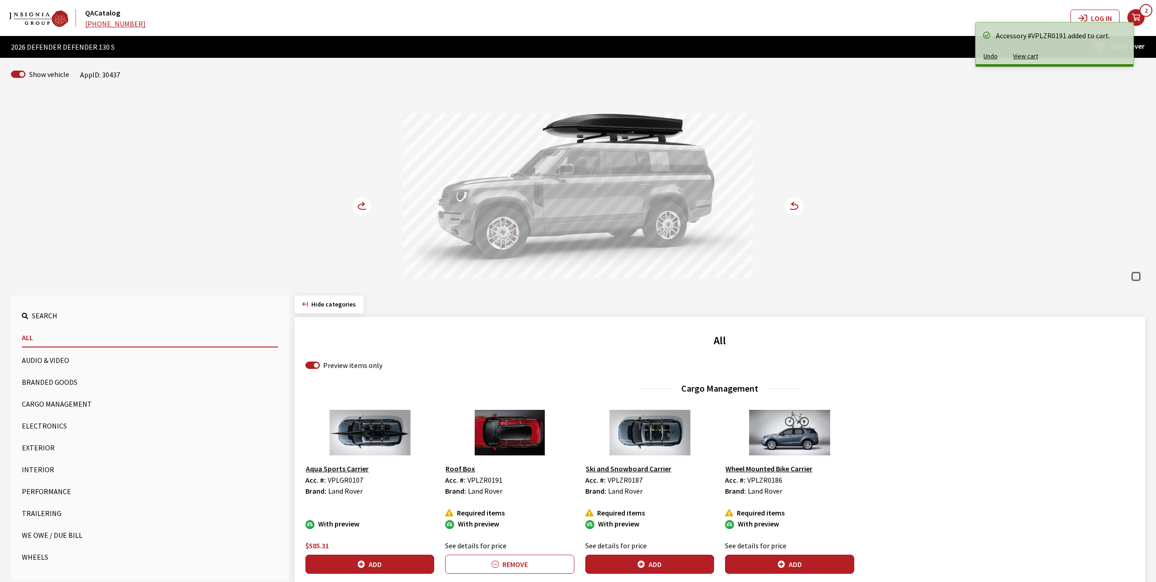
click at [365, 203] on circle at bounding box center [362, 206] width 18 height 18
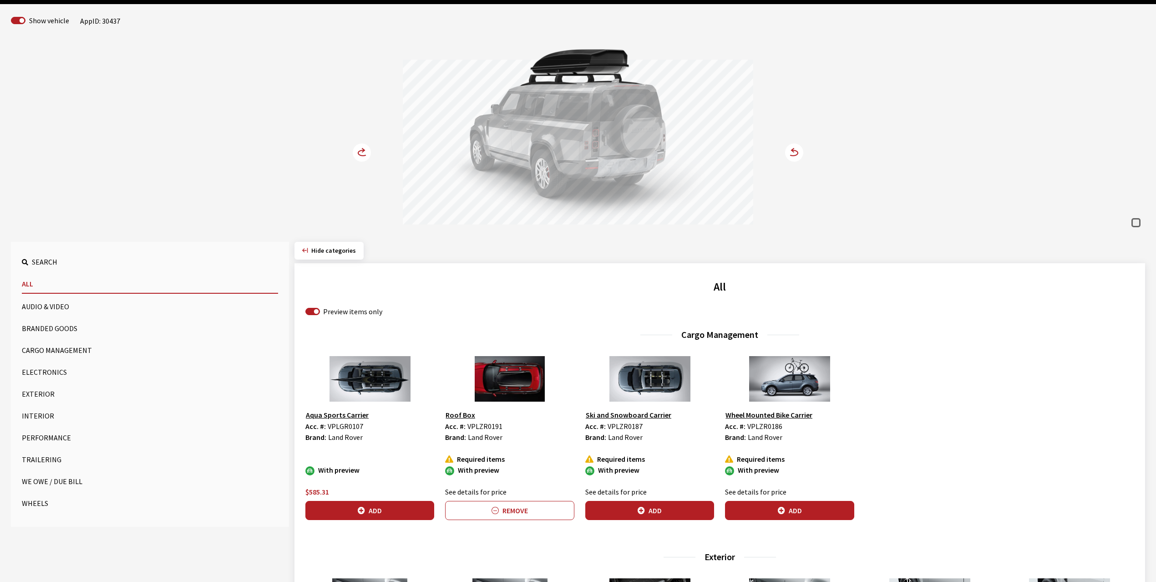
scroll to position [182, 0]
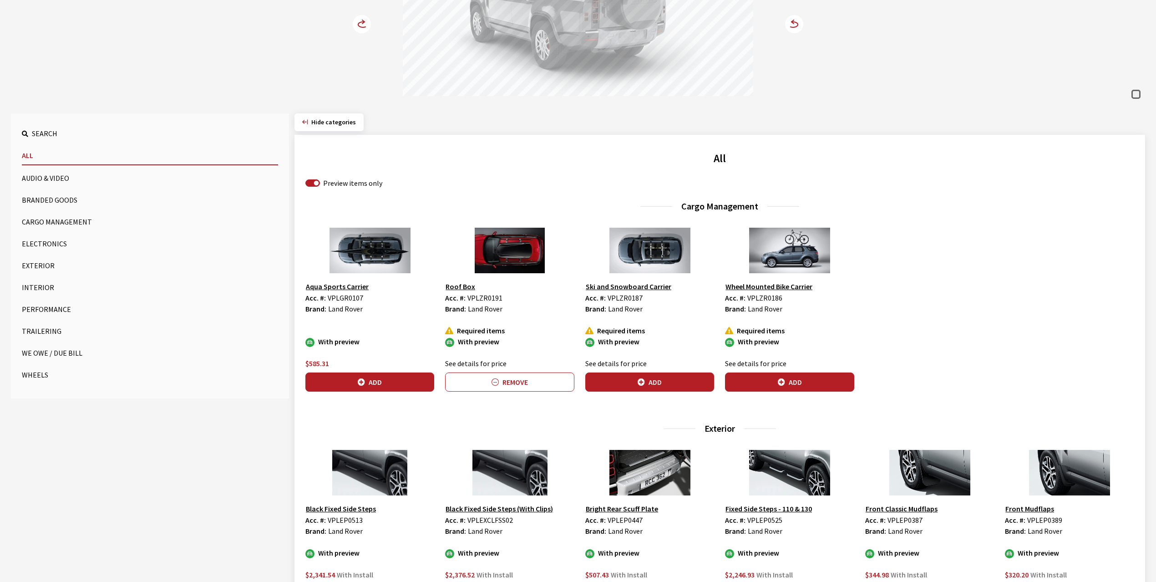
click at [42, 377] on button "Wheels" at bounding box center [150, 375] width 256 height 18
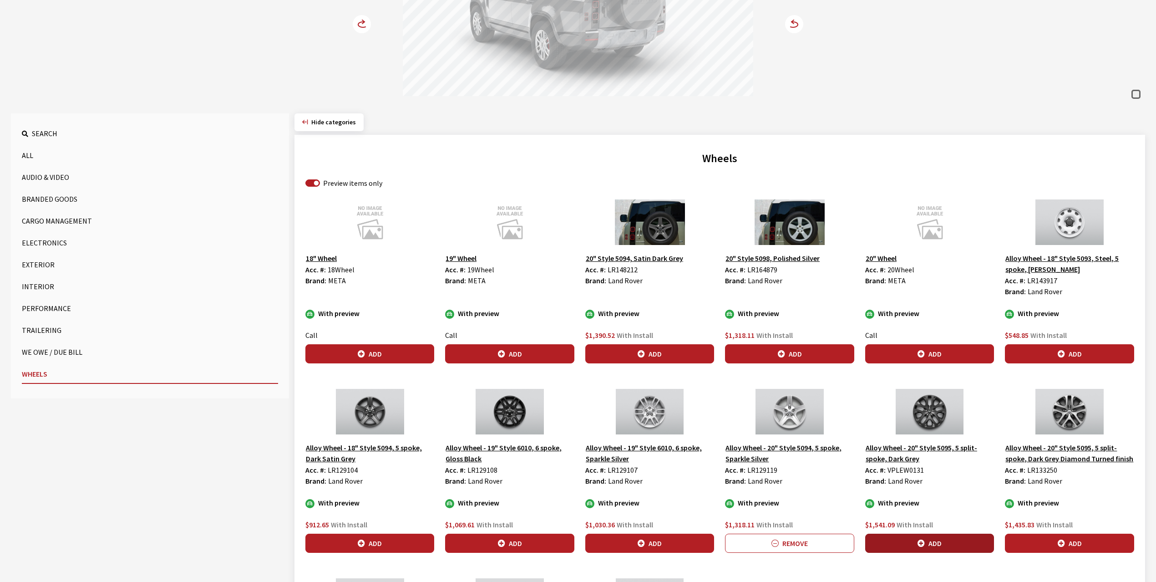
click at [910, 544] on button "Add" at bounding box center [930, 543] width 129 height 19
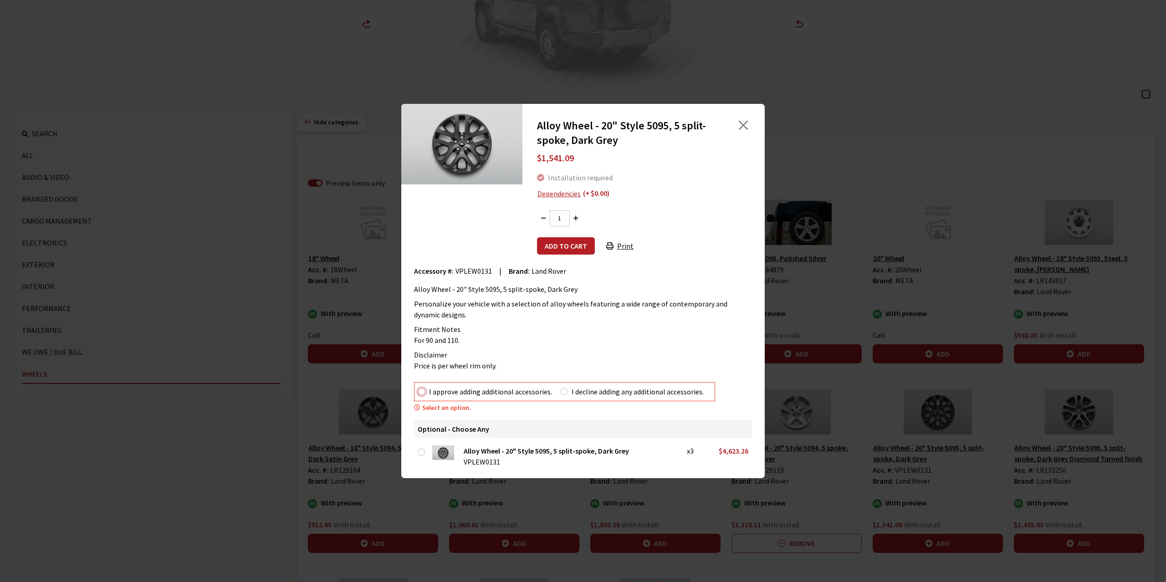
click at [421, 392] on input "I approve adding additional accessories." at bounding box center [421, 391] width 7 height 7
radio input "true"
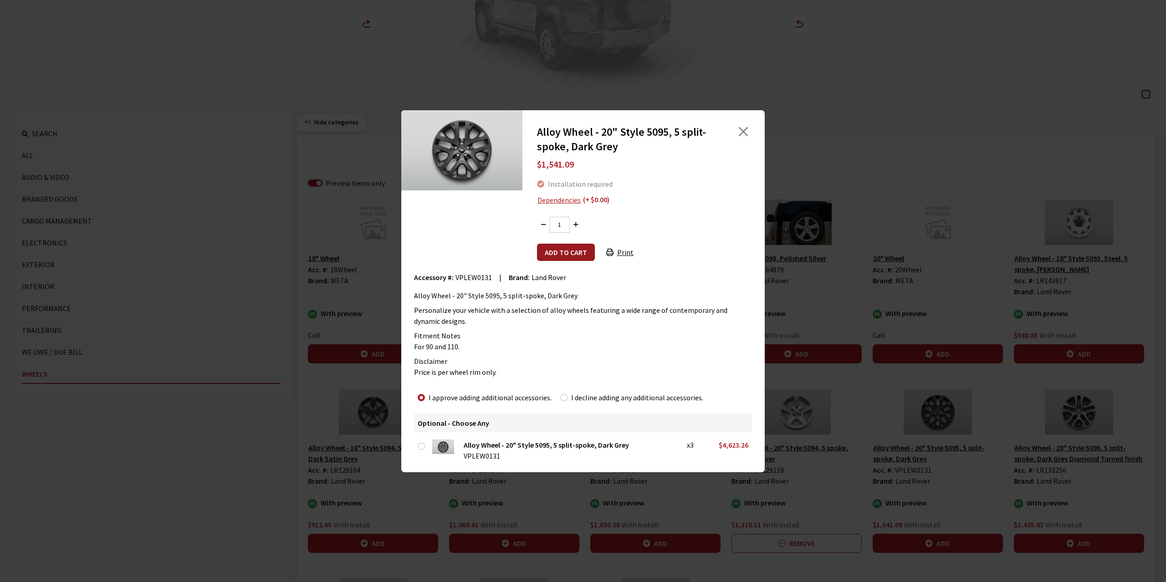
click at [555, 248] on button "Add to cart" at bounding box center [566, 252] width 58 height 17
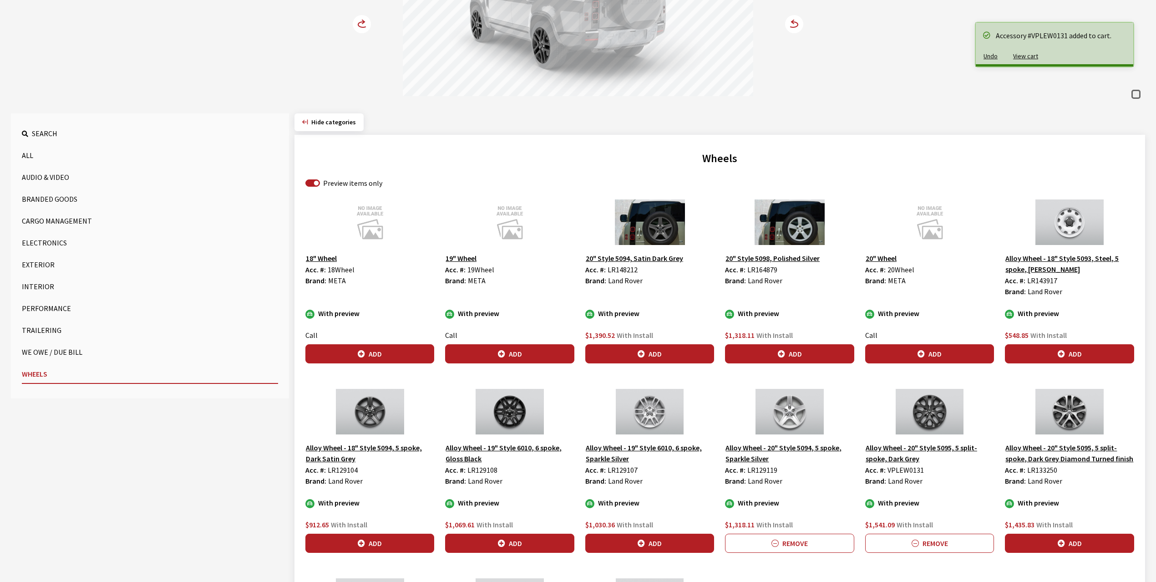
click at [359, 25] on circle at bounding box center [362, 24] width 18 height 18
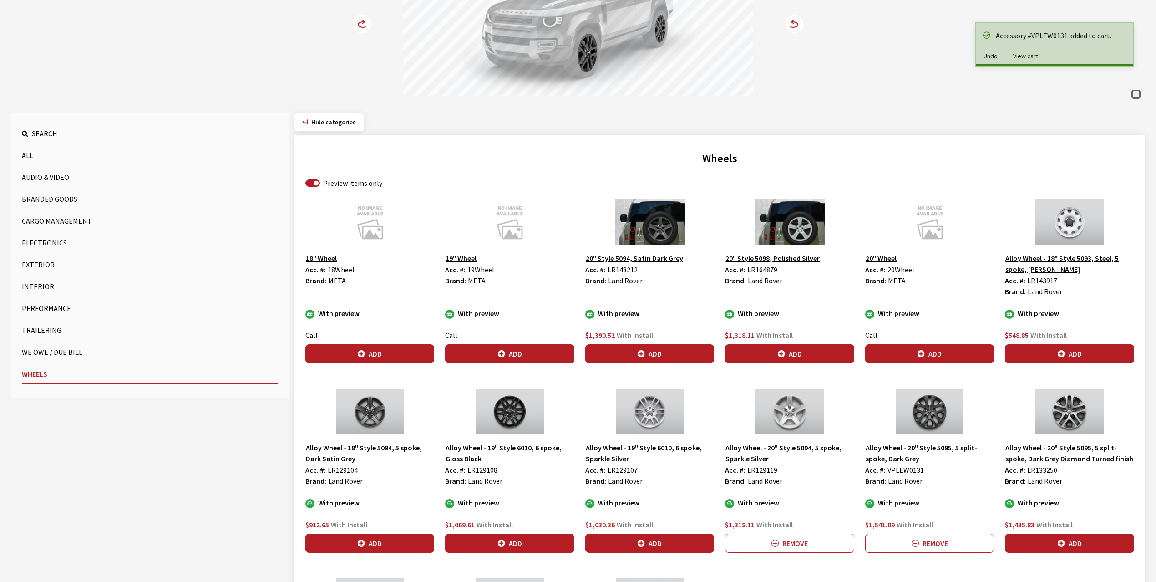
click at [359, 25] on circle at bounding box center [362, 24] width 18 height 18
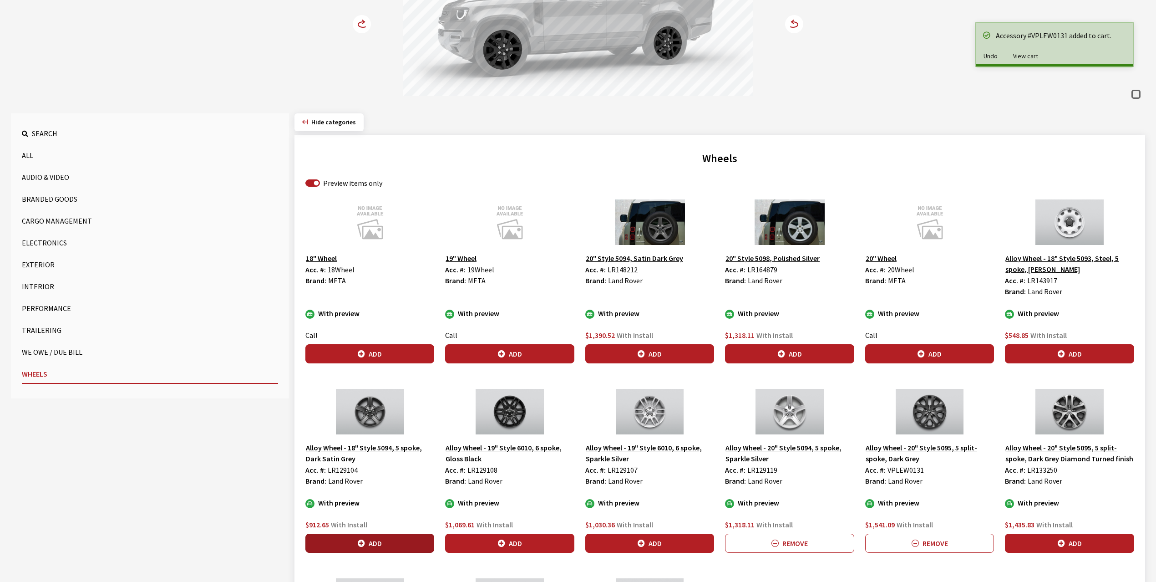
click at [380, 543] on button "Add" at bounding box center [370, 543] width 129 height 19
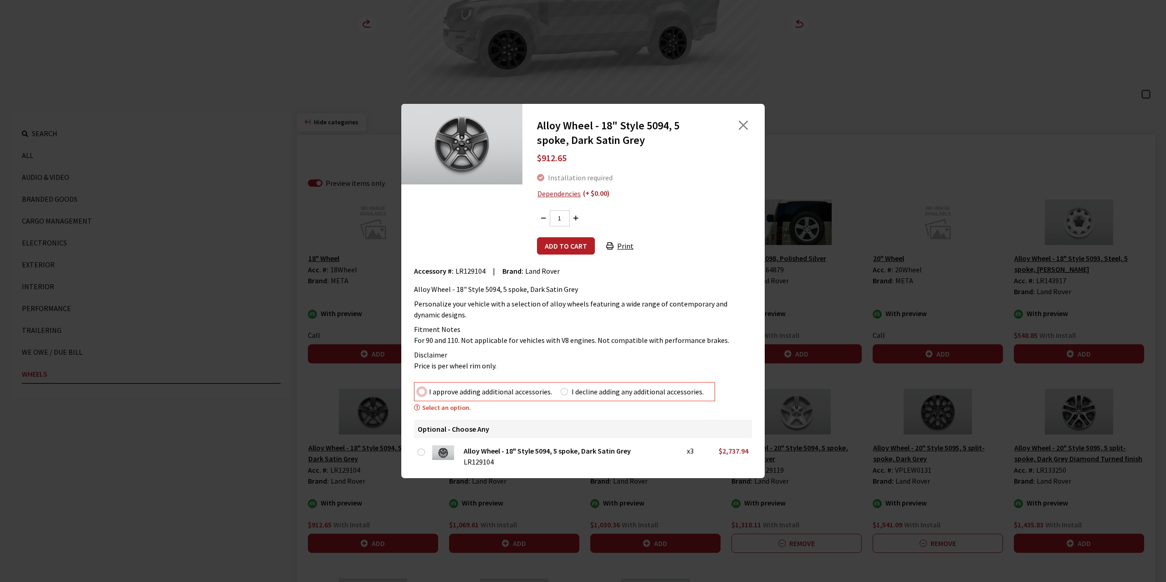
click at [423, 392] on input "I approve adding additional accessories." at bounding box center [421, 391] width 7 height 7
radio input "true"
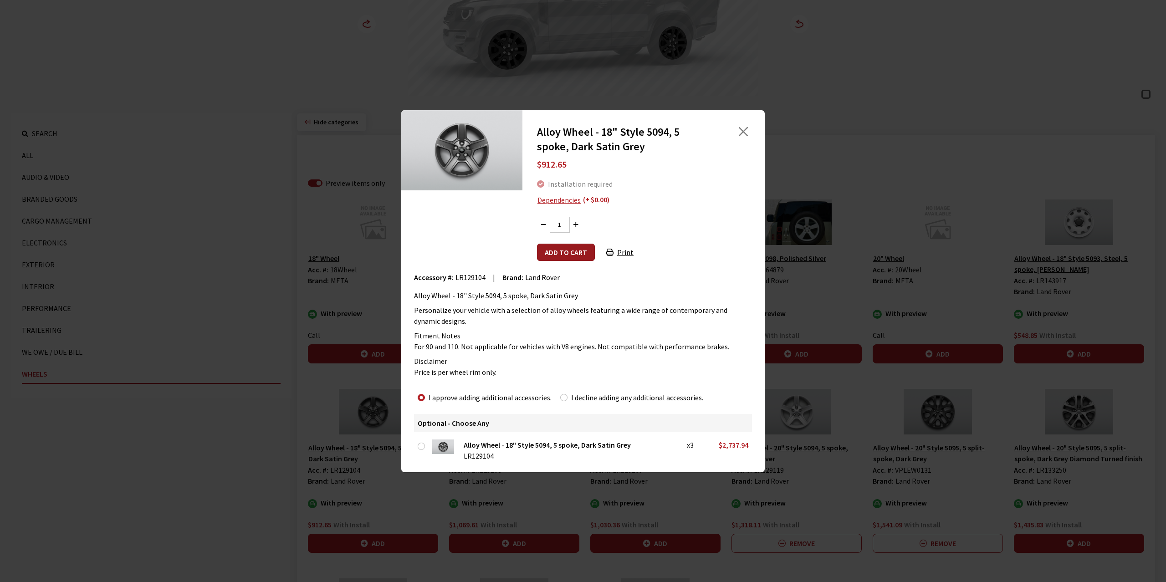
click at [565, 251] on button "Add to cart" at bounding box center [566, 252] width 58 height 17
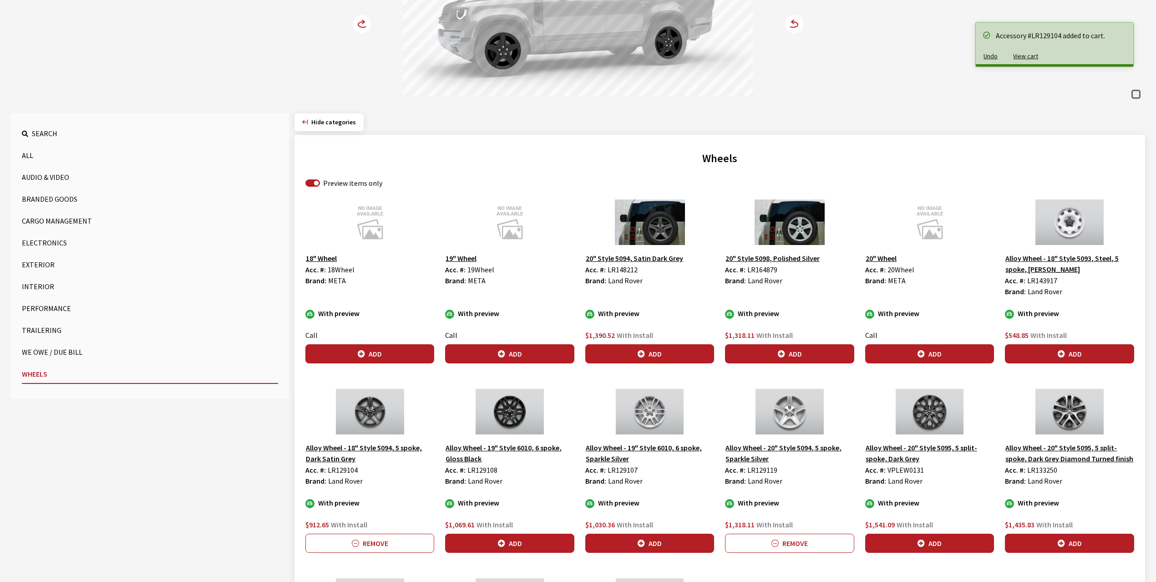
click at [359, 22] on circle at bounding box center [362, 24] width 18 height 18
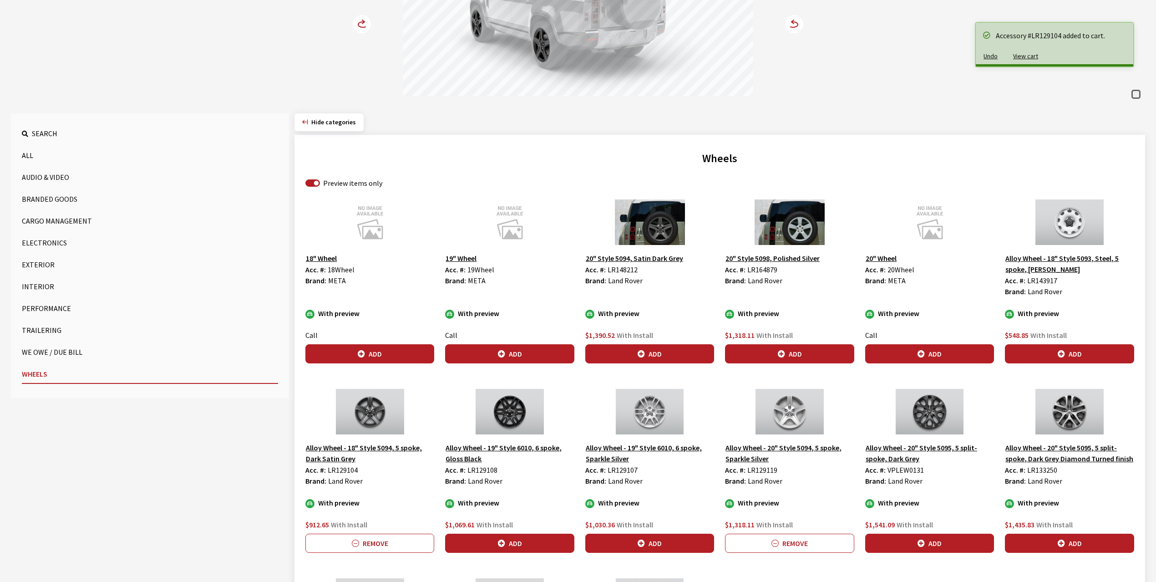
click at [359, 22] on circle at bounding box center [362, 24] width 18 height 18
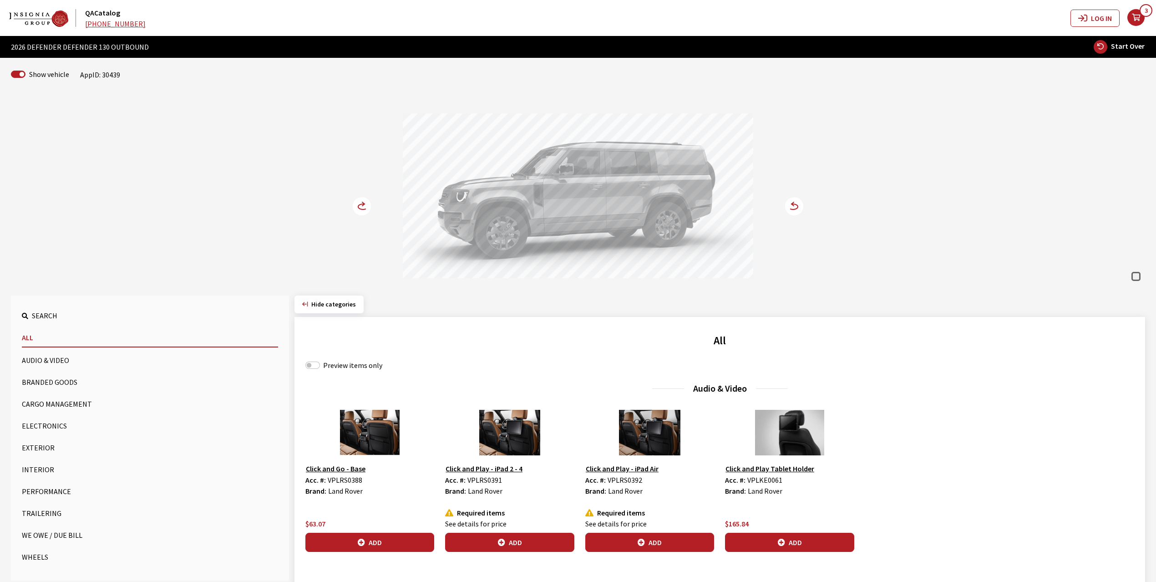
click at [362, 207] on circle at bounding box center [362, 206] width 18 height 18
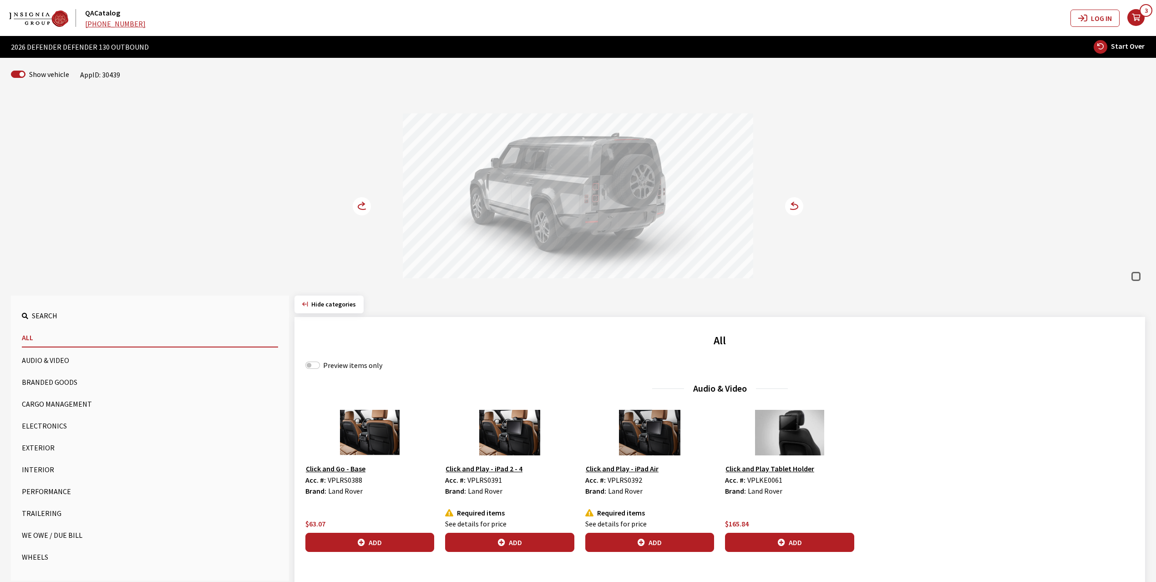
click at [359, 206] on icon at bounding box center [363, 206] width 10 height 5
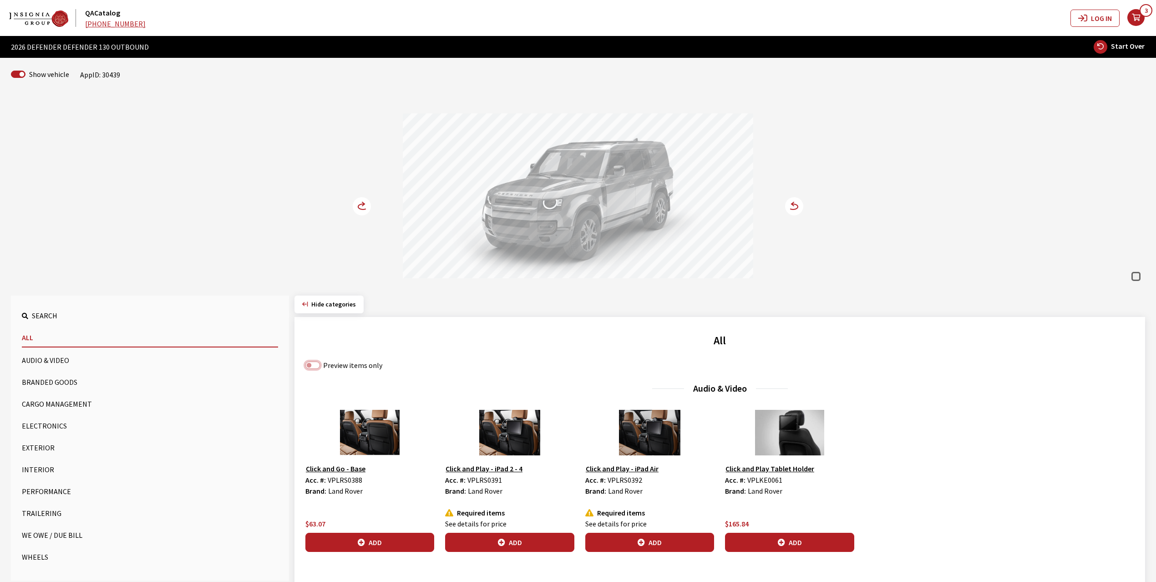
click at [316, 364] on input "Preview items only" at bounding box center [313, 365] width 15 height 7
checkbox input "true"
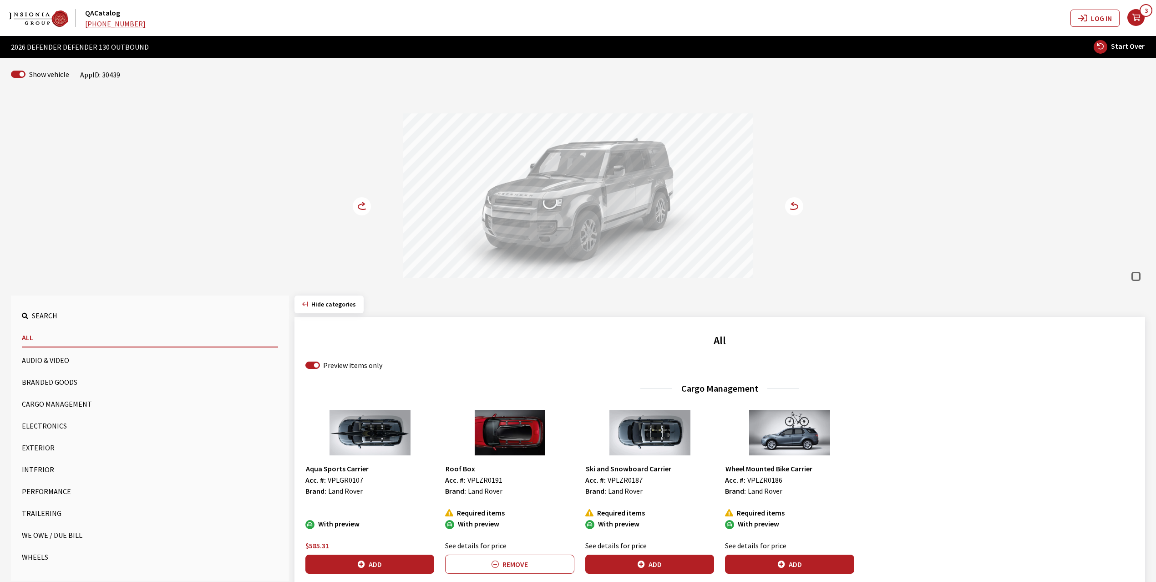
click at [36, 404] on button "Cargo Management" at bounding box center [150, 404] width 256 height 18
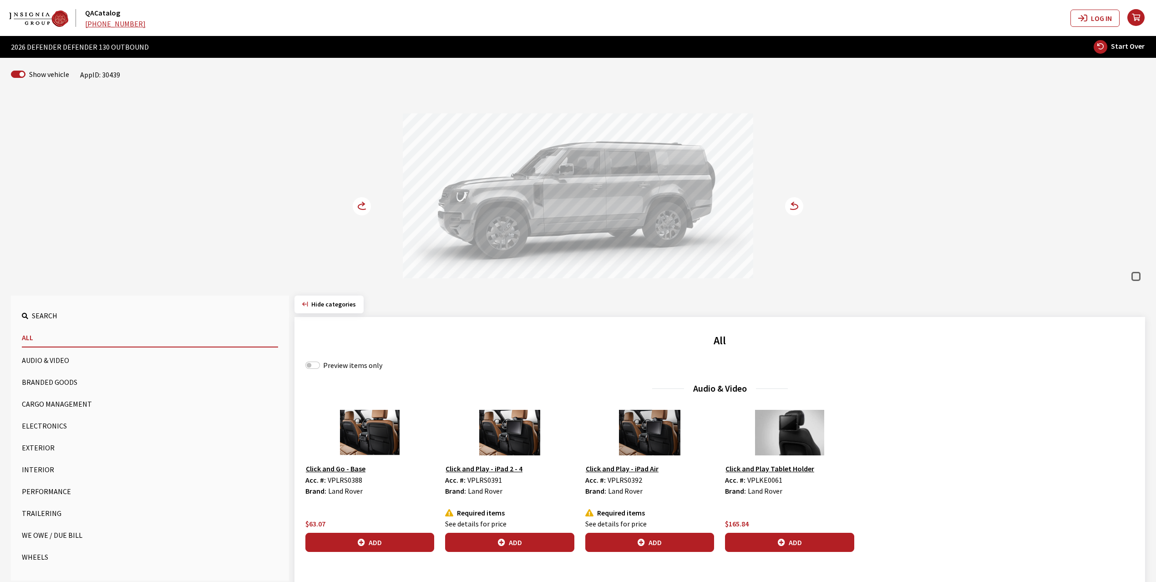
click at [318, 371] on div "Preview items only" at bounding box center [720, 365] width 829 height 11
click at [316, 368] on input "Preview items only" at bounding box center [313, 365] width 15 height 7
checkbox input "true"
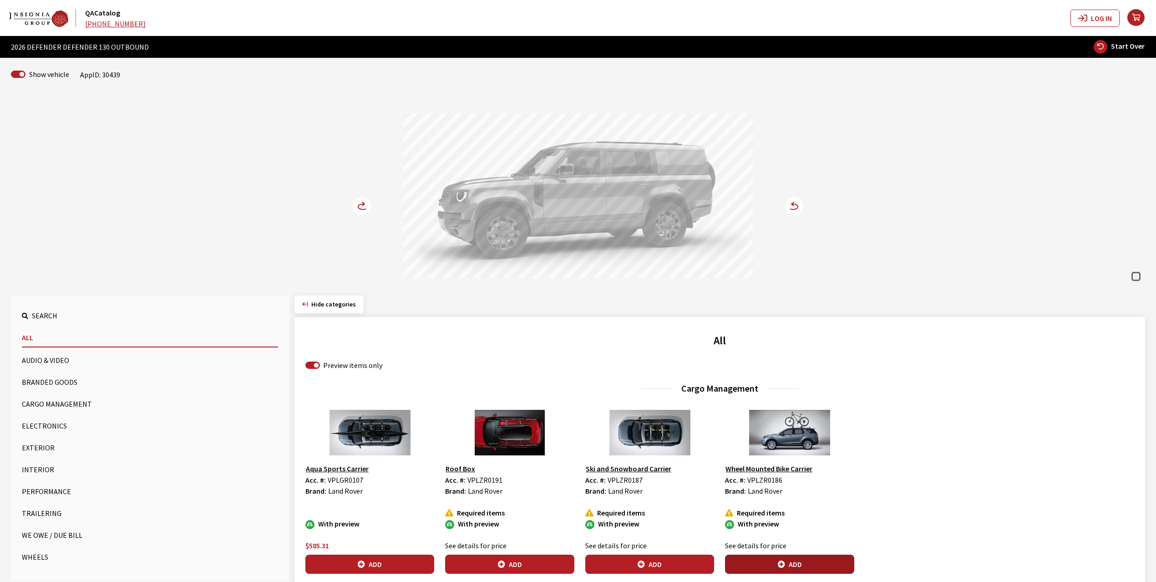
click at [782, 563] on icon "button" at bounding box center [781, 564] width 7 height 7
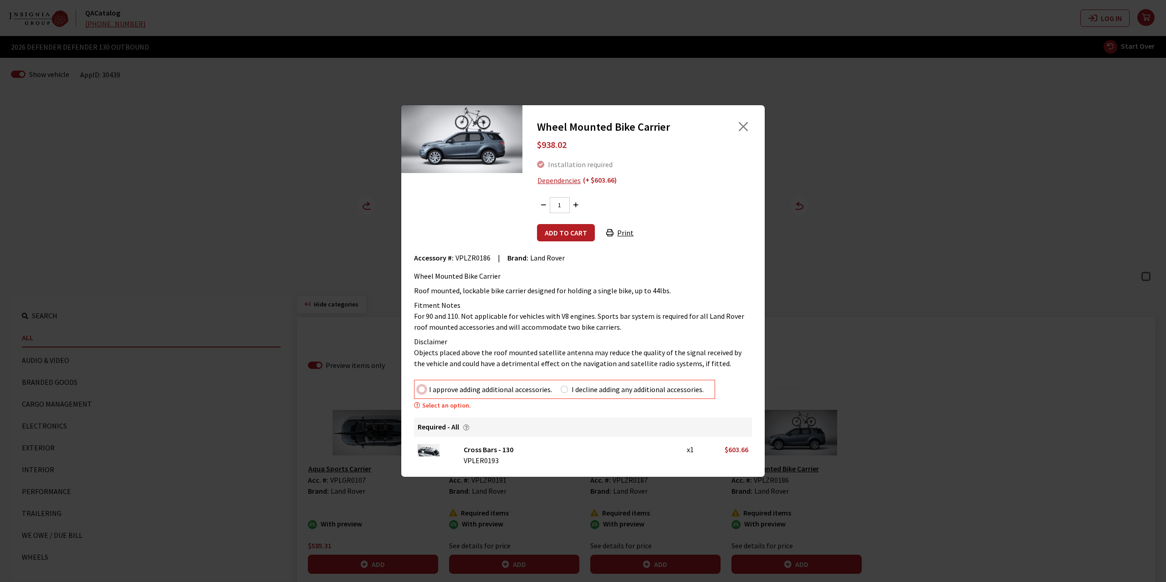
click at [422, 391] on input "I approve adding additional accessories." at bounding box center [421, 389] width 7 height 7
radio input "true"
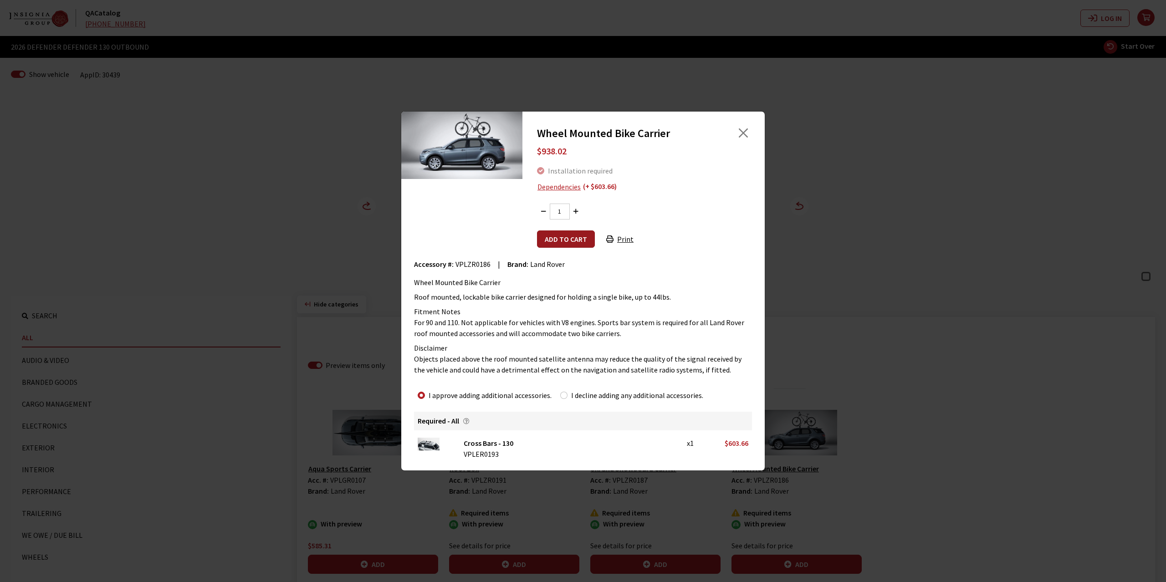
click at [554, 239] on button "Add to cart" at bounding box center [566, 238] width 58 height 17
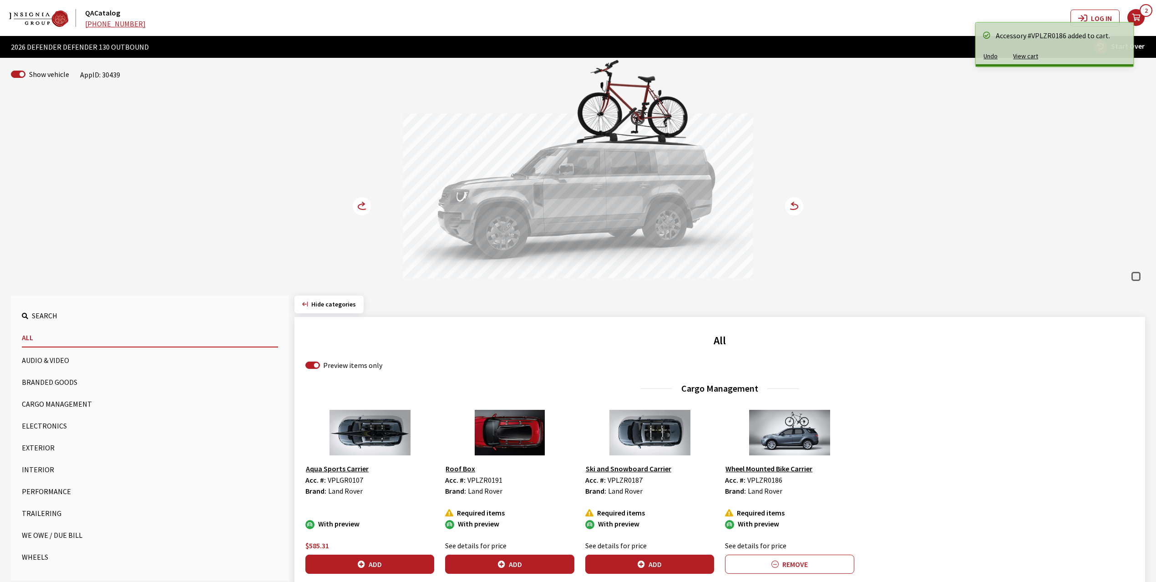
click at [357, 206] on circle at bounding box center [362, 206] width 18 height 18
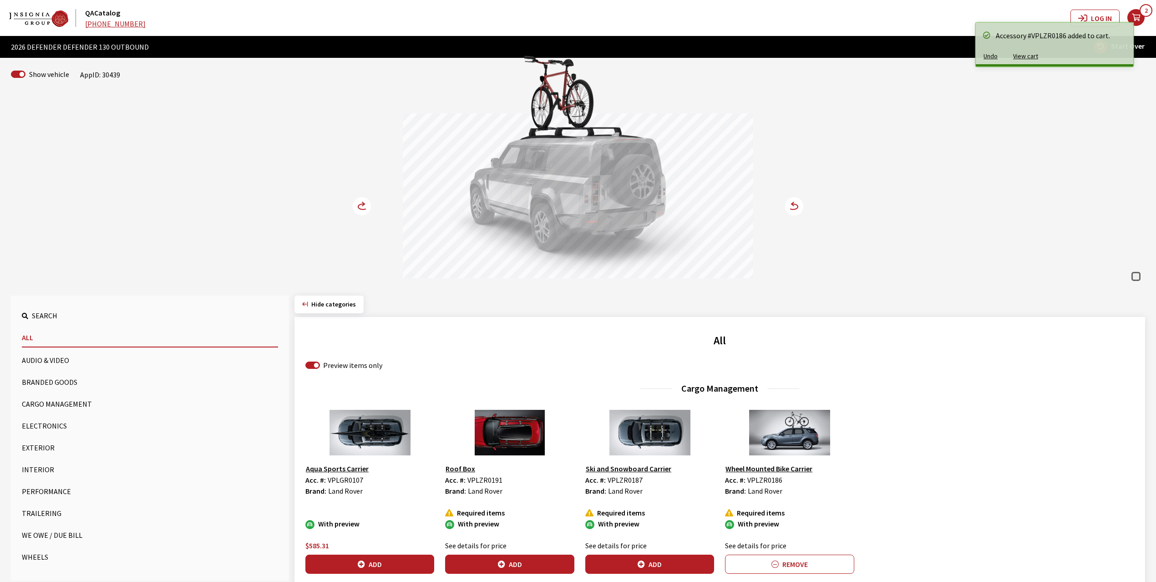
click at [357, 206] on circle at bounding box center [362, 206] width 18 height 18
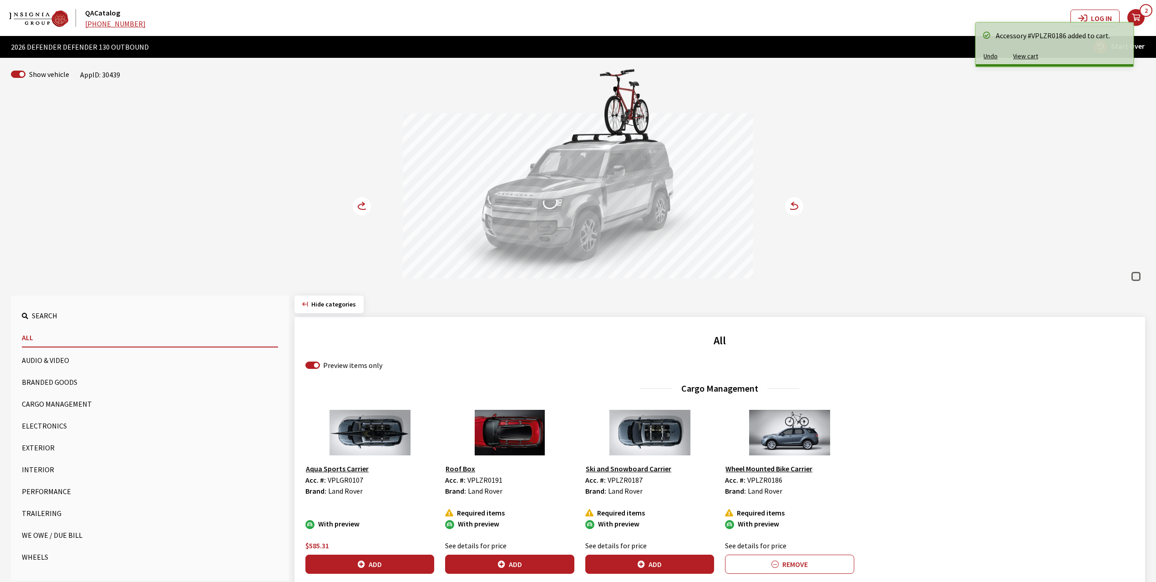
click at [53, 485] on button "Performance" at bounding box center [150, 491] width 256 height 18
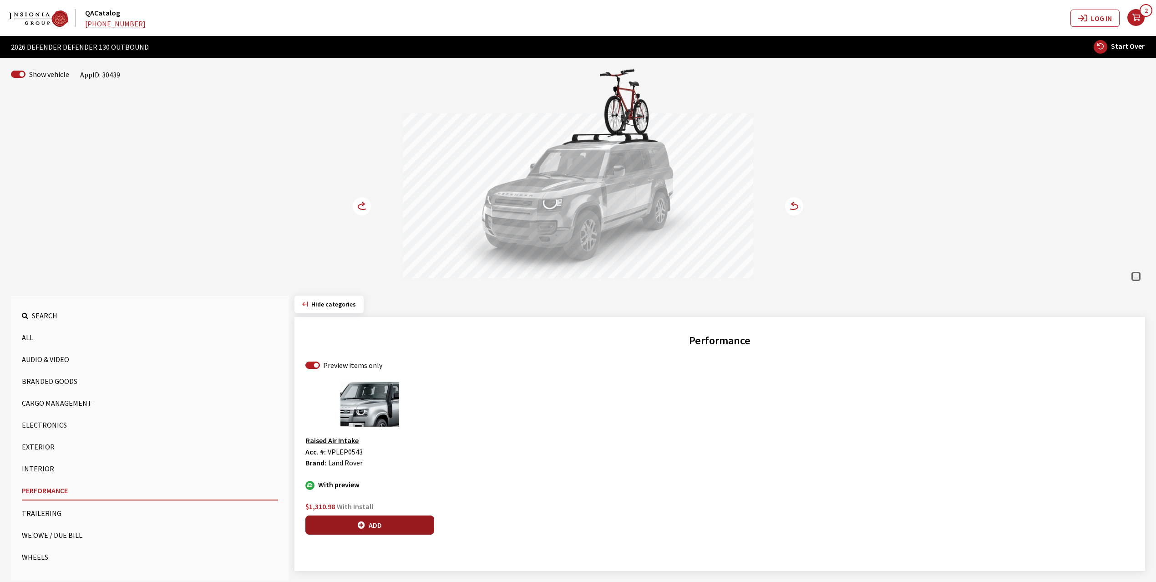
click at [365, 523] on button "Add" at bounding box center [370, 524] width 129 height 19
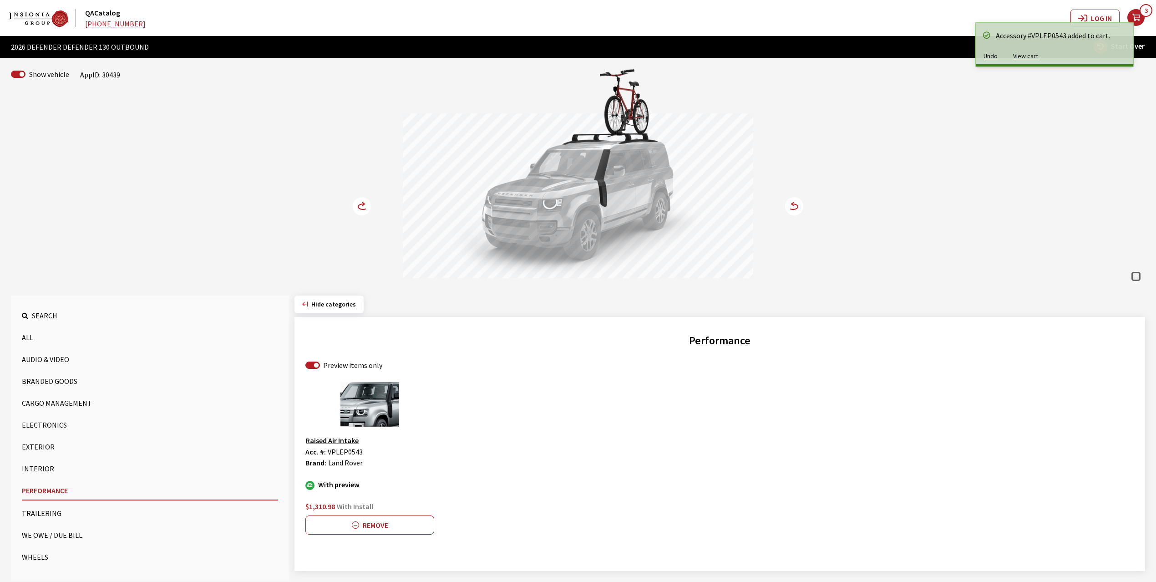
click at [362, 204] on circle at bounding box center [362, 206] width 18 height 18
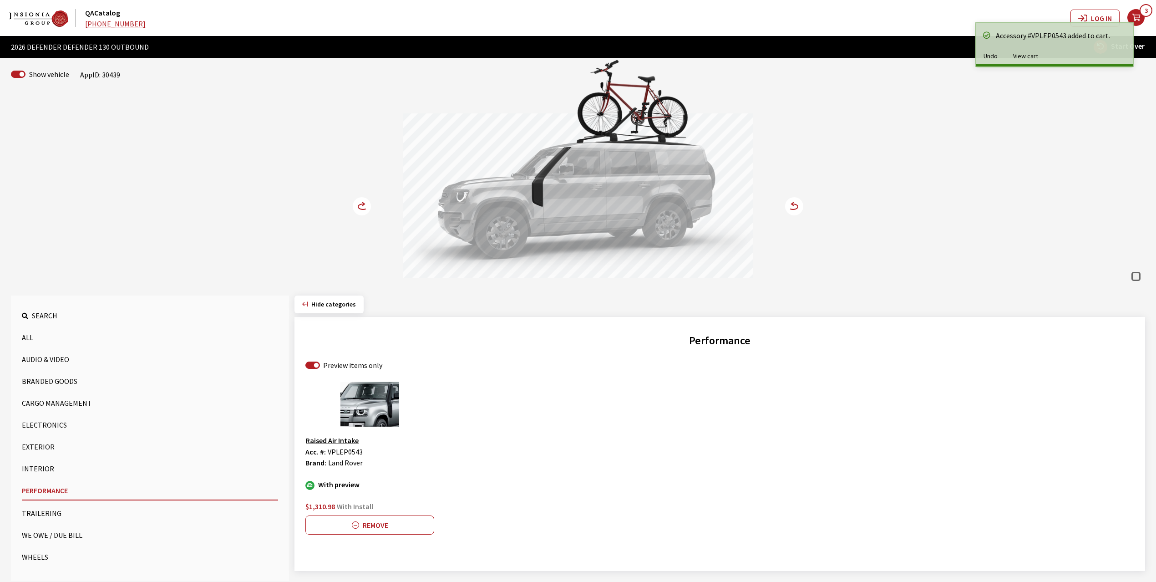
click at [362, 204] on circle at bounding box center [362, 206] width 18 height 18
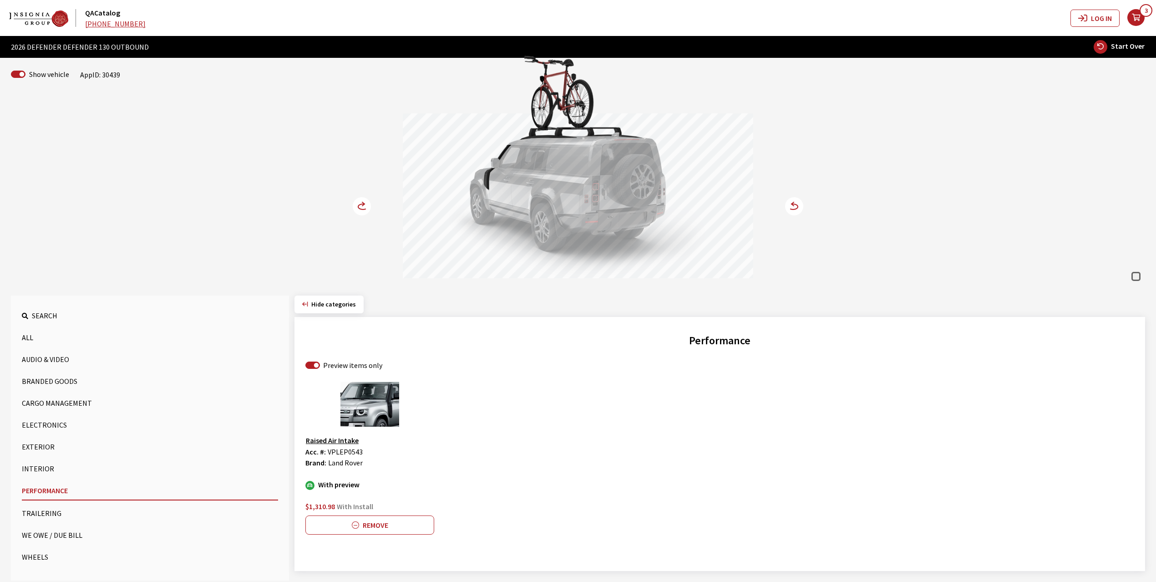
click at [42, 554] on button "Wheels" at bounding box center [150, 557] width 256 height 18
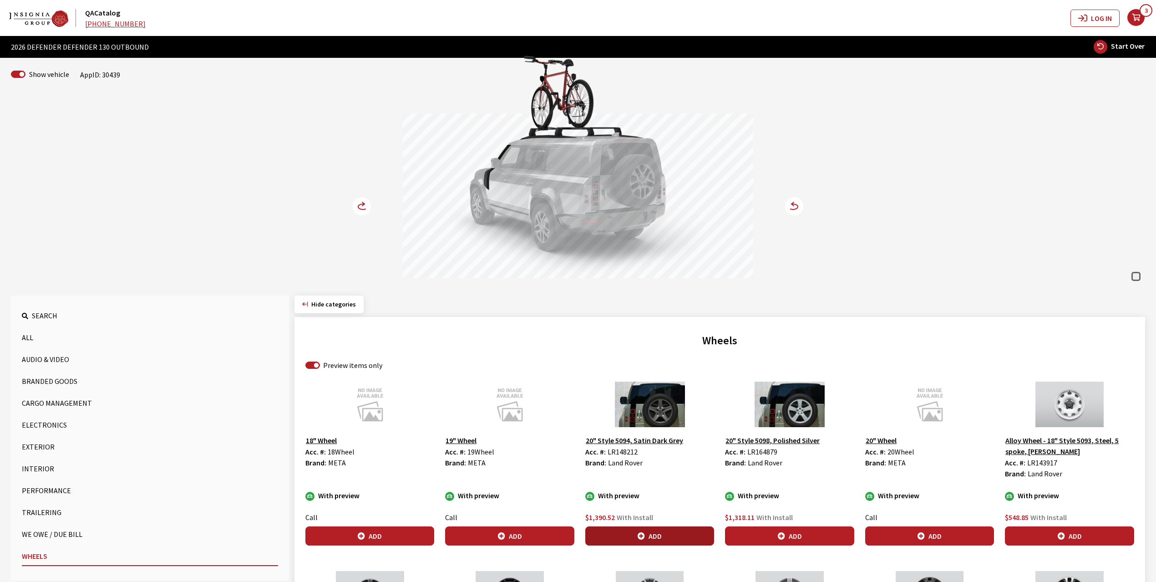
click at [655, 534] on button "Add" at bounding box center [650, 535] width 129 height 19
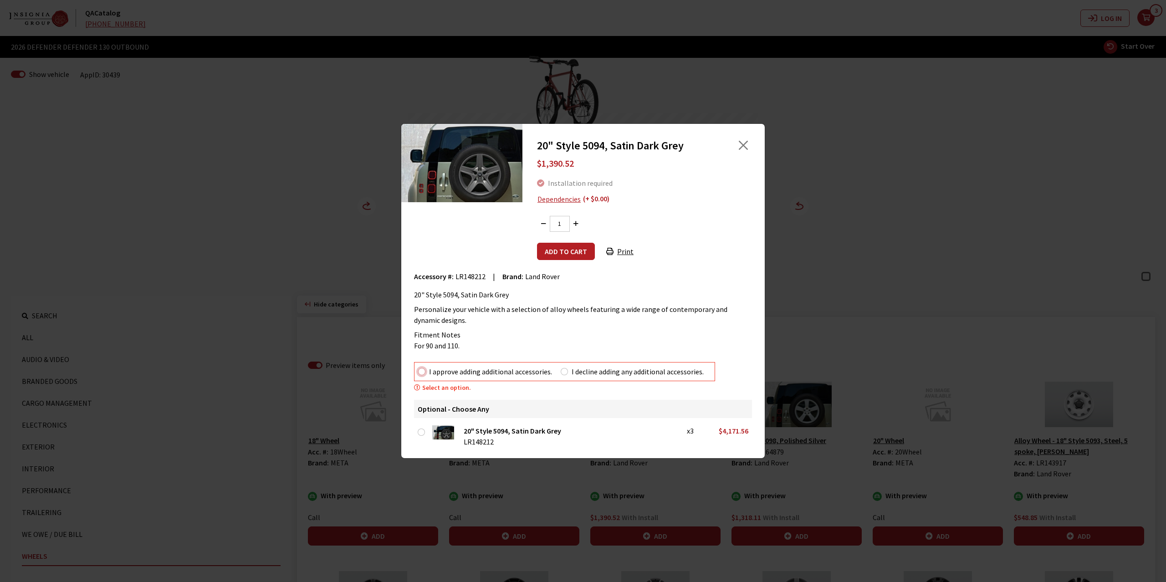
click at [419, 372] on input "I approve adding additional accessories." at bounding box center [421, 371] width 7 height 7
radio input "true"
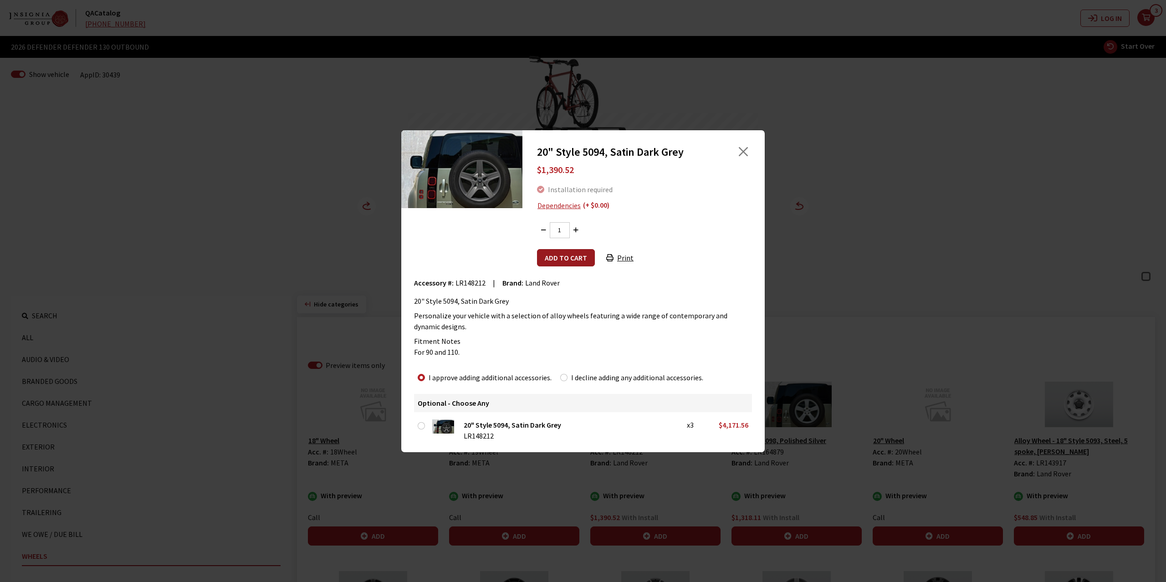
click at [552, 255] on button "Add to cart" at bounding box center [566, 257] width 58 height 17
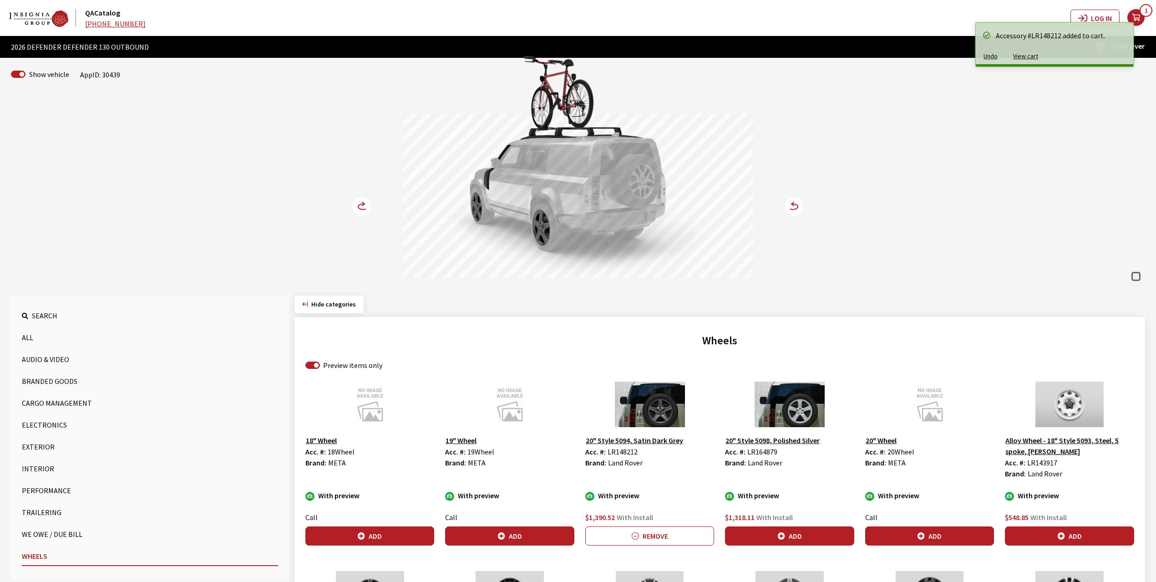
click at [362, 209] on circle at bounding box center [362, 206] width 18 height 18
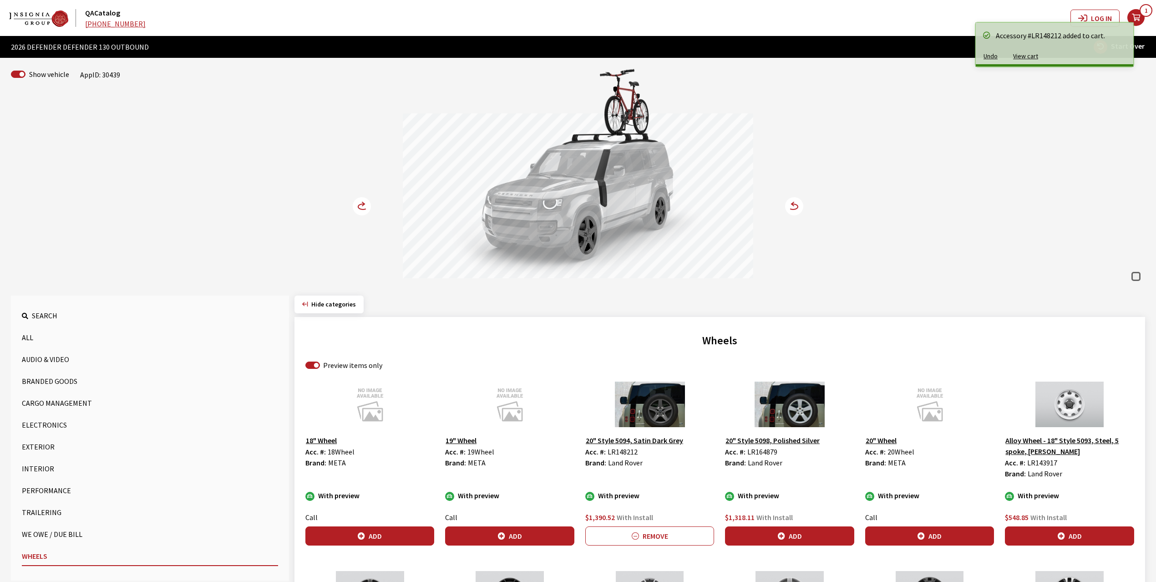
click at [362, 209] on circle at bounding box center [362, 206] width 18 height 18
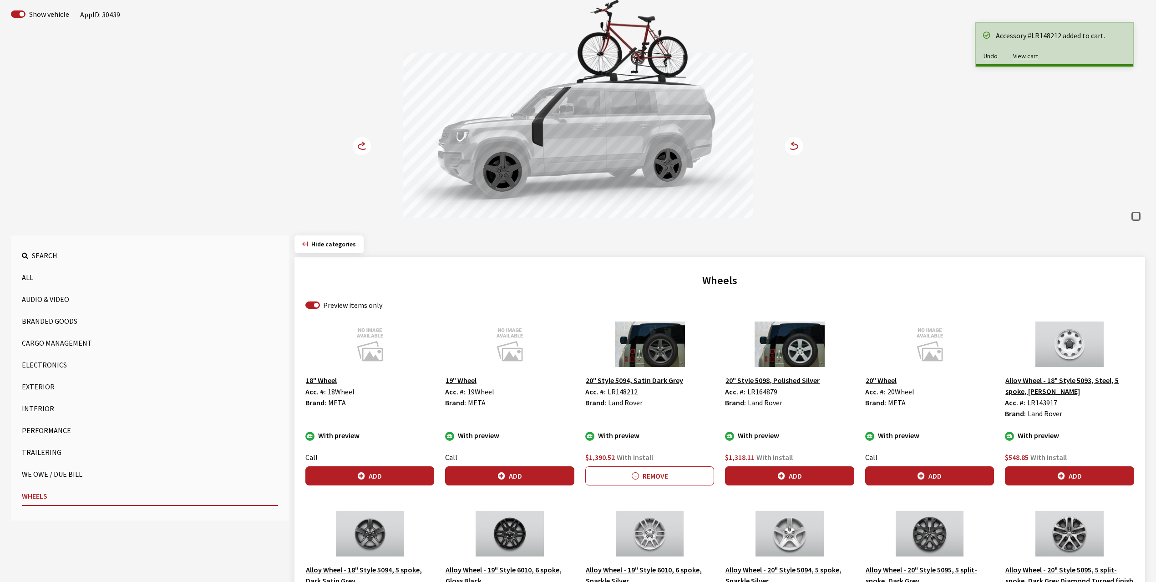
scroll to position [61, 0]
click at [1040, 474] on button "Add" at bounding box center [1069, 475] width 129 height 19
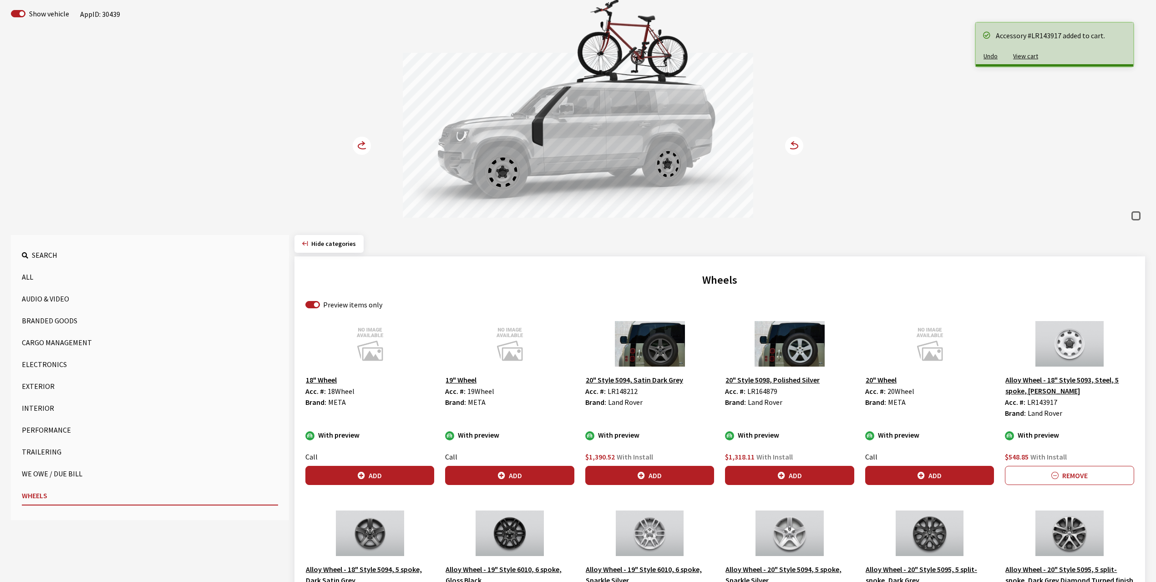
click at [366, 140] on circle at bounding box center [362, 146] width 18 height 18
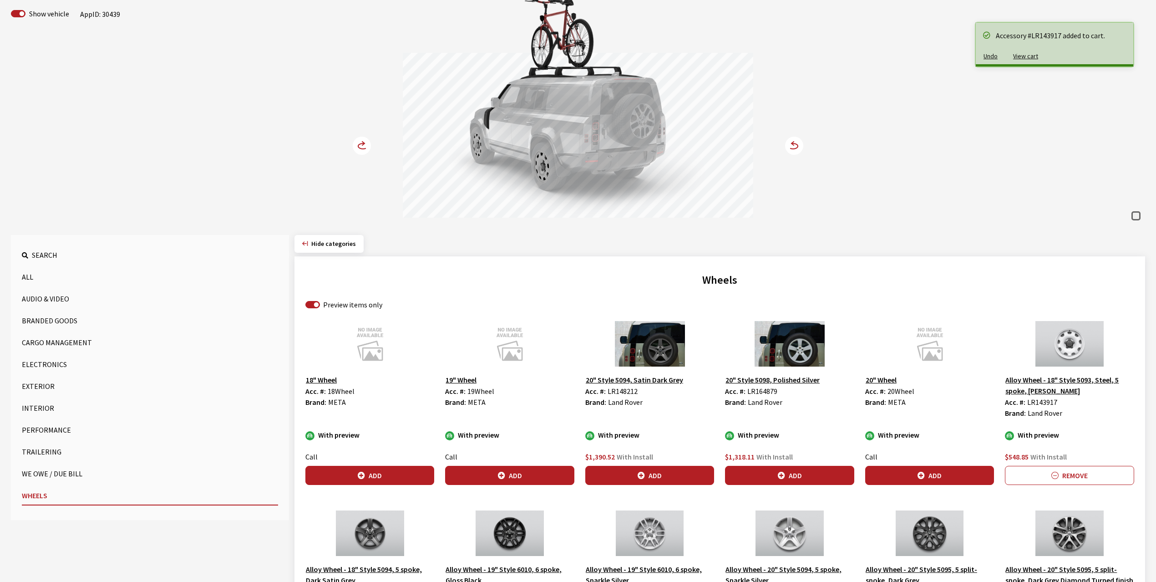
click at [366, 140] on circle at bounding box center [362, 146] width 18 height 18
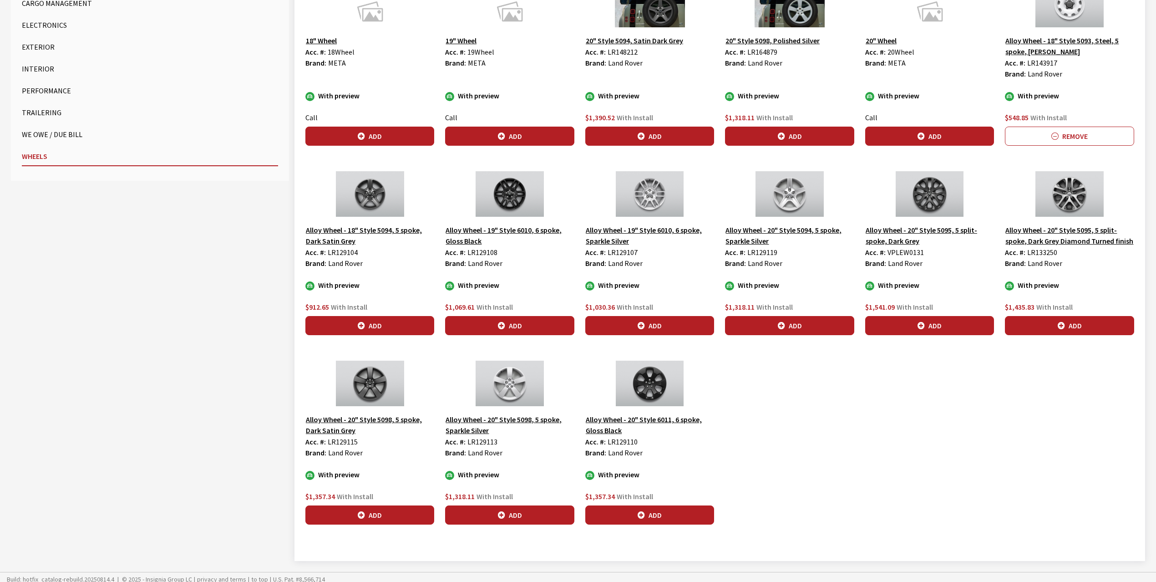
scroll to position [407, 0]
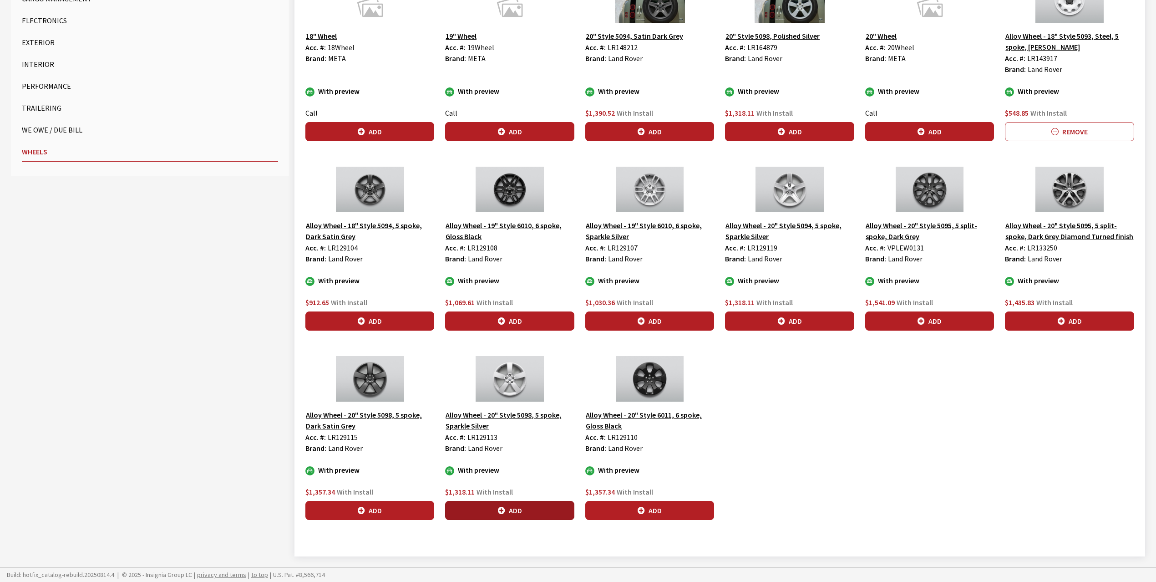
click at [502, 507] on icon "button" at bounding box center [501, 510] width 7 height 7
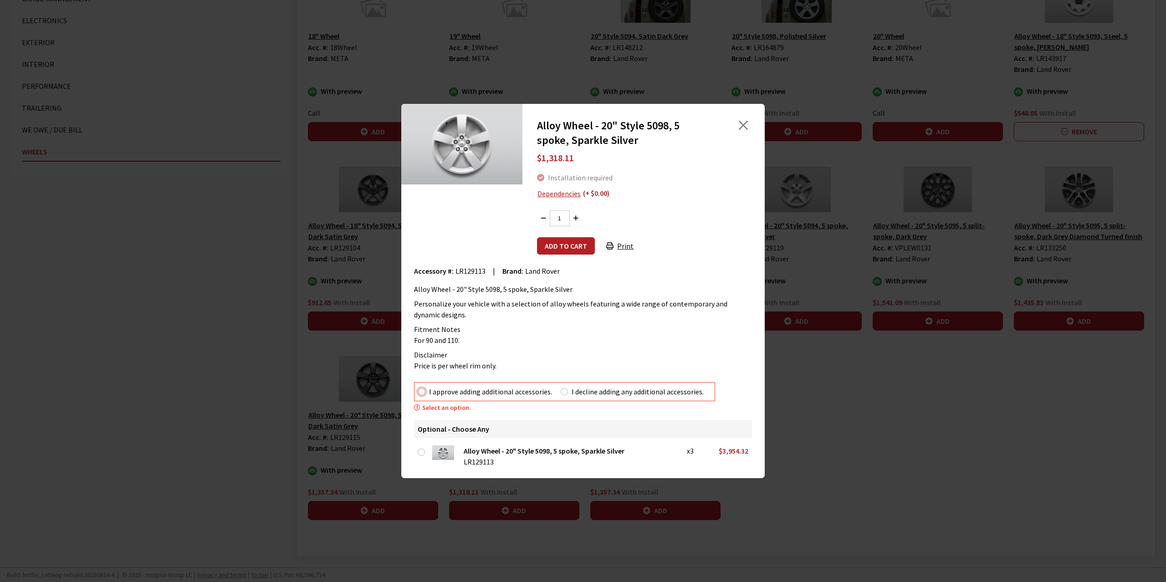
click at [423, 394] on input "I approve adding additional accessories." at bounding box center [421, 391] width 7 height 7
radio input "true"
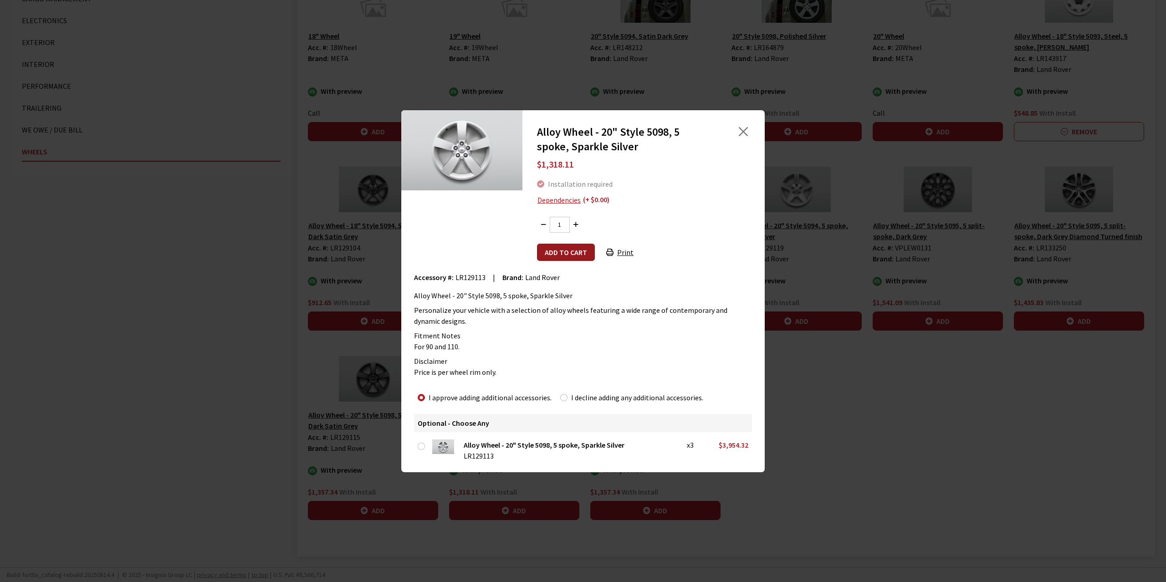
click at [550, 254] on button "Add to cart" at bounding box center [566, 252] width 58 height 17
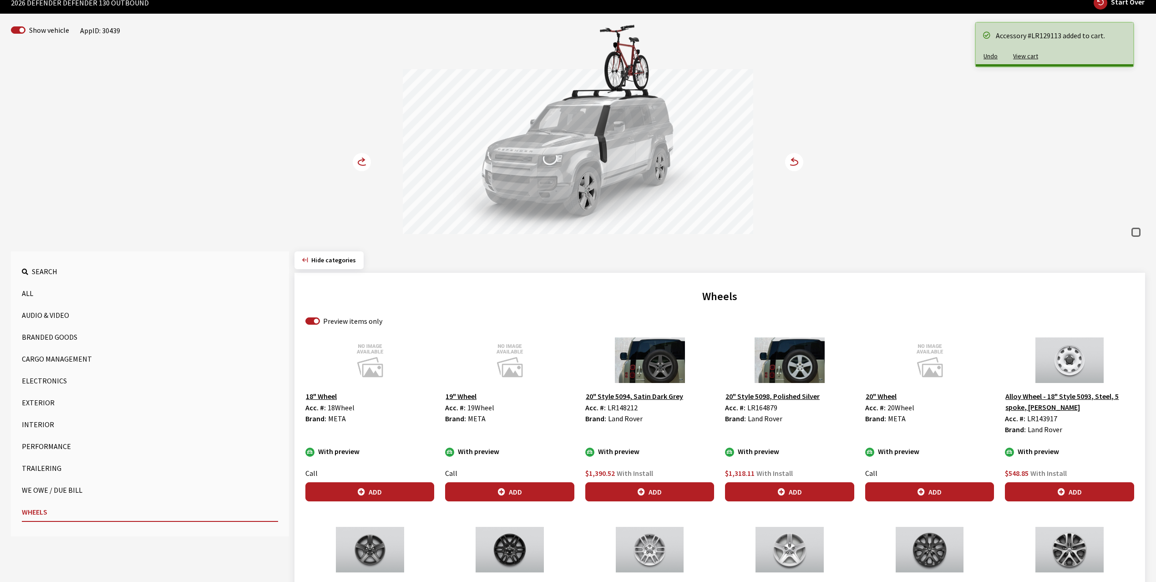
scroll to position [43, 0]
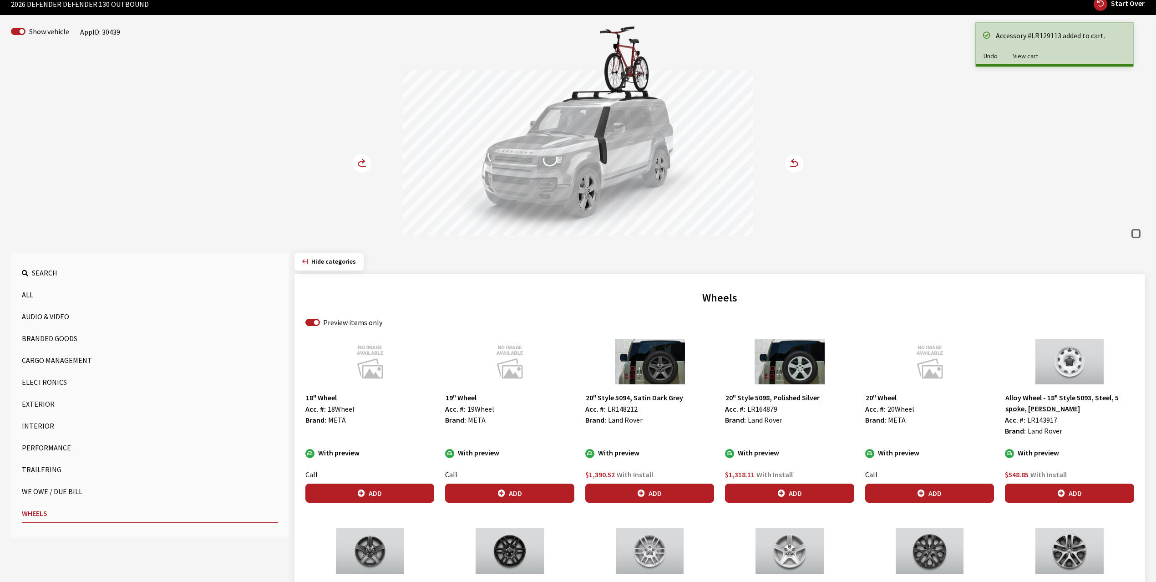
click at [360, 162] on icon at bounding box center [363, 163] width 10 height 5
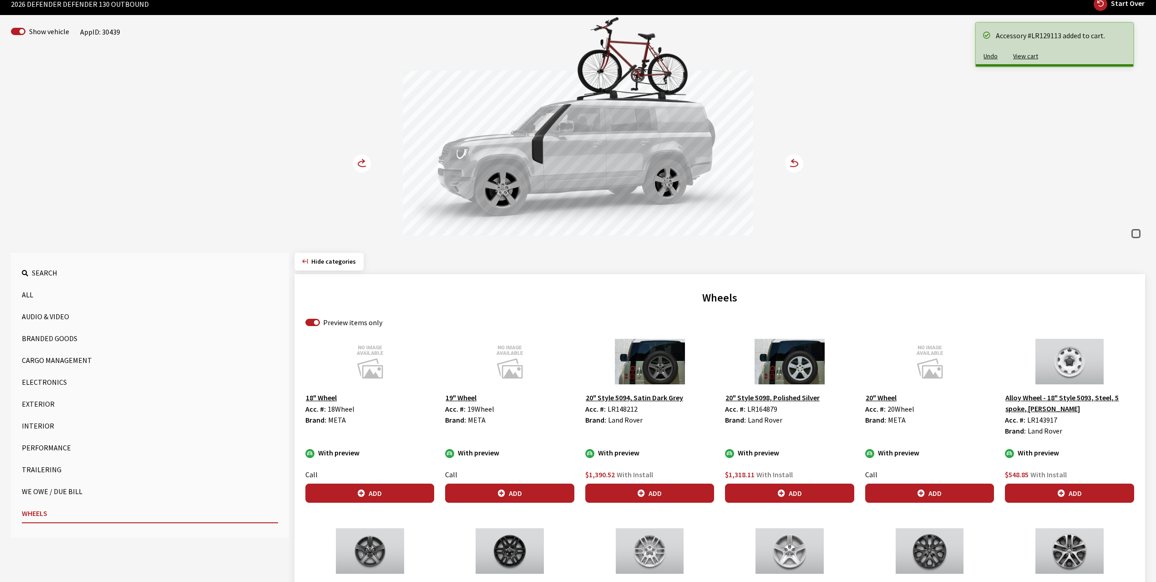
click at [360, 162] on icon at bounding box center [363, 163] width 10 height 5
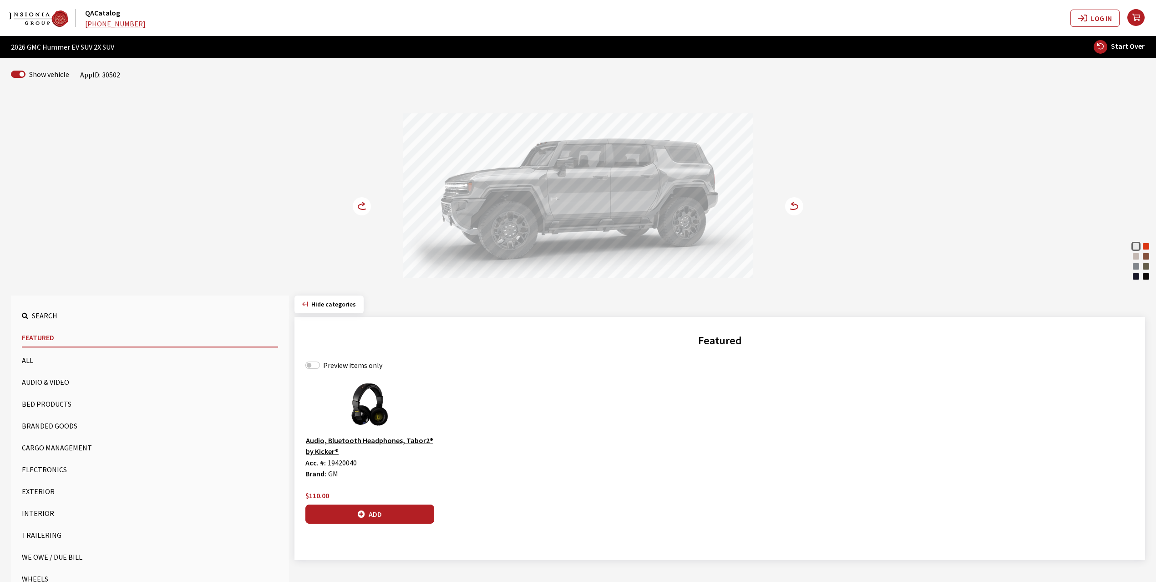
click at [1146, 248] on div "Solar Orange" at bounding box center [1146, 246] width 9 height 9
click at [791, 207] on circle at bounding box center [794, 206] width 18 height 18
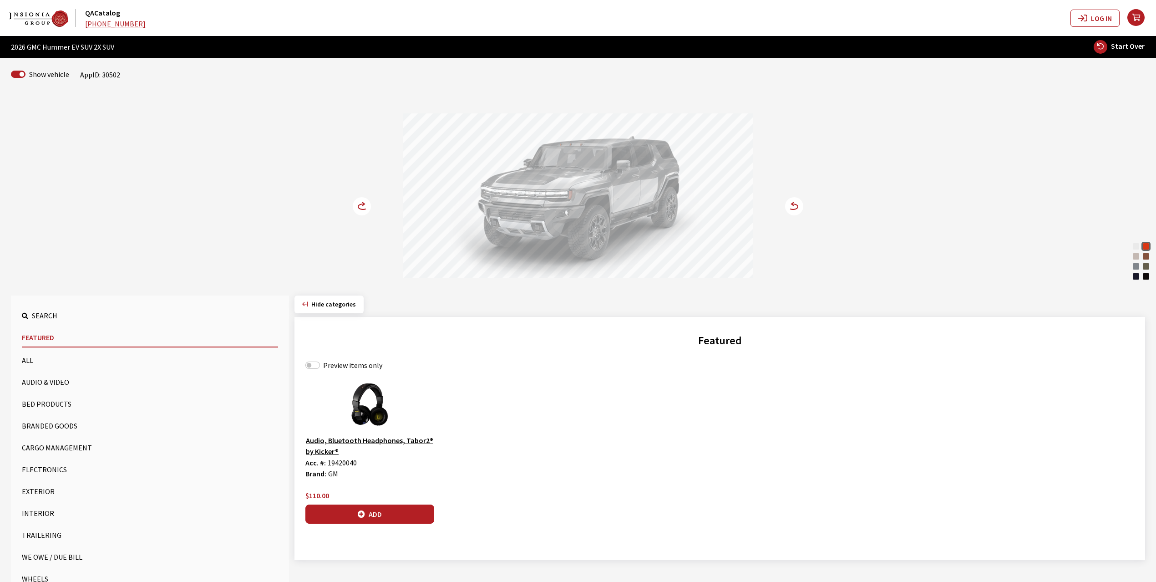
click at [796, 206] on circle at bounding box center [794, 206] width 18 height 18
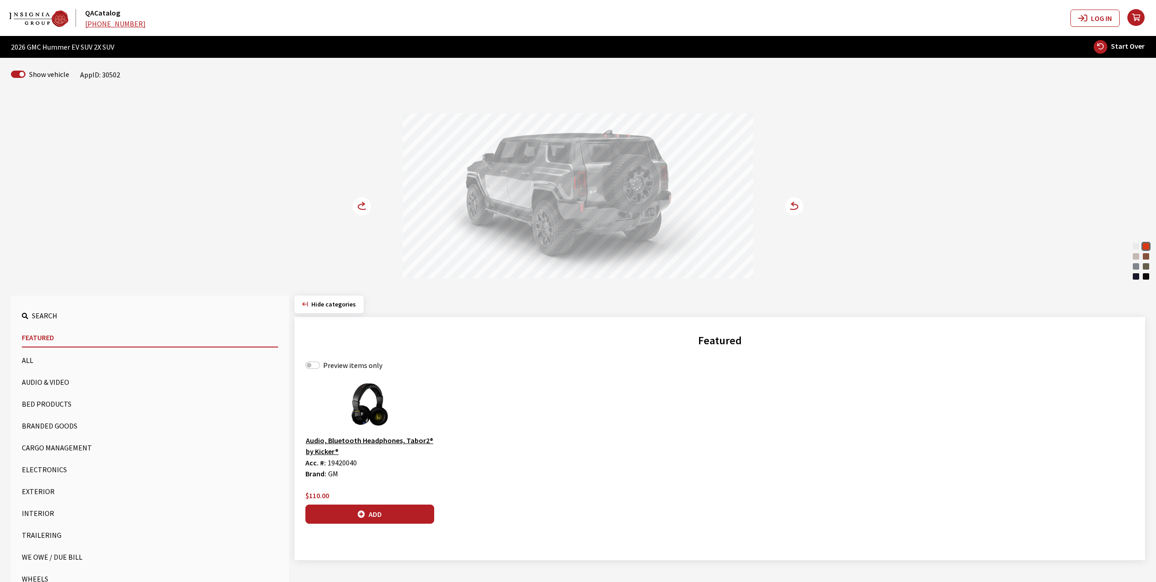
click at [796, 206] on circle at bounding box center [794, 206] width 18 height 18
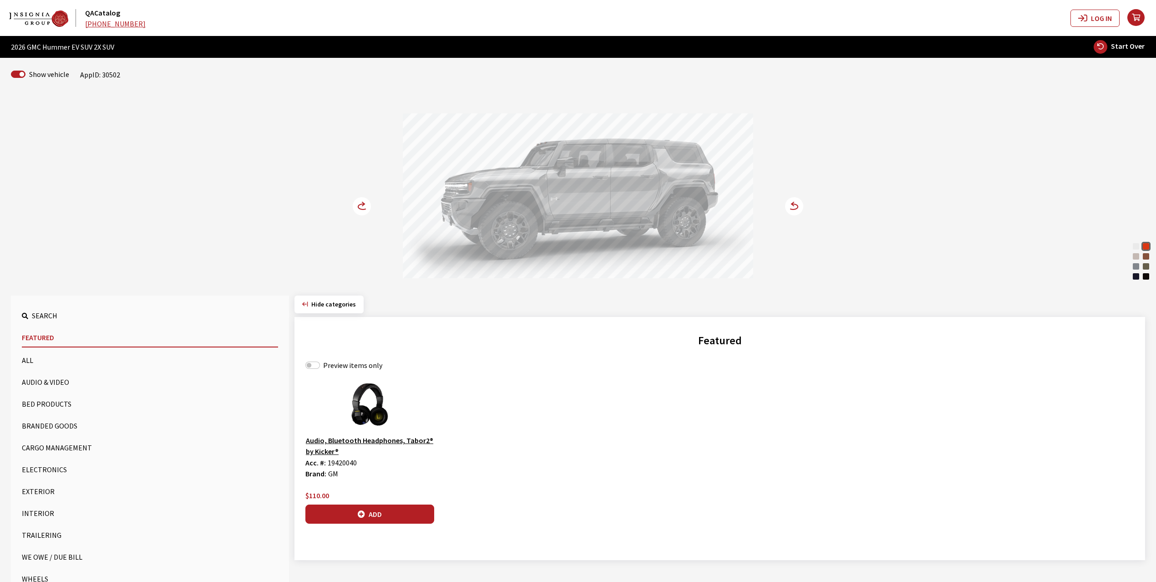
click at [794, 201] on circle at bounding box center [794, 206] width 18 height 18
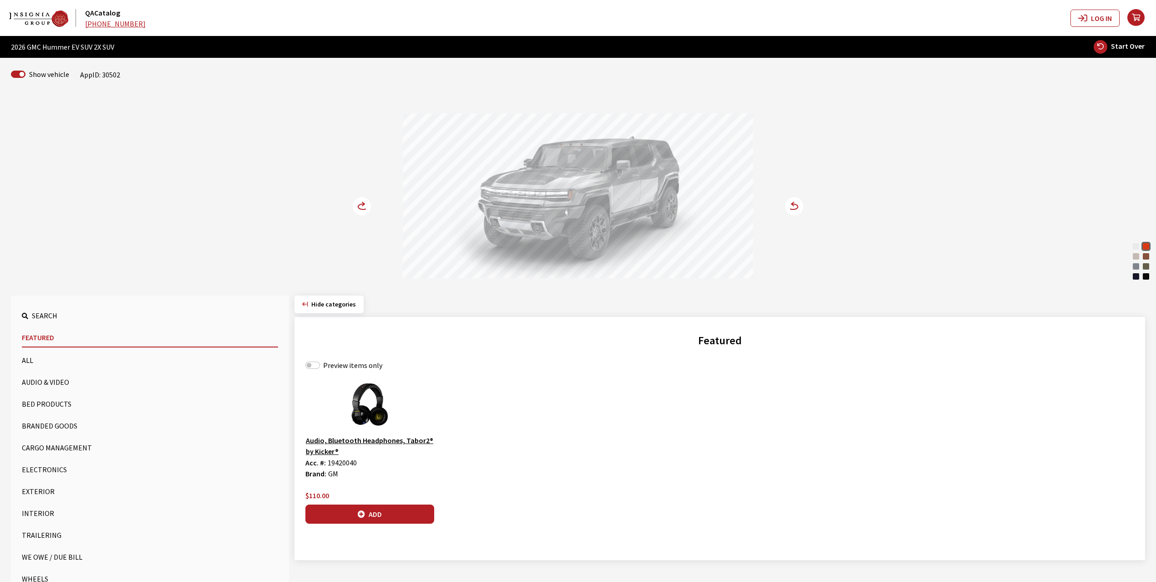
click at [798, 207] on icon at bounding box center [794, 206] width 10 height 5
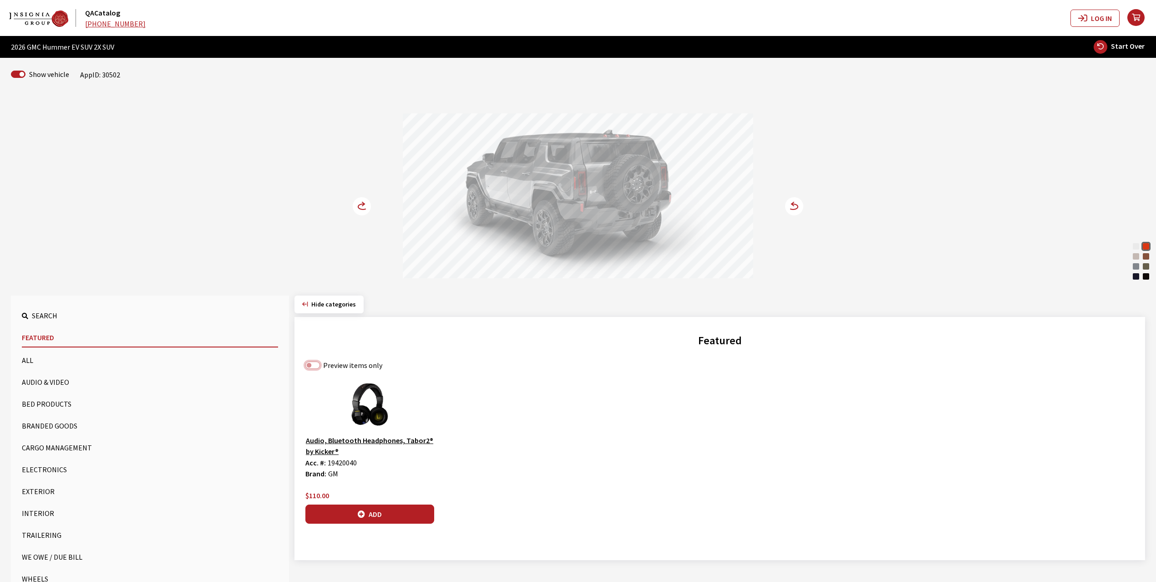
click at [309, 368] on input "Preview items only" at bounding box center [313, 365] width 15 height 7
checkbox input "true"
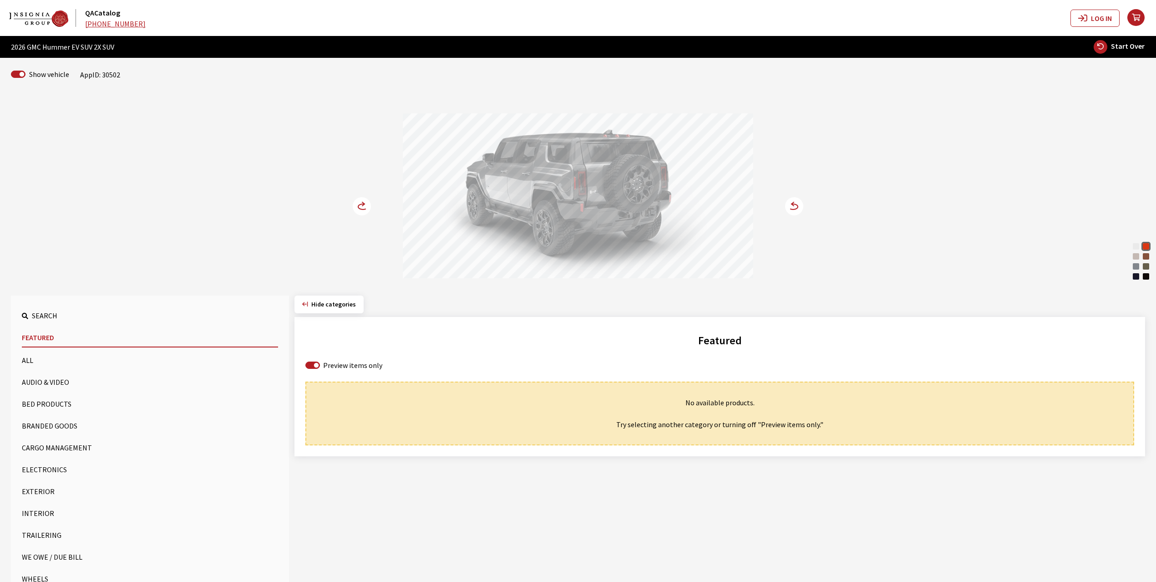
click at [52, 402] on button "Bed Products" at bounding box center [150, 404] width 256 height 18
click at [41, 444] on button "Cargo Management" at bounding box center [150, 447] width 256 height 18
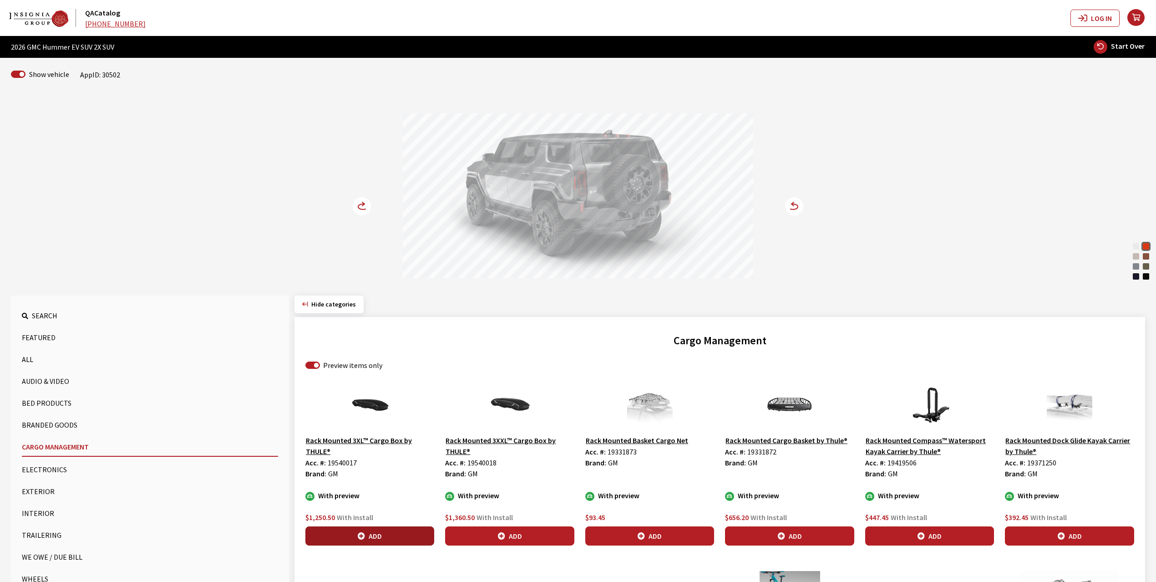
click at [367, 535] on button "Add" at bounding box center [370, 535] width 129 height 19
click at [927, 532] on button "Add" at bounding box center [930, 535] width 129 height 19
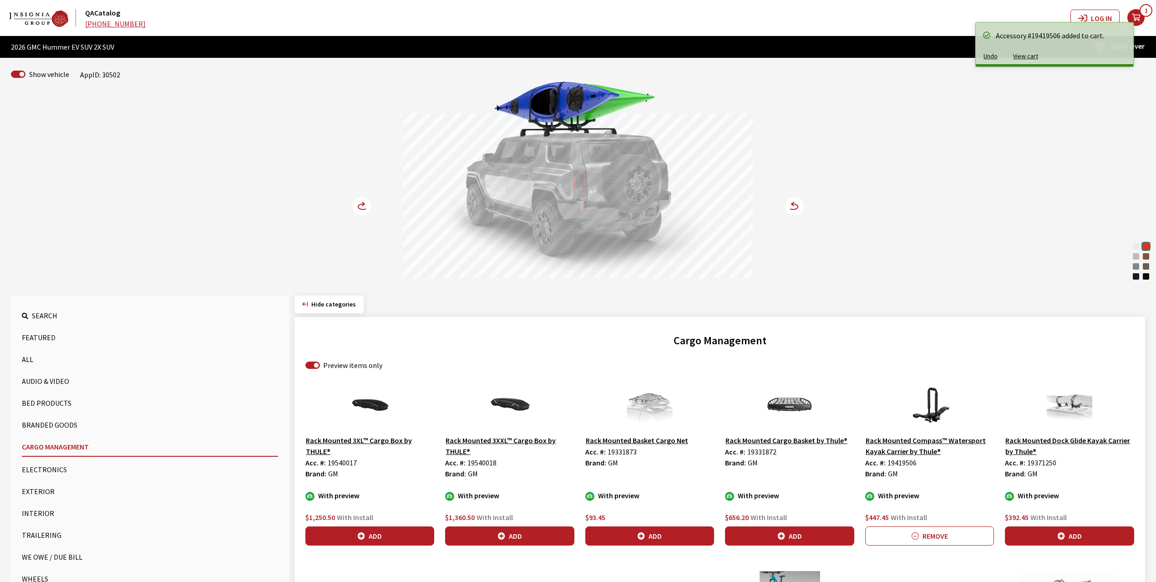
click at [356, 208] on circle at bounding box center [362, 206] width 18 height 18
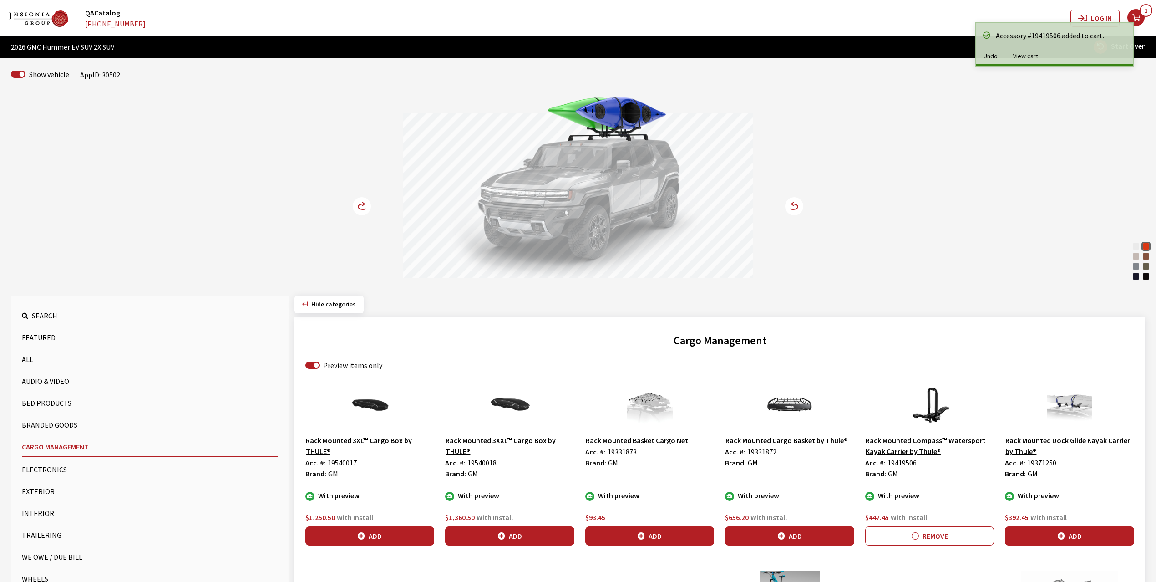
click at [356, 208] on circle at bounding box center [362, 206] width 18 height 18
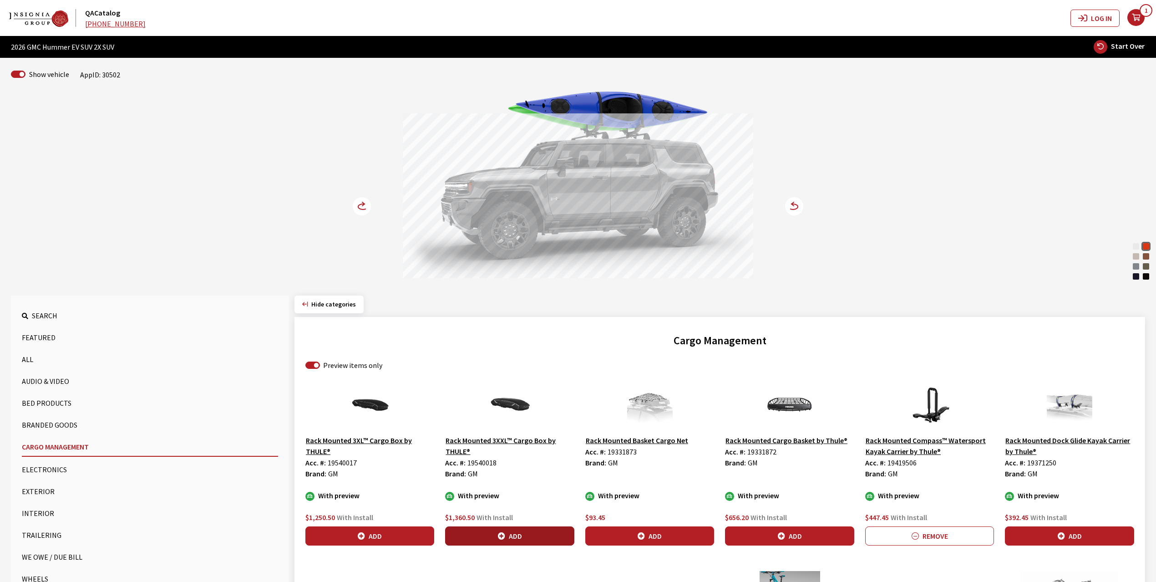
click at [513, 534] on button "Add" at bounding box center [509, 535] width 129 height 19
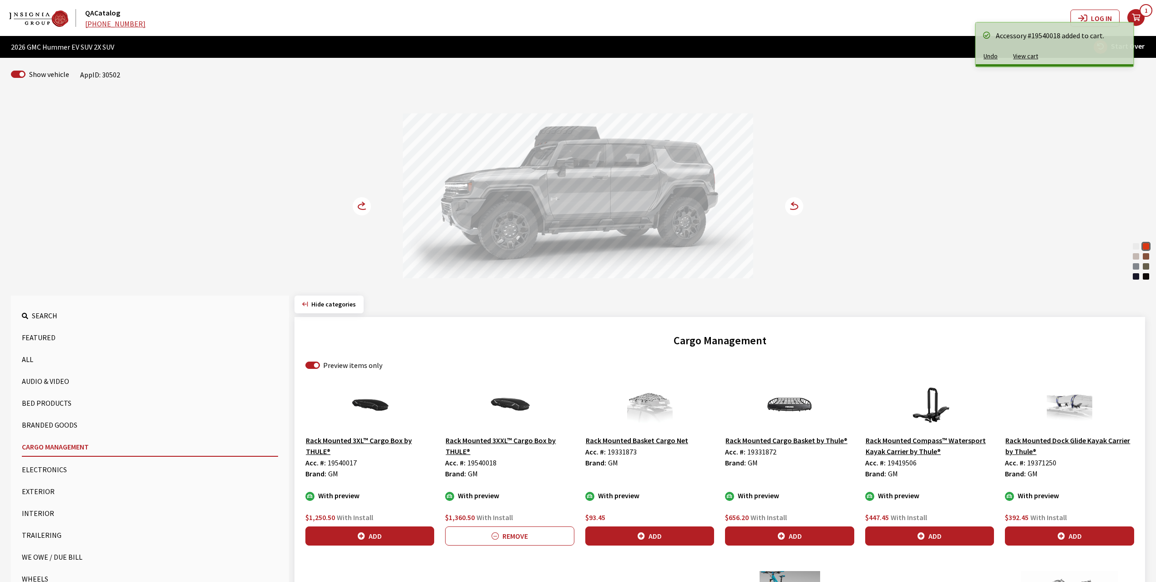
click at [361, 203] on circle at bounding box center [362, 206] width 18 height 18
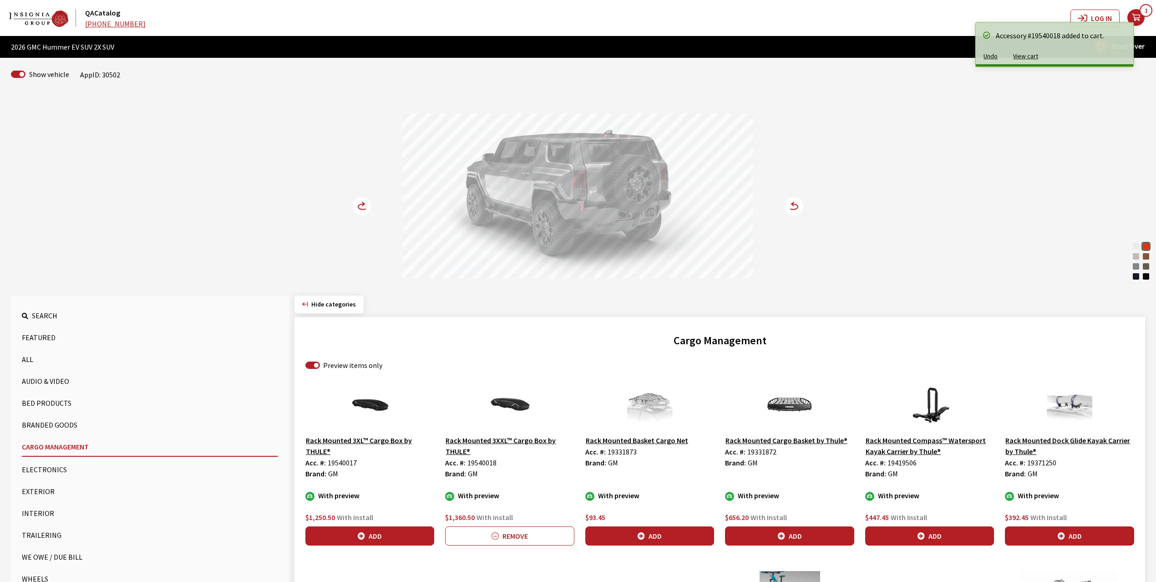
click at [361, 203] on circle at bounding box center [362, 206] width 18 height 18
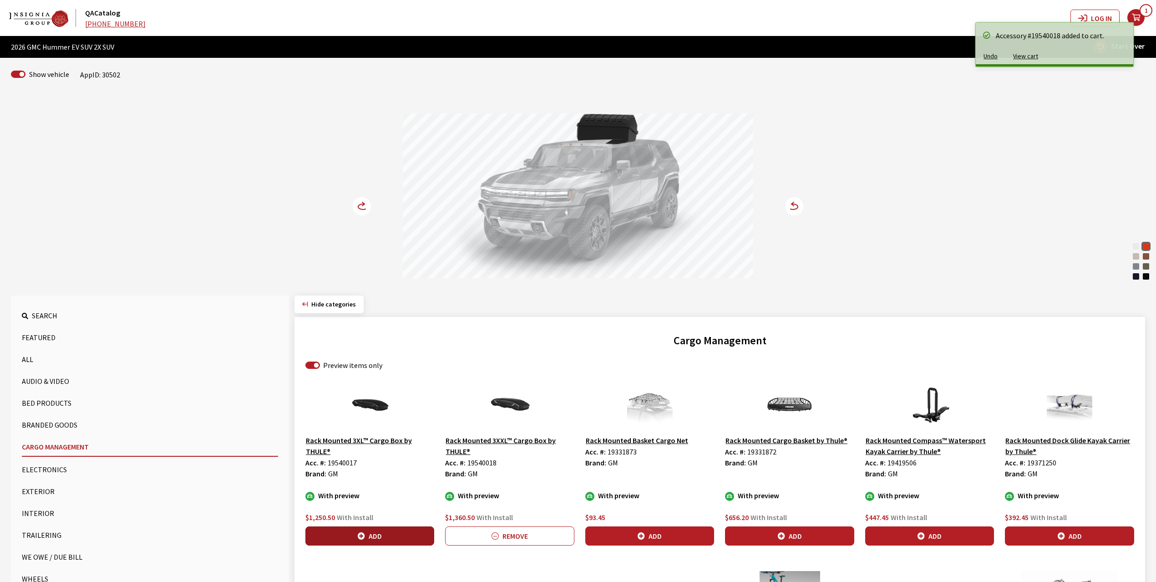
click at [372, 535] on button "Add" at bounding box center [370, 535] width 129 height 19
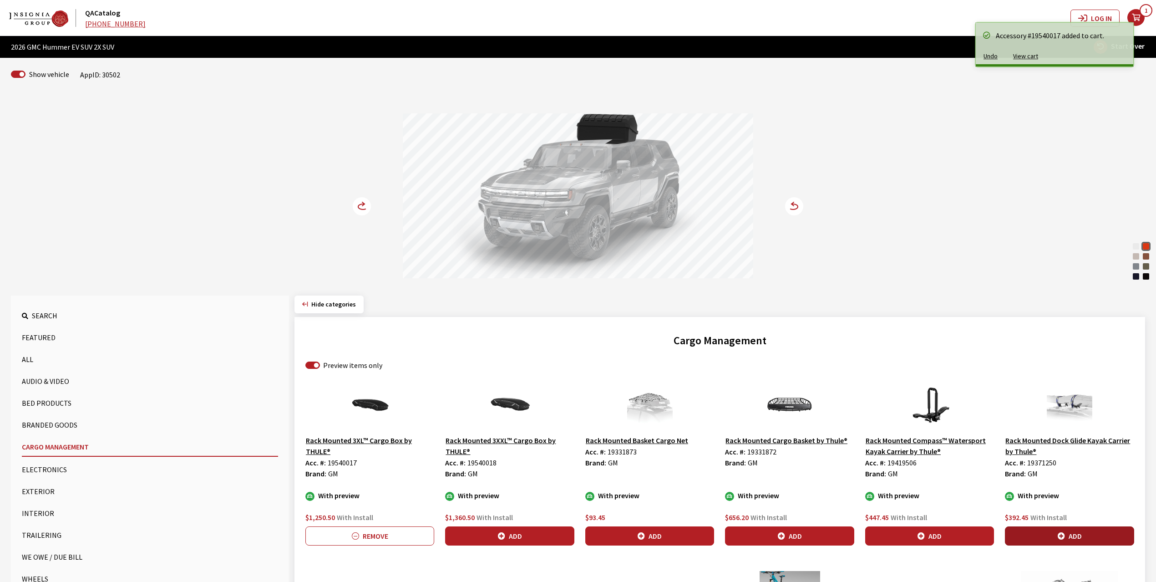
click at [1053, 535] on button "Add" at bounding box center [1069, 535] width 129 height 19
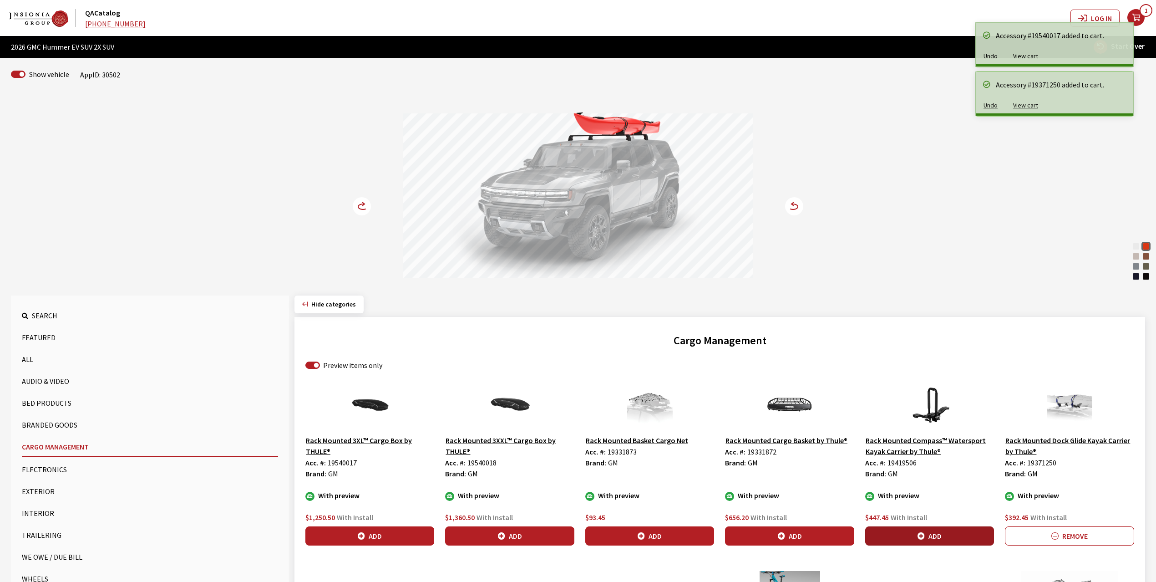
click at [933, 537] on button "Add" at bounding box center [930, 535] width 129 height 19
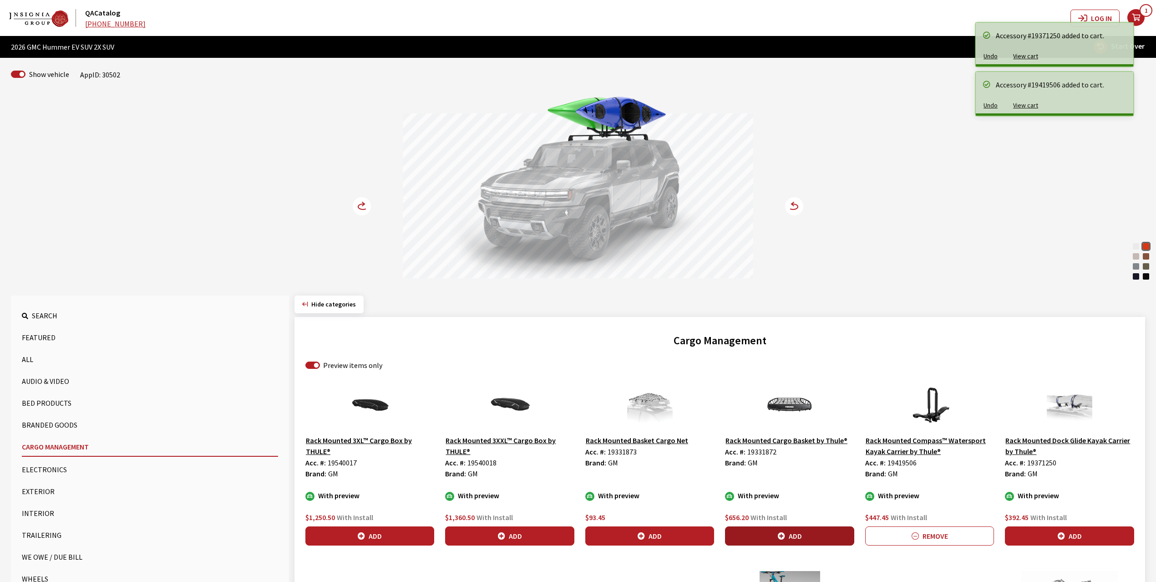
click at [778, 537] on icon "button" at bounding box center [781, 536] width 7 height 7
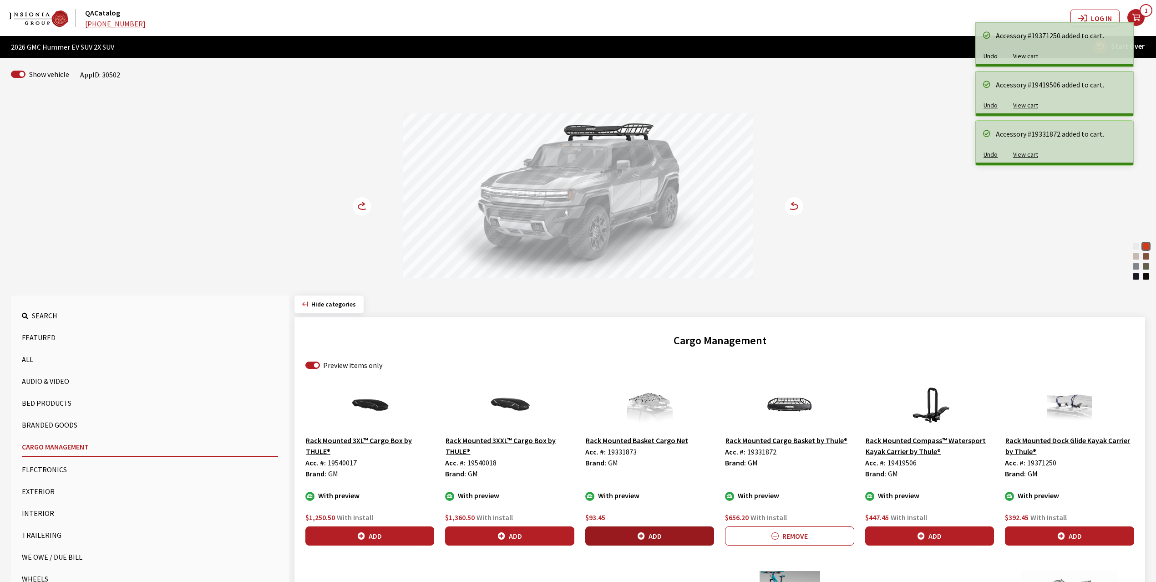
click at [638, 538] on icon "button" at bounding box center [641, 536] width 7 height 7
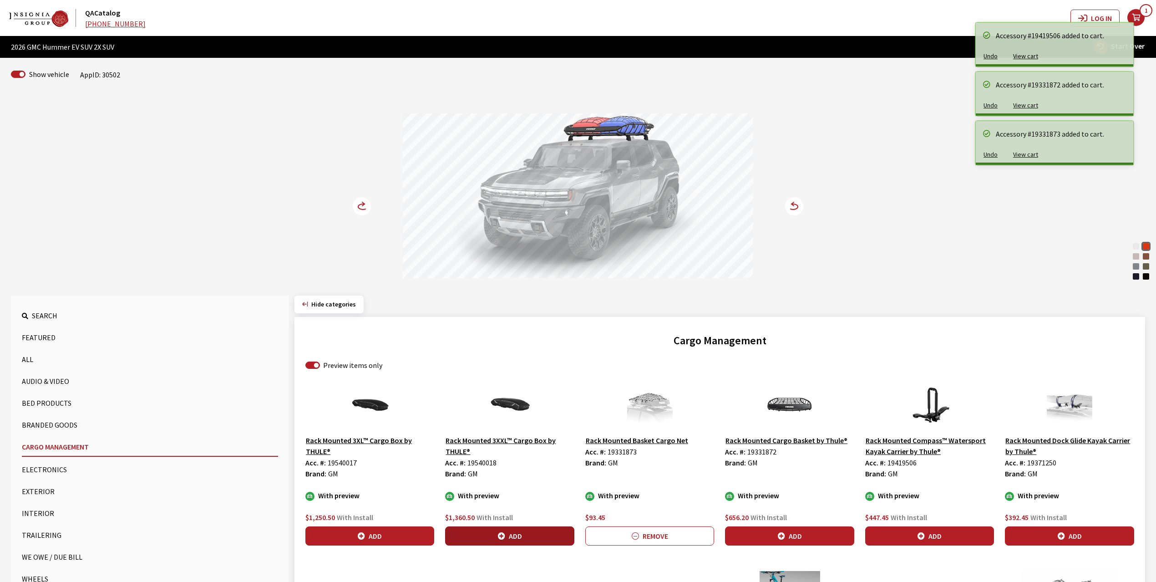
click at [513, 532] on button "Add" at bounding box center [509, 535] width 129 height 19
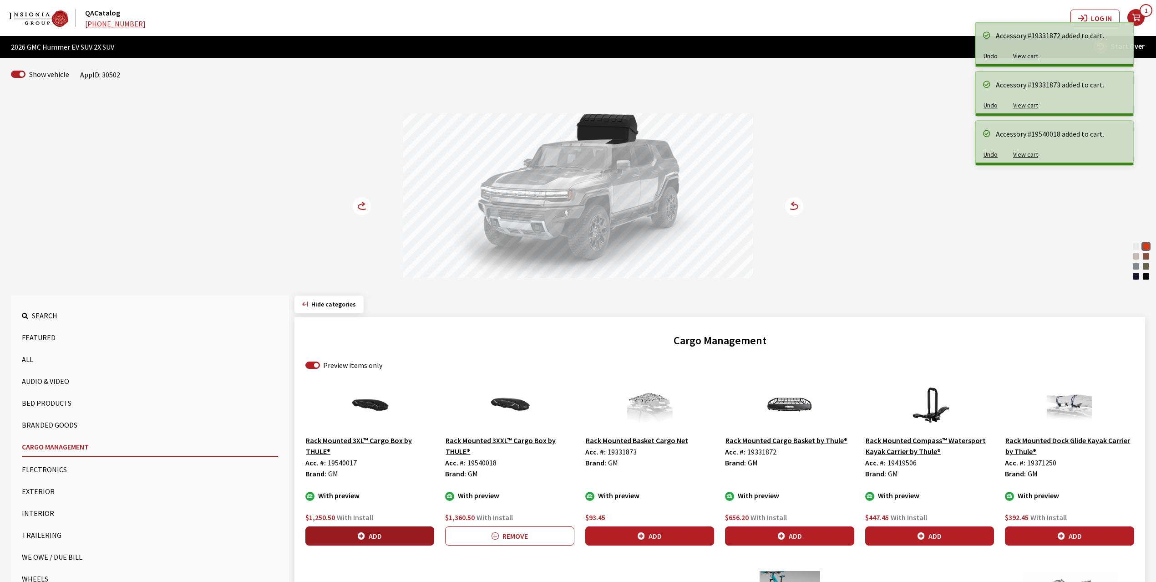
click at [369, 535] on button "Add" at bounding box center [370, 535] width 129 height 19
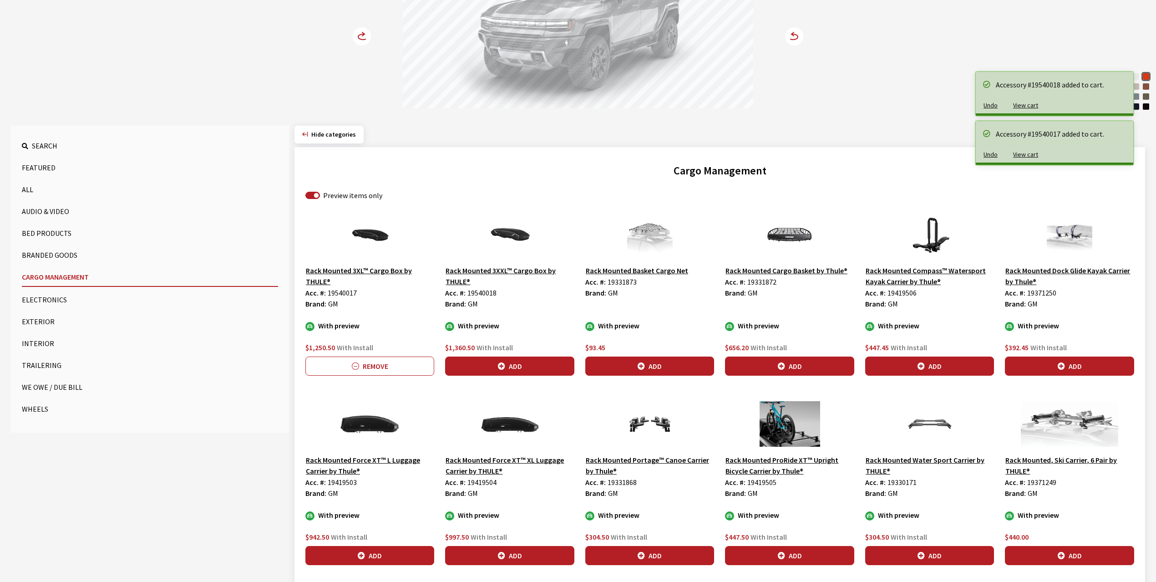
scroll to position [182, 0]
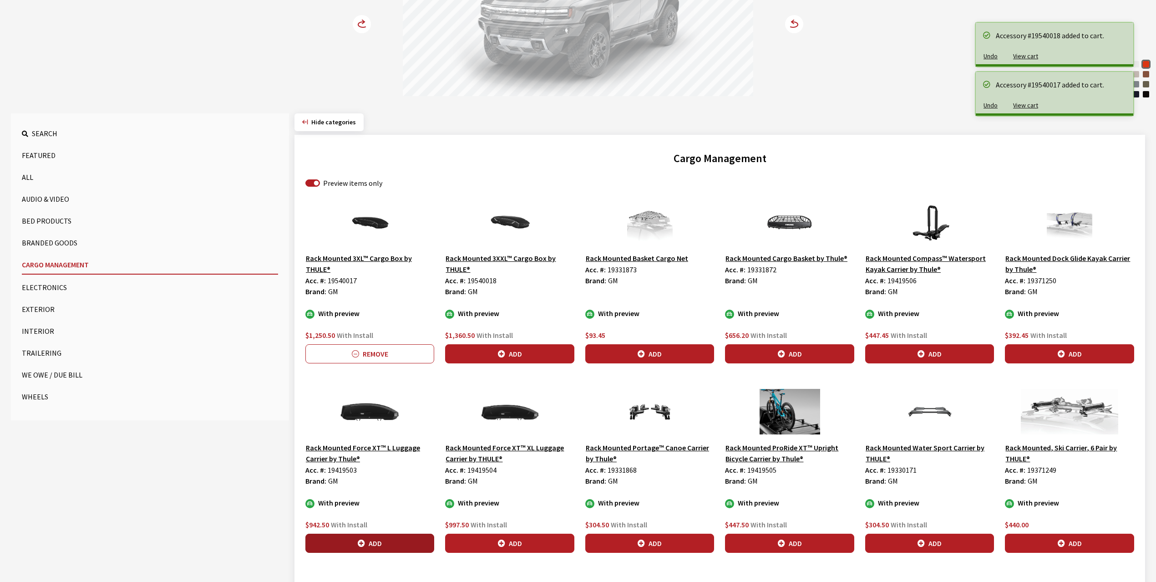
click at [377, 545] on button "Add" at bounding box center [370, 543] width 129 height 19
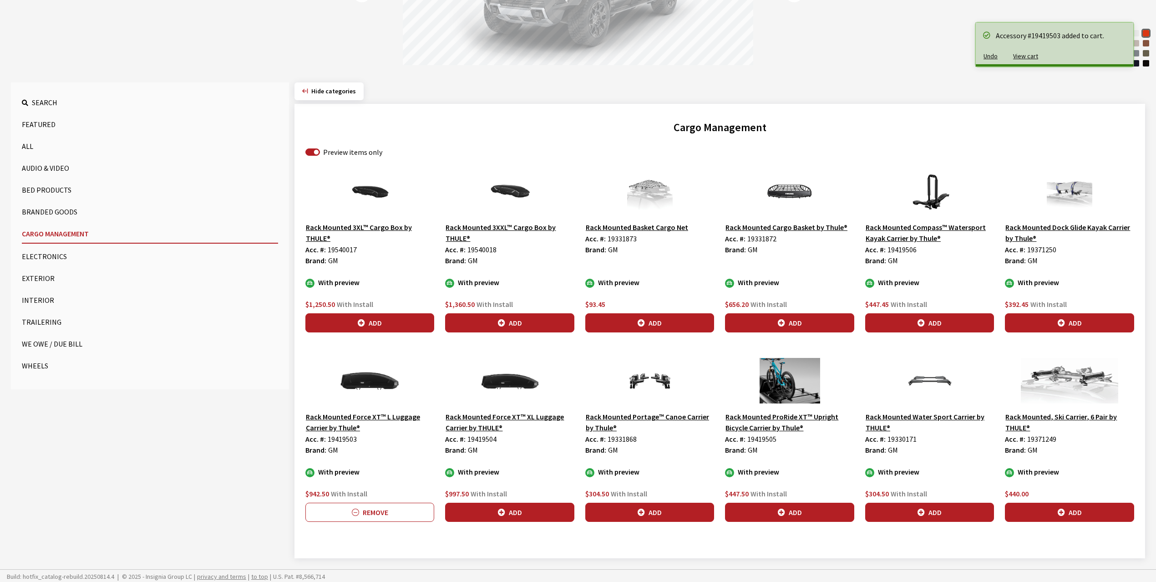
scroll to position [217, 0]
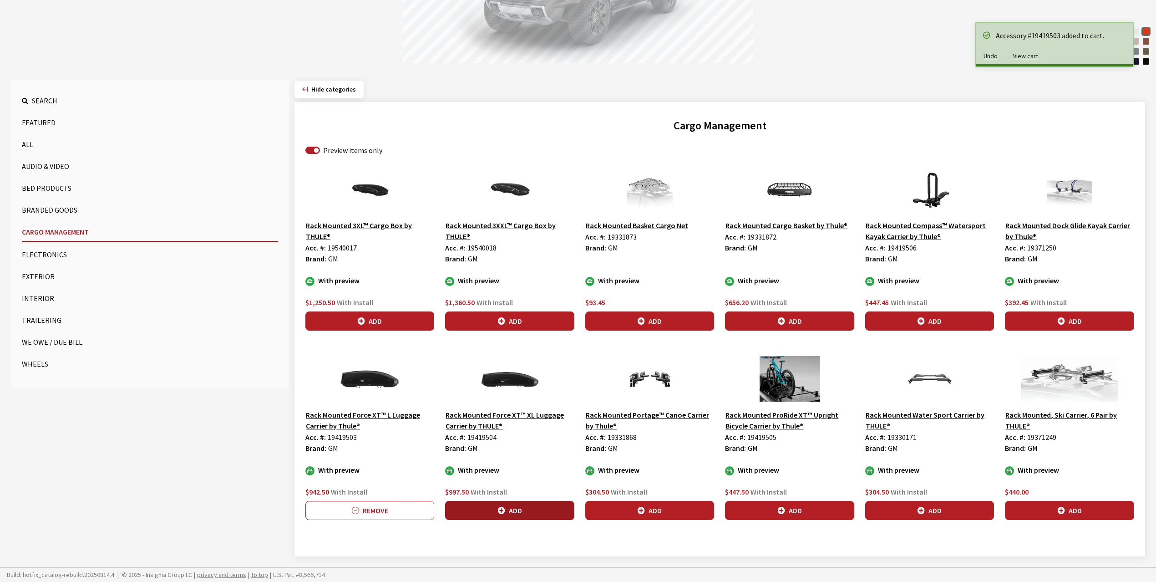
click at [514, 511] on button "Add" at bounding box center [509, 510] width 129 height 19
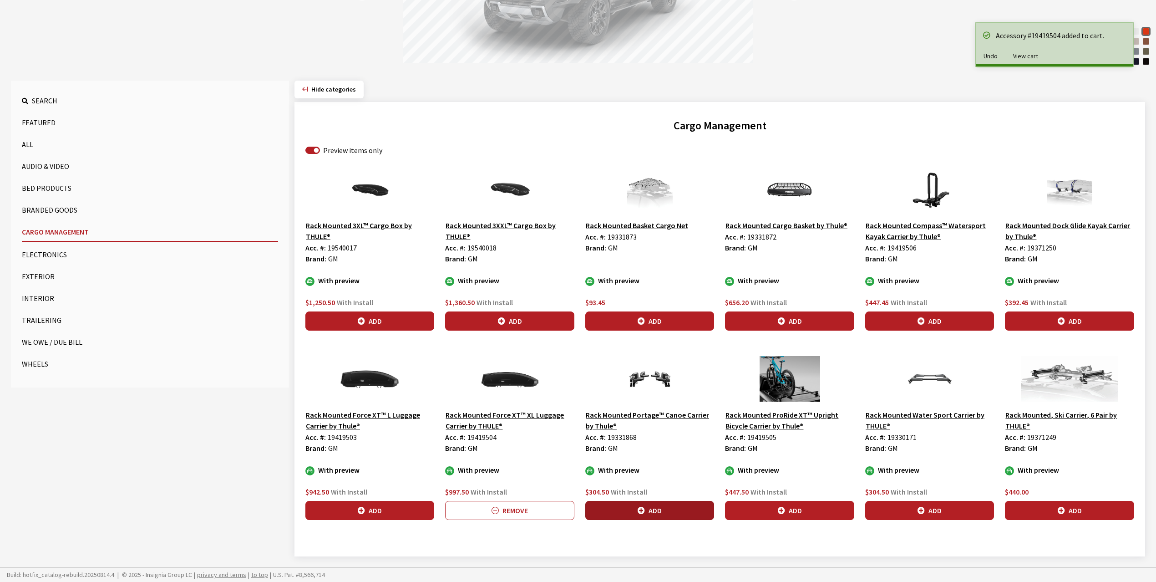
click at [639, 508] on icon "button" at bounding box center [641, 510] width 7 height 7
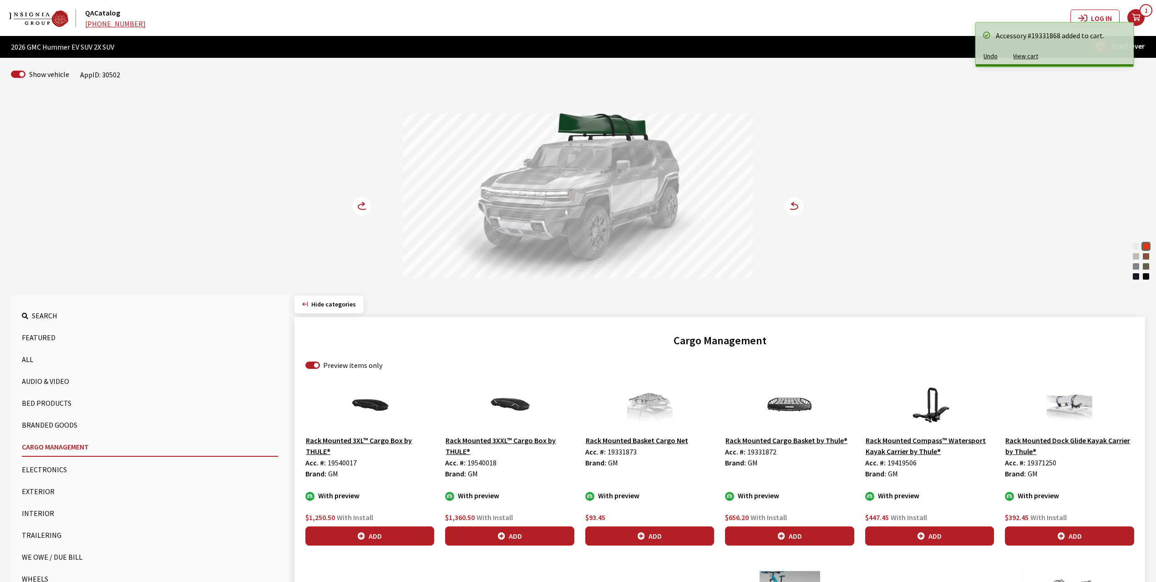
scroll to position [182, 0]
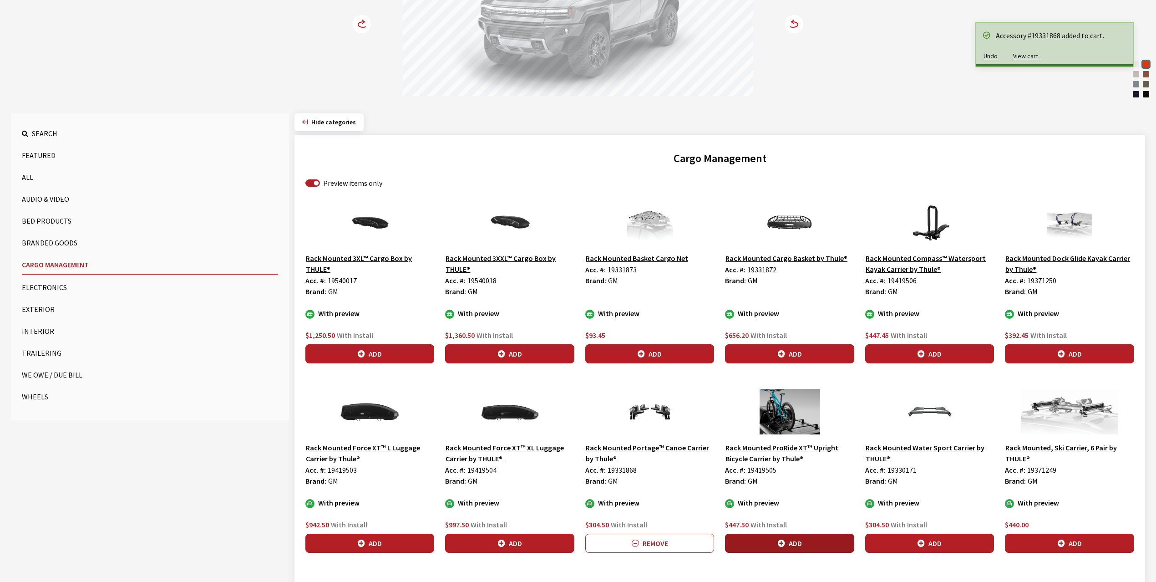
click at [793, 541] on button "Add" at bounding box center [789, 543] width 129 height 19
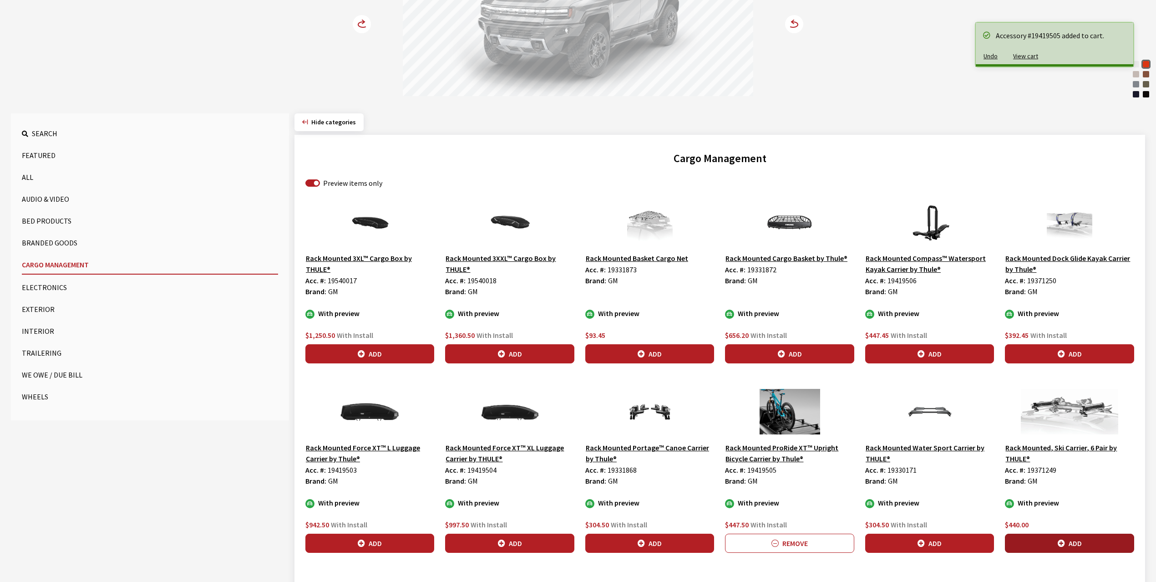
click at [1040, 545] on button "Add" at bounding box center [1069, 543] width 129 height 19
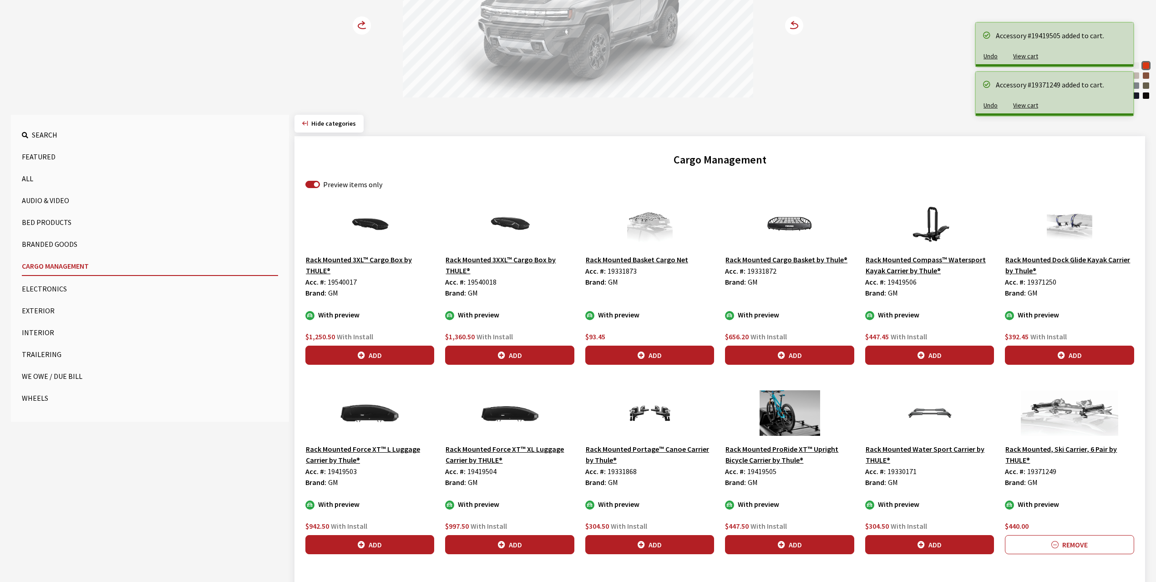
scroll to position [217, 0]
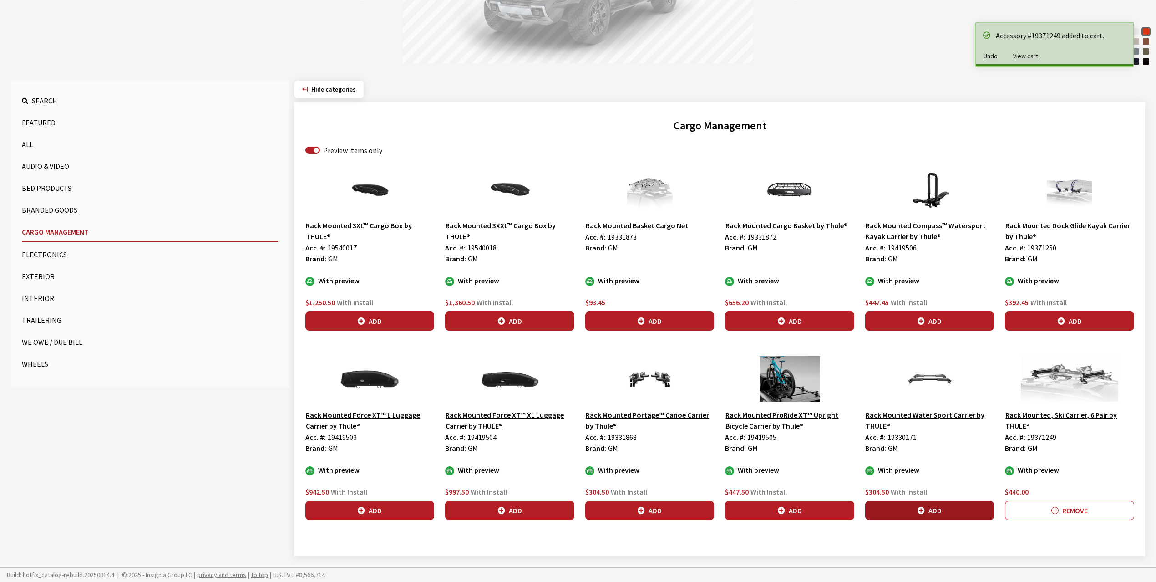
click at [949, 505] on button "Add" at bounding box center [930, 510] width 129 height 19
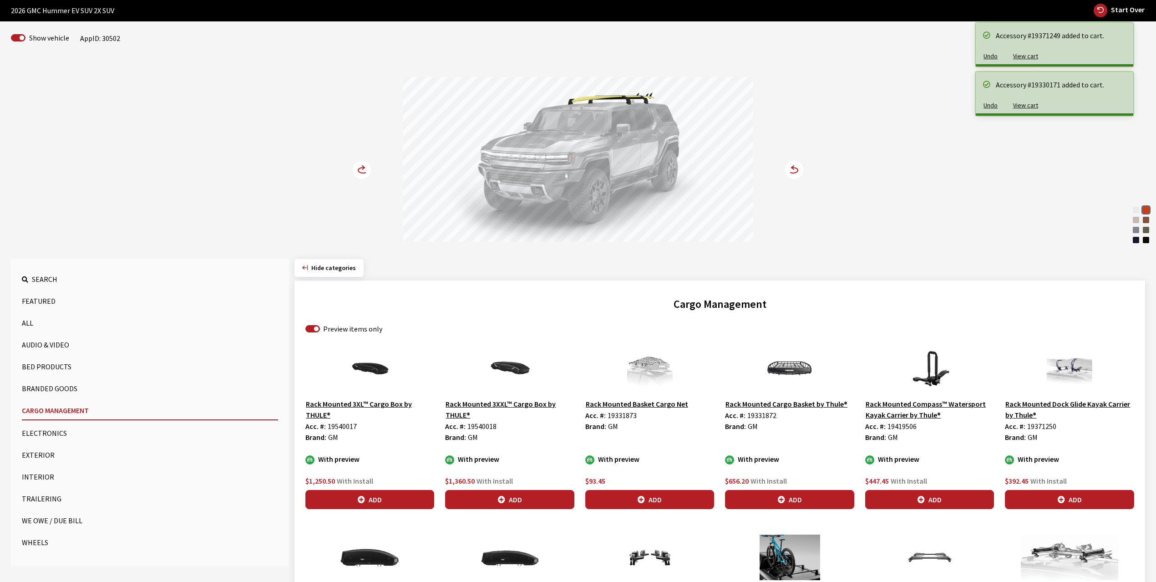
scroll to position [35, 0]
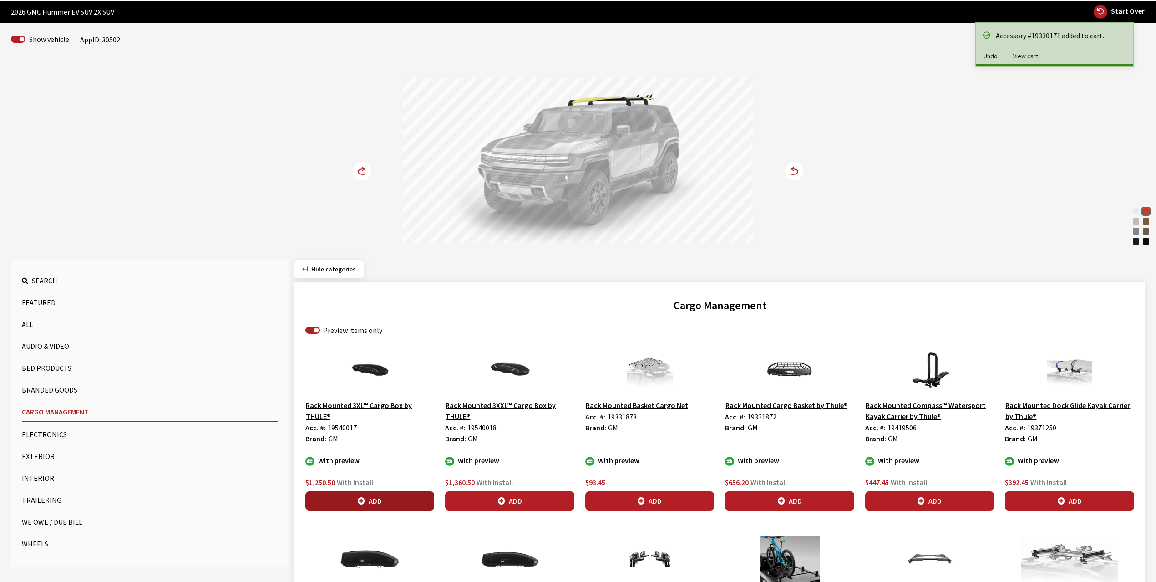
click at [369, 499] on button "Add" at bounding box center [370, 500] width 129 height 19
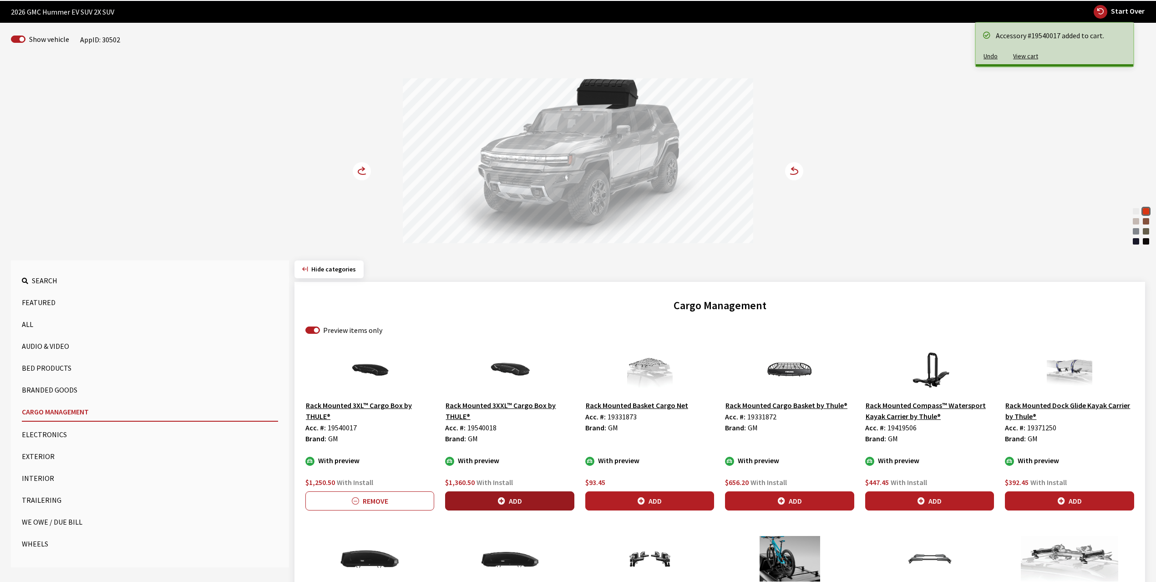
click at [523, 494] on button "Add" at bounding box center [509, 500] width 129 height 19
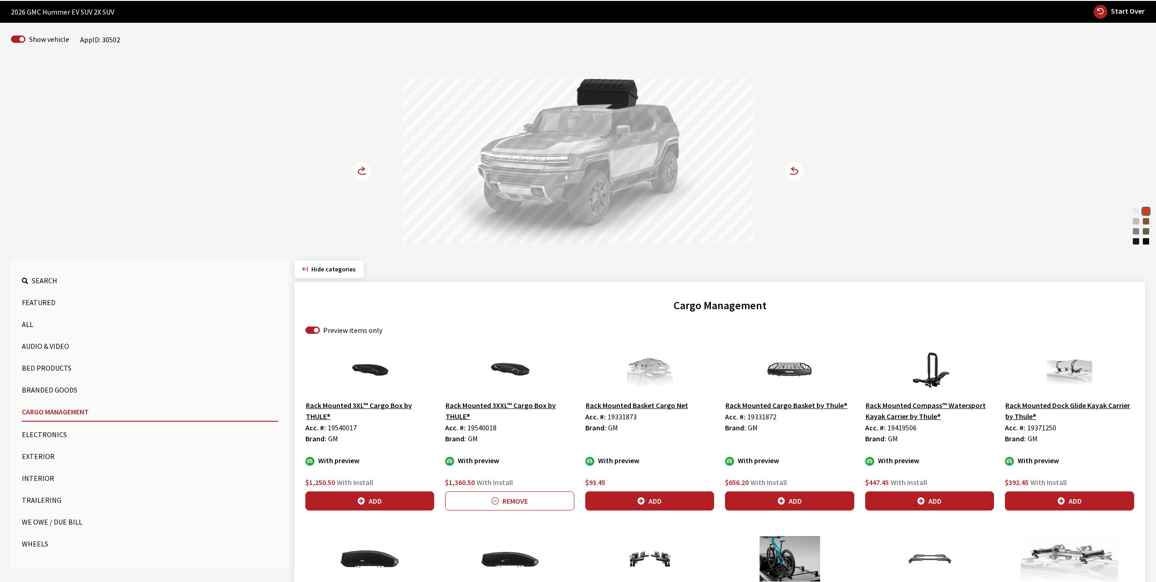
click at [33, 458] on button "Exterior" at bounding box center [150, 456] width 256 height 18
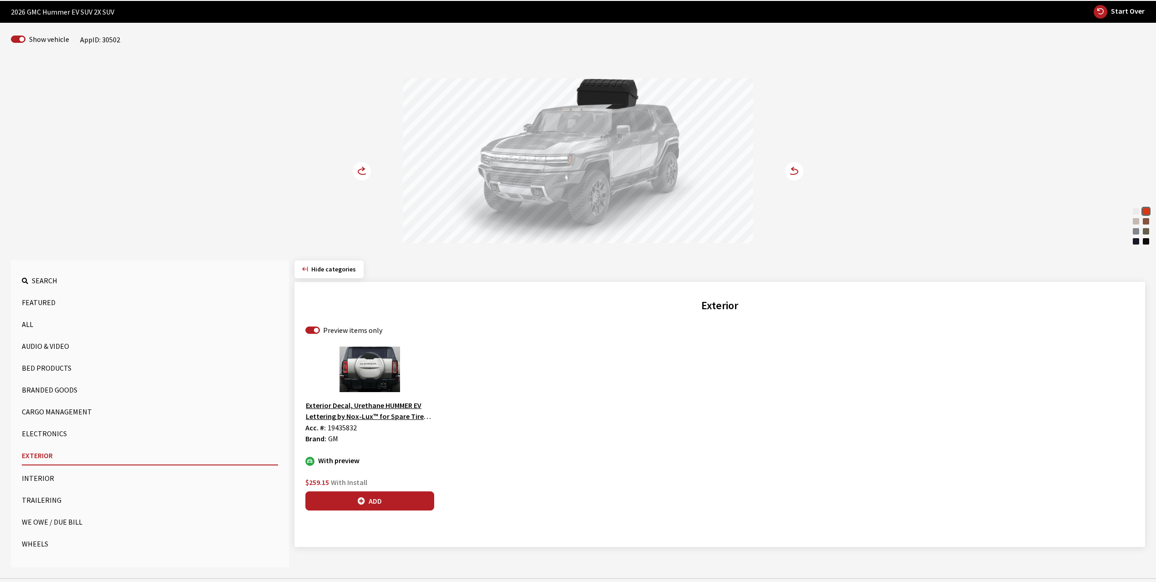
click at [361, 168] on circle at bounding box center [362, 171] width 18 height 18
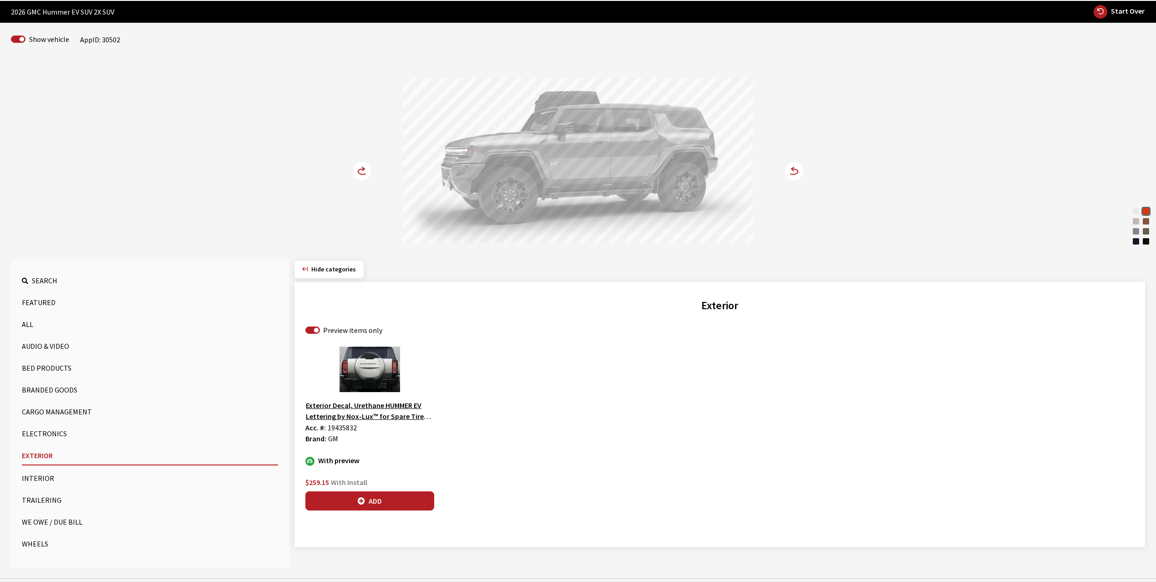
click at [361, 168] on circle at bounding box center [362, 171] width 18 height 18
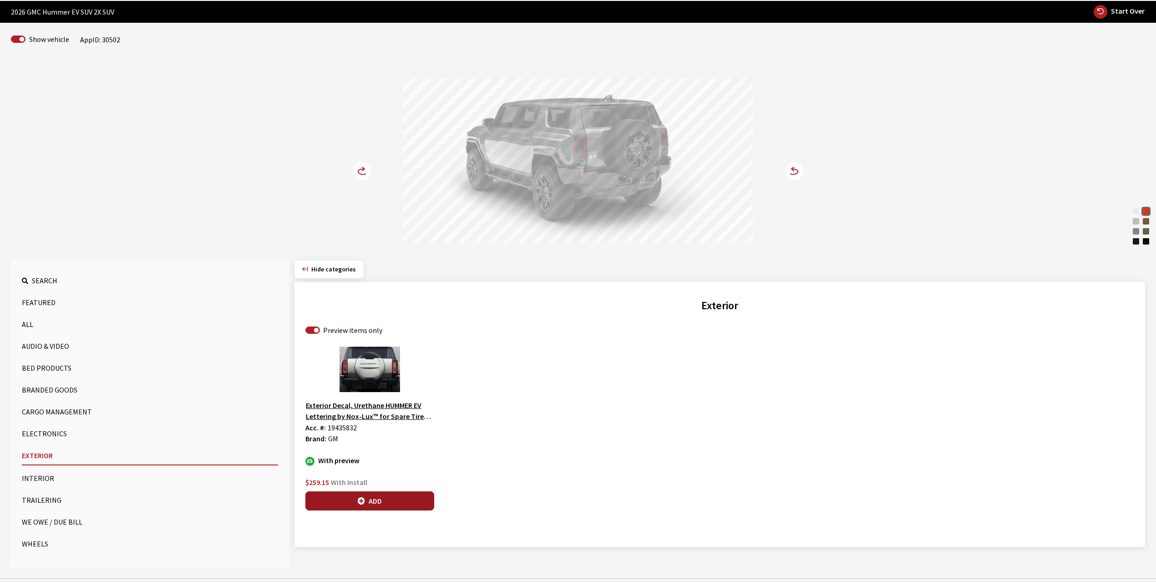
click at [374, 499] on button "Add" at bounding box center [370, 500] width 129 height 19
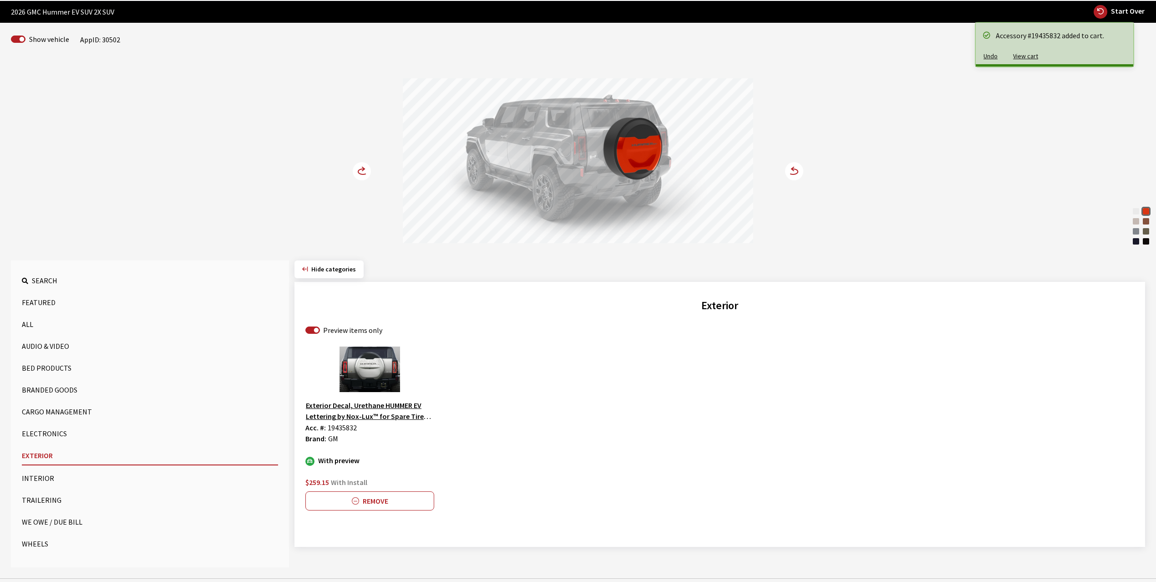
click at [42, 540] on button "Wheels" at bounding box center [150, 544] width 256 height 18
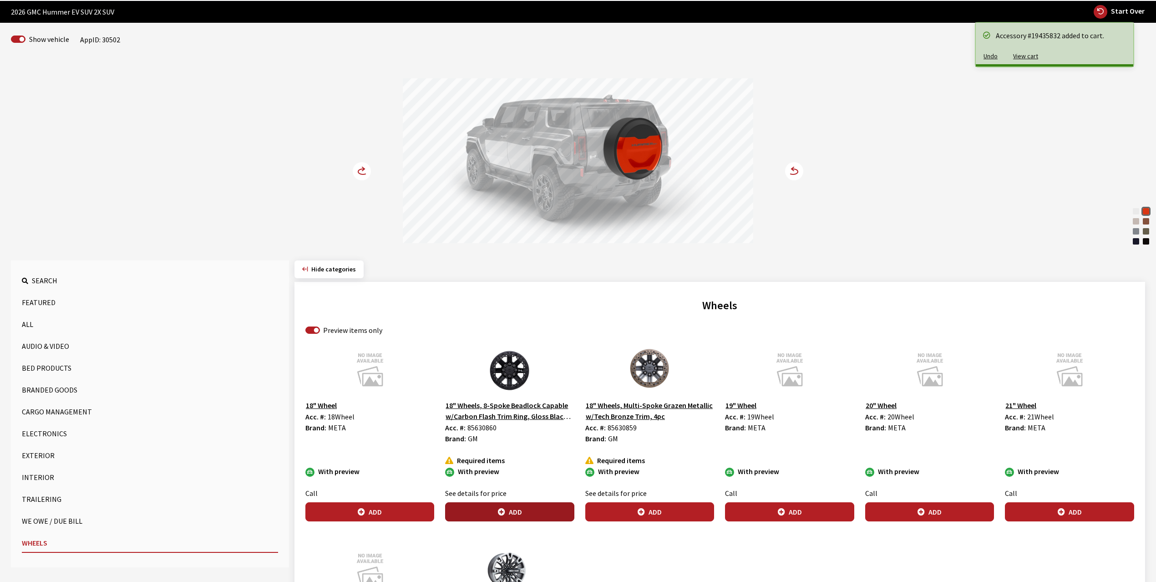
click at [509, 509] on button "Add" at bounding box center [509, 511] width 129 height 19
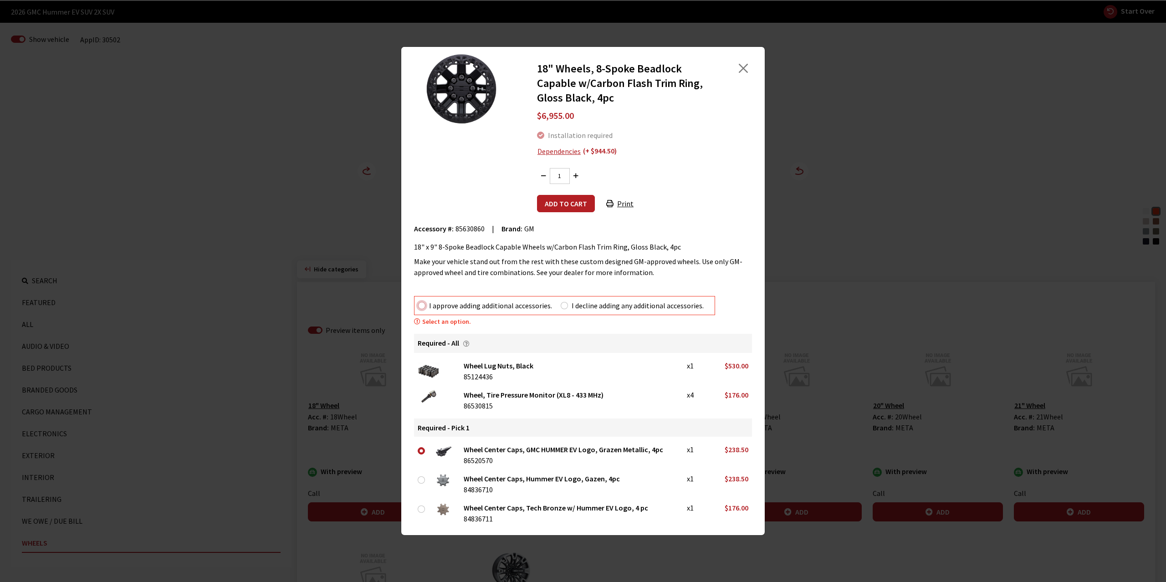
click at [423, 305] on input "I approve adding additional accessories." at bounding box center [421, 305] width 7 height 7
radio input "true"
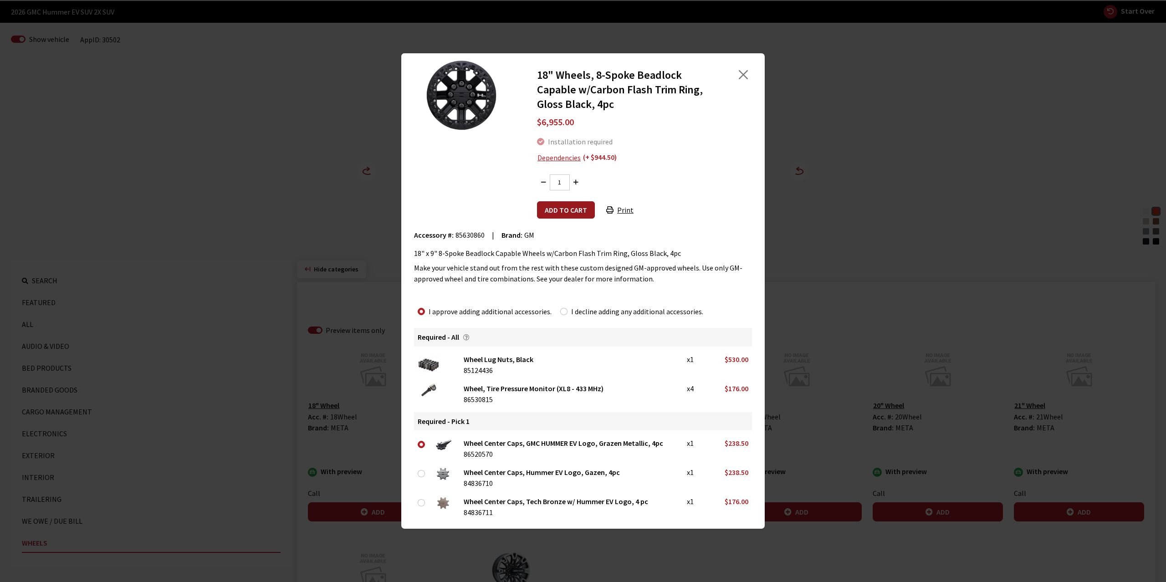
click at [574, 206] on button "Add to cart" at bounding box center [566, 209] width 58 height 17
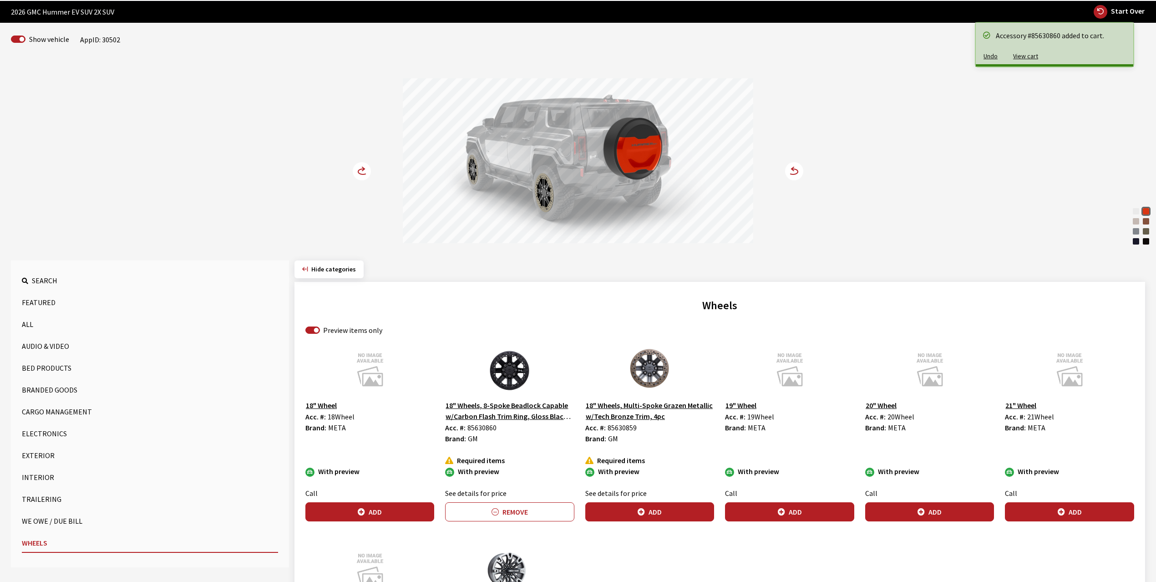
click at [359, 166] on circle at bounding box center [362, 171] width 18 height 18
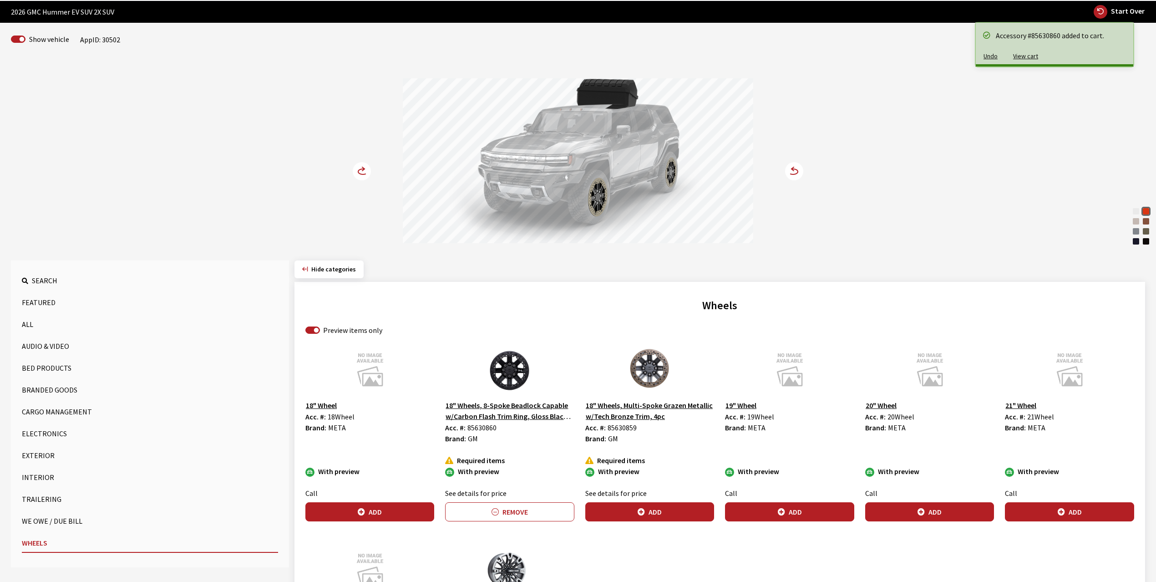
click at [359, 166] on circle at bounding box center [362, 171] width 18 height 18
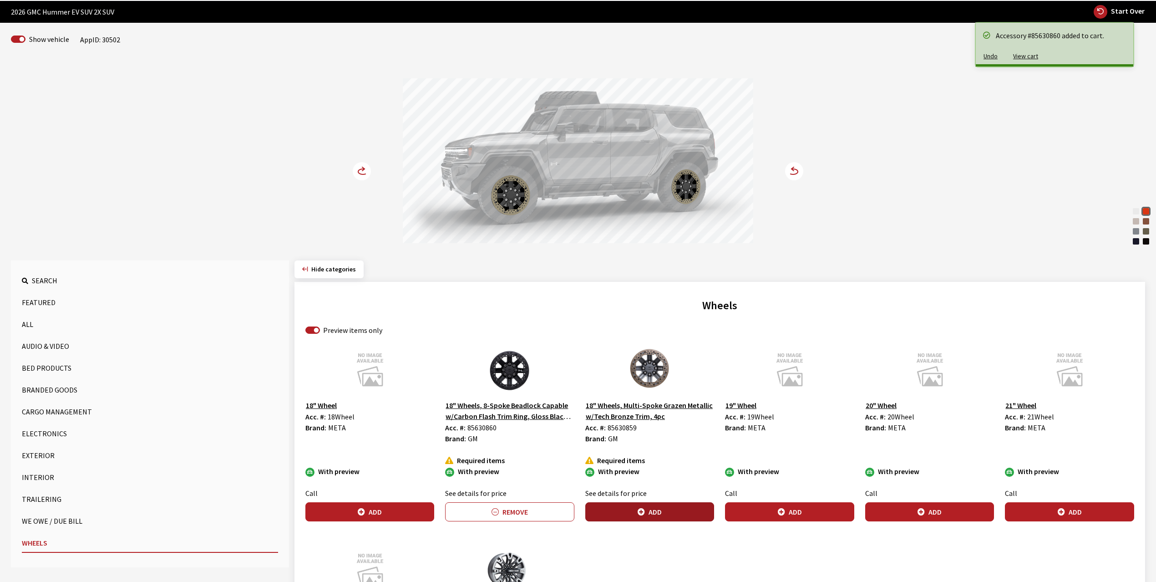
click at [646, 509] on button "Add" at bounding box center [650, 511] width 129 height 19
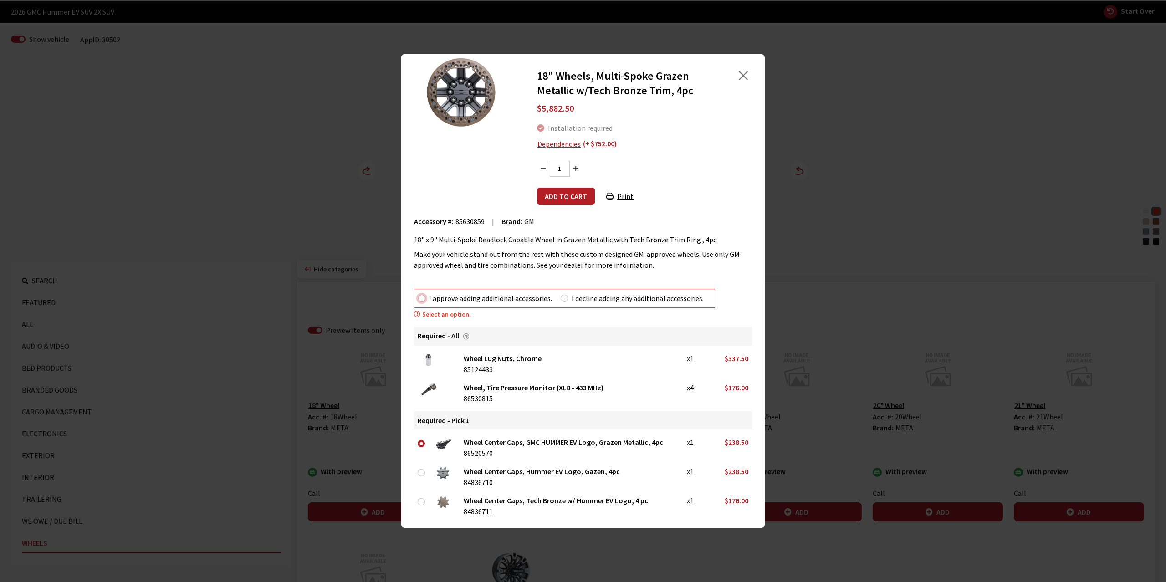
click at [424, 299] on input "I approve adding additional accessories." at bounding box center [421, 298] width 7 height 7
radio input "true"
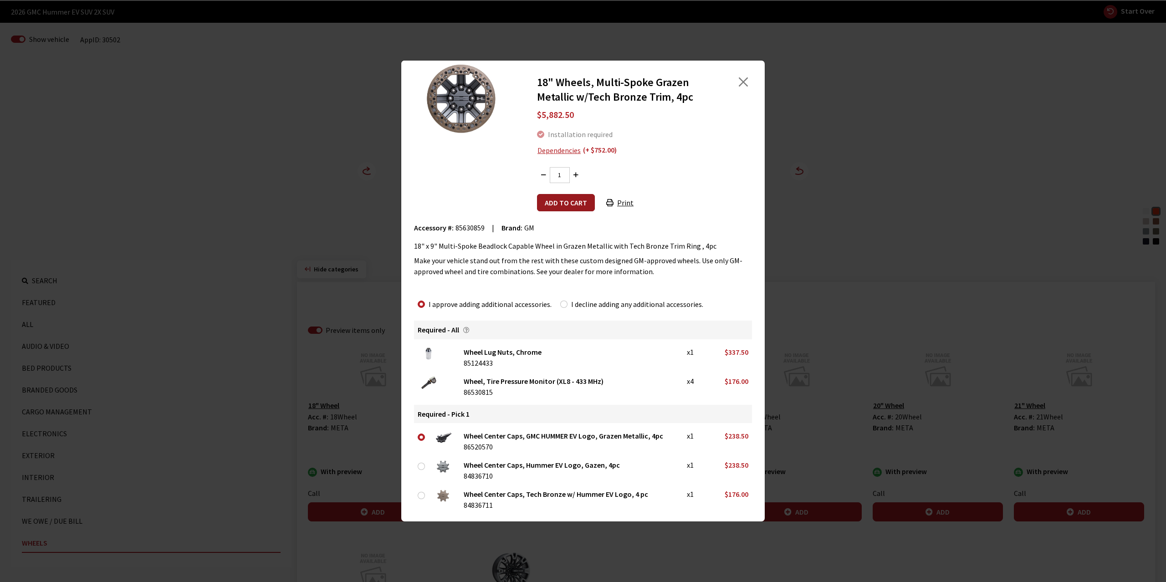
click at [571, 195] on button "Add to cart" at bounding box center [566, 202] width 58 height 17
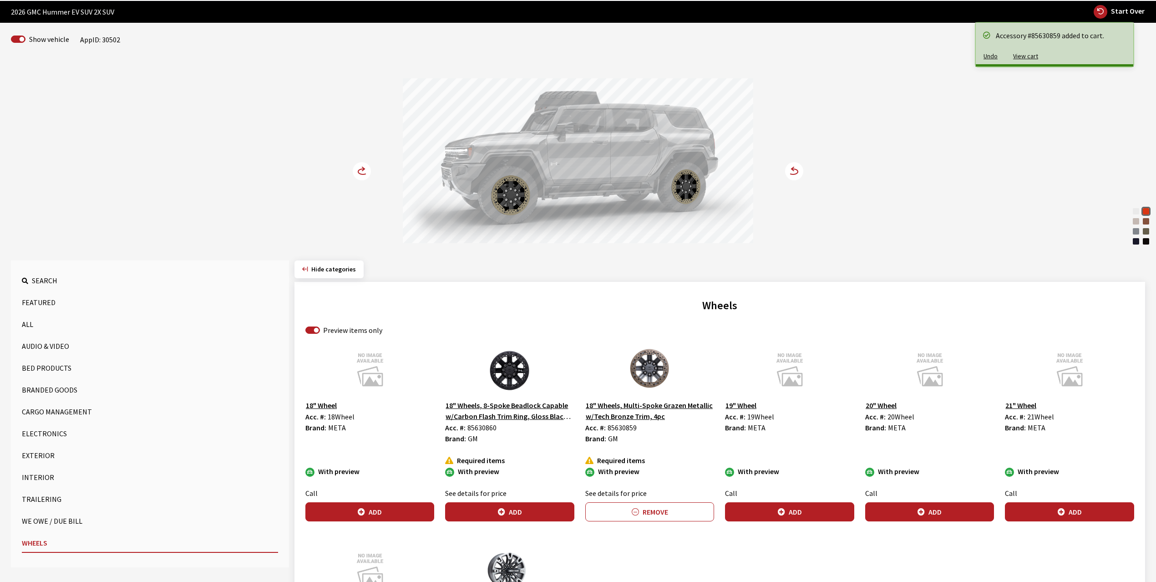
click at [356, 168] on circle at bounding box center [362, 171] width 18 height 18
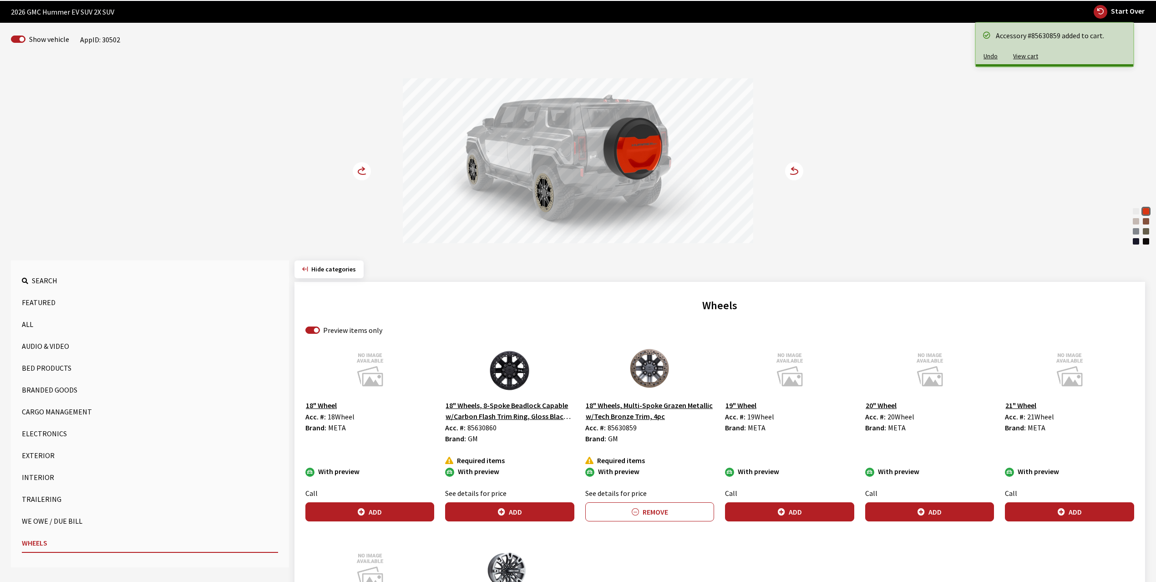
click at [356, 168] on circle at bounding box center [362, 171] width 18 height 18
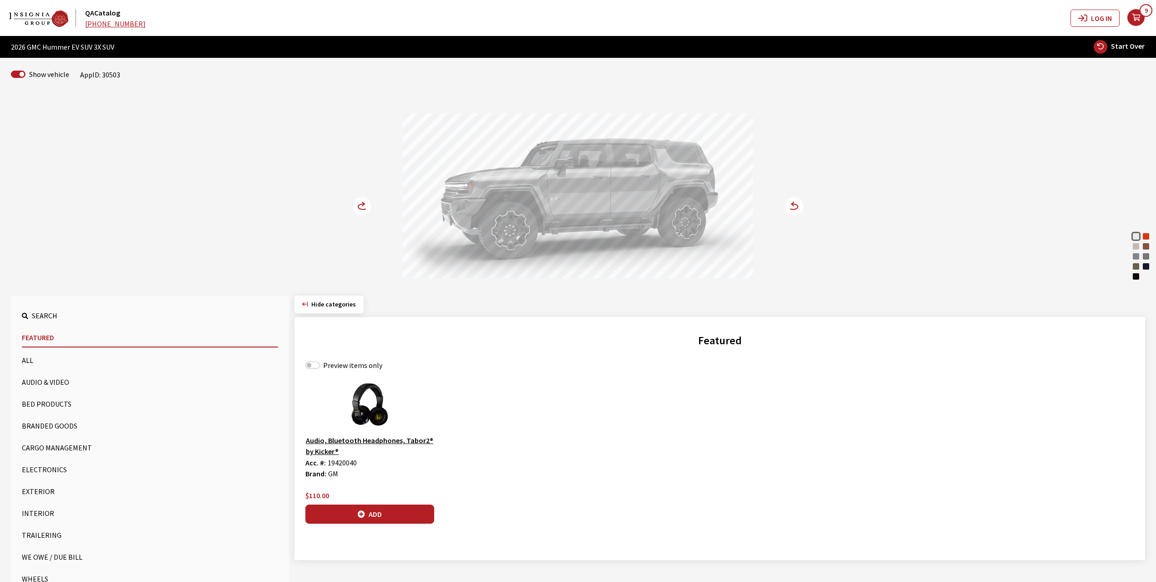
click at [1151, 239] on div "Interstellar White Solar Orange Coastal Dune Auburn Matte Meteorite Metallic Ma…" at bounding box center [578, 188] width 1156 height 186
click at [1146, 238] on div "Solar Orange" at bounding box center [1146, 236] width 9 height 9
click at [793, 204] on icon at bounding box center [794, 206] width 10 height 5
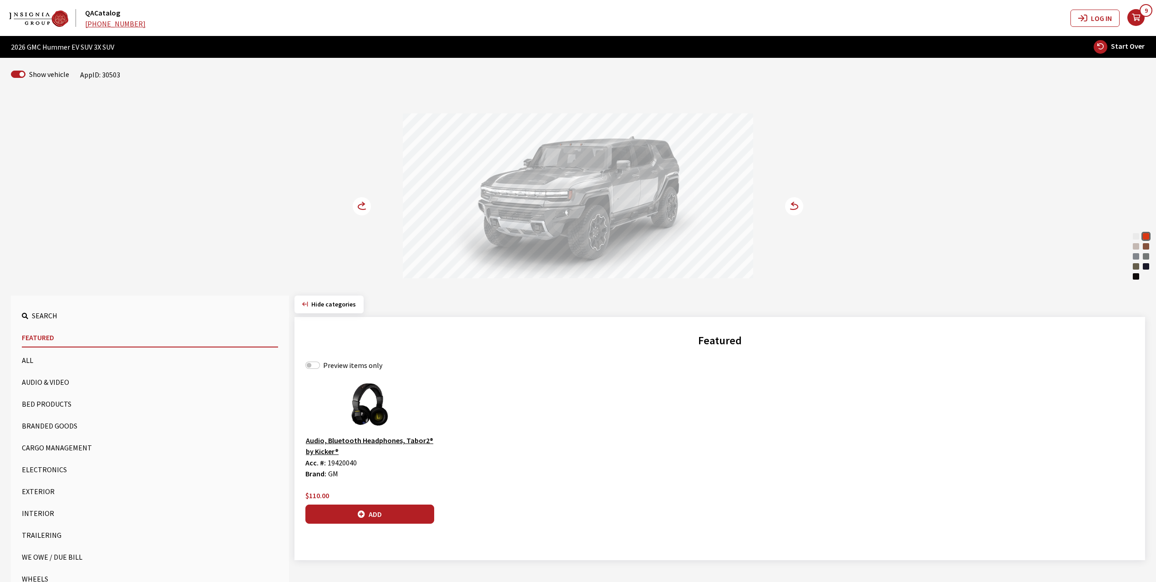
click at [367, 206] on icon at bounding box center [367, 207] width 6 height 8
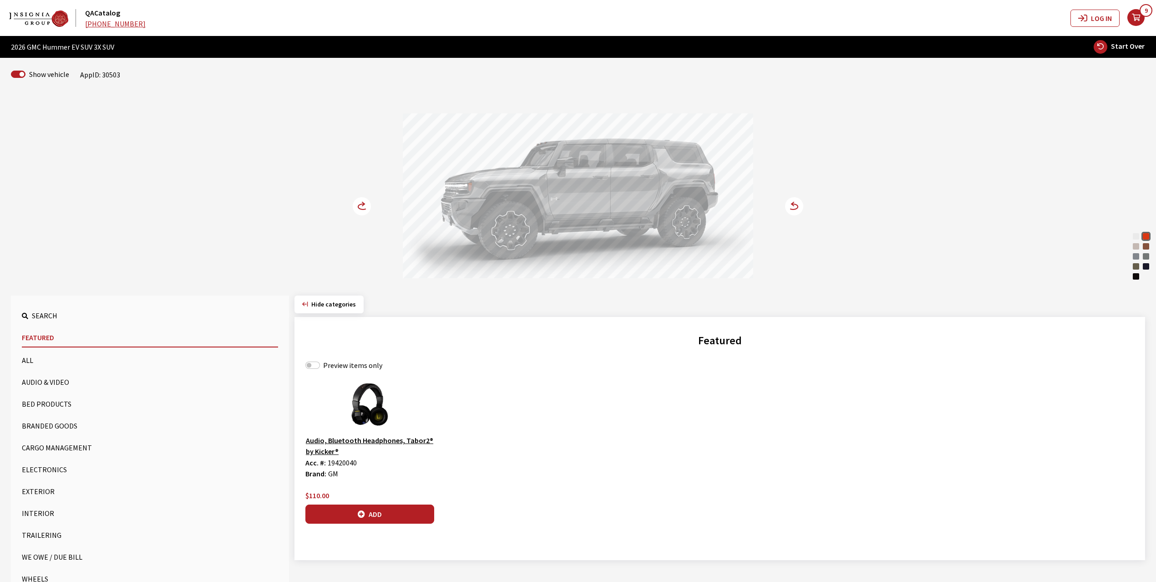
click at [367, 206] on icon at bounding box center [367, 207] width 6 height 8
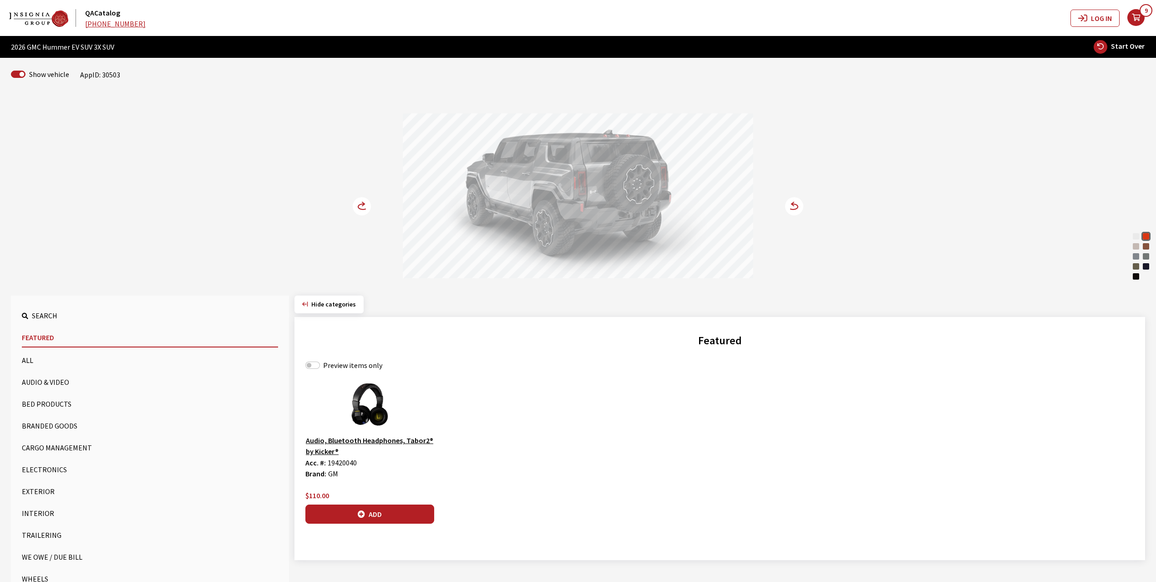
click at [55, 443] on button "Cargo Management" at bounding box center [150, 447] width 256 height 18
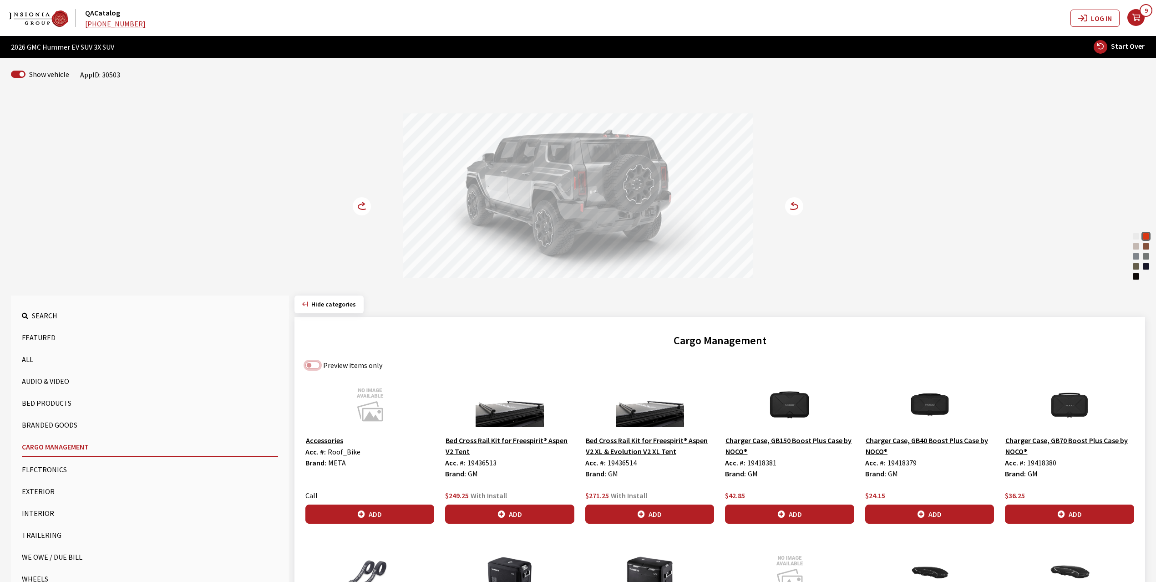
click at [319, 366] on input "Preview items only" at bounding box center [313, 365] width 15 height 7
checkbox input "true"
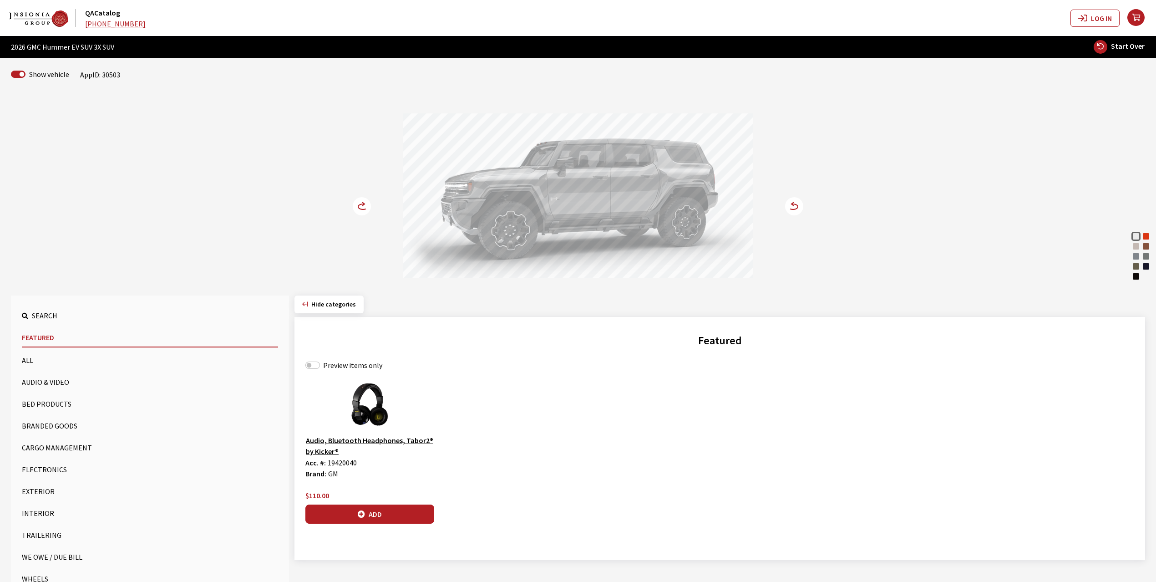
click at [39, 401] on button "Bed Products" at bounding box center [150, 404] width 256 height 18
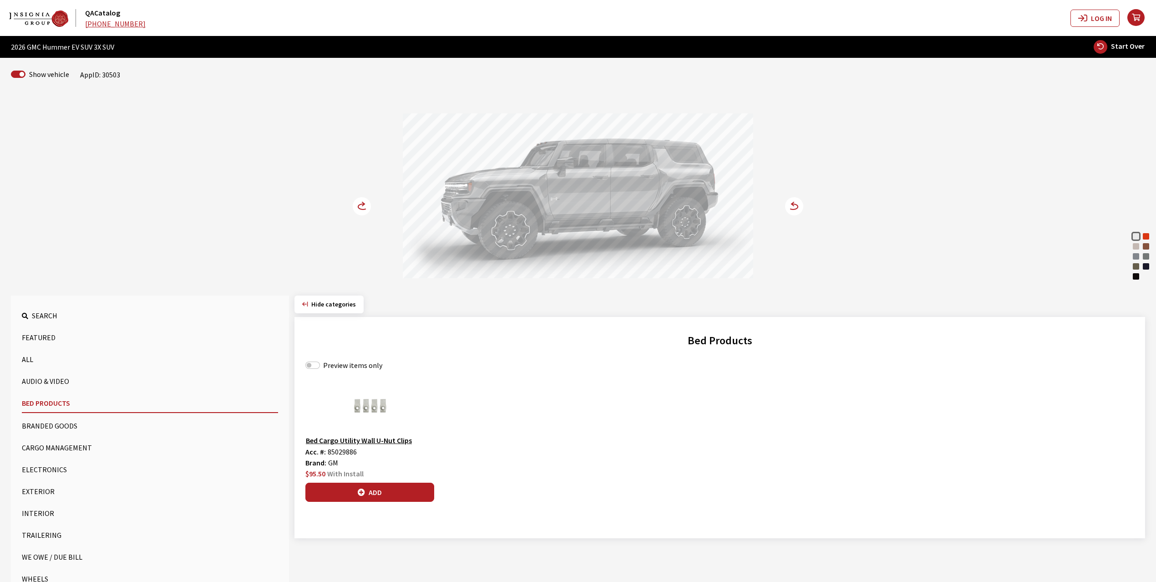
click at [41, 449] on button "Cargo Management" at bounding box center [150, 447] width 256 height 18
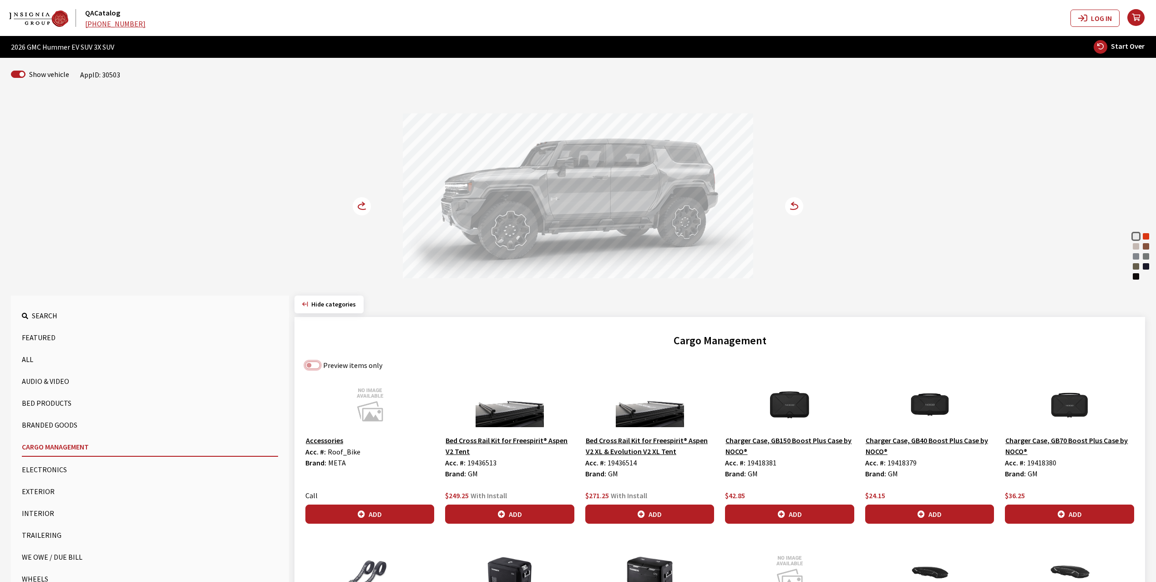
click at [316, 366] on input "Preview items only" at bounding box center [313, 365] width 15 height 7
checkbox input "true"
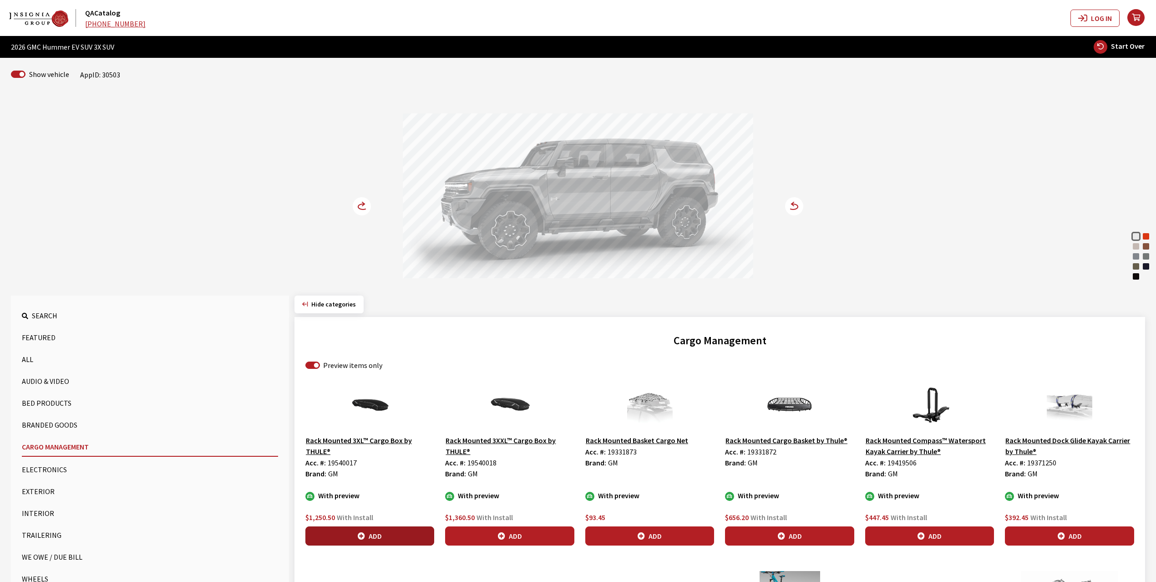
click at [380, 535] on button "Add" at bounding box center [370, 535] width 129 height 19
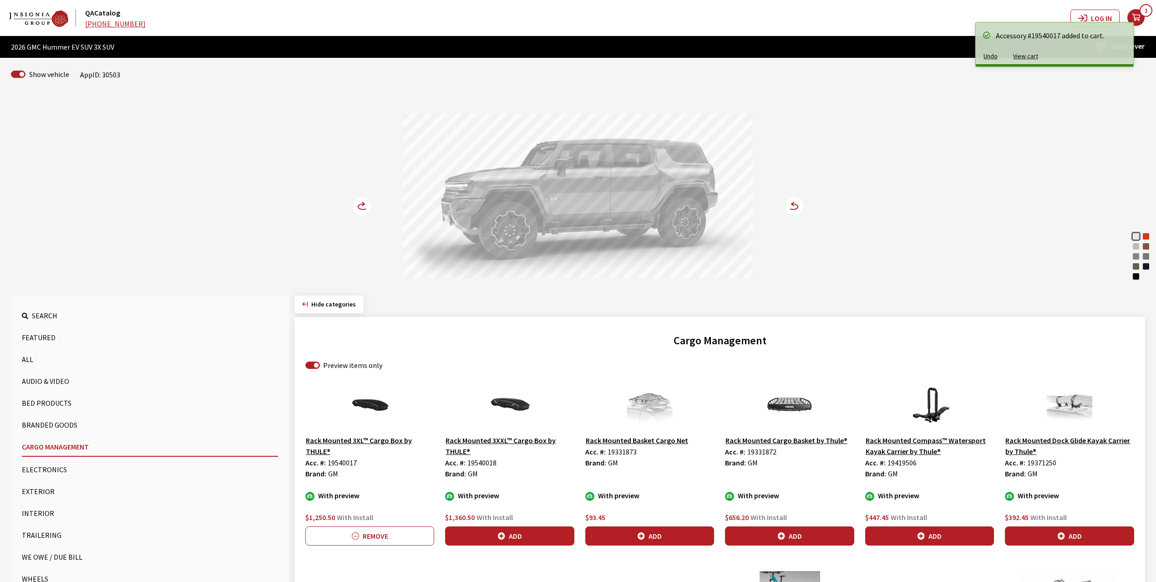
click at [358, 208] on icon at bounding box center [363, 206] width 10 height 5
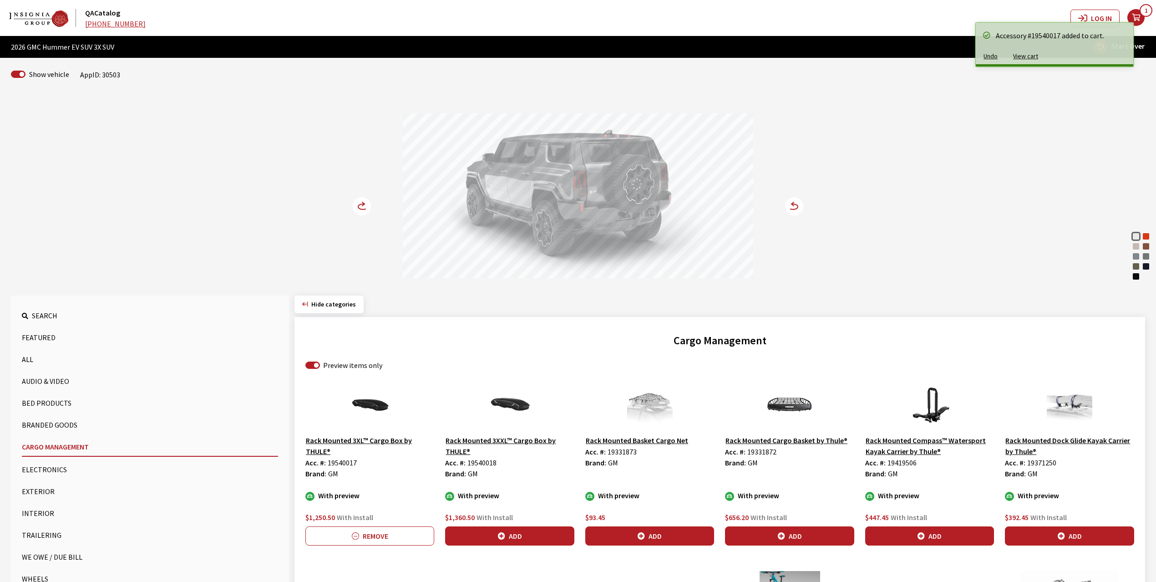
click at [358, 208] on icon at bounding box center [363, 206] width 10 height 5
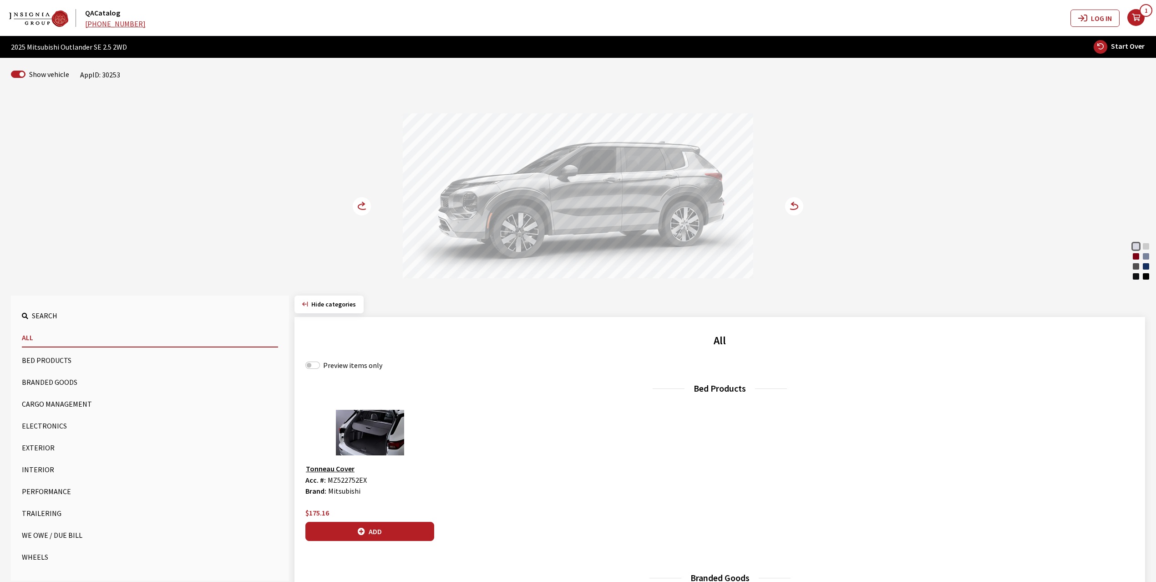
click at [361, 201] on circle at bounding box center [362, 206] width 18 height 18
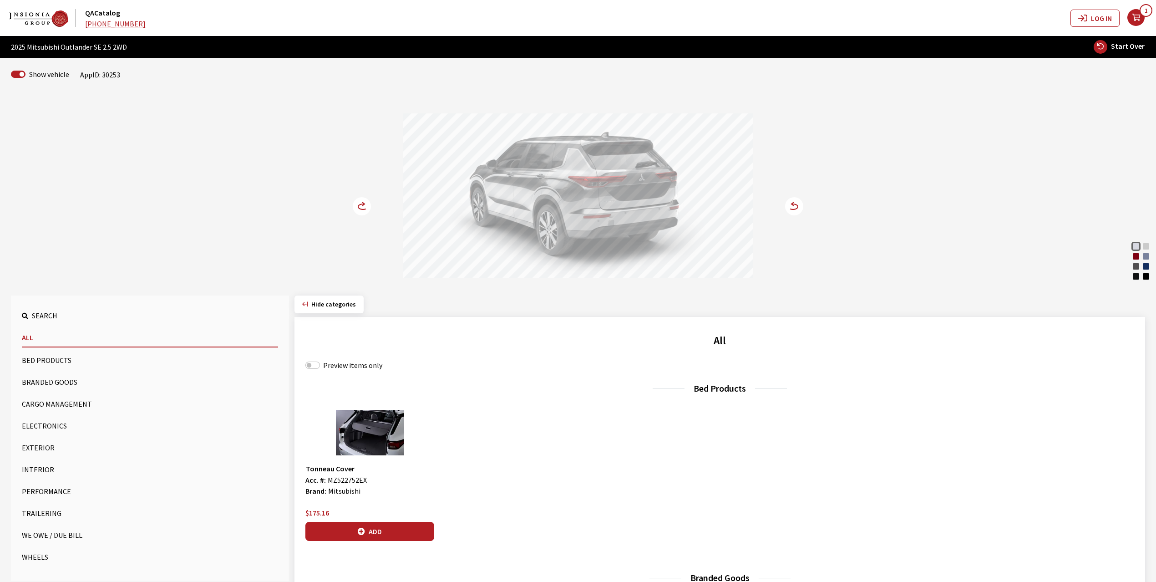
click at [1134, 258] on div "Red Diamond" at bounding box center [1136, 256] width 9 height 9
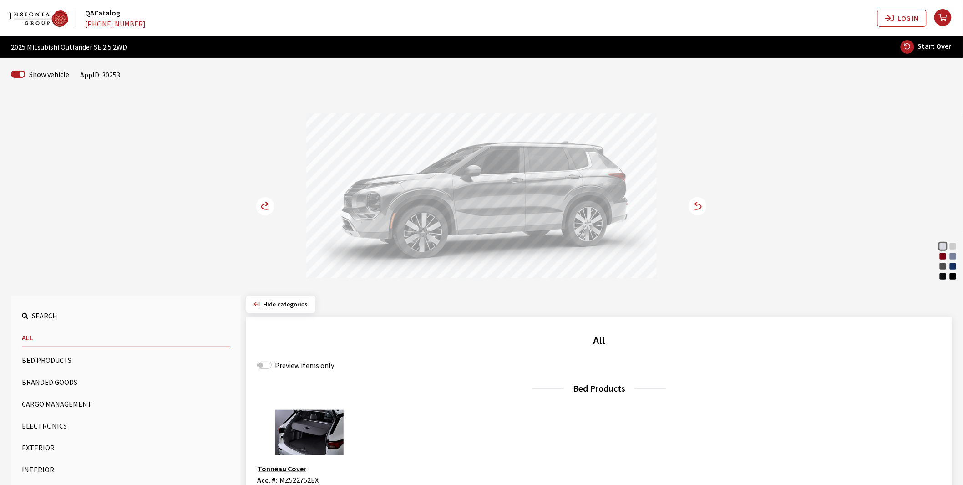
click at [266, 206] on icon at bounding box center [267, 204] width 2 height 4
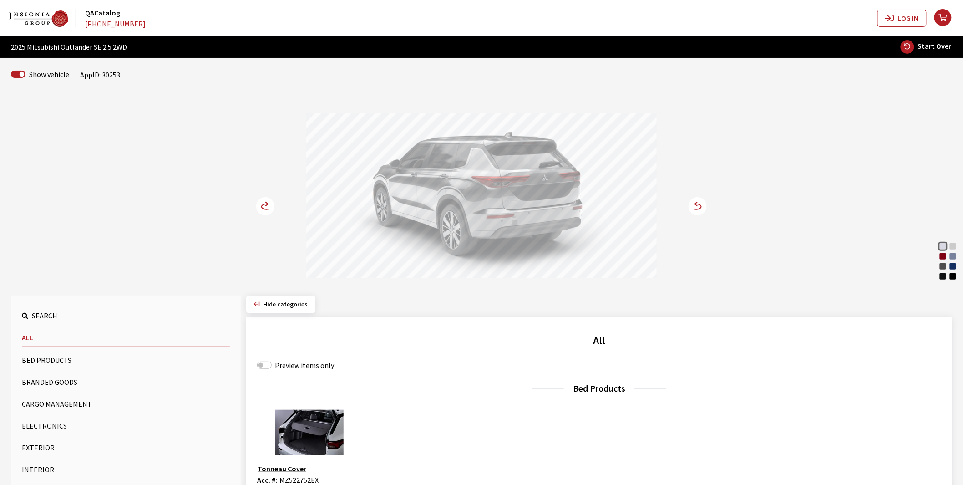
click at [266, 206] on icon at bounding box center [267, 204] width 2 height 4
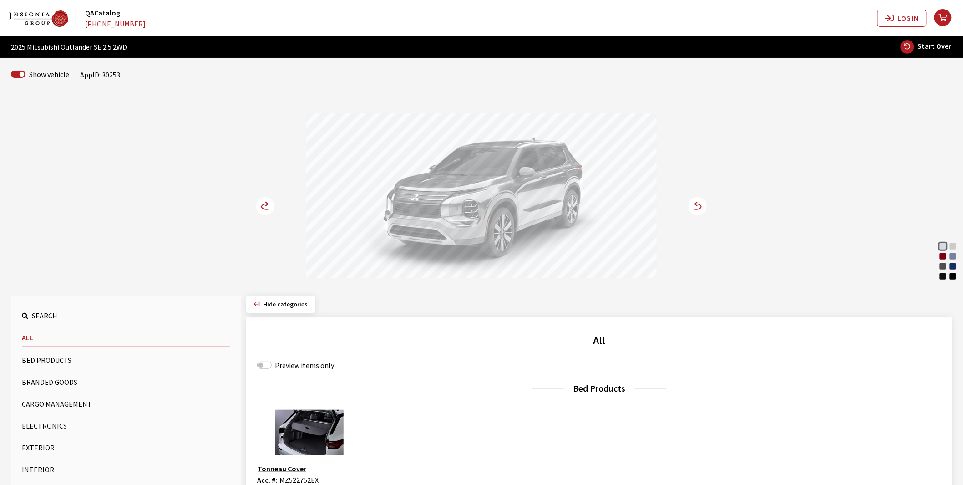
click at [266, 206] on icon at bounding box center [267, 204] width 2 height 4
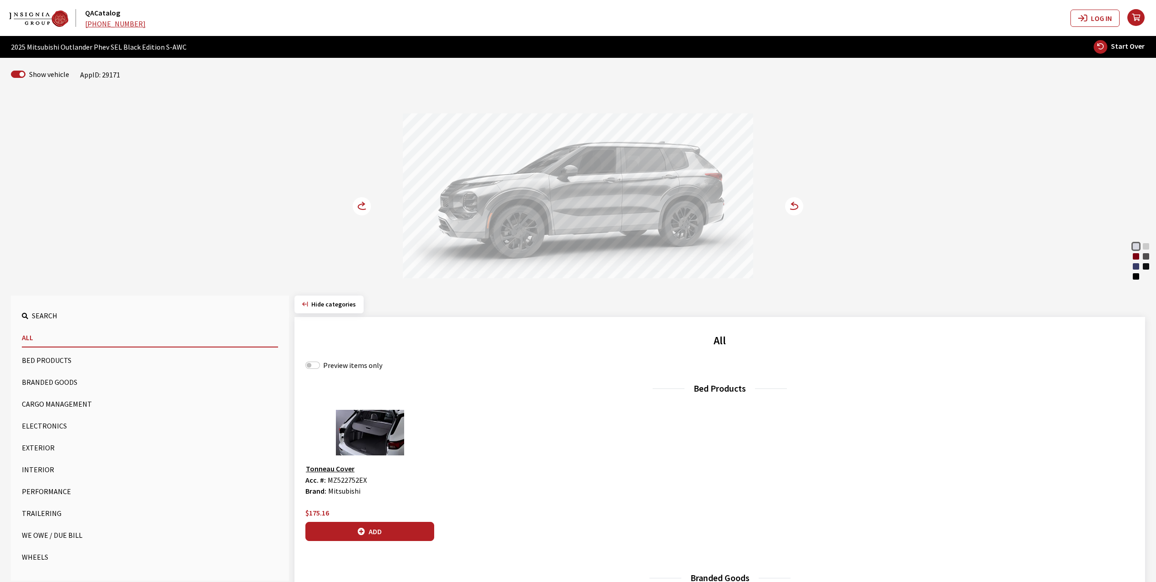
click at [355, 209] on circle at bounding box center [362, 206] width 18 height 18
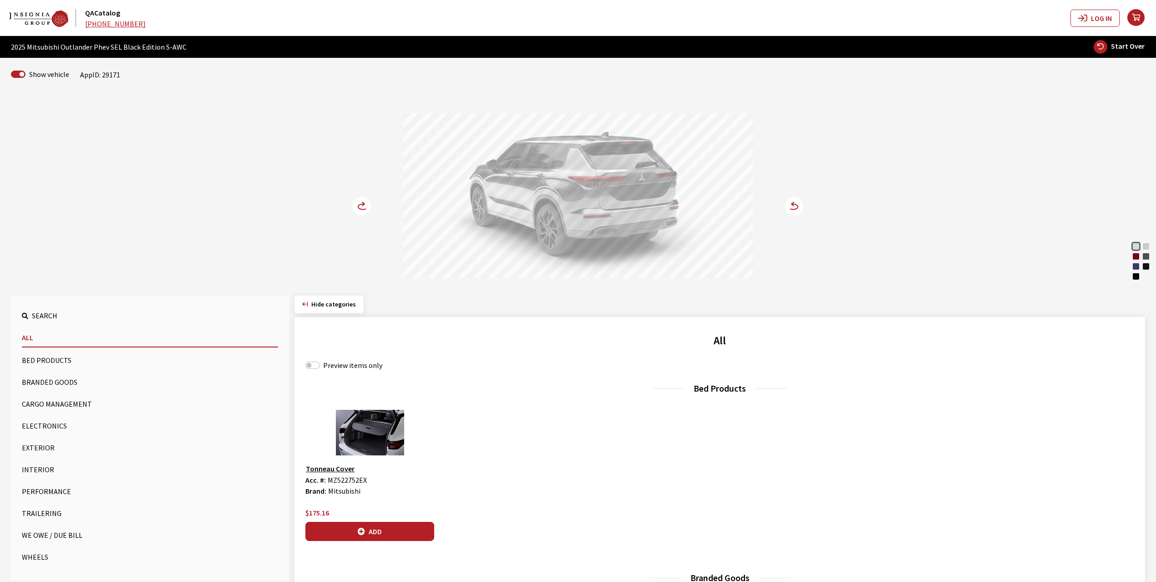
click at [355, 209] on circle at bounding box center [362, 206] width 18 height 18
